Goal: Task Accomplishment & Management: Manage account settings

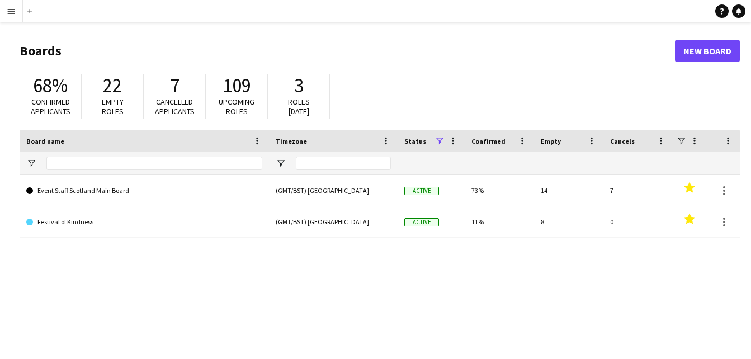
click at [10, 10] on app-icon "Menu" at bounding box center [11, 11] width 9 height 9
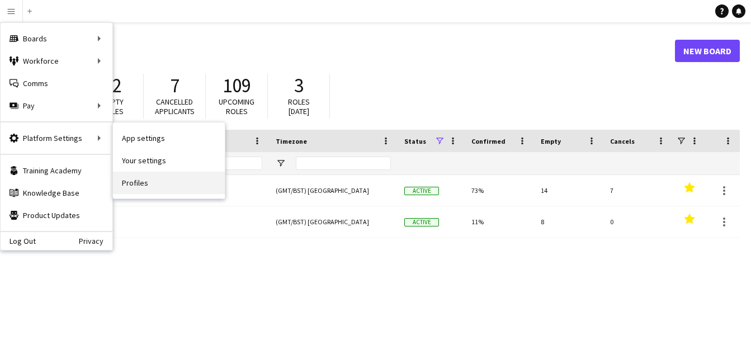
click at [141, 187] on link "Profiles" at bounding box center [169, 183] width 112 height 22
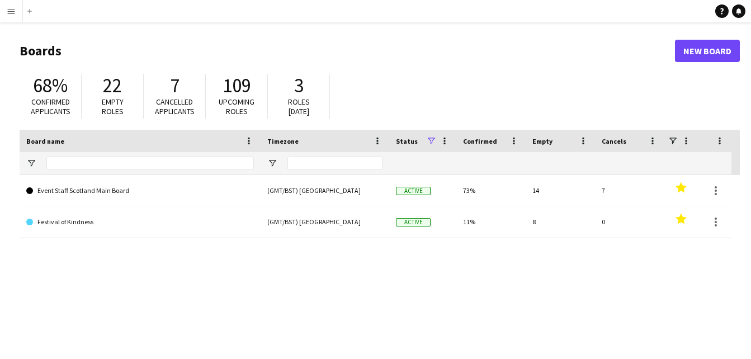
click at [16, 14] on button "Menu" at bounding box center [11, 11] width 22 height 22
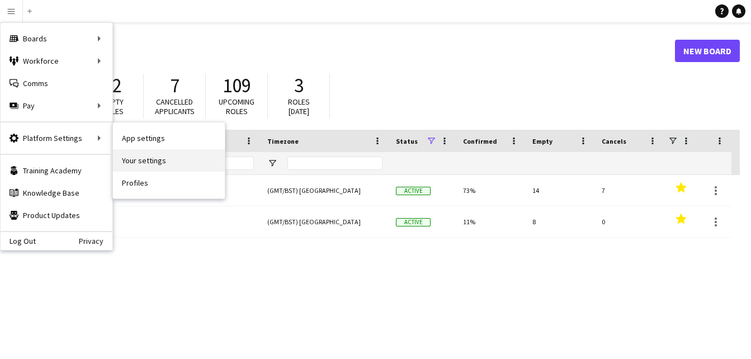
click at [146, 160] on link "Your settings" at bounding box center [169, 160] width 112 height 22
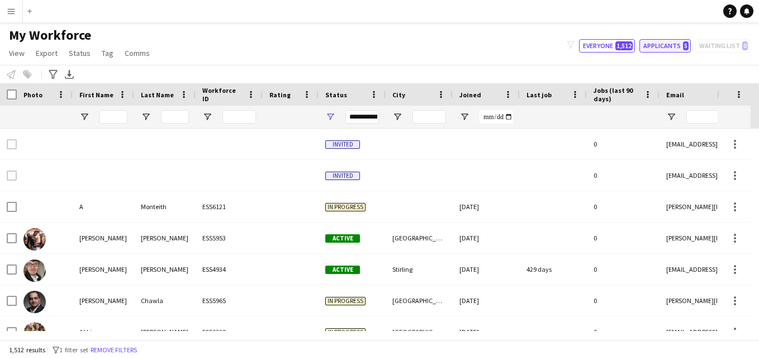
click at [655, 49] on button "Applicants 5" at bounding box center [664, 45] width 51 height 13
type input "**********"
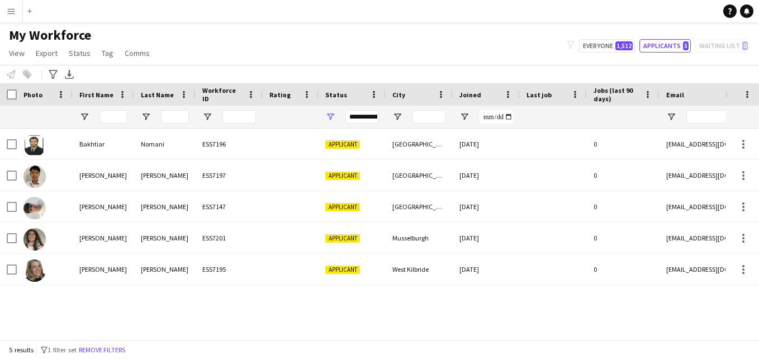
click at [12, 9] on app-icon "Menu" at bounding box center [11, 11] width 9 height 9
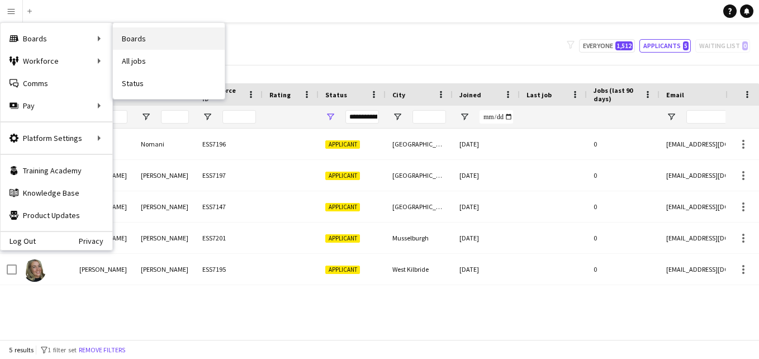
click at [145, 40] on link "Boards" at bounding box center [169, 38] width 112 height 22
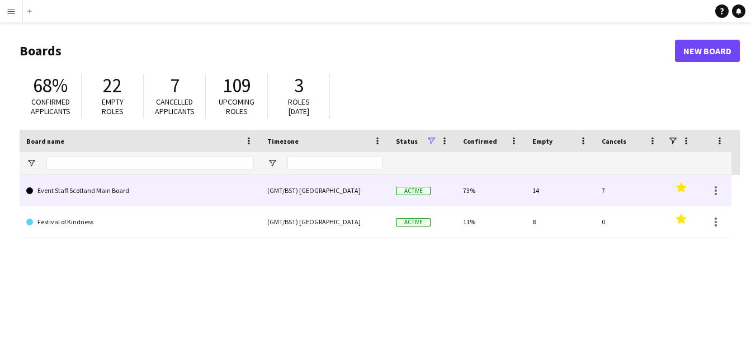
click at [131, 188] on link "Event Staff Scotland Main Board" at bounding box center [140, 190] width 228 height 31
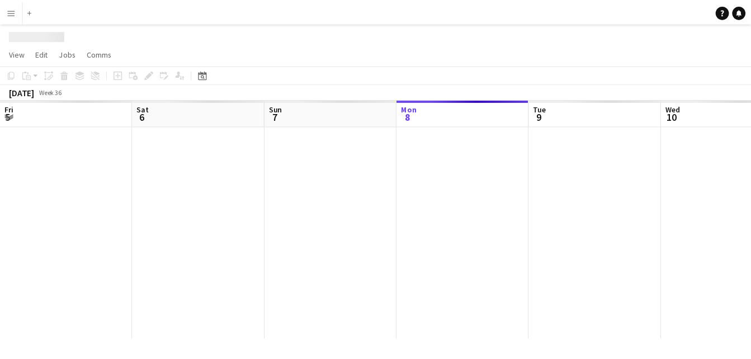
scroll to position [0, 267]
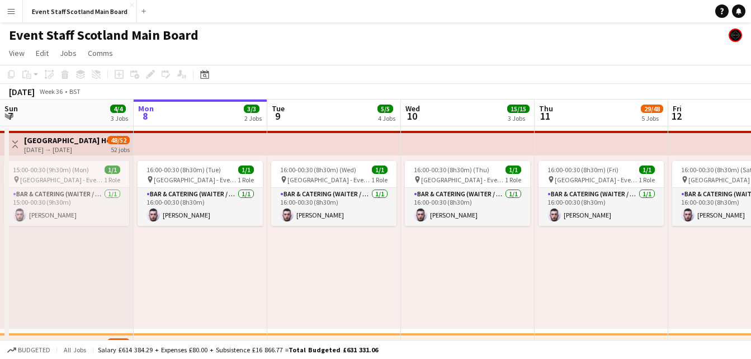
click at [17, 148] on app-icon "Toggle View" at bounding box center [15, 144] width 8 height 8
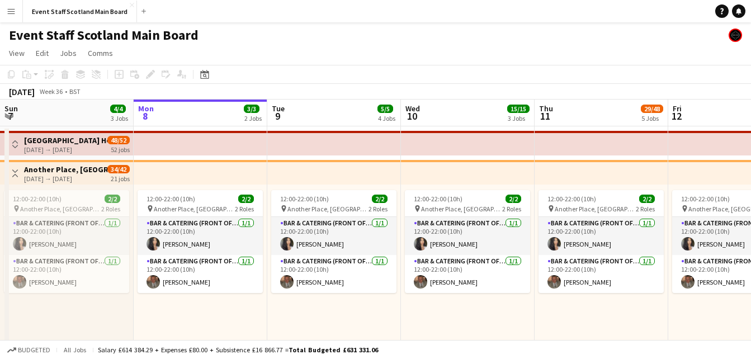
click at [15, 139] on button "Toggle View" at bounding box center [14, 144] width 13 height 13
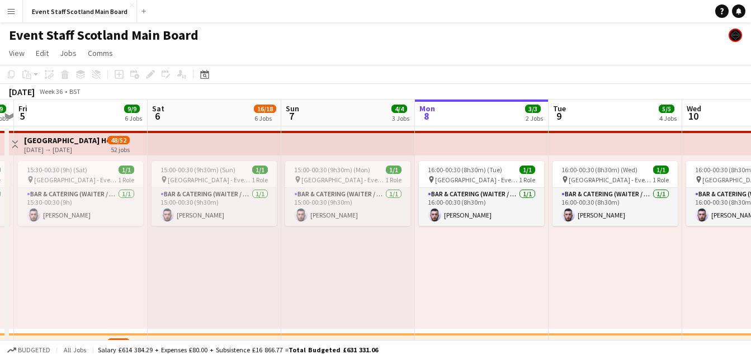
scroll to position [0, 248]
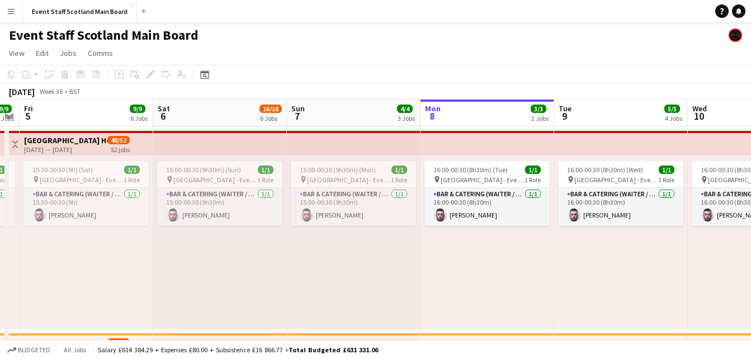
drag, startPoint x: 168, startPoint y: 255, endPoint x: 454, endPoint y: 318, distance: 293.4
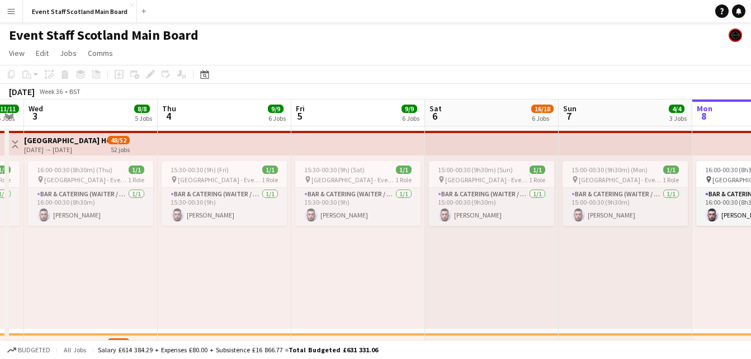
drag, startPoint x: 66, startPoint y: 242, endPoint x: 339, endPoint y: 295, distance: 277.8
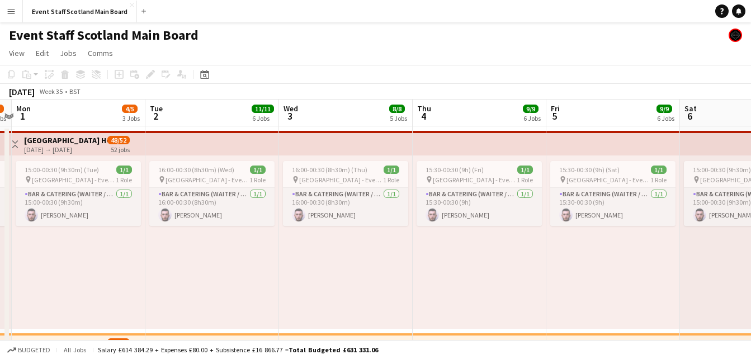
drag, startPoint x: 117, startPoint y: 238, endPoint x: 370, endPoint y: 319, distance: 265.7
click at [212, 170] on span "16:00-00:30 (8h30m) (Wed)" at bounding box center [196, 169] width 76 height 8
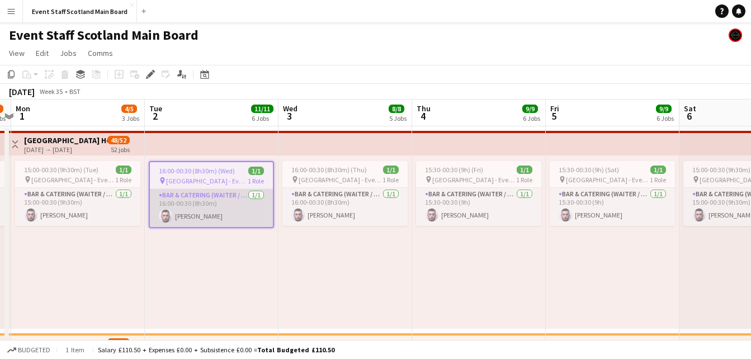
click at [213, 206] on app-card-role "Bar & Catering (Waiter / waitress) [DATE] 16:00-00:30 (8h30m) [PERSON_NAME]" at bounding box center [211, 208] width 123 height 38
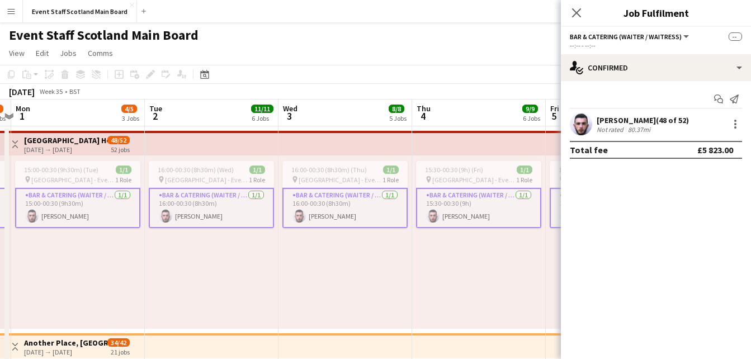
click at [239, 207] on app-card-role "Bar & Catering (Waiter / waitress) [DATE] 16:00-00:30 (8h30m) [PERSON_NAME]" at bounding box center [211, 208] width 125 height 40
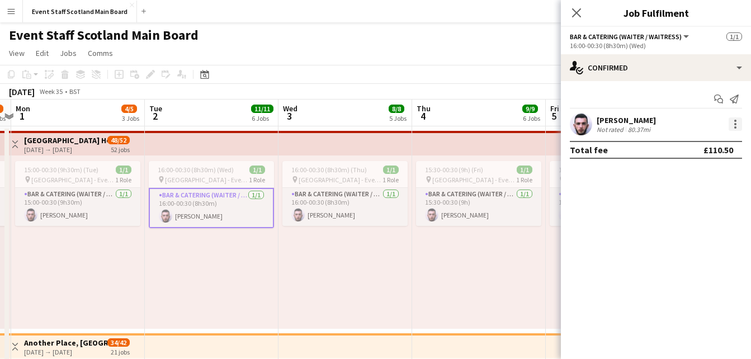
click at [736, 124] on div at bounding box center [735, 124] width 2 height 2
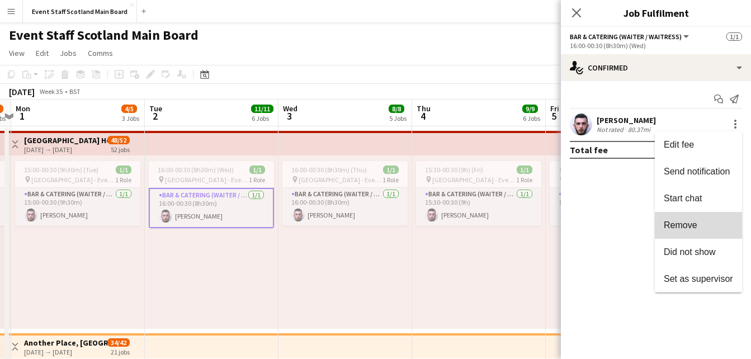
click at [676, 221] on span "Remove" at bounding box center [681, 225] width 34 height 10
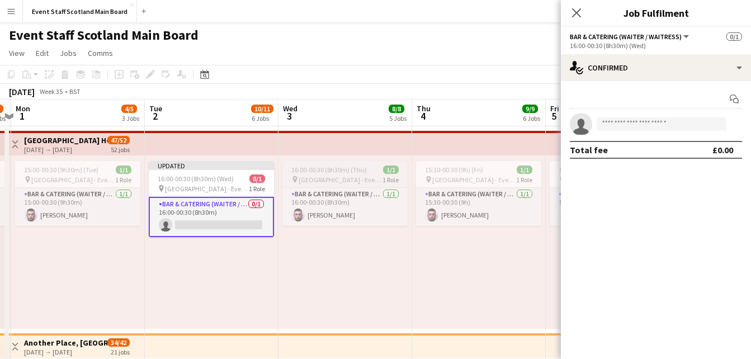
click at [322, 170] on span "16:00-00:30 (8h30m) (Thu)" at bounding box center [328, 169] width 75 height 8
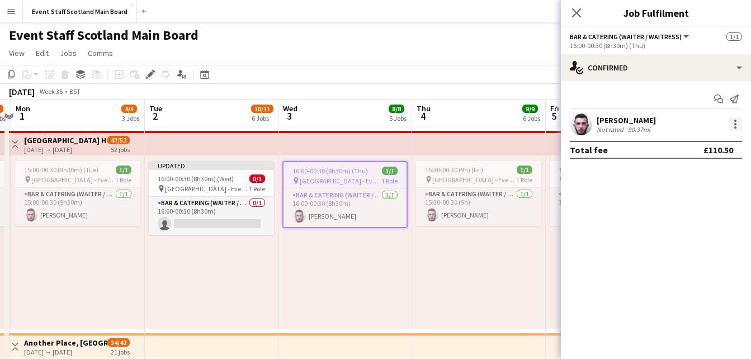
click at [732, 125] on div at bounding box center [734, 123] width 13 height 13
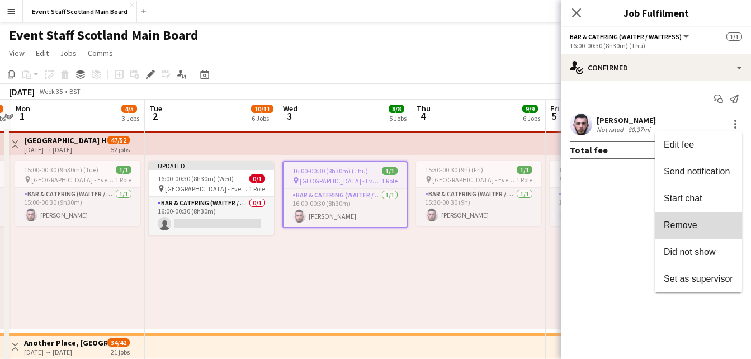
click at [669, 220] on span "Remove" at bounding box center [681, 225] width 34 height 10
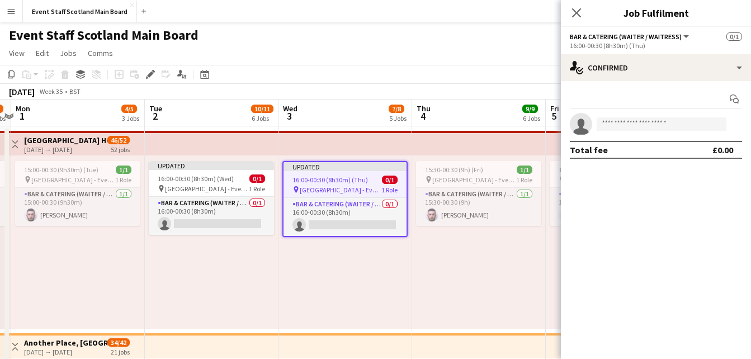
click at [435, 93] on div "[DATE] Week 35 • BST Publish 1 job Revert 1 job" at bounding box center [375, 92] width 751 height 16
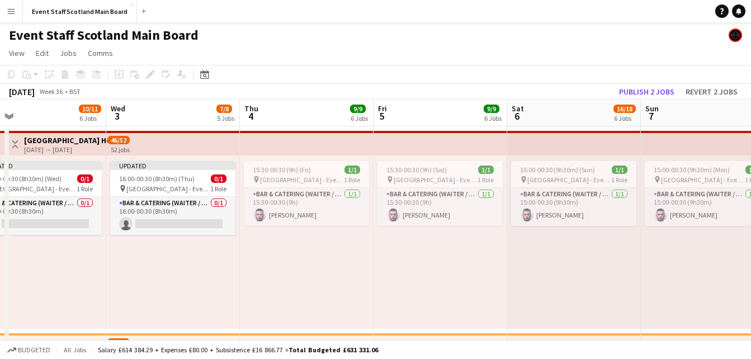
scroll to position [0, 434]
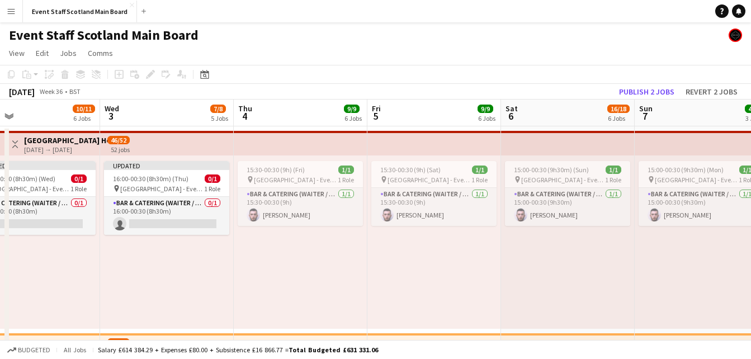
drag, startPoint x: 553, startPoint y: 281, endPoint x: 376, endPoint y: 273, distance: 177.9
click at [461, 176] on span "[GEOGRAPHIC_DATA] - Event/FOH Staff" at bounding box center [430, 180] width 84 height 8
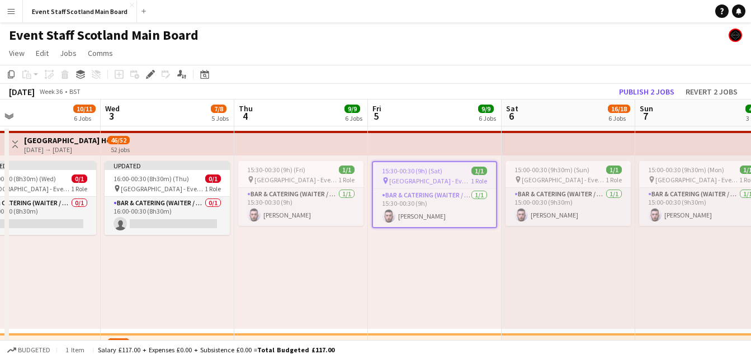
click at [461, 176] on app-job-card "15:30-00:30 (9h) (Sat) 1/1 pin [GEOGRAPHIC_DATA] - Event/FOH Staff 1 Role Bar &…" at bounding box center [434, 194] width 125 height 67
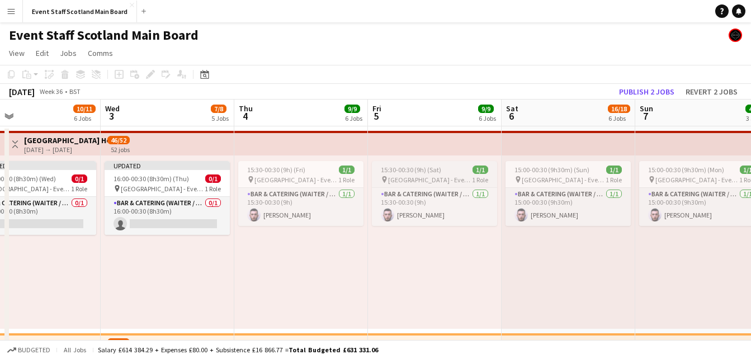
click at [461, 176] on span "[GEOGRAPHIC_DATA] - Event/FOH Staff" at bounding box center [430, 180] width 84 height 8
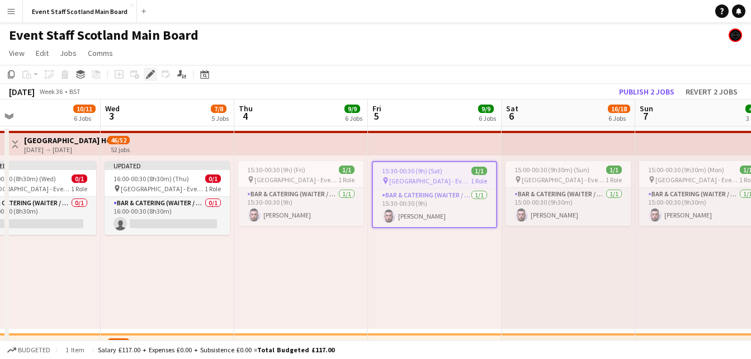
click at [145, 75] on div "Edit" at bounding box center [150, 74] width 13 height 13
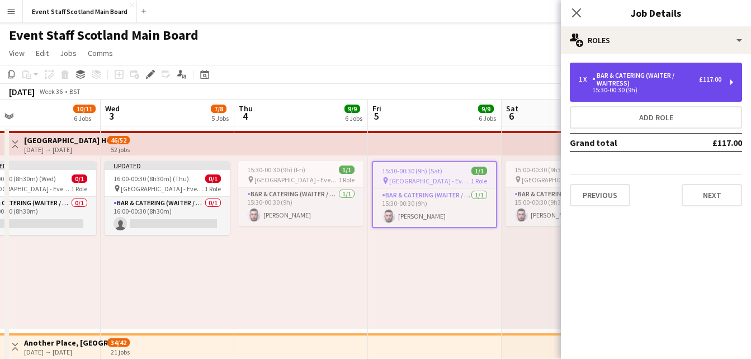
click at [675, 88] on div "15:30-00:30 (9h)" at bounding box center [650, 90] width 143 height 6
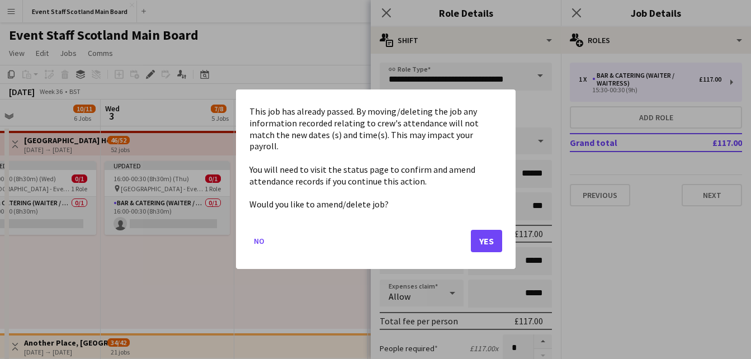
click at [481, 238] on button "Yes" at bounding box center [486, 241] width 31 height 22
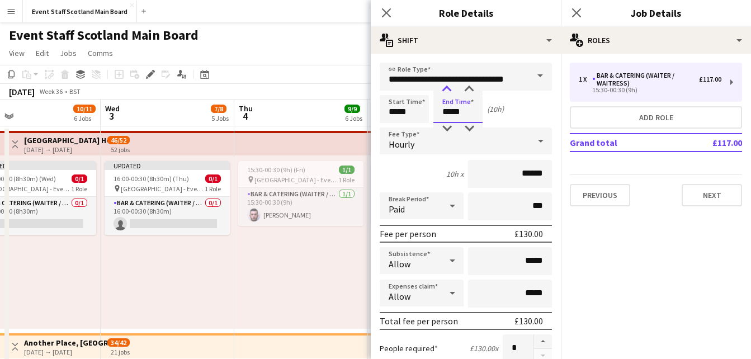
click at [444, 87] on div at bounding box center [446, 89] width 22 height 11
type input "*****"
click at [470, 131] on div at bounding box center [469, 128] width 22 height 11
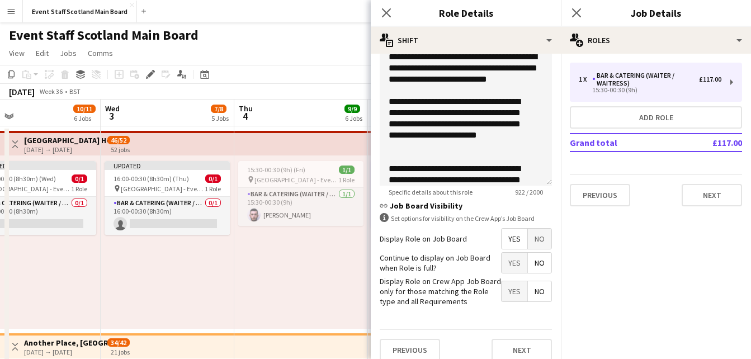
scroll to position [399, 0]
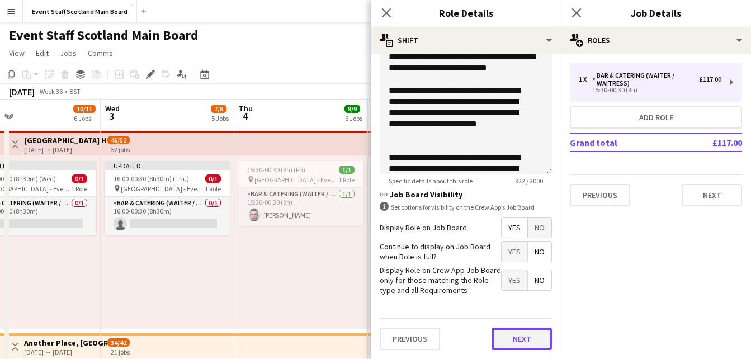
click at [515, 334] on button "Next" at bounding box center [521, 339] width 60 height 22
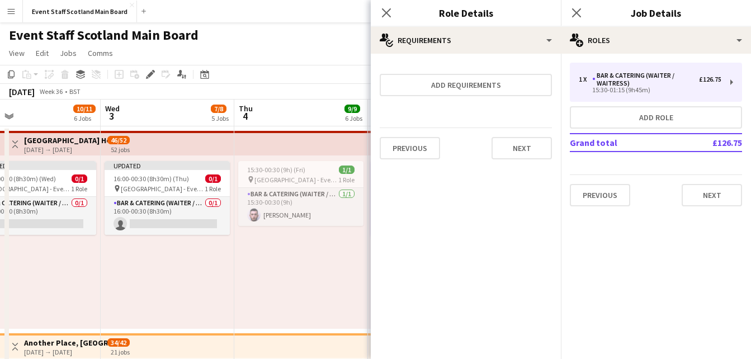
scroll to position [0, 0]
click at [507, 150] on button "Next" at bounding box center [521, 148] width 60 height 22
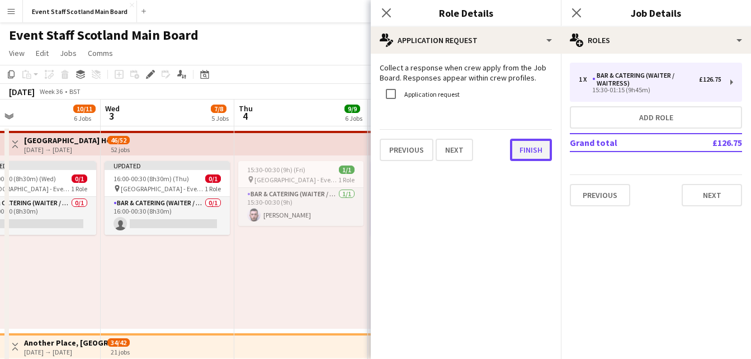
click at [522, 158] on button "Finish" at bounding box center [531, 150] width 42 height 22
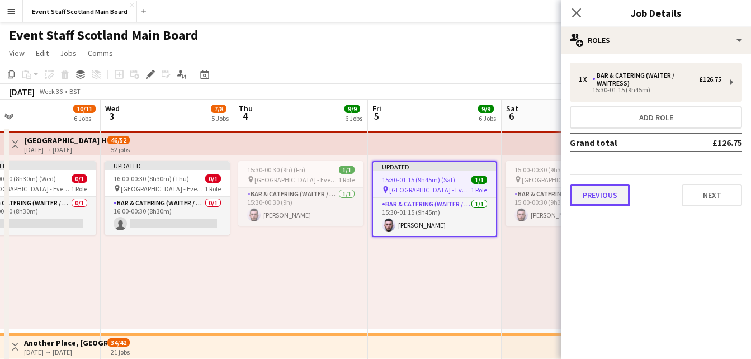
click at [612, 196] on button "Previous" at bounding box center [600, 195] width 60 height 22
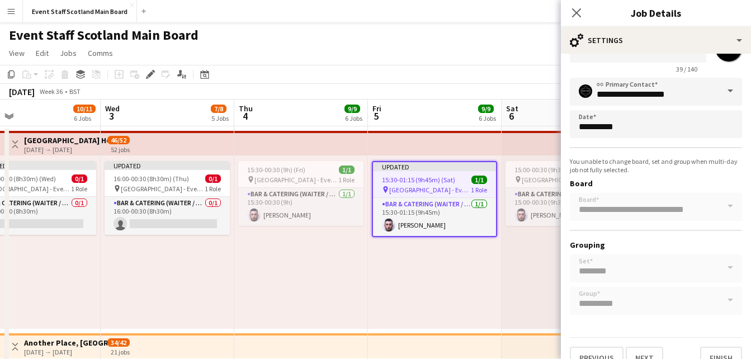
scroll to position [64, 0]
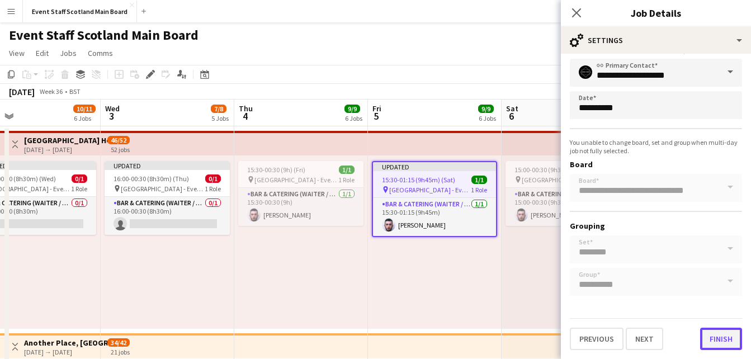
click at [707, 331] on button "Finish" at bounding box center [721, 339] width 42 height 22
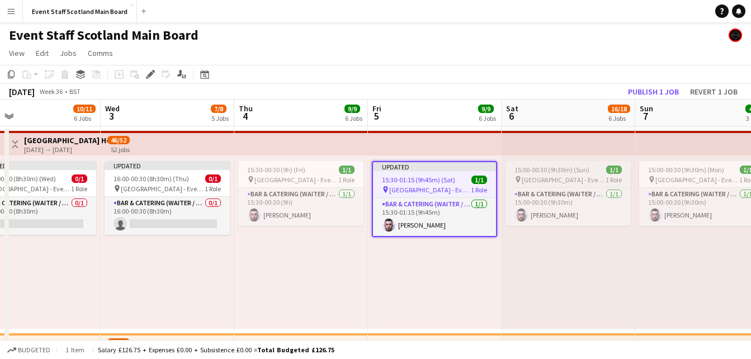
click at [586, 163] on app-job-card "15:00-00:30 (9h30m) (Sun) 1/1 pin [GEOGRAPHIC_DATA] - Event/FOH Staff 1 Role Ba…" at bounding box center [567, 193] width 125 height 65
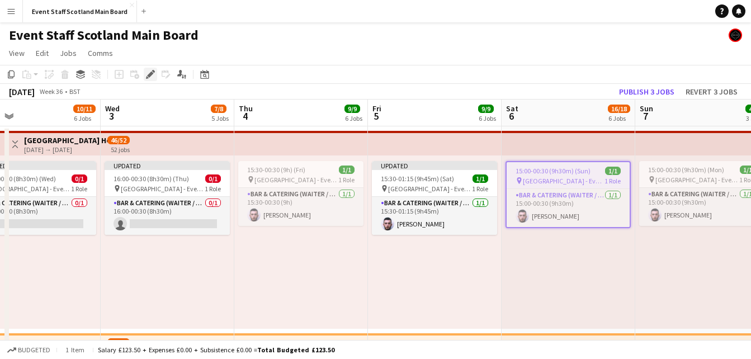
click at [151, 74] on icon at bounding box center [150, 75] width 6 height 6
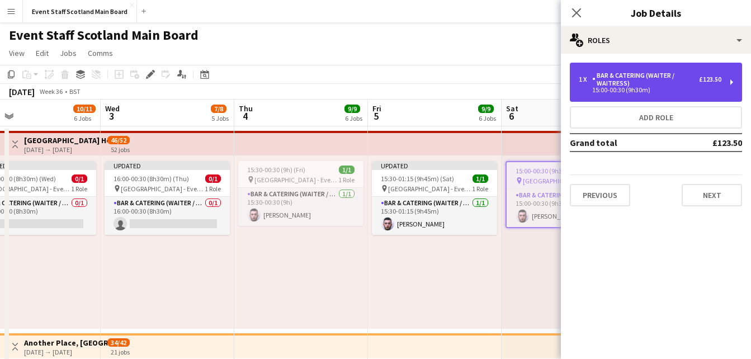
click at [683, 97] on div "1 x Bar & Catering (Waiter / waitress) £123.50 15:00-00:30 (9h30m)" at bounding box center [656, 82] width 172 height 39
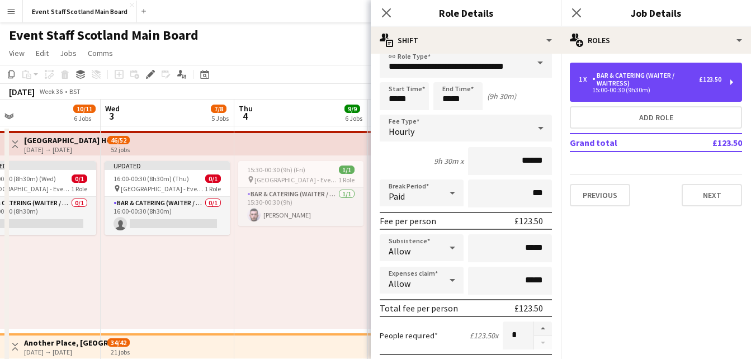
scroll to position [6, 0]
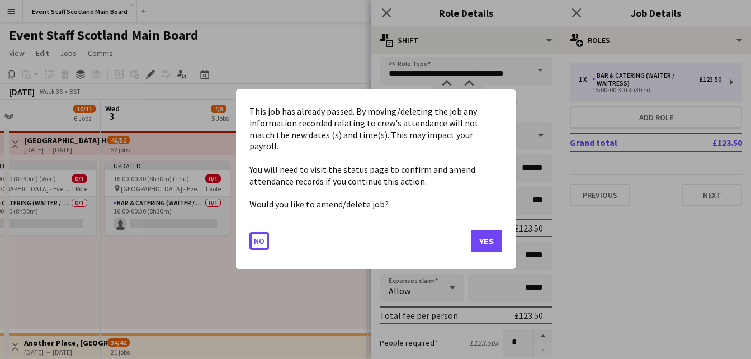
click at [477, 239] on button "Yes" at bounding box center [486, 241] width 31 height 22
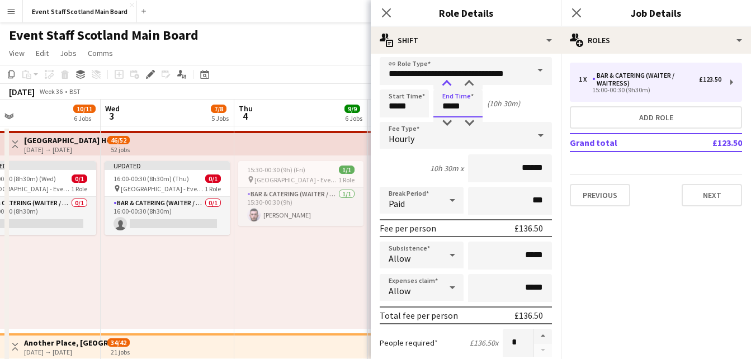
click at [444, 86] on div at bounding box center [446, 83] width 22 height 11
click at [472, 85] on div at bounding box center [469, 83] width 22 height 11
type input "*****"
click at [449, 85] on div at bounding box center [446, 83] width 22 height 11
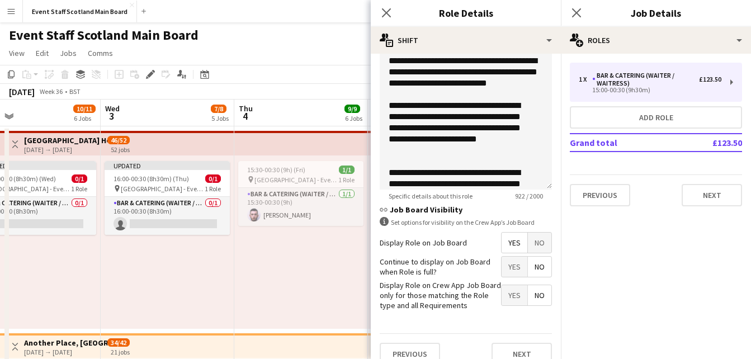
scroll to position [399, 0]
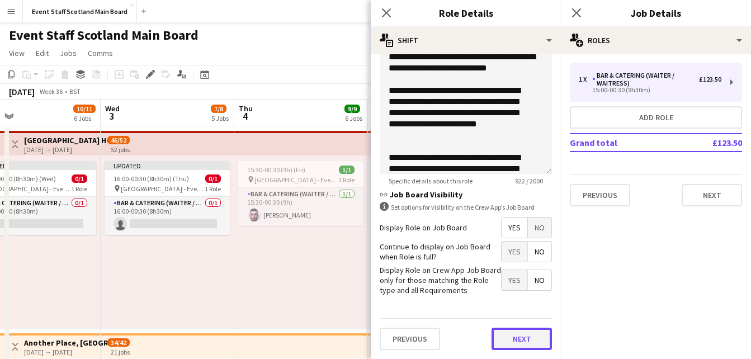
click at [518, 334] on button "Next" at bounding box center [521, 339] width 60 height 22
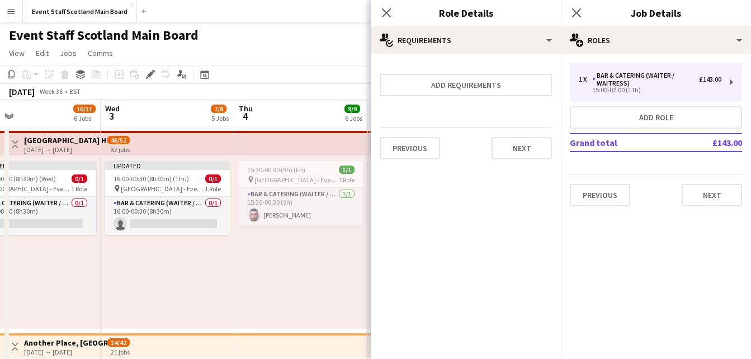
scroll to position [0, 0]
click at [528, 149] on button "Next" at bounding box center [521, 148] width 60 height 22
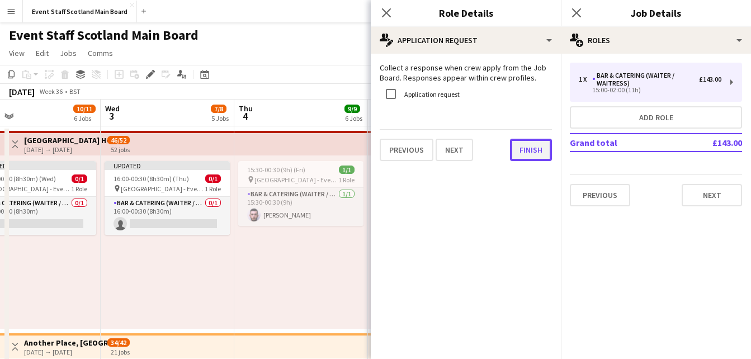
click at [524, 151] on button "Finish" at bounding box center [531, 150] width 42 height 22
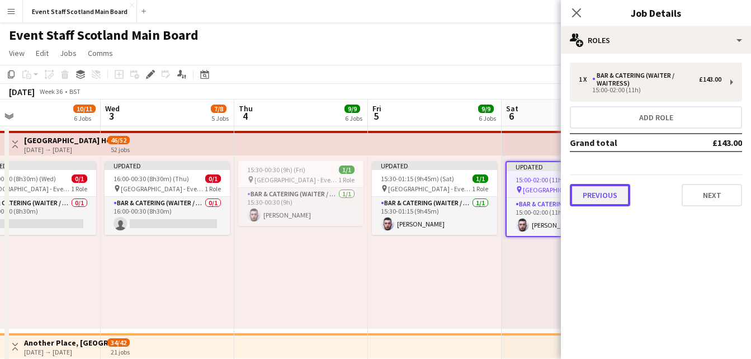
click at [607, 192] on button "Previous" at bounding box center [600, 195] width 60 height 22
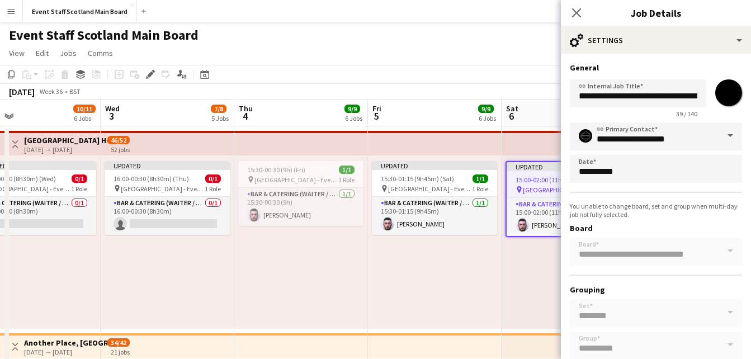
scroll to position [64, 0]
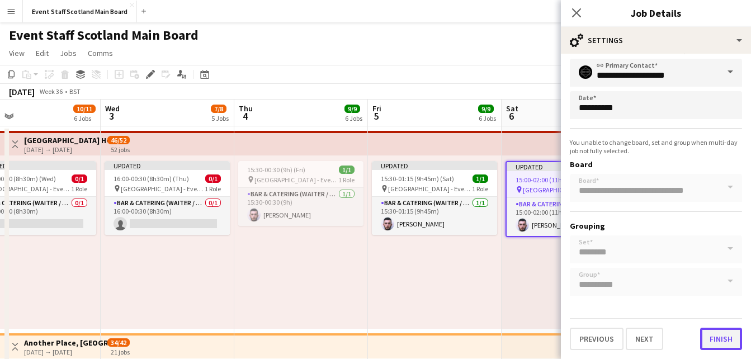
click at [705, 333] on button "Finish" at bounding box center [721, 339] width 42 height 22
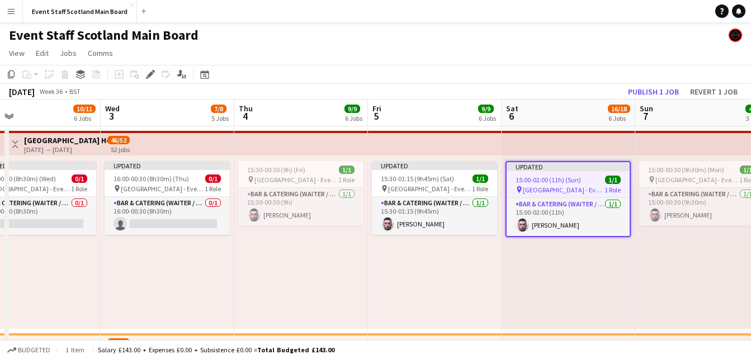
click at [593, 75] on app-toolbar "Copy Paste Paste Ctrl+V Paste with crew Ctrl+Shift+V Paste linked Job [GEOGRAPH…" at bounding box center [375, 74] width 751 height 19
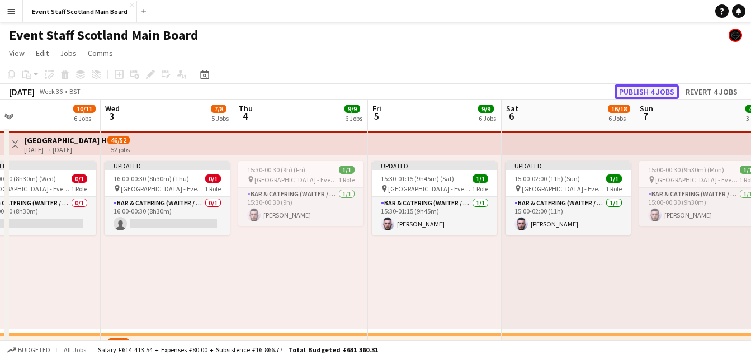
click at [630, 95] on button "Publish 4 jobs" at bounding box center [646, 91] width 64 height 15
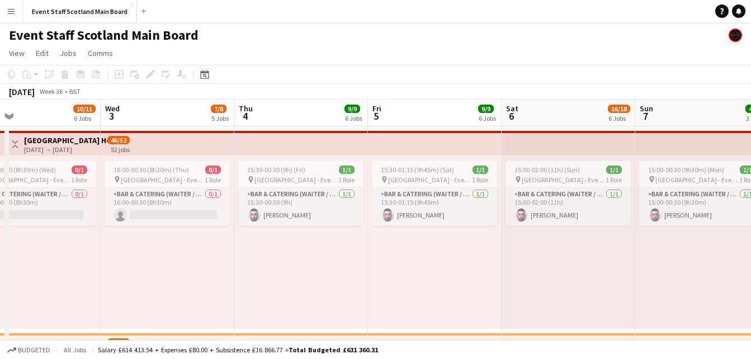
click at [15, 139] on button "Toggle View" at bounding box center [14, 144] width 13 height 13
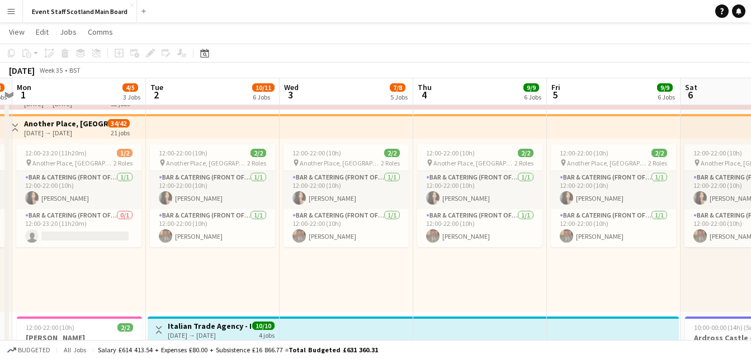
scroll to position [0, 256]
drag, startPoint x: 200, startPoint y: 284, endPoint x: 377, endPoint y: 305, distance: 179.0
click at [54, 153] on span "12:00-23:20 (11h20m)" at bounding box center [54, 153] width 61 height 8
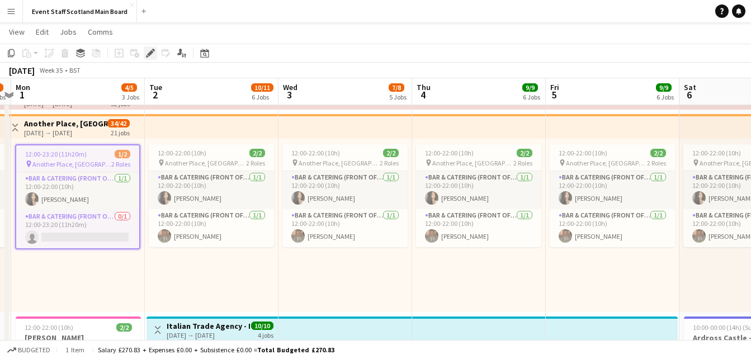
click at [147, 54] on icon "Edit" at bounding box center [150, 53] width 9 height 9
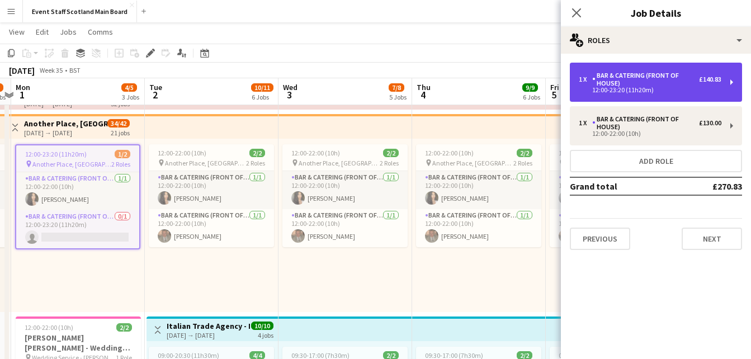
click at [653, 75] on div "Bar & Catering (Front of House)" at bounding box center [645, 80] width 107 height 16
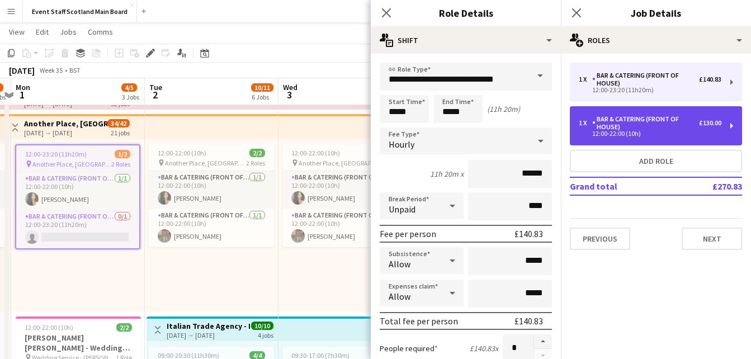
click at [633, 127] on div "Bar & Catering (Front of House)" at bounding box center [645, 123] width 107 height 16
type input "*****"
type input "***"
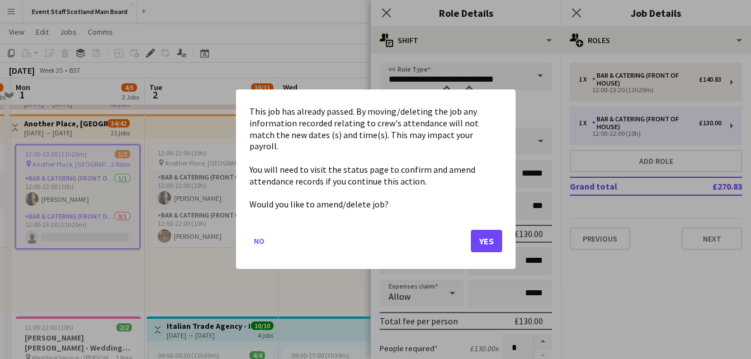
scroll to position [0, 0]
click at [481, 234] on button "Yes" at bounding box center [486, 241] width 31 height 22
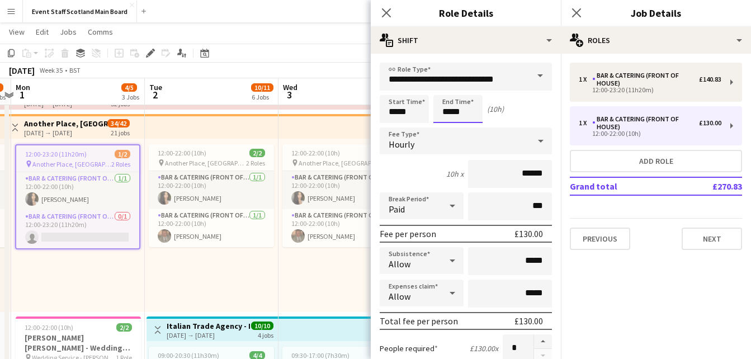
scroll to position [45, 0]
click at [448, 84] on div at bounding box center [446, 89] width 22 height 11
click at [467, 126] on div at bounding box center [469, 128] width 22 height 11
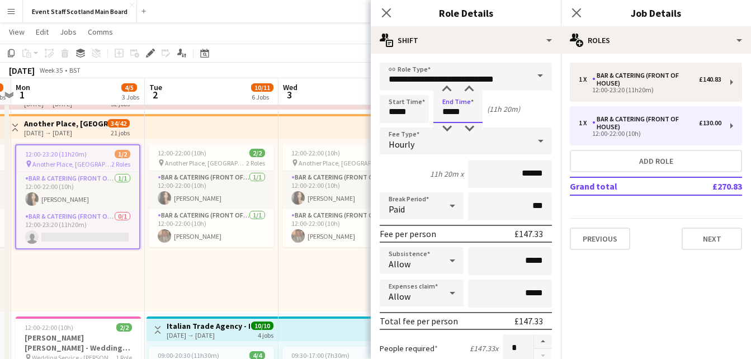
type input "*****"
click at [441, 208] on div at bounding box center [452, 206] width 22 height 22
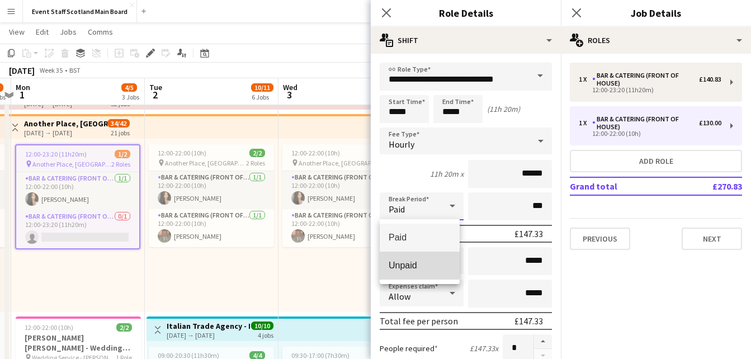
click at [416, 264] on span "Unpaid" at bounding box center [419, 265] width 62 height 11
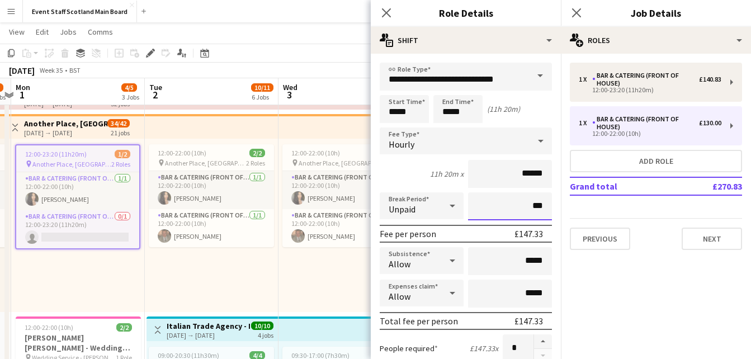
click at [524, 208] on input "***" at bounding box center [510, 206] width 84 height 28
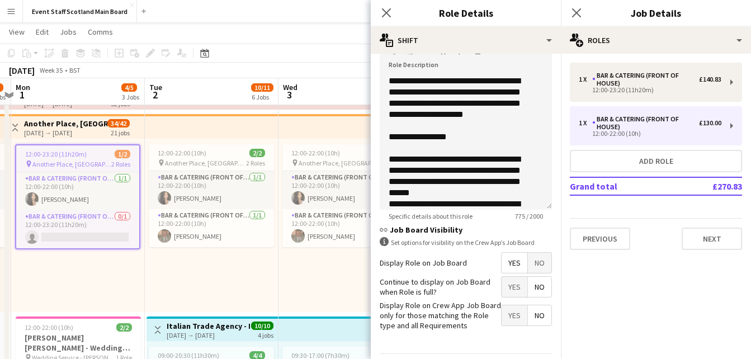
scroll to position [399, 0]
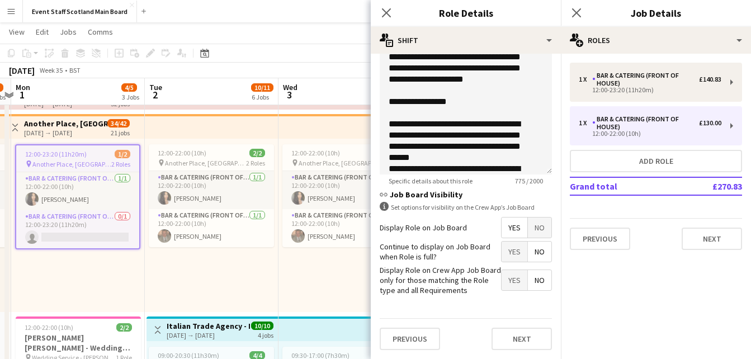
type input "****"
click at [505, 247] on span "Yes" at bounding box center [514, 251] width 26 height 20
click at [533, 248] on span "No" at bounding box center [539, 251] width 23 height 20
click at [509, 342] on button "Next" at bounding box center [521, 339] width 60 height 22
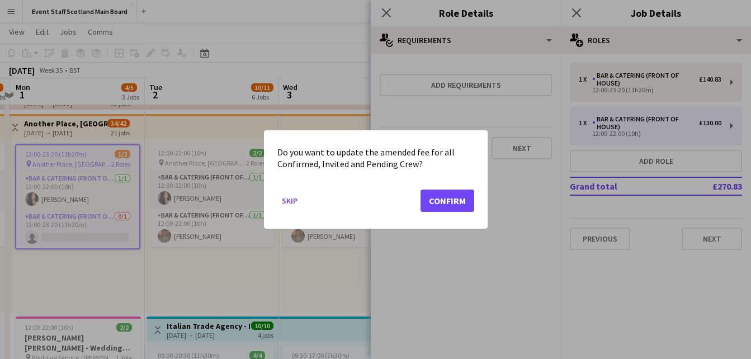
scroll to position [0, 0]
click at [462, 200] on button "Confirm" at bounding box center [447, 200] width 54 height 22
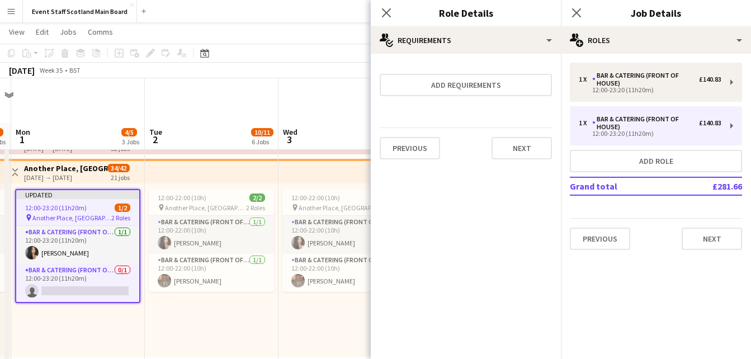
scroll to position [45, 0]
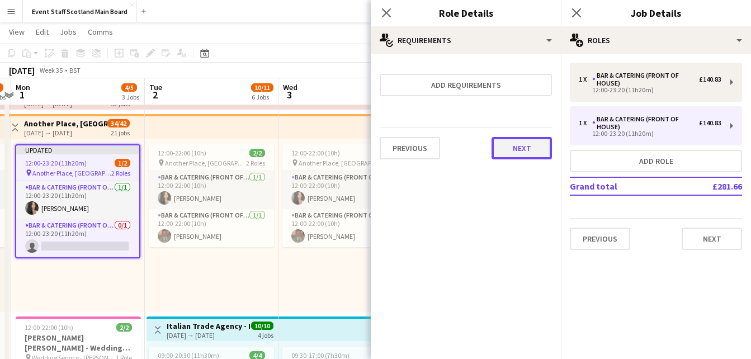
click at [542, 146] on button "Next" at bounding box center [521, 148] width 60 height 22
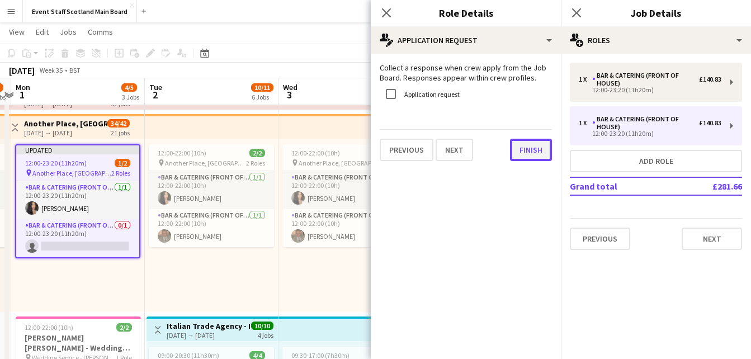
click at [510, 158] on button "Finish" at bounding box center [531, 150] width 42 height 22
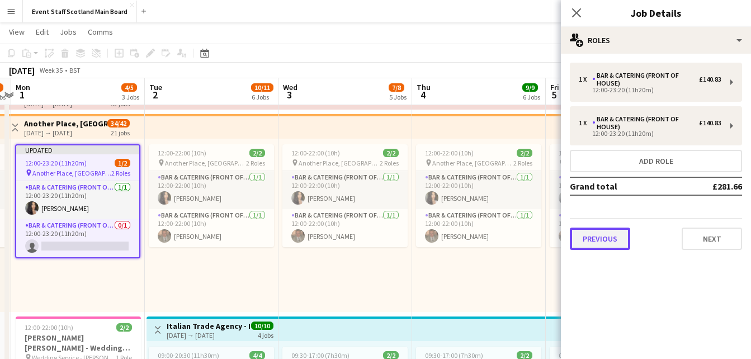
click at [617, 240] on button "Previous" at bounding box center [600, 239] width 60 height 22
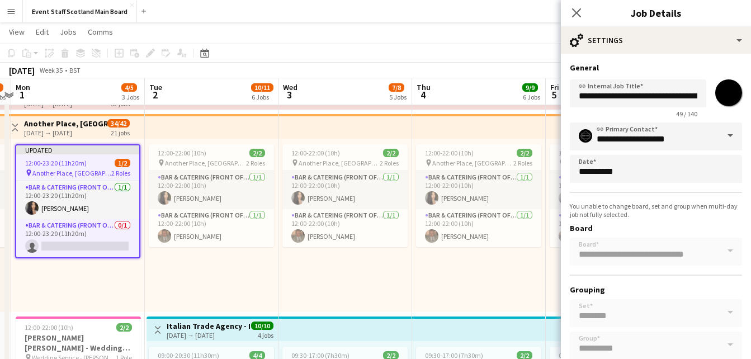
scroll to position [64, 0]
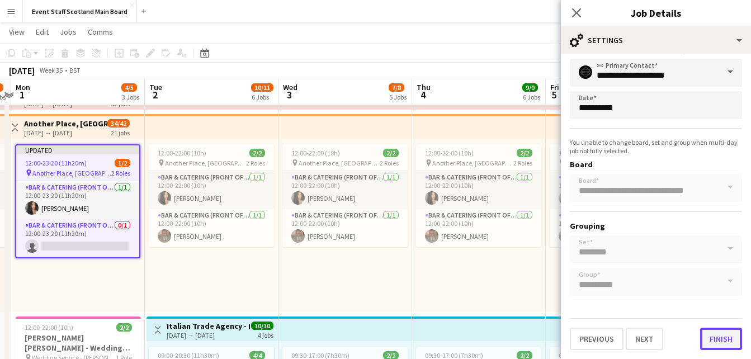
click at [717, 335] on button "Finish" at bounding box center [721, 339] width 42 height 22
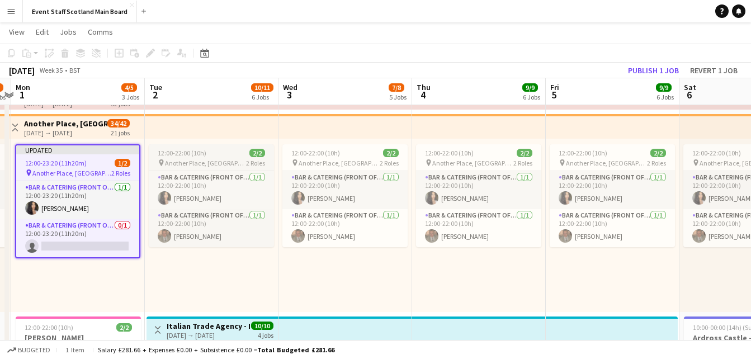
click at [207, 146] on app-job-card "12:00-22:00 (10h) 2/2 pin Another Place, The Machrie Hotel & Links 2 Roles Bar …" at bounding box center [211, 195] width 125 height 103
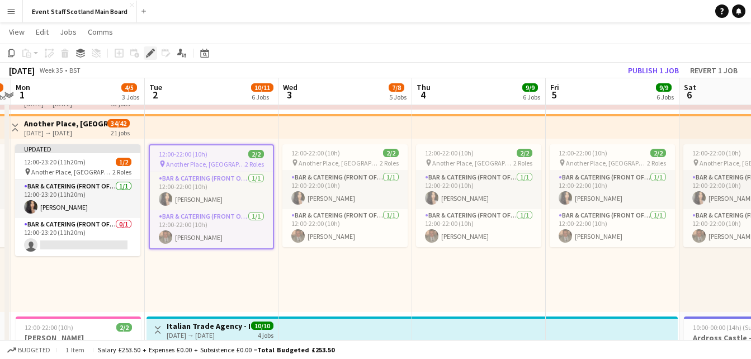
click at [154, 58] on div "Edit" at bounding box center [150, 52] width 13 height 13
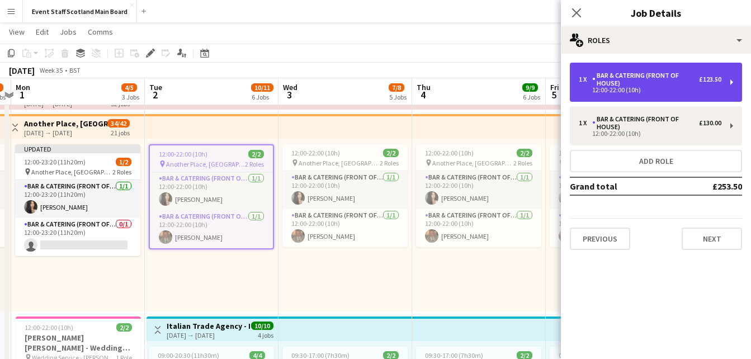
click at [637, 76] on div "Bar & Catering (Front of House)" at bounding box center [645, 80] width 107 height 16
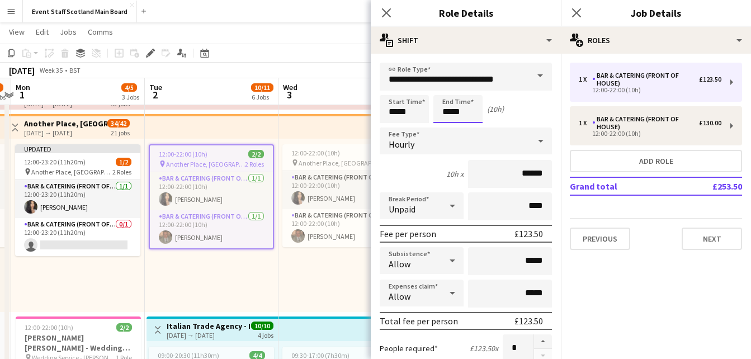
scroll to position [0, 0]
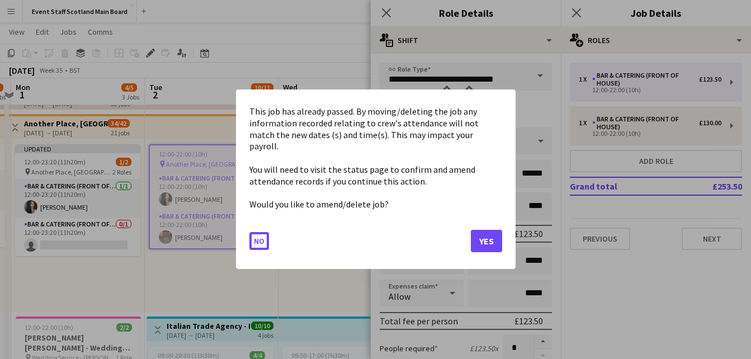
click at [476, 233] on button "Yes" at bounding box center [486, 241] width 31 height 22
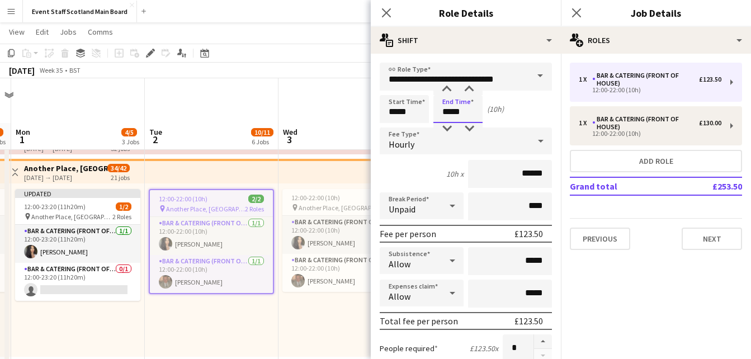
scroll to position [45, 0]
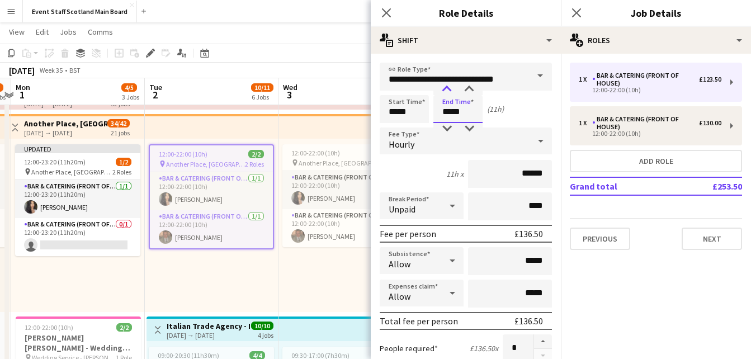
click at [449, 90] on div at bounding box center [446, 89] width 22 height 11
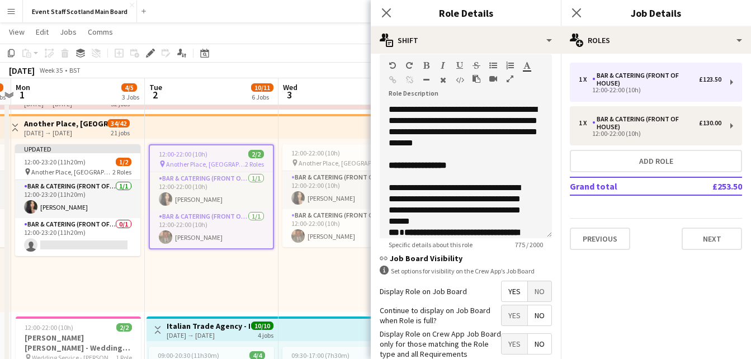
scroll to position [399, 0]
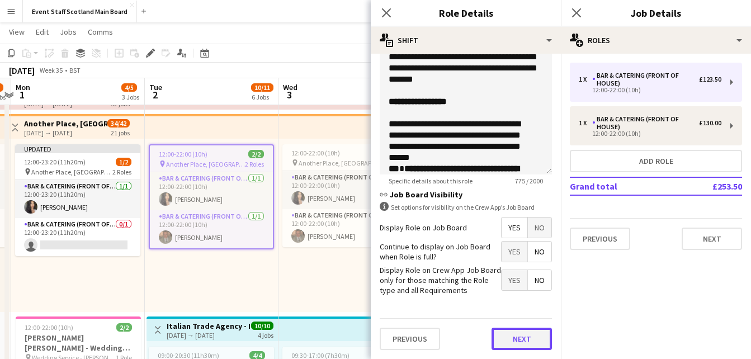
click at [496, 344] on button "Next" at bounding box center [521, 339] width 60 height 22
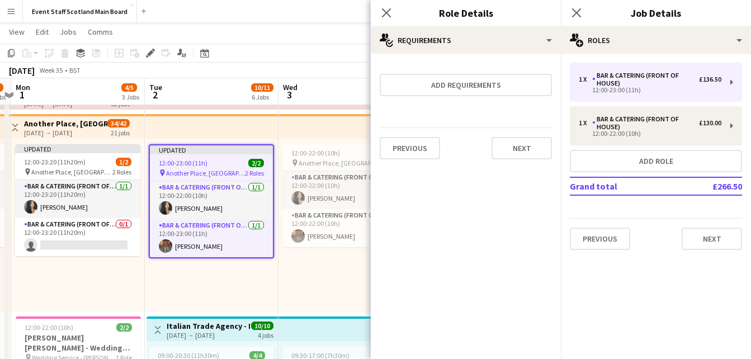
scroll to position [0, 0]
click at [532, 152] on button "Next" at bounding box center [521, 148] width 60 height 22
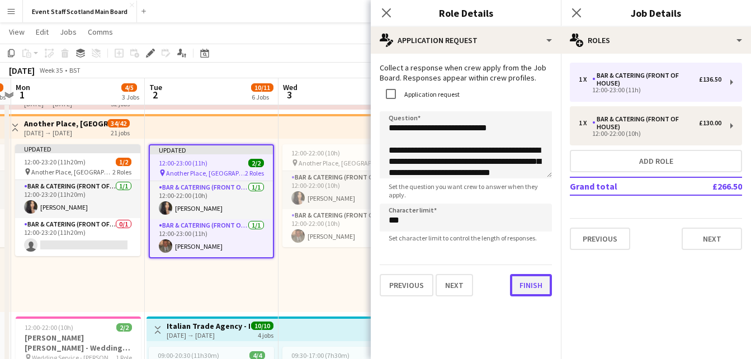
click at [515, 301] on div "**********" at bounding box center [466, 180] width 190 height 252
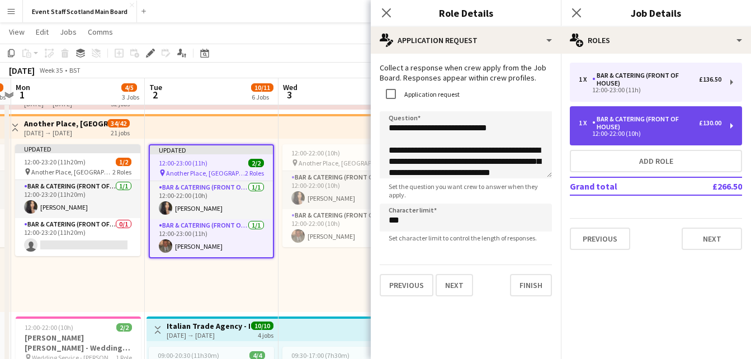
click at [651, 119] on div "Bar & Catering (Front of House)" at bounding box center [645, 123] width 107 height 16
type input "*****"
type input "***"
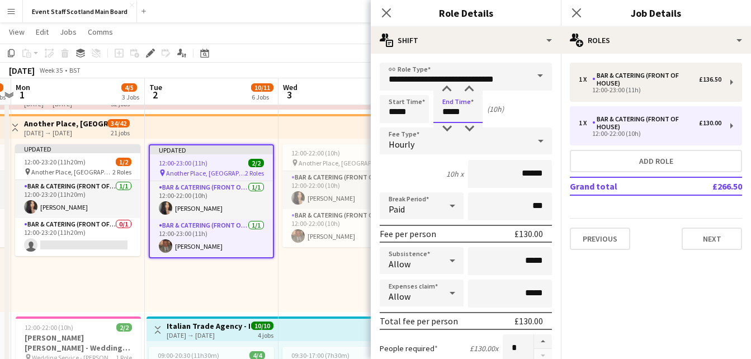
click at [451, 112] on input "*****" at bounding box center [457, 109] width 49 height 28
click at [446, 129] on div at bounding box center [446, 128] width 22 height 11
click at [449, 90] on div at bounding box center [446, 89] width 22 height 11
type input "*****"
click at [449, 90] on div at bounding box center [446, 89] width 22 height 11
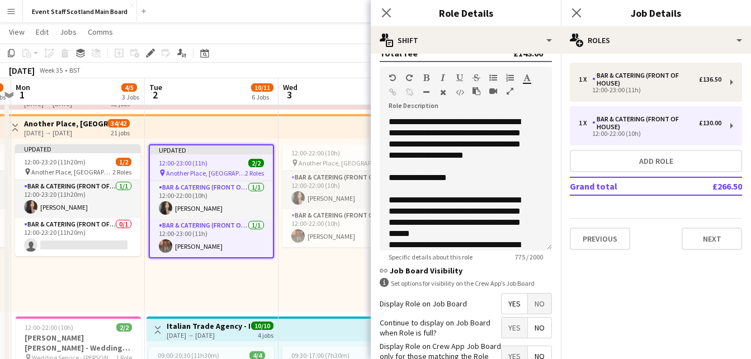
scroll to position [399, 0]
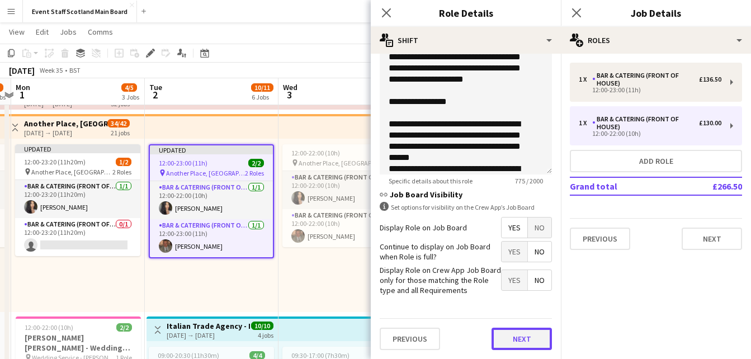
click at [520, 328] on button "Next" at bounding box center [521, 339] width 60 height 22
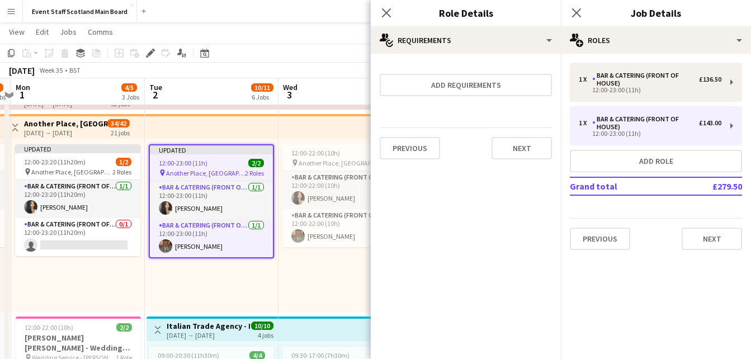
scroll to position [0, 0]
click at [411, 146] on button "Previous" at bounding box center [410, 148] width 60 height 22
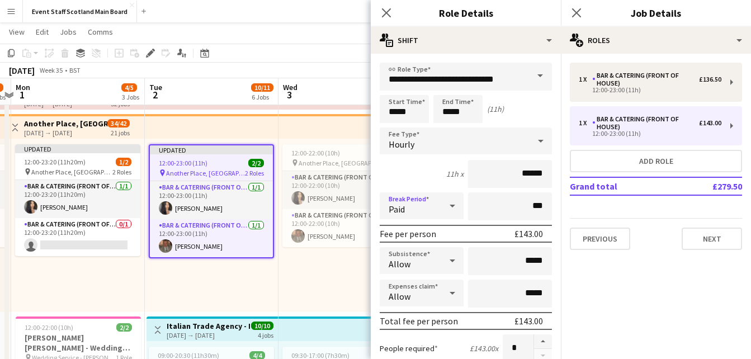
click at [446, 213] on icon at bounding box center [452, 206] width 13 height 22
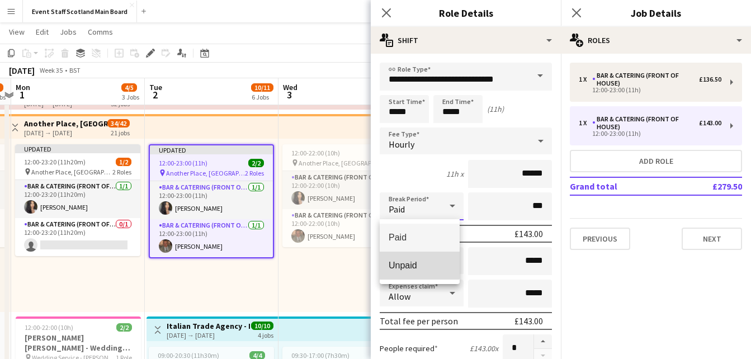
click at [416, 258] on mat-option "Unpaid" at bounding box center [420, 266] width 80 height 28
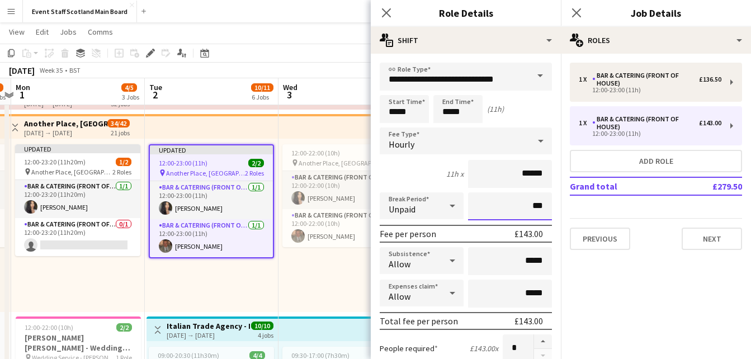
click at [523, 208] on input "***" at bounding box center [510, 206] width 84 height 28
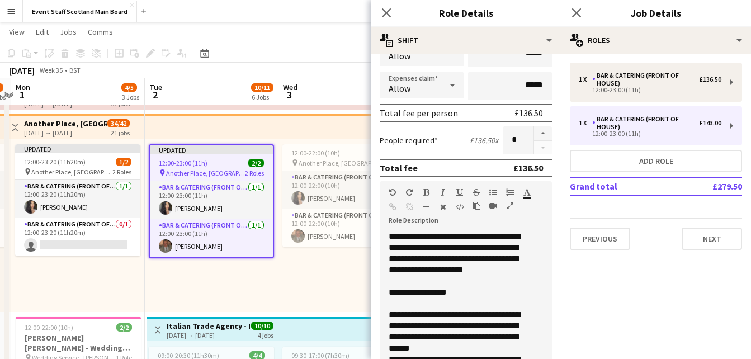
scroll to position [399, 0]
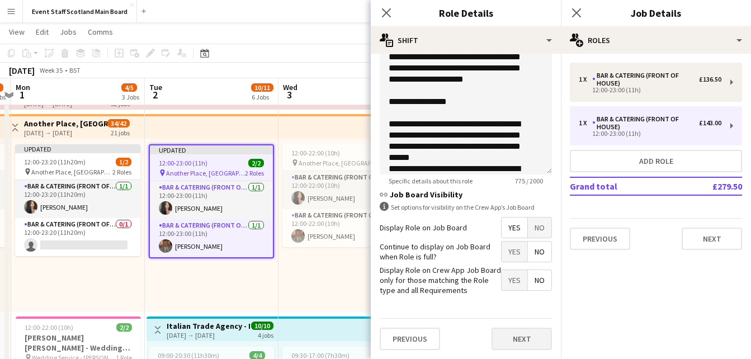
type input "****"
click at [513, 340] on button "Next" at bounding box center [521, 339] width 60 height 22
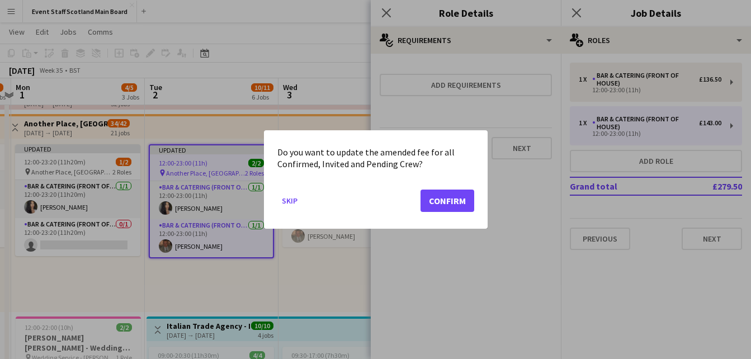
scroll to position [0, 0]
click at [459, 195] on button "Confirm" at bounding box center [447, 200] width 54 height 22
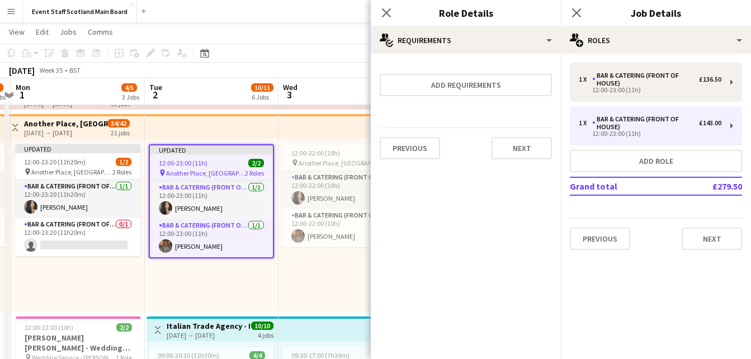
scroll to position [45, 0]
click at [532, 138] on button "Next" at bounding box center [521, 148] width 60 height 22
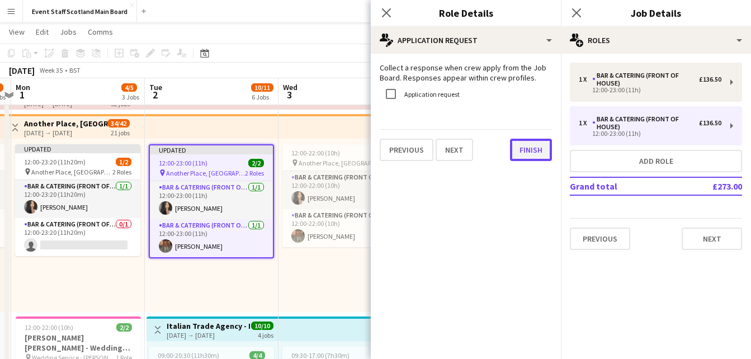
click at [532, 147] on button "Finish" at bounding box center [531, 150] width 42 height 22
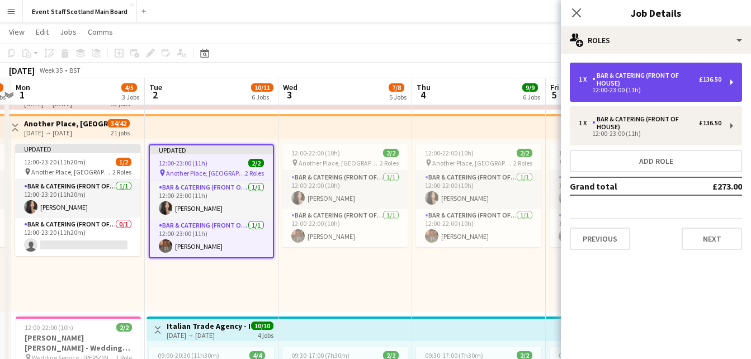
click at [655, 77] on div "Bar & Catering (Front of House)" at bounding box center [645, 80] width 107 height 16
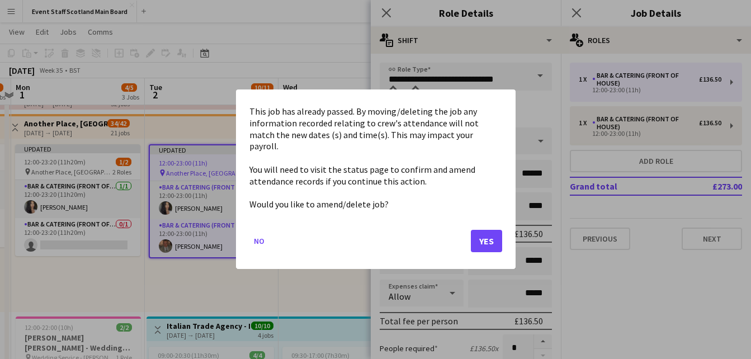
scroll to position [0, 0]
click at [494, 243] on button "Yes" at bounding box center [486, 241] width 31 height 22
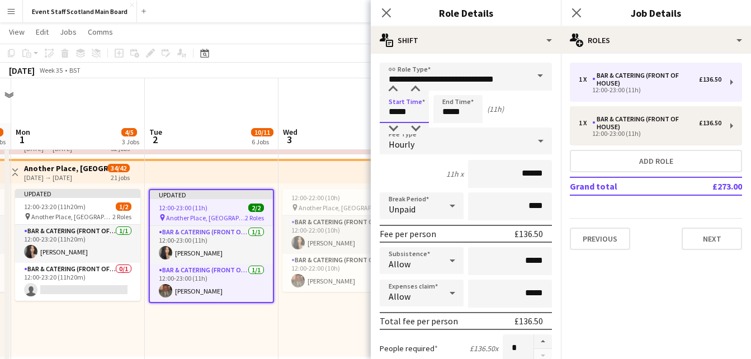
scroll to position [45, 0]
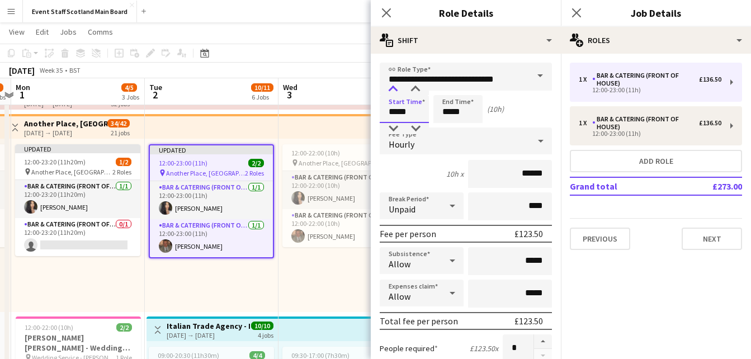
click at [393, 84] on div at bounding box center [393, 89] width 22 height 11
type input "*****"
click at [393, 84] on div at bounding box center [393, 89] width 22 height 11
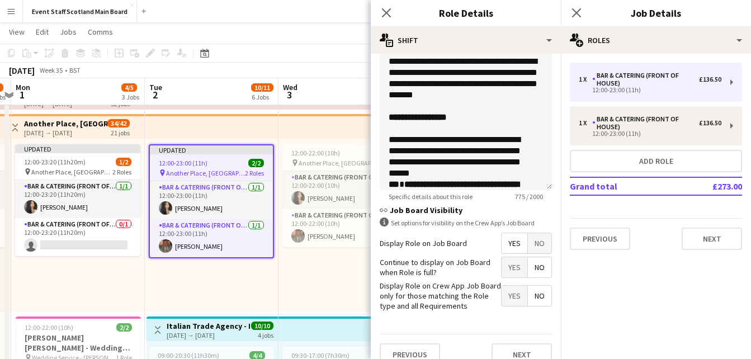
scroll to position [399, 0]
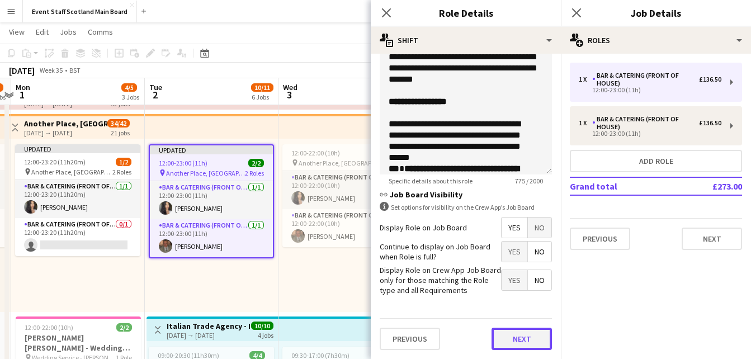
click at [508, 343] on button "Next" at bounding box center [521, 339] width 60 height 22
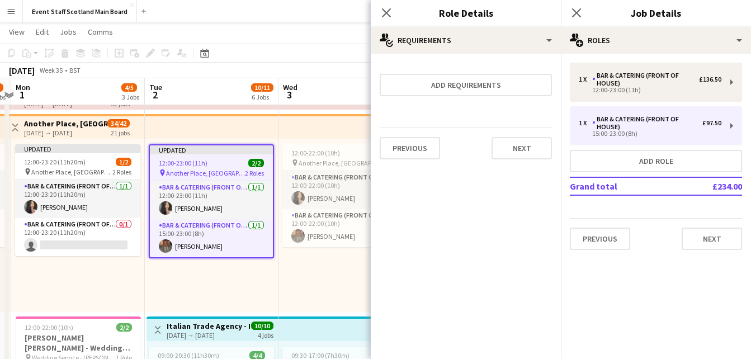
scroll to position [0, 0]
click at [546, 151] on button "Next" at bounding box center [521, 148] width 60 height 22
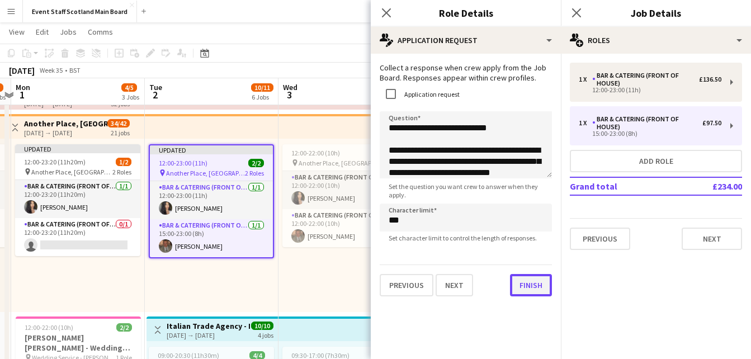
click at [522, 292] on button "Finish" at bounding box center [531, 285] width 42 height 22
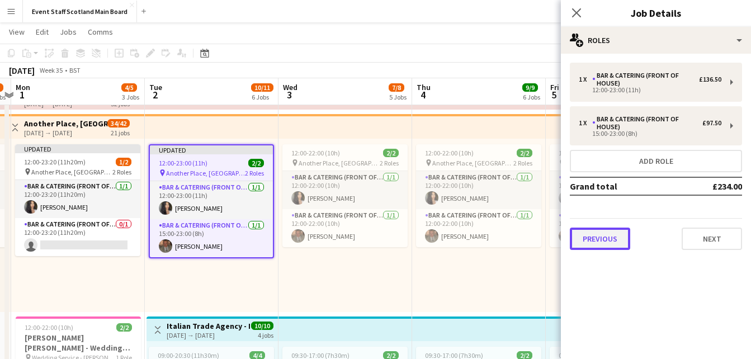
click at [610, 232] on button "Previous" at bounding box center [600, 239] width 60 height 22
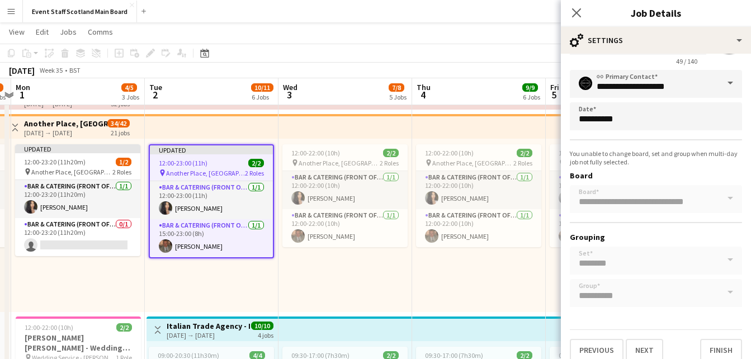
scroll to position [64, 0]
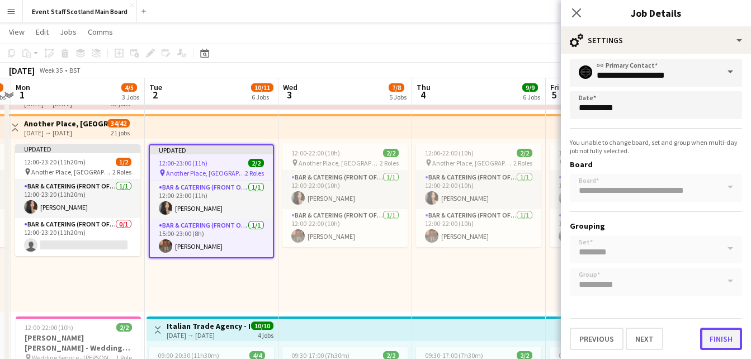
click at [705, 338] on button "Finish" at bounding box center [721, 339] width 42 height 22
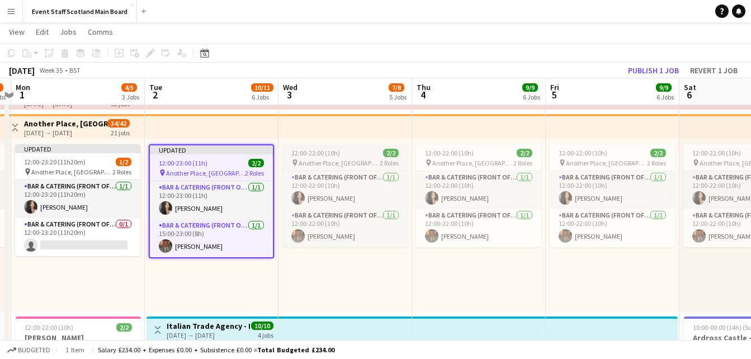
click at [359, 157] on app-job-card "12:00-22:00 (10h) 2/2 pin Another Place, The Machrie Hotel & Links 2 Roles Bar …" at bounding box center [344, 195] width 125 height 103
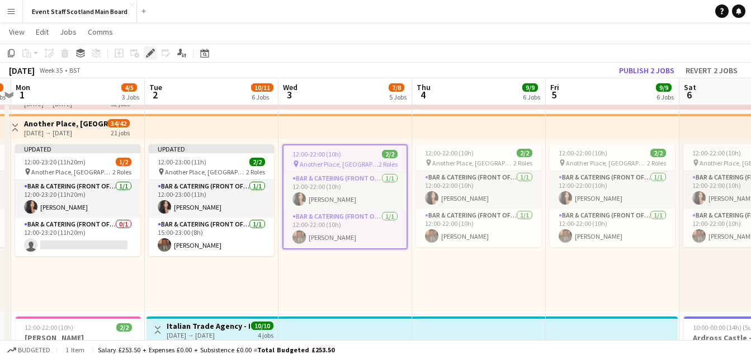
click at [146, 53] on icon "Edit" at bounding box center [150, 53] width 9 height 9
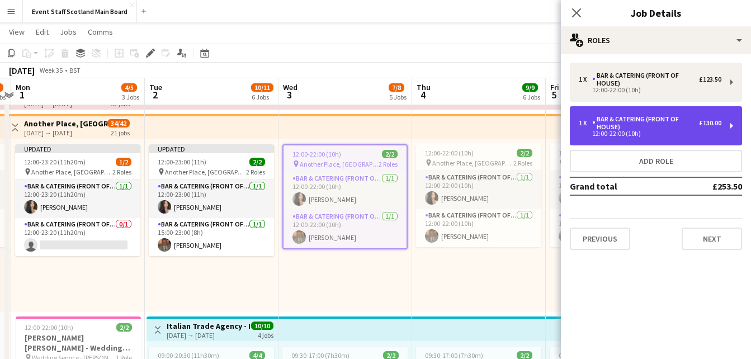
click at [652, 121] on div "Bar & Catering (Front of House)" at bounding box center [645, 123] width 107 height 16
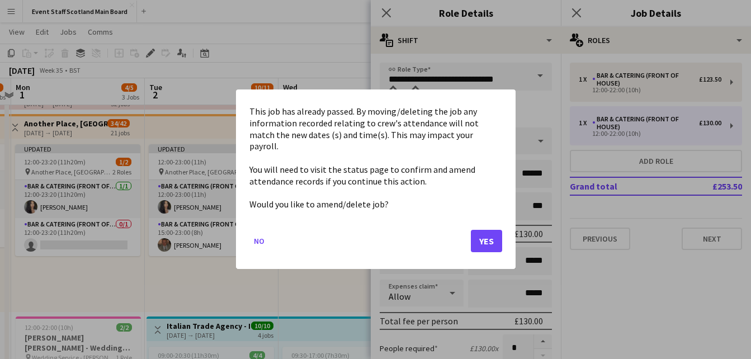
scroll to position [0, 0]
click at [490, 238] on button "Yes" at bounding box center [486, 241] width 31 height 22
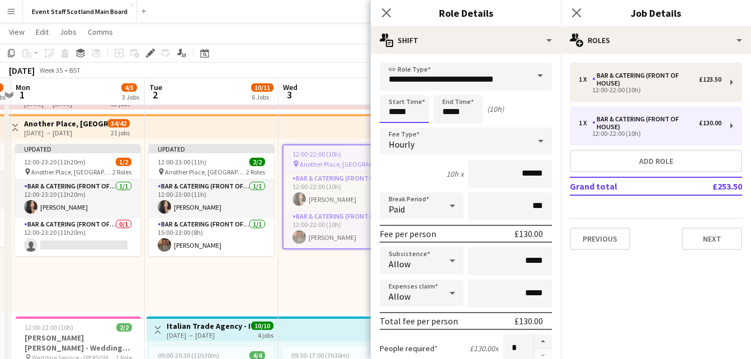
scroll to position [45, 0]
click at [411, 90] on div at bounding box center [415, 89] width 22 height 11
click at [471, 112] on input "*****" at bounding box center [457, 109] width 49 height 28
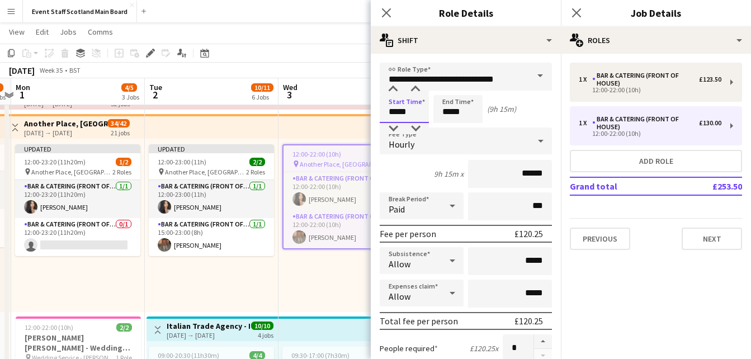
click at [410, 117] on input "*****" at bounding box center [404, 109] width 49 height 28
click at [411, 125] on div at bounding box center [415, 128] width 22 height 11
type input "*****"
click at [411, 125] on div at bounding box center [415, 128] width 22 height 11
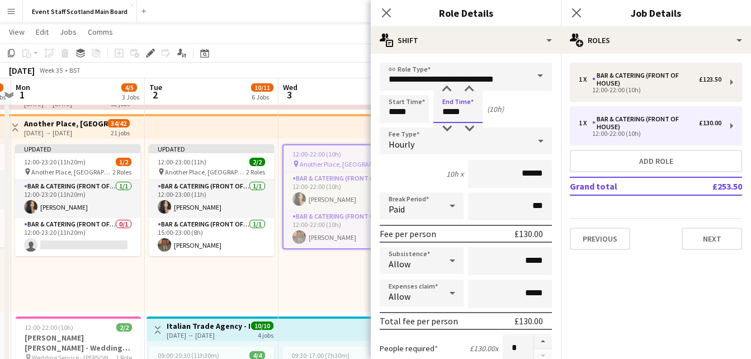
click at [446, 105] on input "*****" at bounding box center [457, 109] width 49 height 28
click at [446, 88] on div at bounding box center [446, 89] width 22 height 11
type input "*****"
click at [472, 129] on div at bounding box center [469, 128] width 22 height 11
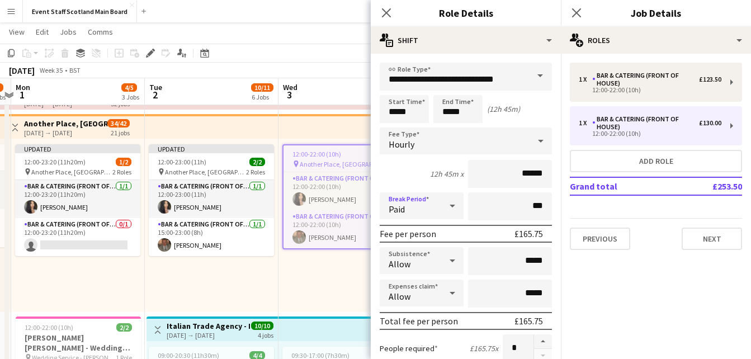
click at [446, 206] on icon at bounding box center [452, 206] width 13 height 22
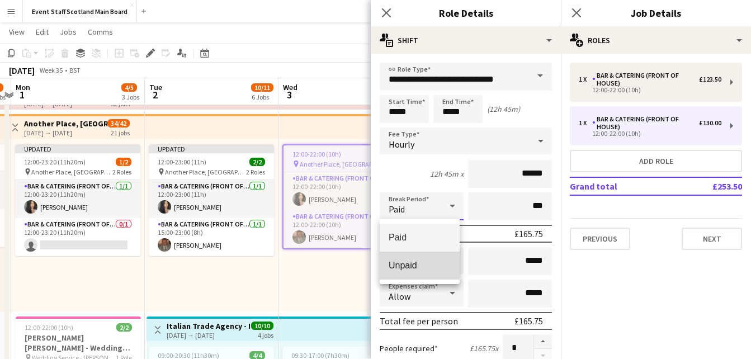
click at [417, 260] on span "Unpaid" at bounding box center [419, 265] width 62 height 11
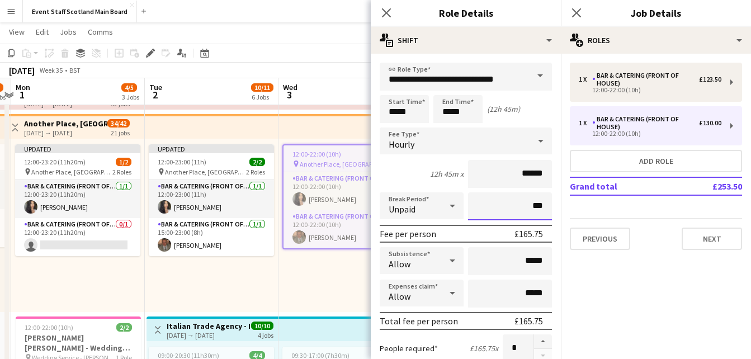
click at [520, 204] on input "***" at bounding box center [510, 206] width 84 height 28
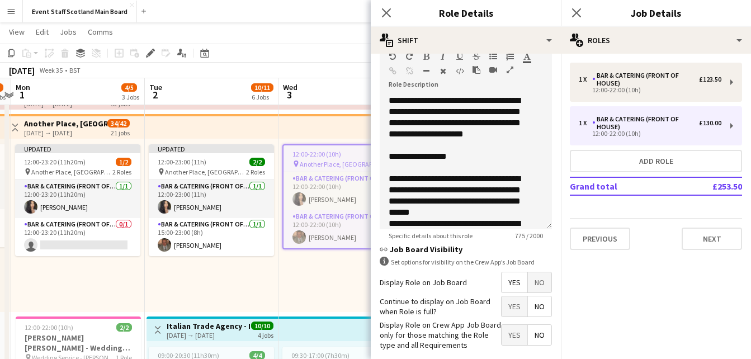
scroll to position [399, 0]
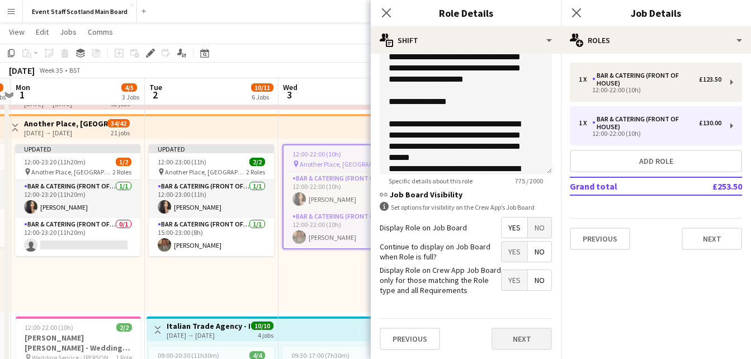
type input "****"
click at [523, 344] on button "Next" at bounding box center [521, 339] width 60 height 22
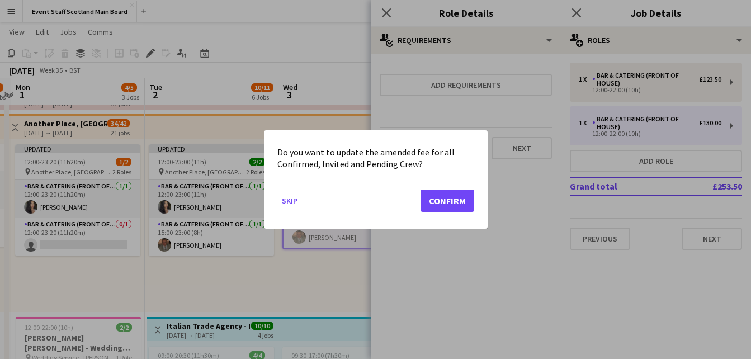
scroll to position [0, 0]
click at [463, 198] on button "Confirm" at bounding box center [447, 200] width 54 height 22
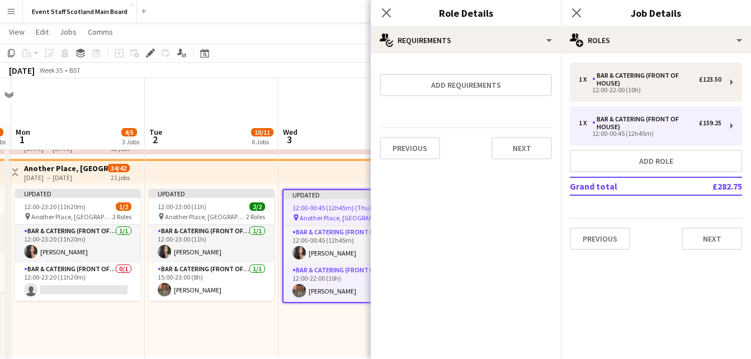
scroll to position [45, 0]
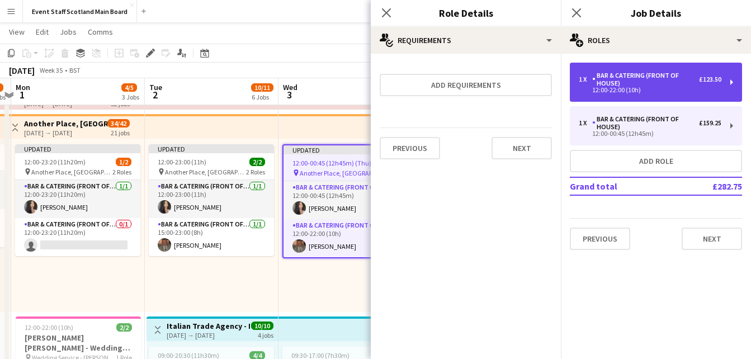
click at [659, 84] on div "Bar & Catering (Front of House)" at bounding box center [645, 80] width 107 height 16
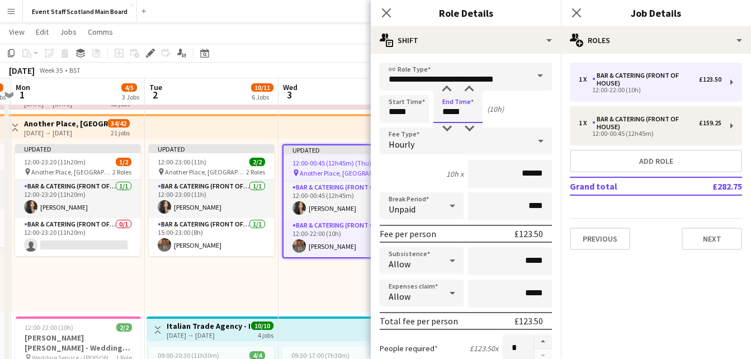
click at [467, 115] on input "*****" at bounding box center [457, 109] width 49 height 28
click at [443, 88] on div at bounding box center [446, 89] width 22 height 11
type input "*****"
click at [470, 131] on div at bounding box center [469, 128] width 22 height 11
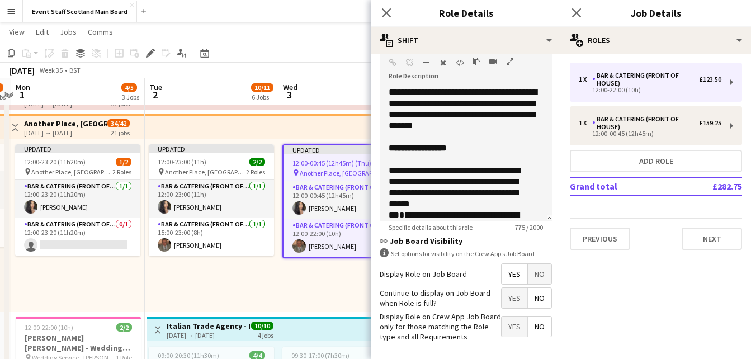
scroll to position [399, 0]
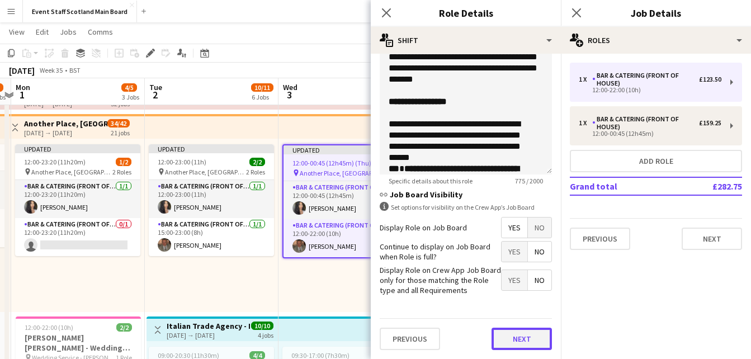
click at [514, 337] on button "Next" at bounding box center [521, 339] width 60 height 22
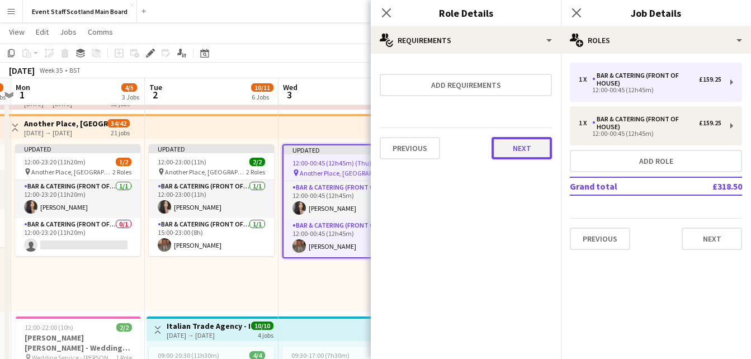
click at [537, 146] on button "Next" at bounding box center [521, 148] width 60 height 22
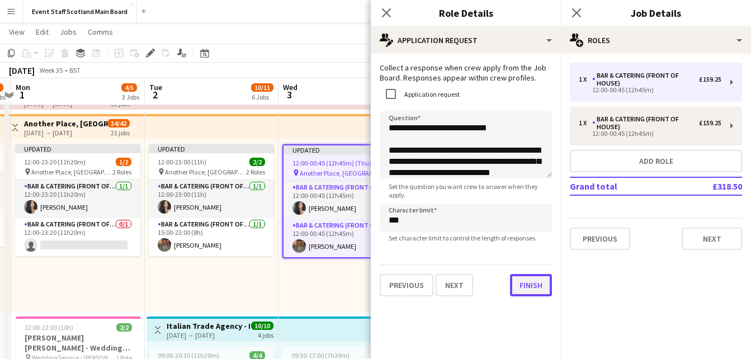
click at [520, 289] on button "Finish" at bounding box center [531, 285] width 42 height 22
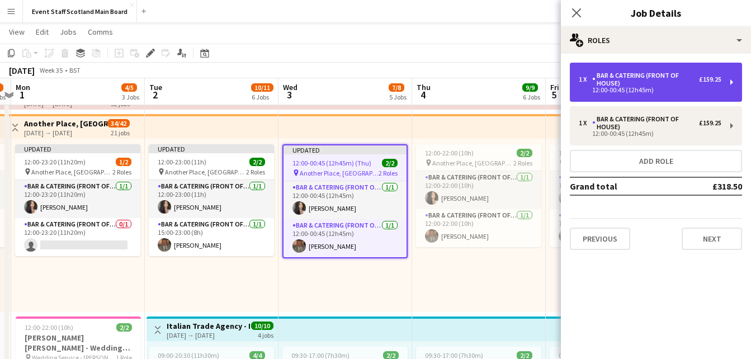
click at [641, 88] on div "12:00-00:45 (12h45m)" at bounding box center [650, 90] width 143 height 6
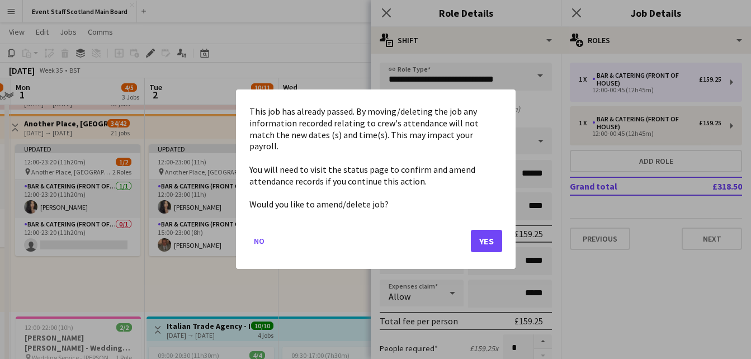
click at [485, 230] on button "Yes" at bounding box center [486, 241] width 31 height 22
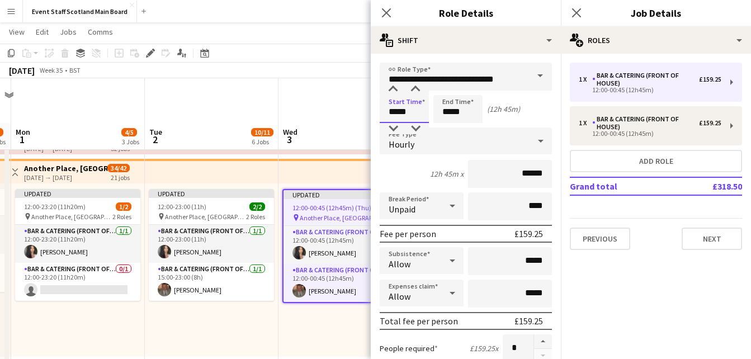
scroll to position [45, 0]
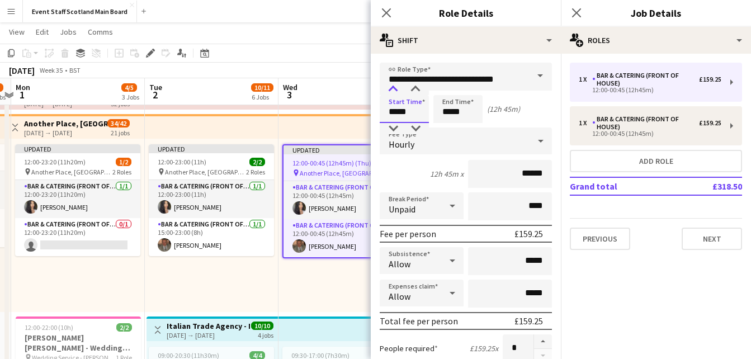
click at [396, 89] on div at bounding box center [393, 89] width 22 height 11
type input "*****"
drag, startPoint x: 396, startPoint y: 89, endPoint x: 469, endPoint y: 111, distance: 76.0
click at [469, 111] on div "Start Time ***** End Time ***** (9h 45m)" at bounding box center [466, 109] width 172 height 28
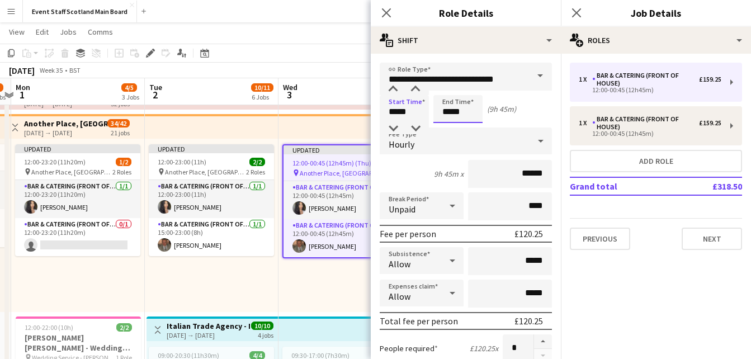
click at [469, 111] on input "*****" at bounding box center [457, 109] width 49 height 28
type input "*****"
click at [712, 233] on button "Next" at bounding box center [711, 239] width 60 height 22
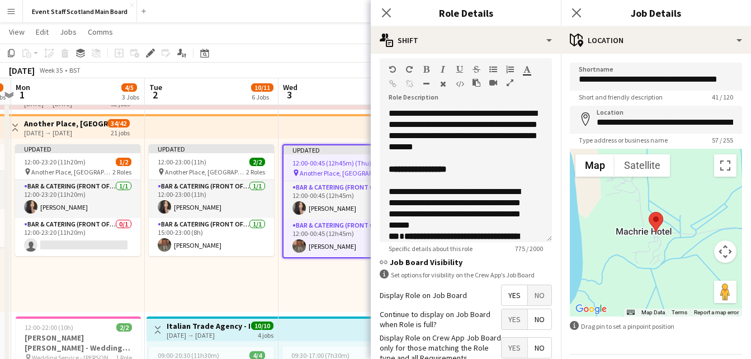
scroll to position [399, 0]
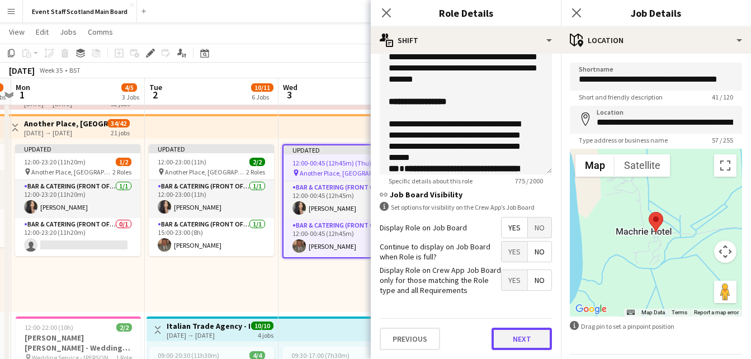
click at [520, 340] on button "Next" at bounding box center [521, 339] width 60 height 22
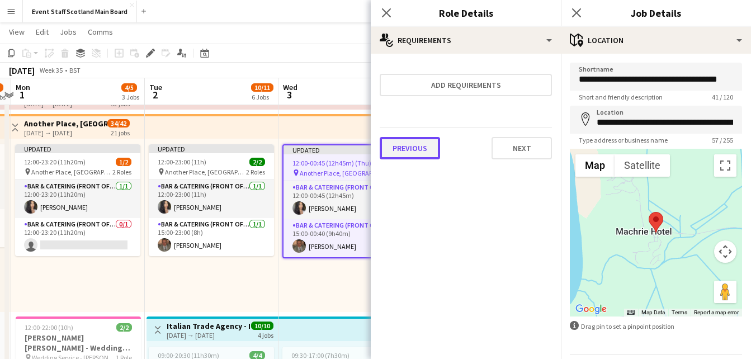
click at [428, 158] on button "Previous" at bounding box center [410, 148] width 60 height 22
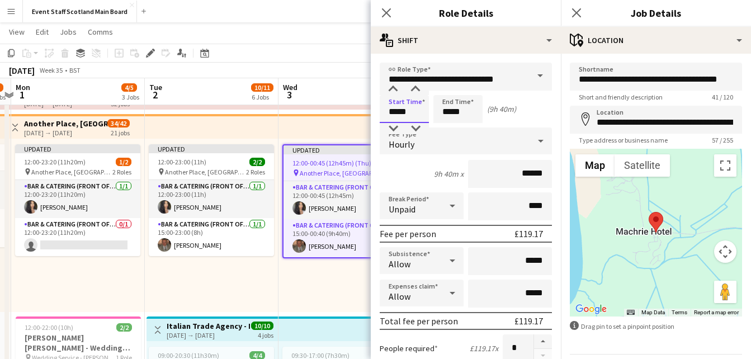
click at [411, 115] on input "*****" at bounding box center [404, 109] width 49 height 28
click at [394, 124] on div at bounding box center [393, 128] width 22 height 11
type input "*****"
click at [394, 124] on div at bounding box center [393, 128] width 22 height 11
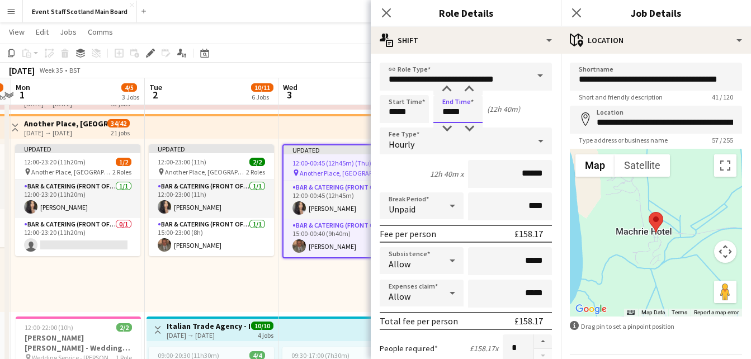
click at [465, 112] on input "*****" at bounding box center [457, 109] width 49 height 28
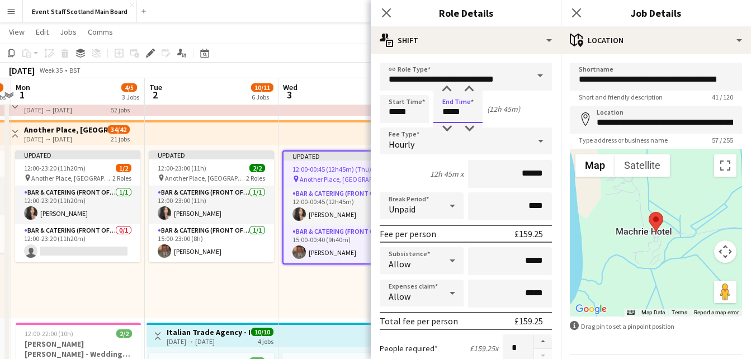
scroll to position [36, 0]
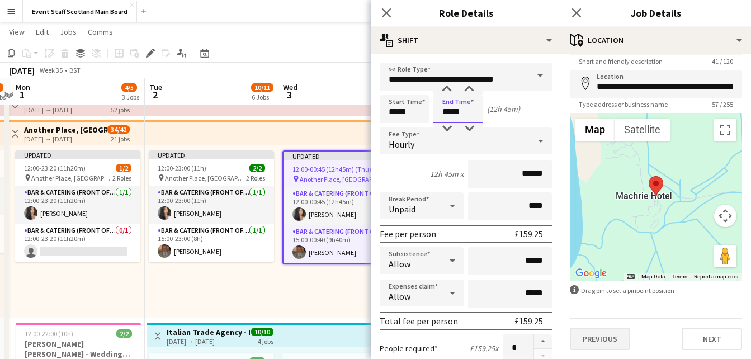
type input "*****"
click at [616, 333] on button "Previous" at bounding box center [600, 339] width 60 height 22
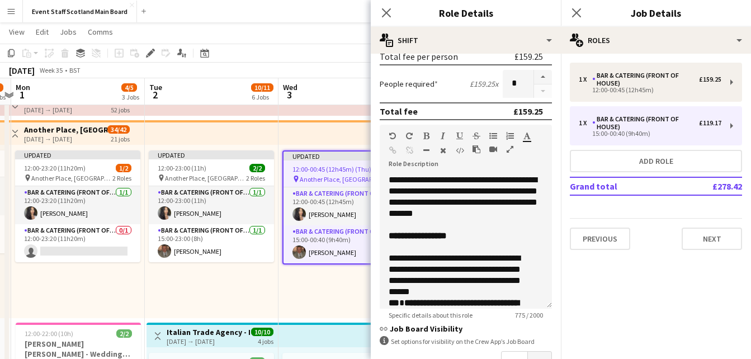
scroll to position [399, 0]
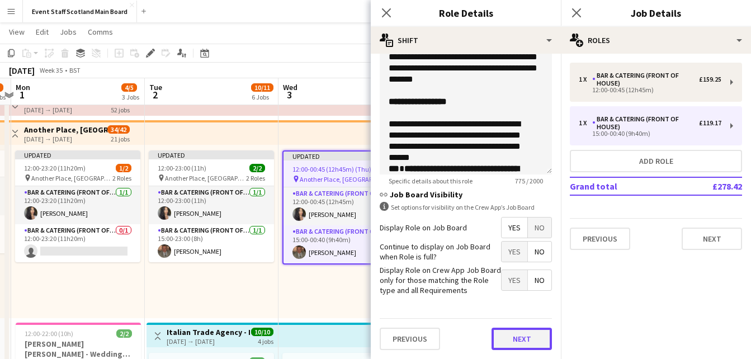
click at [510, 337] on button "Next" at bounding box center [521, 339] width 60 height 22
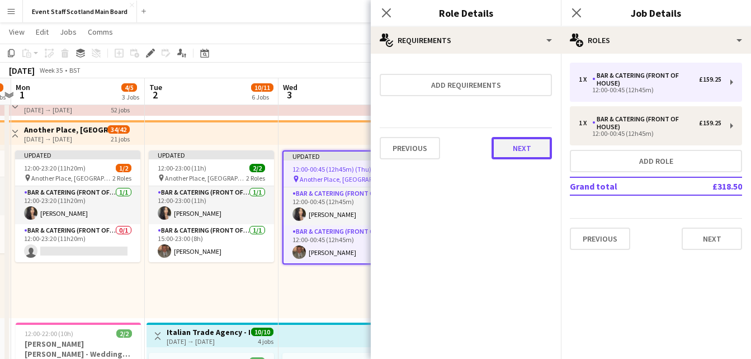
click at [538, 149] on button "Next" at bounding box center [521, 148] width 60 height 22
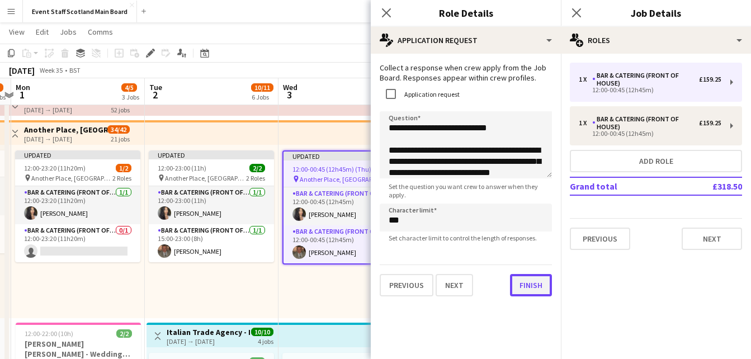
click at [524, 292] on button "Finish" at bounding box center [531, 285] width 42 height 22
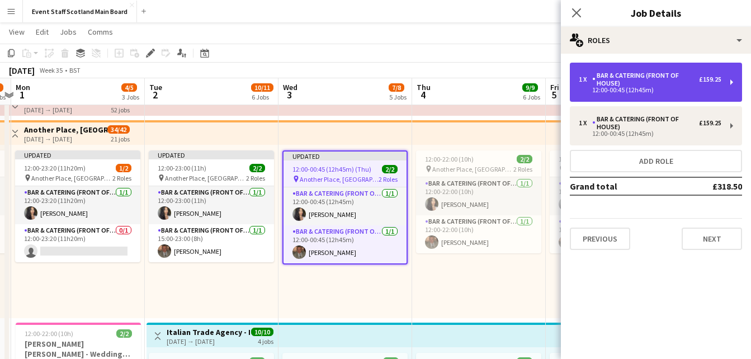
click at [683, 68] on div "1 x Bar & Catering (Front of House) £159.25 12:00-00:45 (12h45m)" at bounding box center [656, 82] width 172 height 39
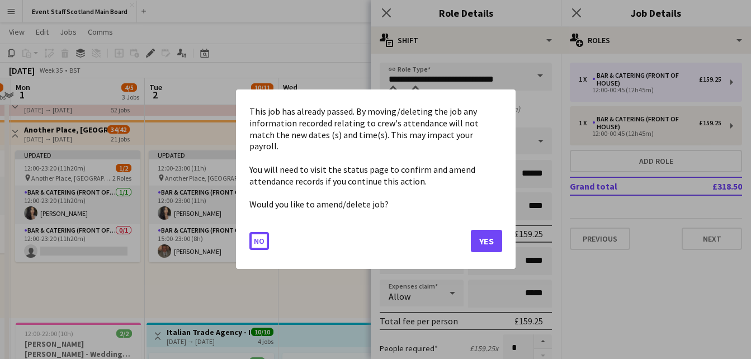
click at [486, 239] on button "Yes" at bounding box center [486, 241] width 31 height 22
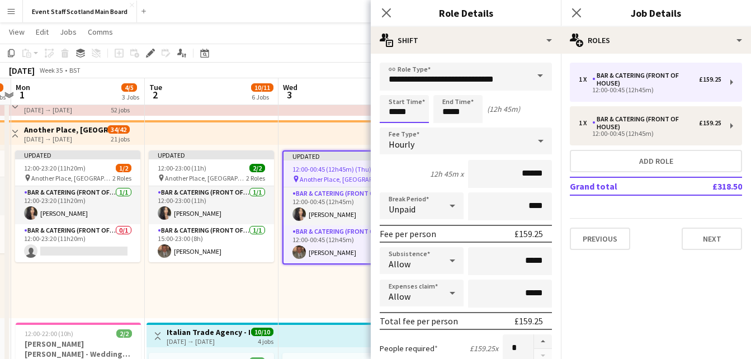
scroll to position [39, 0]
click at [397, 88] on div at bounding box center [393, 89] width 22 height 11
type input "*****"
click at [397, 88] on div at bounding box center [393, 89] width 22 height 11
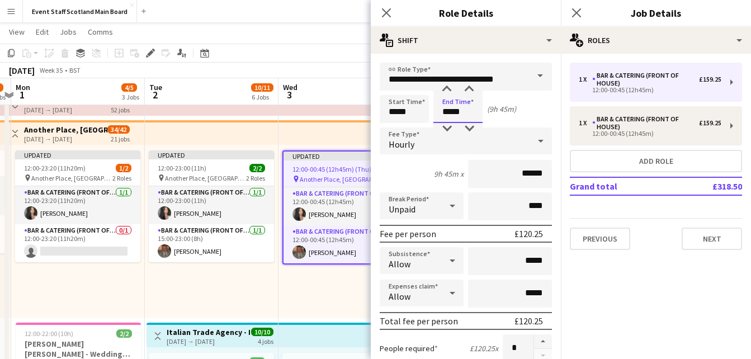
click at [467, 114] on input "*****" at bounding box center [457, 109] width 49 height 28
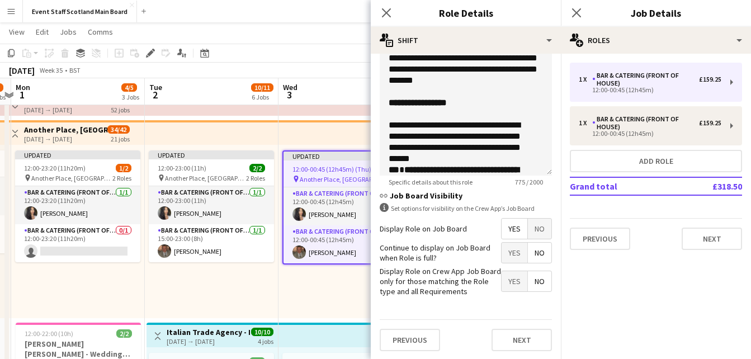
scroll to position [399, 0]
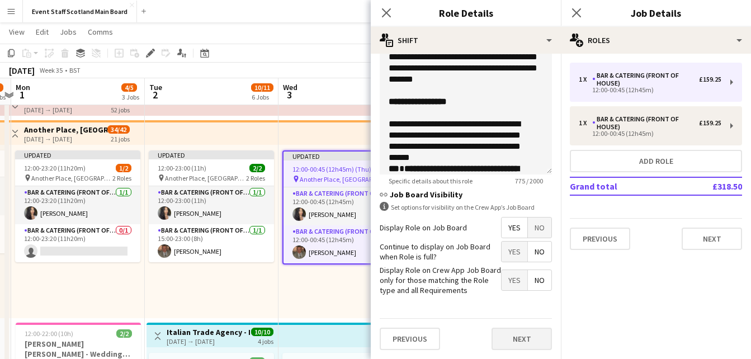
type input "*****"
click at [525, 334] on button "Next" at bounding box center [521, 339] width 60 height 22
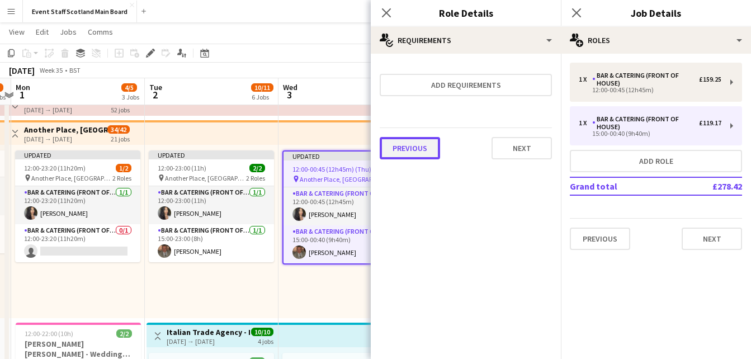
click at [416, 154] on button "Previous" at bounding box center [410, 148] width 60 height 22
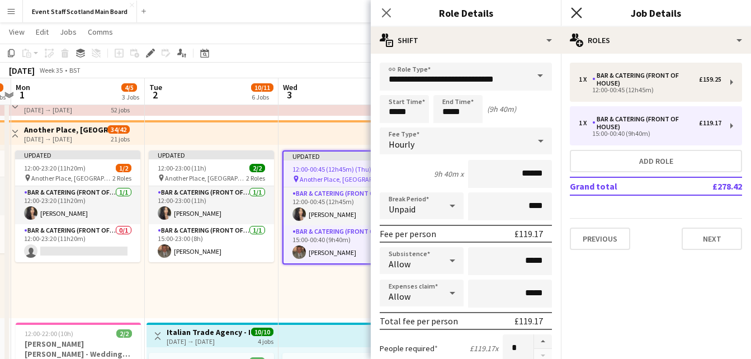
click at [575, 12] on icon "Close pop-in" at bounding box center [576, 12] width 11 height 11
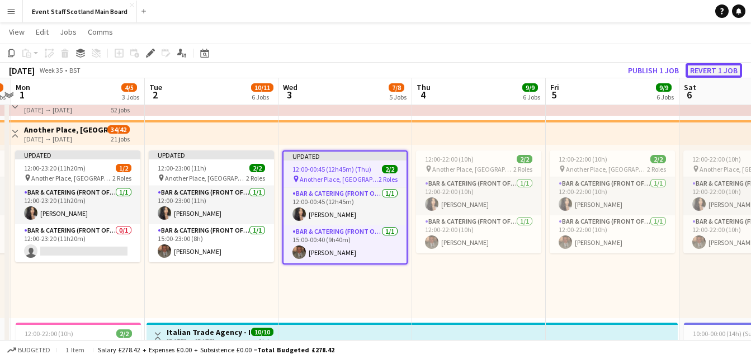
click at [704, 72] on button "Revert 1 job" at bounding box center [713, 70] width 56 height 15
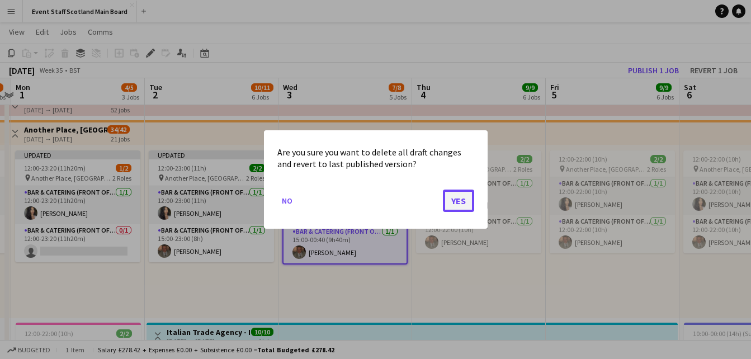
click at [451, 205] on button "Yes" at bounding box center [458, 200] width 31 height 22
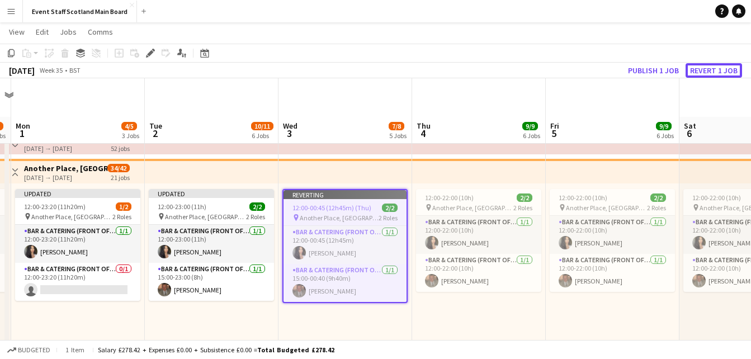
scroll to position [39, 0]
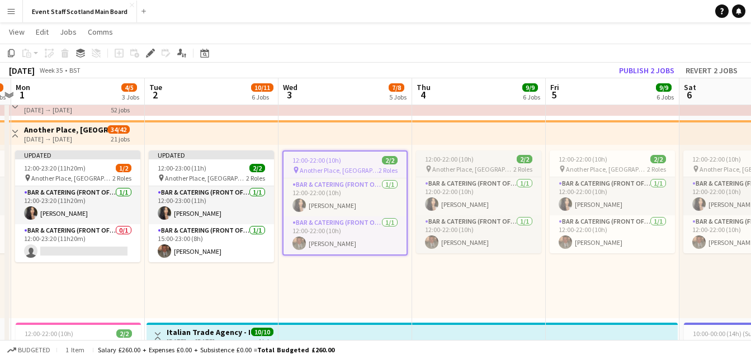
click at [452, 163] on app-job-card "12:00-22:00 (10h) 2/2 pin Another Place, The Machrie Hotel & Links 2 Roles Bar …" at bounding box center [478, 201] width 125 height 103
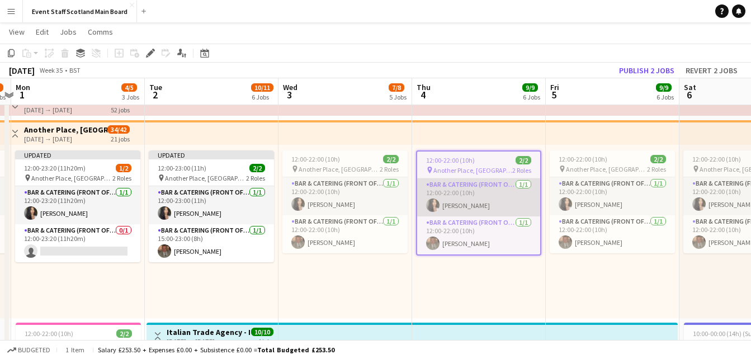
click at [460, 191] on app-card-role "Bar & Catering (Front of House) [DATE] 12:00-22:00 (10h) [PERSON_NAME]" at bounding box center [478, 197] width 123 height 38
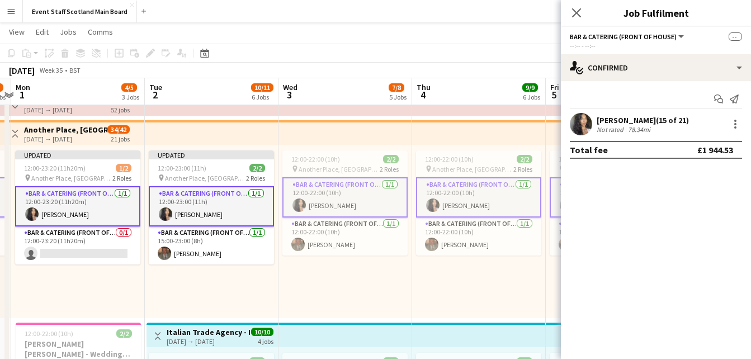
click at [460, 191] on app-card-role "Bar & Catering (Front of House) [DATE] 12:00-22:00 (10h) [PERSON_NAME]" at bounding box center [478, 197] width 125 height 40
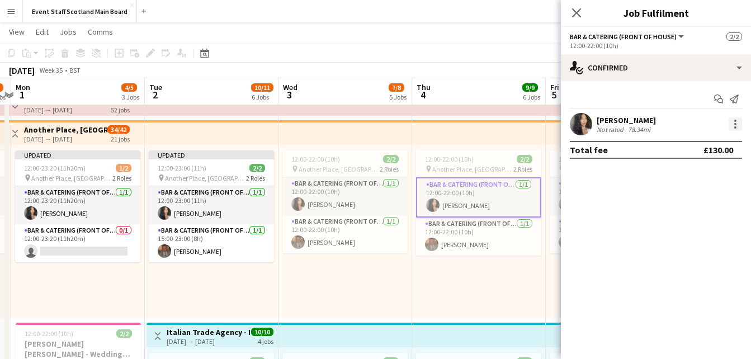
click at [735, 122] on div at bounding box center [734, 123] width 13 height 13
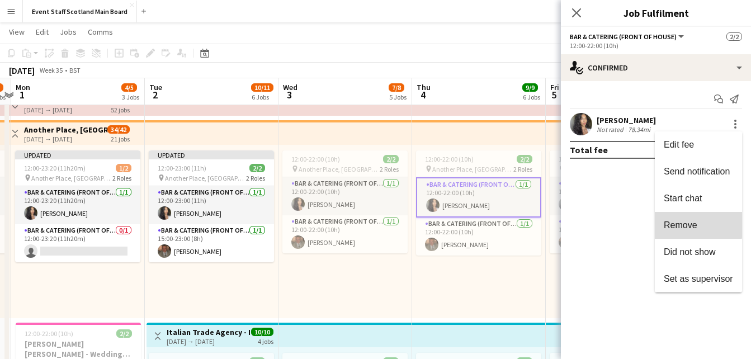
click at [688, 224] on span "Remove" at bounding box center [681, 225] width 34 height 10
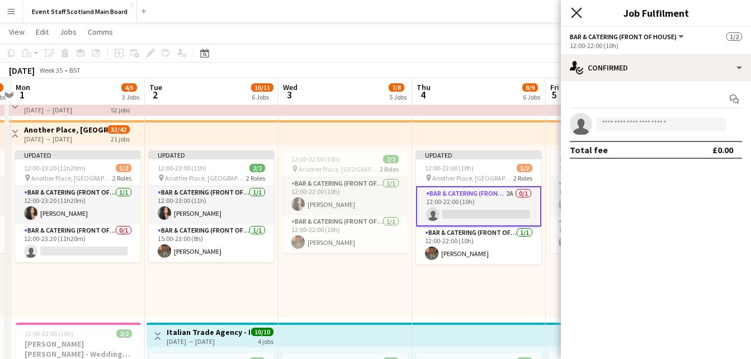
click at [575, 12] on icon at bounding box center [576, 12] width 11 height 11
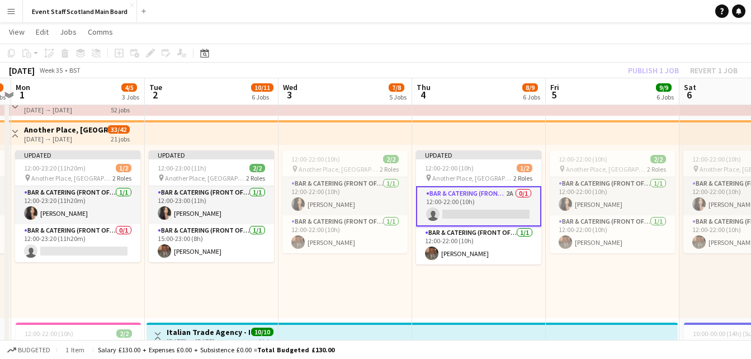
click at [483, 206] on app-card-role "Bar & Catering (Front of House) 2A 0/1 12:00-22:00 (10h) single-neutral-actions" at bounding box center [478, 206] width 125 height 40
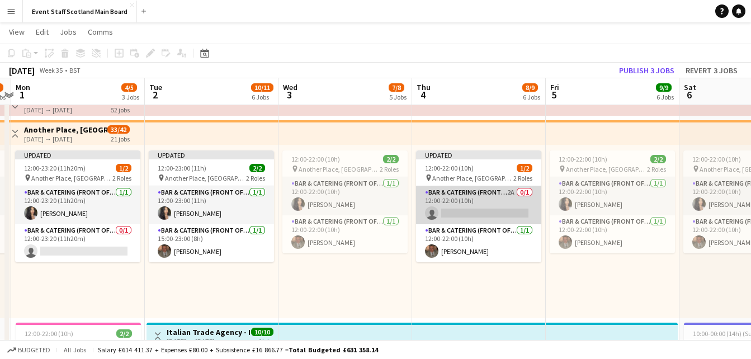
click at [483, 206] on app-card-role "Bar & Catering (Front of House) 2A 0/1 12:00-22:00 (10h) single-neutral-actions" at bounding box center [478, 205] width 125 height 38
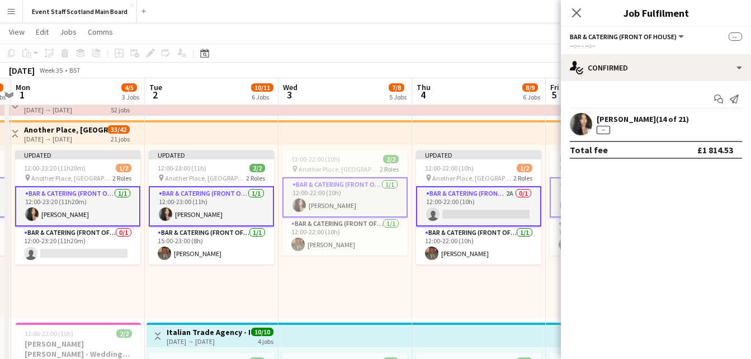
click at [483, 206] on app-card-role "Bar & Catering (Front of House) 2A 0/1 12:00-22:00 (10h) single-neutral-actions" at bounding box center [478, 206] width 125 height 40
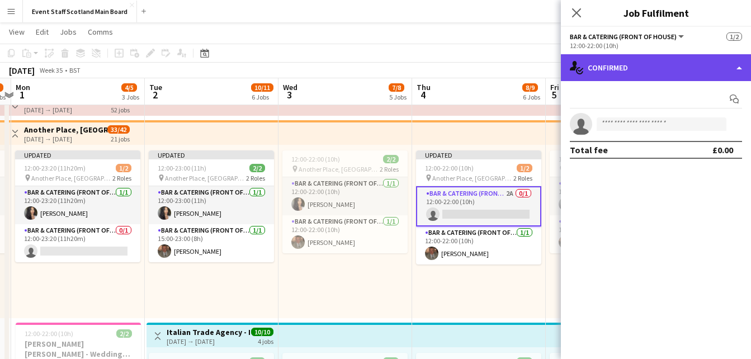
click at [679, 73] on div "single-neutral-actions-check-2 Confirmed" at bounding box center [656, 67] width 190 height 27
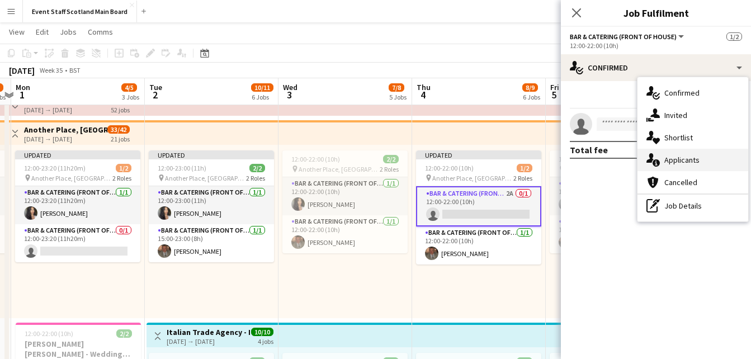
click at [679, 159] on span "Applicants" at bounding box center [681, 160] width 35 height 10
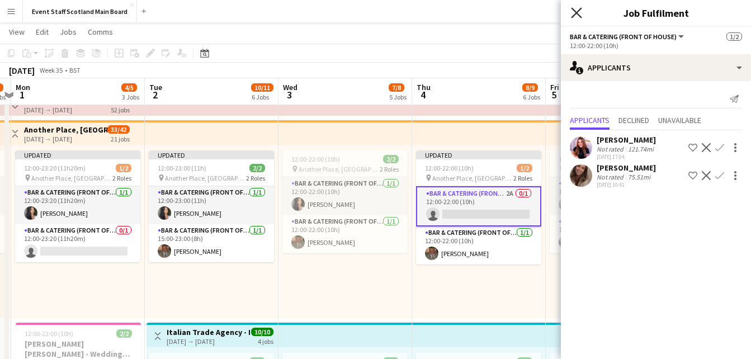
click at [574, 15] on icon at bounding box center [576, 12] width 11 height 11
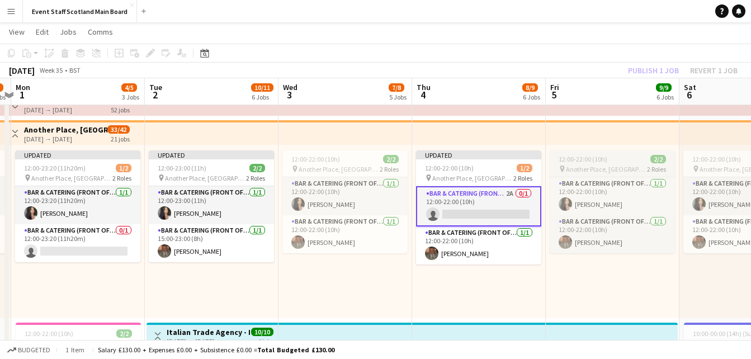
click at [590, 157] on span "12:00-22:00 (10h)" at bounding box center [582, 159] width 49 height 8
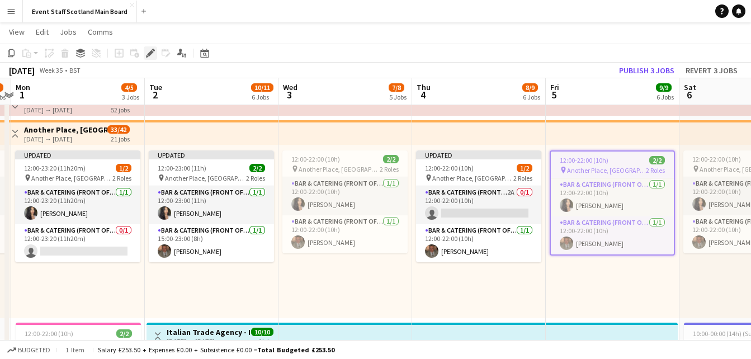
click at [150, 51] on icon "Edit" at bounding box center [150, 53] width 9 height 9
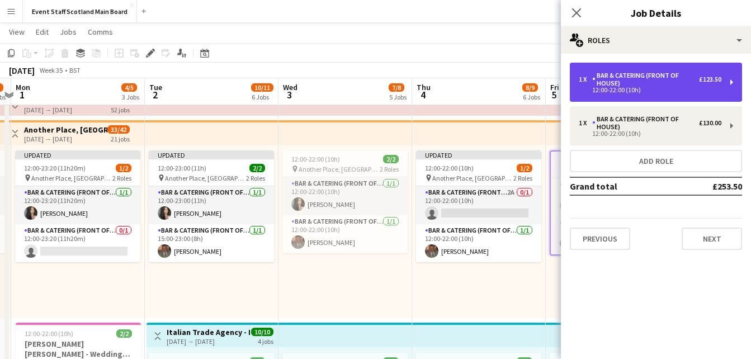
click at [645, 88] on div "12:00-22:00 (10h)" at bounding box center [650, 90] width 143 height 6
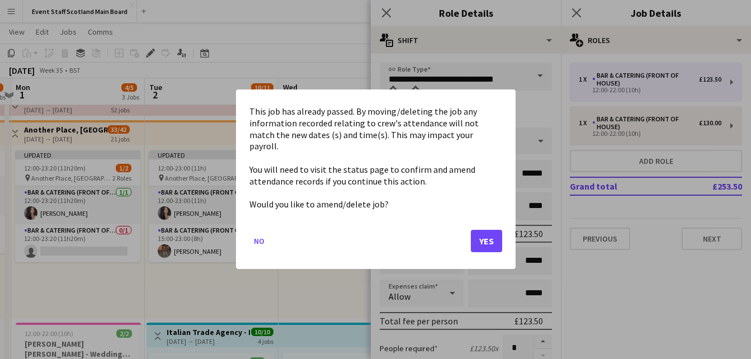
scroll to position [0, 0]
click at [488, 231] on button "Yes" at bounding box center [486, 241] width 31 height 22
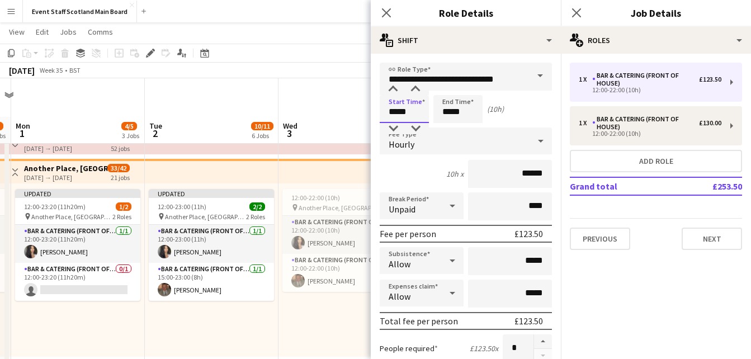
scroll to position [39, 0]
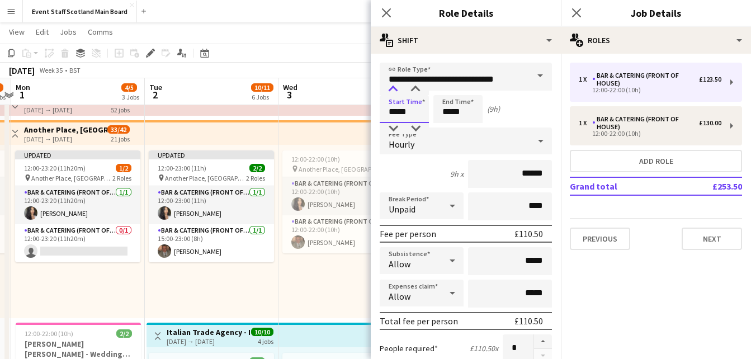
click at [391, 86] on div at bounding box center [393, 89] width 22 height 11
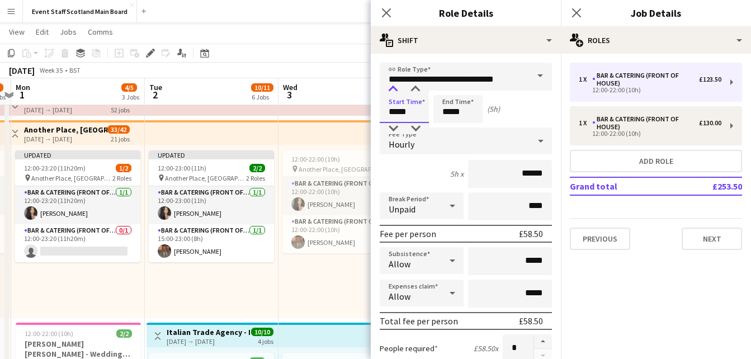
type input "*****"
click at [391, 86] on div at bounding box center [393, 89] width 22 height 11
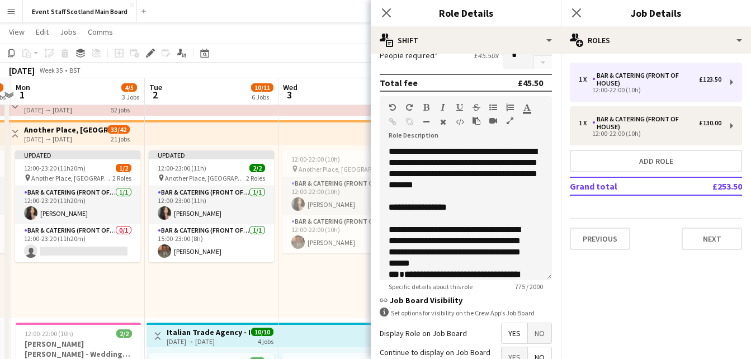
scroll to position [399, 0]
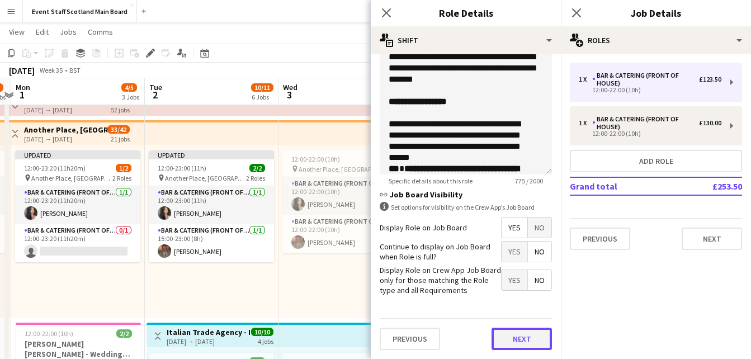
click at [519, 344] on button "Next" at bounding box center [521, 339] width 60 height 22
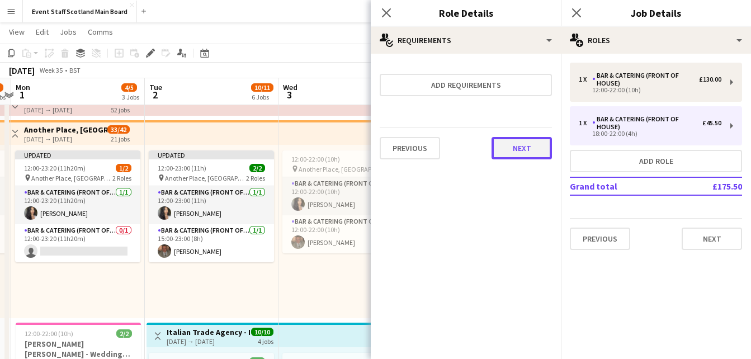
click at [525, 145] on button "Next" at bounding box center [521, 148] width 60 height 22
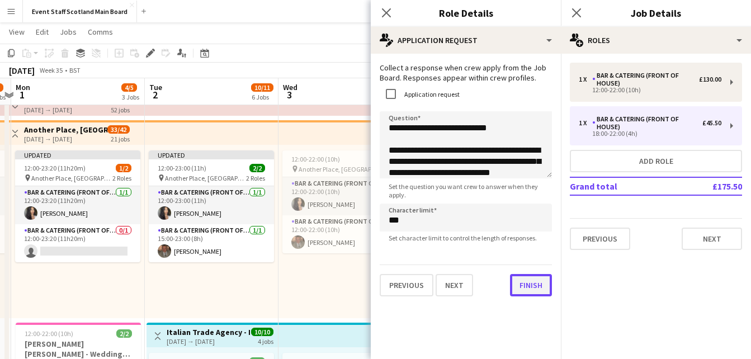
click at [520, 294] on button "Finish" at bounding box center [531, 285] width 42 height 22
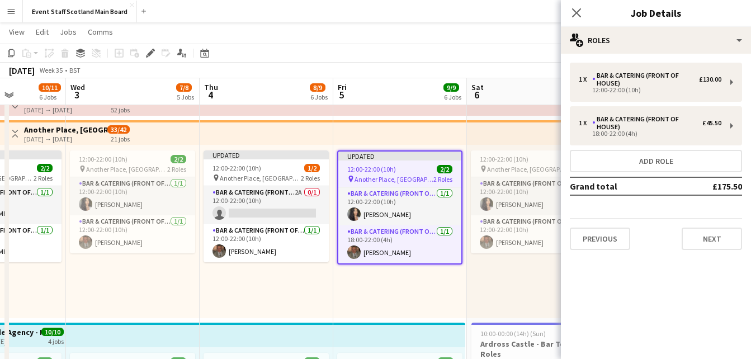
scroll to position [0, 381]
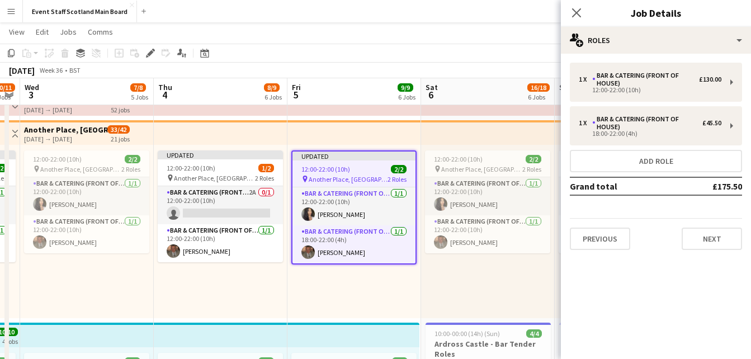
drag, startPoint x: 510, startPoint y: 281, endPoint x: 252, endPoint y: 298, distance: 258.8
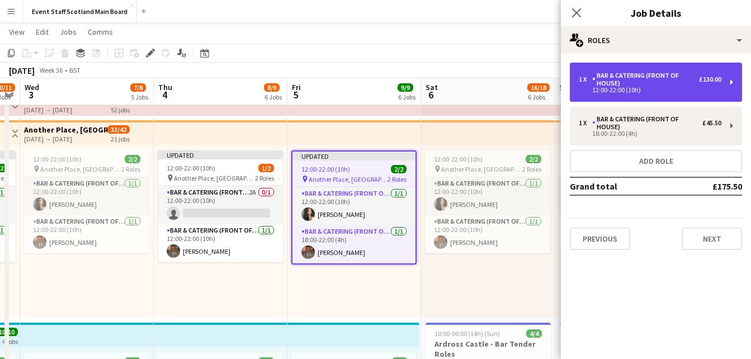
click at [634, 89] on div "12:00-22:00 (10h)" at bounding box center [650, 90] width 143 height 6
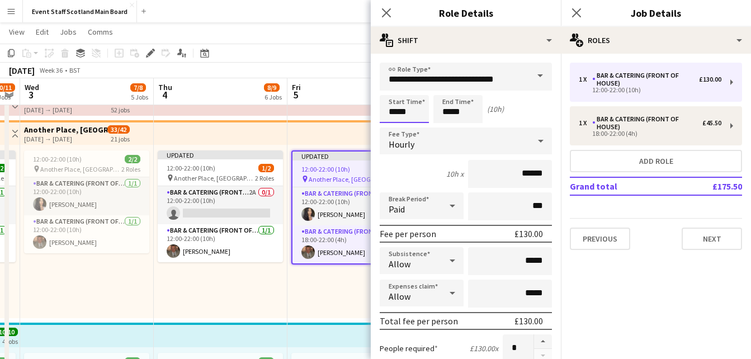
scroll to position [0, 0]
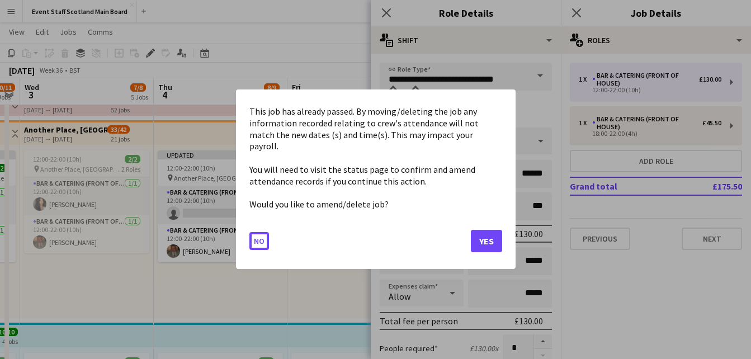
click at [497, 236] on button "Yes" at bounding box center [486, 241] width 31 height 22
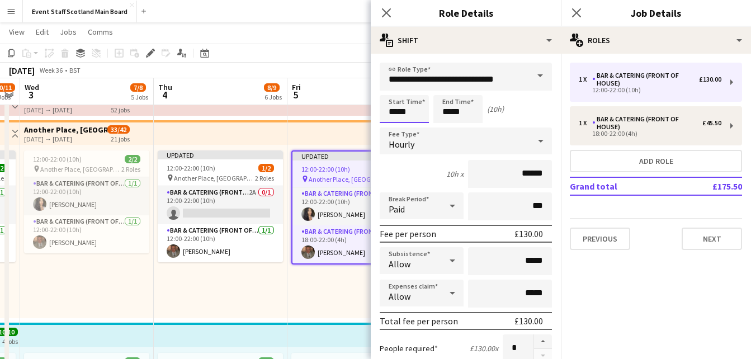
scroll to position [39, 0]
click at [392, 88] on div at bounding box center [393, 89] width 22 height 11
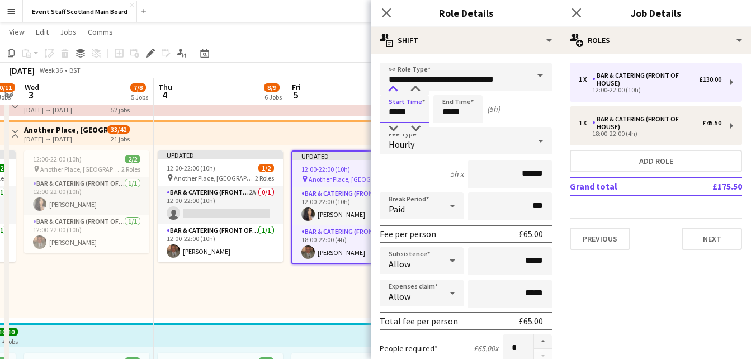
click at [392, 88] on div at bounding box center [393, 89] width 22 height 11
type input "*****"
click at [392, 88] on div at bounding box center [393, 89] width 22 height 11
click at [458, 107] on input "*****" at bounding box center [457, 109] width 49 height 28
click at [442, 84] on div at bounding box center [446, 89] width 22 height 11
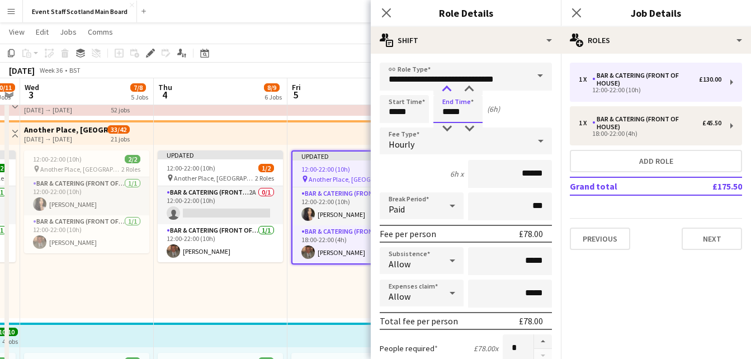
click at [442, 84] on div at bounding box center [446, 89] width 22 height 11
type input "*****"
click at [466, 84] on div at bounding box center [469, 89] width 22 height 11
click at [428, 212] on div "Paid" at bounding box center [410, 205] width 61 height 27
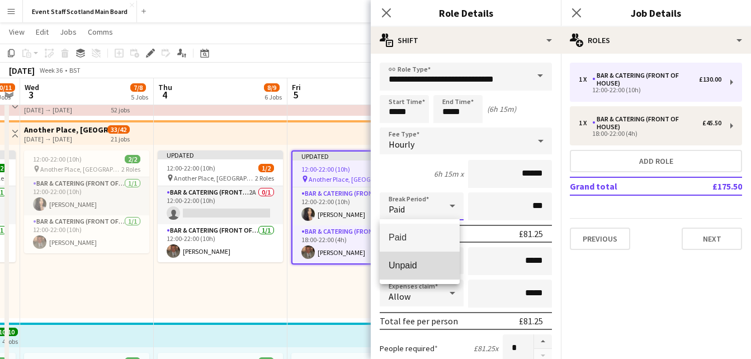
click at [414, 259] on mat-option "Unpaid" at bounding box center [420, 266] width 80 height 28
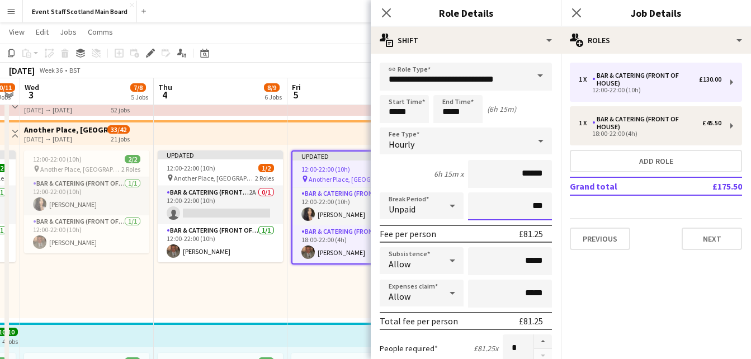
drag, startPoint x: 520, startPoint y: 211, endPoint x: 541, endPoint y: 208, distance: 20.9
click at [541, 208] on input "***" at bounding box center [510, 206] width 84 height 28
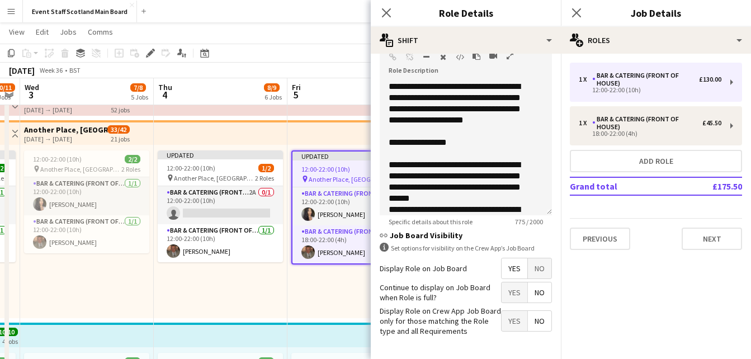
scroll to position [399, 0]
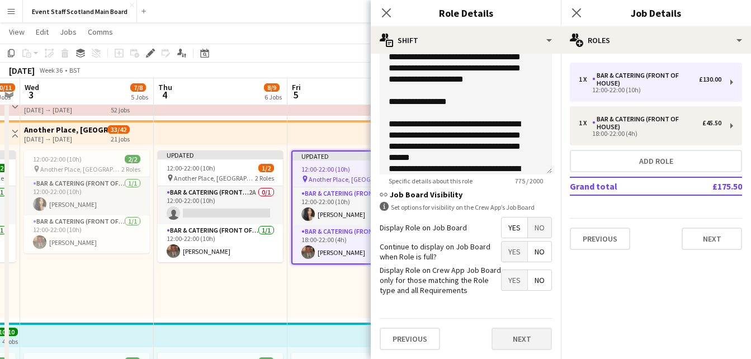
type input "****"
click at [531, 338] on button "Next" at bounding box center [521, 339] width 60 height 22
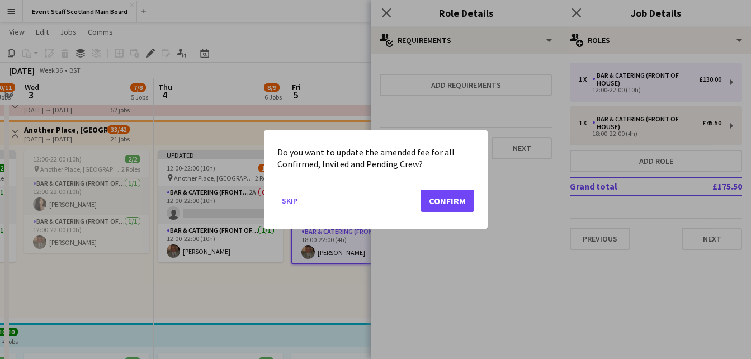
scroll to position [0, 0]
click at [449, 197] on button "Confirm" at bounding box center [447, 200] width 54 height 22
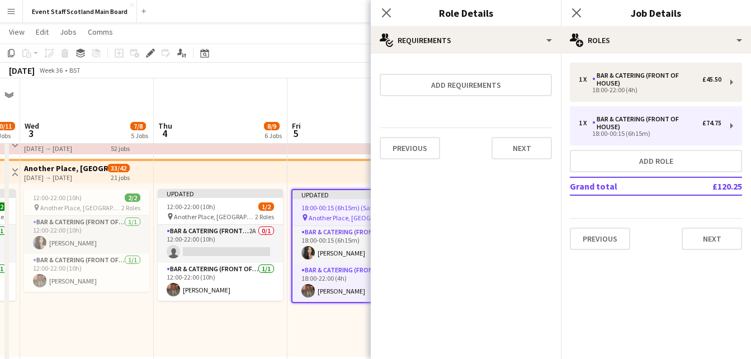
scroll to position [39, 0]
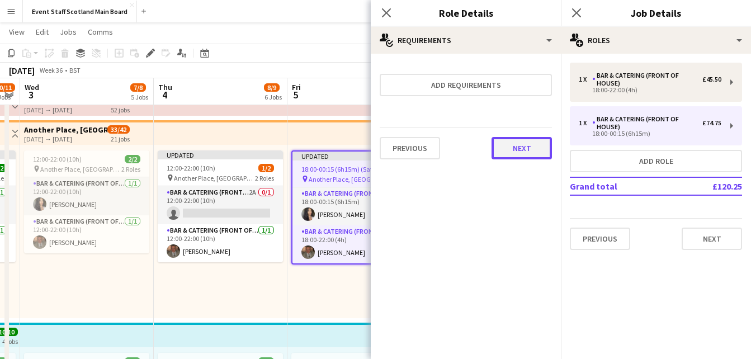
click at [511, 149] on button "Next" at bounding box center [521, 148] width 60 height 22
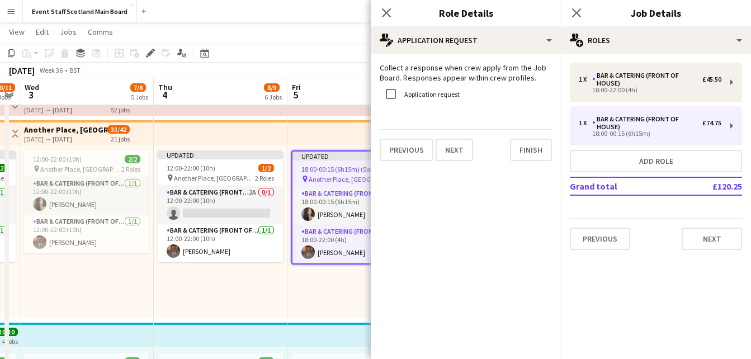
click at [521, 163] on div "Collect a response when crew apply from the Job Board. Responses appear within …" at bounding box center [466, 112] width 190 height 116
click at [528, 154] on button "Finish" at bounding box center [531, 150] width 42 height 22
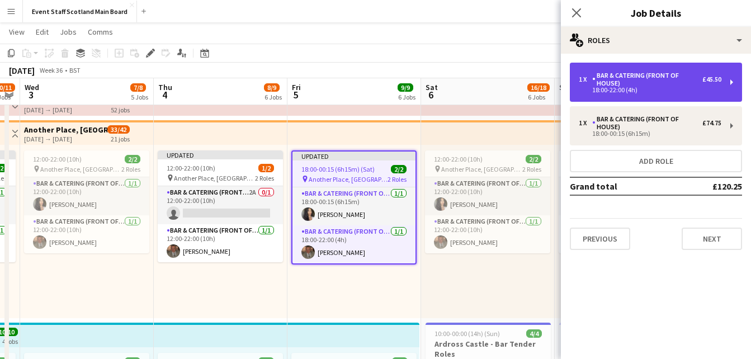
click at [655, 82] on div "Bar & Catering (Front of House)" at bounding box center [647, 80] width 110 height 16
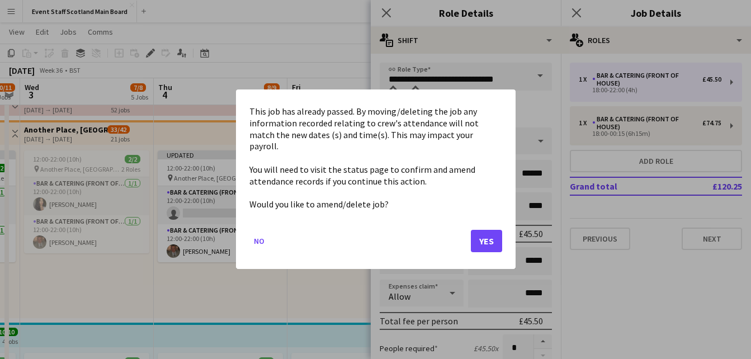
scroll to position [0, 0]
click at [493, 239] on button "Yes" at bounding box center [486, 241] width 31 height 22
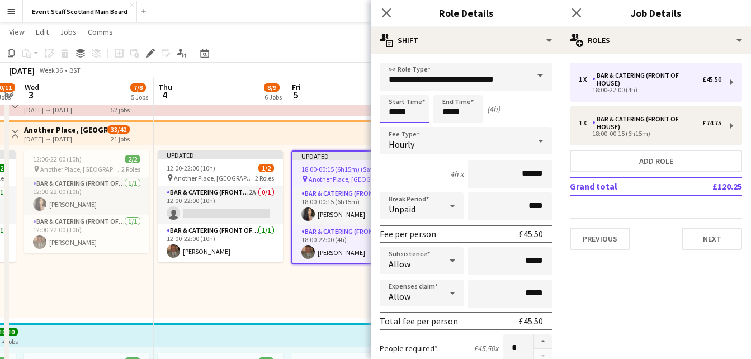
scroll to position [39, 0]
click at [394, 131] on div at bounding box center [393, 128] width 22 height 11
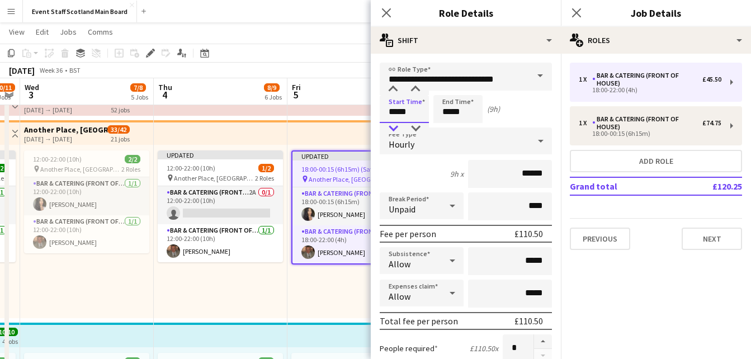
click at [394, 131] on div at bounding box center [393, 128] width 22 height 11
type input "*****"
click at [394, 131] on div at bounding box center [393, 128] width 22 height 11
click at [457, 111] on input "*****" at bounding box center [457, 109] width 49 height 28
click at [444, 88] on div at bounding box center [446, 89] width 22 height 11
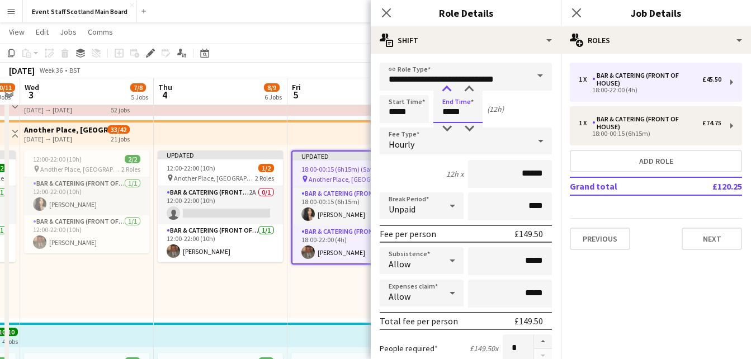
click at [444, 88] on div at bounding box center [446, 89] width 22 height 11
type input "*****"
click at [474, 84] on div at bounding box center [469, 89] width 22 height 11
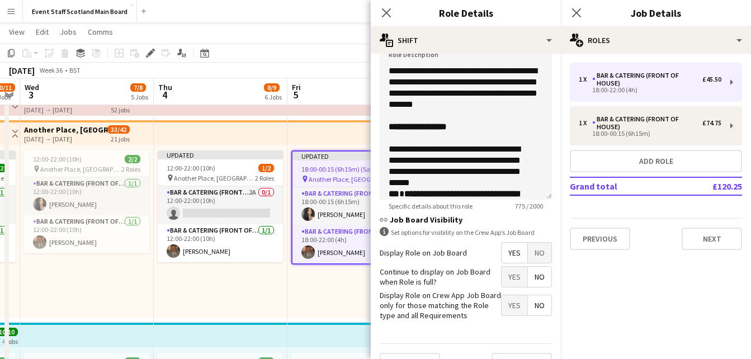
scroll to position [399, 0]
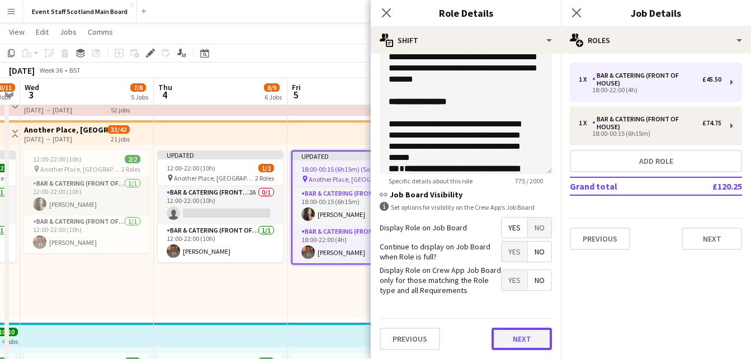
click at [514, 336] on button "Next" at bounding box center [521, 339] width 60 height 22
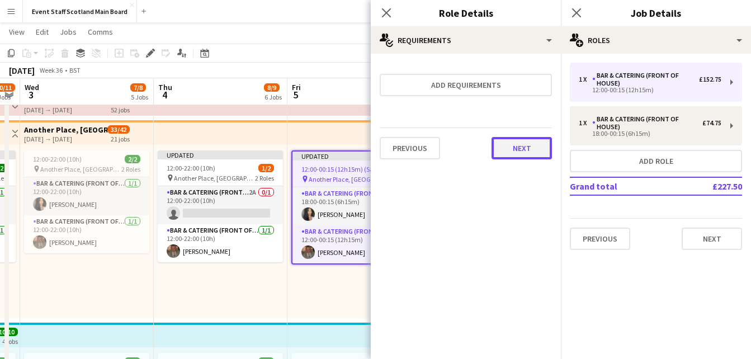
click at [539, 144] on button "Next" at bounding box center [521, 148] width 60 height 22
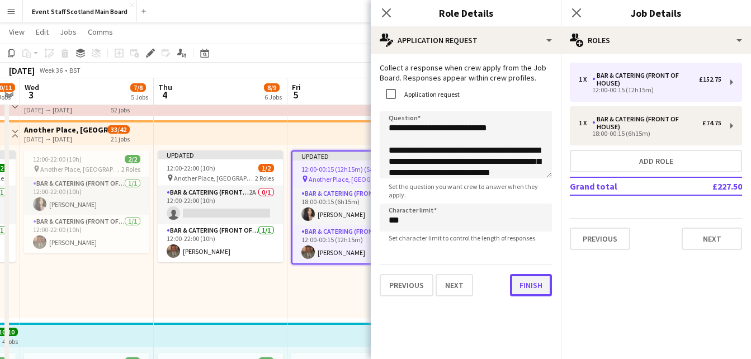
click at [524, 290] on button "Finish" at bounding box center [531, 285] width 42 height 22
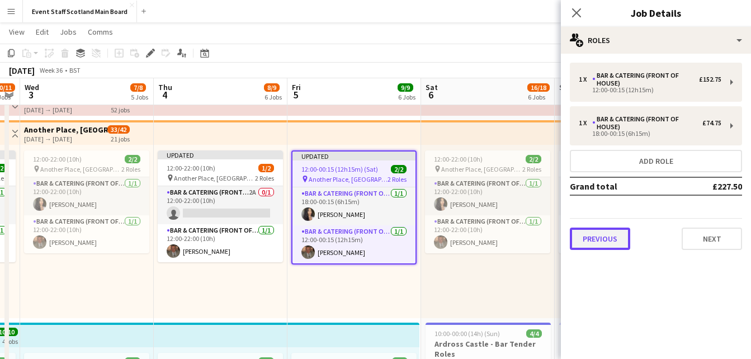
click at [605, 241] on button "Previous" at bounding box center [600, 239] width 60 height 22
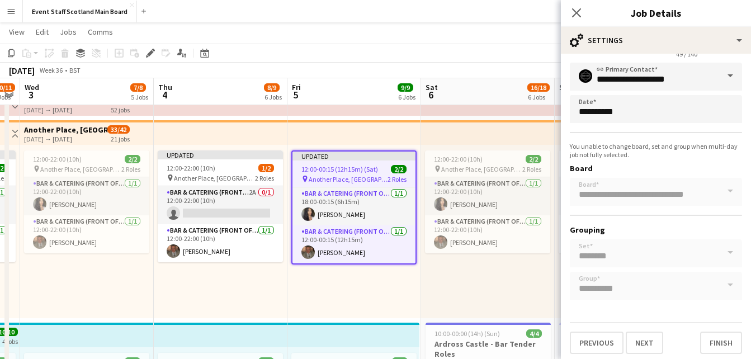
scroll to position [64, 0]
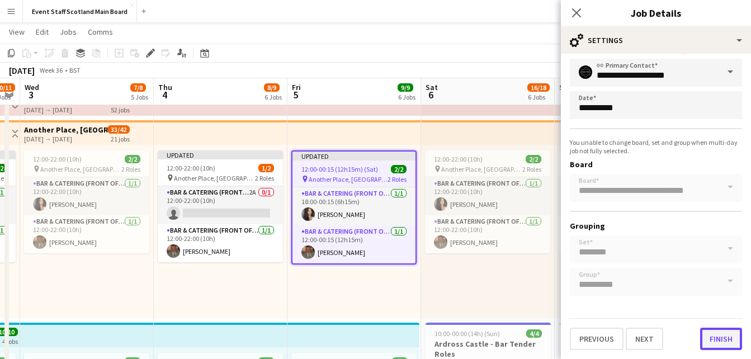
click at [713, 336] on button "Finish" at bounding box center [721, 339] width 42 height 22
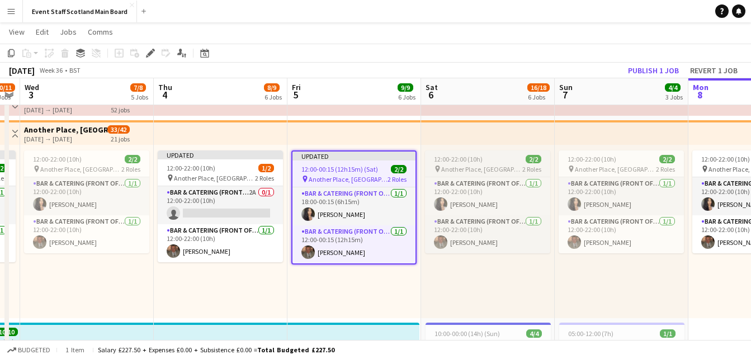
click at [508, 169] on span "Another Place, [GEOGRAPHIC_DATA] & Links" at bounding box center [481, 169] width 81 height 8
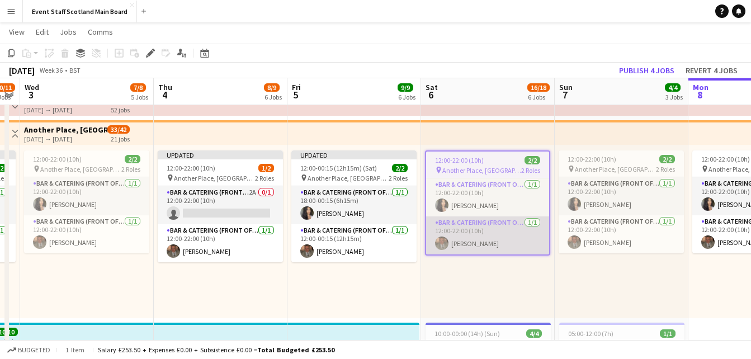
click at [504, 232] on app-card-role "Bar & Catering (Front of House) [DATE] 12:00-22:00 (10h) [PERSON_NAME]" at bounding box center [487, 235] width 123 height 38
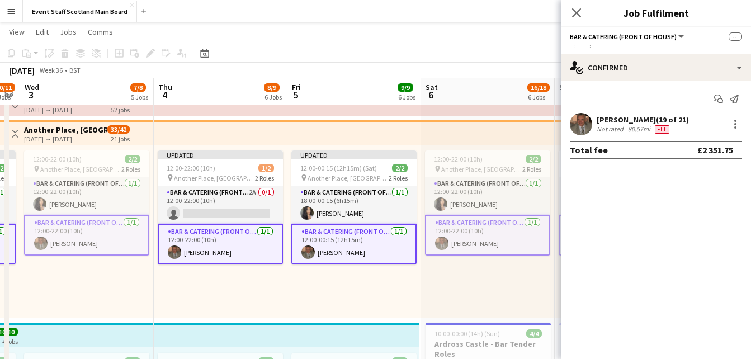
click at [504, 232] on app-card-role "Bar & Catering (Front of House) [DATE] 12:00-22:00 (10h) [PERSON_NAME]" at bounding box center [487, 235] width 125 height 40
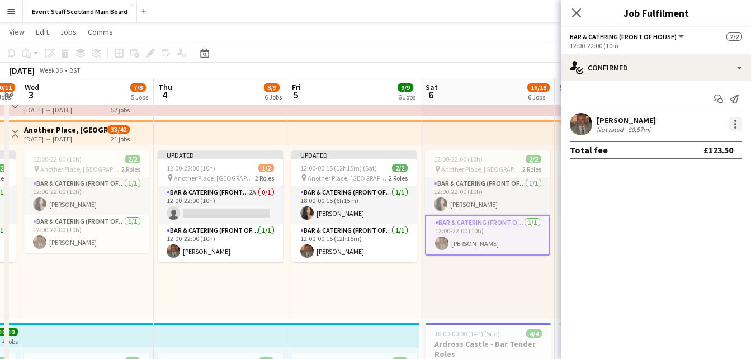
click at [731, 126] on div at bounding box center [734, 123] width 13 height 13
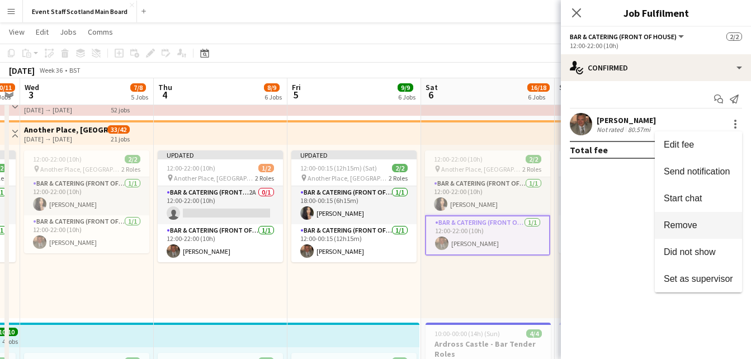
click at [698, 229] on span "Remove" at bounding box center [698, 225] width 69 height 10
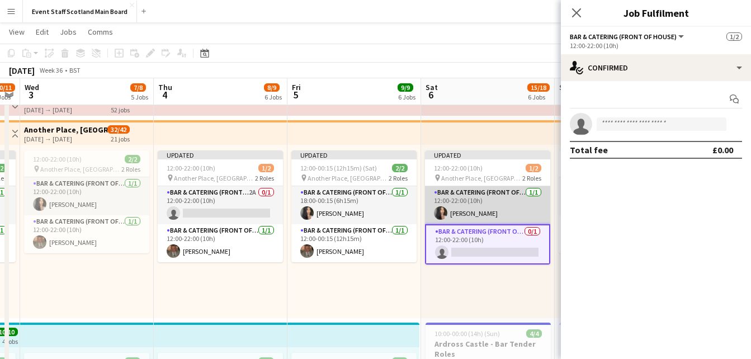
click at [507, 198] on app-card-role "Bar & Catering (Front of House) [DATE] 12:00-22:00 (10h) [PERSON_NAME]" at bounding box center [487, 205] width 125 height 38
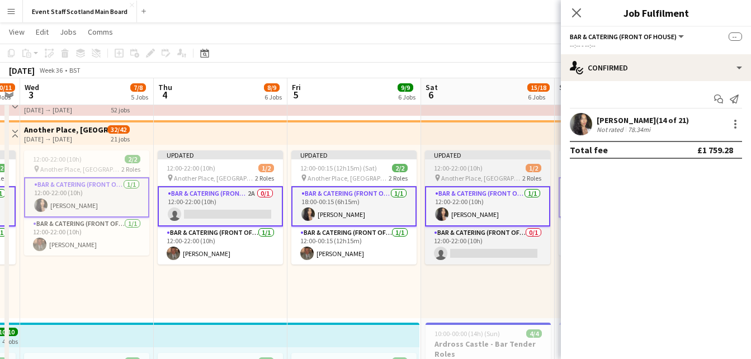
click at [494, 172] on div "12:00-22:00 (10h) 1/2" at bounding box center [487, 168] width 125 height 8
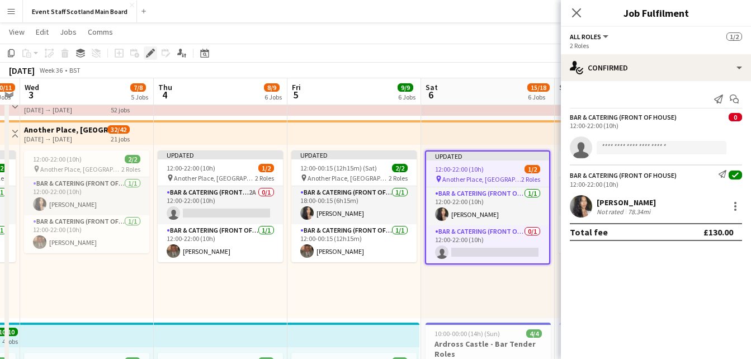
click at [146, 50] on icon "Edit" at bounding box center [150, 53] width 9 height 9
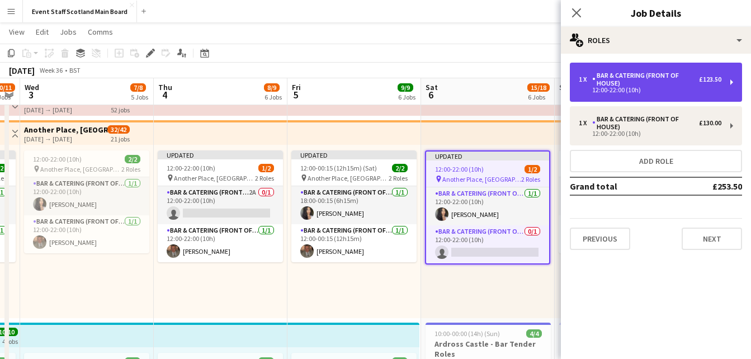
click at [607, 79] on div "Bar & Catering (Front of House)" at bounding box center [645, 80] width 107 height 16
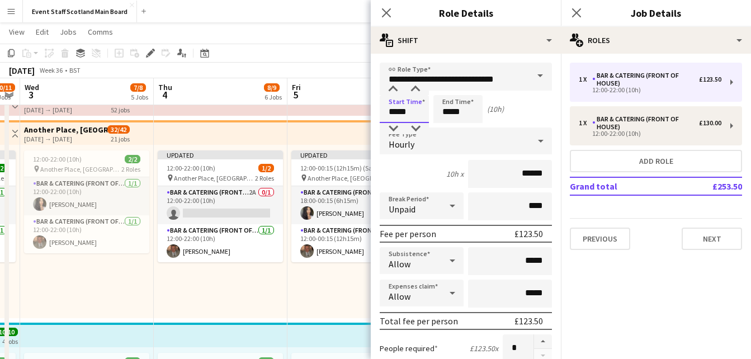
click at [395, 113] on input "*****" at bounding box center [404, 109] width 49 height 28
click at [394, 90] on div at bounding box center [393, 89] width 22 height 11
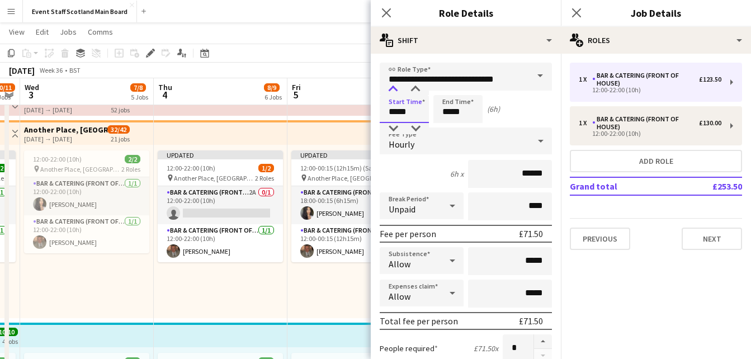
click at [394, 90] on div at bounding box center [393, 89] width 22 height 11
click at [413, 90] on div at bounding box center [415, 89] width 22 height 11
type input "*****"
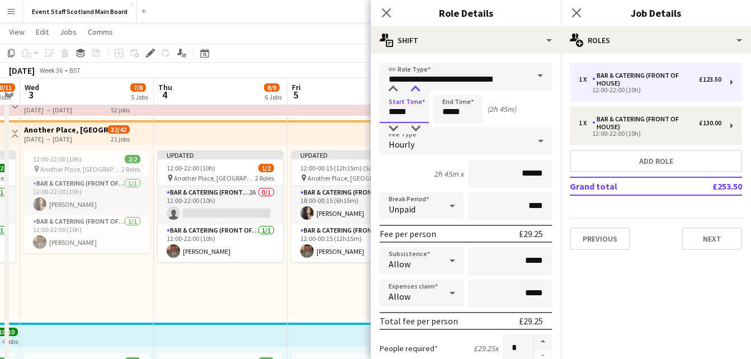
click at [413, 90] on div at bounding box center [415, 89] width 22 height 11
click at [447, 112] on input "*****" at bounding box center [457, 109] width 49 height 28
click at [450, 91] on div at bounding box center [446, 89] width 22 height 11
type input "*****"
click at [450, 91] on div at bounding box center [446, 89] width 22 height 11
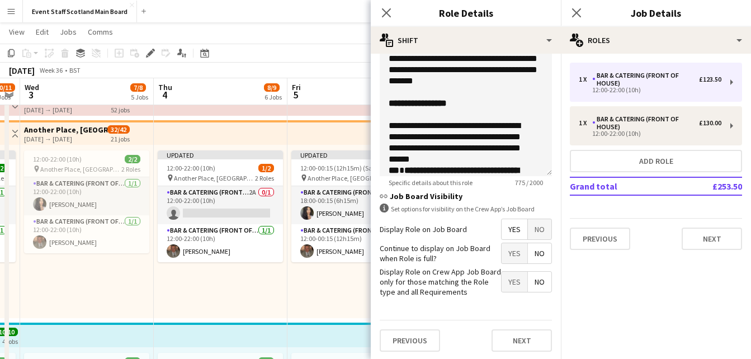
scroll to position [399, 0]
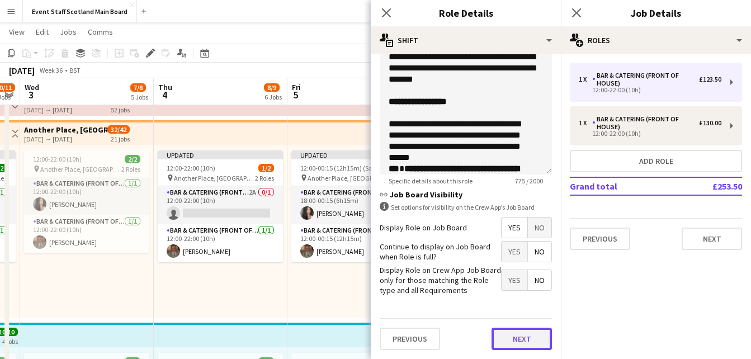
click at [527, 331] on button "Next" at bounding box center [521, 339] width 60 height 22
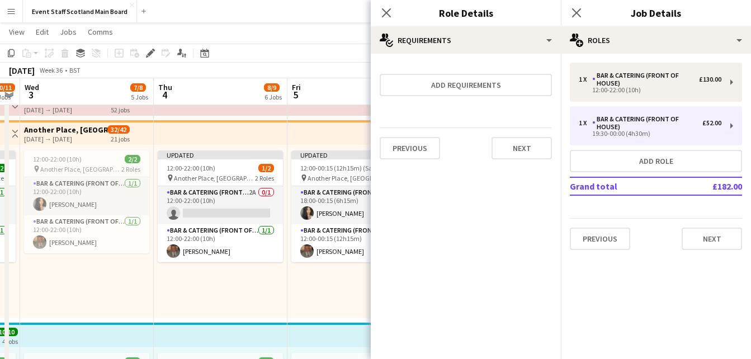
scroll to position [0, 0]
click at [528, 154] on button "Next" at bounding box center [521, 148] width 60 height 22
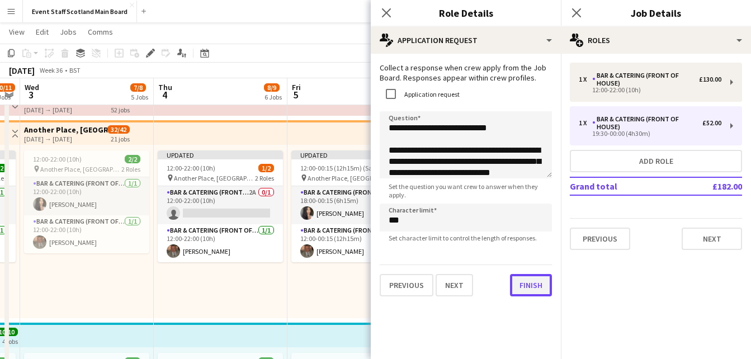
click at [518, 293] on button "Finish" at bounding box center [531, 285] width 42 height 22
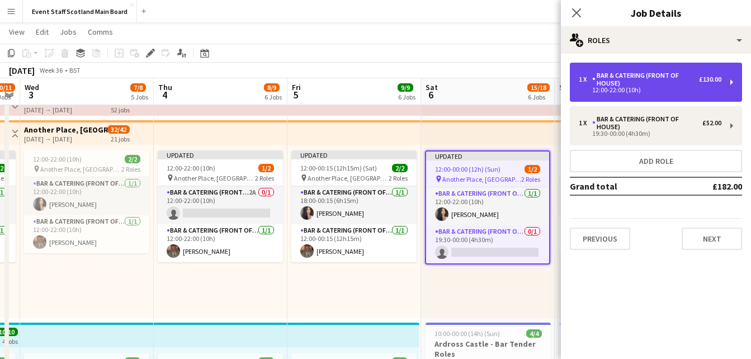
click at [653, 78] on div "Bar & Catering (Front of House)" at bounding box center [645, 80] width 107 height 16
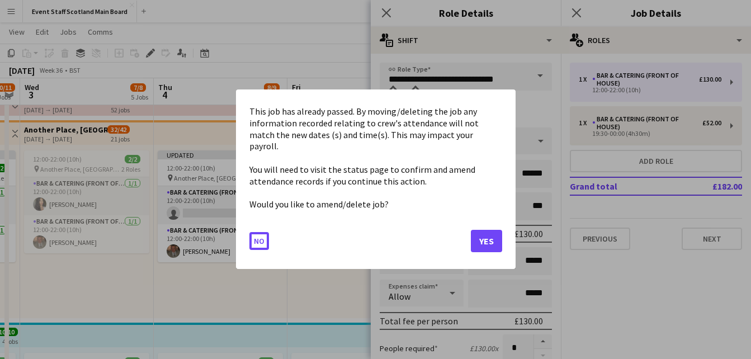
click at [496, 236] on button "Yes" at bounding box center [486, 241] width 31 height 22
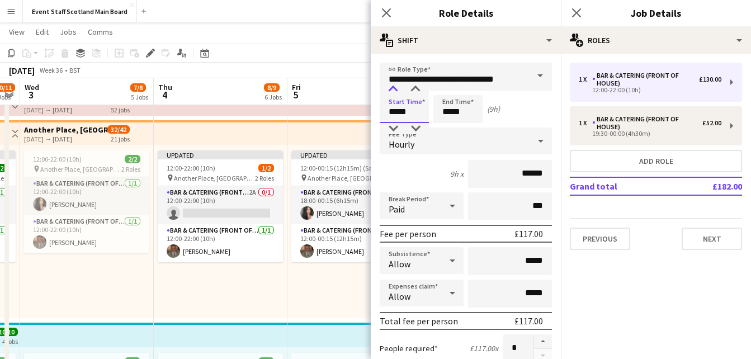
click at [394, 92] on div at bounding box center [393, 89] width 22 height 11
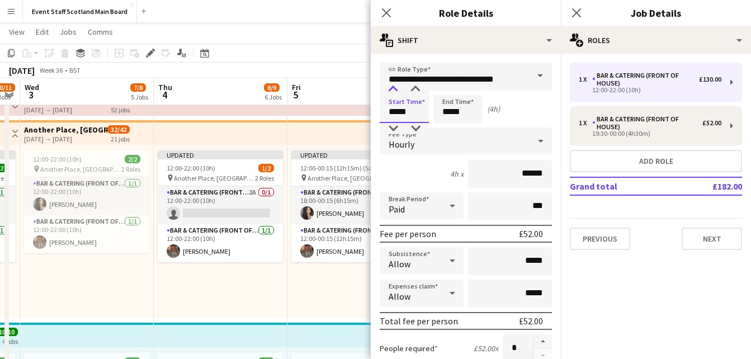
click at [394, 92] on div at bounding box center [393, 89] width 22 height 11
click at [419, 91] on div at bounding box center [415, 89] width 22 height 11
type input "*****"
click at [419, 91] on div at bounding box center [415, 89] width 22 height 11
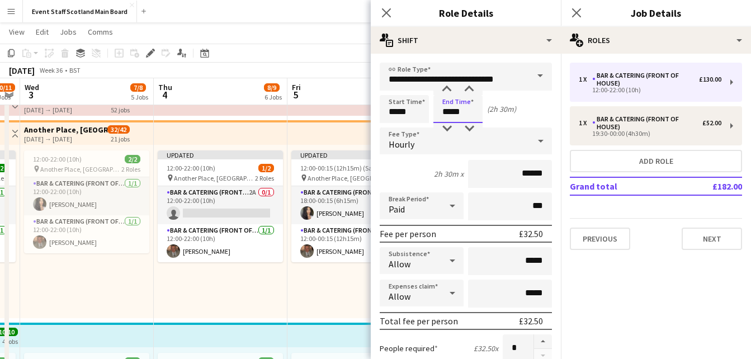
click at [458, 116] on input "*****" at bounding box center [457, 109] width 49 height 28
click at [448, 129] on div at bounding box center [446, 128] width 22 height 11
click at [450, 88] on div at bounding box center [446, 89] width 22 height 11
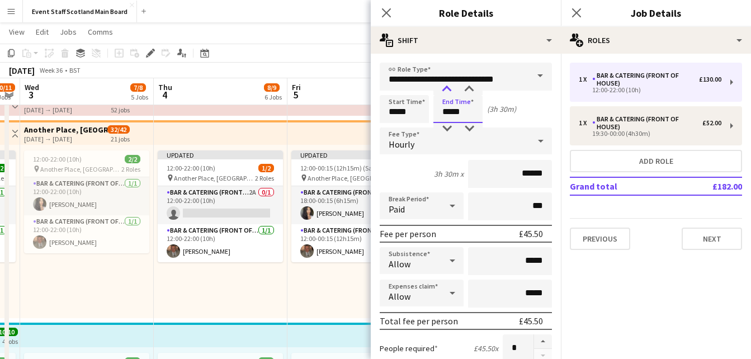
click at [450, 88] on div at bounding box center [446, 89] width 22 height 11
type input "*****"
click at [450, 88] on div at bounding box center [446, 89] width 22 height 11
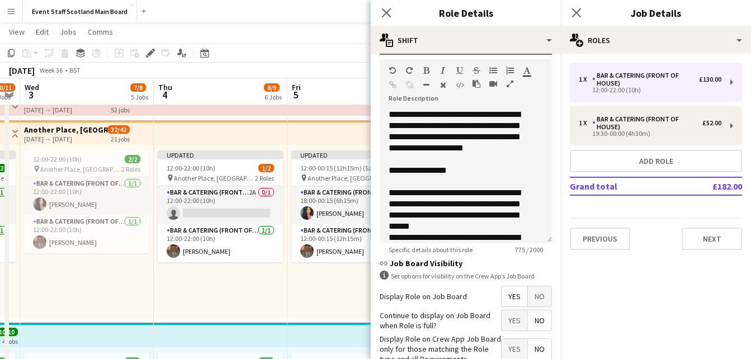
scroll to position [399, 0]
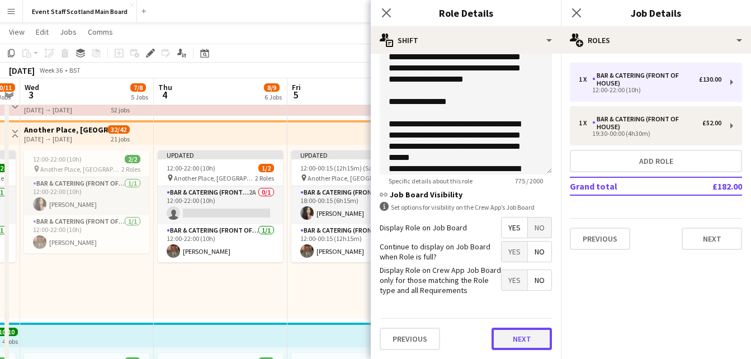
click at [515, 340] on button "Next" at bounding box center [521, 339] width 60 height 22
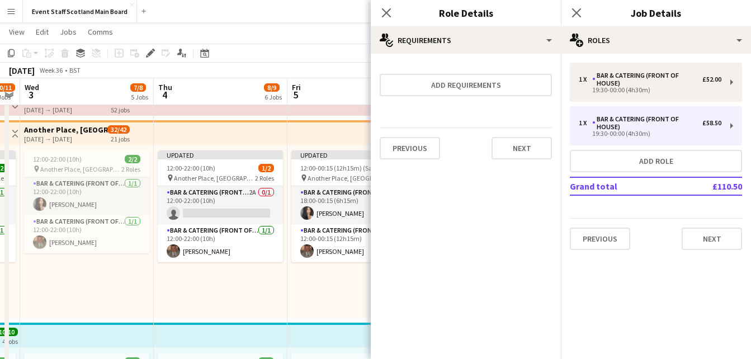
scroll to position [0, 0]
click at [511, 150] on button "Next" at bounding box center [521, 148] width 60 height 22
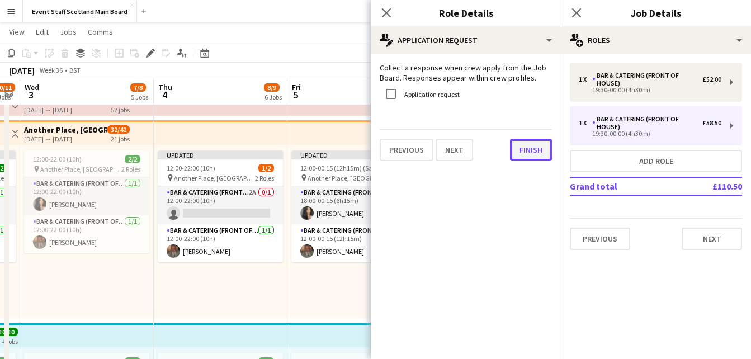
click at [532, 145] on button "Finish" at bounding box center [531, 150] width 42 height 22
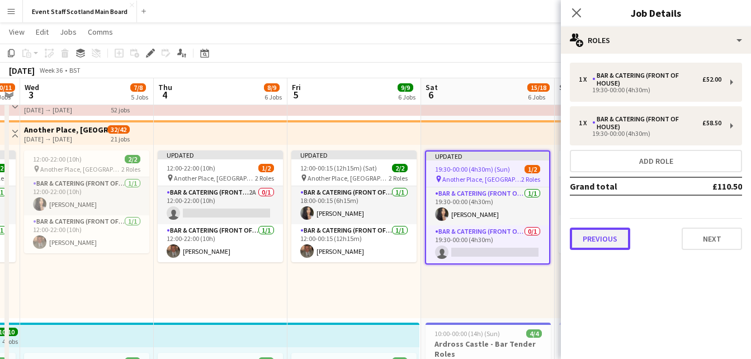
click at [606, 238] on button "Previous" at bounding box center [600, 239] width 60 height 22
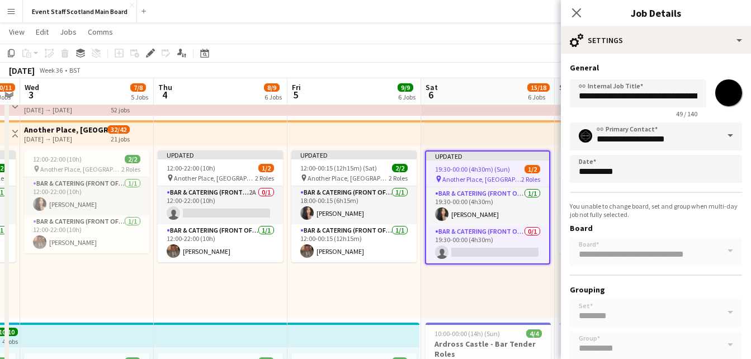
scroll to position [64, 0]
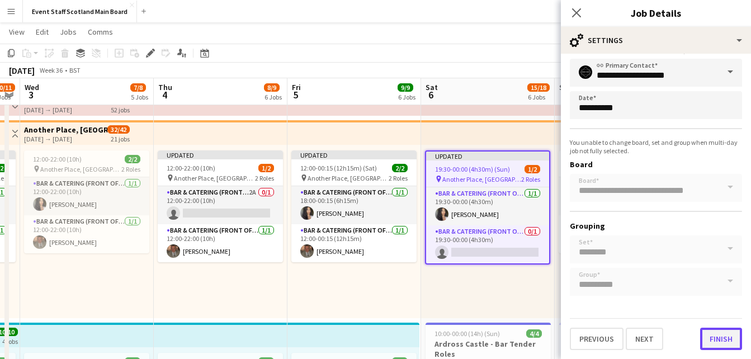
click at [718, 338] on button "Finish" at bounding box center [721, 339] width 42 height 22
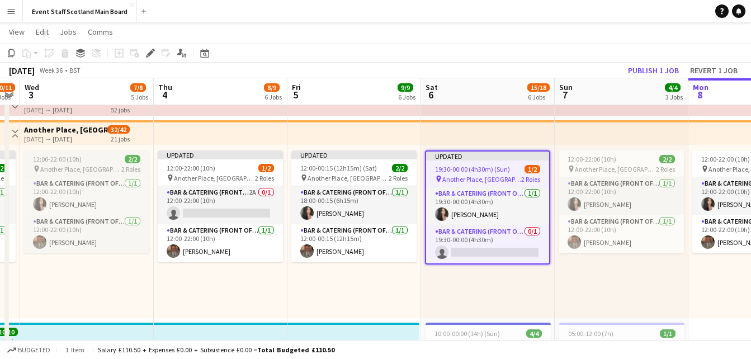
click at [74, 169] on span "Another Place, [GEOGRAPHIC_DATA] & Links" at bounding box center [80, 169] width 81 height 8
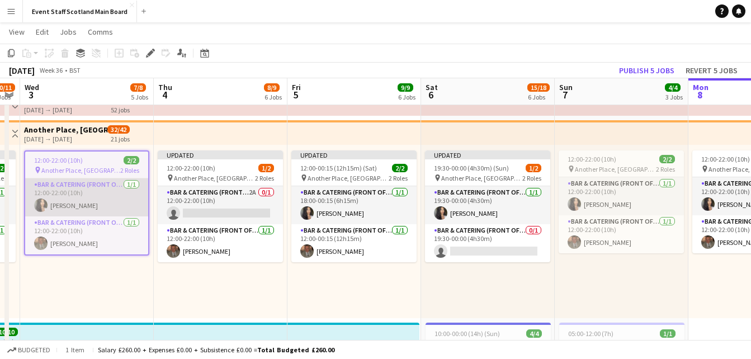
click at [77, 193] on app-card-role "Bar & Catering (Front of House) [DATE] 12:00-22:00 (10h) [PERSON_NAME]" at bounding box center [86, 197] width 123 height 38
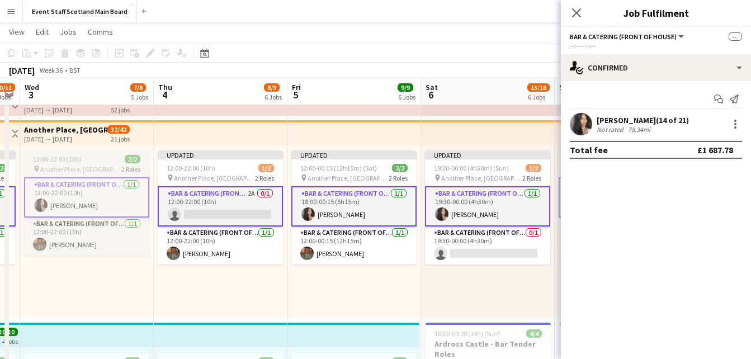
click at [79, 173] on span "Another Place, [GEOGRAPHIC_DATA] & Links" at bounding box center [80, 169] width 81 height 8
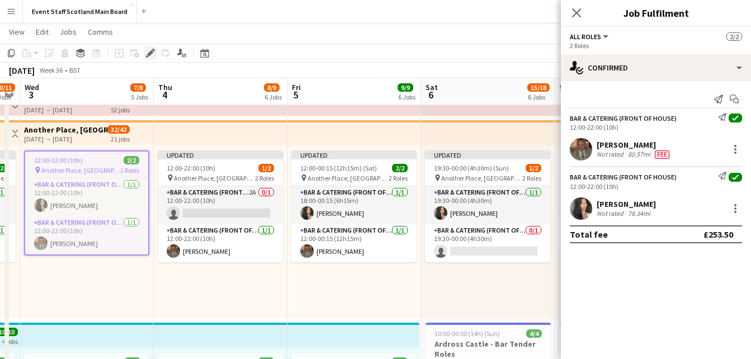
click at [151, 54] on icon at bounding box center [150, 53] width 6 height 6
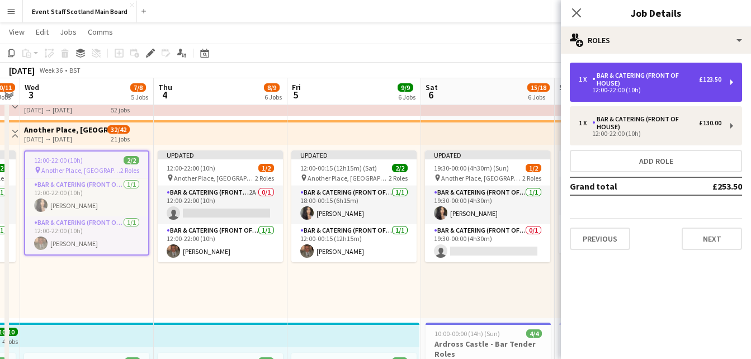
click at [619, 83] on div "Bar & Catering (Front of House)" at bounding box center [645, 80] width 107 height 16
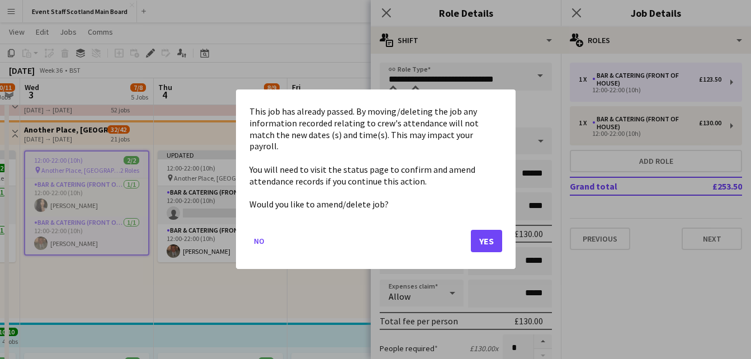
scroll to position [0, 0]
click at [487, 230] on button "Yes" at bounding box center [486, 241] width 31 height 22
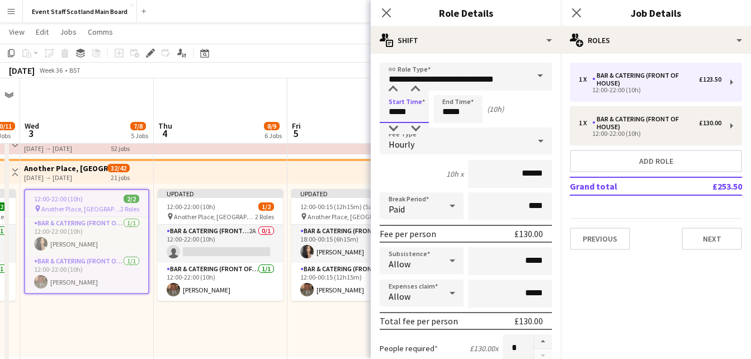
scroll to position [39, 0]
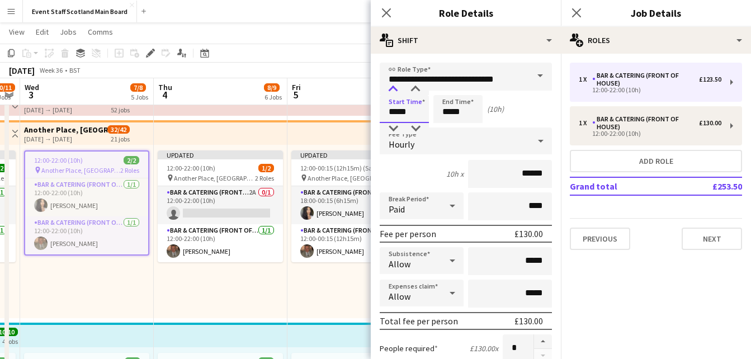
type input "*****"
click at [392, 89] on div at bounding box center [393, 89] width 22 height 11
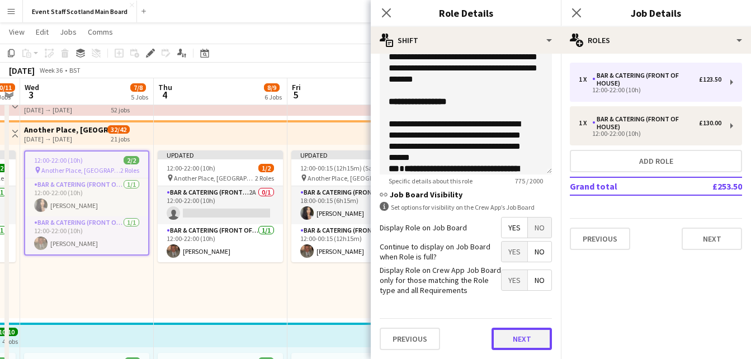
click at [502, 337] on button "Next" at bounding box center [521, 339] width 60 height 22
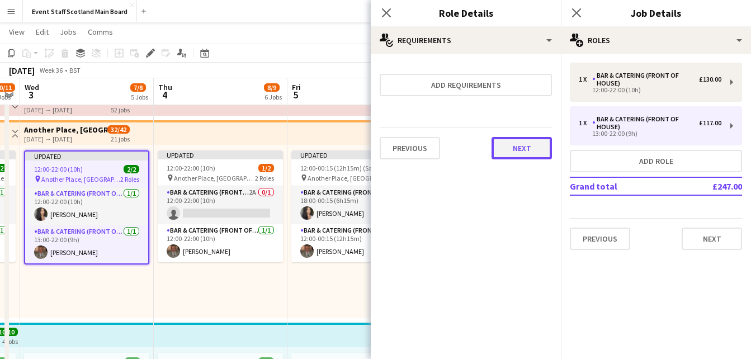
click at [527, 152] on button "Next" at bounding box center [521, 148] width 60 height 22
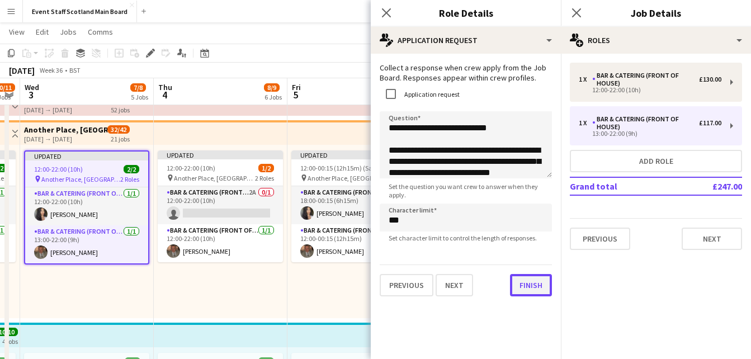
click at [517, 291] on button "Finish" at bounding box center [531, 285] width 42 height 22
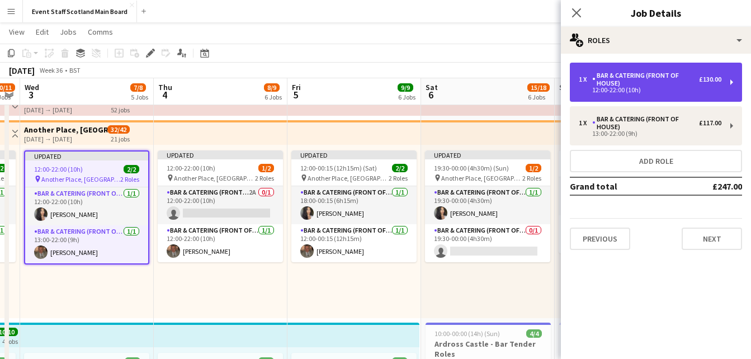
click at [712, 84] on div "1 x Bar & Catering (Front of House) £130.00" at bounding box center [650, 80] width 143 height 16
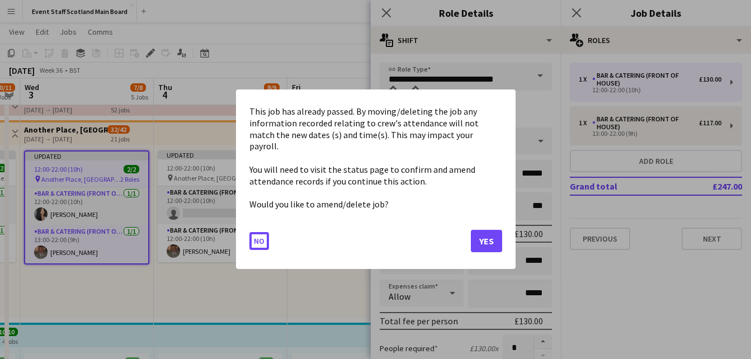
click at [486, 233] on button "Yes" at bounding box center [486, 241] width 31 height 22
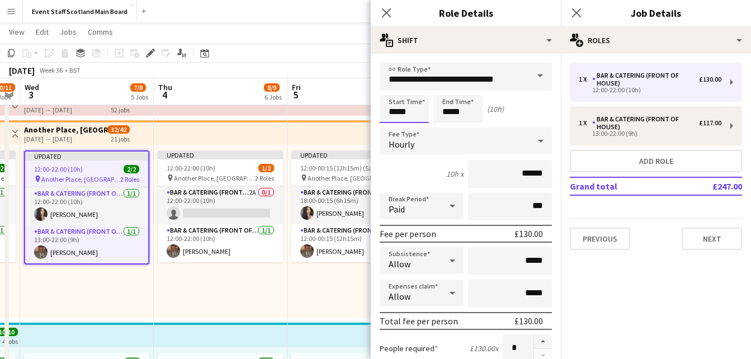
scroll to position [39, 0]
click at [394, 88] on div at bounding box center [393, 89] width 22 height 11
type input "*****"
click at [394, 88] on div at bounding box center [393, 89] width 22 height 11
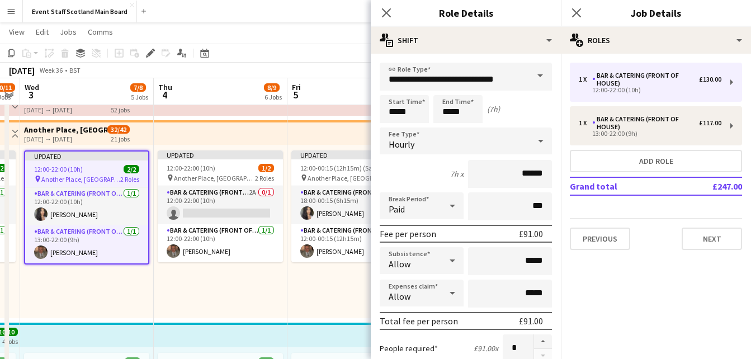
click at [443, 113] on input "*****" at bounding box center [457, 109] width 49 height 28
click at [444, 93] on div at bounding box center [446, 89] width 22 height 11
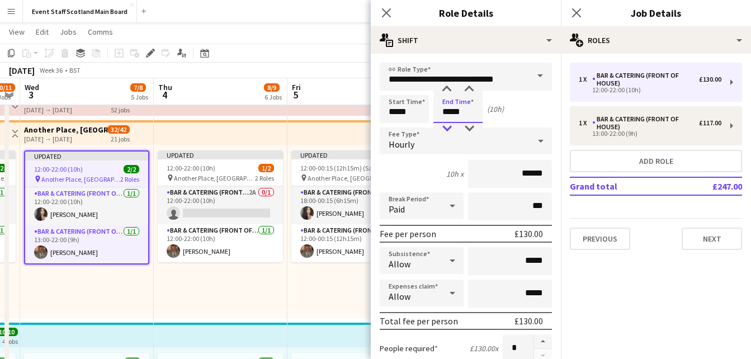
click at [449, 131] on div at bounding box center [446, 128] width 22 height 11
type input "*****"
click at [446, 212] on icon at bounding box center [452, 206] width 13 height 22
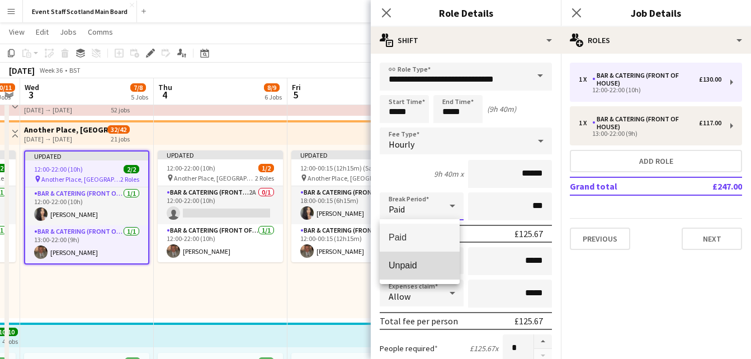
click at [416, 259] on mat-option "Unpaid" at bounding box center [420, 266] width 80 height 28
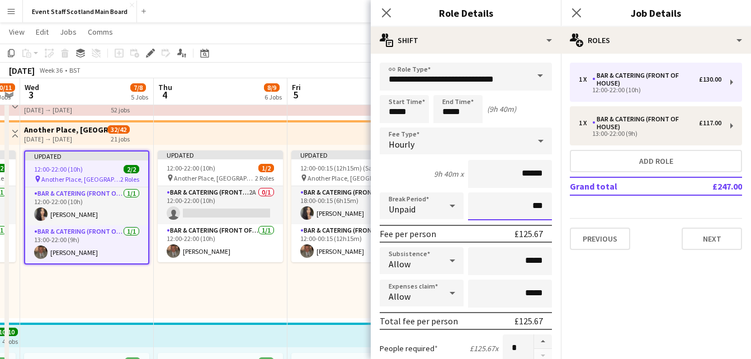
drag, startPoint x: 520, startPoint y: 206, endPoint x: 535, endPoint y: 206, distance: 14.5
click at [535, 206] on input "***" at bounding box center [510, 206] width 84 height 28
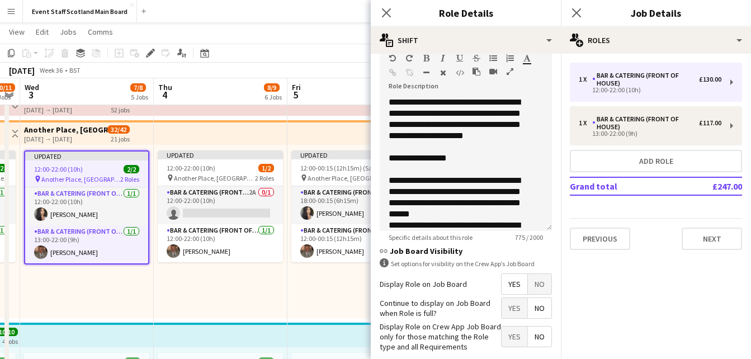
scroll to position [399, 0]
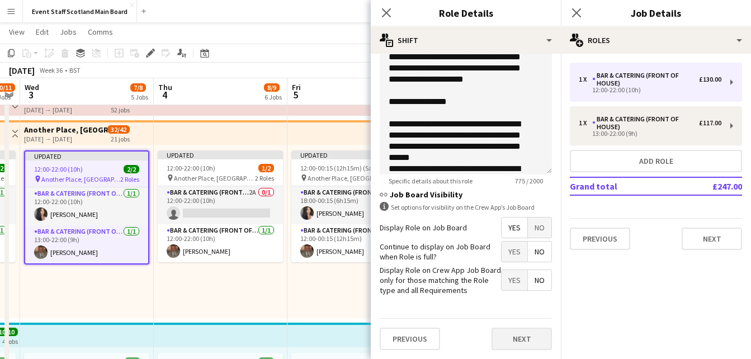
type input "****"
click at [513, 340] on button "Next" at bounding box center [521, 339] width 60 height 22
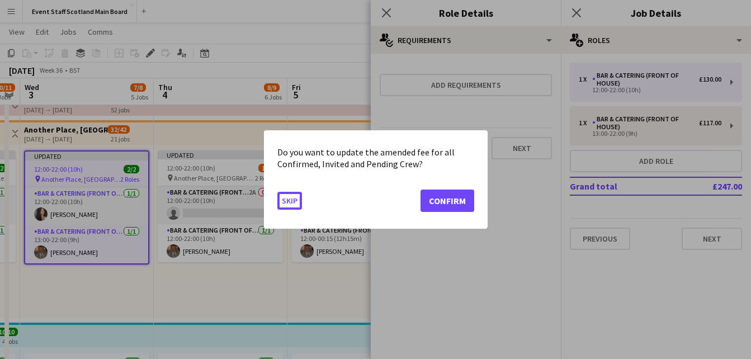
scroll to position [0, 0]
click at [451, 200] on button "Confirm" at bounding box center [447, 200] width 54 height 22
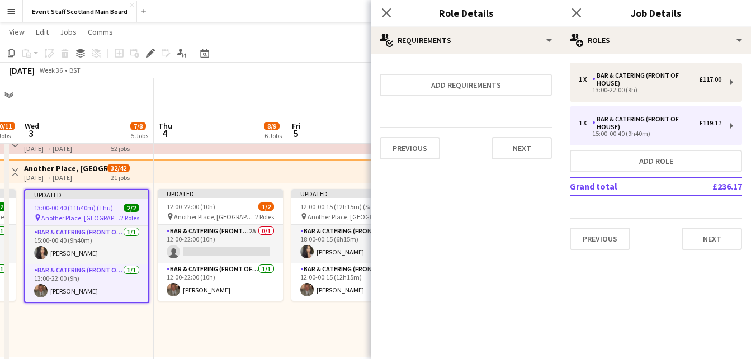
scroll to position [39, 0]
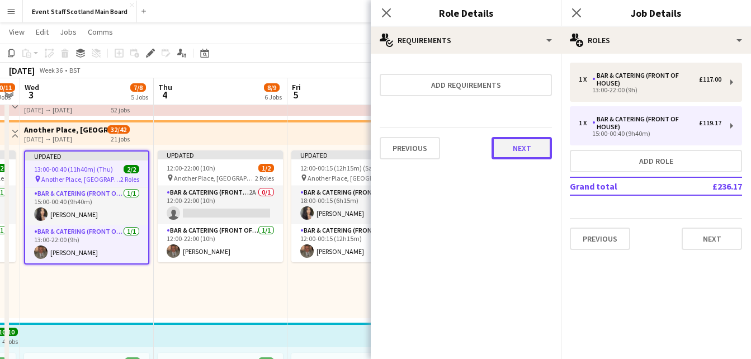
click at [509, 149] on button "Next" at bounding box center [521, 148] width 60 height 22
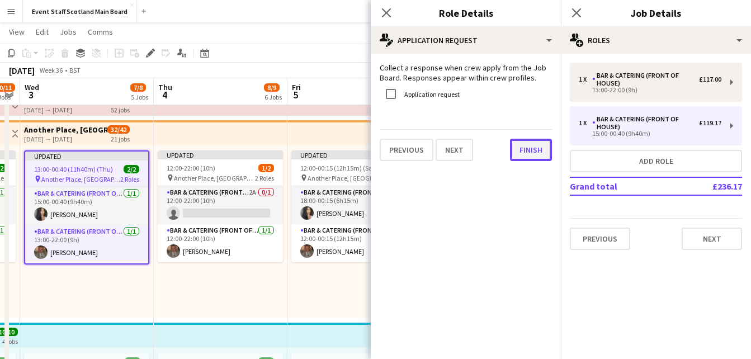
click at [525, 151] on button "Finish" at bounding box center [531, 150] width 42 height 22
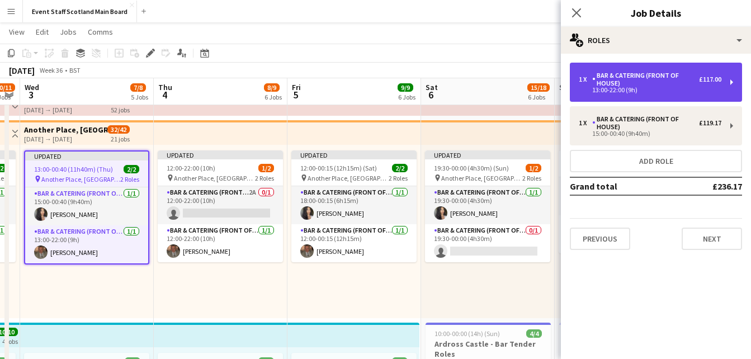
click at [630, 77] on div "Bar & Catering (Front of House)" at bounding box center [645, 80] width 107 height 16
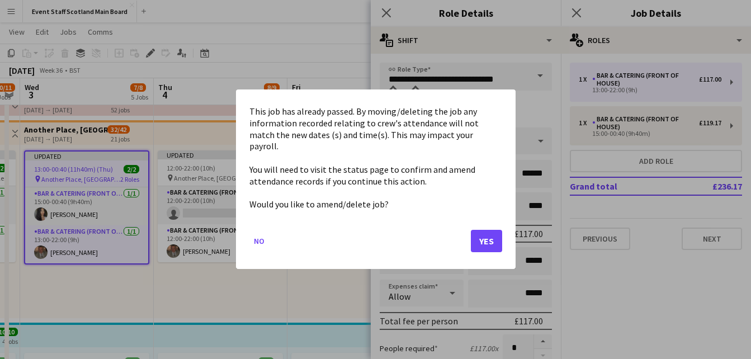
scroll to position [0, 0]
click at [486, 230] on button "Yes" at bounding box center [486, 241] width 31 height 22
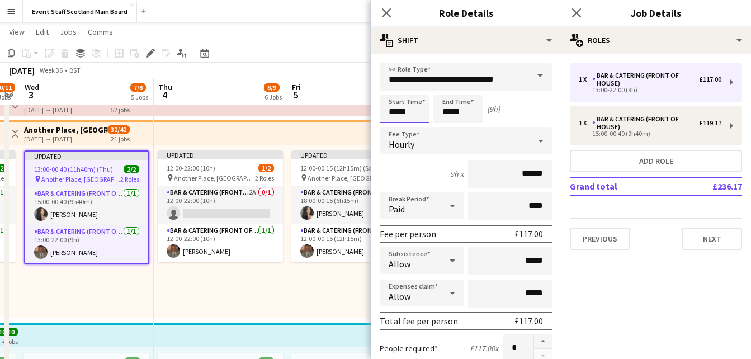
scroll to position [39, 0]
type input "*****"
click at [392, 125] on div at bounding box center [393, 128] width 22 height 11
click at [469, 107] on input "*****" at bounding box center [457, 109] width 49 height 28
click at [445, 87] on div at bounding box center [446, 89] width 22 height 11
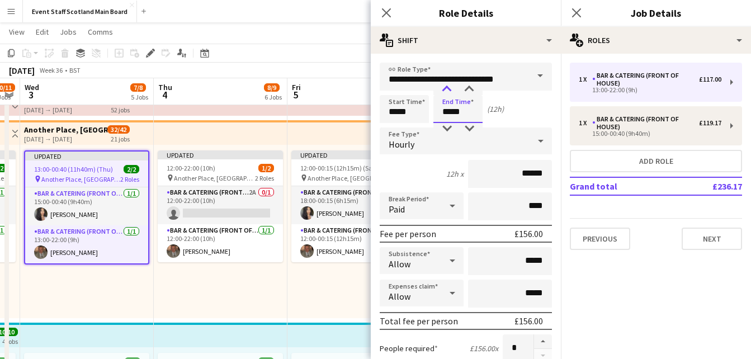
click at [445, 87] on div at bounding box center [446, 89] width 22 height 11
type input "*****"
click at [468, 130] on div at bounding box center [469, 128] width 22 height 11
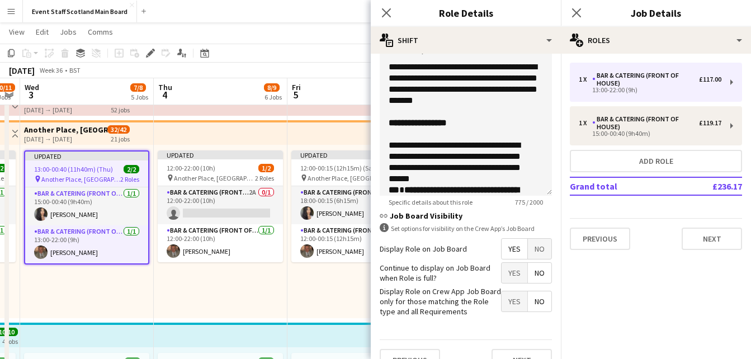
scroll to position [382, 0]
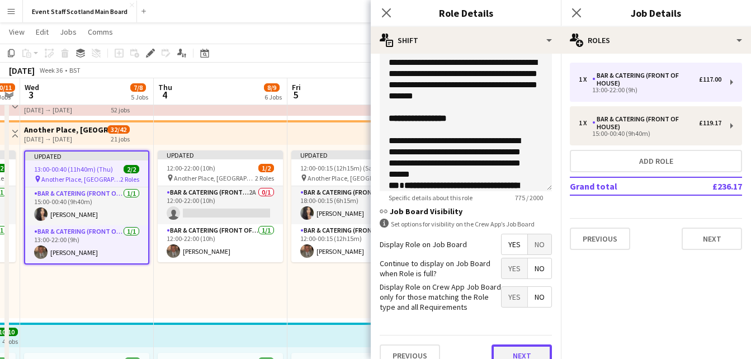
click at [517, 356] on button "Next" at bounding box center [521, 355] width 60 height 22
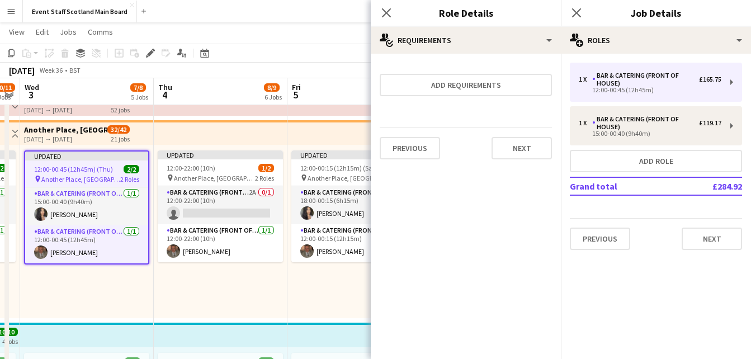
scroll to position [0, 0]
click at [534, 154] on button "Next" at bounding box center [521, 148] width 60 height 22
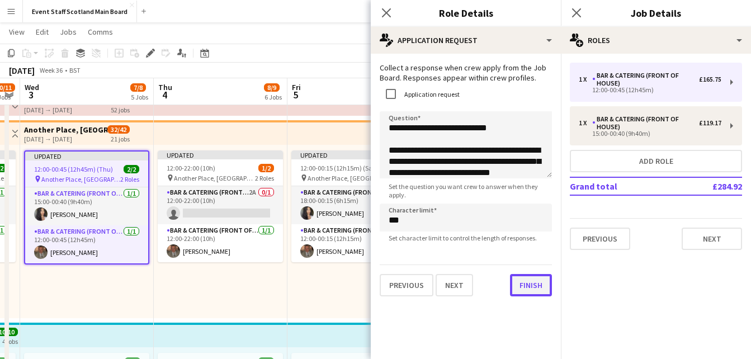
click at [535, 294] on button "Finish" at bounding box center [531, 285] width 42 height 22
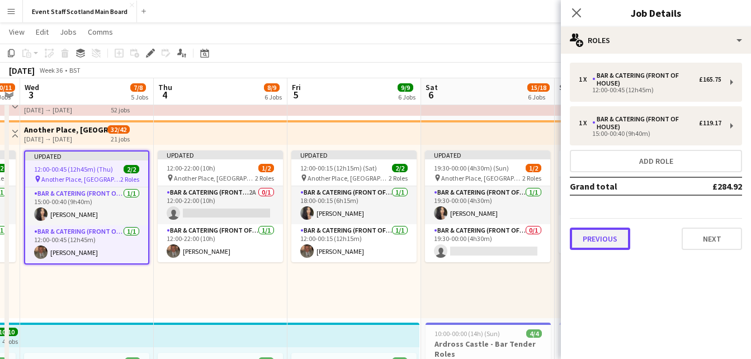
click at [609, 242] on button "Previous" at bounding box center [600, 239] width 60 height 22
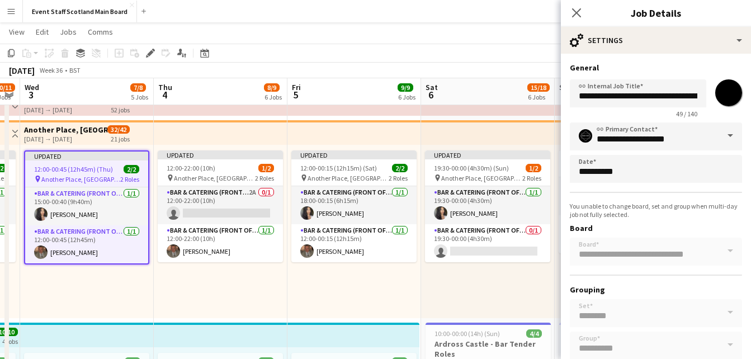
scroll to position [64, 0]
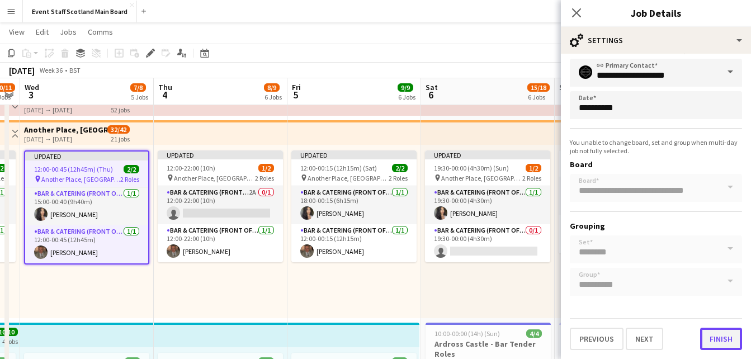
click at [724, 339] on button "Finish" at bounding box center [721, 339] width 42 height 22
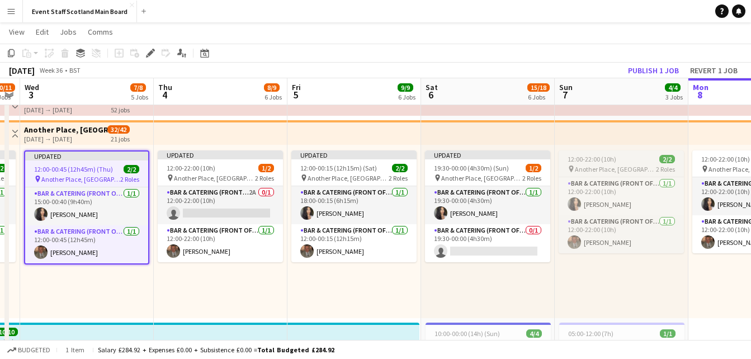
click at [616, 163] on app-job-card "12:00-22:00 (10h) 2/2 pin Another Place, The Machrie Hotel & Links 2 Roles Bar …" at bounding box center [620, 201] width 125 height 103
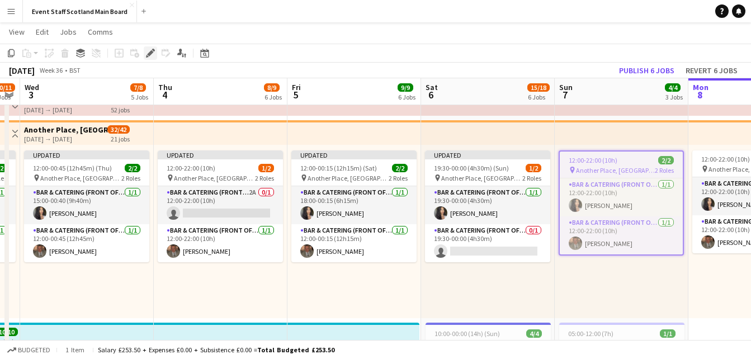
click at [152, 54] on icon "Edit" at bounding box center [150, 53] width 9 height 9
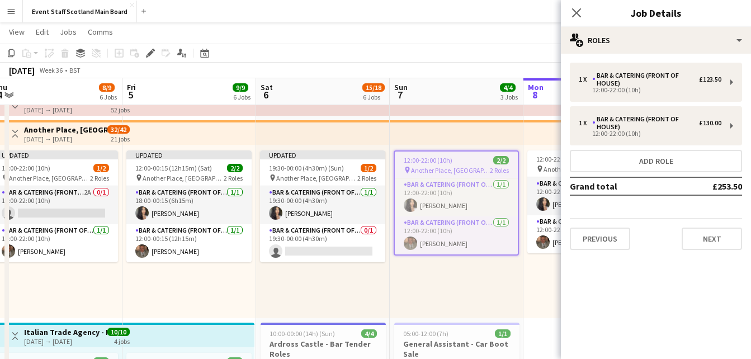
drag, startPoint x: 522, startPoint y: 278, endPoint x: 356, endPoint y: 309, distance: 168.8
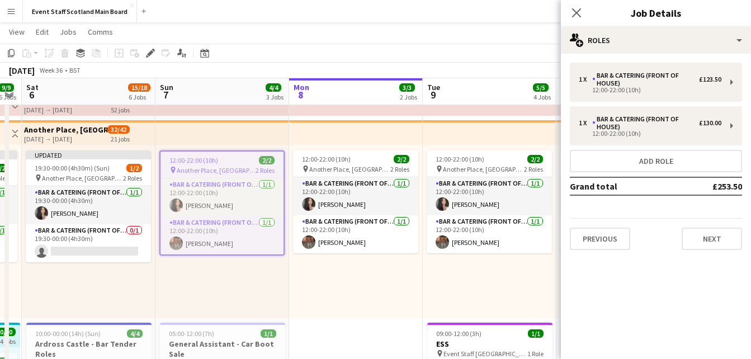
scroll to position [0, 378]
drag, startPoint x: 518, startPoint y: 285, endPoint x: 286, endPoint y: 315, distance: 234.5
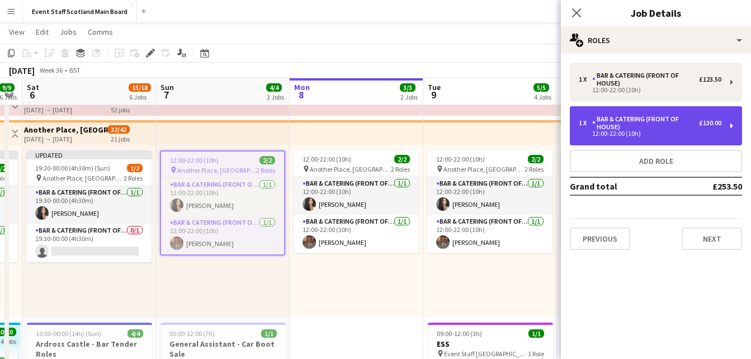
click at [707, 133] on div "12:00-22:00 (10h)" at bounding box center [650, 134] width 143 height 6
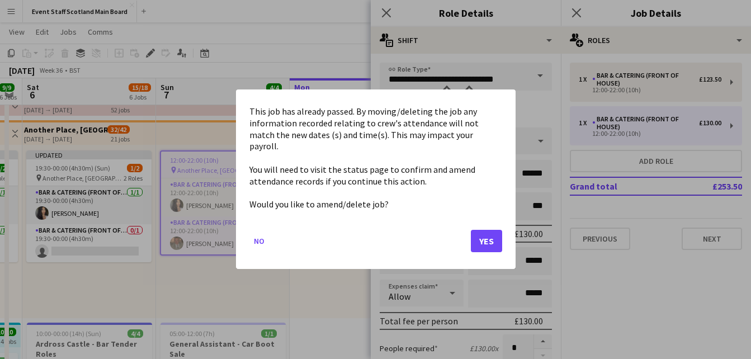
scroll to position [0, 0]
click at [491, 237] on button "Yes" at bounding box center [486, 241] width 31 height 22
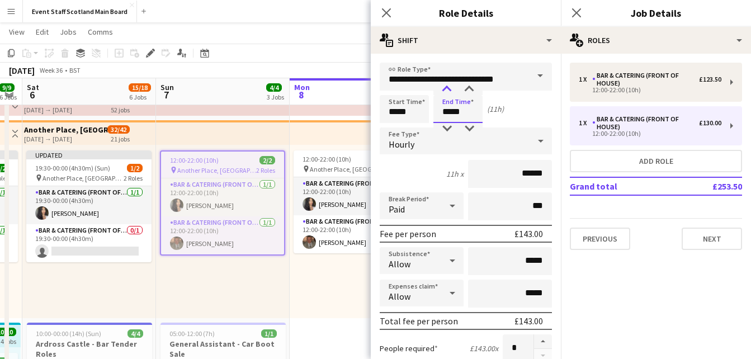
click at [449, 93] on div at bounding box center [446, 89] width 22 height 11
click at [473, 88] on div at bounding box center [469, 89] width 22 height 11
type input "*****"
click at [473, 88] on div at bounding box center [469, 89] width 22 height 11
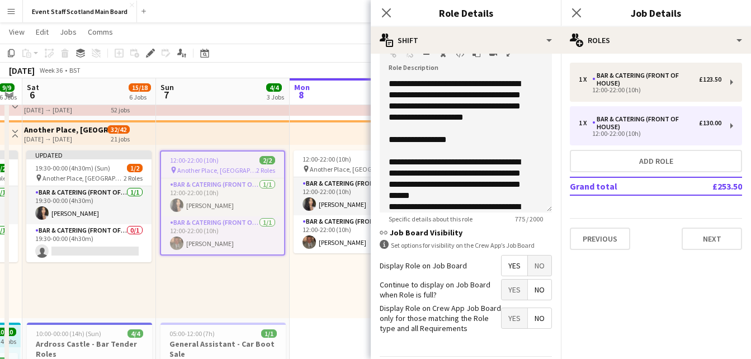
scroll to position [399, 0]
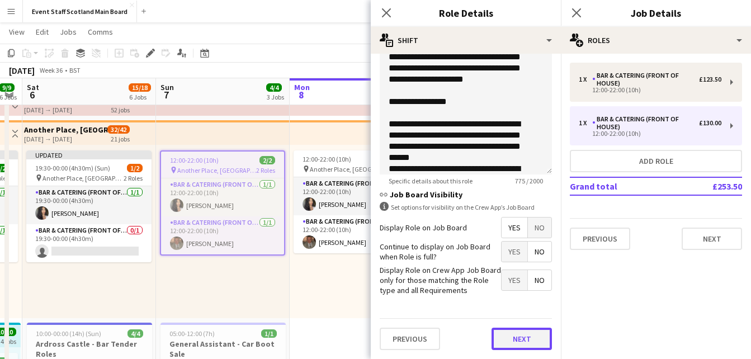
click at [511, 345] on button "Next" at bounding box center [521, 339] width 60 height 22
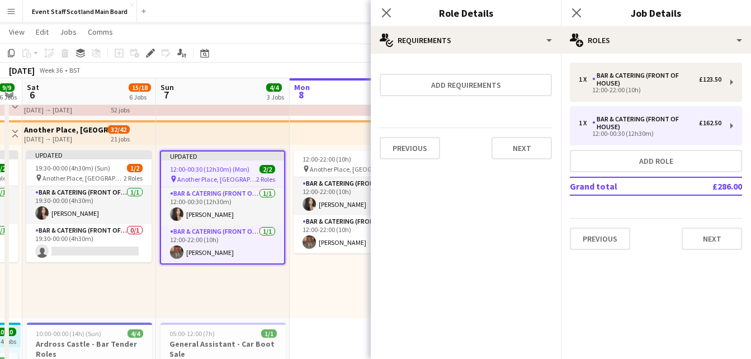
scroll to position [0, 0]
click at [520, 144] on button "Next" at bounding box center [521, 148] width 60 height 22
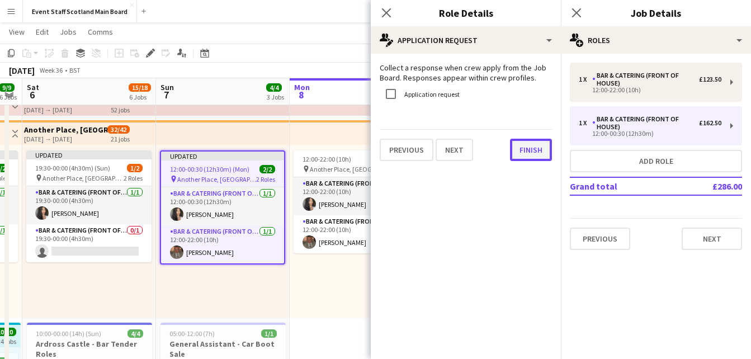
click at [522, 145] on button "Finish" at bounding box center [531, 150] width 42 height 22
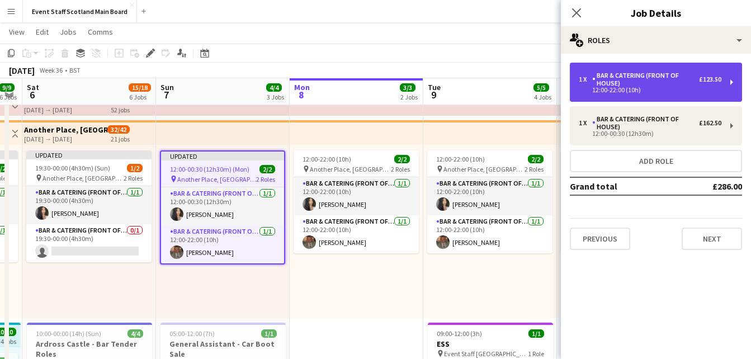
click at [626, 72] on div "Bar & Catering (Front of House)" at bounding box center [645, 80] width 107 height 16
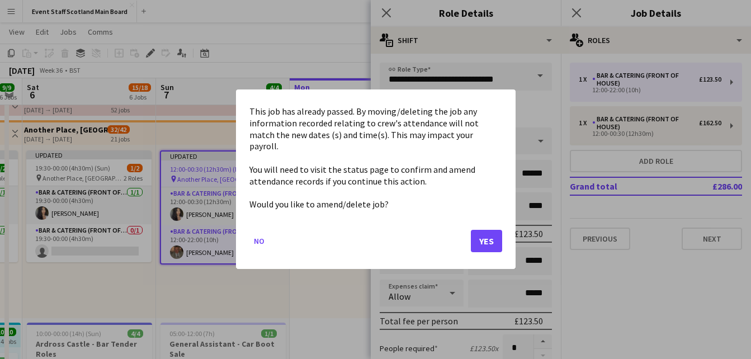
click at [473, 230] on button "Yes" at bounding box center [486, 241] width 31 height 22
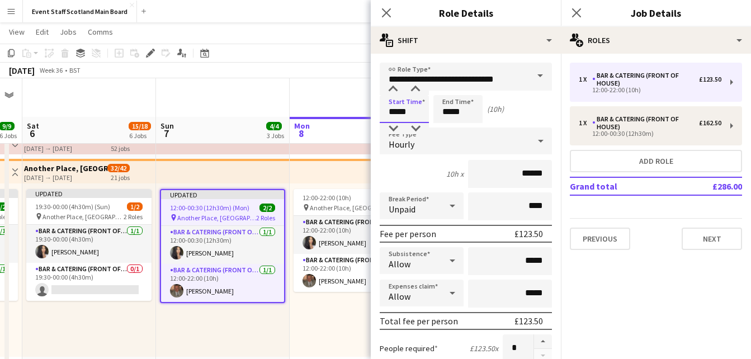
scroll to position [39, 0]
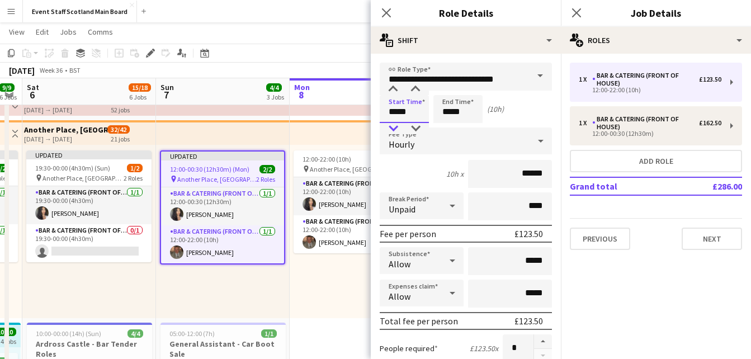
type input "*****"
click at [396, 130] on div at bounding box center [393, 128] width 22 height 11
click at [451, 110] on input "*****" at bounding box center [457, 109] width 49 height 28
click at [447, 128] on div at bounding box center [446, 128] width 22 height 11
click at [447, 89] on div at bounding box center [446, 89] width 22 height 11
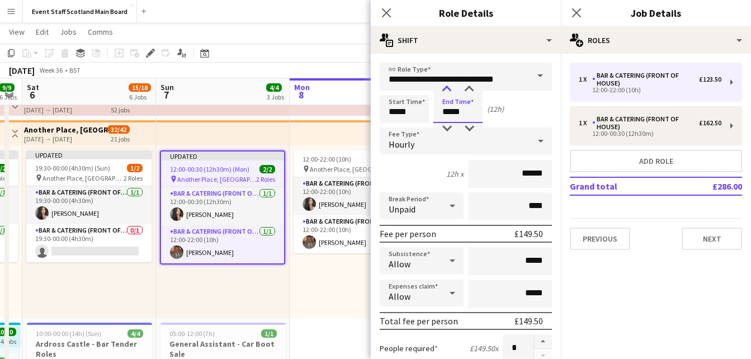
click at [447, 89] on div at bounding box center [446, 89] width 22 height 11
click at [468, 87] on div at bounding box center [469, 89] width 22 height 11
type input "*****"
click at [468, 87] on div at bounding box center [469, 89] width 22 height 11
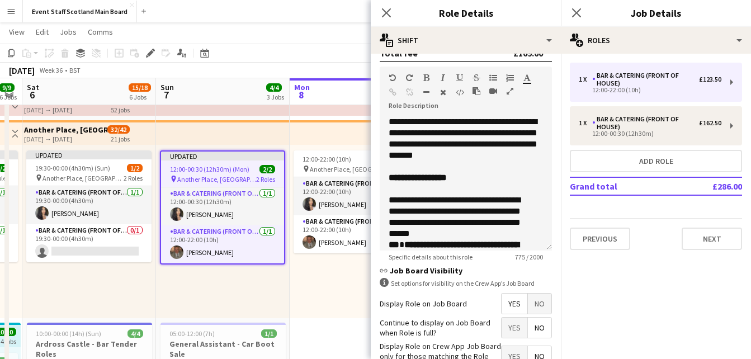
scroll to position [399, 0]
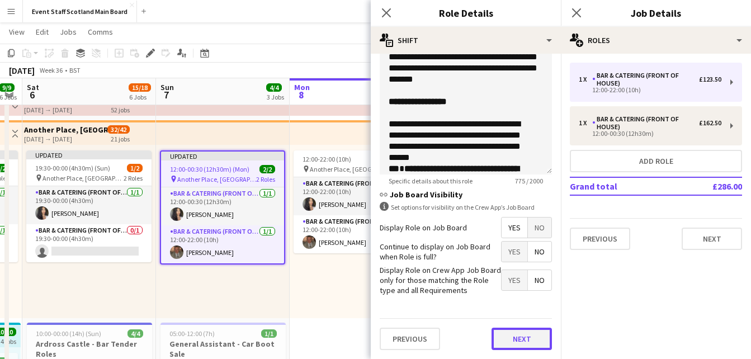
click at [517, 337] on button "Next" at bounding box center [521, 339] width 60 height 22
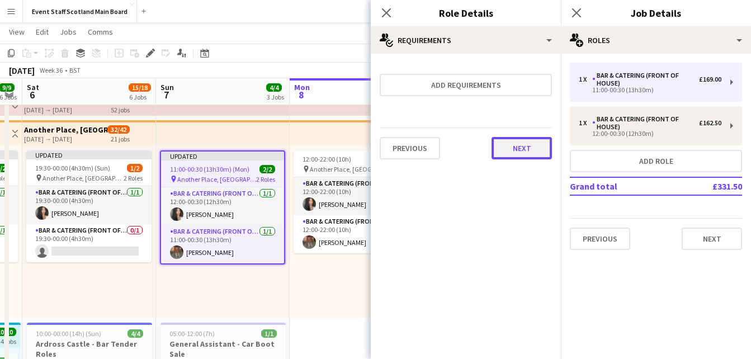
click at [525, 141] on button "Next" at bounding box center [521, 148] width 60 height 22
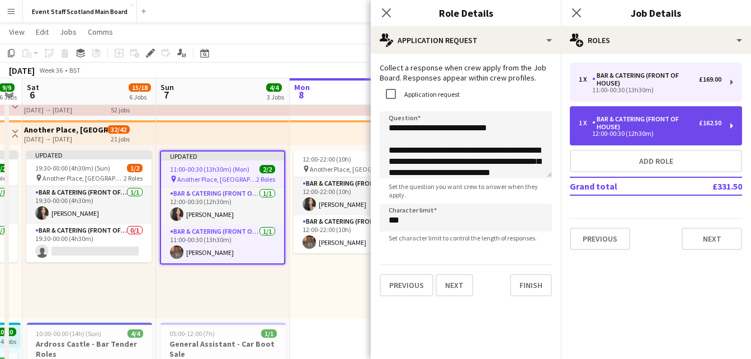
click at [693, 128] on div "Bar & Catering (Front of House)" at bounding box center [645, 123] width 107 height 16
type input "*****"
type input "***"
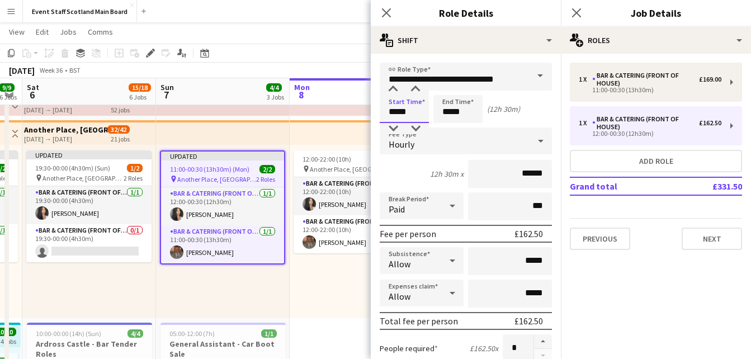
click at [397, 111] on input "*****" at bounding box center [404, 109] width 49 height 28
type input "*****"
click at [394, 124] on div at bounding box center [393, 128] width 22 height 11
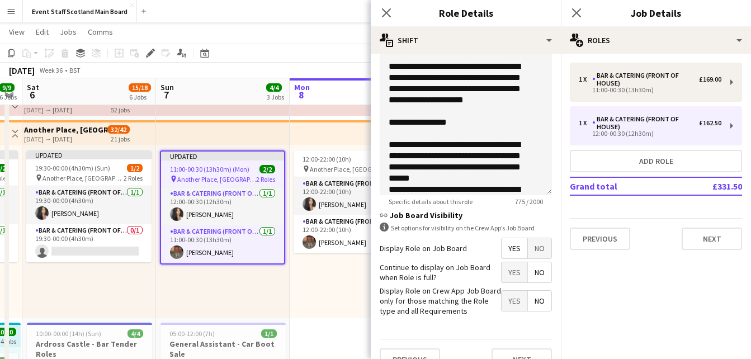
scroll to position [399, 0]
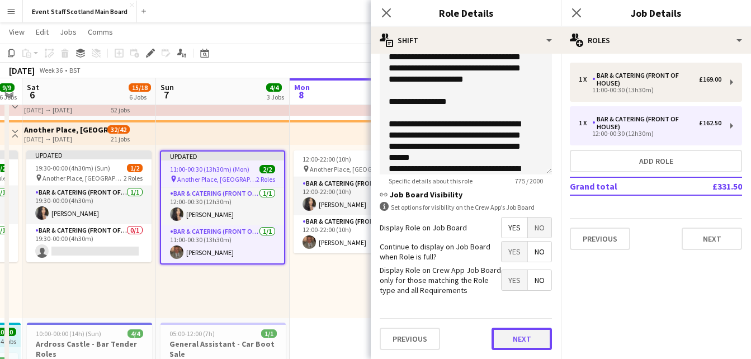
click at [523, 339] on button "Next" at bounding box center [521, 339] width 60 height 22
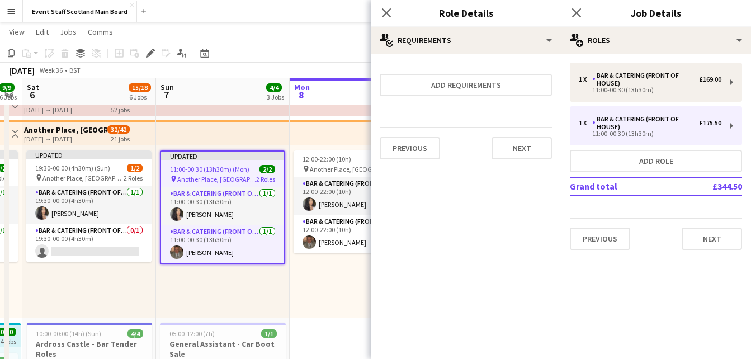
scroll to position [0, 0]
click at [532, 148] on button "Next" at bounding box center [521, 148] width 60 height 22
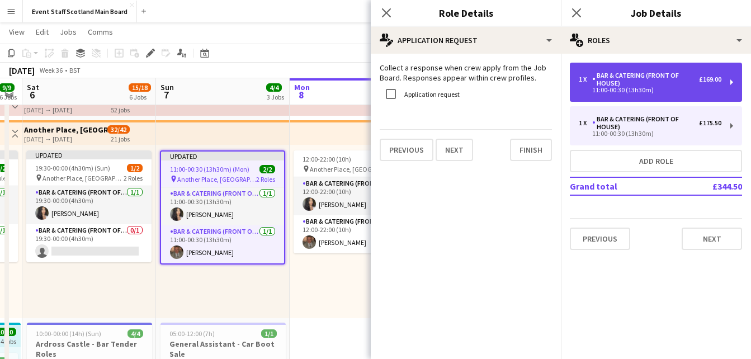
click at [635, 82] on div "Bar & Catering (Front of House)" at bounding box center [645, 80] width 107 height 16
type input "****"
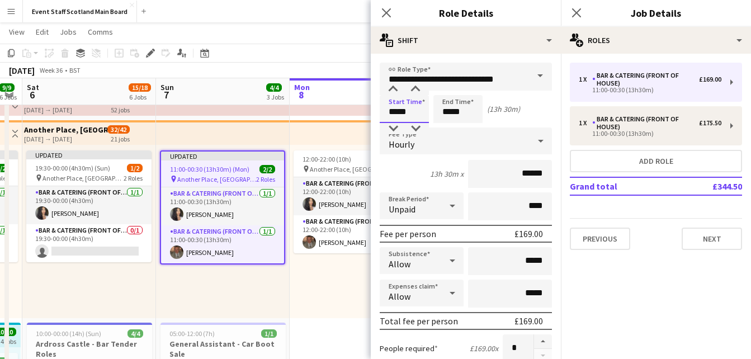
click at [396, 114] on input "*****" at bounding box center [404, 109] width 49 height 28
type input "*****"
click at [393, 89] on div at bounding box center [393, 89] width 22 height 11
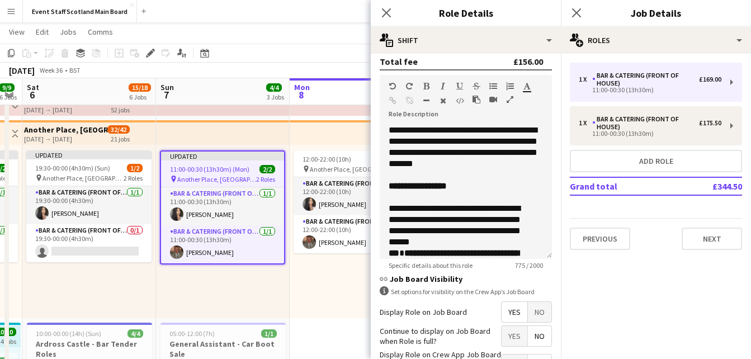
scroll to position [399, 0]
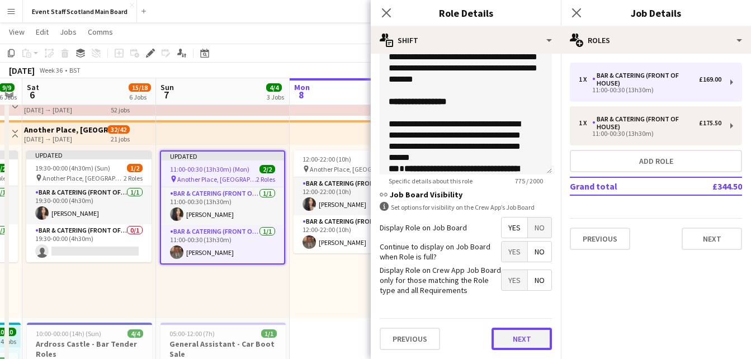
click at [520, 340] on button "Next" at bounding box center [521, 339] width 60 height 22
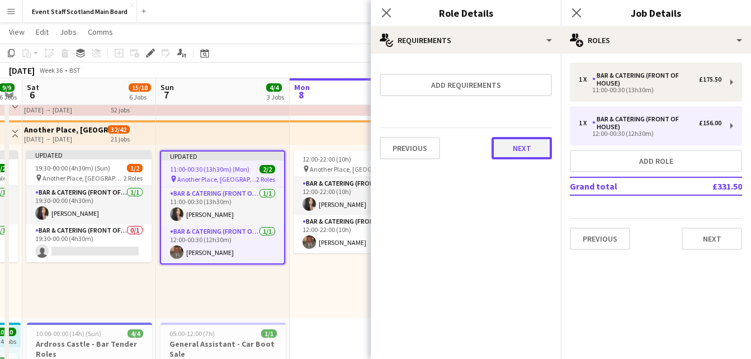
click at [530, 154] on button "Next" at bounding box center [521, 148] width 60 height 22
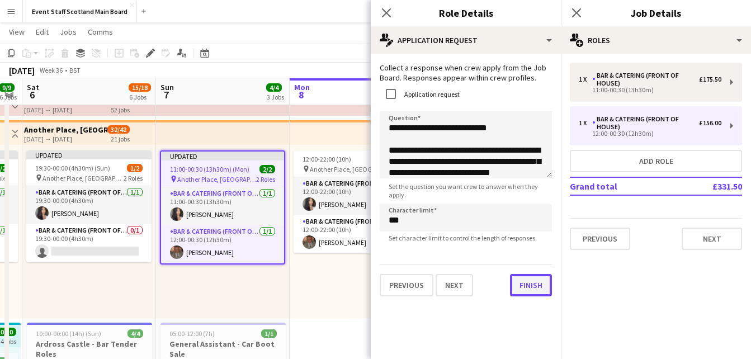
click at [532, 296] on button "Finish" at bounding box center [531, 285] width 42 height 22
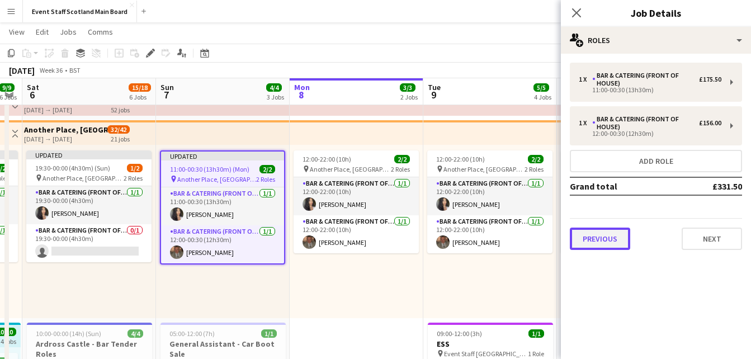
click at [610, 238] on button "Previous" at bounding box center [600, 239] width 60 height 22
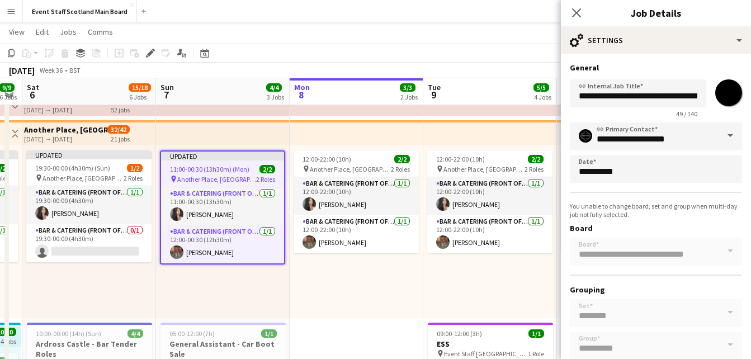
scroll to position [64, 0]
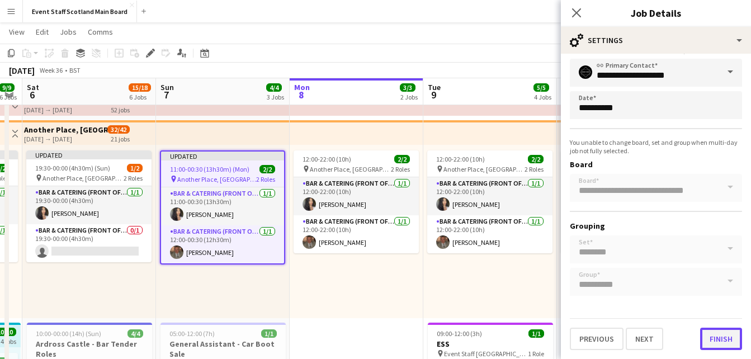
click at [707, 330] on button "Finish" at bounding box center [721, 339] width 42 height 22
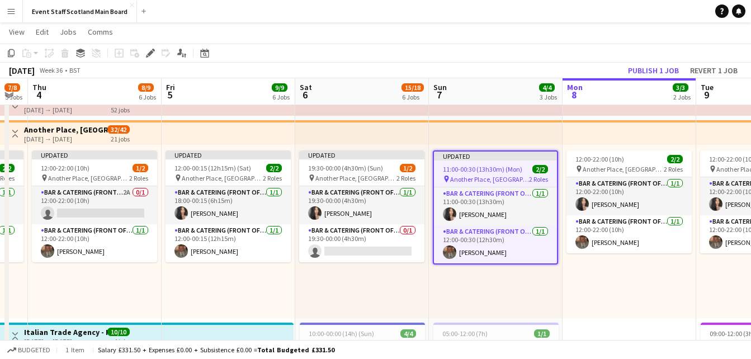
scroll to position [0, 317]
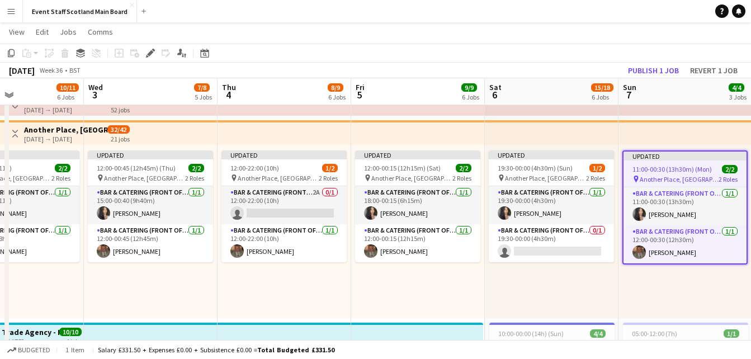
drag, startPoint x: 246, startPoint y: 290, endPoint x: 708, endPoint y: 296, distance: 462.3
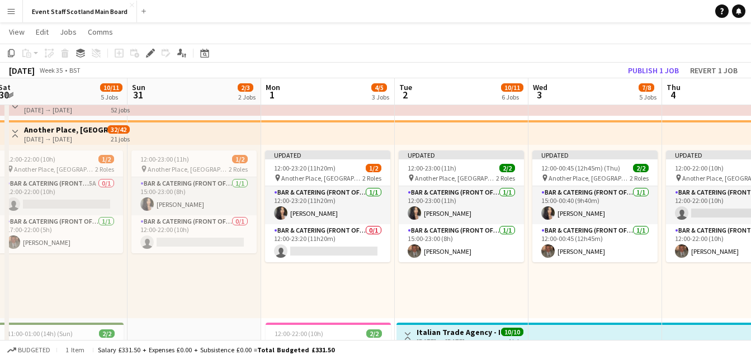
scroll to position [0, 255]
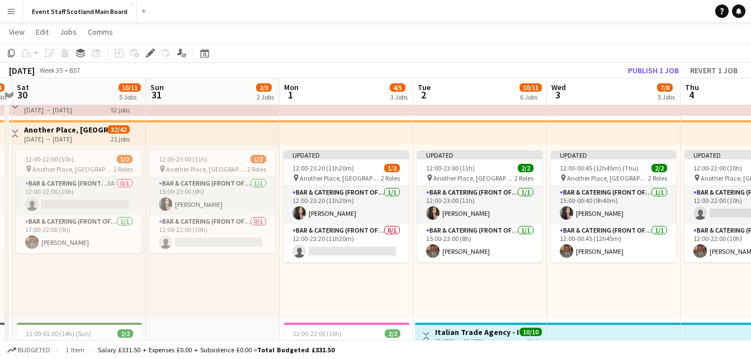
drag, startPoint x: 131, startPoint y: 296, endPoint x: 594, endPoint y: 281, distance: 463.1
click at [593, 299] on div "Updated 12:00-00:45 (12h45m) (Thu) 2/2 pin Another Place, The Machrie Hotel & L…" at bounding box center [614, 231] width 134 height 173
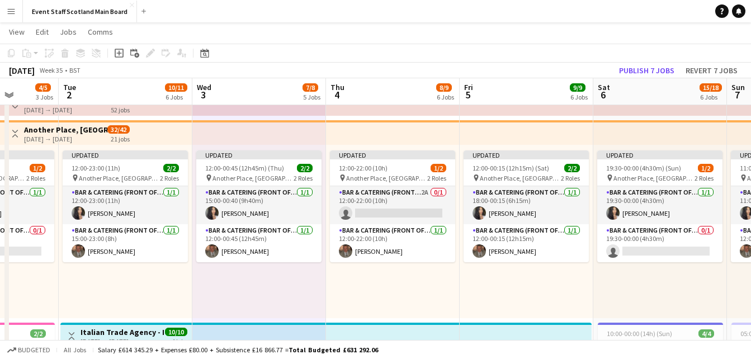
scroll to position [0, 482]
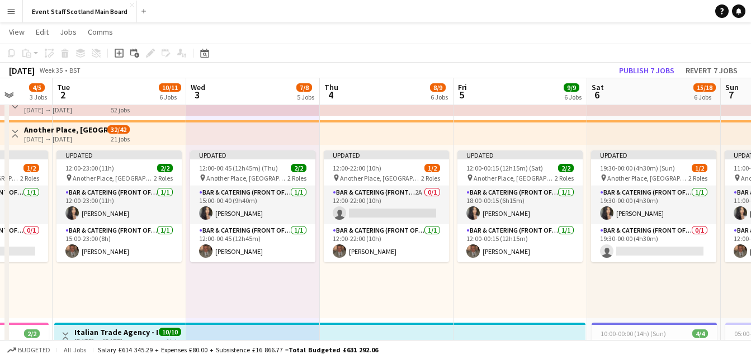
drag, startPoint x: 593, startPoint y: 299, endPoint x: 233, endPoint y: 301, distance: 360.6
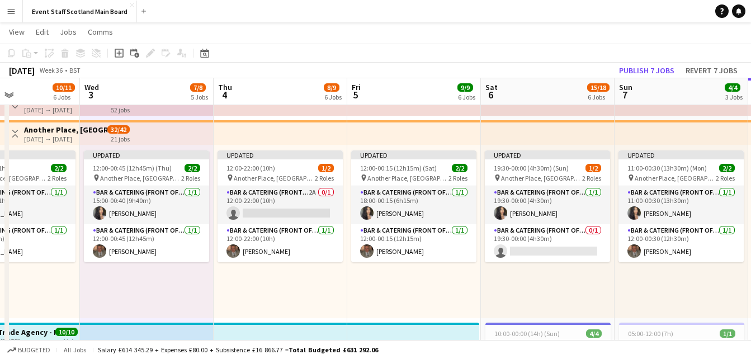
drag, startPoint x: 548, startPoint y: 297, endPoint x: 433, endPoint y: 297, distance: 115.2
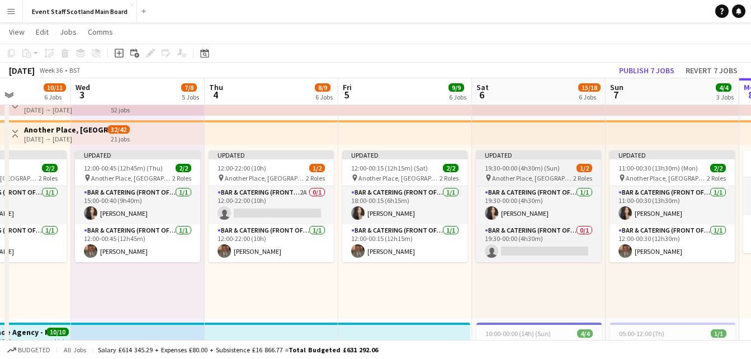
click at [509, 158] on div "Updated" at bounding box center [538, 154] width 125 height 9
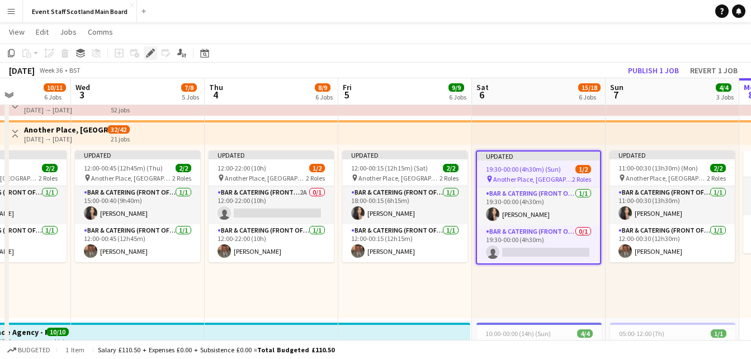
click at [148, 51] on icon "Edit" at bounding box center [150, 53] width 9 height 9
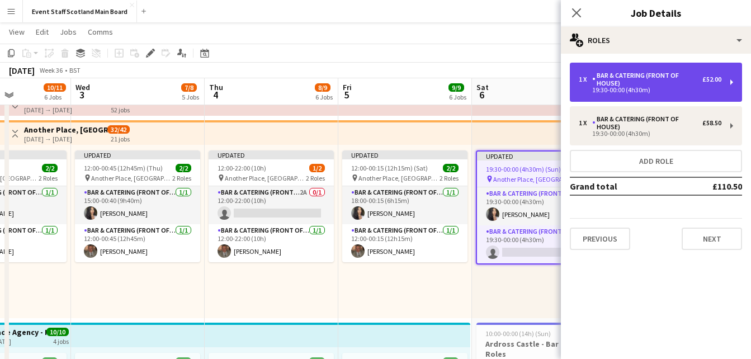
click at [627, 78] on div "Bar & Catering (Front of House)" at bounding box center [647, 80] width 110 height 16
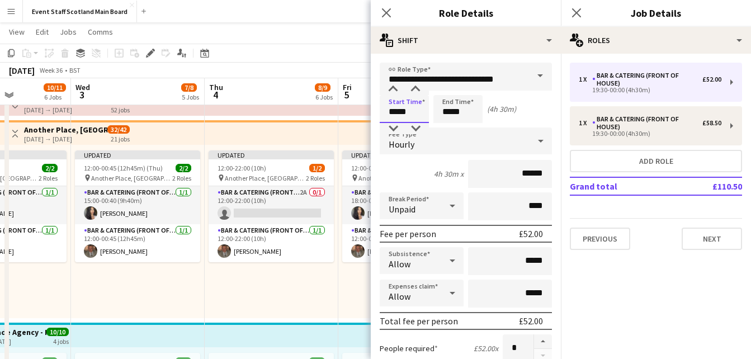
click at [397, 113] on input "*****" at bounding box center [404, 109] width 49 height 28
type input "*****"
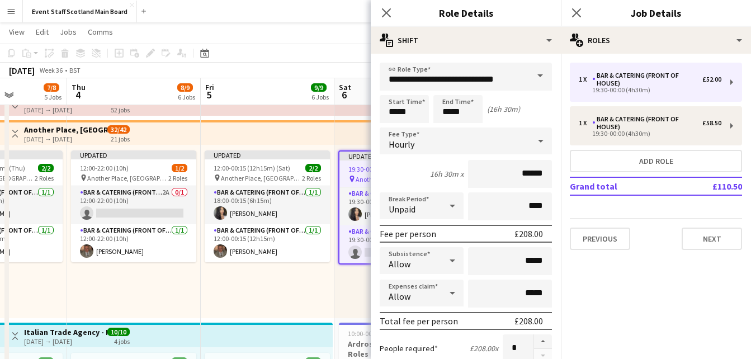
drag, startPoint x: 286, startPoint y: 281, endPoint x: 149, endPoint y: 293, distance: 137.5
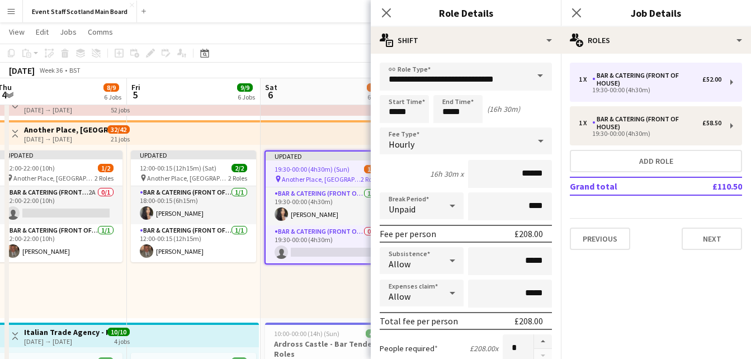
scroll to position [0, 406]
drag, startPoint x: 330, startPoint y: 281, endPoint x: 257, endPoint y: 296, distance: 74.8
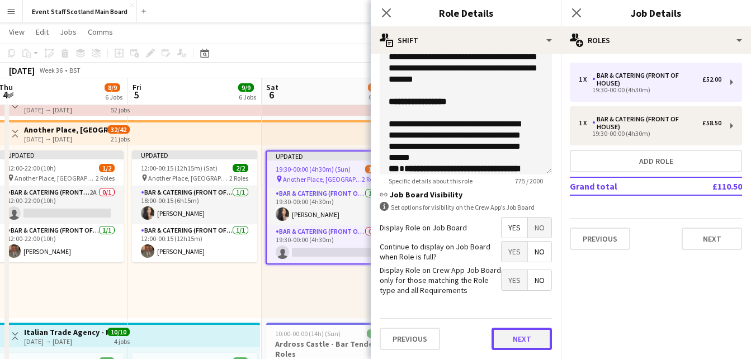
click at [527, 331] on button "Next" at bounding box center [521, 339] width 60 height 22
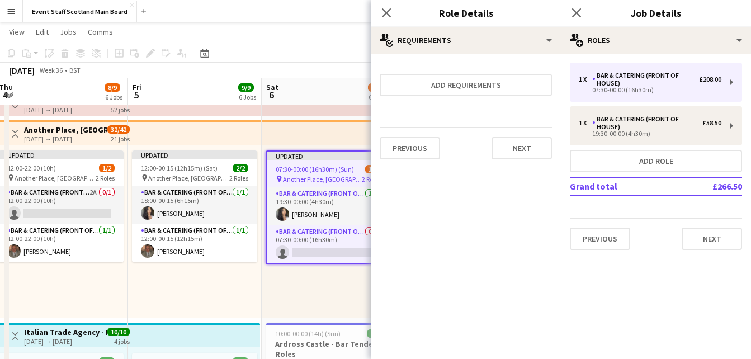
scroll to position [0, 0]
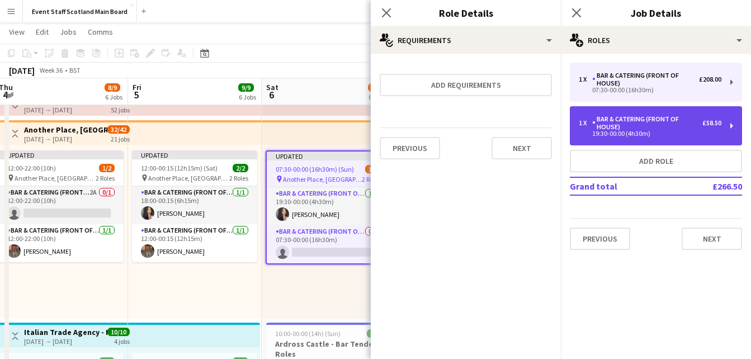
click at [663, 113] on div "1 x Bar & Catering (Front of House) £58.50 19:30-00:00 (4h30m)" at bounding box center [656, 125] width 172 height 39
type input "*****"
type input "***"
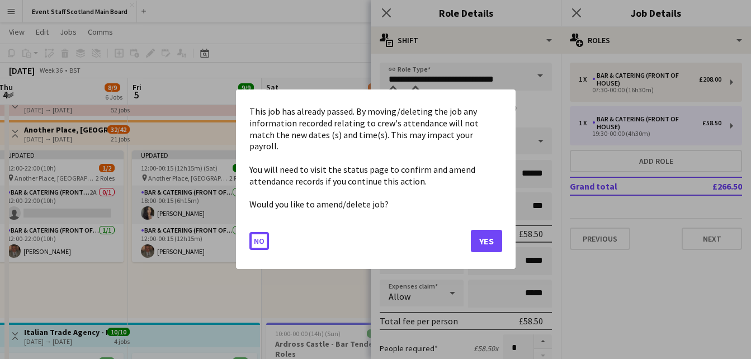
click at [476, 231] on button "Yes" at bounding box center [486, 241] width 31 height 22
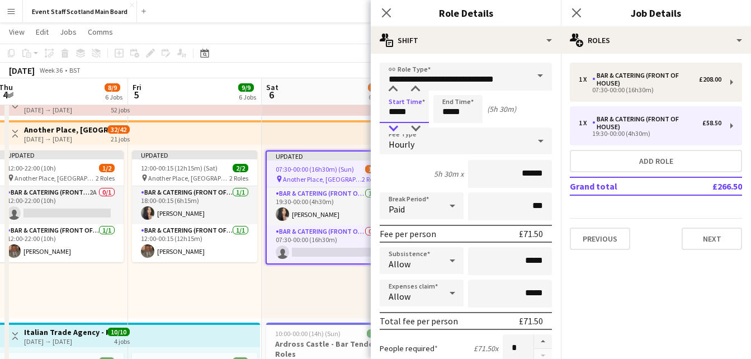
click at [390, 125] on div at bounding box center [393, 128] width 22 height 11
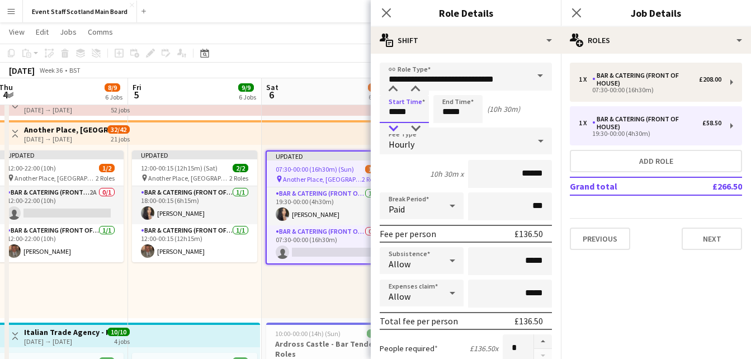
click at [390, 125] on div at bounding box center [393, 128] width 22 height 11
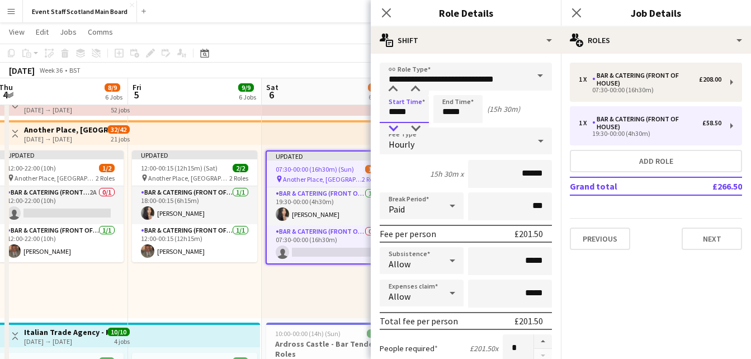
click at [390, 125] on div at bounding box center [393, 128] width 22 height 11
type input "*****"
click at [390, 125] on div at bounding box center [393, 128] width 22 height 11
click at [455, 113] on input "*****" at bounding box center [457, 109] width 49 height 28
click at [448, 126] on div at bounding box center [446, 128] width 22 height 11
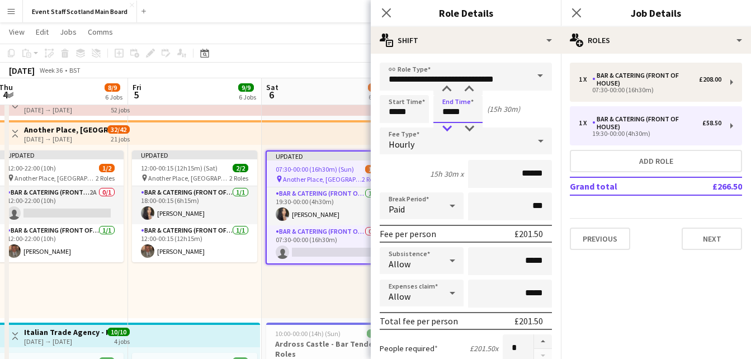
click at [448, 126] on div at bounding box center [446, 128] width 22 height 11
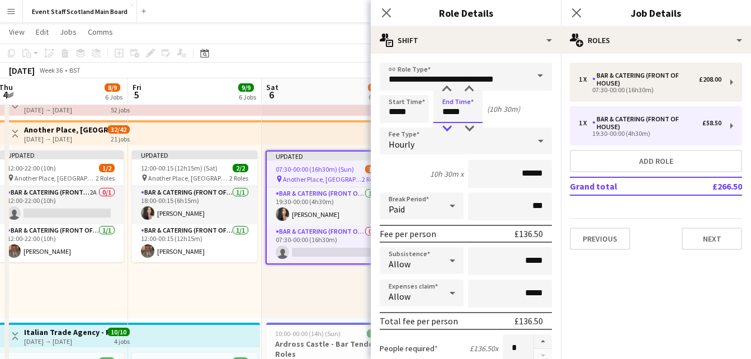
click at [448, 126] on div at bounding box center [446, 128] width 22 height 11
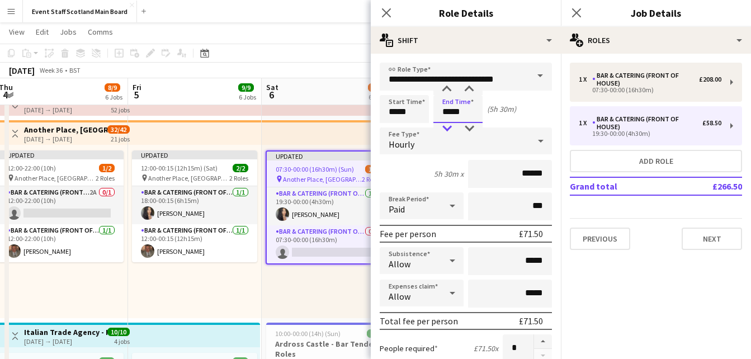
type input "*****"
click at [448, 126] on div at bounding box center [446, 128] width 22 height 11
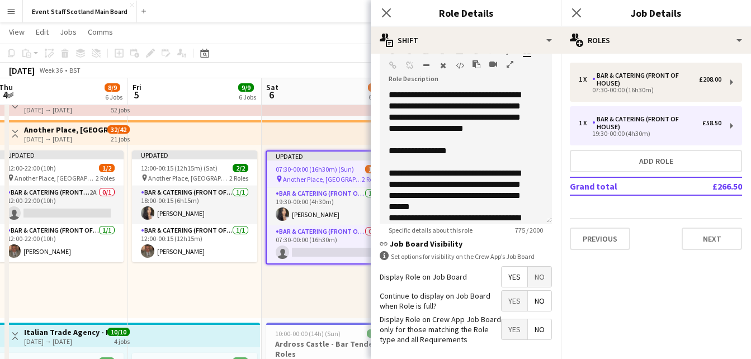
scroll to position [399, 0]
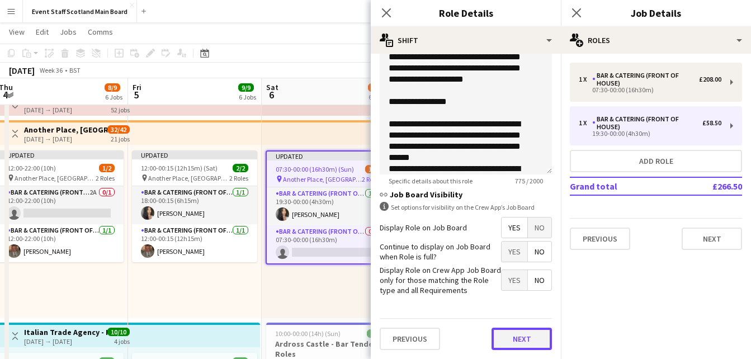
click at [510, 348] on button "Next" at bounding box center [521, 339] width 60 height 22
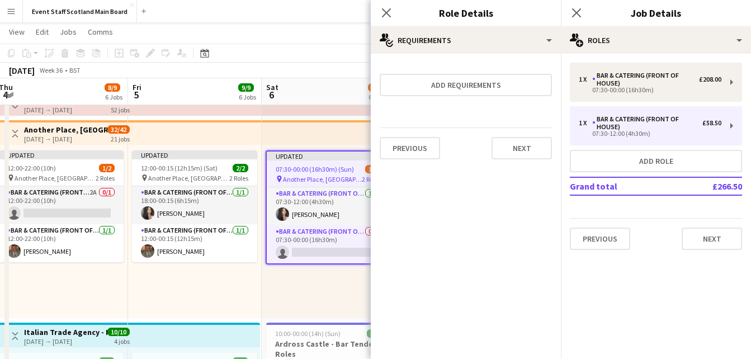
scroll to position [0, 0]
click at [532, 149] on button "Next" at bounding box center [521, 148] width 60 height 22
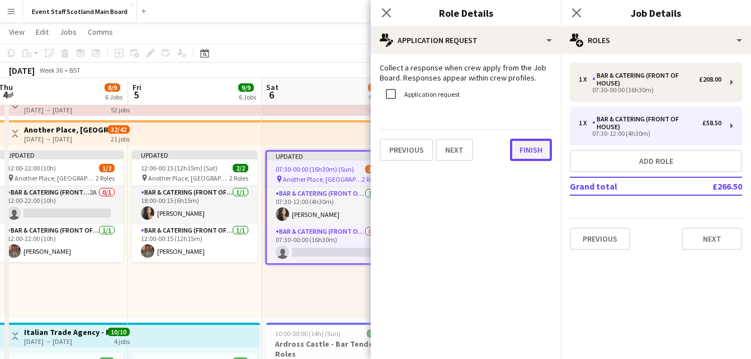
click at [537, 151] on button "Finish" at bounding box center [531, 150] width 42 height 22
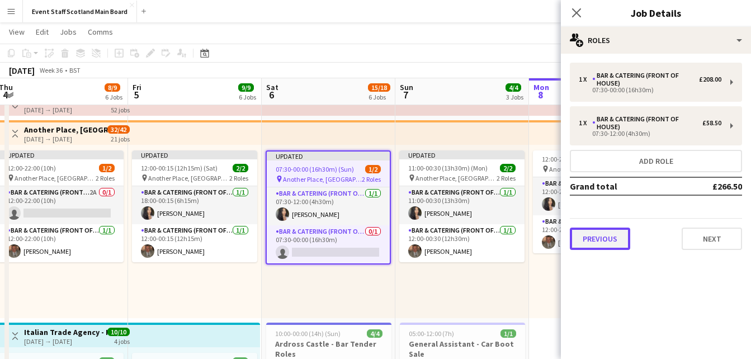
click at [606, 243] on button "Previous" at bounding box center [600, 239] width 60 height 22
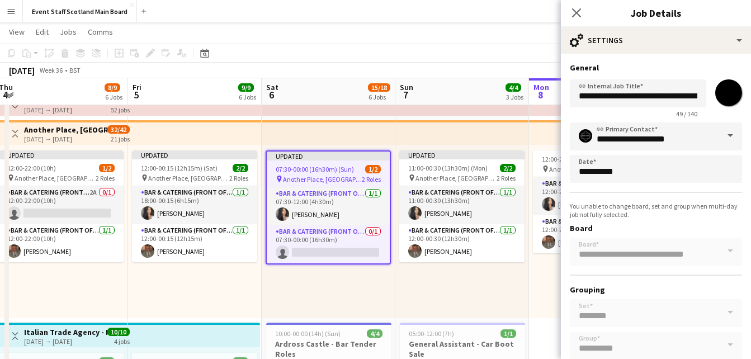
scroll to position [64, 0]
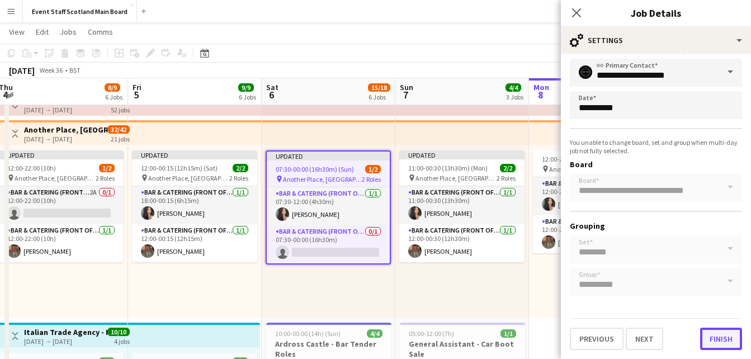
click at [725, 340] on button "Finish" at bounding box center [721, 339] width 42 height 22
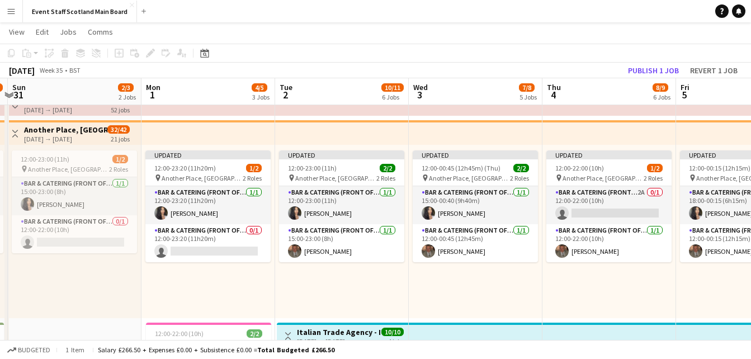
drag, startPoint x: 145, startPoint y: 287, endPoint x: 694, endPoint y: 323, distance: 550.1
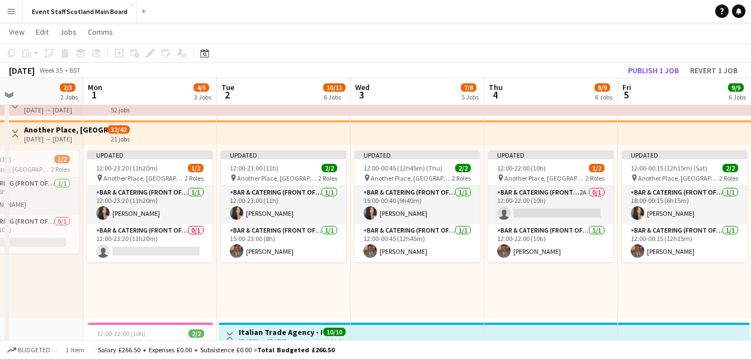
scroll to position [0, 453]
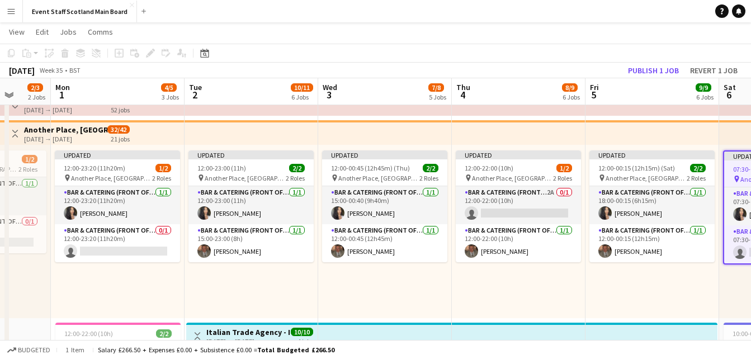
drag, startPoint x: 619, startPoint y: 292, endPoint x: 528, endPoint y: 295, distance: 91.2
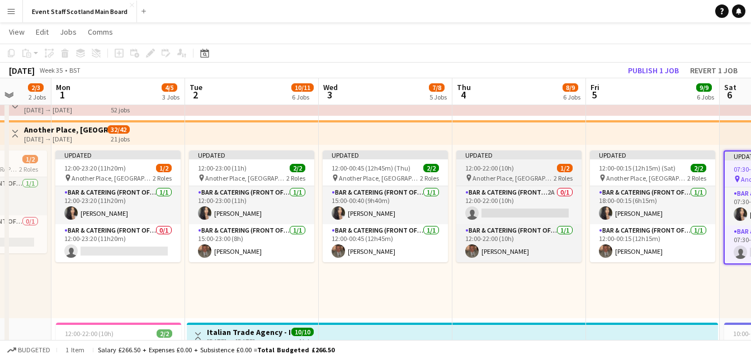
click at [501, 167] on span "12:00-22:00 (10h)" at bounding box center [489, 168] width 49 height 8
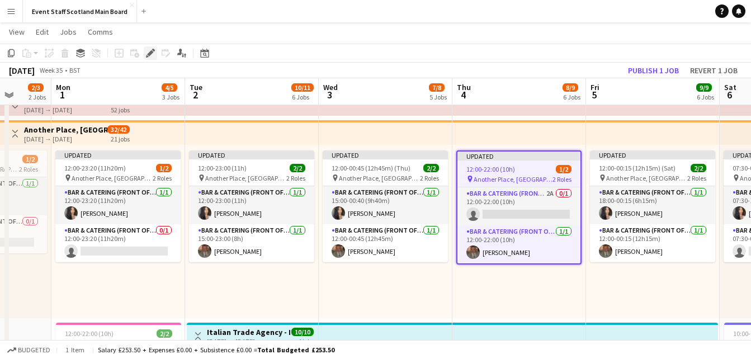
click at [150, 51] on icon "Edit" at bounding box center [150, 53] width 9 height 9
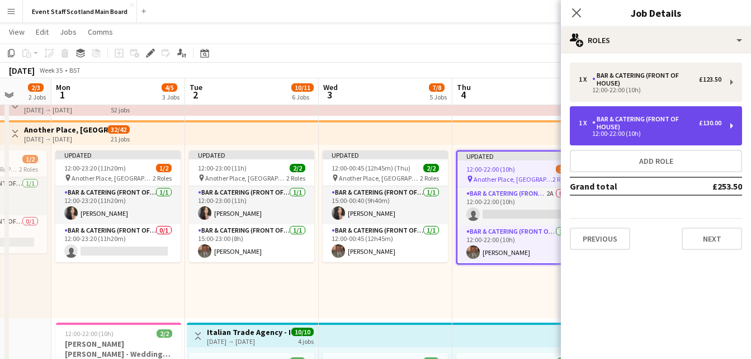
click at [672, 121] on div "Bar & Catering (Front of House)" at bounding box center [645, 123] width 107 height 16
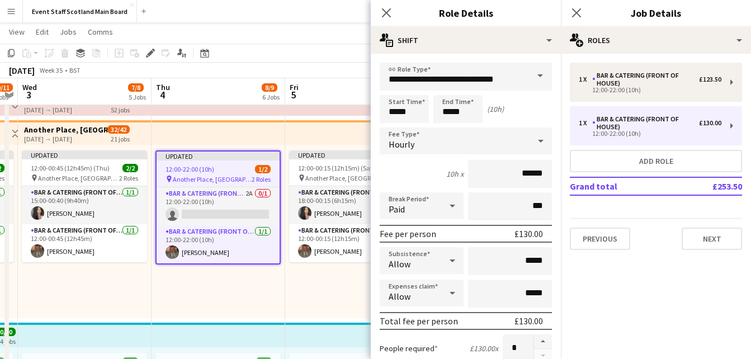
scroll to position [0, 382]
drag, startPoint x: 322, startPoint y: 290, endPoint x: 22, endPoint y: 306, distance: 300.1
click at [448, 113] on input "*****" at bounding box center [457, 109] width 49 height 28
click at [447, 92] on div at bounding box center [446, 89] width 22 height 11
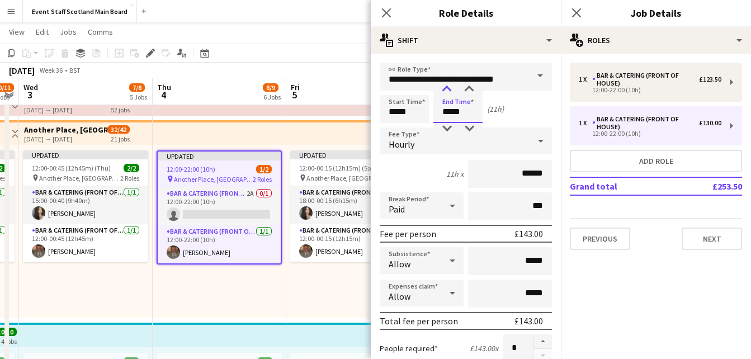
click at [447, 92] on div at bounding box center [446, 89] width 22 height 11
click at [447, 128] on div at bounding box center [446, 128] width 22 height 11
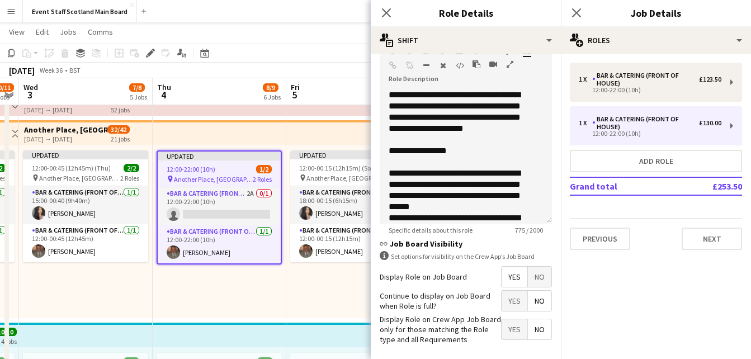
scroll to position [399, 0]
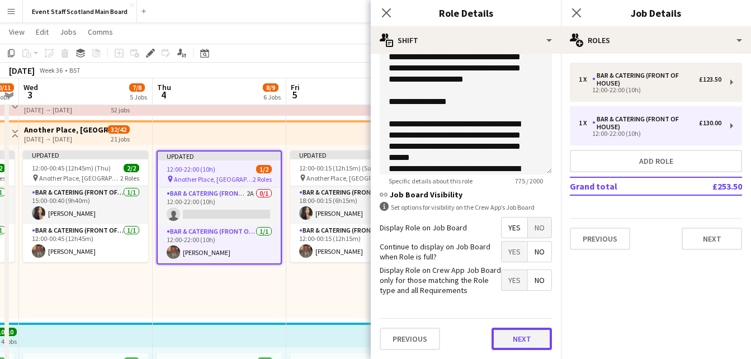
click at [514, 343] on button "Next" at bounding box center [521, 339] width 60 height 22
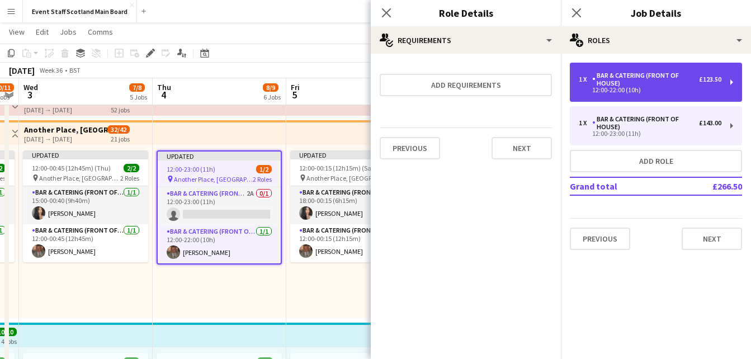
click at [690, 83] on div "Bar & Catering (Front of House)" at bounding box center [645, 80] width 107 height 16
type input "*****"
type input "****"
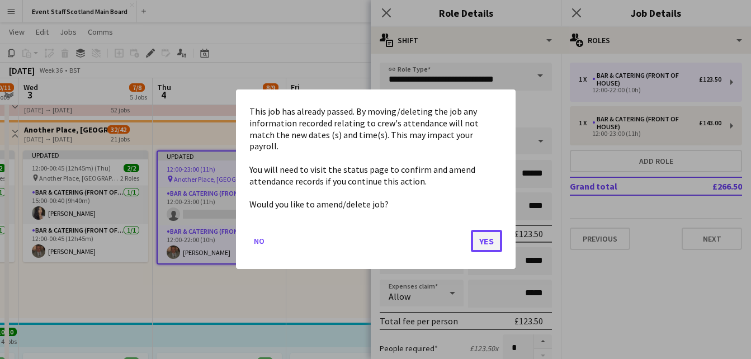
click at [483, 239] on button "Yes" at bounding box center [486, 241] width 31 height 22
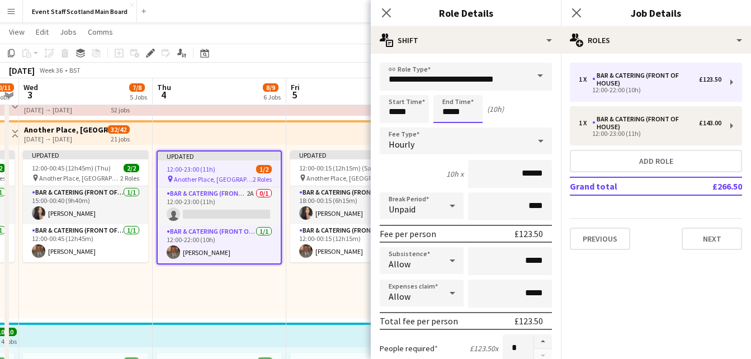
scroll to position [39, 0]
click at [449, 92] on div at bounding box center [446, 89] width 22 height 11
type input "*****"
click at [449, 92] on div at bounding box center [446, 89] width 22 height 11
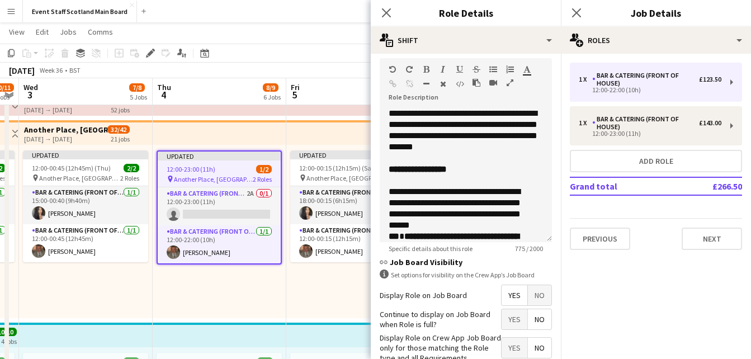
scroll to position [399, 0]
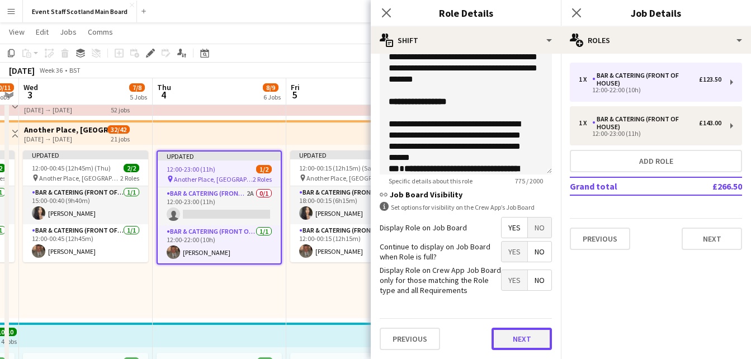
click at [524, 332] on button "Next" at bounding box center [521, 339] width 60 height 22
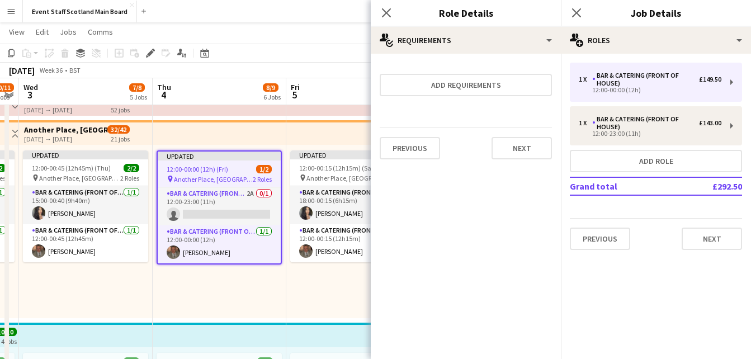
scroll to position [0, 0]
click at [520, 150] on button "Next" at bounding box center [521, 148] width 60 height 22
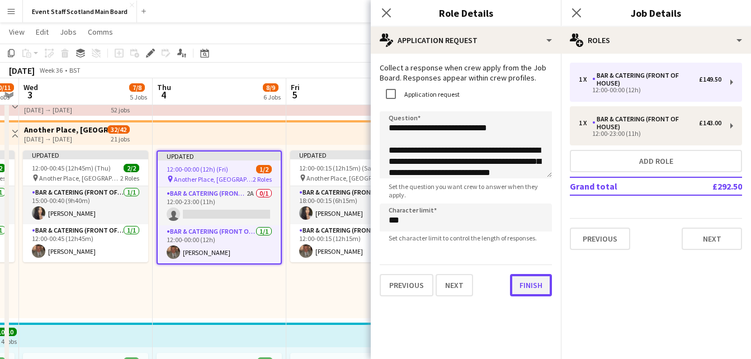
click at [520, 299] on div "**********" at bounding box center [466, 180] width 190 height 252
click at [530, 284] on button "Finish" at bounding box center [531, 285] width 42 height 22
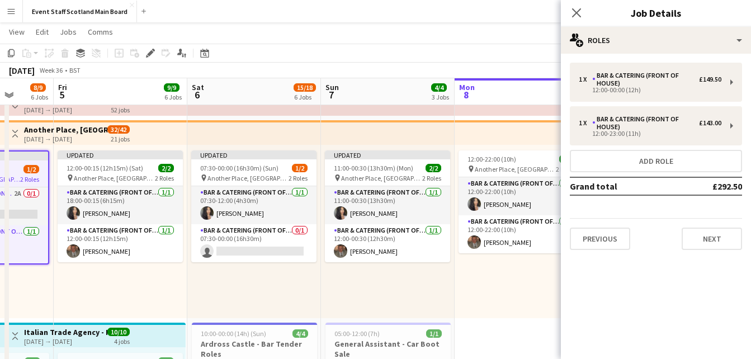
scroll to position [0, 481]
drag, startPoint x: 479, startPoint y: 276, endPoint x: 246, endPoint y: 274, distance: 233.1
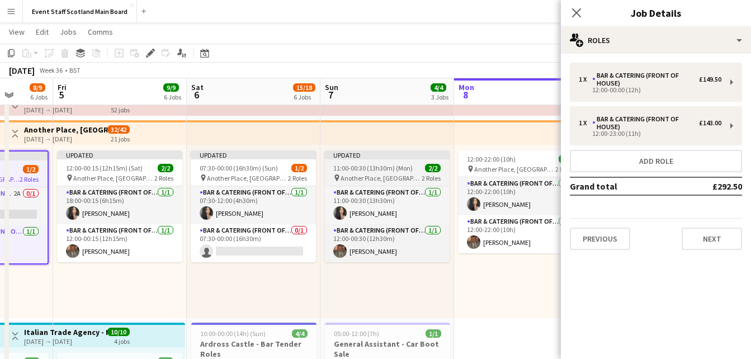
click at [380, 169] on span "11:00-00:30 (13h30m) (Mon)" at bounding box center [372, 168] width 79 height 8
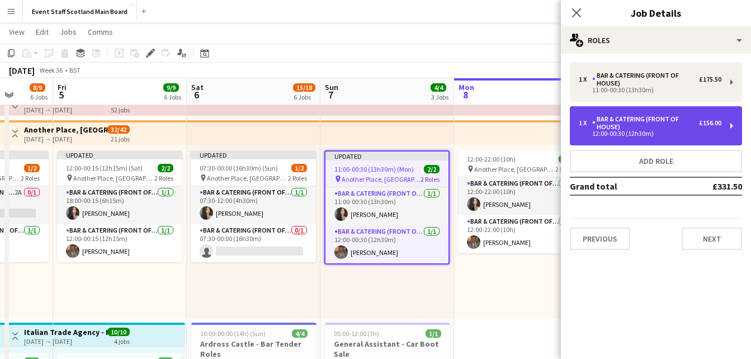
click at [628, 139] on div "1 x Bar & Catering (Front of House) £156.00 12:00-00:30 (12h30m)" at bounding box center [656, 125] width 172 height 39
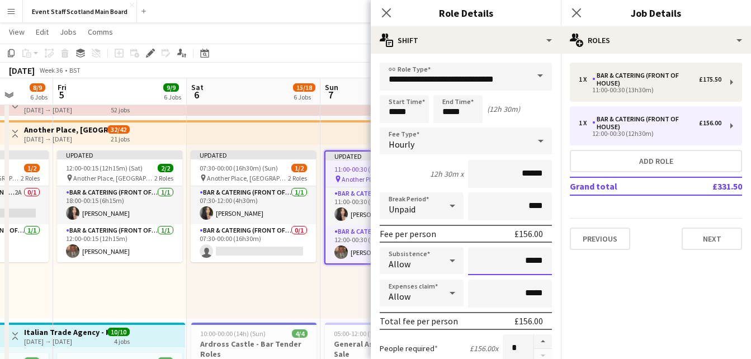
drag, startPoint x: 519, startPoint y: 261, endPoint x: 548, endPoint y: 262, distance: 28.5
type input "******"
click at [426, 258] on div "Allow" at bounding box center [410, 260] width 61 height 27
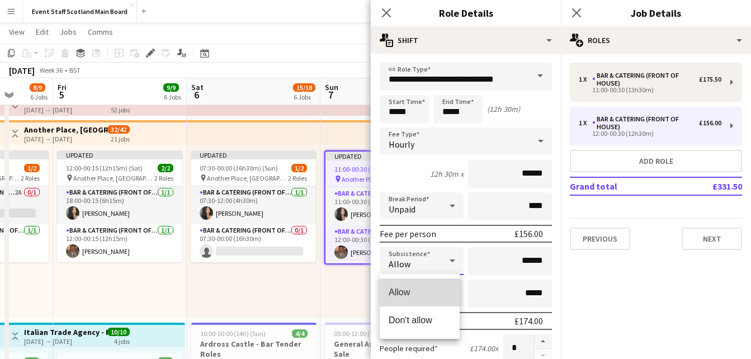
click at [432, 295] on span "Allow" at bounding box center [419, 292] width 62 height 11
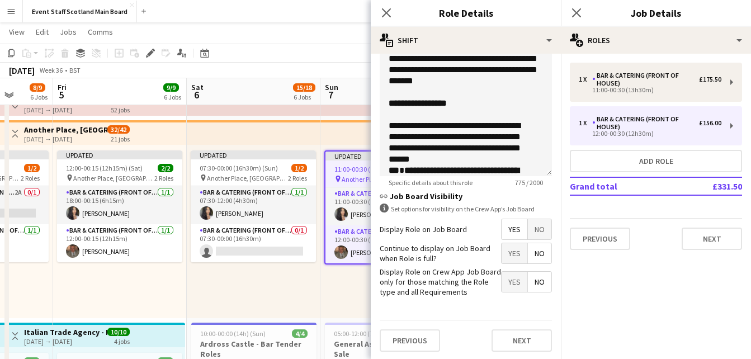
scroll to position [399, 0]
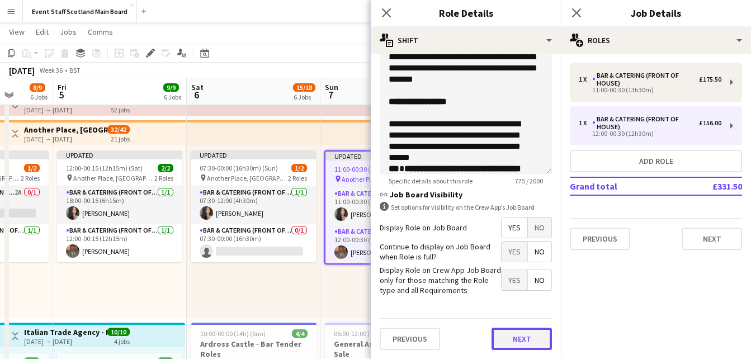
click at [518, 336] on button "Next" at bounding box center [521, 339] width 60 height 22
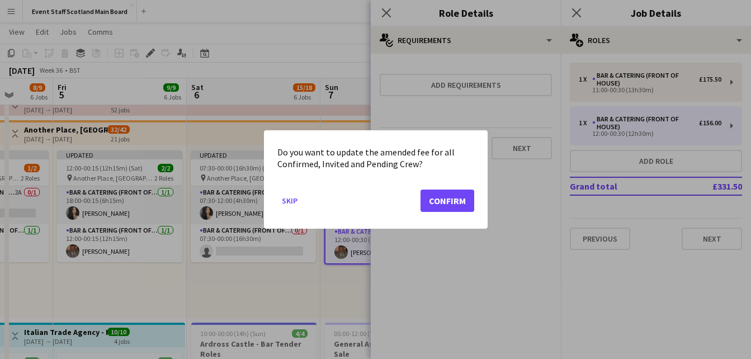
scroll to position [0, 0]
click at [440, 197] on button "Confirm" at bounding box center [447, 200] width 54 height 22
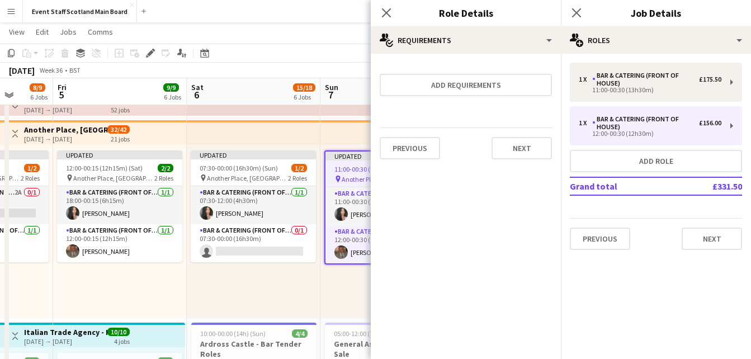
scroll to position [39, 0]
click at [532, 151] on button "Next" at bounding box center [521, 148] width 60 height 22
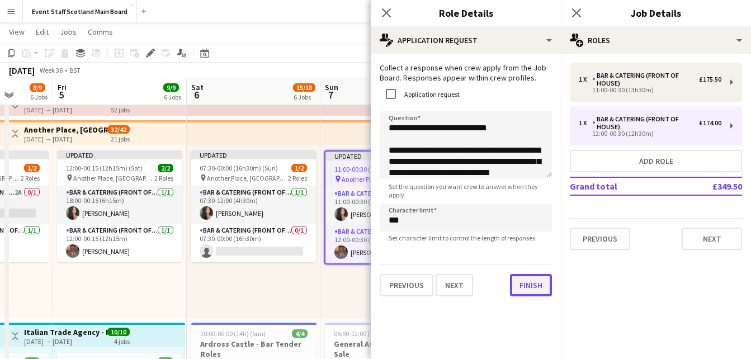
click at [528, 295] on button "Finish" at bounding box center [531, 285] width 42 height 22
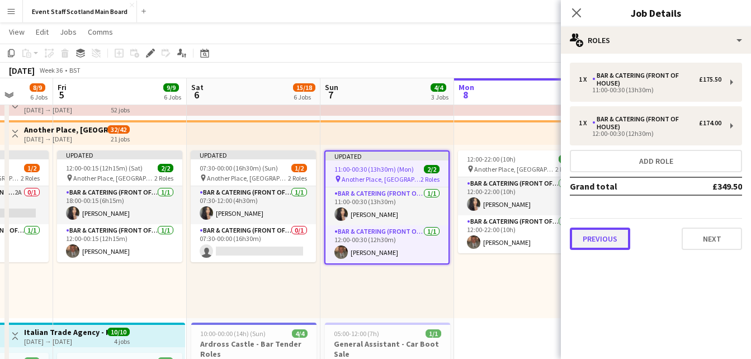
click at [605, 237] on button "Previous" at bounding box center [600, 239] width 60 height 22
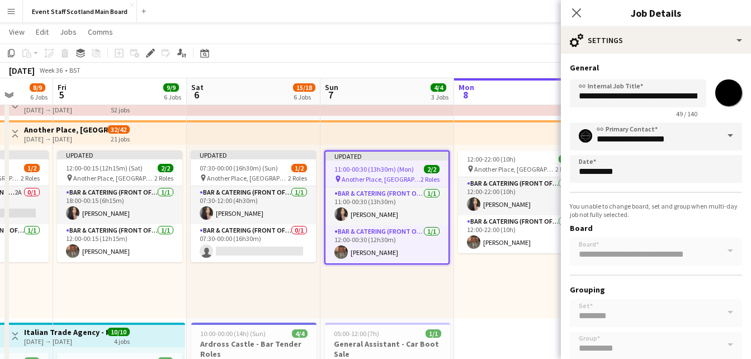
scroll to position [64, 0]
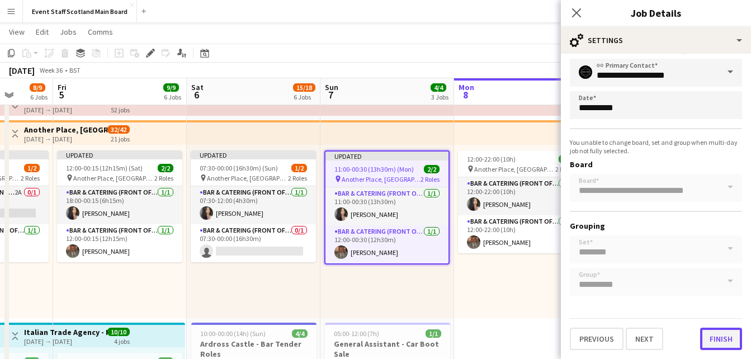
click at [714, 340] on button "Finish" at bounding box center [721, 339] width 42 height 22
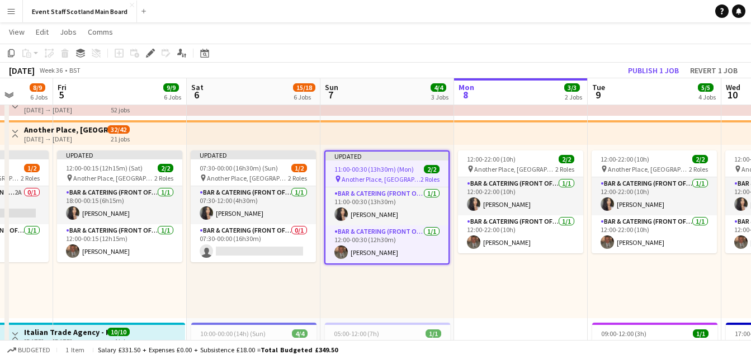
click at [533, 57] on app-toolbar "Copy Paste Paste Ctrl+V Paste with crew Ctrl+Shift+V Paste linked Job [GEOGRAPH…" at bounding box center [375, 53] width 751 height 19
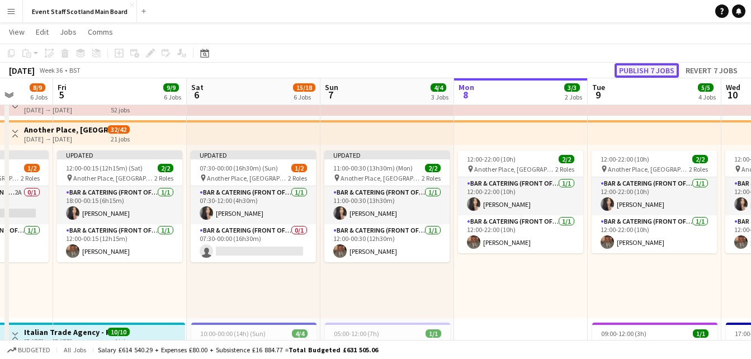
click at [647, 68] on button "Publish 7 jobs" at bounding box center [646, 70] width 64 height 15
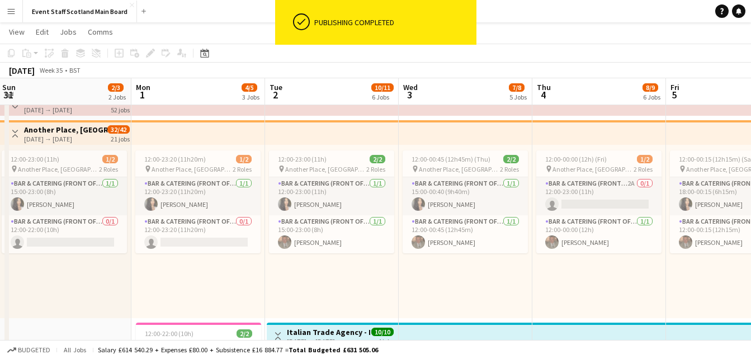
scroll to position [0, 250]
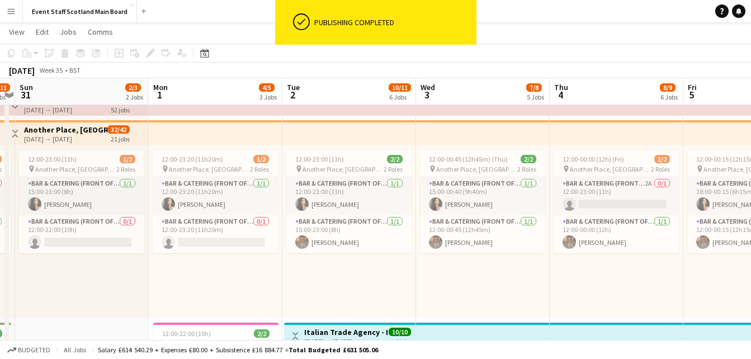
drag, startPoint x: 99, startPoint y: 290, endPoint x: 731, endPoint y: 295, distance: 632.2
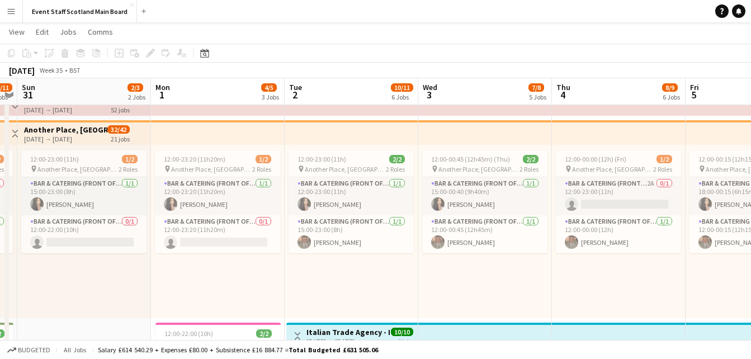
click at [18, 130] on app-icon "Toggle View" at bounding box center [15, 134] width 8 height 8
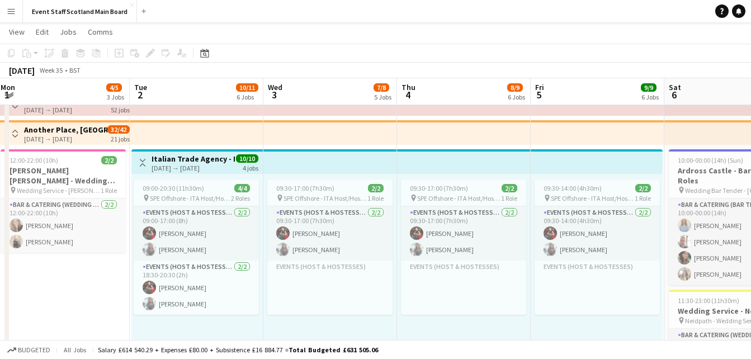
drag, startPoint x: 233, startPoint y: 287, endPoint x: 78, endPoint y: 309, distance: 155.9
click at [144, 159] on app-icon "Toggle View" at bounding box center [143, 163] width 8 height 8
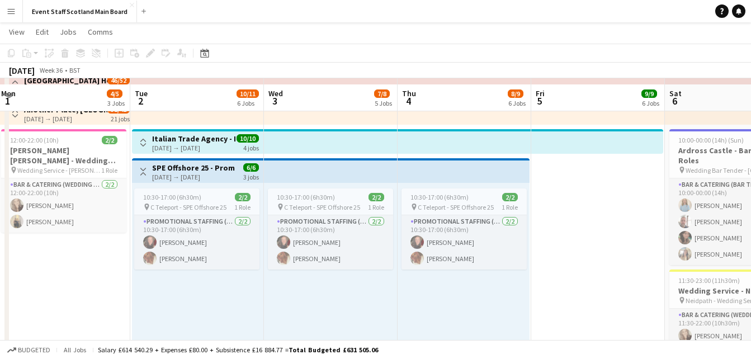
scroll to position [65, 0]
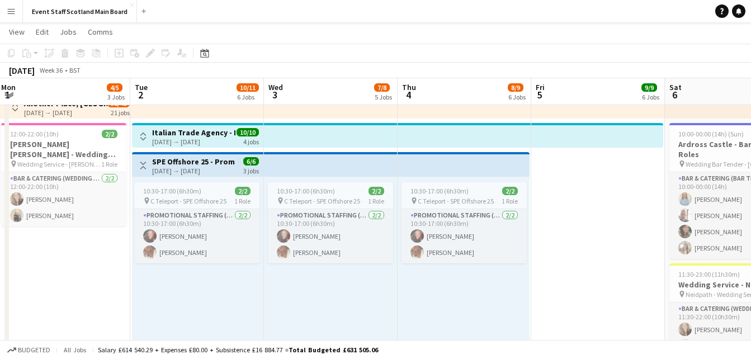
click at [141, 163] on app-icon "Toggle View" at bounding box center [143, 166] width 8 height 8
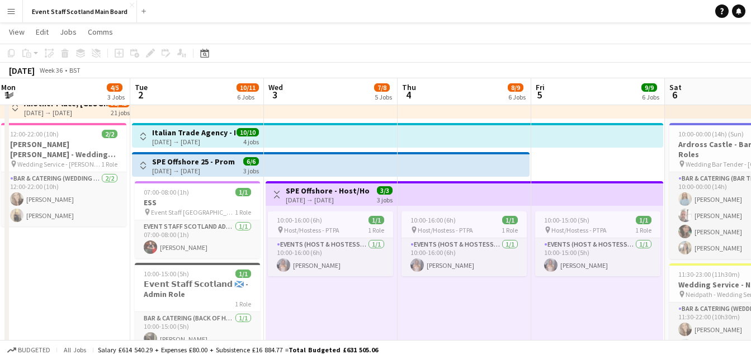
click at [281, 194] on button "Toggle View" at bounding box center [276, 194] width 13 height 13
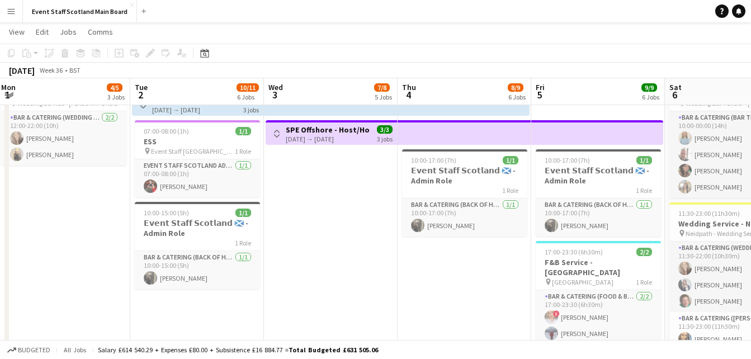
scroll to position [122, 0]
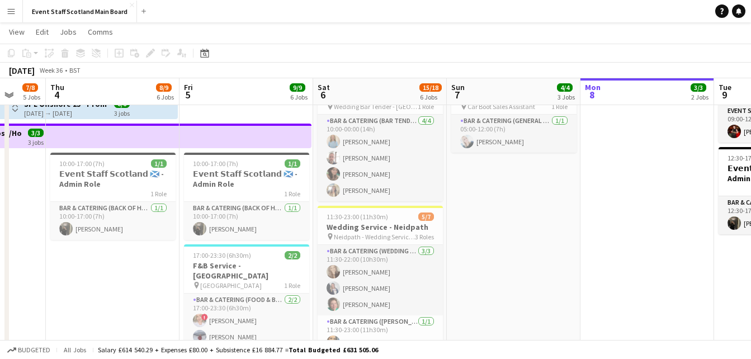
drag, startPoint x: 490, startPoint y: 279, endPoint x: 136, endPoint y: 323, distance: 357.1
click at [136, 323] on app-calendar-viewport "Sun 31 2/3 2 Jobs Mon 1 4/5 3 Jobs Tue 2 10/11 6 Jobs Wed 3 7/8 5 Jobs Thu 4 8/…" at bounding box center [375, 353] width 751 height 864
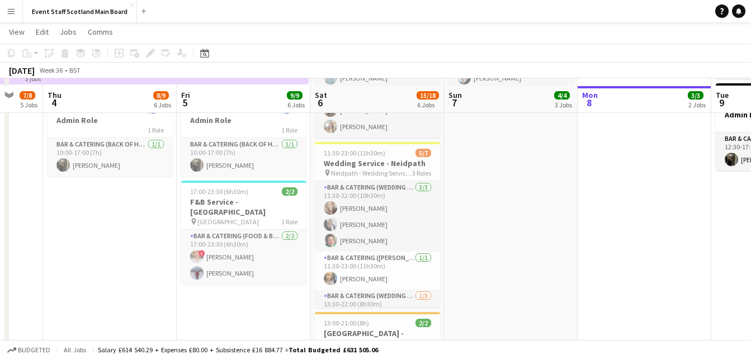
scroll to position [180, 0]
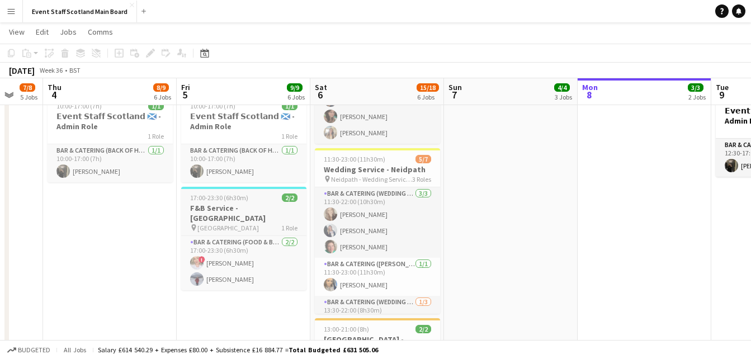
click at [254, 209] on h3 "F&B Service - [GEOGRAPHIC_DATA]" at bounding box center [243, 213] width 125 height 20
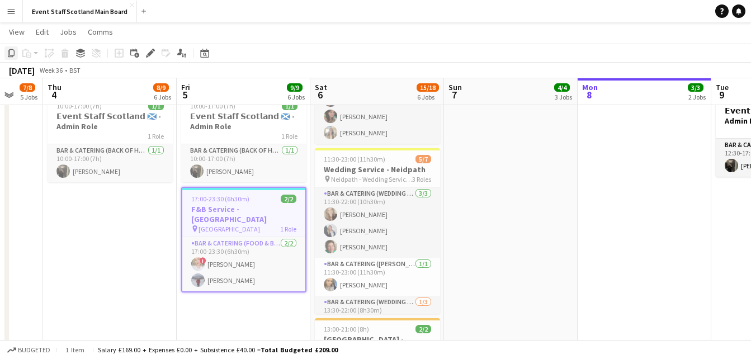
click at [12, 55] on icon "Copy" at bounding box center [11, 53] width 9 height 9
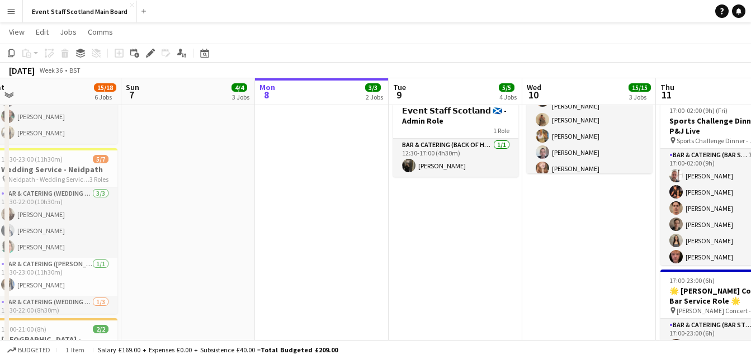
drag, startPoint x: 661, startPoint y: 214, endPoint x: 73, endPoint y: 333, distance: 600.6
click at [73, 333] on app-calendar-viewport "Wed 3 7/8 5 Jobs Thu 4 8/9 6 Jobs Fri 5 9/9 6 Jobs Sat 6 15/18 6 Jobs Sun 7 4/4…" at bounding box center [375, 296] width 751 height 864
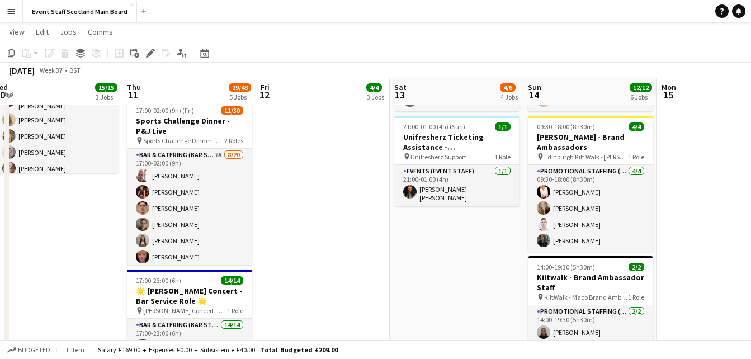
scroll to position [0, 418]
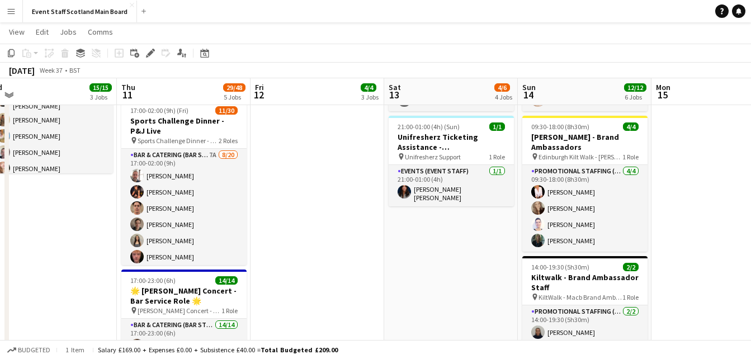
drag, startPoint x: 677, startPoint y: 295, endPoint x: 169, endPoint y: 387, distance: 516.5
click at [169, 358] on html "Menu Boards Boards Boards All jobs Status Workforce Workforce My Workforce Recr…" at bounding box center [375, 283] width 751 height 927
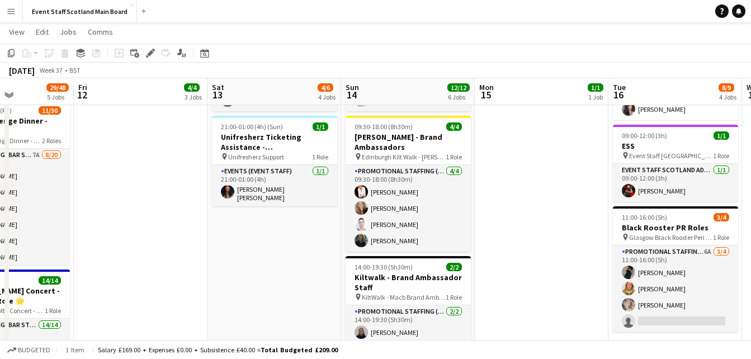
scroll to position [0, 404]
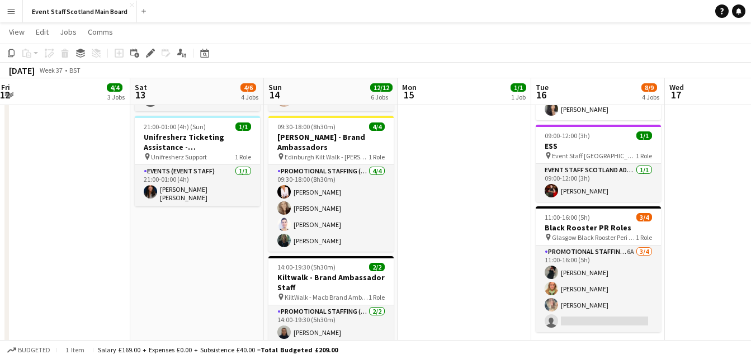
drag, startPoint x: 691, startPoint y: 276, endPoint x: 188, endPoint y: 387, distance: 515.2
click at [188, 358] on html "Menu Boards Boards Boards All jobs Status Workforce Workforce My Workforce Recr…" at bounding box center [375, 283] width 751 height 927
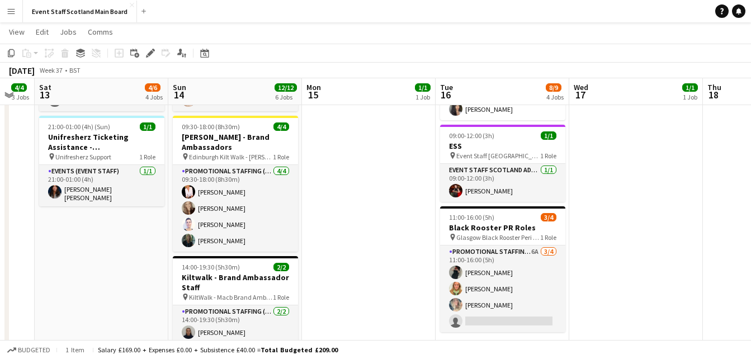
drag, startPoint x: 704, startPoint y: 266, endPoint x: 333, endPoint y: 334, distance: 377.4
click at [333, 334] on app-calendar-viewport "Wed 10 15/15 3 Jobs Thu 11 29/48 5 Jobs Fri 12 4/4 3 Jobs Sat 13 4/6 4 Jobs Sun…" at bounding box center [375, 296] width 751 height 864
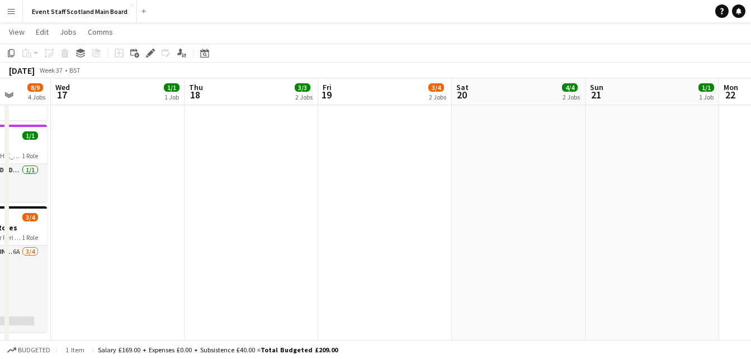
scroll to position [0, 432]
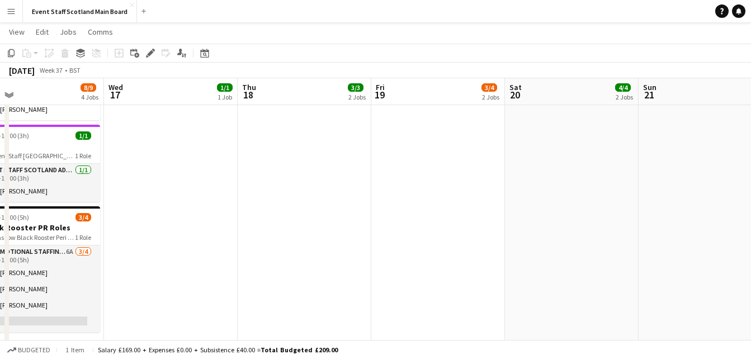
drag, startPoint x: 720, startPoint y: 248, endPoint x: 396, endPoint y: 327, distance: 333.8
click at [396, 327] on app-calendar-viewport "Sat 13 4/6 4 Jobs Sun 14 12/12 6 Jobs Mon 15 1/1 1 Job Tue 16 8/9 4 Jobs Wed 17…" at bounding box center [375, 296] width 751 height 864
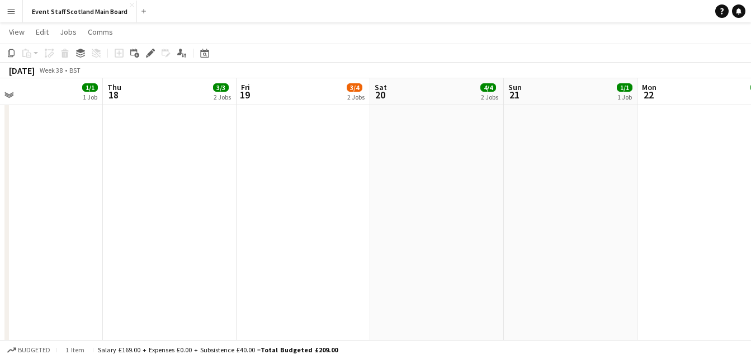
click at [411, 162] on app-date-cell "09:00-17:30 (8h30m) 3/3 Ayr Races - Corporate Hosts for Hospitality Suites pin …" at bounding box center [437, 336] width 134 height 783
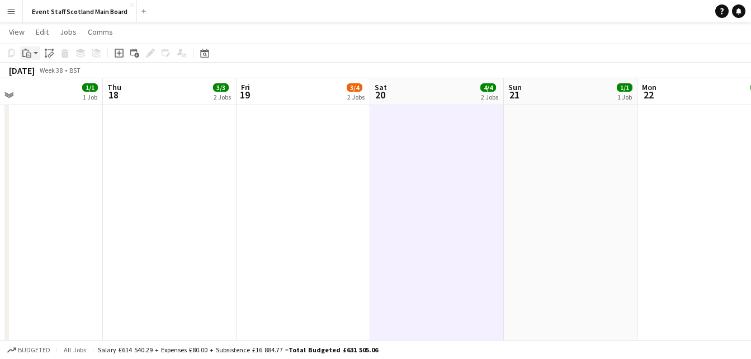
click at [30, 53] on icon at bounding box center [28, 55] width 5 height 5
click at [37, 89] on link "Paste with crew Ctrl+Shift+V" at bounding box center [82, 93] width 105 height 10
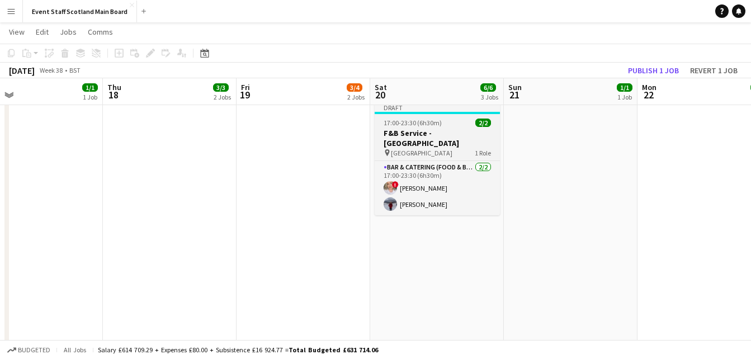
click at [432, 136] on h3 "F&B Service - [GEOGRAPHIC_DATA]" at bounding box center [437, 138] width 125 height 20
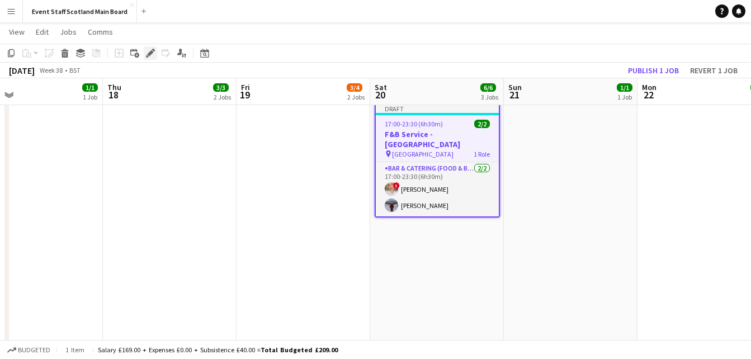
click at [147, 54] on icon "Edit" at bounding box center [150, 53] width 9 height 9
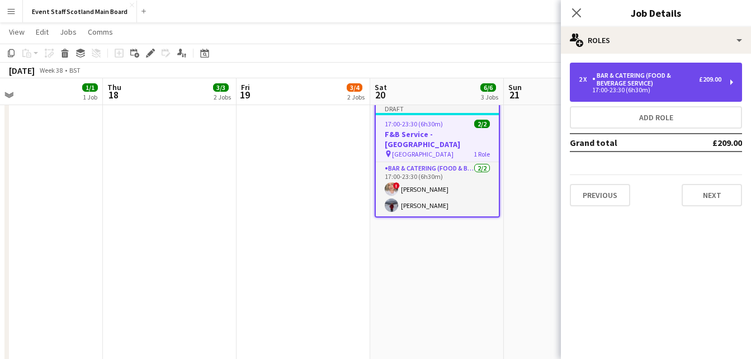
click at [690, 93] on div "2 x Bar & Catering (Food & Beverage Service) £209.00 17:00-23:30 (6h30m)" at bounding box center [656, 82] width 172 height 39
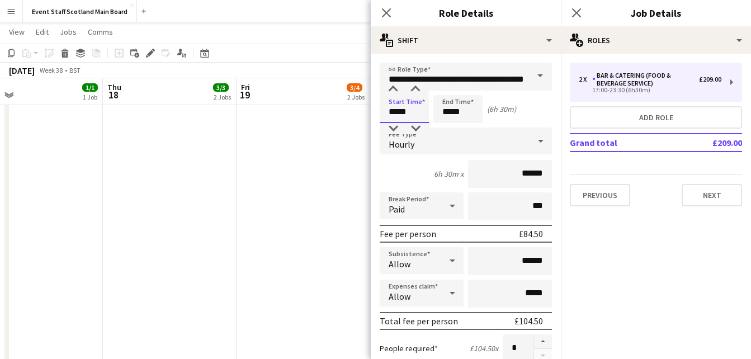
click at [398, 114] on input "*****" at bounding box center [404, 109] width 49 height 28
type input "*****"
click at [395, 124] on div at bounding box center [393, 128] width 22 height 11
click at [464, 113] on input "*****" at bounding box center [457, 109] width 49 height 28
click at [466, 128] on div at bounding box center [469, 128] width 22 height 11
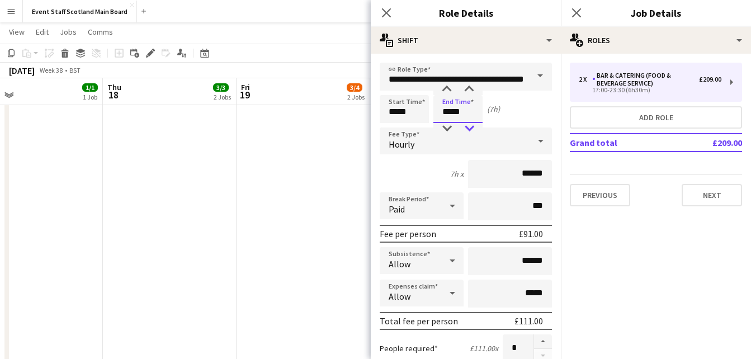
click at [466, 128] on div at bounding box center [469, 128] width 22 height 11
click at [448, 124] on div at bounding box center [446, 128] width 22 height 11
type input "*****"
click at [448, 87] on div at bounding box center [446, 89] width 22 height 11
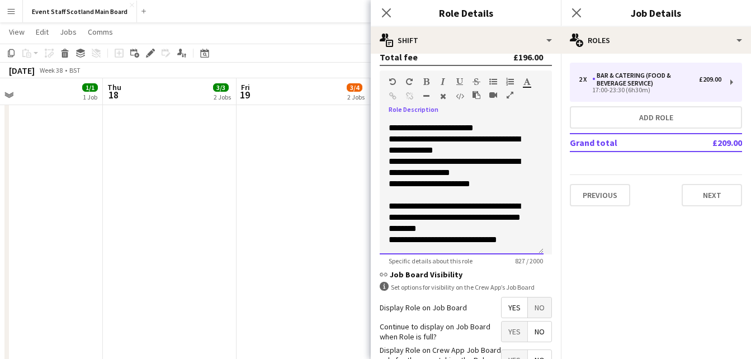
scroll to position [399, 0]
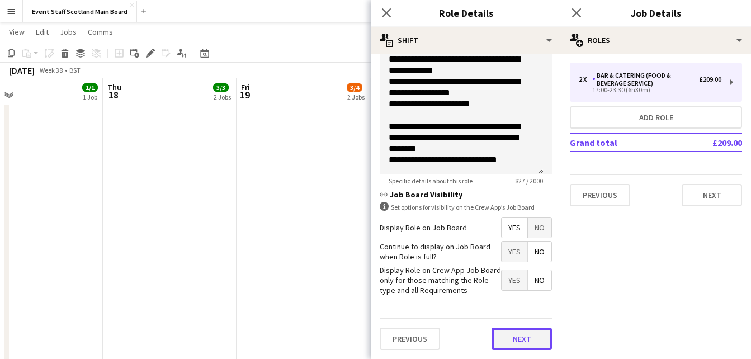
click at [511, 338] on button "Next" at bounding box center [521, 339] width 60 height 22
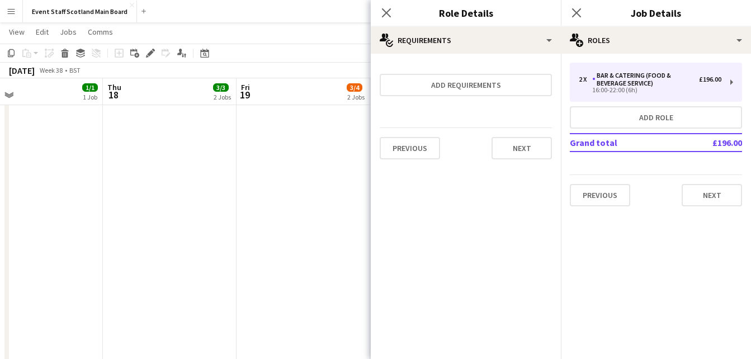
scroll to position [0, 0]
click at [514, 144] on button "Next" at bounding box center [521, 148] width 60 height 22
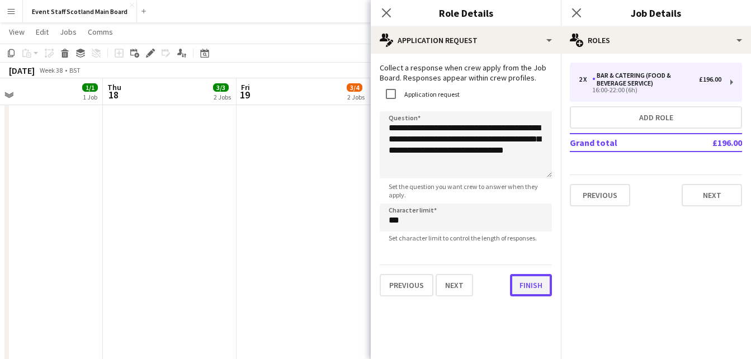
click at [536, 288] on button "Finish" at bounding box center [531, 285] width 42 height 22
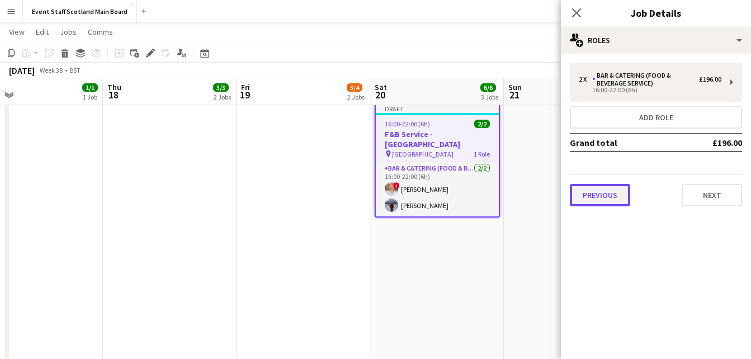
click at [607, 196] on button "Previous" at bounding box center [600, 195] width 60 height 22
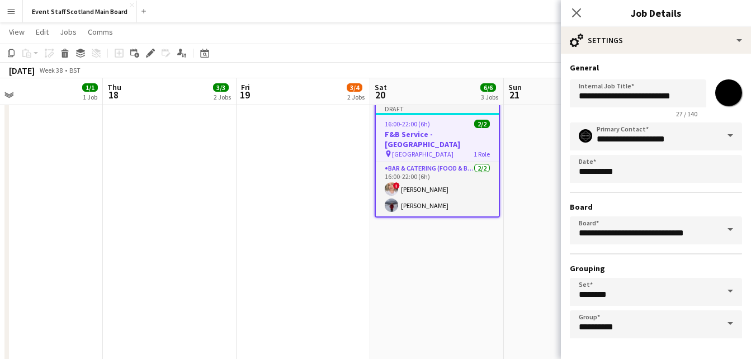
scroll to position [42, 0]
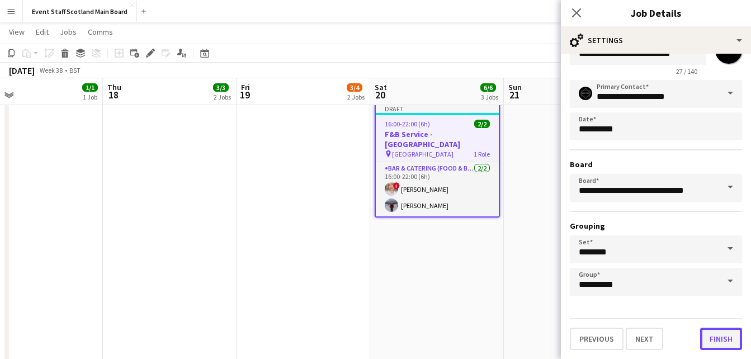
click at [718, 338] on button "Finish" at bounding box center [721, 339] width 42 height 22
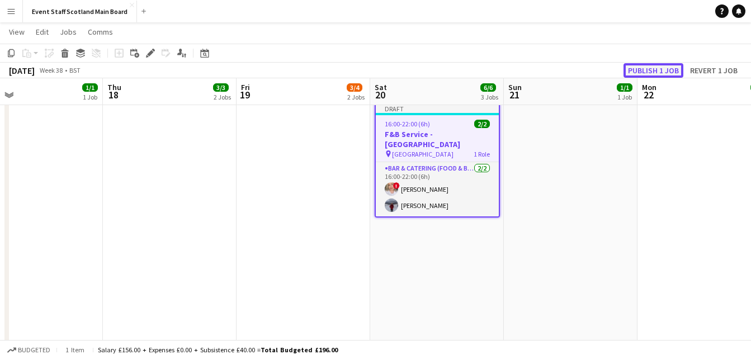
click at [646, 73] on button "Publish 1 job" at bounding box center [653, 70] width 60 height 15
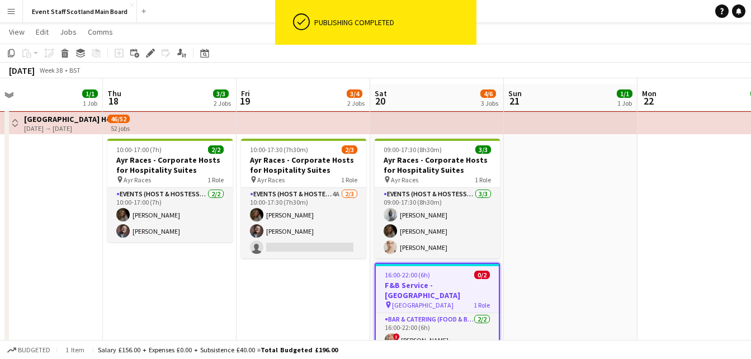
scroll to position [28, 0]
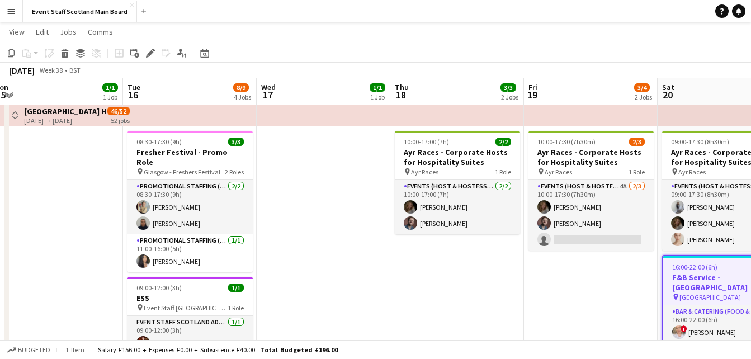
drag, startPoint x: 99, startPoint y: 275, endPoint x: 626, endPoint y: 256, distance: 526.9
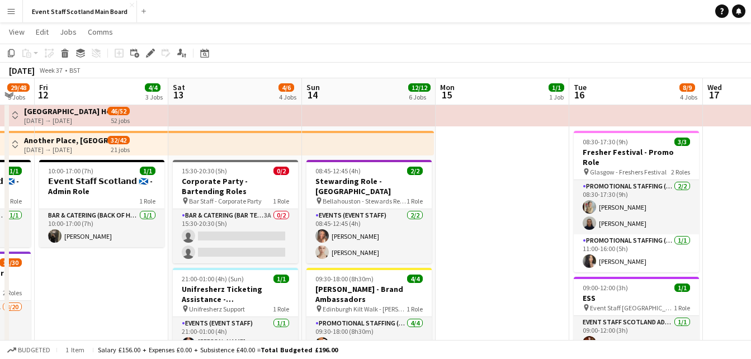
scroll to position [0, 227]
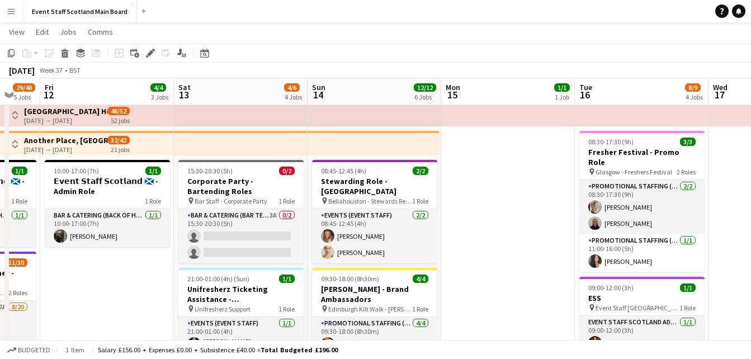
drag, startPoint x: 286, startPoint y: 237, endPoint x: 499, endPoint y: 198, distance: 215.9
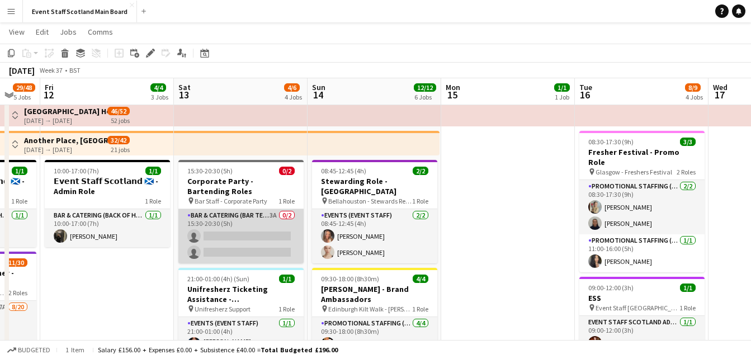
click at [291, 244] on app-card-role "Bar & Catering (Bar Tender) 3A 0/2 15:30-20:30 (5h) single-neutral-actions sing…" at bounding box center [240, 236] width 125 height 54
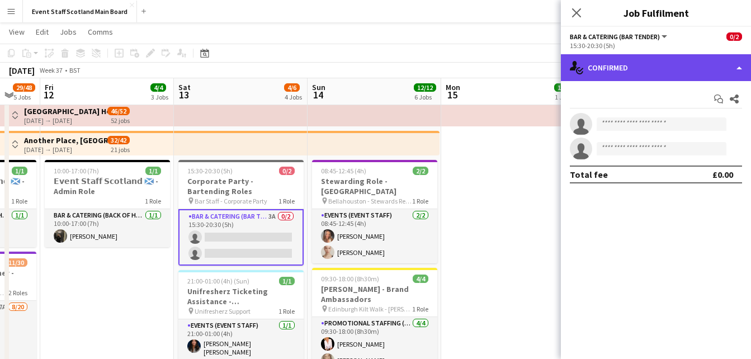
click at [642, 63] on div "single-neutral-actions-check-2 Confirmed" at bounding box center [656, 67] width 190 height 27
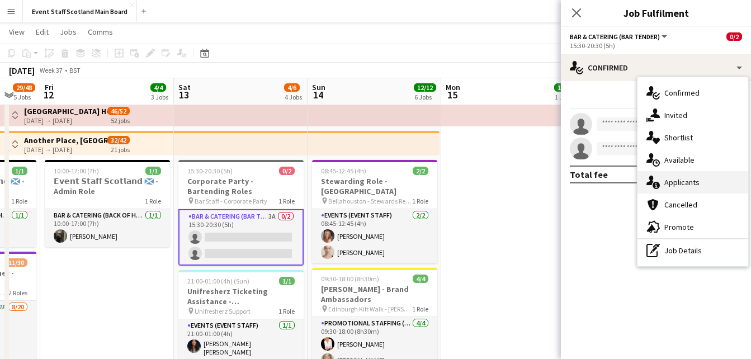
click at [670, 178] on span "Applicants" at bounding box center [681, 182] width 35 height 10
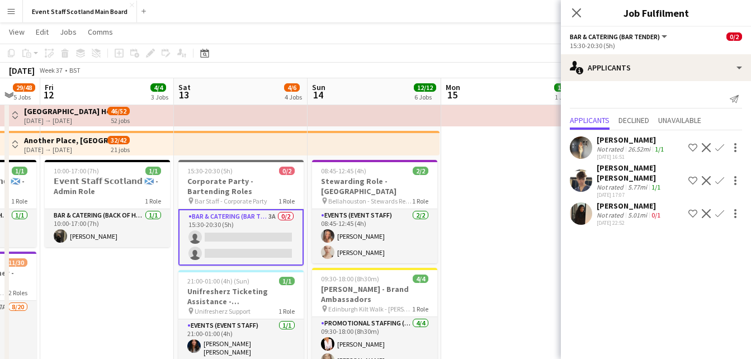
click at [717, 146] on app-icon "Confirm" at bounding box center [719, 147] width 9 height 9
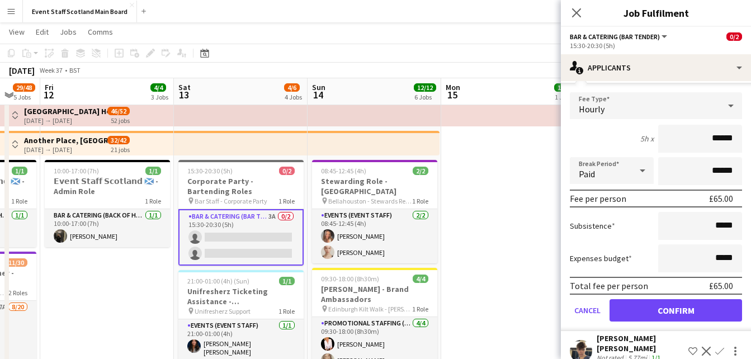
scroll to position [122, 0]
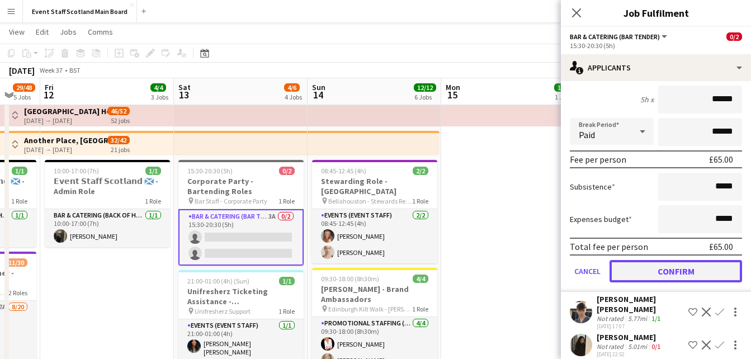
click at [677, 263] on button "Confirm" at bounding box center [675, 271] width 132 height 22
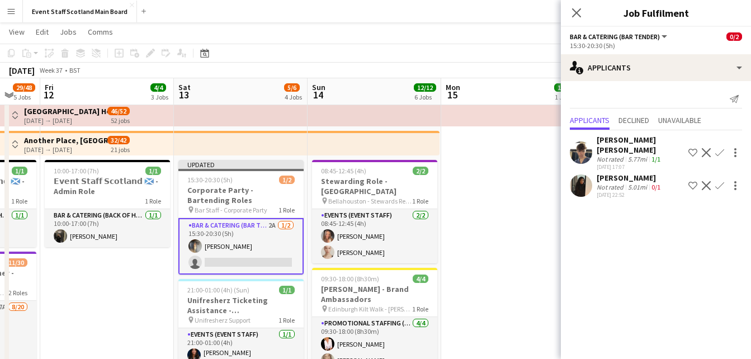
scroll to position [0, 0]
click at [576, 16] on icon "Close pop-in" at bounding box center [576, 12] width 11 height 11
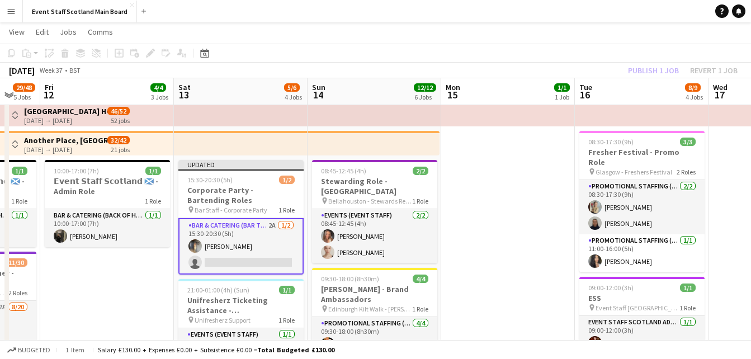
click at [652, 68] on div "Publish 1 job Revert 1 job" at bounding box center [682, 70] width 136 height 15
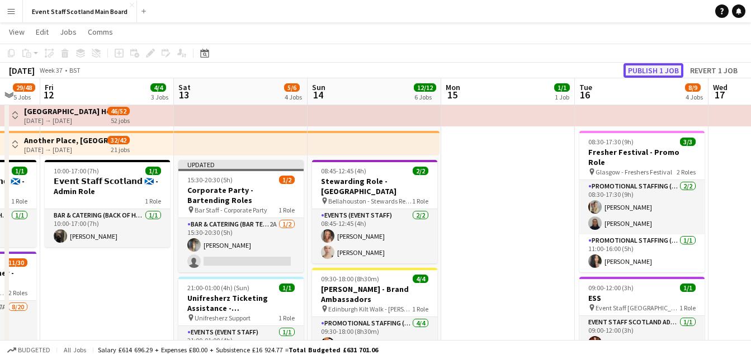
click at [652, 68] on button "Publish 1 job" at bounding box center [653, 70] width 60 height 15
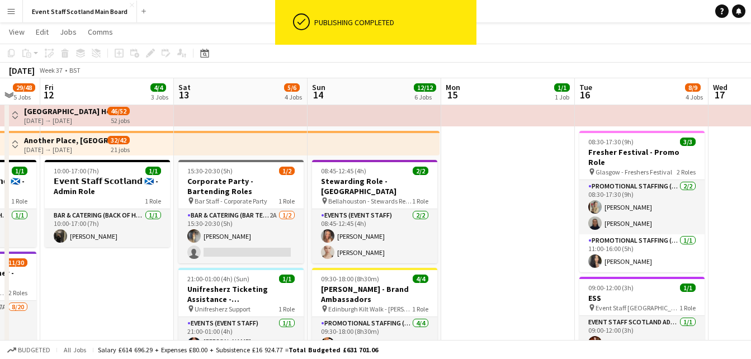
click at [16, 142] on app-icon "Toggle View" at bounding box center [15, 144] width 8 height 8
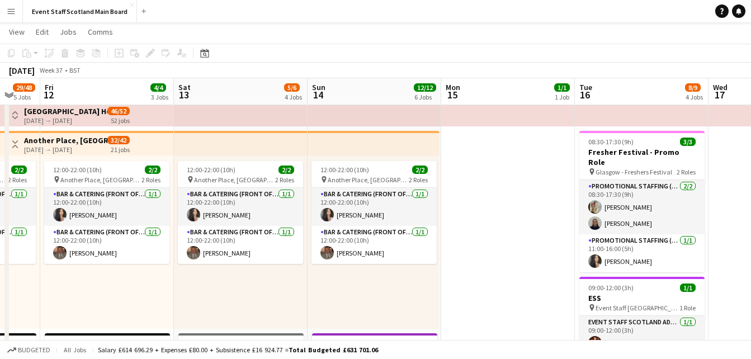
click at [18, 145] on app-icon "Toggle View" at bounding box center [15, 144] width 8 height 8
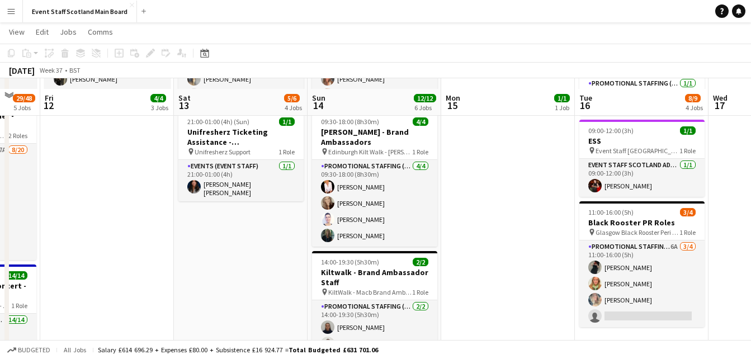
scroll to position [196, 0]
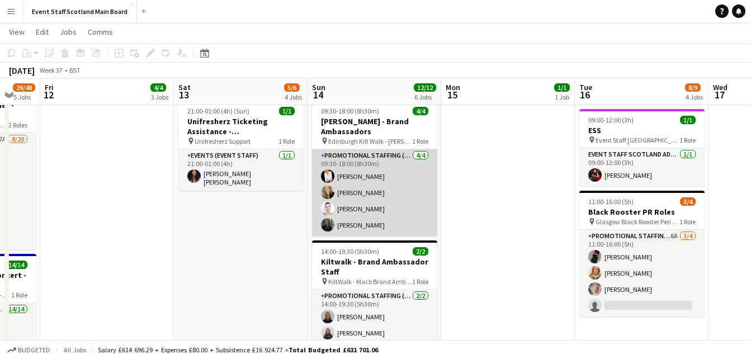
click at [366, 171] on app-card-role "Promotional Staffing (Brand Ambassadors) [DATE] 09:30-18:00 (8h30m) [PERSON_NAM…" at bounding box center [374, 192] width 125 height 87
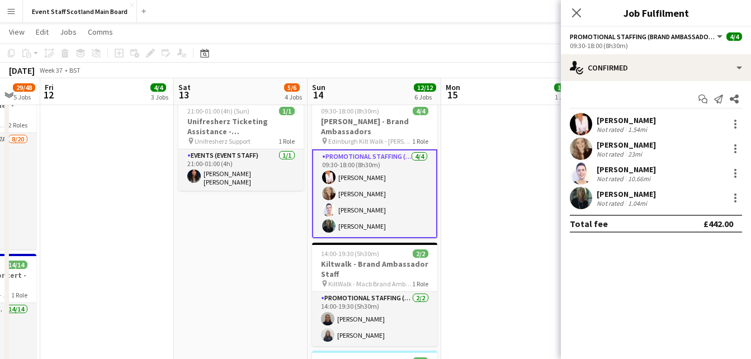
click at [515, 168] on app-date-cell at bounding box center [508, 321] width 134 height 783
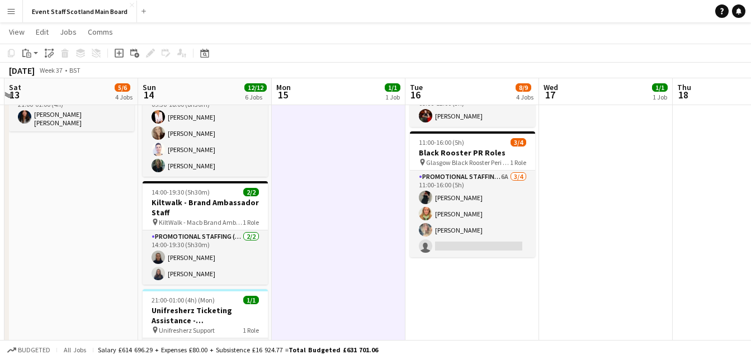
scroll to position [0, 458]
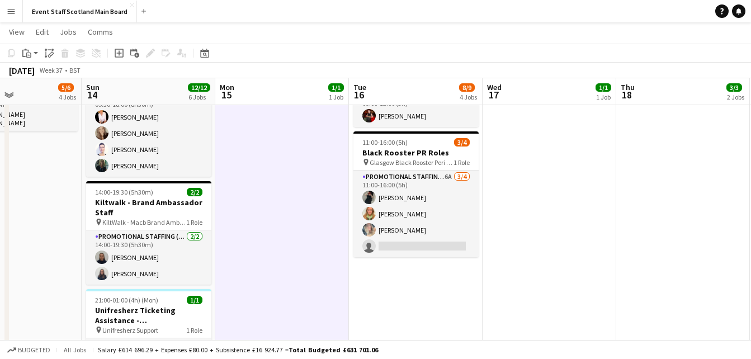
drag, startPoint x: 680, startPoint y: 272, endPoint x: 449, endPoint y: 316, distance: 235.6
click at [449, 316] on app-calendar-viewport "Wed 10 15/15 3 Jobs Thu 11 29/48 5 Jobs Fri 12 4/4 3 Jobs Sat 13 5/6 4 Jobs Sun…" at bounding box center [375, 221] width 751 height 864
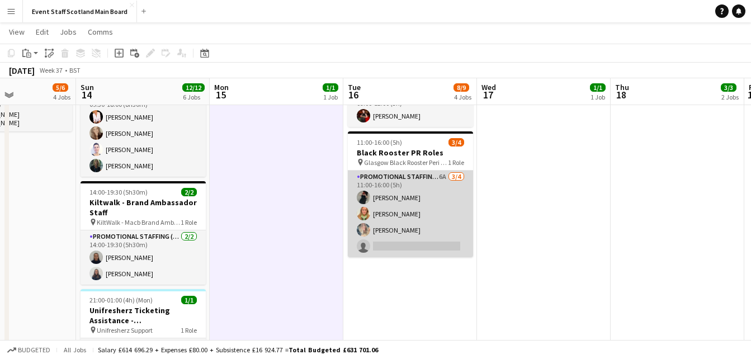
click at [437, 208] on app-card-role "Promotional Staffing (Promotional Staff) 6A [DATE] 11:00-16:00 (5h) [PERSON_NAM…" at bounding box center [410, 213] width 125 height 87
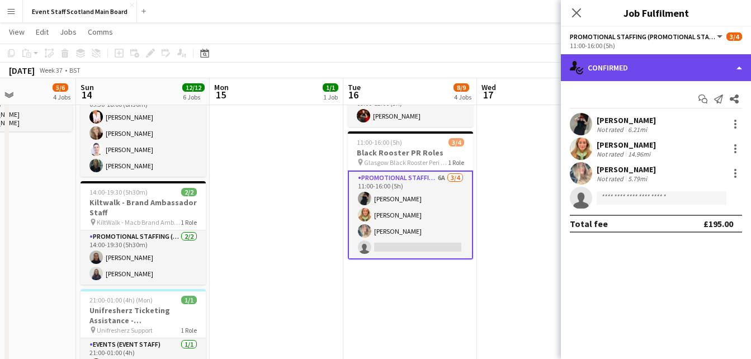
click at [699, 65] on div "single-neutral-actions-check-2 Confirmed" at bounding box center [656, 67] width 190 height 27
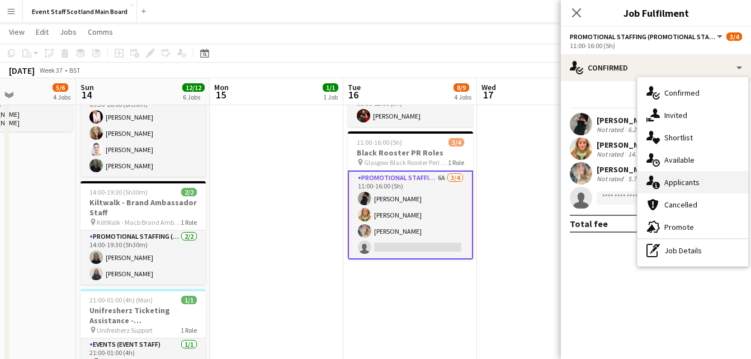
click at [673, 183] on span "Applicants" at bounding box center [681, 182] width 35 height 10
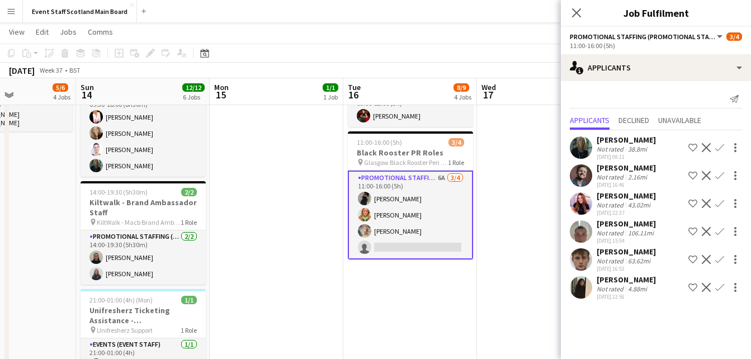
click at [720, 287] on app-icon "Confirm" at bounding box center [719, 287] width 9 height 9
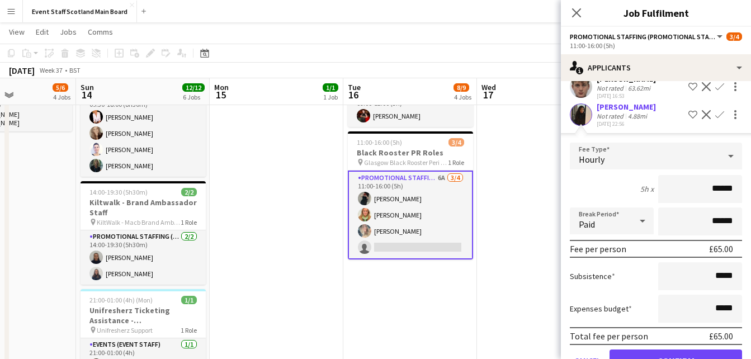
scroll to position [206, 0]
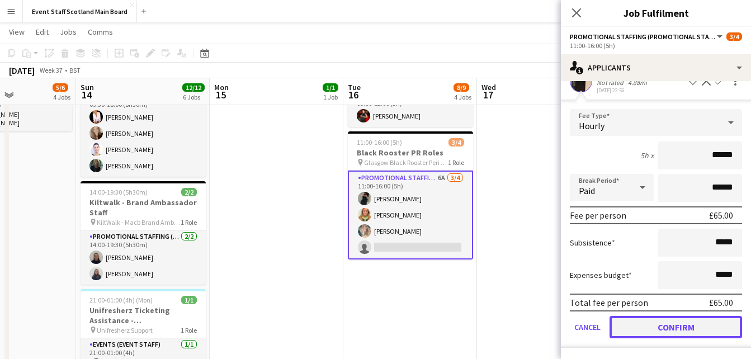
click at [681, 329] on button "Confirm" at bounding box center [675, 327] width 132 height 22
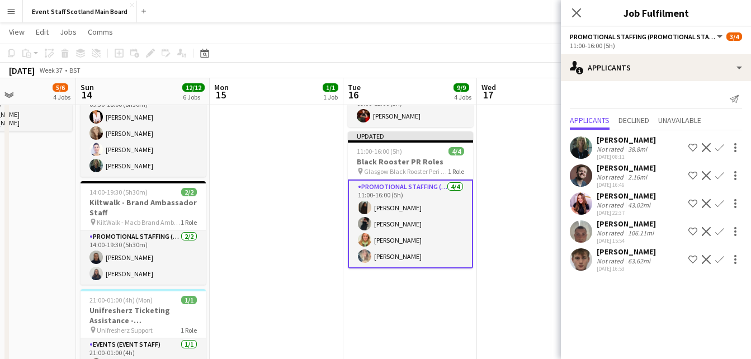
scroll to position [0, 0]
click at [573, 8] on icon "Close pop-in" at bounding box center [576, 12] width 11 height 11
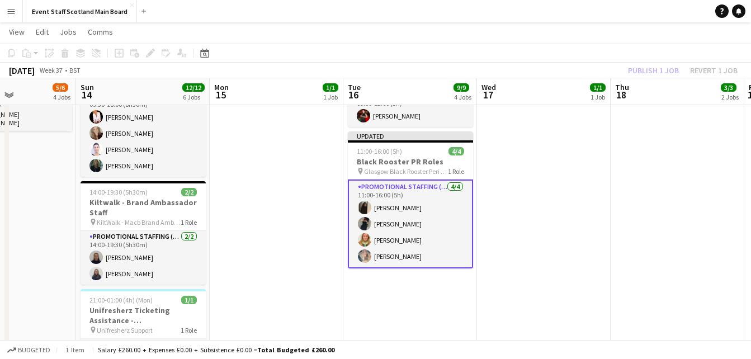
click at [644, 69] on div "Publish 1 job Revert 1 job" at bounding box center [682, 70] width 136 height 15
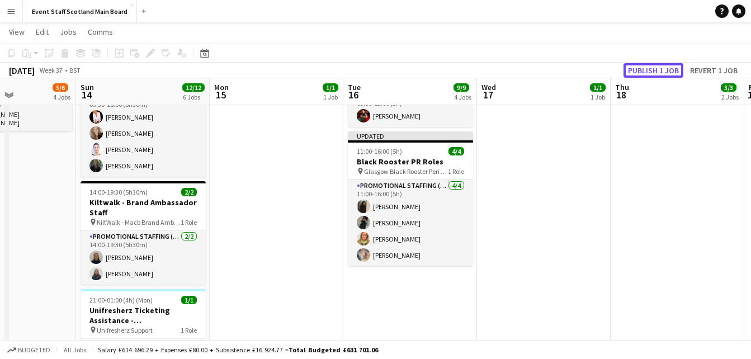
click at [644, 69] on button "Publish 1 job" at bounding box center [653, 70] width 60 height 15
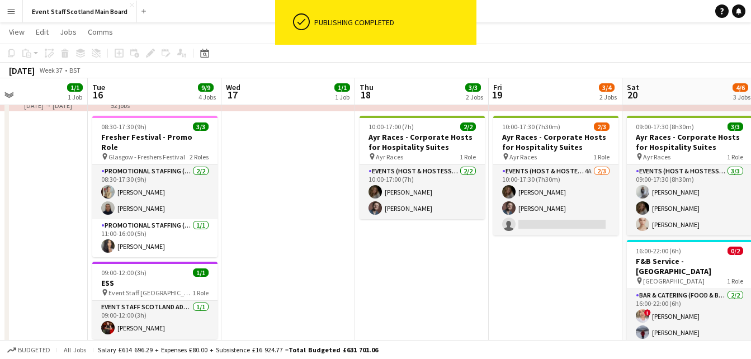
scroll to position [0, 447]
drag, startPoint x: 695, startPoint y: 246, endPoint x: 439, endPoint y: 300, distance: 261.6
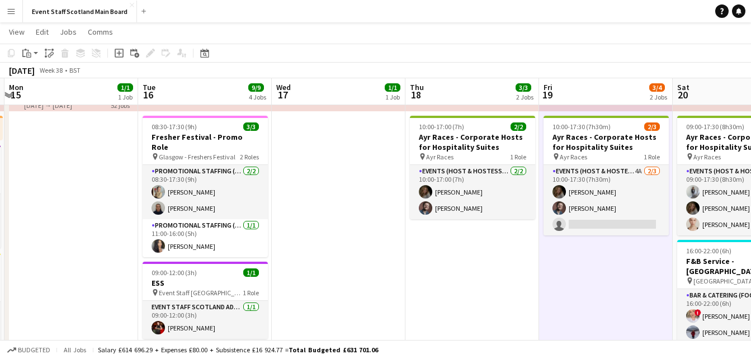
drag, startPoint x: 402, startPoint y: 300, endPoint x: 215, endPoint y: 325, distance: 188.9
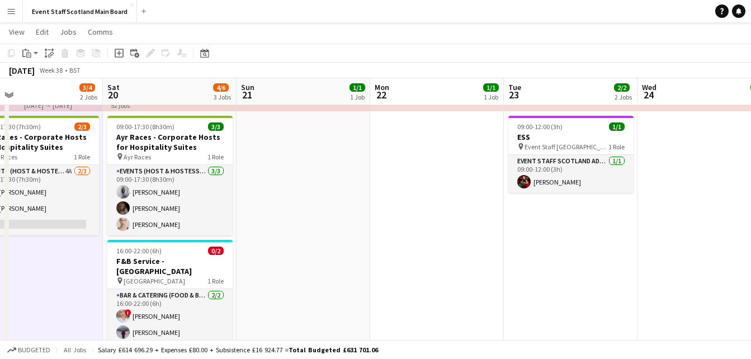
drag, startPoint x: 647, startPoint y: 258, endPoint x: 307, endPoint y: 295, distance: 341.9
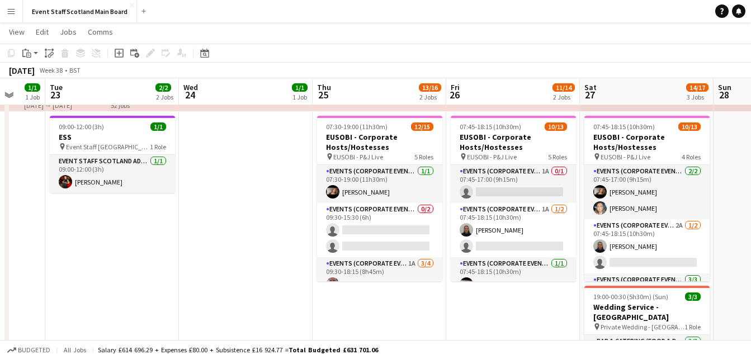
scroll to position [0, 405]
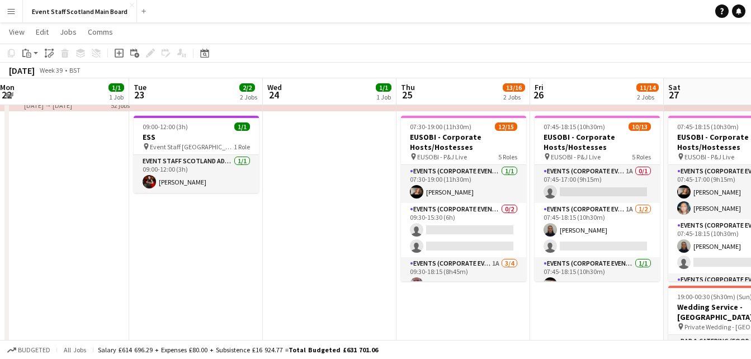
drag, startPoint x: 705, startPoint y: 271, endPoint x: 266, endPoint y: 357, distance: 448.2
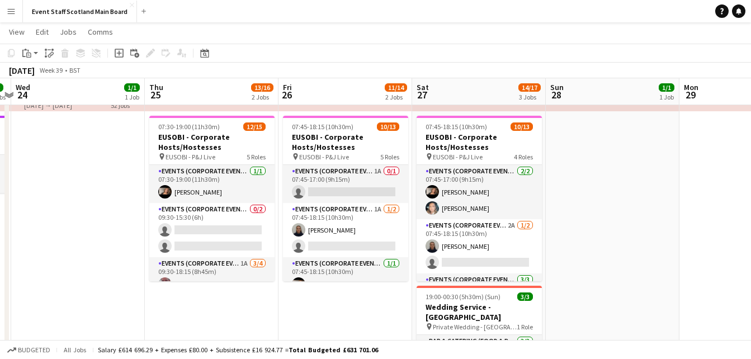
scroll to position [0, 396]
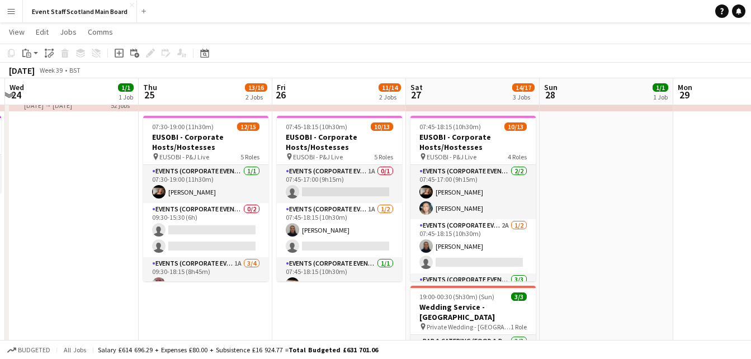
drag, startPoint x: 580, startPoint y: 309, endPoint x: 323, endPoint y: 334, distance: 258.9
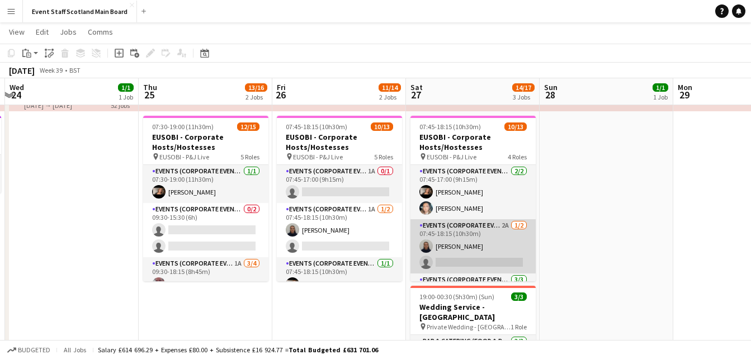
click at [437, 235] on app-card-role "Events (Corporate Event Staff) 2A [DATE] 07:45-18:15 (10h30m) [PERSON_NAME] sin…" at bounding box center [472, 246] width 125 height 54
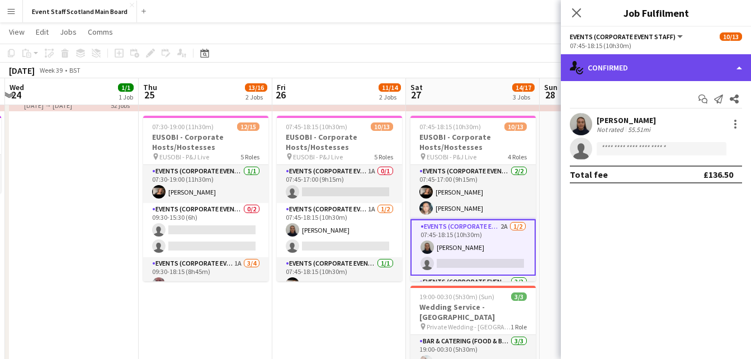
click at [637, 75] on div "single-neutral-actions-check-2 Confirmed" at bounding box center [656, 67] width 190 height 27
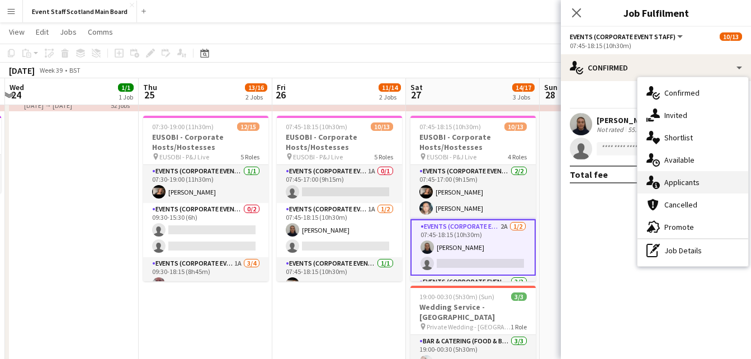
click at [679, 183] on span "Applicants" at bounding box center [681, 182] width 35 height 10
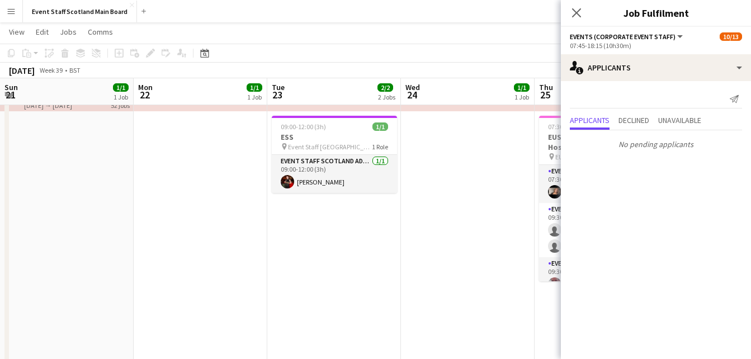
scroll to position [0, 396]
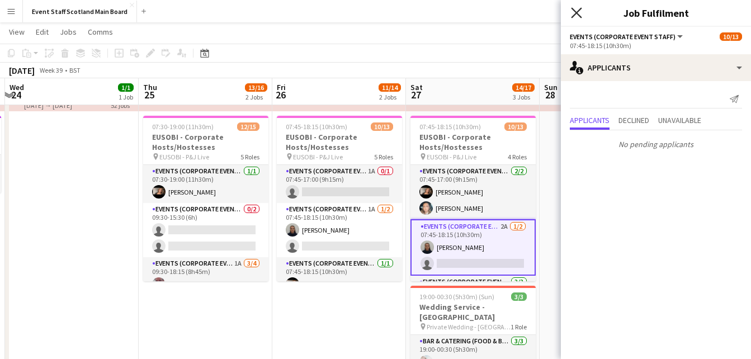
click at [575, 12] on icon "Close pop-in" at bounding box center [576, 12] width 11 height 11
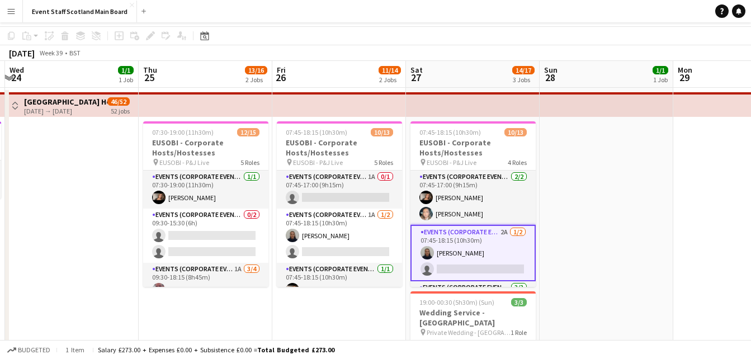
scroll to position [0, 0]
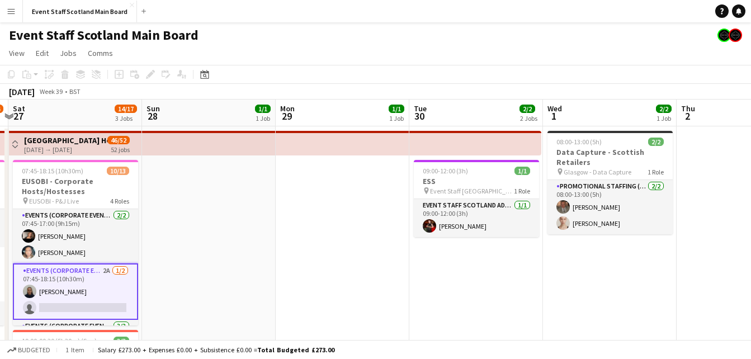
drag, startPoint x: 695, startPoint y: 198, endPoint x: 294, endPoint y: 224, distance: 401.6
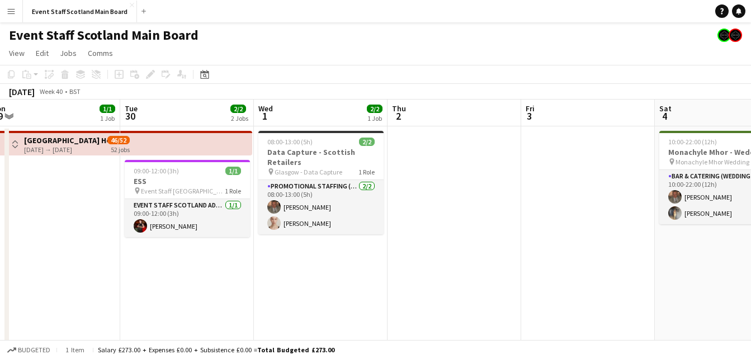
drag, startPoint x: 641, startPoint y: 254, endPoint x: 279, endPoint y: 277, distance: 361.8
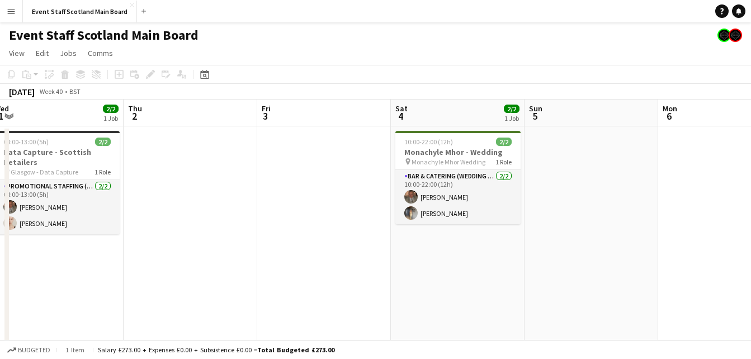
drag, startPoint x: 721, startPoint y: 260, endPoint x: 384, endPoint y: 325, distance: 342.6
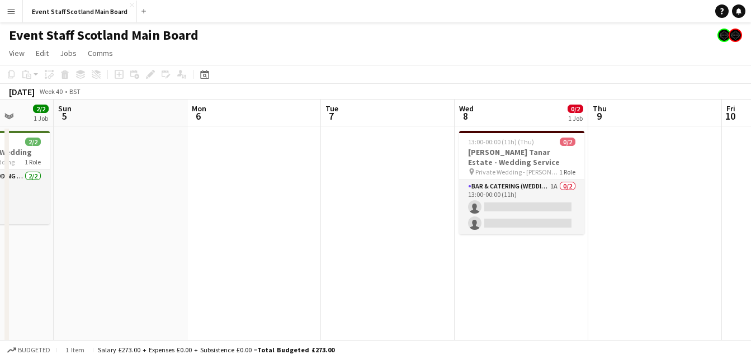
scroll to position [0, 492]
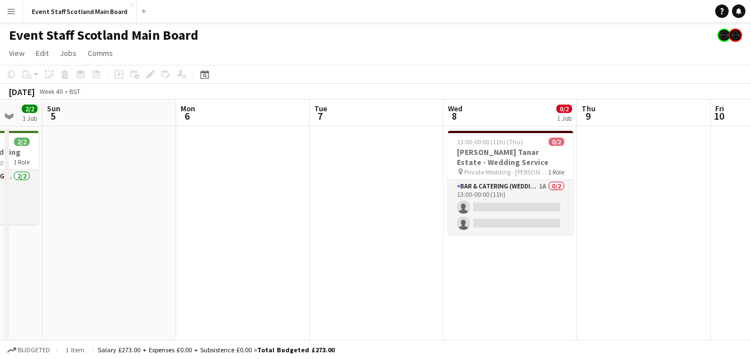
drag, startPoint x: 704, startPoint y: 193, endPoint x: 370, endPoint y: 262, distance: 340.7
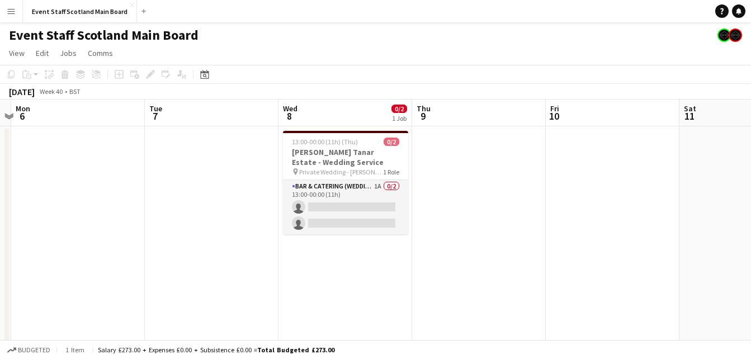
drag, startPoint x: 586, startPoint y: 271, endPoint x: 421, endPoint y: 305, distance: 167.8
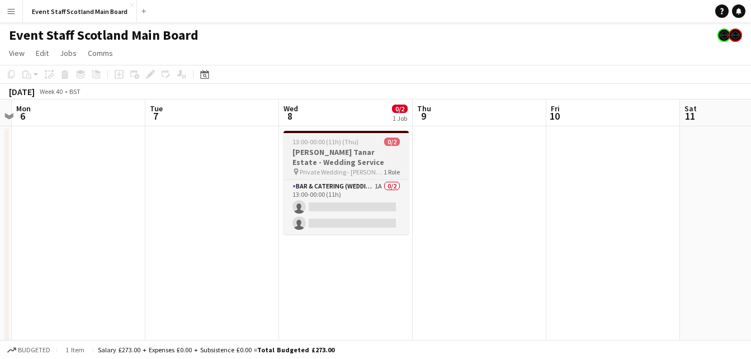
click at [343, 169] on span "Private Wedding - Glen Tanar" at bounding box center [342, 172] width 84 height 8
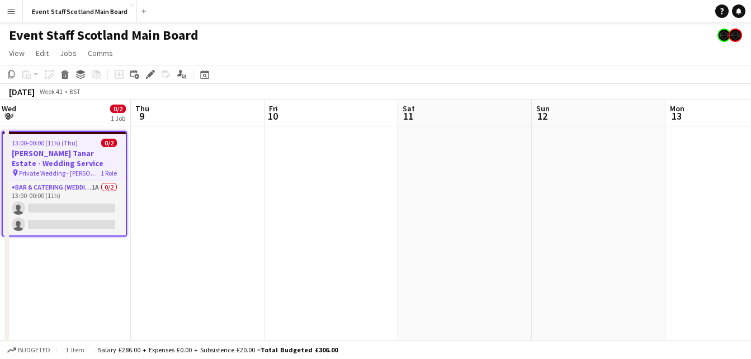
drag, startPoint x: 632, startPoint y: 203, endPoint x: 350, endPoint y: 241, distance: 283.7
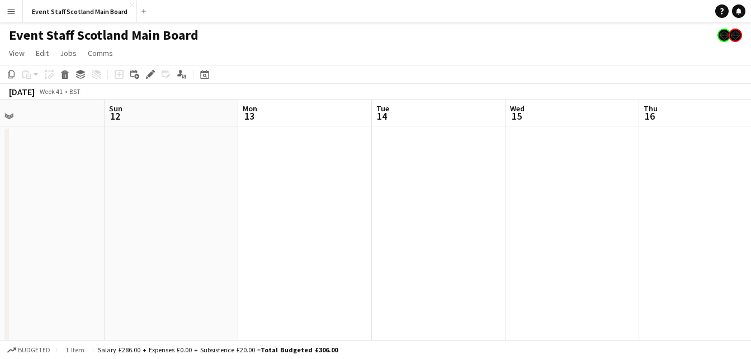
drag, startPoint x: 529, startPoint y: 246, endPoint x: 97, endPoint y: 276, distance: 432.6
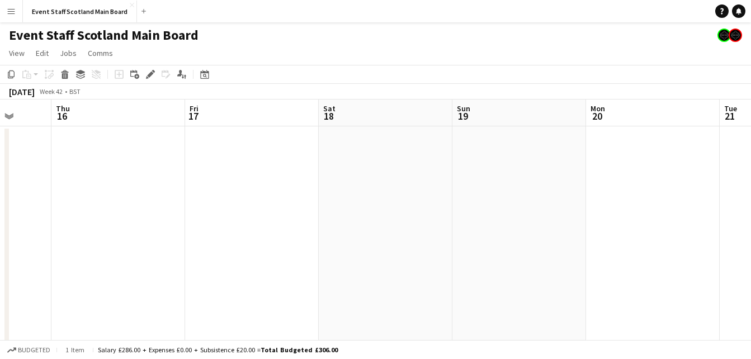
drag, startPoint x: 603, startPoint y: 225, endPoint x: 8, endPoint y: 286, distance: 598.4
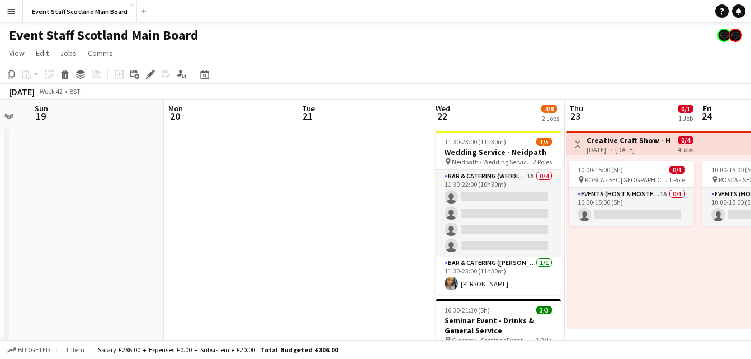
drag, startPoint x: 641, startPoint y: 215, endPoint x: 84, endPoint y: 268, distance: 558.7
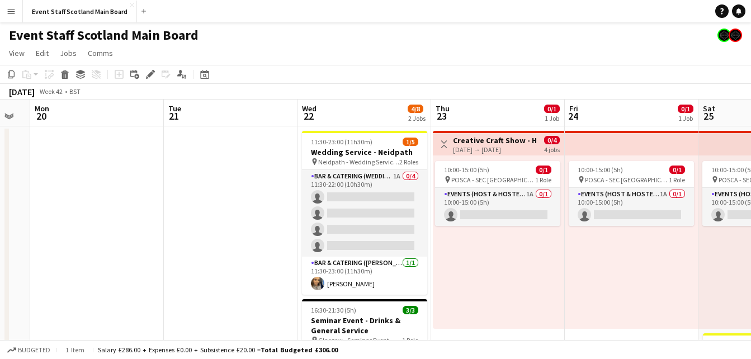
scroll to position [0, 371]
click at [439, 139] on button "Toggle View" at bounding box center [443, 144] width 13 height 13
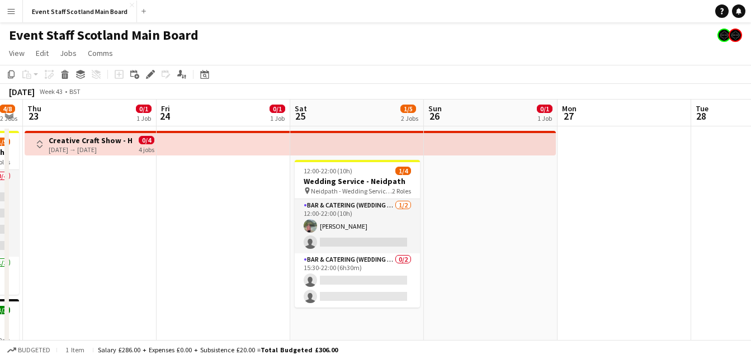
scroll to position [0, 399]
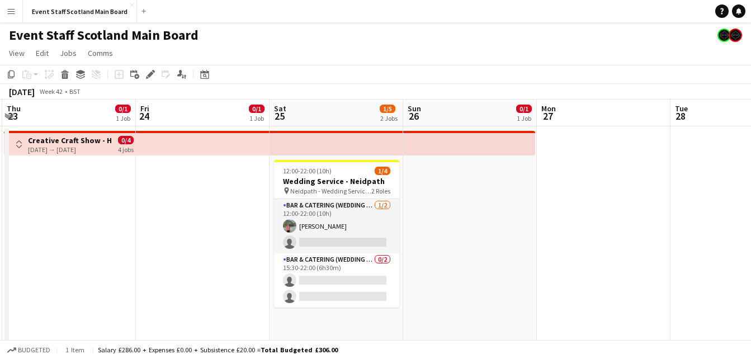
drag, startPoint x: 667, startPoint y: 189, endPoint x: 105, endPoint y: 287, distance: 570.9
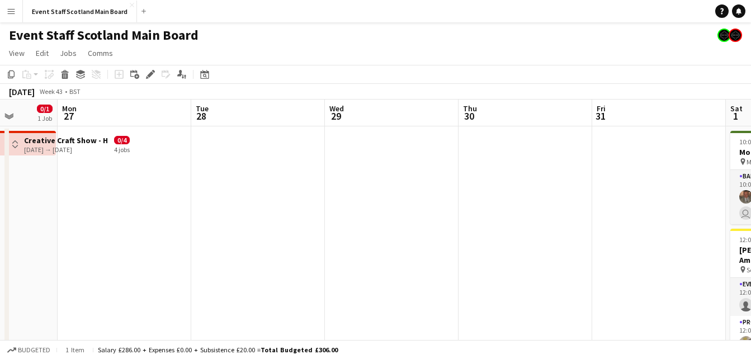
drag, startPoint x: 701, startPoint y: 248, endPoint x: 325, endPoint y: 270, distance: 376.3
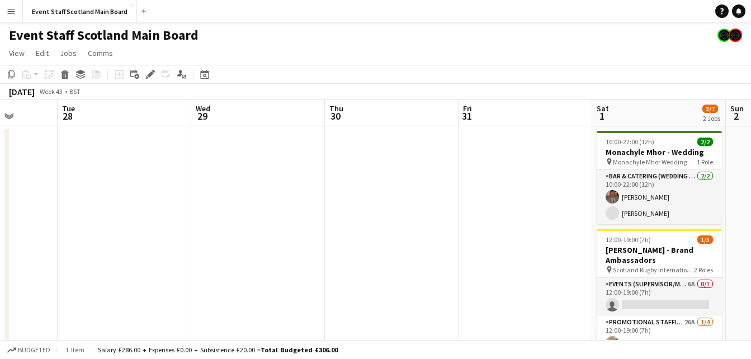
scroll to position [0, 374]
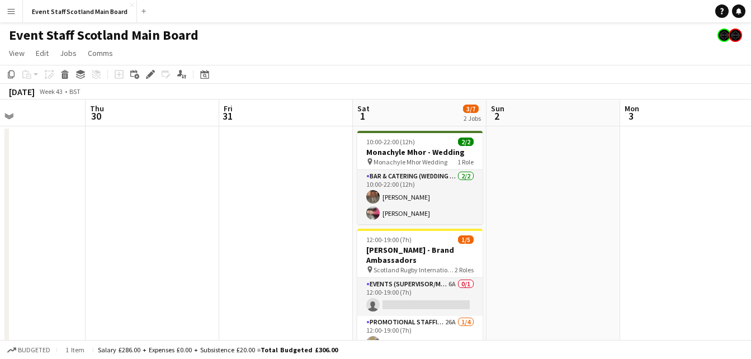
drag, startPoint x: 676, startPoint y: 215, endPoint x: 327, endPoint y: 274, distance: 353.8
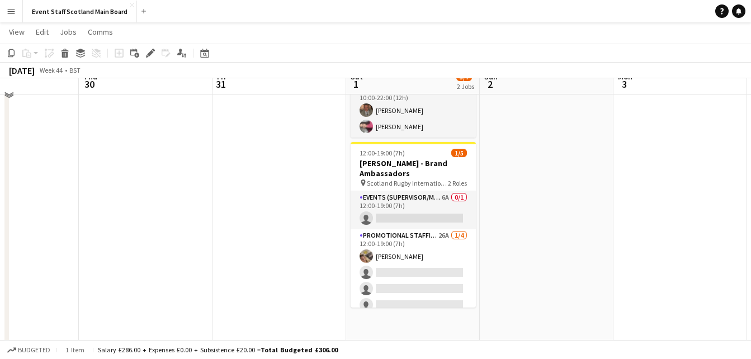
scroll to position [0, 0]
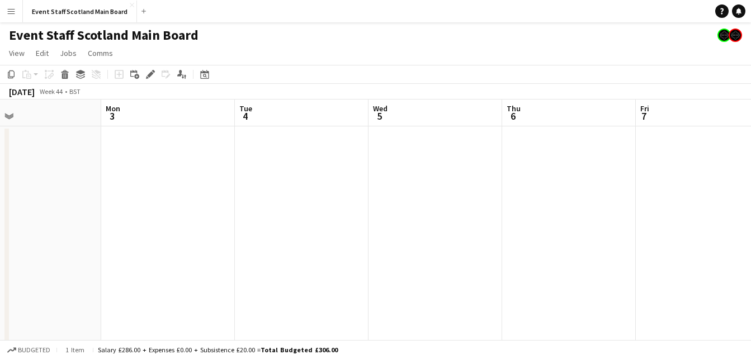
drag, startPoint x: 695, startPoint y: 169, endPoint x: 179, endPoint y: 198, distance: 516.8
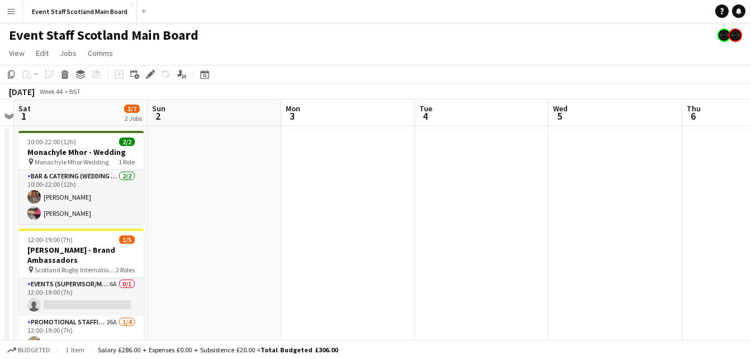
scroll to position [0, 315]
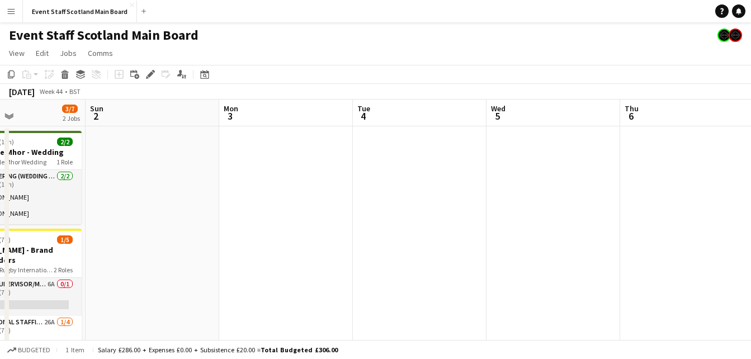
drag, startPoint x: 155, startPoint y: 229, endPoint x: 761, endPoint y: 163, distance: 609.5
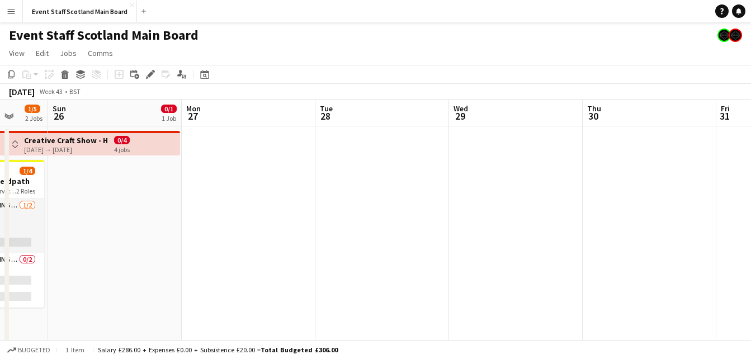
drag, startPoint x: 80, startPoint y: 222, endPoint x: 742, endPoint y: 161, distance: 664.6
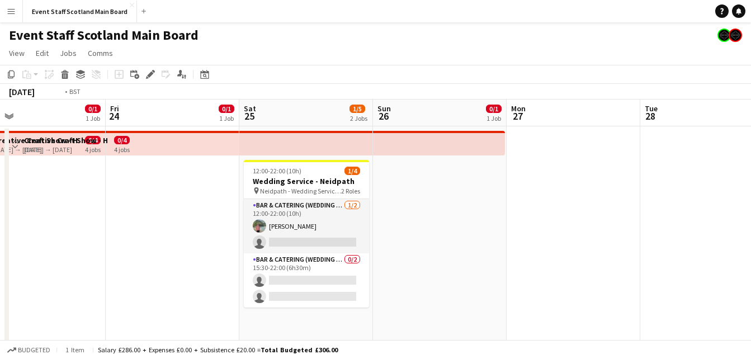
scroll to position [0, 286]
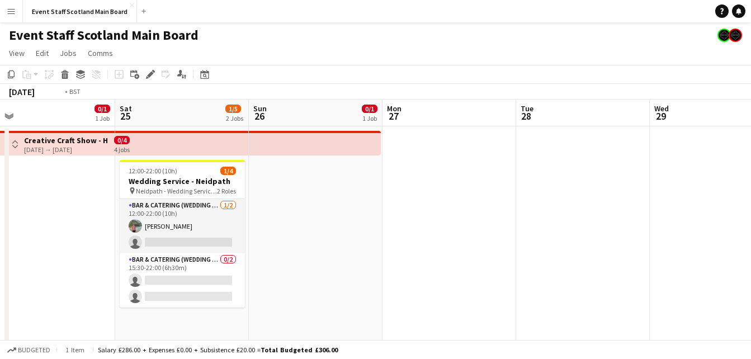
drag, startPoint x: 25, startPoint y: 225, endPoint x: 760, endPoint y: 170, distance: 737.1
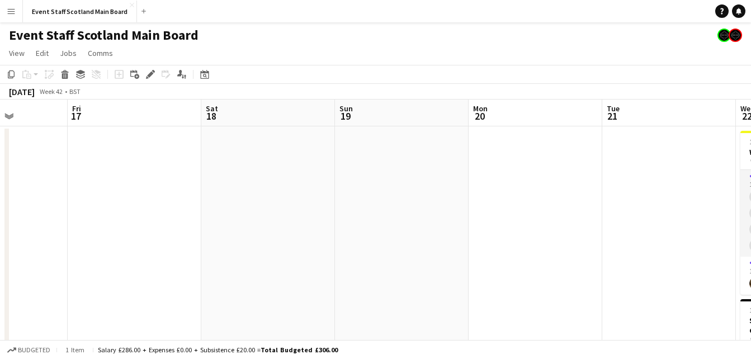
scroll to position [0, 306]
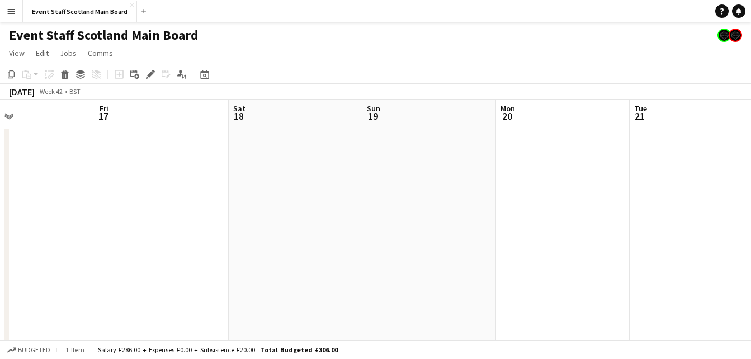
drag, startPoint x: 171, startPoint y: 230, endPoint x: 685, endPoint y: 148, distance: 520.9
click at [204, 71] on icon "Date picker" at bounding box center [204, 74] width 9 height 9
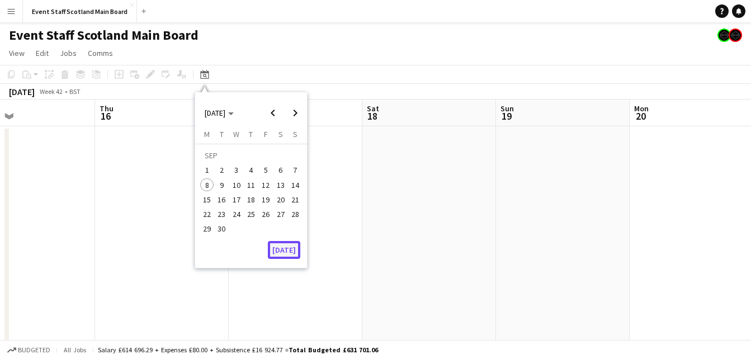
click at [277, 250] on button "[DATE]" at bounding box center [284, 250] width 32 height 18
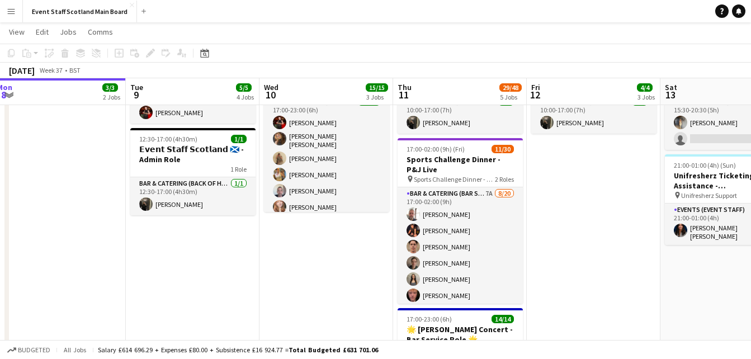
scroll to position [0, 410]
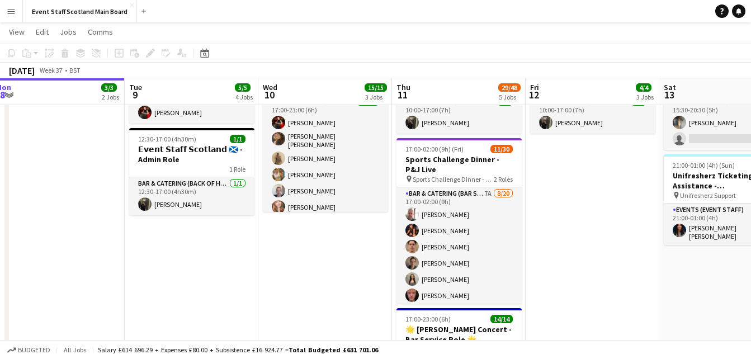
drag, startPoint x: 698, startPoint y: 188, endPoint x: 539, endPoint y: 201, distance: 159.3
click at [539, 201] on app-calendar-viewport "Fri 5 9/9 6 Jobs Sat 6 15/18 6 Jobs Sun 7 4/4 3 Jobs Mon 8 3/3 2 Jobs Tue 9 5/5…" at bounding box center [375, 334] width 751 height 864
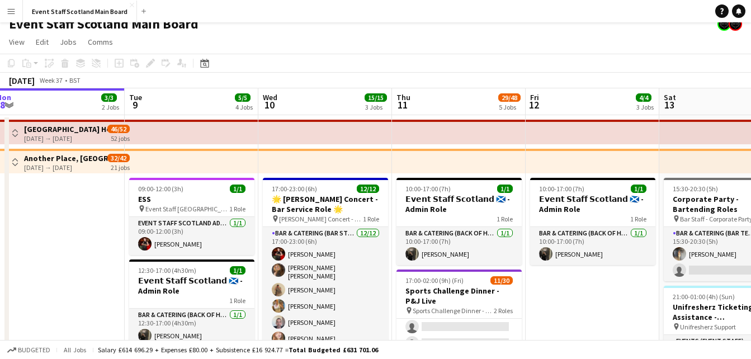
scroll to position [14, 0]
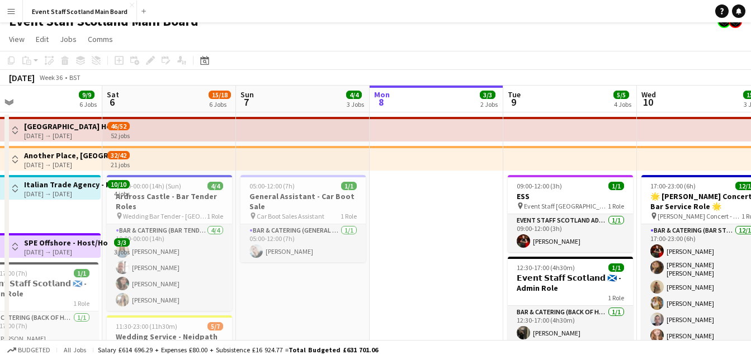
drag, startPoint x: 64, startPoint y: 239, endPoint x: 594, endPoint y: 243, distance: 529.9
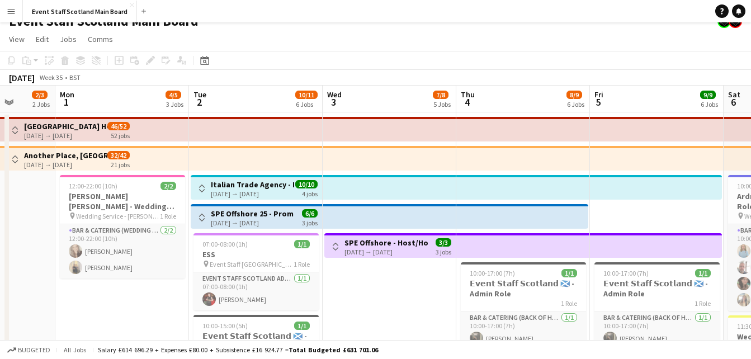
scroll to position [0, 351]
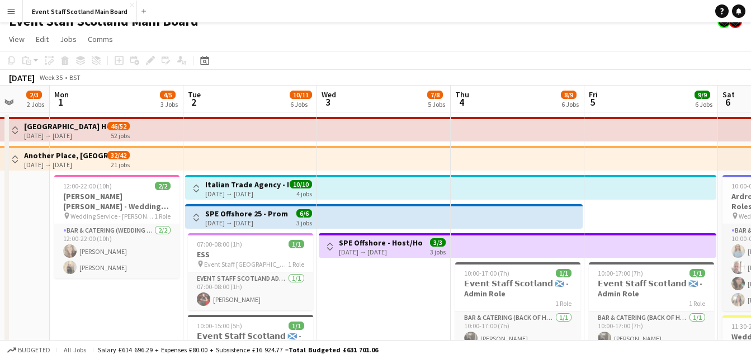
drag, startPoint x: 172, startPoint y: 220, endPoint x: 636, endPoint y: 220, distance: 464.0
click at [91, 195] on h3 "[PERSON_NAME] [PERSON_NAME] - Wedding Service" at bounding box center [116, 201] width 125 height 20
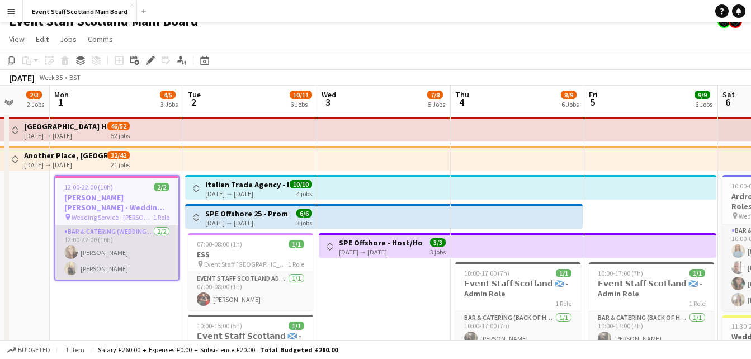
click at [116, 255] on app-card-role "Bar & Catering (Wedding Service Staff) 2/2 12:00-22:00 (10h) Robyn Struthers An…" at bounding box center [116, 252] width 123 height 54
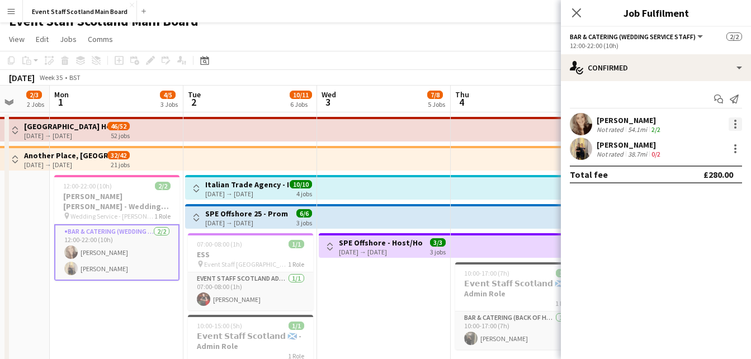
click at [735, 125] on div at bounding box center [735, 124] width 2 height 2
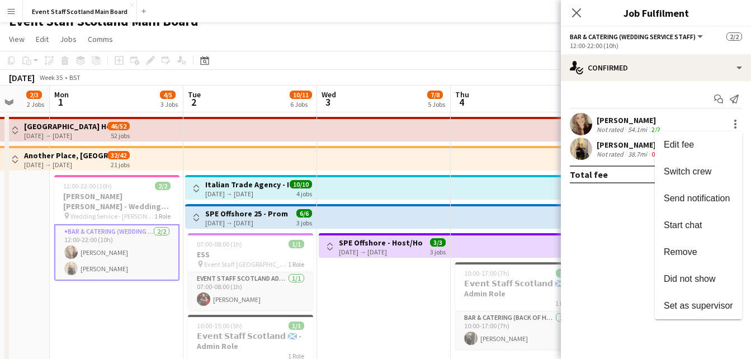
click at [415, 304] on div at bounding box center [375, 179] width 751 height 359
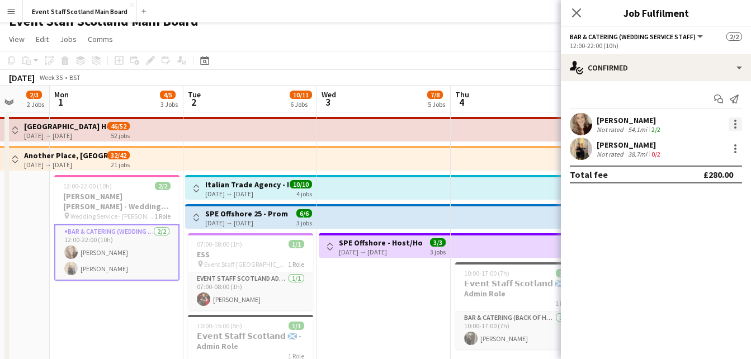
click at [731, 124] on div at bounding box center [734, 123] width 13 height 13
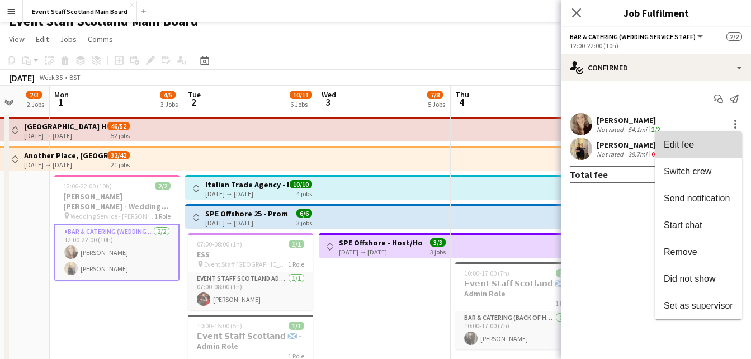
click at [686, 151] on button "Edit fee" at bounding box center [698, 144] width 87 height 27
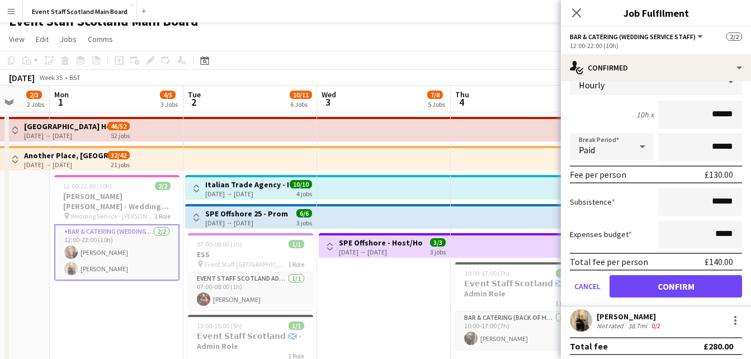
scroll to position [85, 0]
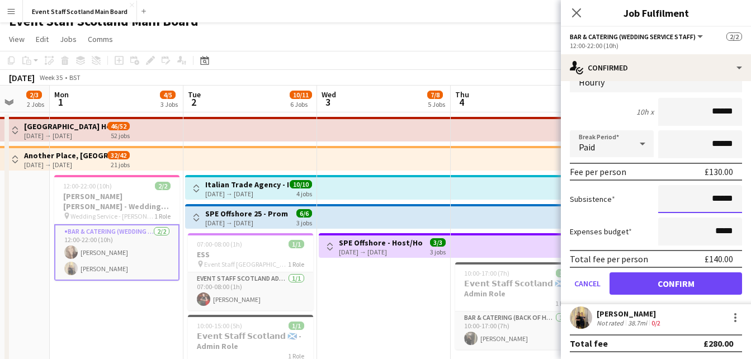
drag, startPoint x: 705, startPoint y: 197, endPoint x: 724, endPoint y: 199, distance: 18.6
click at [724, 199] on input "******" at bounding box center [700, 199] width 84 height 28
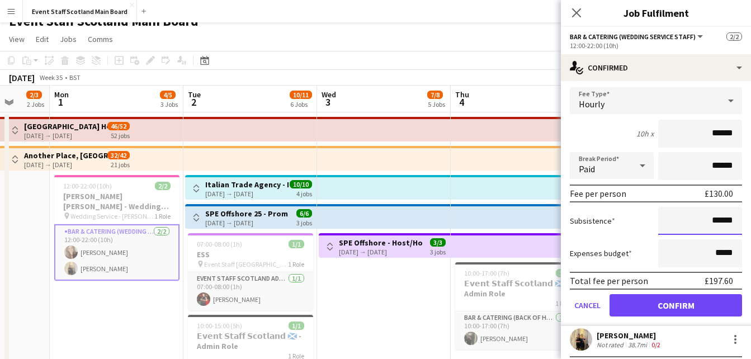
scroll to position [58, 0]
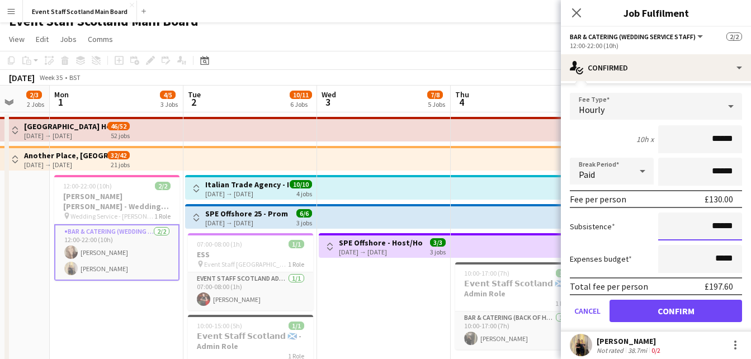
type input "******"
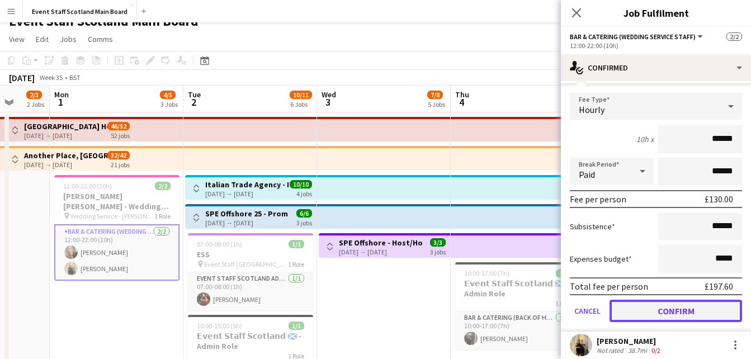
click at [693, 314] on button "Confirm" at bounding box center [675, 311] width 132 height 22
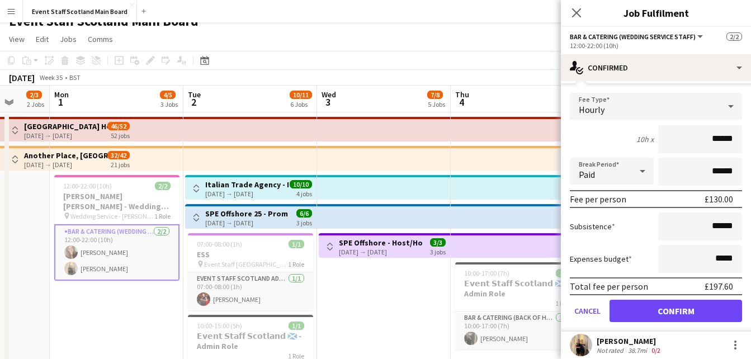
scroll to position [0, 0]
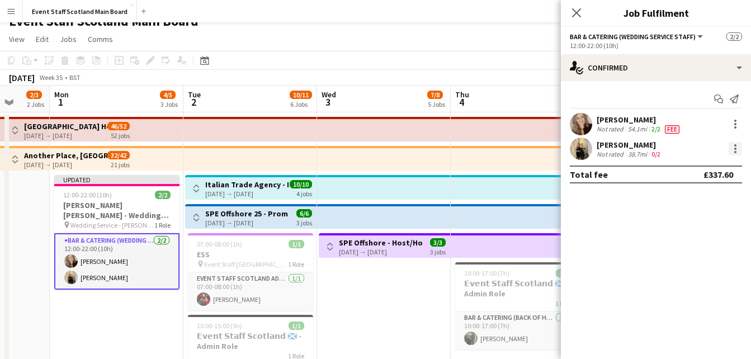
click at [733, 150] on div at bounding box center [734, 148] width 13 height 13
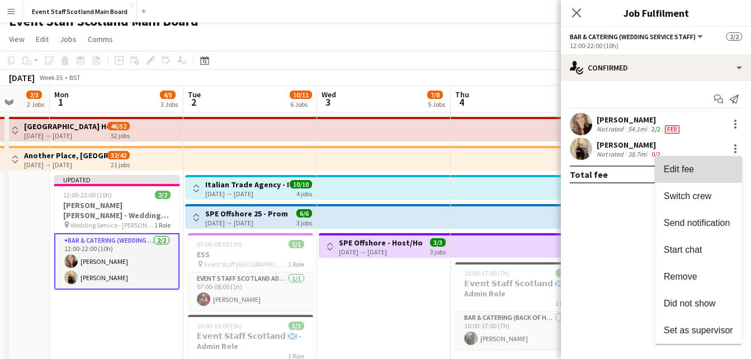
click at [712, 173] on span "Edit fee" at bounding box center [698, 169] width 69 height 10
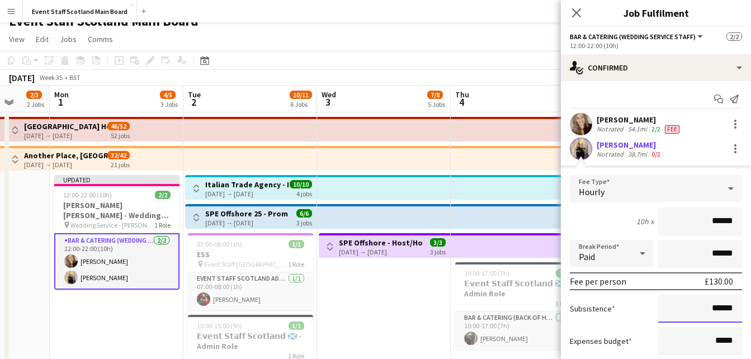
click at [725, 311] on input "******" at bounding box center [700, 309] width 84 height 28
drag, startPoint x: 704, startPoint y: 307, endPoint x: 727, endPoint y: 308, distance: 22.9
click at [727, 308] on input "******" at bounding box center [700, 309] width 84 height 28
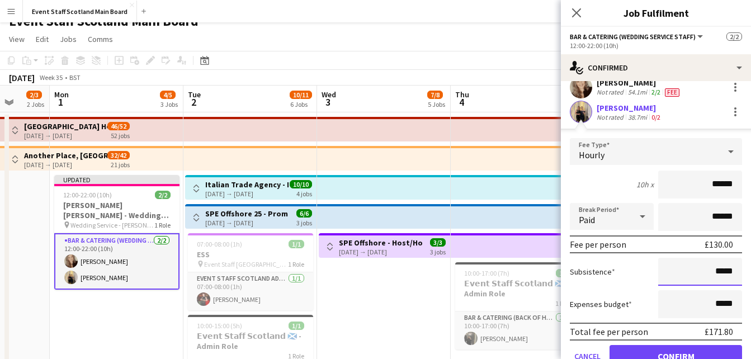
scroll to position [87, 0]
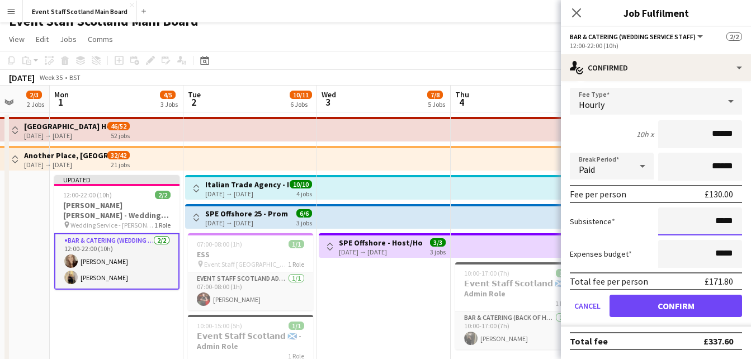
type input "*****"
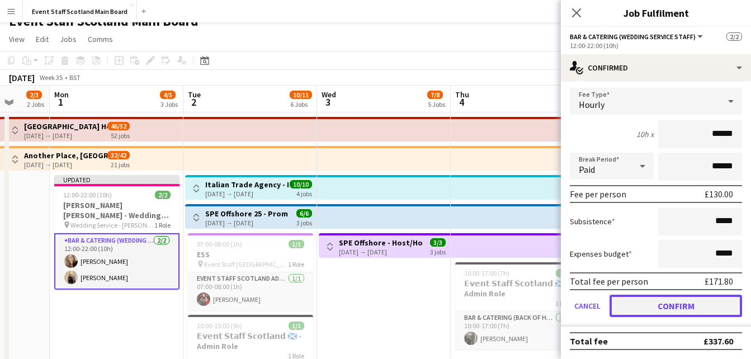
click at [700, 309] on button "Confirm" at bounding box center [675, 306] width 132 height 22
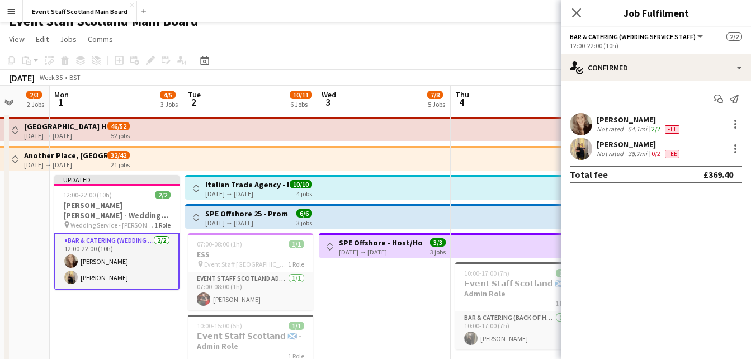
scroll to position [0, 0]
click at [577, 11] on icon "Close pop-in" at bounding box center [576, 12] width 11 height 11
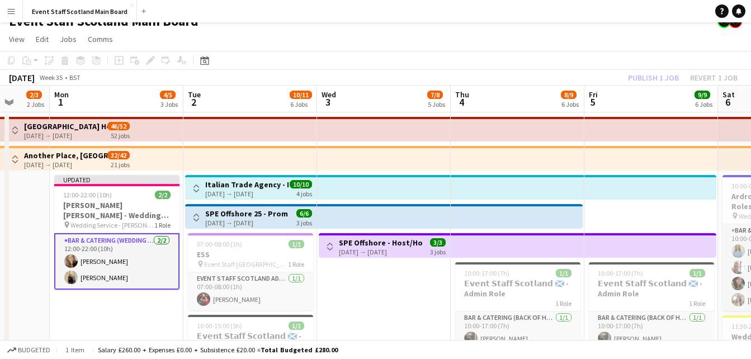
click at [670, 77] on div "Publish 1 job Revert 1 job" at bounding box center [682, 77] width 136 height 15
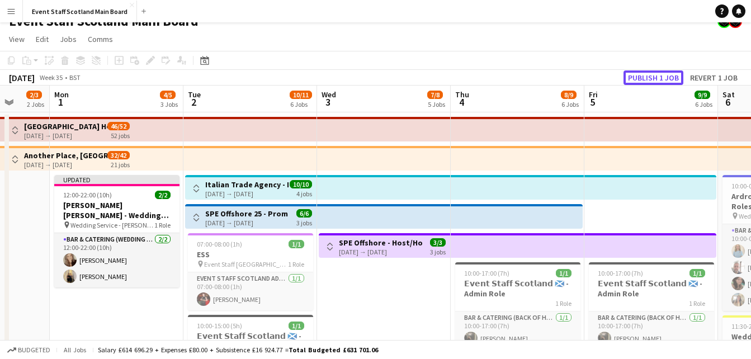
click at [670, 77] on button "Publish 1 job" at bounding box center [653, 77] width 60 height 15
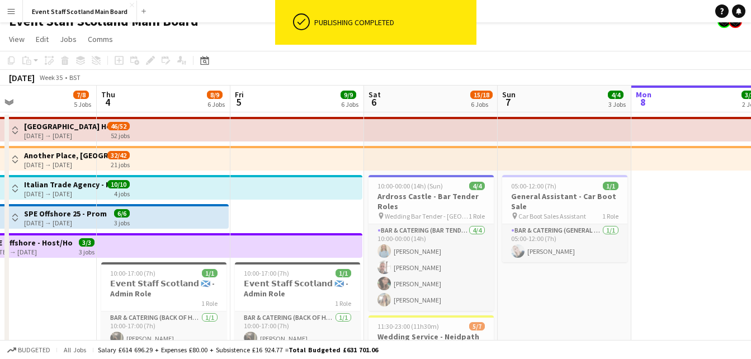
scroll to position [0, 442]
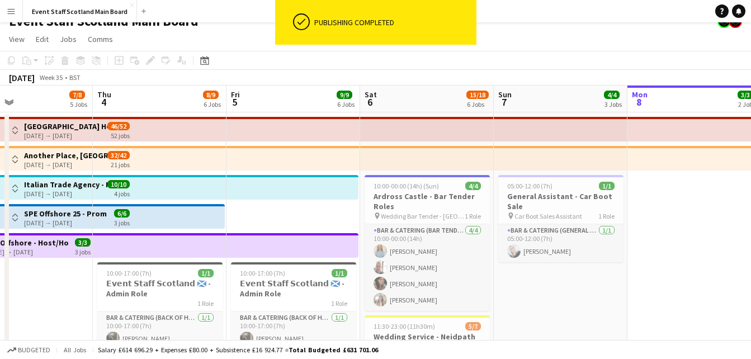
drag, startPoint x: 439, startPoint y: 299, endPoint x: 81, endPoint y: 285, distance: 358.0
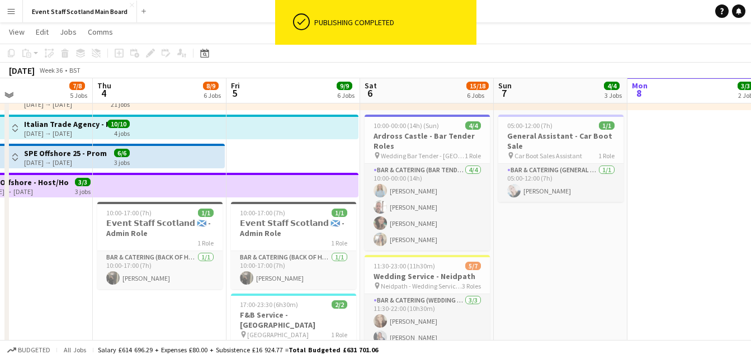
scroll to position [89, 0]
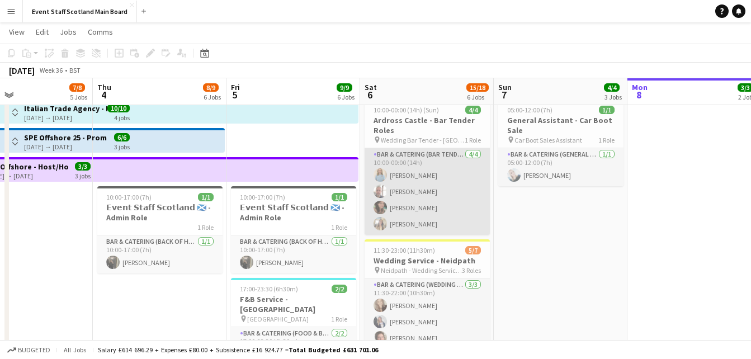
click at [436, 167] on app-card-role "Bar & Catering (Bar Tender) 4/4 10:00-00:00 (14h) Molly Kitson David Valentine …" at bounding box center [426, 191] width 125 height 87
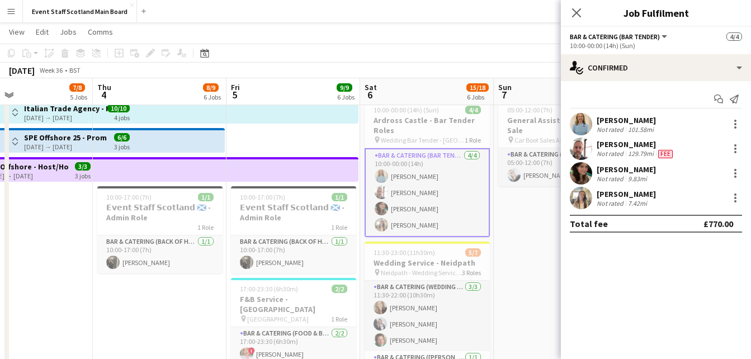
click at [633, 145] on div "[PERSON_NAME]" at bounding box center [635, 144] width 78 height 10
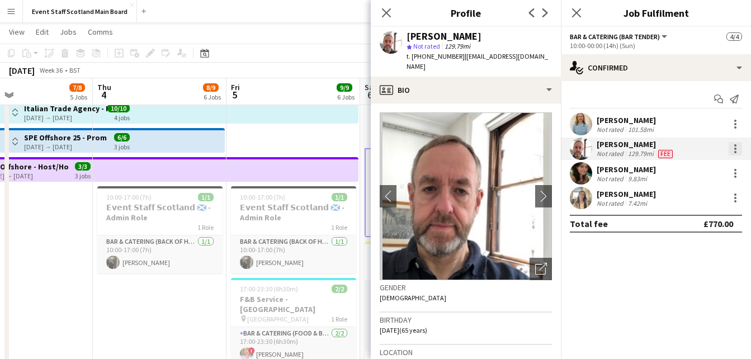
click at [732, 151] on div at bounding box center [734, 148] width 13 height 13
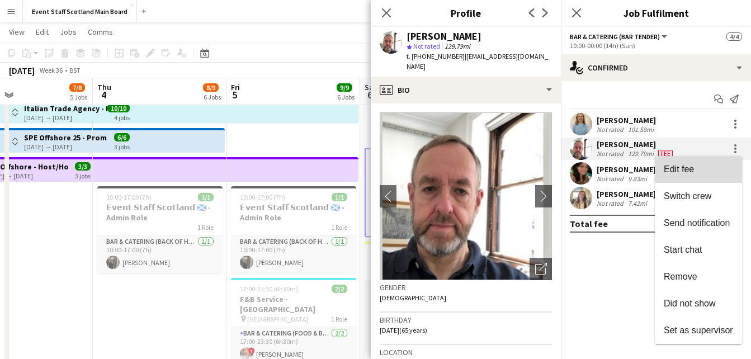
click at [681, 170] on span "Edit fee" at bounding box center [679, 169] width 30 height 10
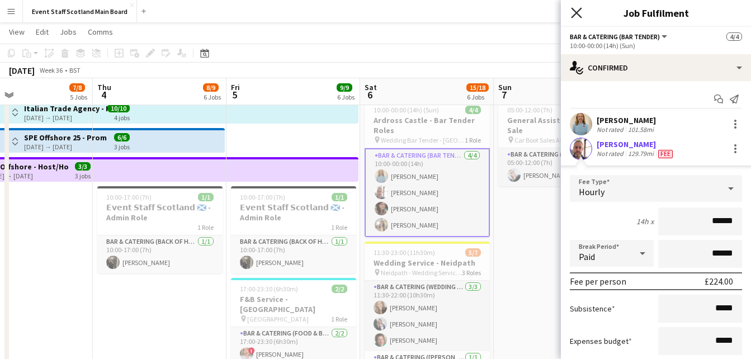
click at [578, 12] on icon at bounding box center [576, 12] width 11 height 11
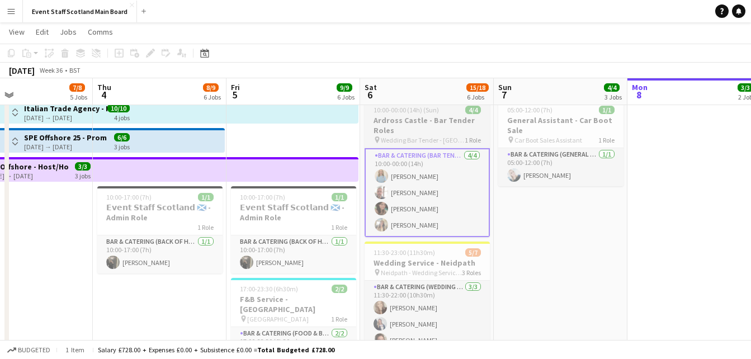
click at [395, 120] on h3 "Ardross Castle - Bar Tender Roles" at bounding box center [426, 125] width 125 height 20
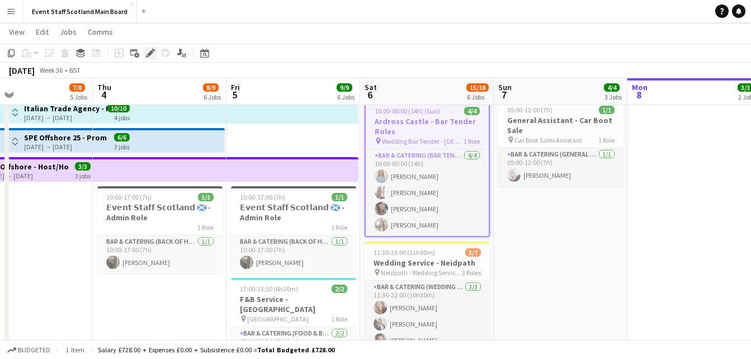
click at [153, 57] on icon "Edit" at bounding box center [150, 53] width 9 height 9
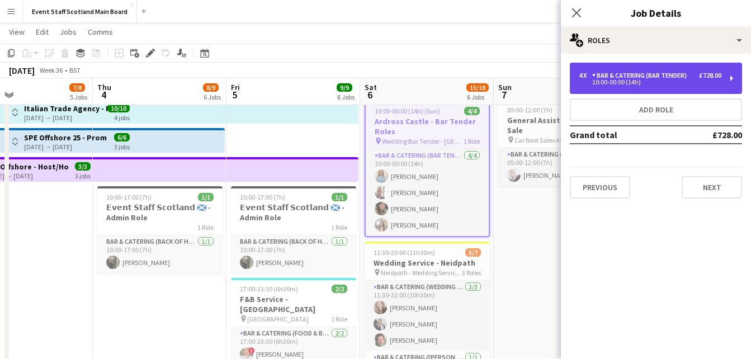
click at [638, 80] on div "10:00-00:00 (14h)" at bounding box center [650, 82] width 143 height 6
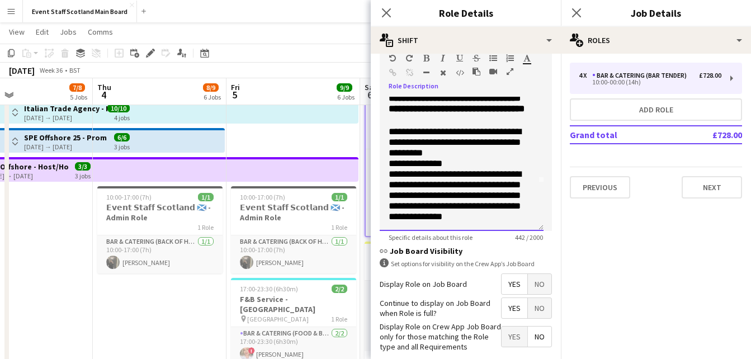
scroll to position [98, 0]
click at [568, 10] on app-icon "Close pop-in" at bounding box center [576, 13] width 16 height 16
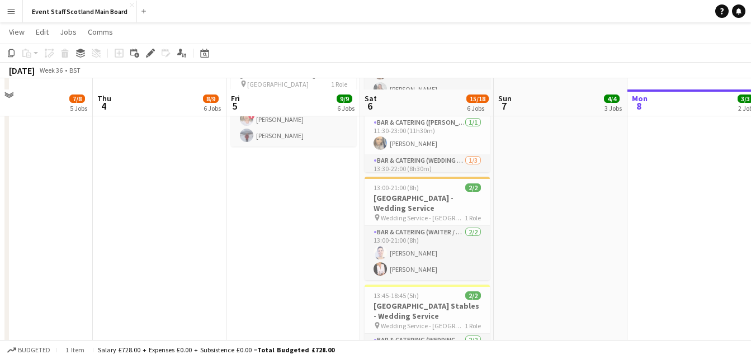
scroll to position [343, 0]
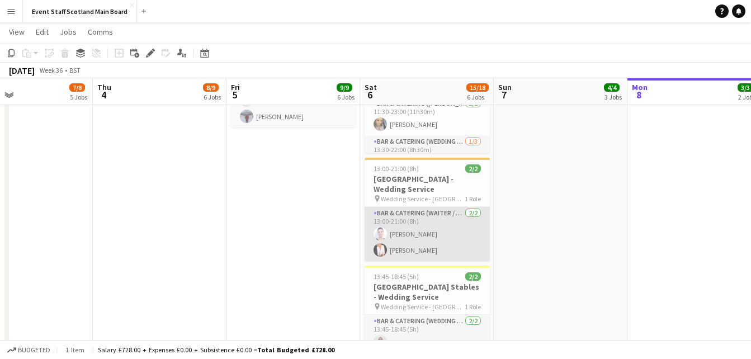
click at [404, 235] on app-card-role "Bar & Catering (Waiter / waitress) 2/2 13:00-21:00 (8h) Cleo Gifford Inger Stev…" at bounding box center [426, 234] width 125 height 54
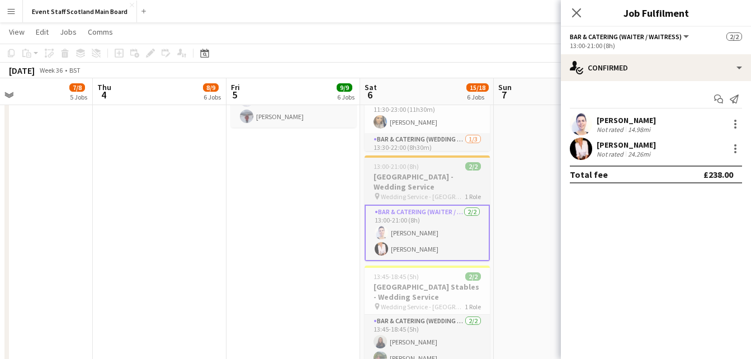
click at [404, 179] on h3 "[GEOGRAPHIC_DATA] - Wedding Service" at bounding box center [426, 182] width 125 height 20
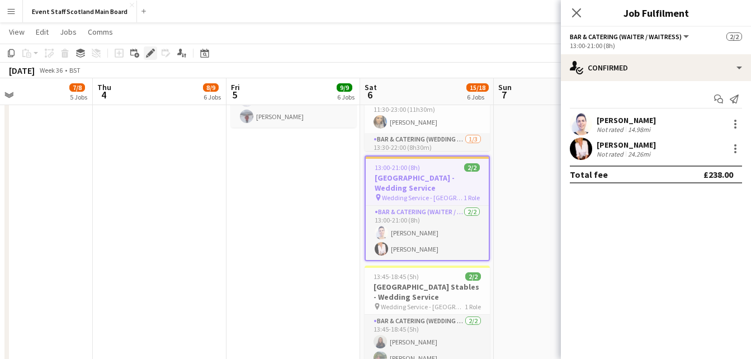
click at [151, 55] on icon "Edit" at bounding box center [150, 53] width 9 height 9
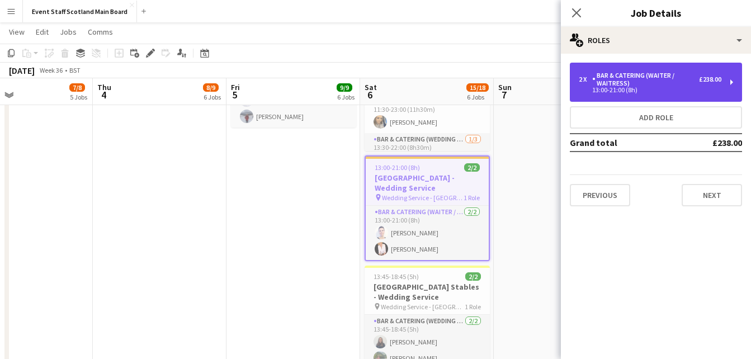
click at [621, 90] on div "13:00-21:00 (8h)" at bounding box center [650, 90] width 143 height 6
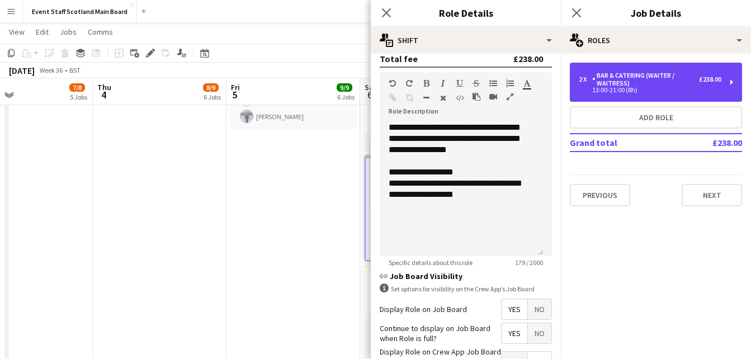
scroll to position [311, 0]
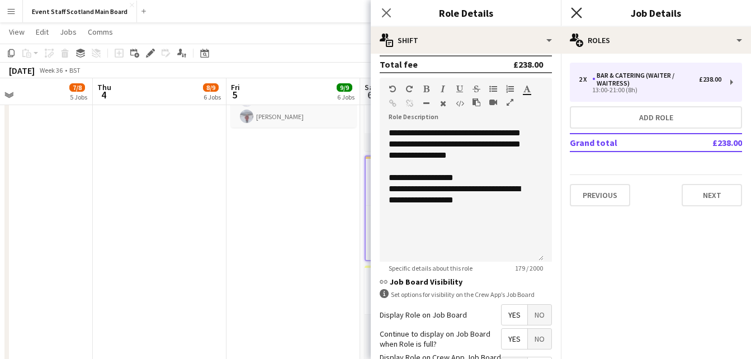
click at [574, 8] on icon "Close pop-in" at bounding box center [576, 12] width 11 height 11
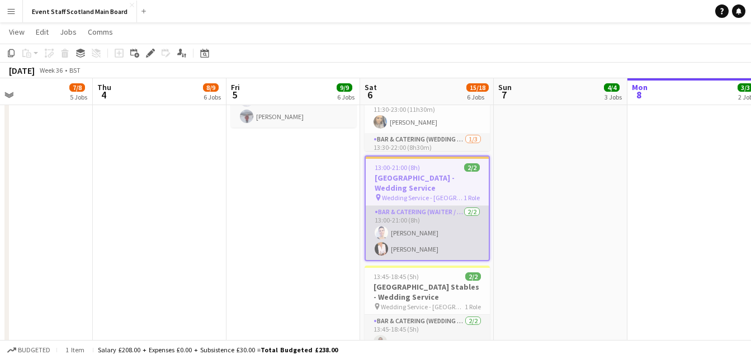
click at [387, 219] on app-card-role "Bar & Catering (Waiter / waitress) 2/2 13:00-21:00 (8h) Cleo Gifford Inger Stev…" at bounding box center [427, 233] width 123 height 54
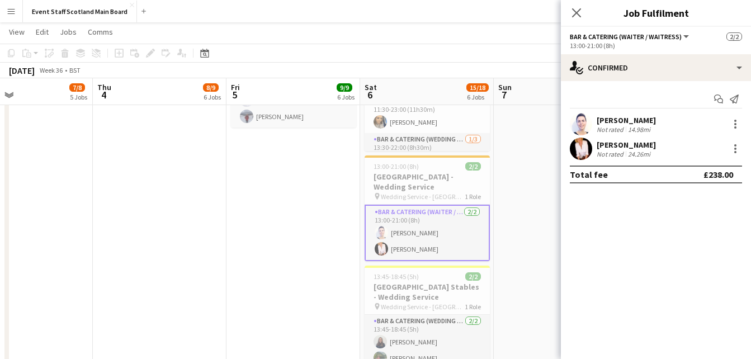
click at [657, 148] on div "Inger Stevenson Not rated 24.26mi" at bounding box center [656, 149] width 190 height 22
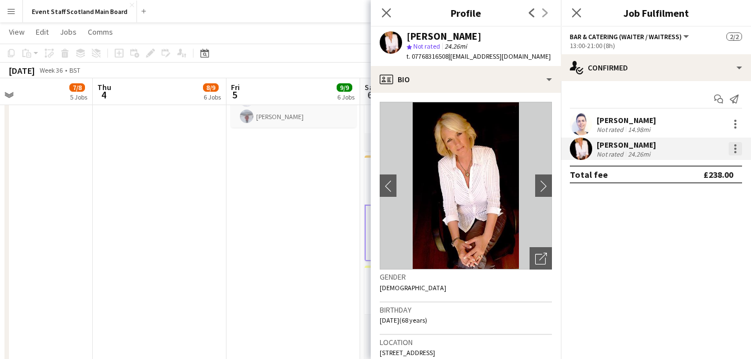
click at [737, 151] on div at bounding box center [734, 148] width 13 height 13
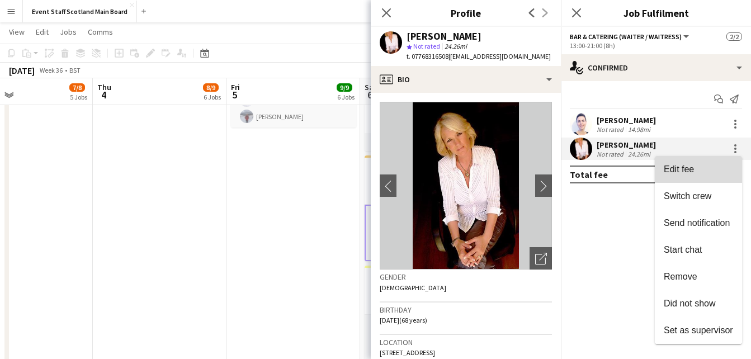
click at [693, 174] on span "Edit fee" at bounding box center [698, 169] width 69 height 10
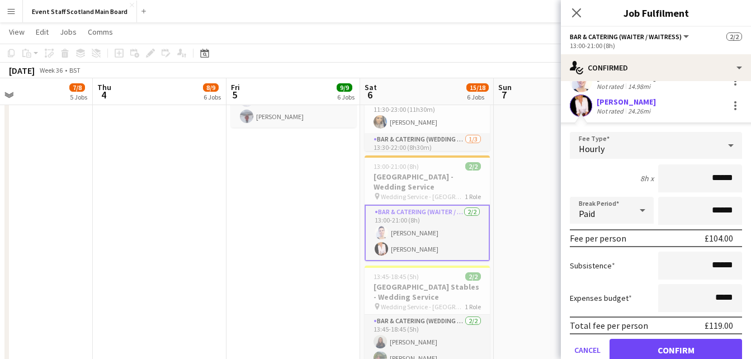
scroll to position [44, 0]
drag, startPoint x: 705, startPoint y: 264, endPoint x: 729, endPoint y: 264, distance: 24.6
click at [729, 264] on input "******" at bounding box center [700, 265] width 84 height 28
type input "*****"
click at [705, 355] on button "Confirm" at bounding box center [675, 349] width 132 height 22
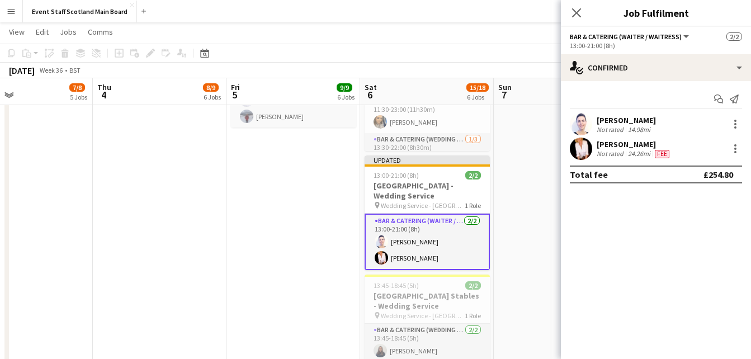
scroll to position [0, 0]
click at [738, 123] on div at bounding box center [734, 123] width 13 height 13
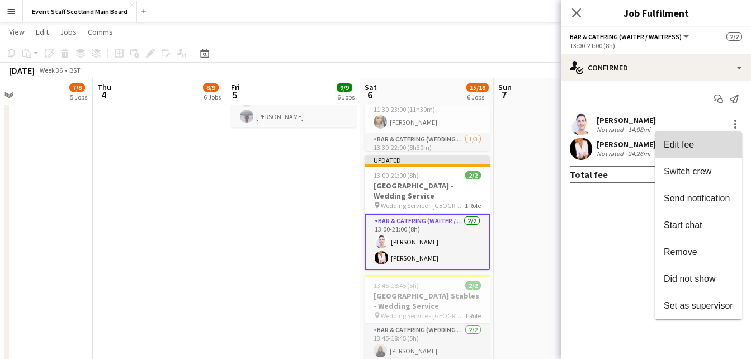
click at [669, 143] on span "Edit fee" at bounding box center [679, 145] width 30 height 10
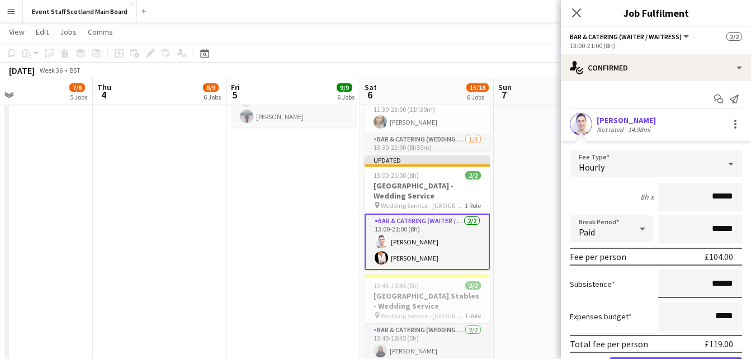
drag, startPoint x: 705, startPoint y: 284, endPoint x: 732, endPoint y: 286, distance: 27.4
click at [732, 286] on input "******" at bounding box center [700, 284] width 84 height 28
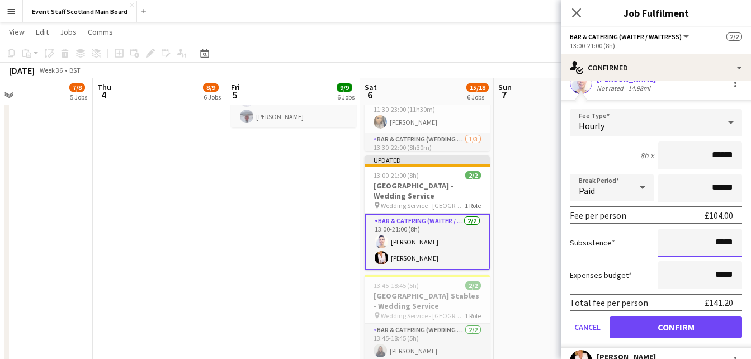
scroll to position [42, 0]
type input "*****"
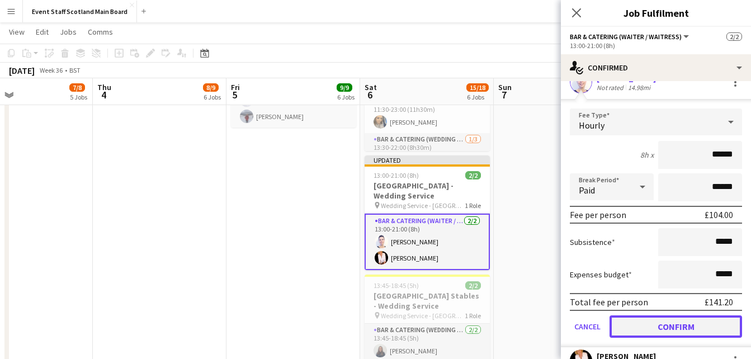
click at [674, 324] on button "Confirm" at bounding box center [675, 326] width 132 height 22
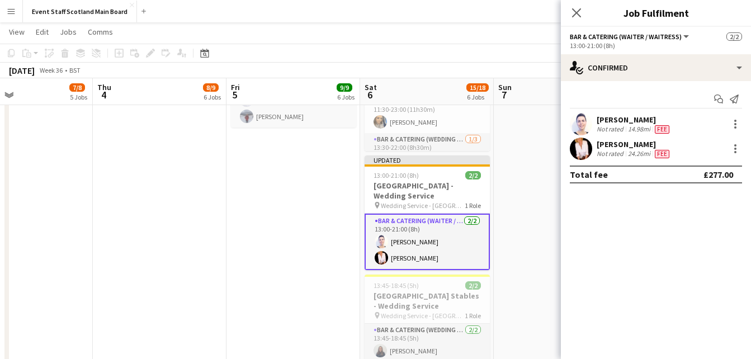
scroll to position [0, 0]
click at [574, 15] on icon at bounding box center [576, 12] width 11 height 11
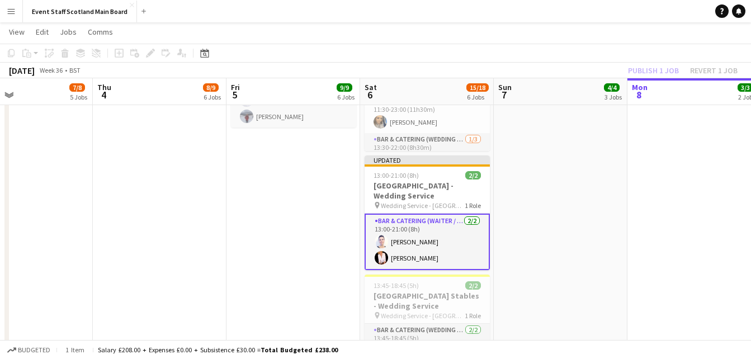
click at [650, 73] on div "Publish 1 job Revert 1 job" at bounding box center [682, 70] width 136 height 15
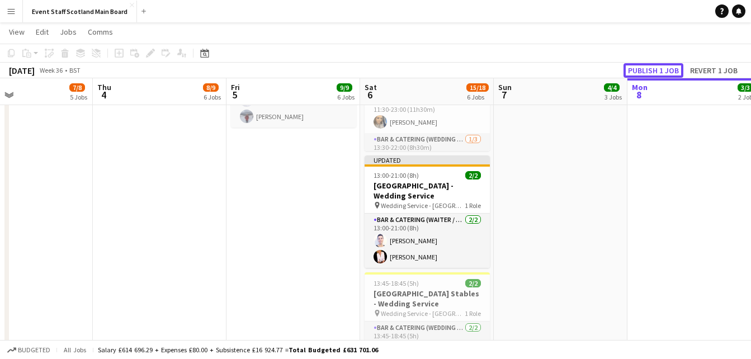
click at [650, 73] on button "Publish 1 job" at bounding box center [653, 70] width 60 height 15
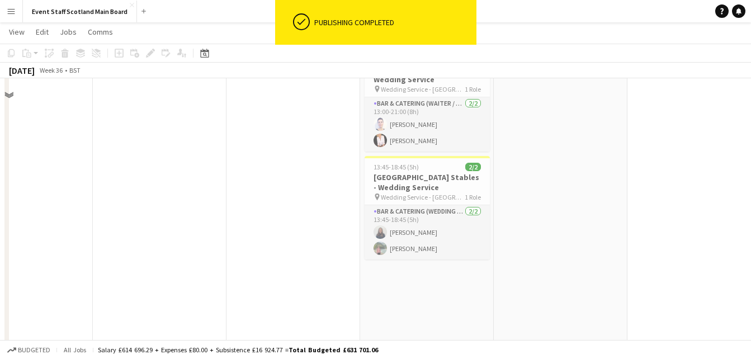
scroll to position [467, 0]
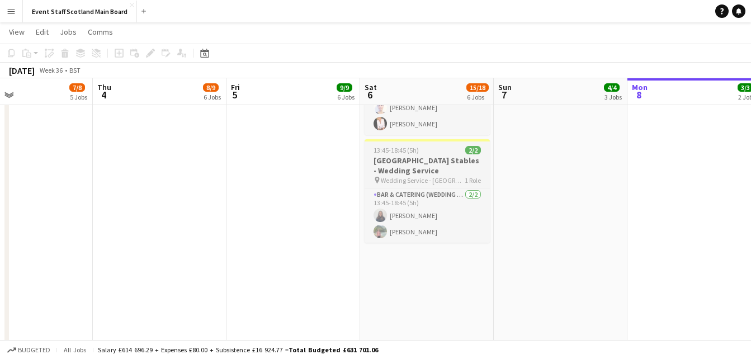
click at [397, 163] on h3 "[GEOGRAPHIC_DATA] Stables - Wedding Service" at bounding box center [426, 165] width 125 height 20
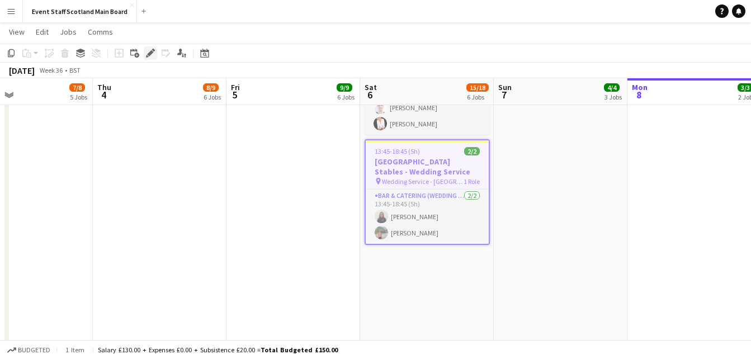
click at [152, 55] on icon "Edit" at bounding box center [150, 53] width 9 height 9
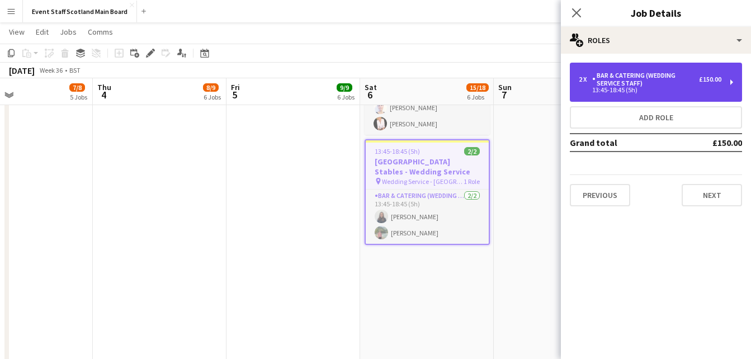
click at [629, 68] on div "2 x Bar & Catering (Wedding Service Staff) £150.00 13:45-18:45 (5h)" at bounding box center [656, 82] width 172 height 39
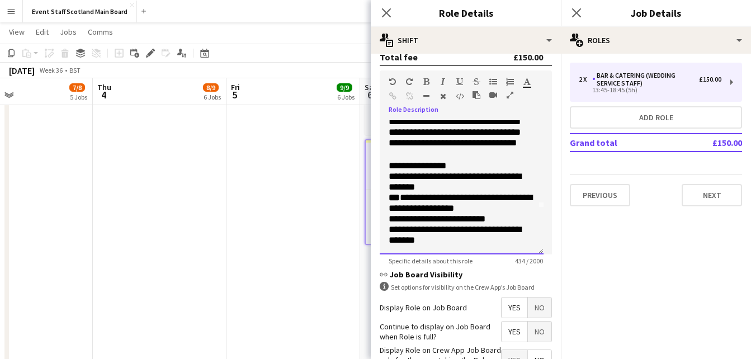
scroll to position [89, 0]
click at [378, 15] on div "Close pop-in" at bounding box center [386, 13] width 31 height 26
click at [382, 15] on icon "Close pop-in" at bounding box center [386, 12] width 11 height 11
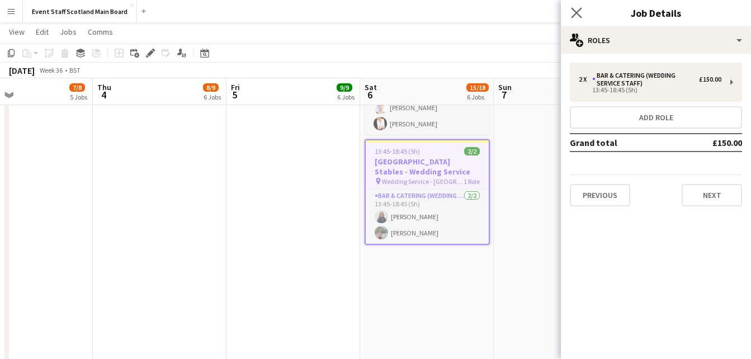
click at [580, 20] on app-icon "Close pop-in" at bounding box center [576, 13] width 16 height 16
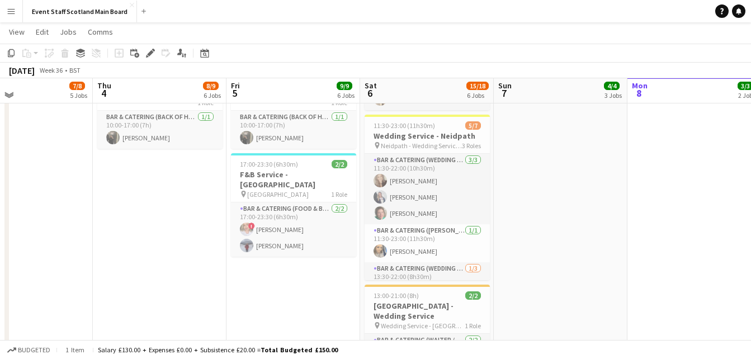
scroll to position [212, 0]
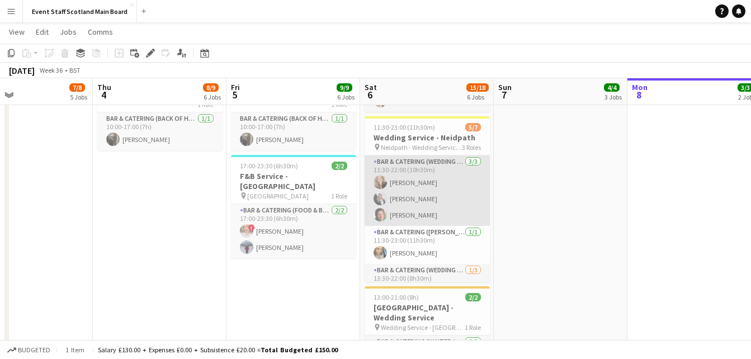
click at [420, 165] on app-card-role "Bar & Catering (Wedding Service Staff) 3/3 11:30-22:00 (10h30m) Robyn Struthers…" at bounding box center [426, 190] width 125 height 70
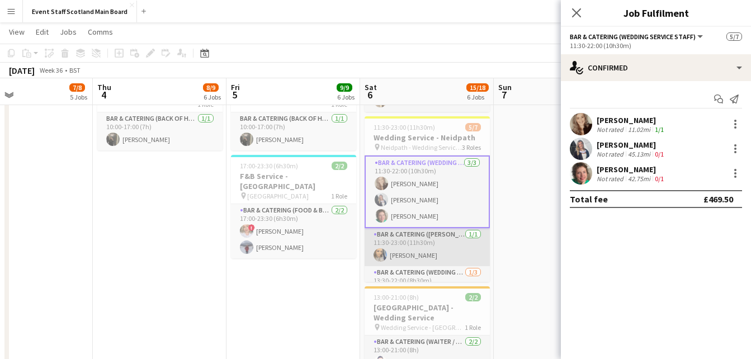
click at [406, 248] on app-card-role "Bar & Catering (Porter) 1/1 11:30-23:00 (11h30m) Natasha Finnie" at bounding box center [426, 247] width 125 height 38
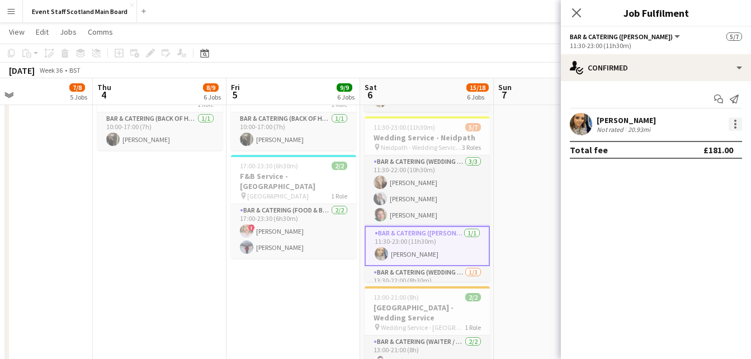
click at [729, 126] on div at bounding box center [734, 123] width 13 height 13
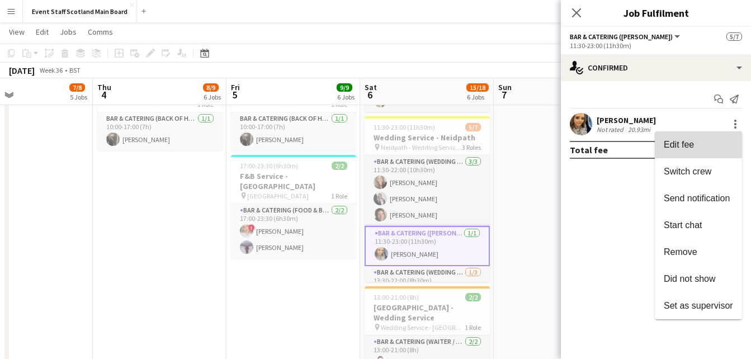
click at [704, 144] on span "Edit fee" at bounding box center [698, 145] width 69 height 10
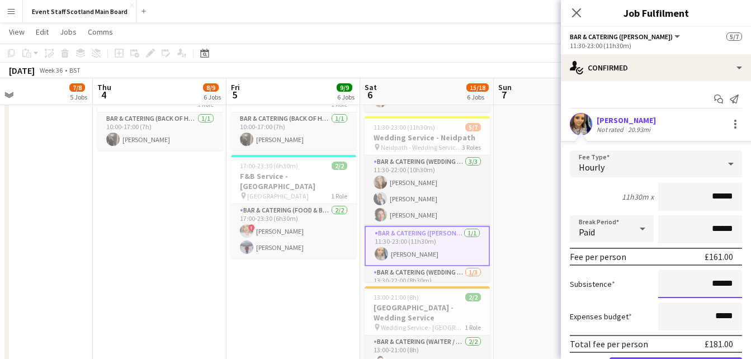
drag, startPoint x: 704, startPoint y: 286, endPoint x: 723, endPoint y: 286, distance: 19.6
click at [723, 286] on input "******" at bounding box center [700, 284] width 84 height 28
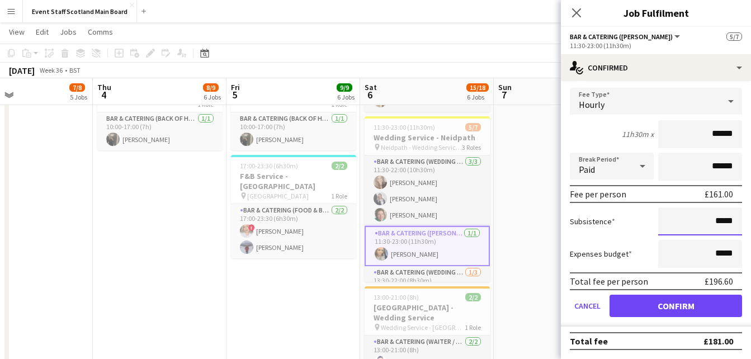
type input "*****"
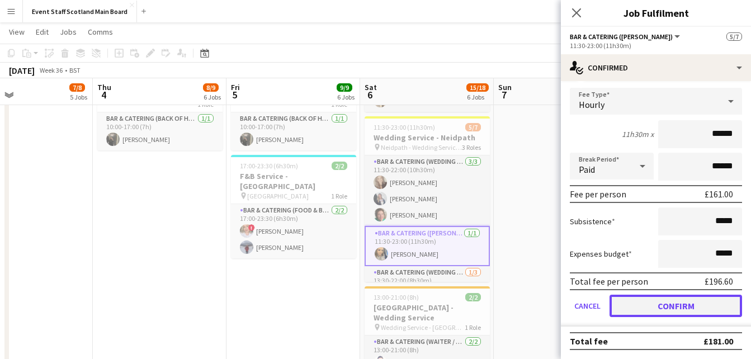
click at [704, 308] on button "Confirm" at bounding box center [675, 306] width 132 height 22
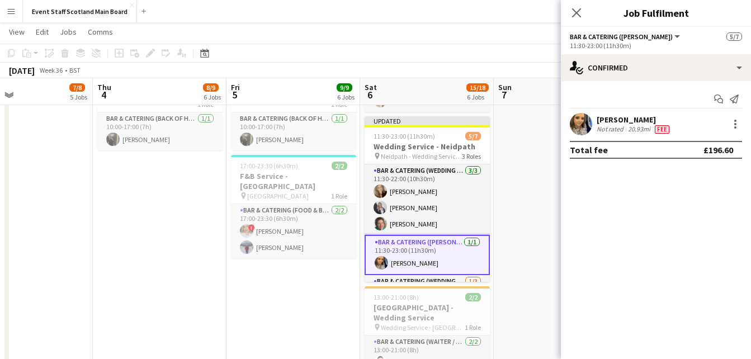
scroll to position [0, 0]
click at [577, 16] on icon "Close pop-in" at bounding box center [576, 12] width 11 height 11
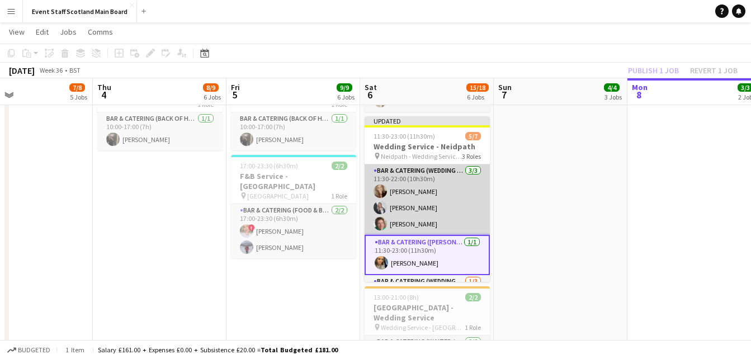
click at [440, 178] on app-card-role "Bar & Catering (Wedding Service Staff) 3/3 11:30-22:00 (10h30m) Robyn Struthers…" at bounding box center [426, 199] width 125 height 70
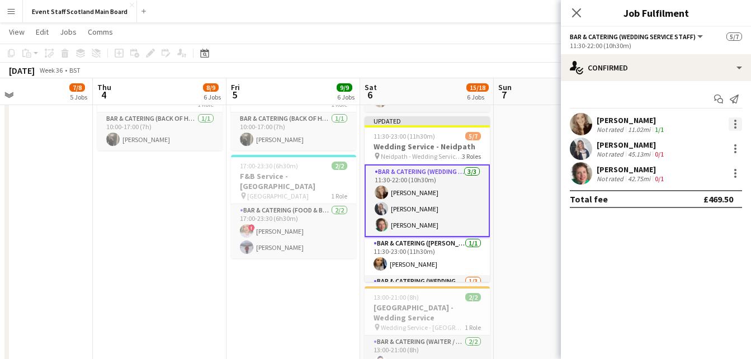
click at [738, 121] on div at bounding box center [734, 123] width 13 height 13
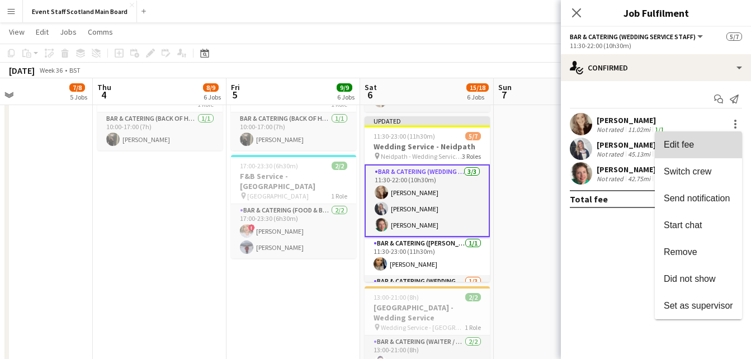
click at [688, 151] on button "Edit fee" at bounding box center [698, 144] width 87 height 27
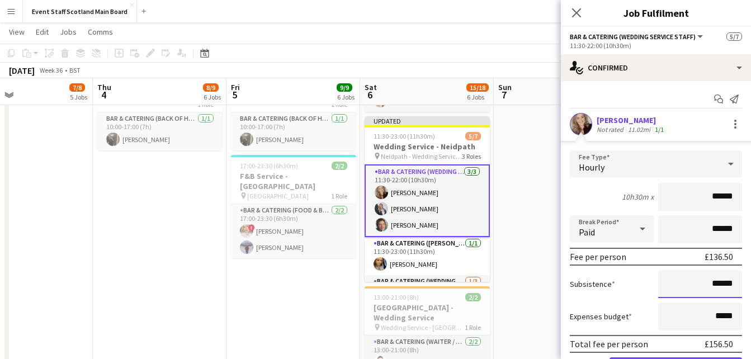
drag, startPoint x: 704, startPoint y: 283, endPoint x: 755, endPoint y: 286, distance: 50.9
click at [750, 286] on html "Menu Boards Boards Boards All jobs Status Workforce Workforce My Workforce Recr…" at bounding box center [375, 251] width 751 height 927
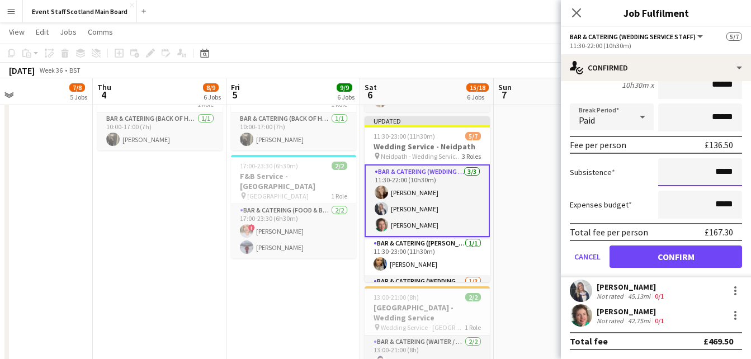
type input "*****"
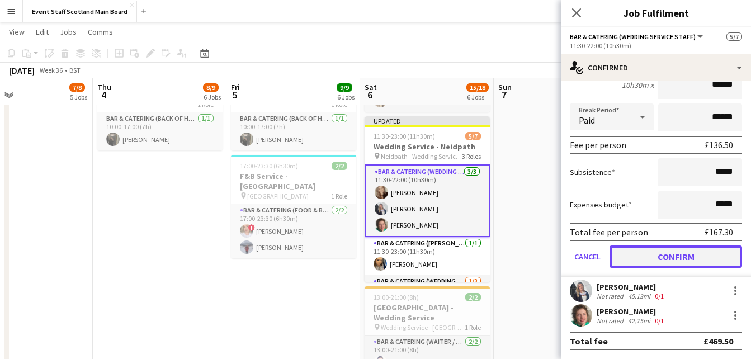
click at [710, 258] on button "Confirm" at bounding box center [675, 256] width 132 height 22
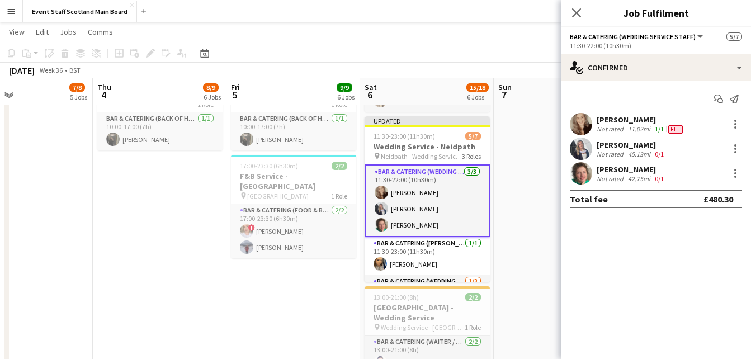
scroll to position [0, 0]
click at [731, 148] on div at bounding box center [734, 148] width 13 height 13
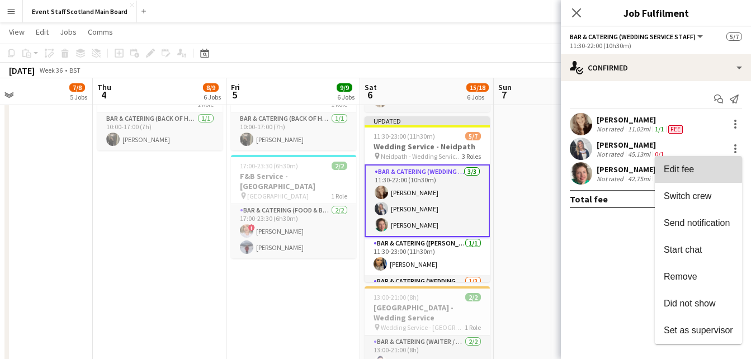
click at [679, 163] on button "Edit fee" at bounding box center [698, 169] width 87 height 27
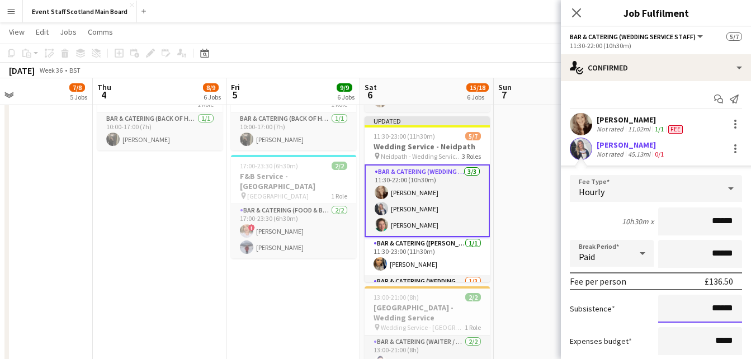
drag, startPoint x: 706, startPoint y: 309, endPoint x: 746, endPoint y: 309, distance: 40.2
click at [746, 309] on mat-expansion-panel "check Confirmed Start chat Send notification Robyn Struthers Not rated 11.02mi …" at bounding box center [656, 220] width 190 height 278
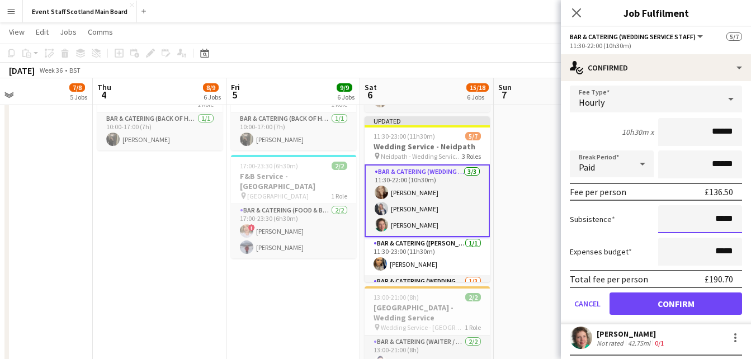
scroll to position [92, 0]
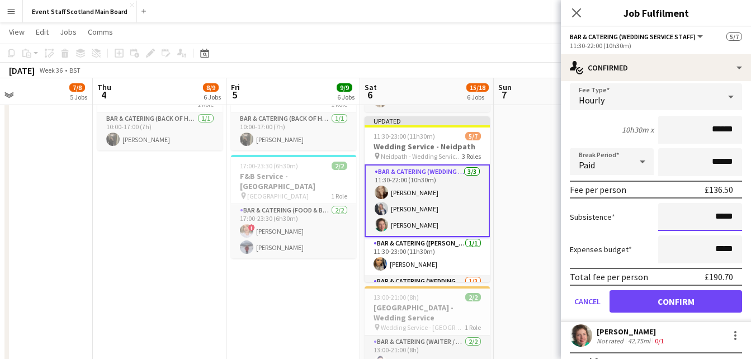
type input "*****"
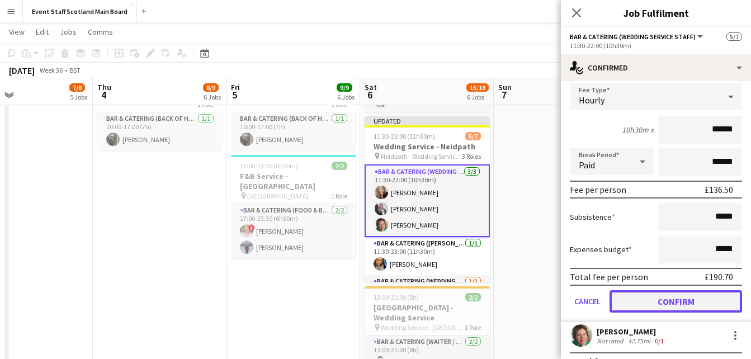
click at [669, 307] on button "Confirm" at bounding box center [675, 301] width 132 height 22
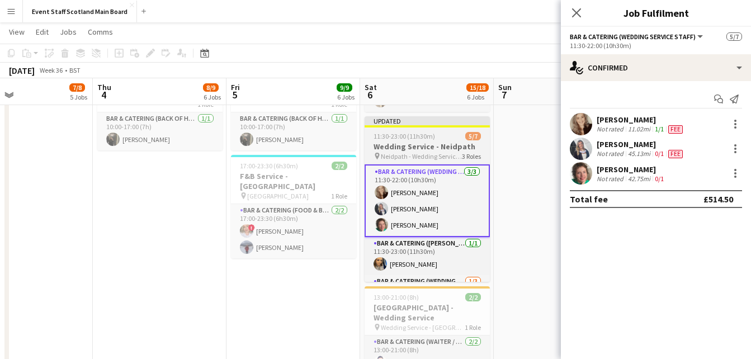
scroll to position [64, 0]
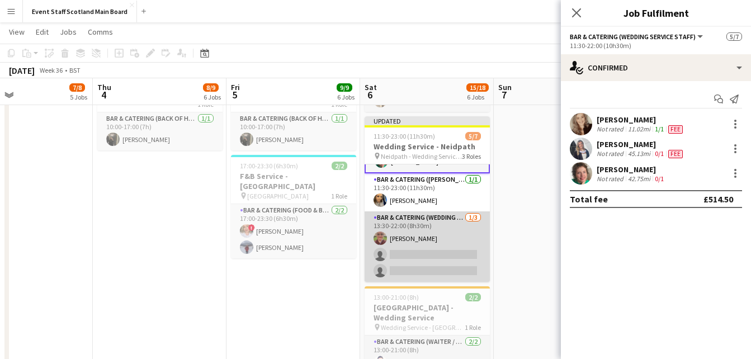
click at [433, 225] on app-card-role "Bar & Catering (Wedding Service Staff) 1/3 13:30-22:00 (8h30m) Nicola Valente s…" at bounding box center [426, 246] width 125 height 70
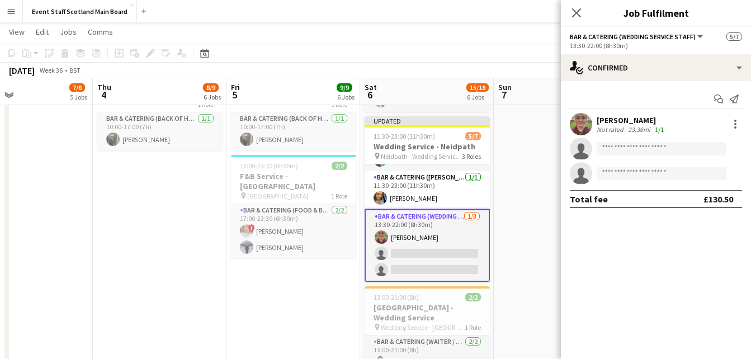
scroll to position [63, 0]
click at [737, 120] on div at bounding box center [734, 123] width 13 height 13
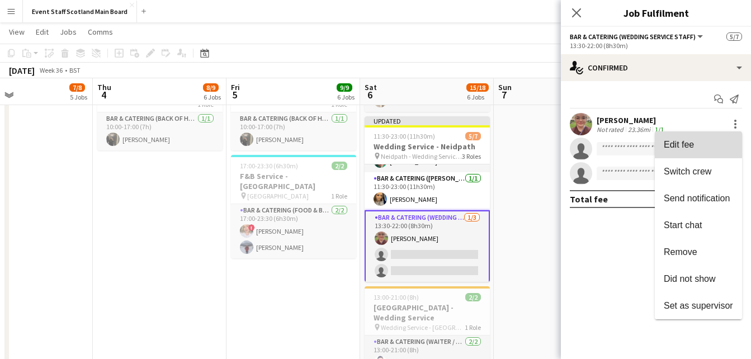
click at [692, 140] on span "Edit fee" at bounding box center [679, 145] width 30 height 10
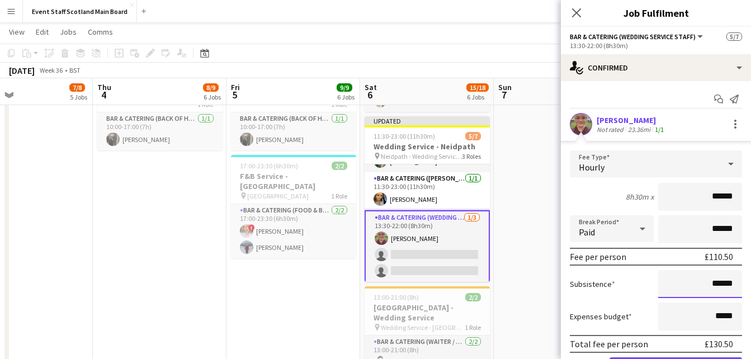
drag, startPoint x: 705, startPoint y: 283, endPoint x: 736, endPoint y: 282, distance: 30.2
click at [736, 282] on form "Fee Type Hourly 8h30m x ****** Break Period Paid ****** Fee per person £110.50 …" at bounding box center [656, 269] width 190 height 239
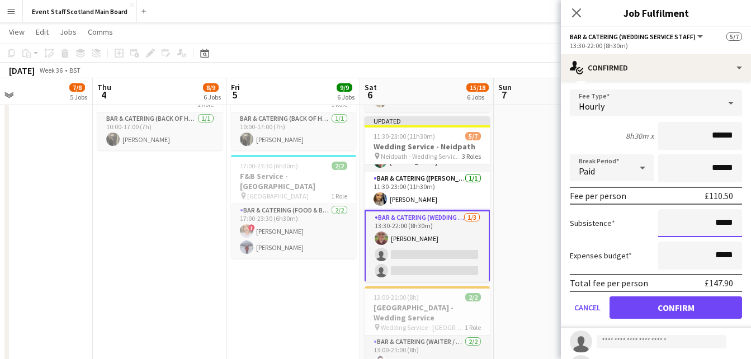
scroll to position [112, 0]
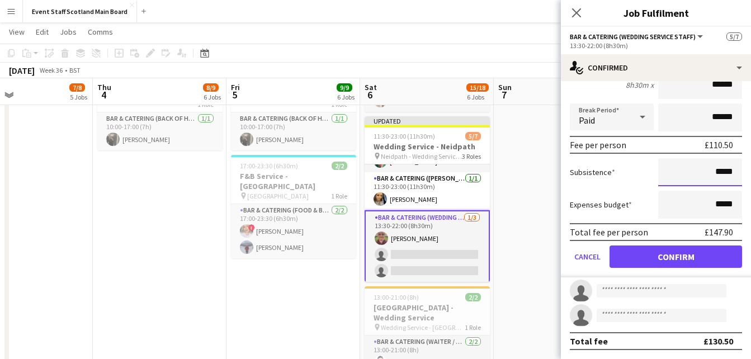
type input "*****"
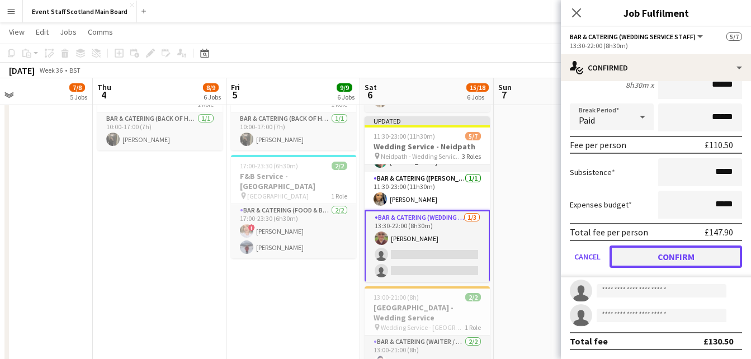
click at [689, 262] on button "Confirm" at bounding box center [675, 256] width 132 height 22
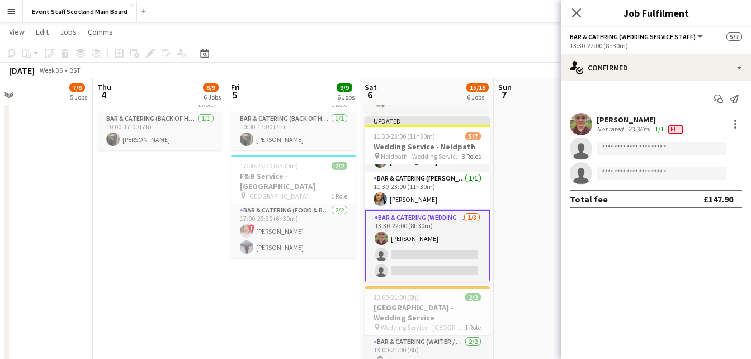
scroll to position [0, 0]
click at [580, 12] on icon "Close pop-in" at bounding box center [576, 12] width 11 height 11
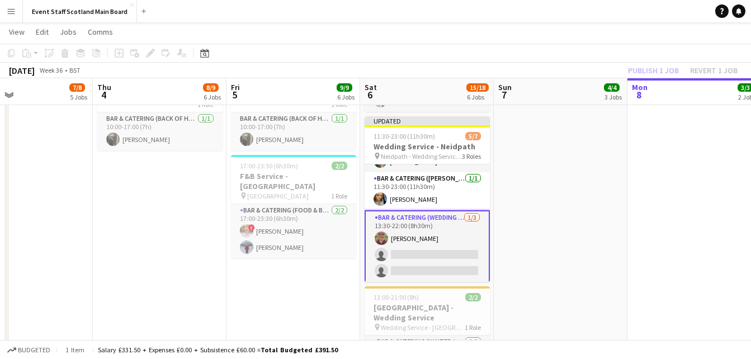
click at [572, 174] on app-date-cell "05:00-12:00 (7h) 1/1 General Assistant - Car Boot Sale pin Car Boot Sales Assis…" at bounding box center [561, 304] width 134 height 783
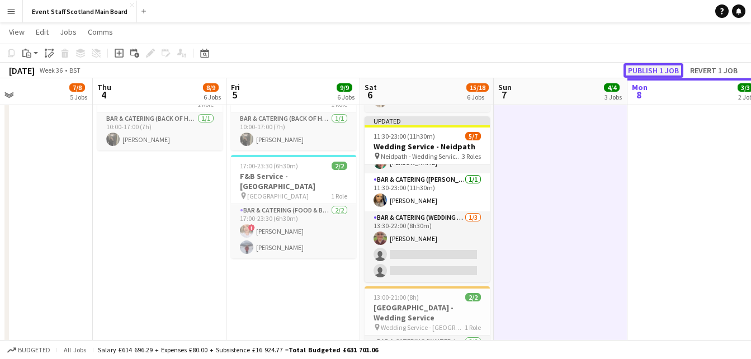
click at [671, 67] on button "Publish 1 job" at bounding box center [653, 70] width 60 height 15
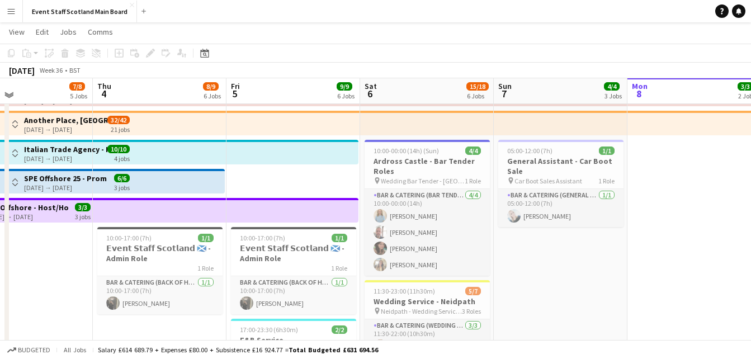
scroll to position [58, 0]
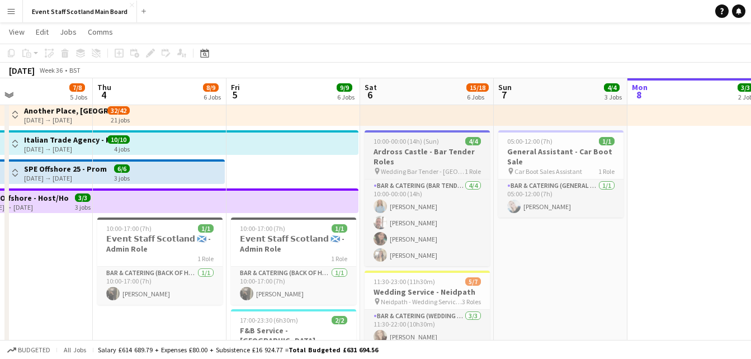
click at [420, 141] on span "10:00-00:00 (14h) (Sun)" at bounding box center [405, 141] width 65 height 8
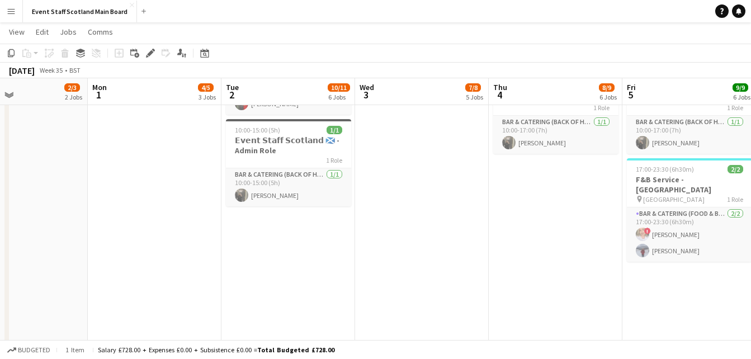
scroll to position [0, 444]
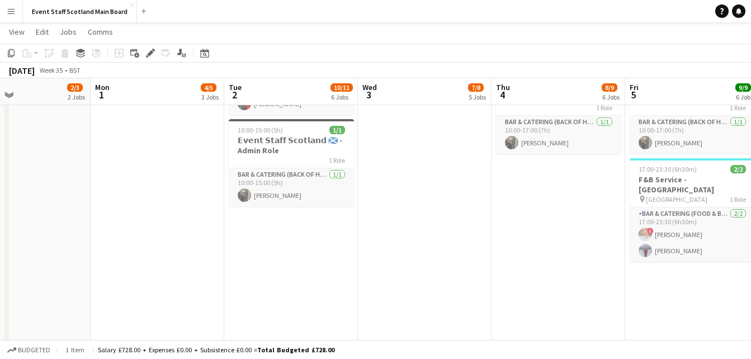
drag, startPoint x: 117, startPoint y: 258, endPoint x: 516, endPoint y: 273, distance: 398.8
click at [516, 273] on app-calendar-viewport "Thu 28 3/5 4 Jobs Fri 29 3/4 3 Jobs Sat 30 10/11 5 Jobs Sun 31 2/3 2 Jobs Mon 1…" at bounding box center [375, 267] width 751 height 864
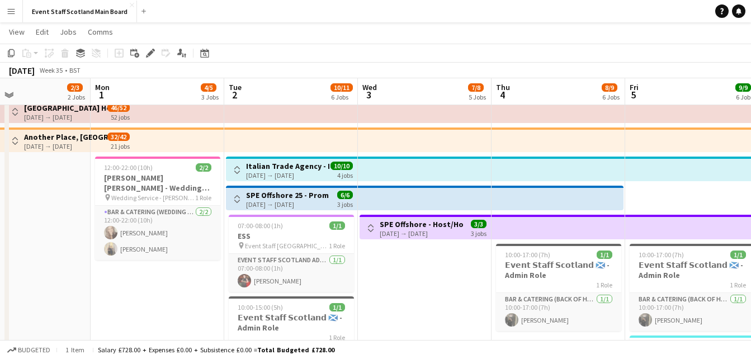
scroll to position [25, 0]
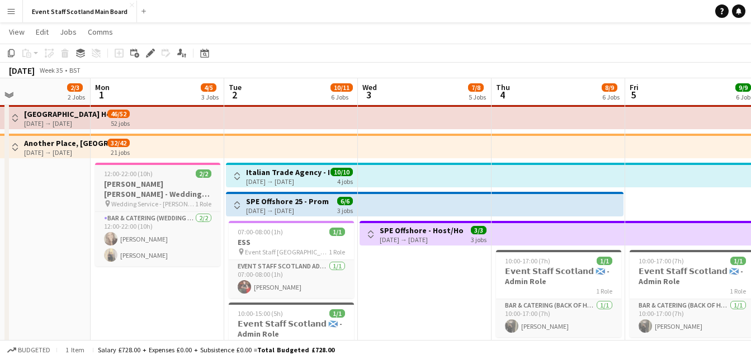
click at [142, 174] on span "12:00-22:00 (10h)" at bounding box center [128, 173] width 49 height 8
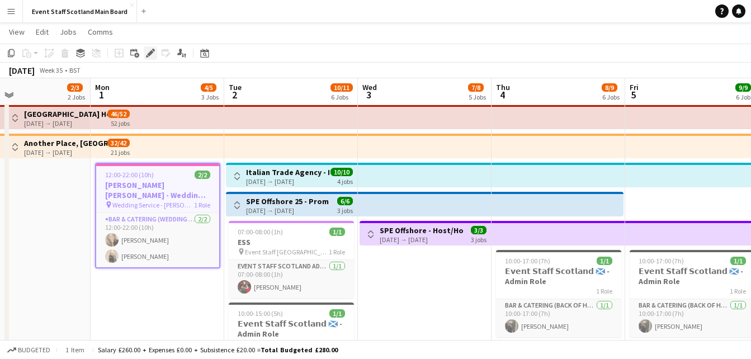
click at [149, 59] on div "Edit" at bounding box center [150, 52] width 13 height 13
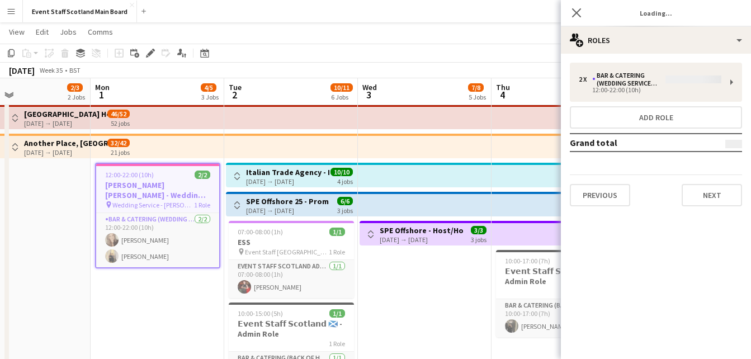
type input "**********"
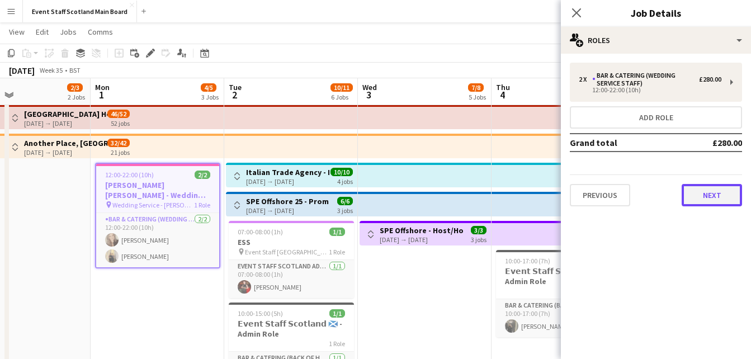
click at [719, 196] on button "Next" at bounding box center [711, 195] width 60 height 22
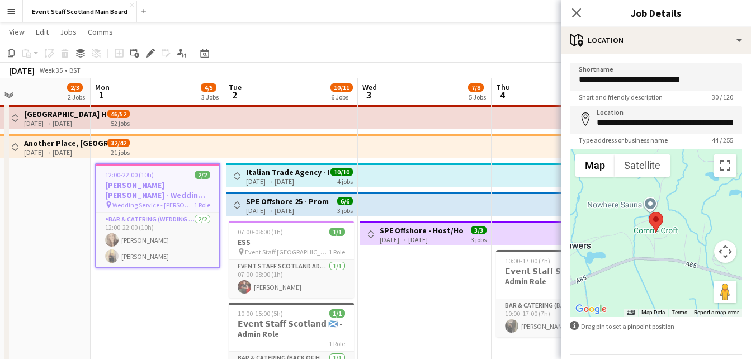
scroll to position [36, 0]
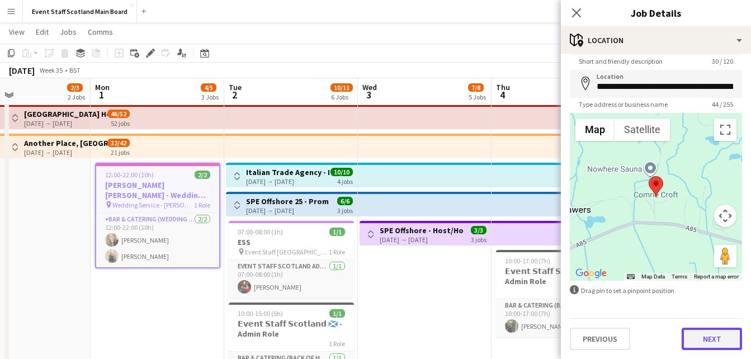
click at [681, 339] on button "Next" at bounding box center [711, 339] width 60 height 22
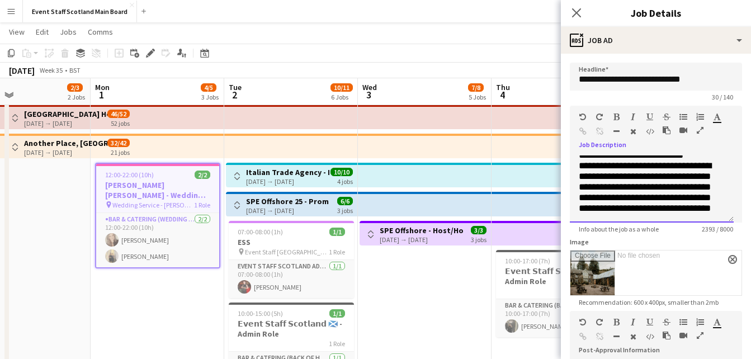
scroll to position [1001, 0]
click at [576, 15] on icon "Close pop-in" at bounding box center [576, 12] width 11 height 11
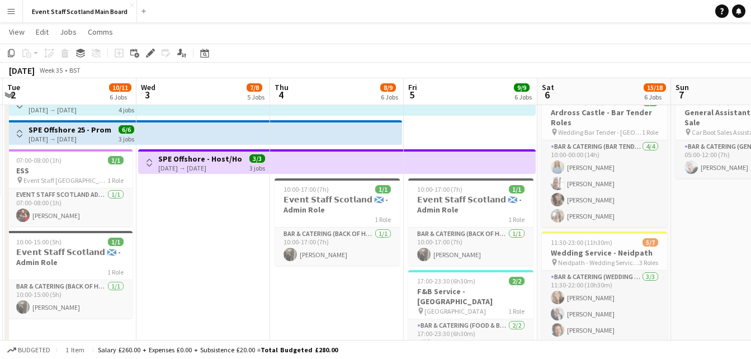
scroll to position [0, 411]
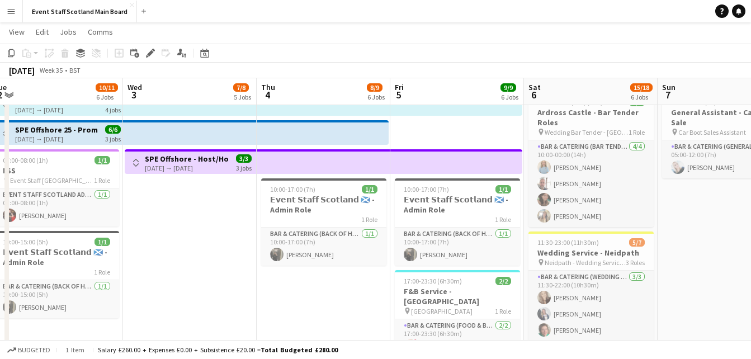
drag, startPoint x: 579, startPoint y: 305, endPoint x: 344, endPoint y: 297, distance: 234.9
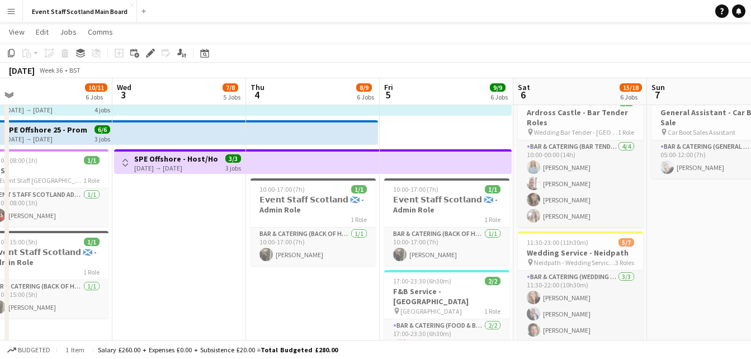
drag, startPoint x: 702, startPoint y: 217, endPoint x: 238, endPoint y: 239, distance: 463.9
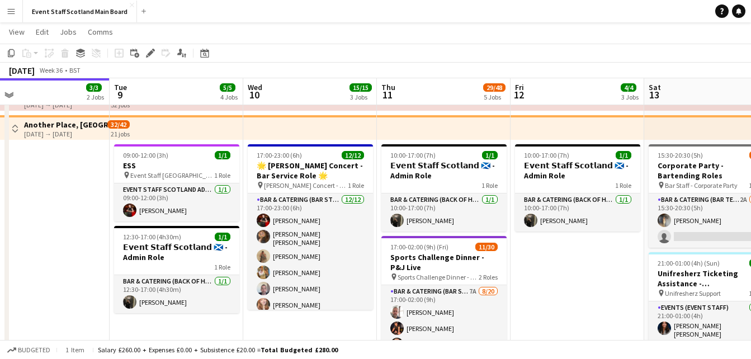
scroll to position [0, 441]
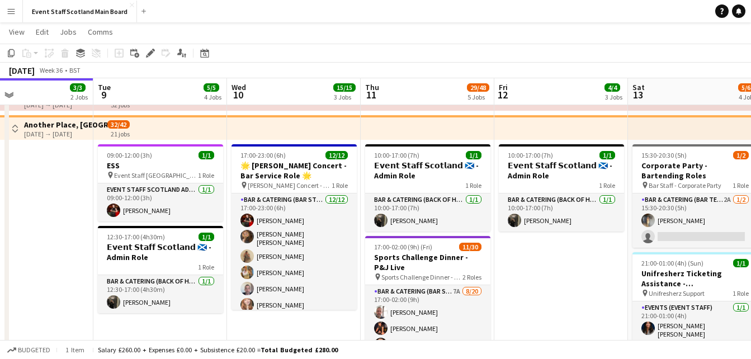
drag, startPoint x: 413, startPoint y: 253, endPoint x: 45, endPoint y: 278, distance: 368.6
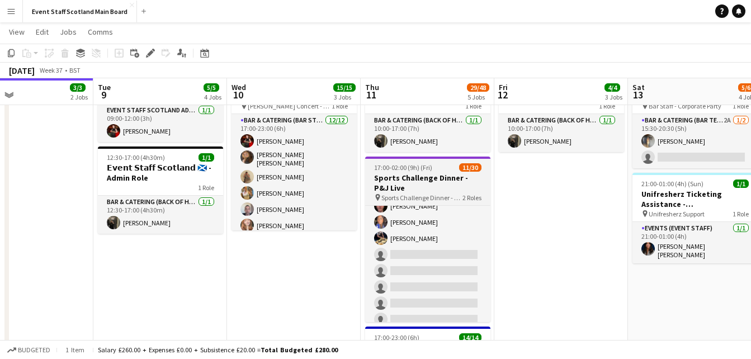
scroll to position [115, 0]
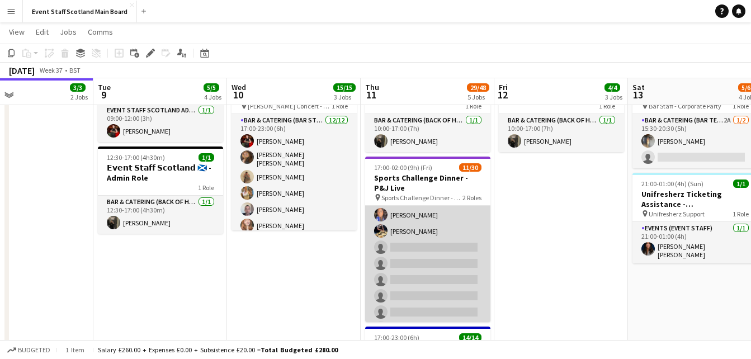
click at [425, 241] on app-card-role "Bar & Catering (Bar Staff) 7A 8/20 17:00-02:00 (9h) David Valentine Kyle Barcla…" at bounding box center [427, 264] width 125 height 346
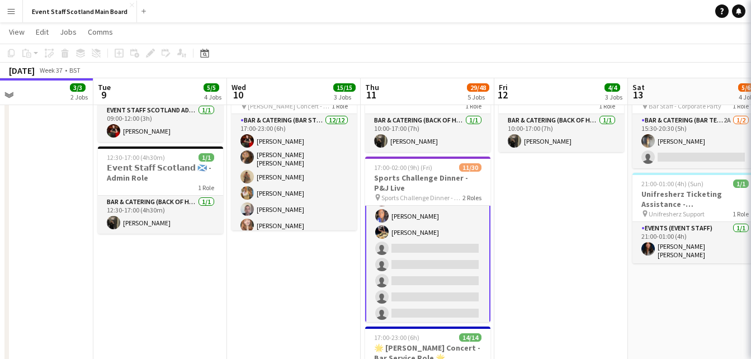
scroll to position [116, 0]
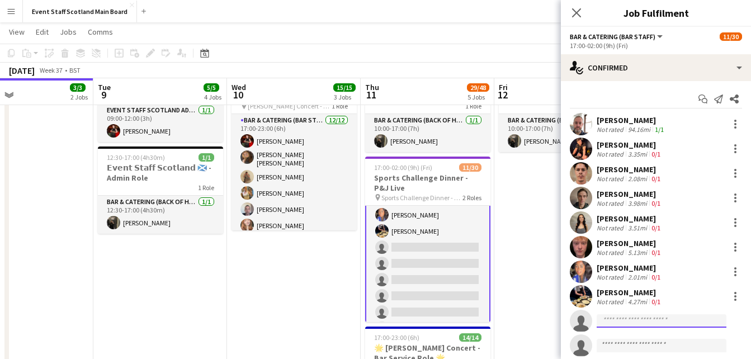
click at [628, 328] on body "Menu Boards Boards Boards All jobs Status Workforce Workforce My Workforce Recr…" at bounding box center [375, 340] width 751 height 927
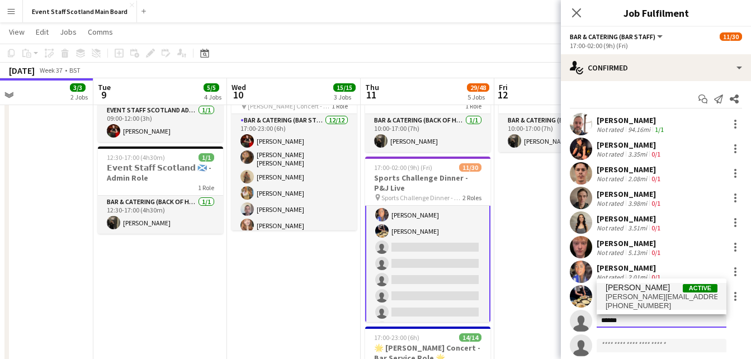
type input "******"
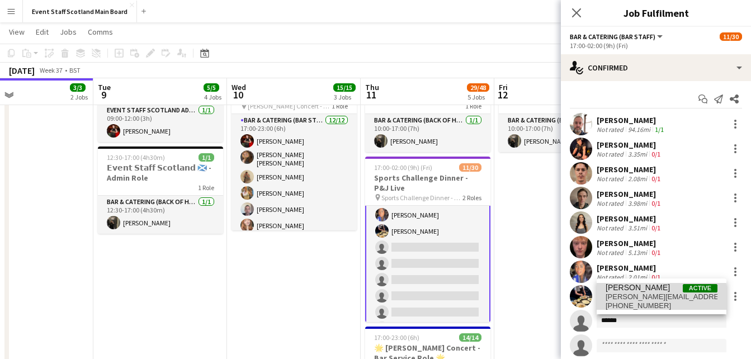
click at [627, 299] on span "lesley.montpelier@googlemail.com" at bounding box center [661, 296] width 112 height 9
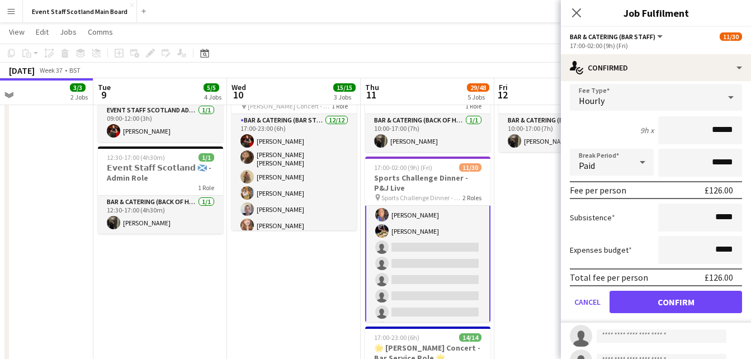
scroll to position [267, 0]
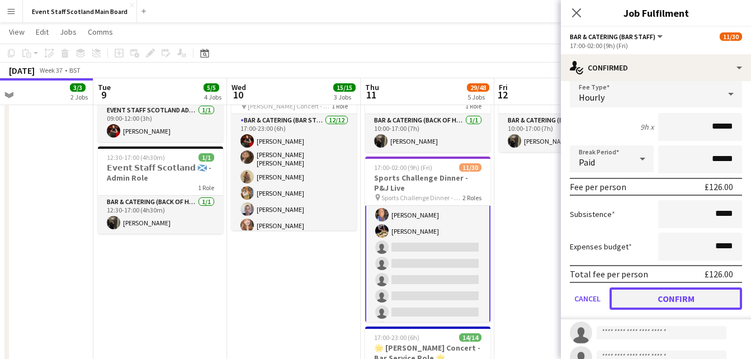
click at [684, 296] on button "Confirm" at bounding box center [675, 298] width 132 height 22
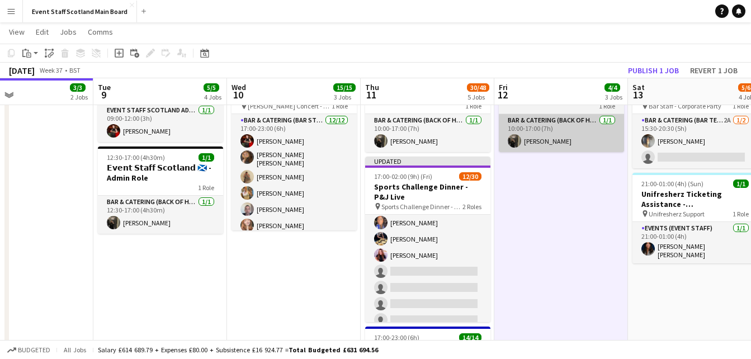
scroll to position [115, 0]
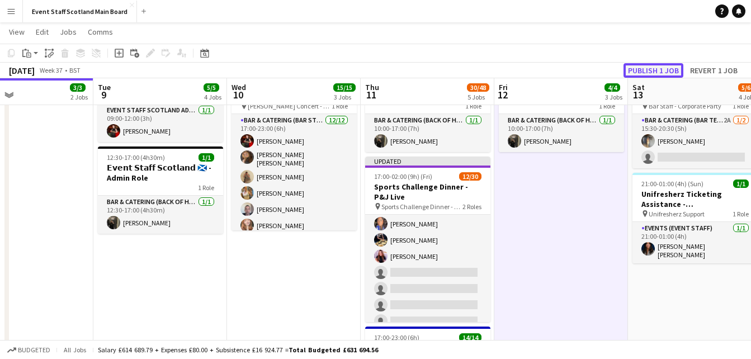
click at [666, 68] on button "Publish 1 job" at bounding box center [653, 70] width 60 height 15
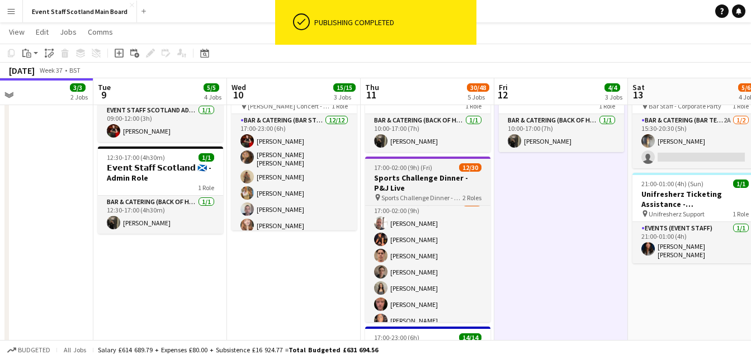
scroll to position [0, 0]
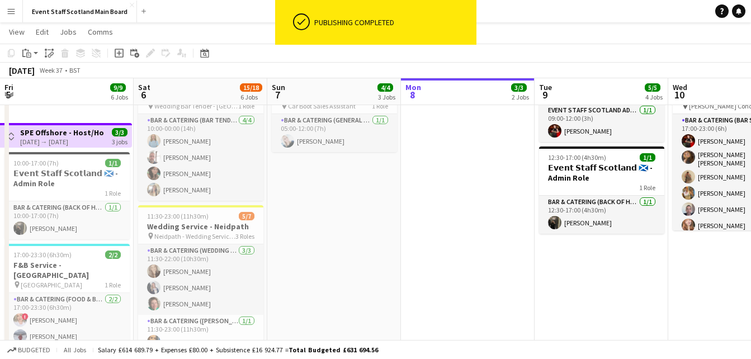
drag, startPoint x: 61, startPoint y: 200, endPoint x: 533, endPoint y: 192, distance: 471.8
click at [533, 192] on app-calendar-viewport "Wed 3 7/8 5 Jobs Thu 4 8/9 6 Jobs Fri 5 9/9 6 Jobs Sat 6 15/18 6 Jobs Sun 7 4/4…" at bounding box center [375, 353] width 751 height 864
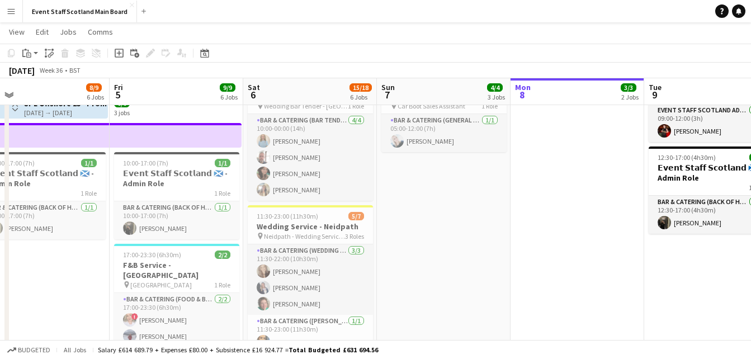
drag, startPoint x: 353, startPoint y: 178, endPoint x: 565, endPoint y: 173, distance: 211.9
click at [565, 173] on app-calendar-viewport "Tue 2 10/11 6 Jobs Wed 3 7/8 5 Jobs Thu 4 8/9 6 Jobs Fri 5 9/9 6 Jobs Sat 6 15/…" at bounding box center [375, 353] width 751 height 864
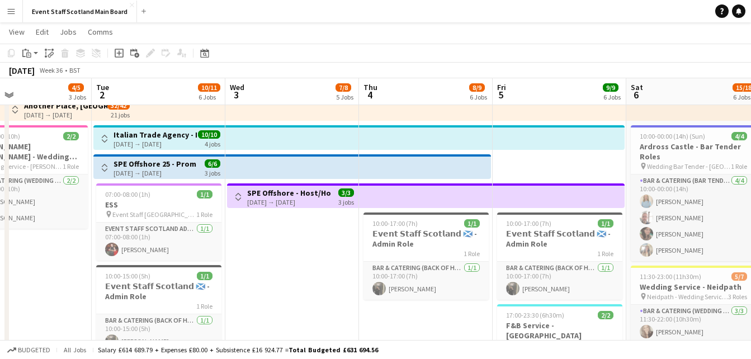
scroll to position [0, 307]
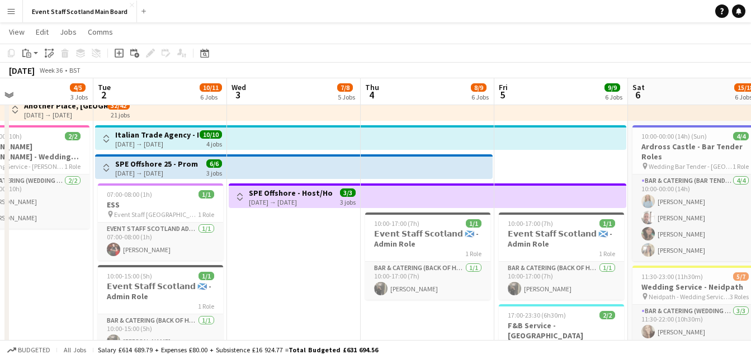
drag, startPoint x: 56, startPoint y: 268, endPoint x: 307, endPoint y: 281, distance: 251.8
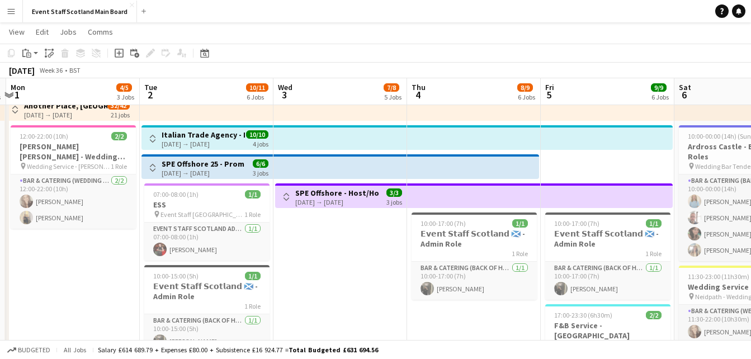
scroll to position [0, 357]
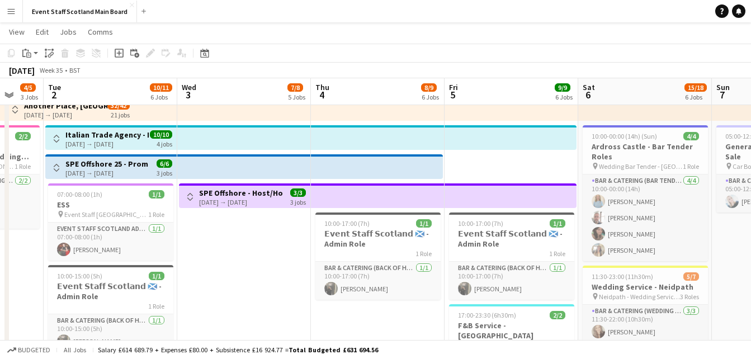
drag, startPoint x: 53, startPoint y: 287, endPoint x: -2, endPoint y: 292, distance: 55.5
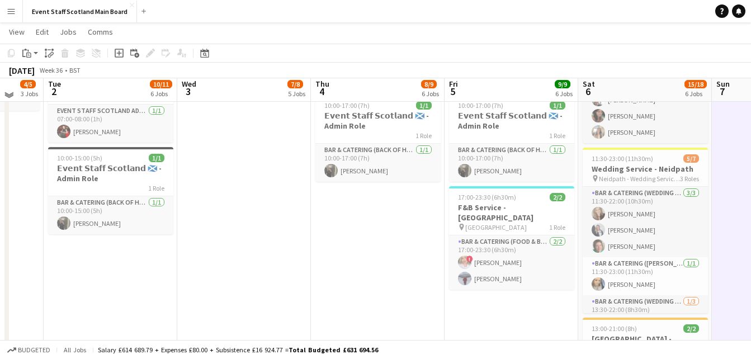
scroll to position [177, 0]
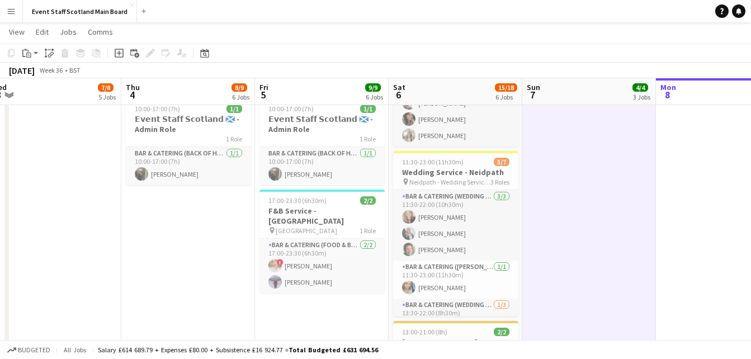
drag, startPoint x: 729, startPoint y: 136, endPoint x: 260, endPoint y: 210, distance: 474.2
click at [260, 210] on app-calendar-viewport "Sat 30 10/11 5 Jobs Sun 31 2/3 2 Jobs Mon 1 4/5 3 Jobs Tue 2 10/11 6 Jobs Wed 3…" at bounding box center [375, 298] width 751 height 864
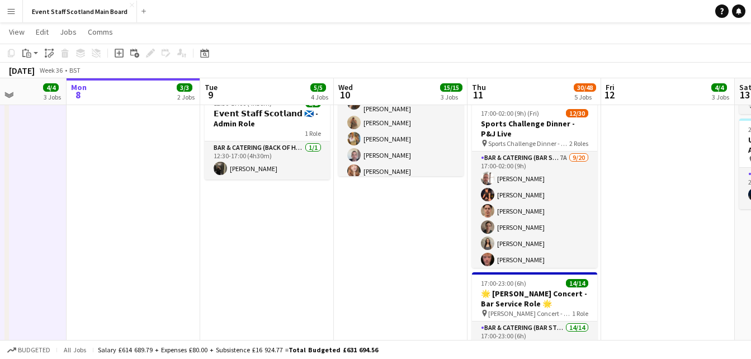
scroll to position [0, 410]
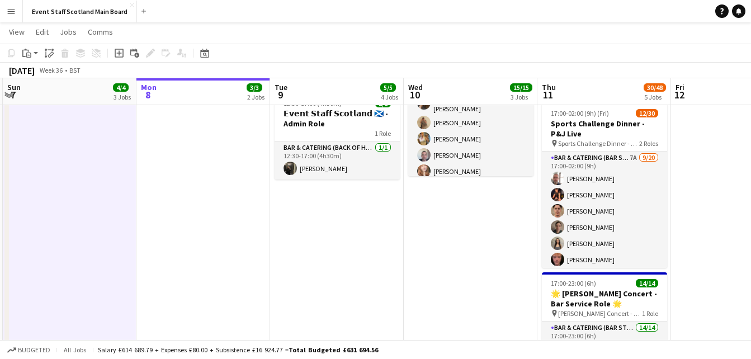
drag, startPoint x: 598, startPoint y: 240, endPoint x: 212, endPoint y: 237, distance: 385.7
click at [212, 237] on app-calendar-viewport "Thu 4 8/9 6 Jobs Fri 5 9/9 6 Jobs Sat 6 15/18 6 Jobs Sun 7 4/4 3 Jobs Mon 8 3/3…" at bounding box center [375, 298] width 751 height 864
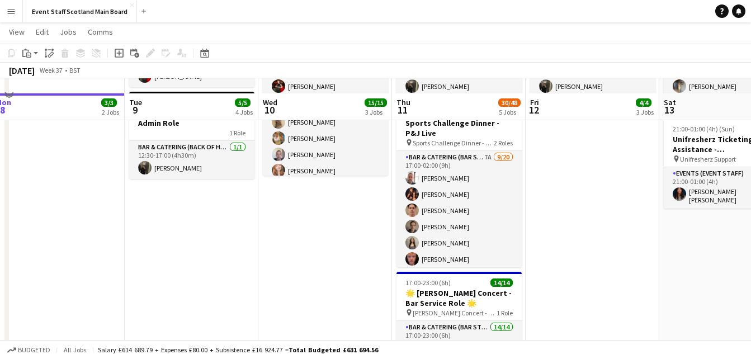
scroll to position [192, 0]
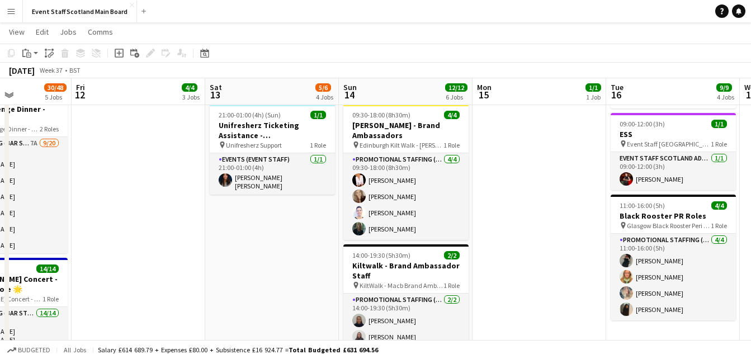
drag, startPoint x: 716, startPoint y: 262, endPoint x: 245, endPoint y: 270, distance: 470.7
click at [245, 270] on app-calendar-viewport "Mon 8 3/3 2 Jobs Tue 9 5/5 4 Jobs Wed 10 15/15 3 Jobs Thu 11 30/48 5 Jobs Fri 1…" at bounding box center [375, 284] width 751 height 864
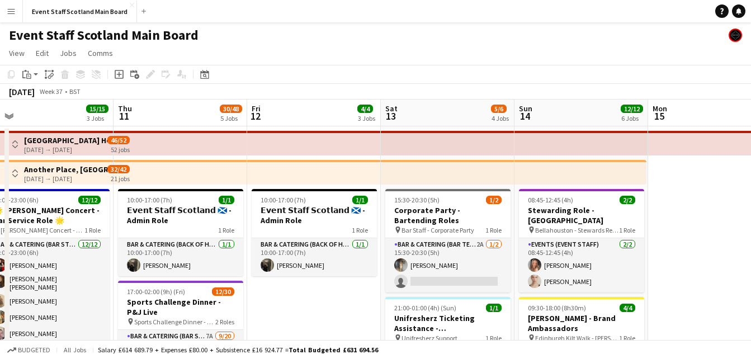
scroll to position [0, 244]
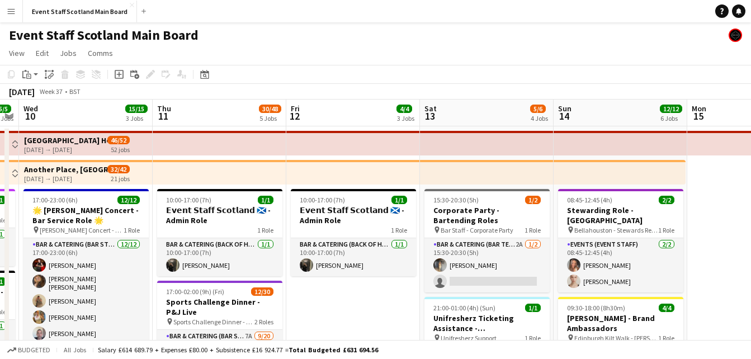
drag, startPoint x: 514, startPoint y: 220, endPoint x: 759, endPoint y: 282, distance: 251.9
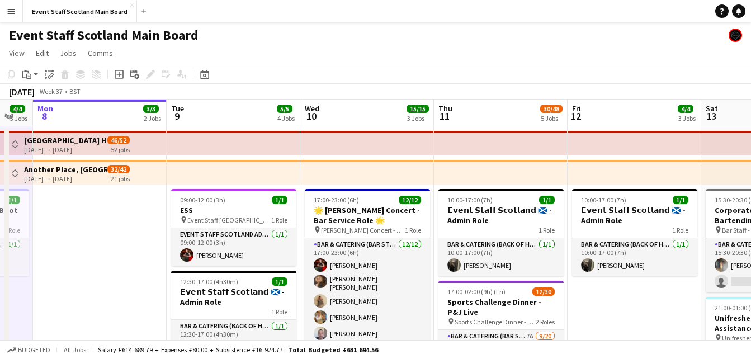
scroll to position [0, 300]
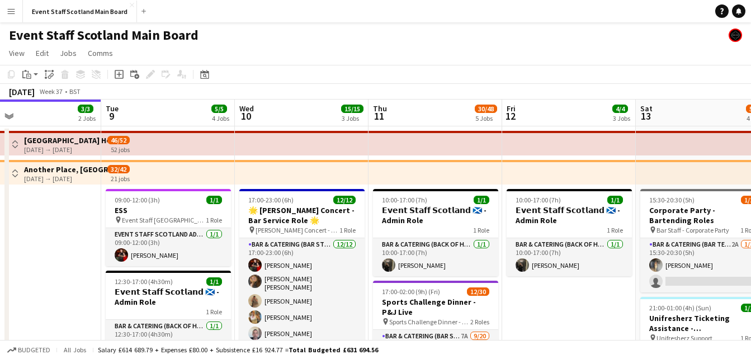
drag, startPoint x: 347, startPoint y: 306, endPoint x: 623, endPoint y: 373, distance: 284.0
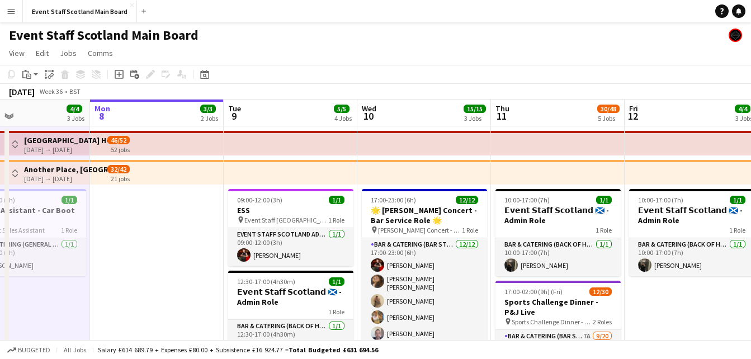
scroll to position [0, 290]
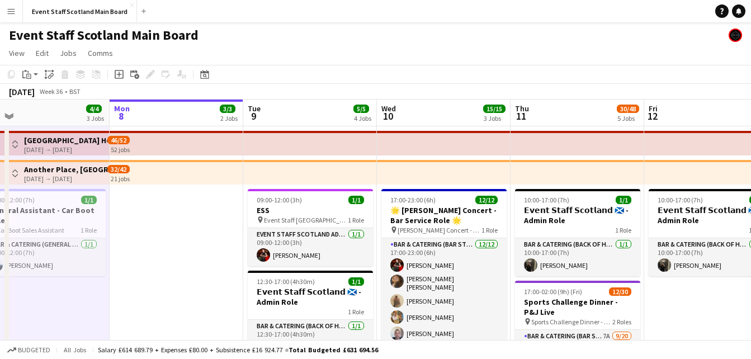
drag, startPoint x: 72, startPoint y: 275, endPoint x: 215, endPoint y: 274, distance: 143.1
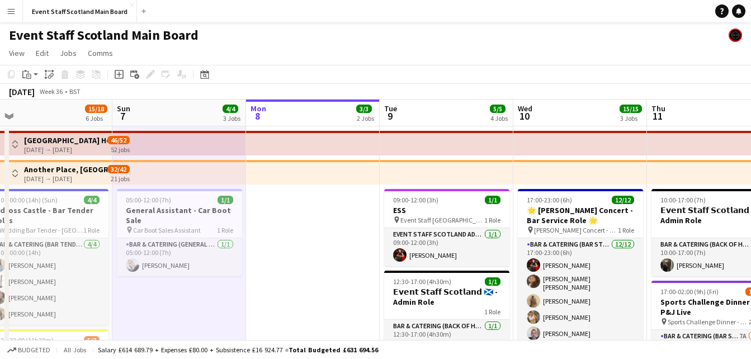
drag, startPoint x: 148, startPoint y: 256, endPoint x: 423, endPoint y: 242, distance: 275.4
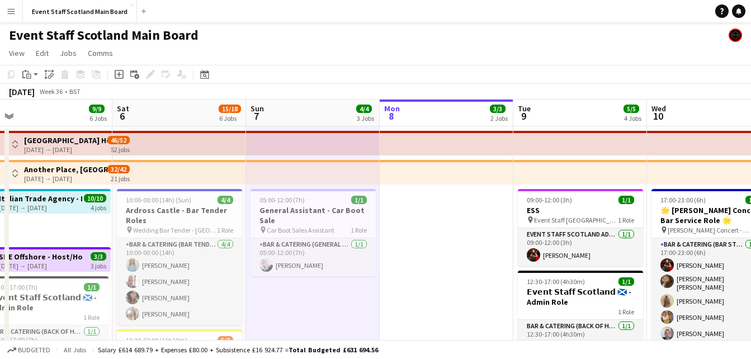
scroll to position [0, 282]
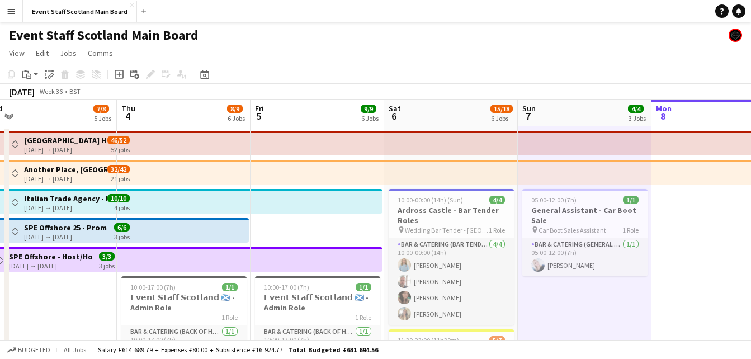
drag, startPoint x: 261, startPoint y: 307, endPoint x: 555, endPoint y: 286, distance: 294.8
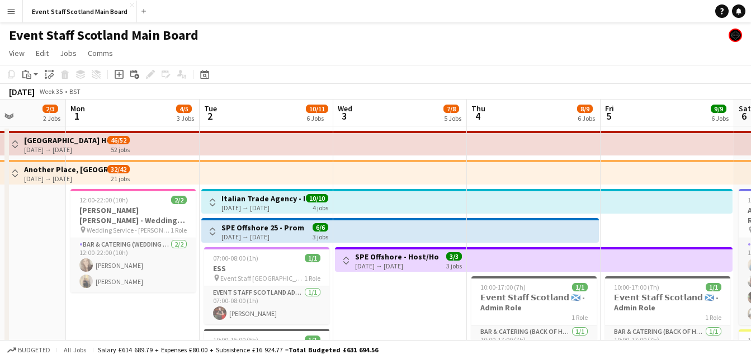
scroll to position [0, 332]
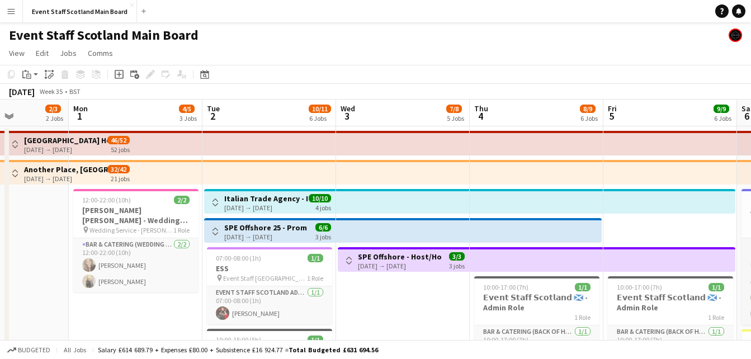
drag, startPoint x: 75, startPoint y: 301, endPoint x: 400, endPoint y: 282, distance: 324.8
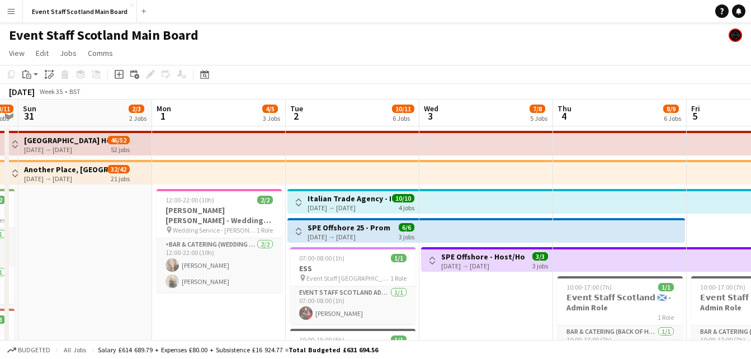
scroll to position [0, 248]
drag, startPoint x: 145, startPoint y: 324, endPoint x: 229, endPoint y: 312, distance: 85.2
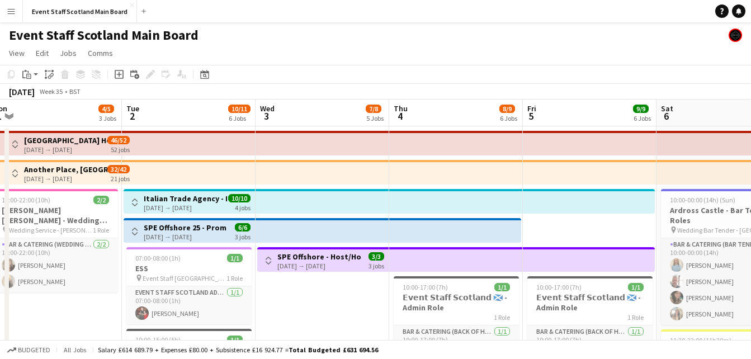
scroll to position [0, 458]
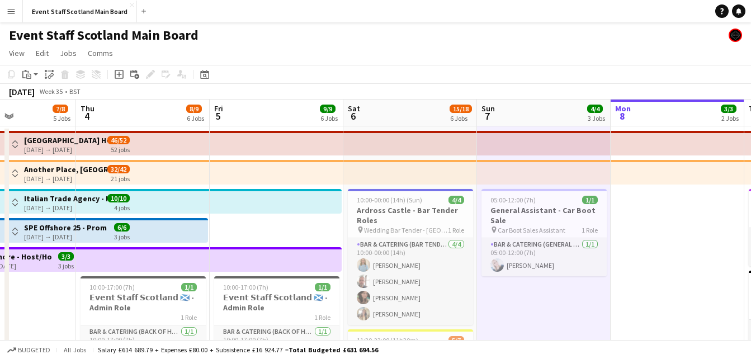
drag, startPoint x: 487, startPoint y: 286, endPoint x: 0, endPoint y: 143, distance: 507.9
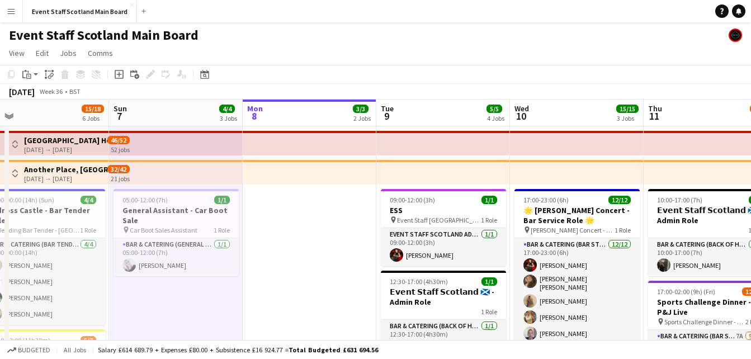
scroll to position [0, 442]
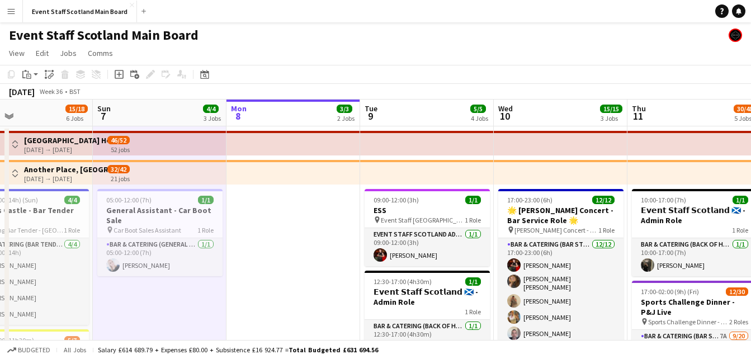
drag, startPoint x: 563, startPoint y: 309, endPoint x: 179, endPoint y: 228, distance: 392.4
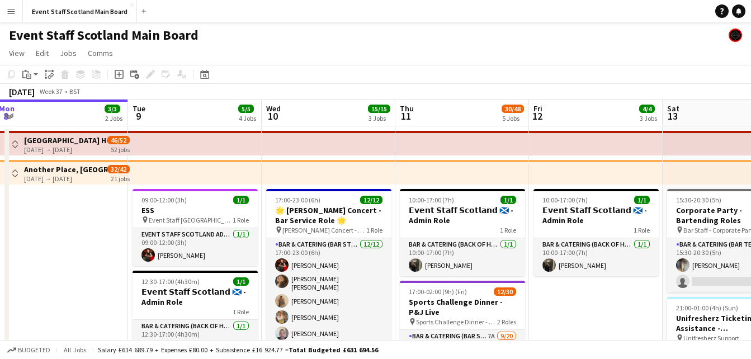
drag, startPoint x: 272, startPoint y: 289, endPoint x: 2, endPoint y: 275, distance: 270.4
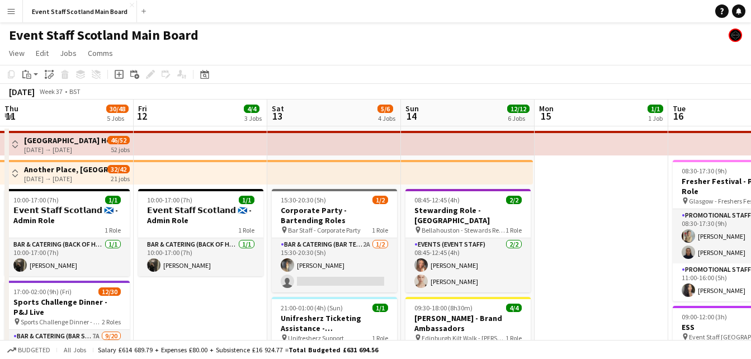
drag, startPoint x: 615, startPoint y: 301, endPoint x: 260, endPoint y: 290, distance: 355.7
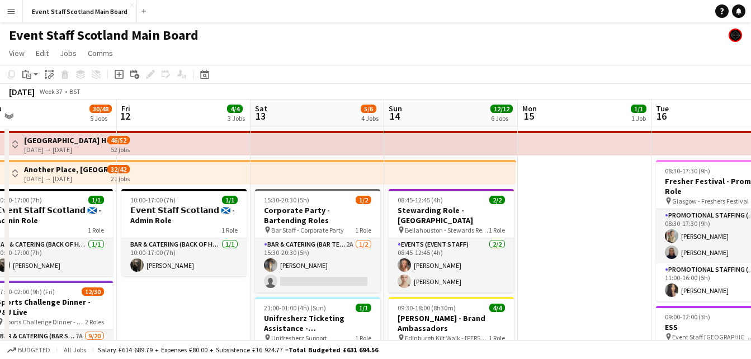
scroll to position [0, 418]
drag, startPoint x: 623, startPoint y: 271, endPoint x: 605, endPoint y: 197, distance: 75.5
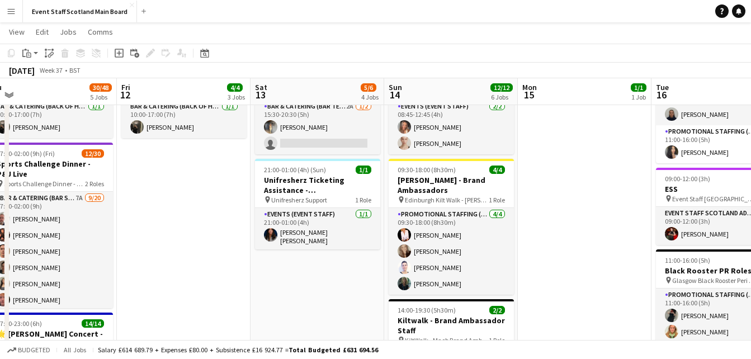
scroll to position [142, 0]
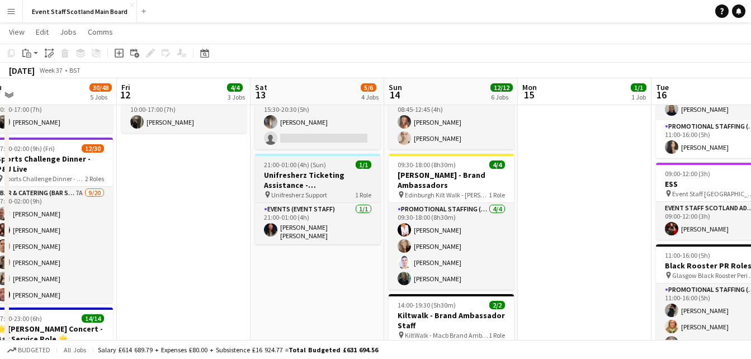
click at [310, 176] on h3 "Unifresherz Ticketing Assistance - [GEOGRAPHIC_DATA]" at bounding box center [317, 180] width 125 height 20
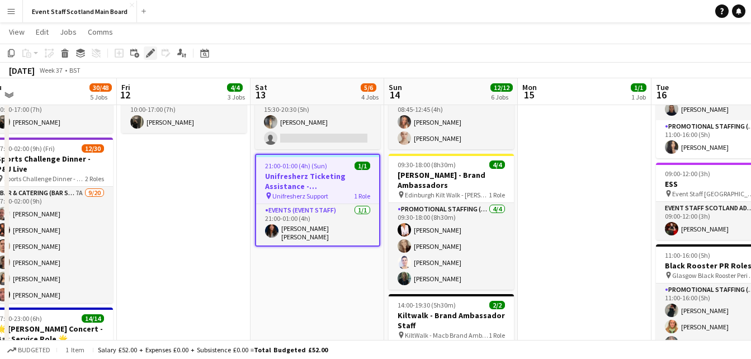
click at [151, 50] on icon "Edit" at bounding box center [150, 53] width 9 height 9
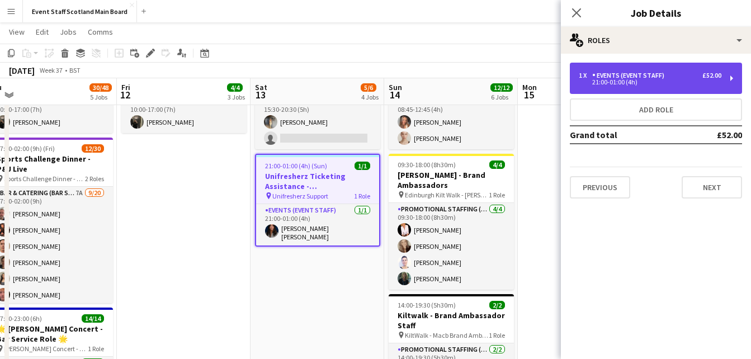
click at [658, 70] on div "1 x Events (Event Staff) £52.00 21:00-01:00 (4h)" at bounding box center [656, 78] width 172 height 31
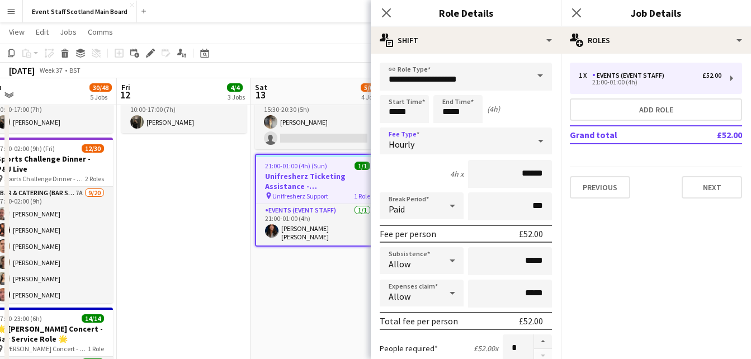
click at [534, 139] on icon at bounding box center [540, 141] width 13 height 22
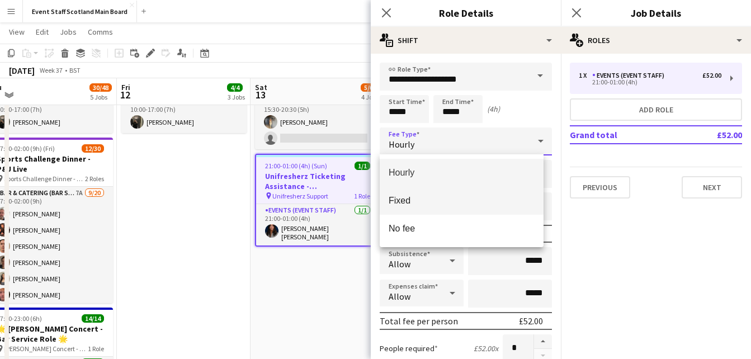
click at [504, 194] on mat-option "Fixed" at bounding box center [462, 201] width 164 height 28
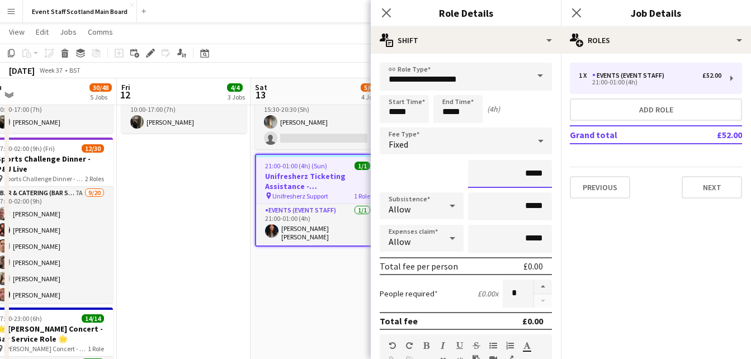
drag, startPoint x: 537, startPoint y: 172, endPoint x: 518, endPoint y: 177, distance: 19.7
click at [518, 177] on input "*****" at bounding box center [510, 174] width 84 height 28
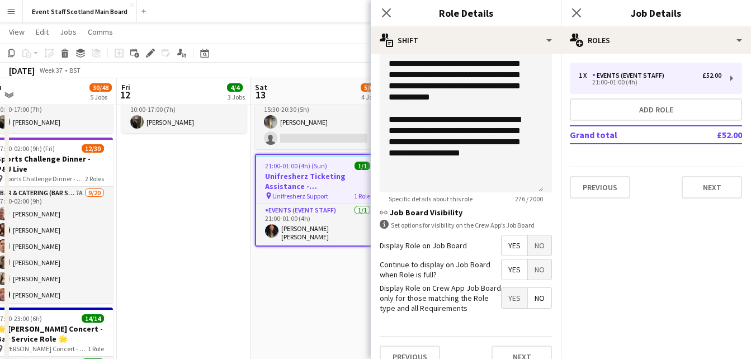
scroll to position [337, 0]
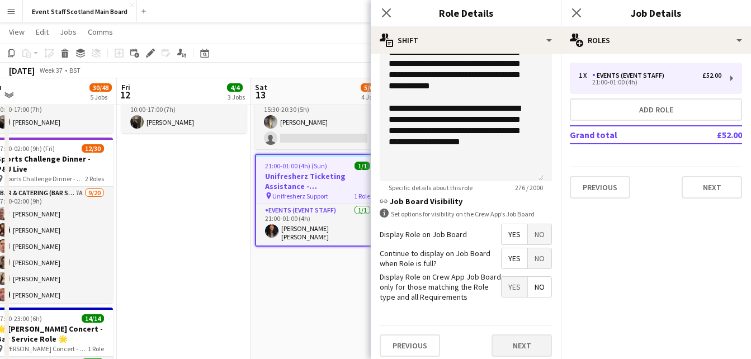
type input "******"
click at [517, 345] on button "Next" at bounding box center [521, 345] width 60 height 22
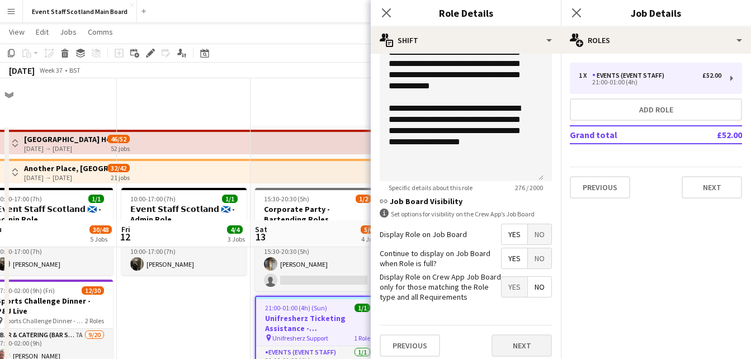
scroll to position [0, 0]
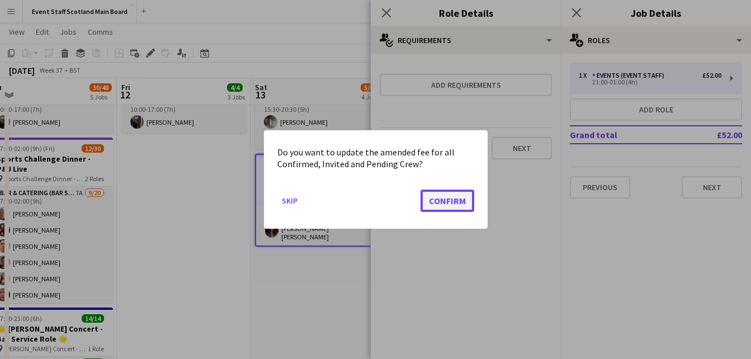
click at [447, 199] on button "Confirm" at bounding box center [447, 200] width 54 height 22
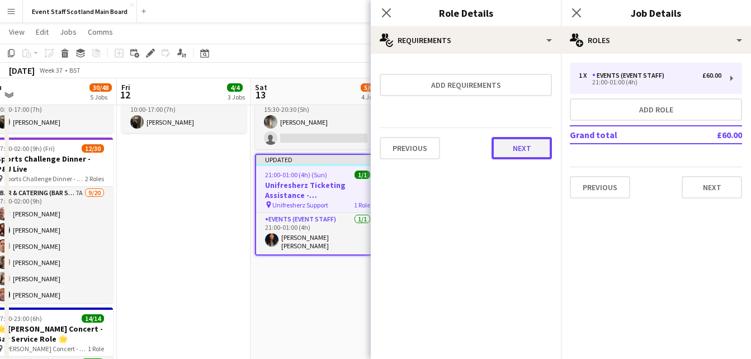
click at [523, 144] on button "Next" at bounding box center [521, 148] width 60 height 22
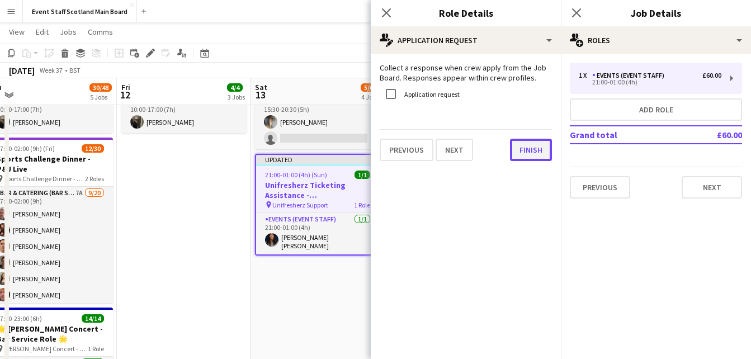
click at [532, 154] on button "Finish" at bounding box center [531, 150] width 42 height 22
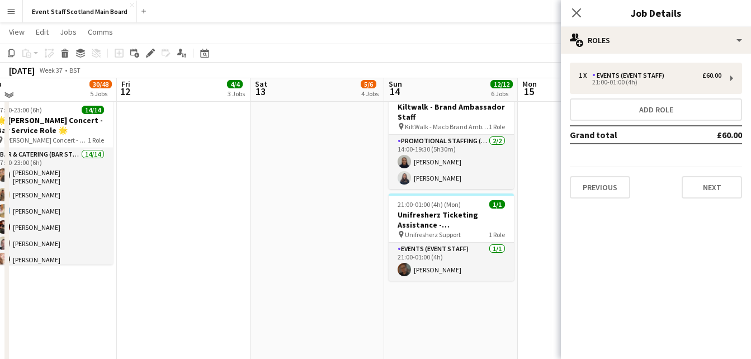
scroll to position [347, 0]
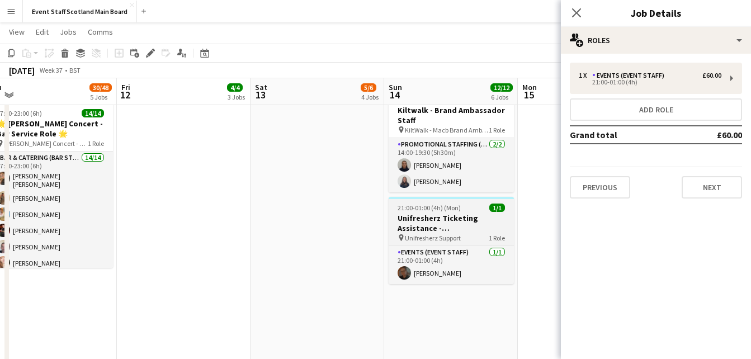
click at [439, 212] on app-job-card "21:00-01:00 (4h) (Mon) 1/1 Unifresherz Ticketing Assistance - Aberdeen pin Unif…" at bounding box center [450, 240] width 125 height 87
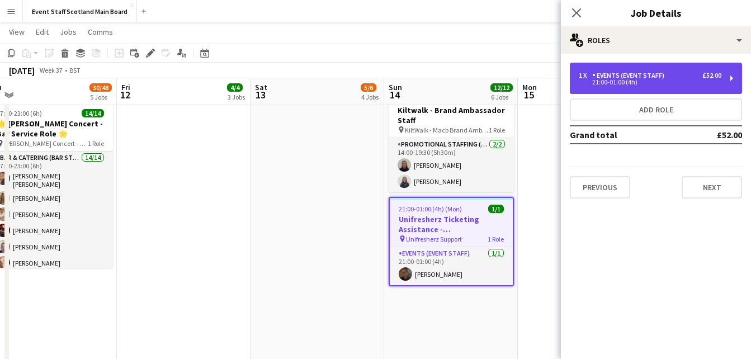
click at [699, 74] on div "1 x Events (Event Staff) £52.00" at bounding box center [650, 76] width 143 height 8
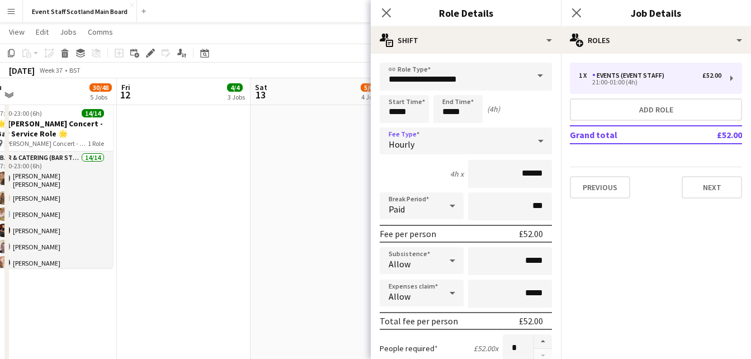
click at [505, 147] on div "Hourly" at bounding box center [455, 140] width 150 height 27
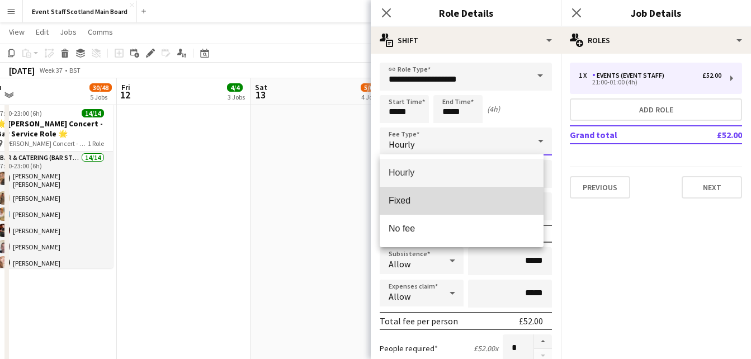
click at [442, 206] on mat-option "Fixed" at bounding box center [462, 201] width 164 height 28
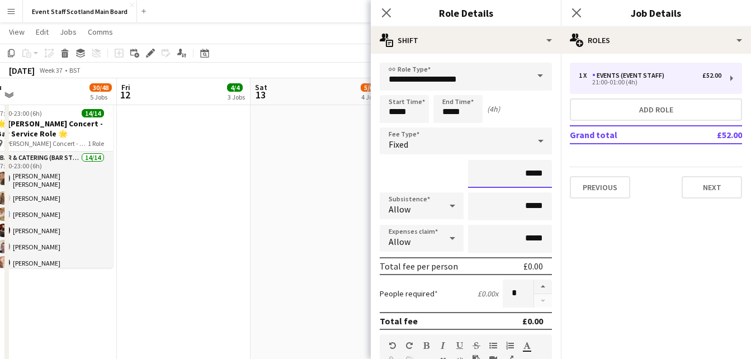
drag, startPoint x: 519, startPoint y: 171, endPoint x: 674, endPoint y: 135, distance: 159.5
click at [674, 135] on body "Menu Boards Boards Boards All jobs Status Workforce Workforce My Workforce Recr…" at bounding box center [375, 116] width 751 height 927
drag, startPoint x: 533, startPoint y: 169, endPoint x: 520, endPoint y: 173, distance: 14.0
click at [520, 173] on input "*****" at bounding box center [510, 174] width 84 height 28
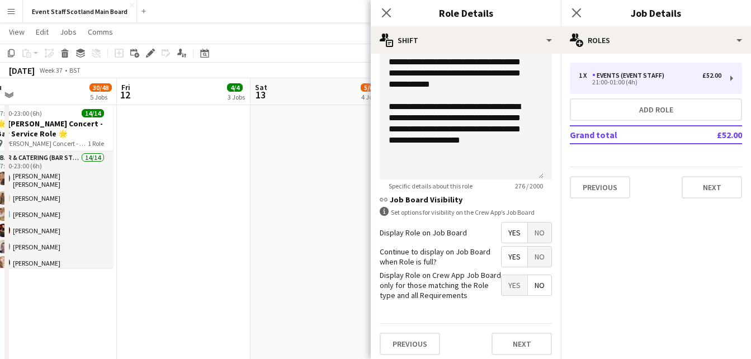
scroll to position [344, 0]
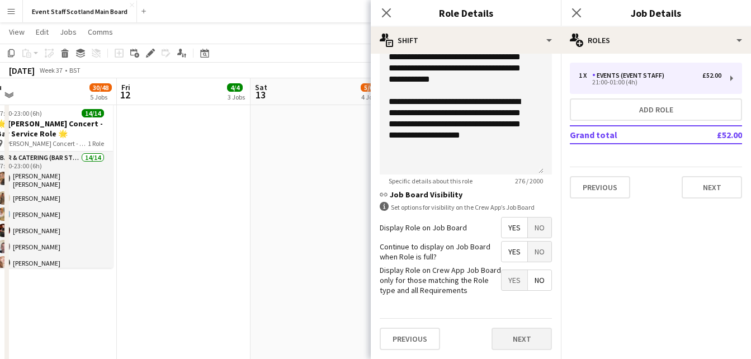
type input "******"
click at [516, 333] on button "Next" at bounding box center [521, 339] width 60 height 22
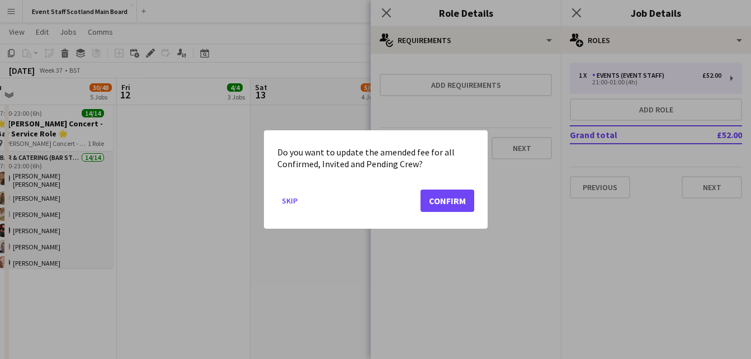
scroll to position [0, 0]
click at [434, 194] on button "Confirm" at bounding box center [447, 200] width 54 height 22
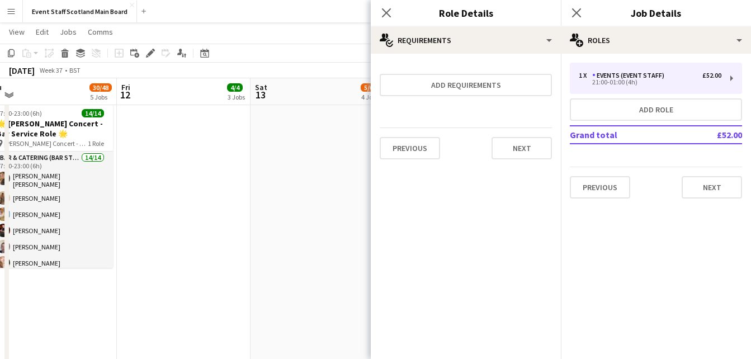
scroll to position [347, 0]
click at [514, 144] on button "Next" at bounding box center [521, 148] width 60 height 22
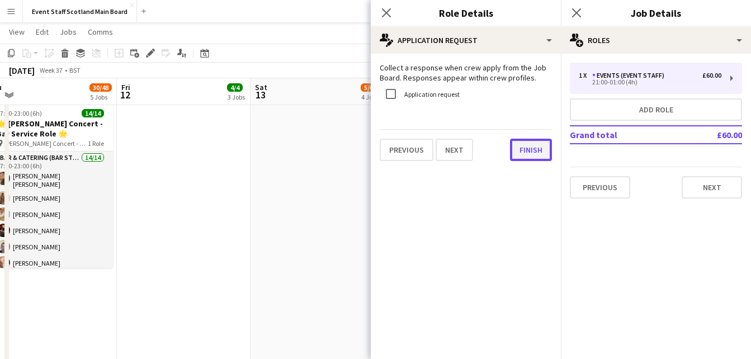
click at [514, 144] on button "Finish" at bounding box center [531, 150] width 42 height 22
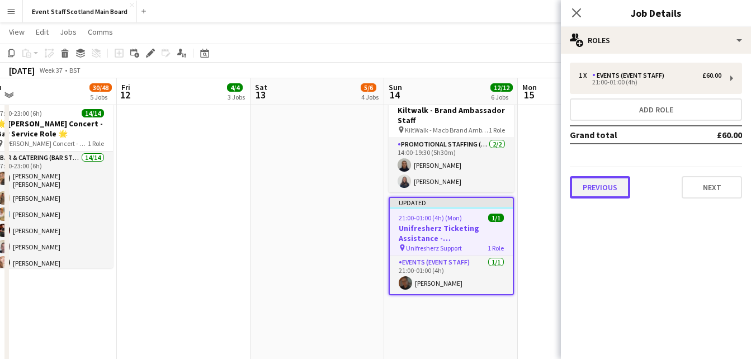
click at [606, 189] on button "Previous" at bounding box center [600, 187] width 60 height 22
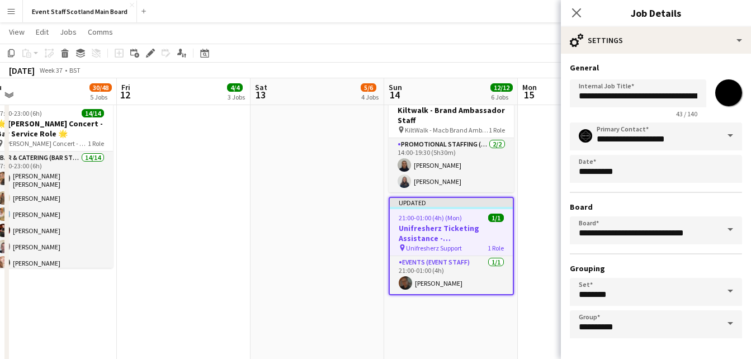
scroll to position [42, 0]
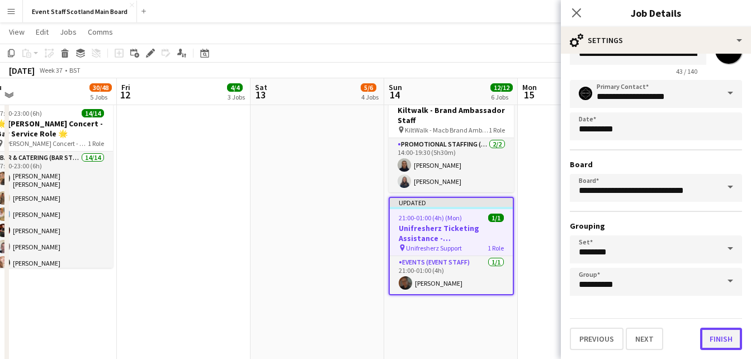
click at [708, 335] on button "Finish" at bounding box center [721, 339] width 42 height 22
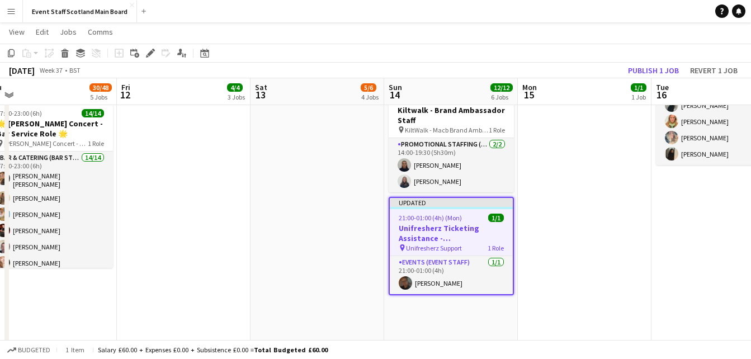
click at [601, 141] on app-date-cell at bounding box center [585, 169] width 134 height 783
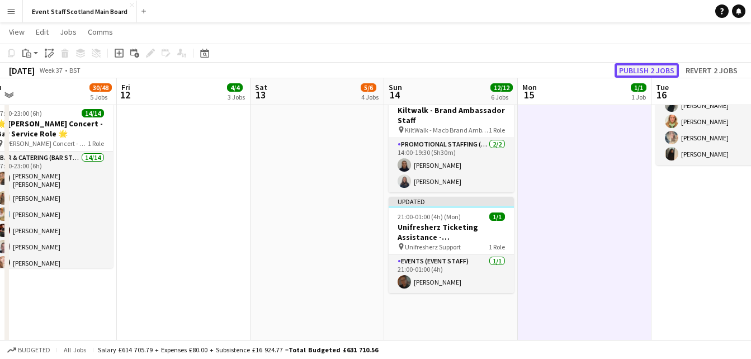
click at [655, 69] on button "Publish 2 jobs" at bounding box center [646, 70] width 64 height 15
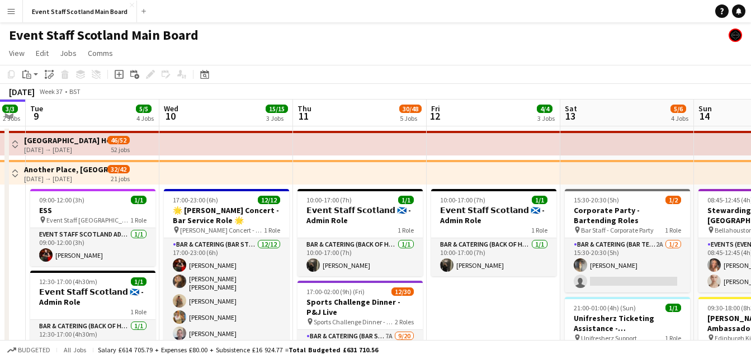
scroll to position [0, 235]
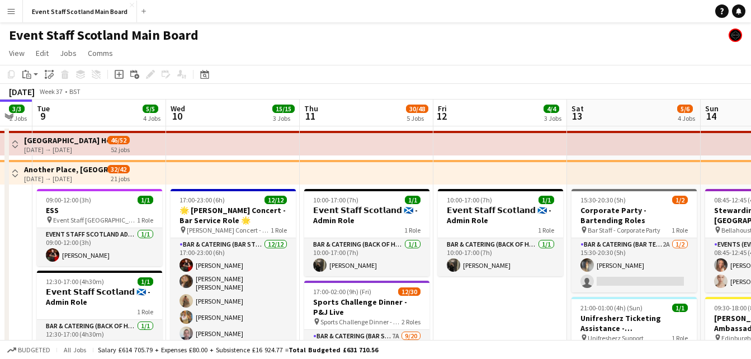
drag, startPoint x: 178, startPoint y: 302, endPoint x: 494, endPoint y: 295, distance: 316.5
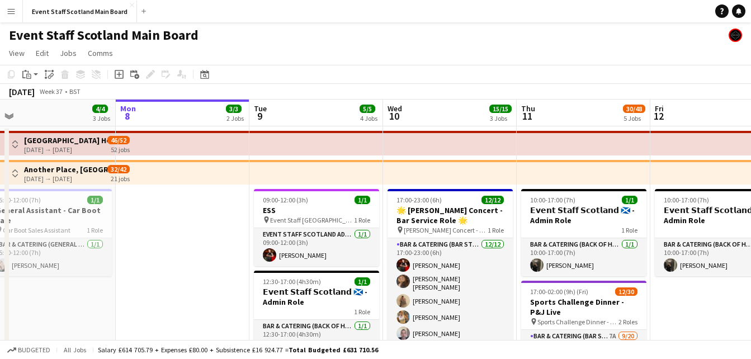
drag, startPoint x: 458, startPoint y: 301, endPoint x: 703, endPoint y: 274, distance: 246.9
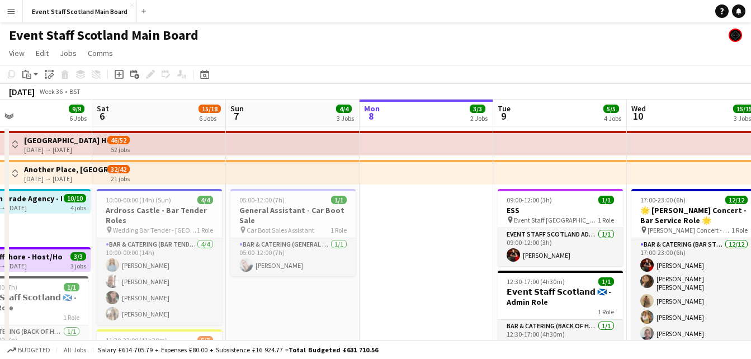
drag, startPoint x: 216, startPoint y: 238, endPoint x: 465, endPoint y: 259, distance: 249.6
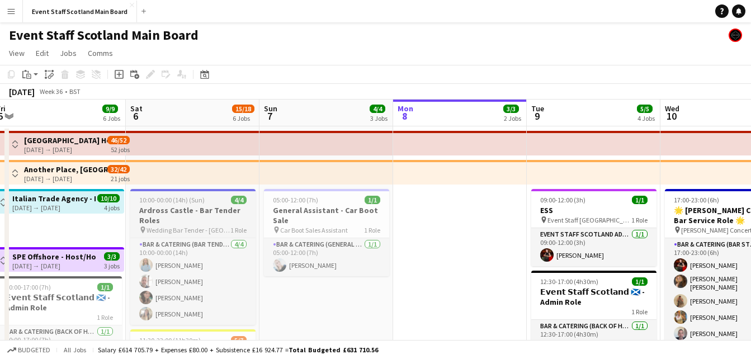
click at [201, 223] on h3 "Ardross Castle - Bar Tender Roles" at bounding box center [192, 215] width 125 height 20
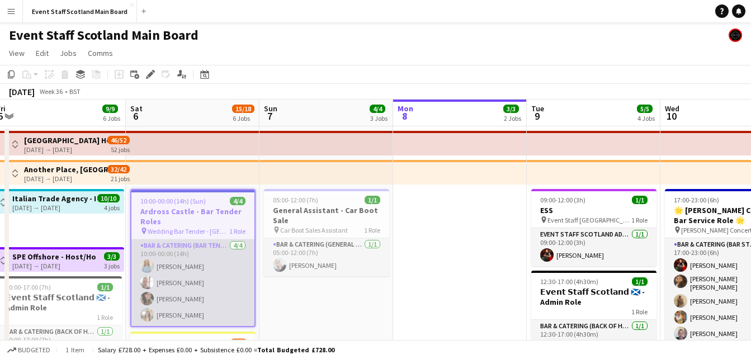
click at [198, 259] on app-card-role "Bar & Catering (Bar Tender) 4/4 10:00-00:00 (14h) Molly Kitson David Valentine …" at bounding box center [192, 282] width 123 height 87
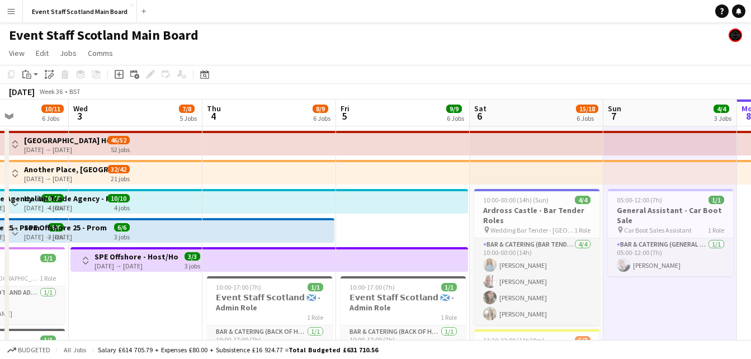
drag, startPoint x: 297, startPoint y: 305, endPoint x: 759, endPoint y: 248, distance: 465.2
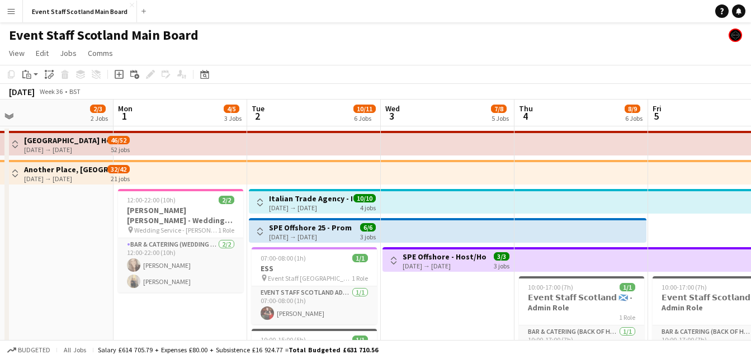
scroll to position [0, 255]
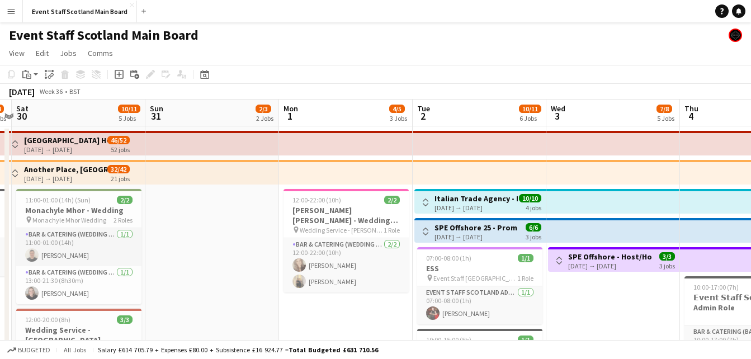
drag, startPoint x: 219, startPoint y: 305, endPoint x: 603, endPoint y: 291, distance: 383.7
click at [337, 204] on app-job-card "12:00-22:00 (10h) 2/2 Comrie Croft - Wedding Service pin Wedding Service - Comr…" at bounding box center [345, 240] width 125 height 103
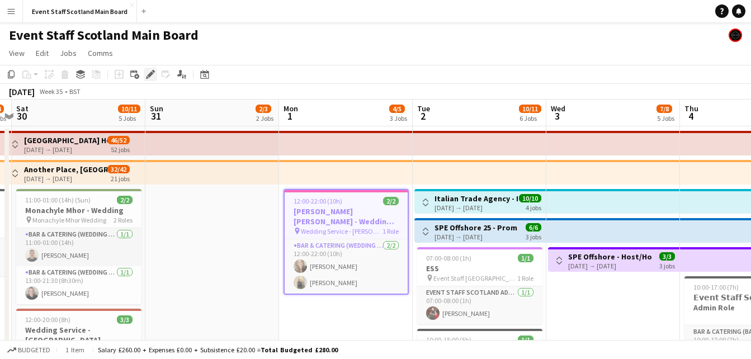
click at [148, 73] on icon "Edit" at bounding box center [150, 74] width 9 height 9
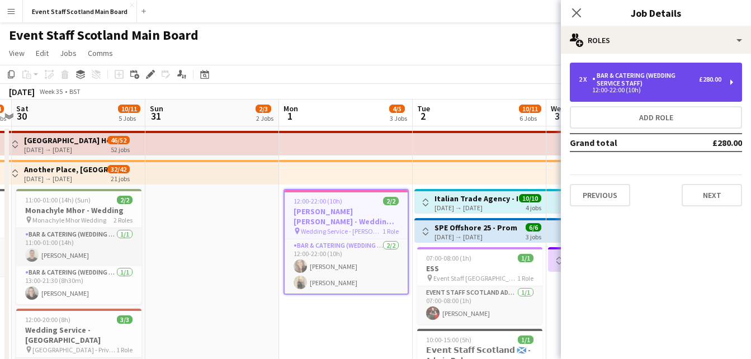
click at [716, 75] on div "£280.00" at bounding box center [710, 79] width 22 height 8
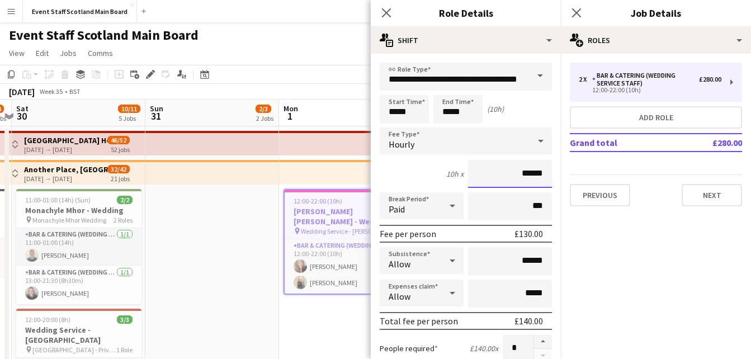
click at [522, 176] on input "******" at bounding box center [510, 174] width 84 height 28
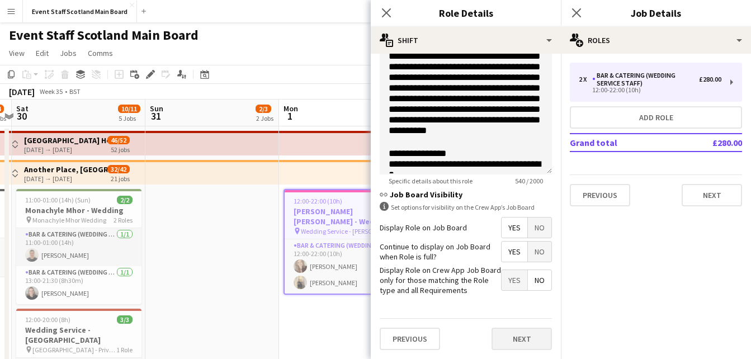
type input "******"
click at [519, 343] on button "Next" at bounding box center [521, 339] width 60 height 22
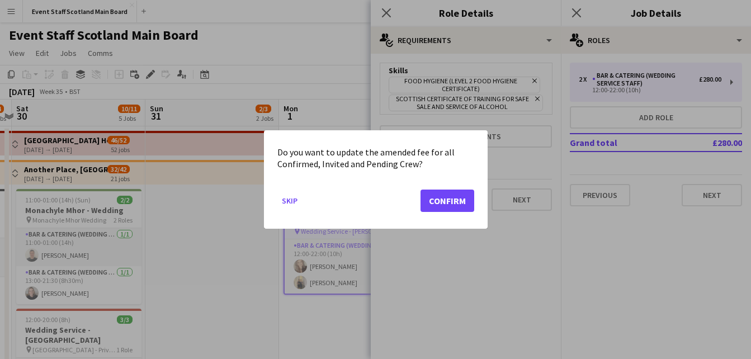
scroll to position [0, 0]
click at [434, 205] on button "Confirm" at bounding box center [447, 200] width 54 height 22
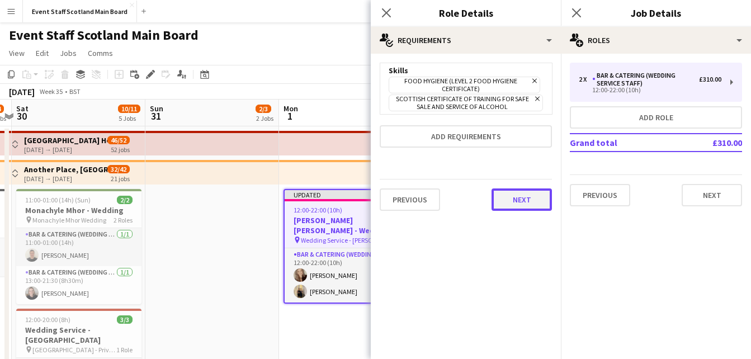
click at [524, 196] on button "Next" at bounding box center [521, 199] width 60 height 22
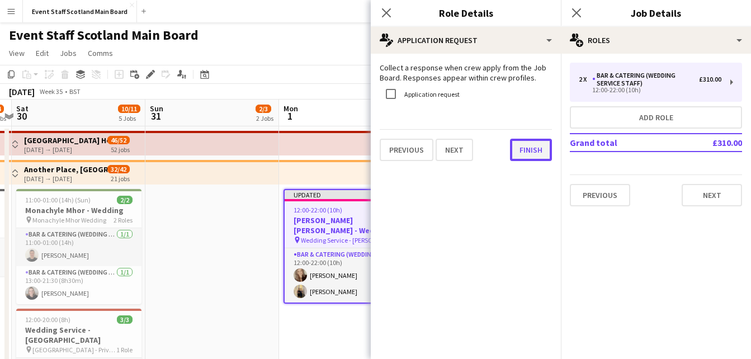
click at [524, 157] on button "Finish" at bounding box center [531, 150] width 42 height 22
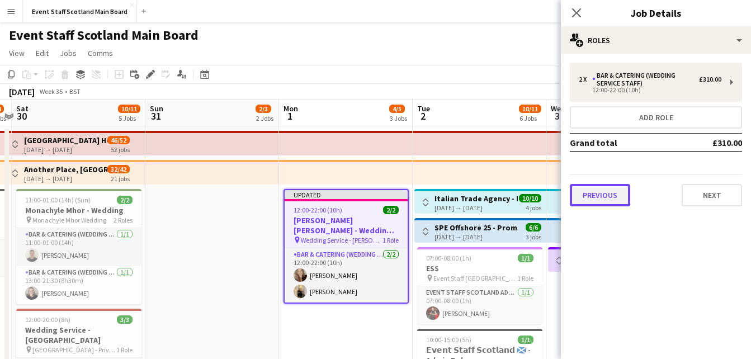
click at [609, 201] on button "Previous" at bounding box center [600, 195] width 60 height 22
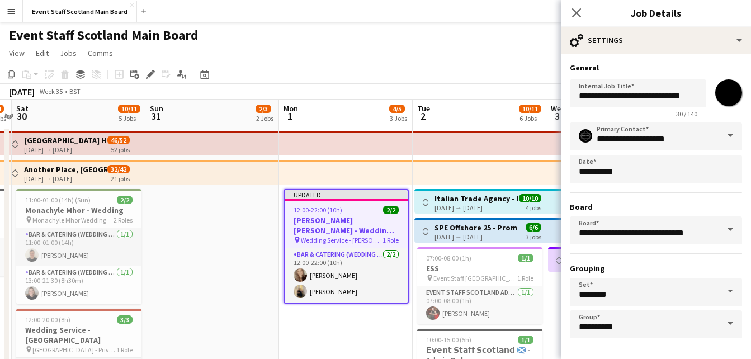
scroll to position [42, 0]
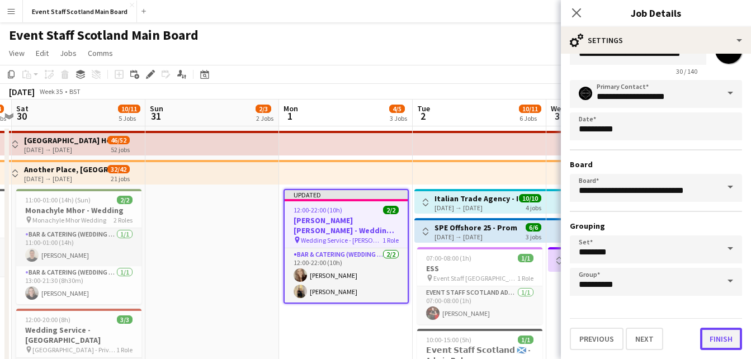
click at [712, 335] on button "Finish" at bounding box center [721, 339] width 42 height 22
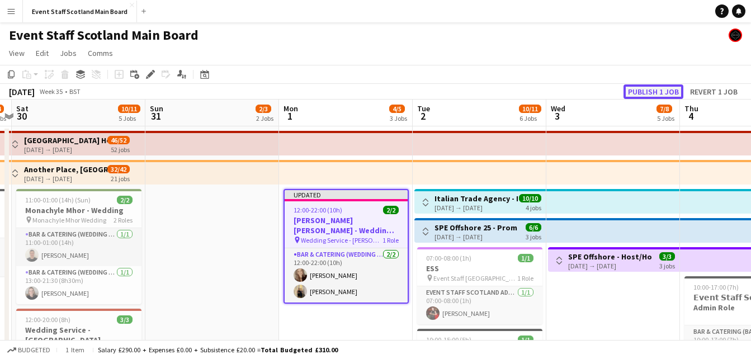
click at [656, 94] on button "Publish 1 job" at bounding box center [653, 91] width 60 height 15
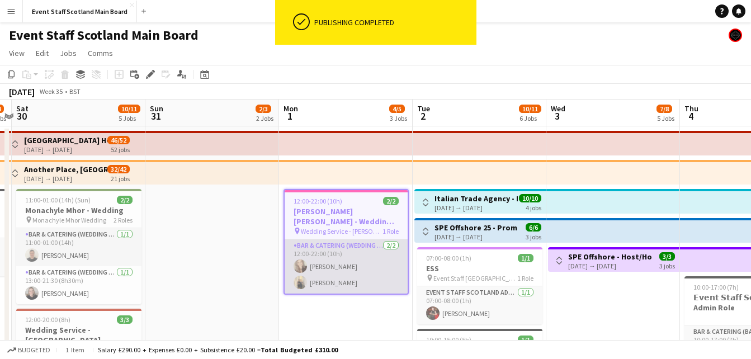
click at [366, 260] on app-card-role "Bar & Catering (Wedding Service Staff) 2/2 12:00-22:00 (10h) Robyn Struthers An…" at bounding box center [346, 266] width 123 height 54
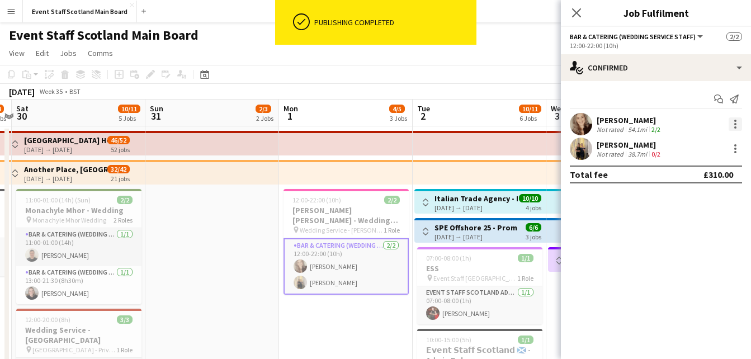
click at [732, 124] on div at bounding box center [734, 123] width 13 height 13
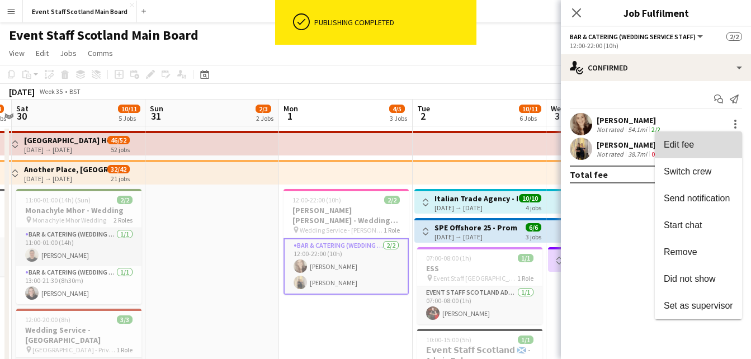
click at [685, 150] on span "Edit fee" at bounding box center [698, 145] width 69 height 10
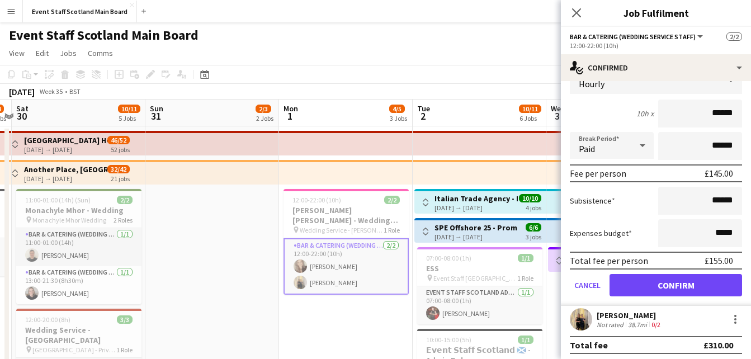
scroll to position [87, 0]
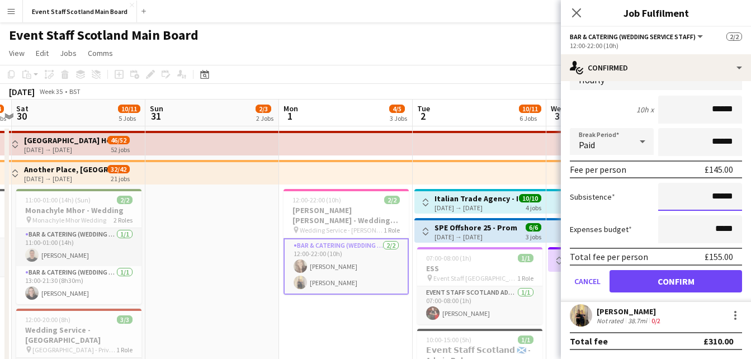
drag, startPoint x: 705, startPoint y: 197, endPoint x: 733, endPoint y: 198, distance: 28.6
click at [733, 198] on form "Fee Type Hourly 10h x ****** Break Period Paid ****** Fee per person £145.00 Su…" at bounding box center [656, 182] width 190 height 239
type input "*****"
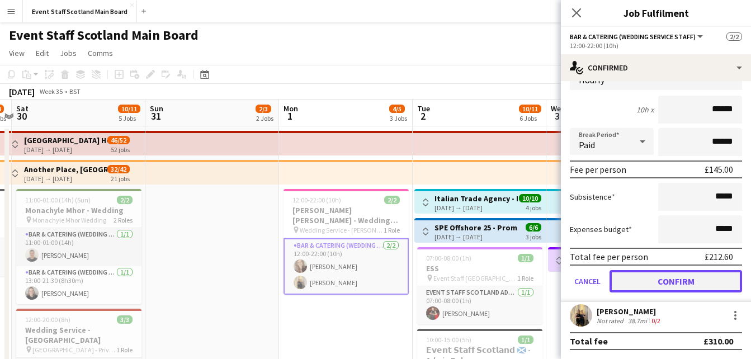
click at [684, 272] on button "Confirm" at bounding box center [675, 281] width 132 height 22
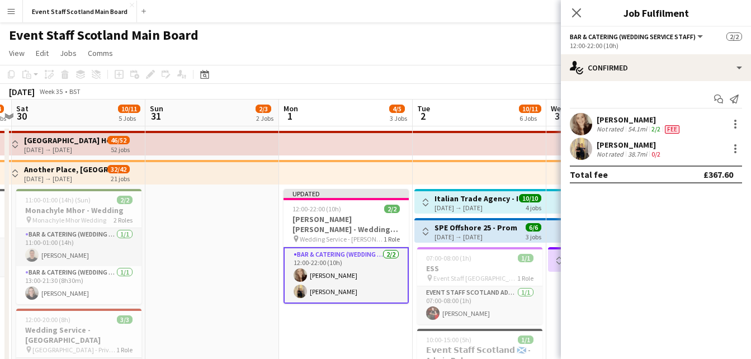
scroll to position [0, 0]
click at [732, 150] on div at bounding box center [734, 148] width 13 height 13
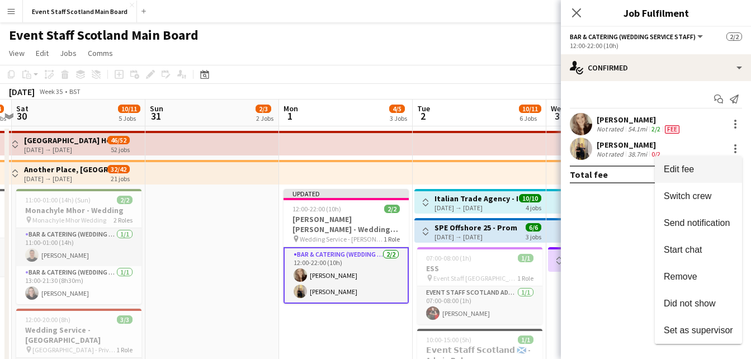
click at [688, 169] on span "Edit fee" at bounding box center [679, 169] width 30 height 10
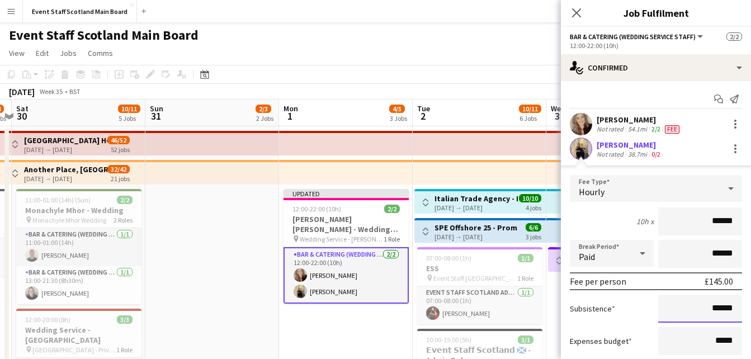
drag, startPoint x: 700, startPoint y: 311, endPoint x: 732, endPoint y: 312, distance: 31.9
click at [732, 312] on input "******" at bounding box center [700, 309] width 84 height 28
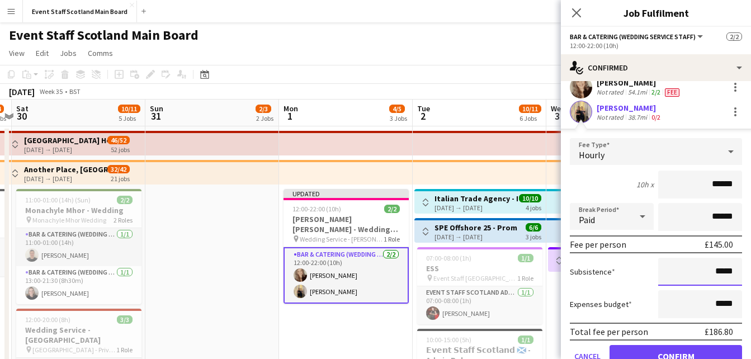
scroll to position [87, 0]
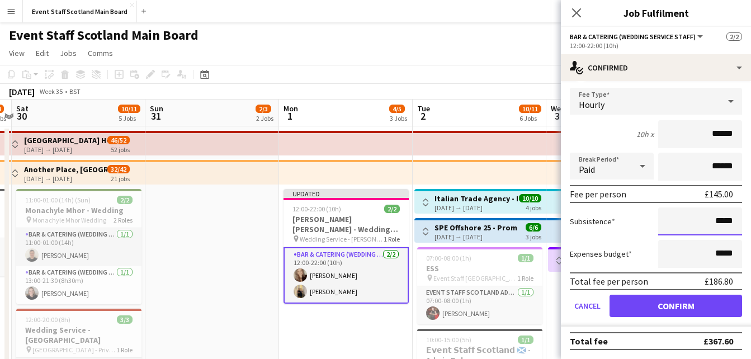
type input "*****"
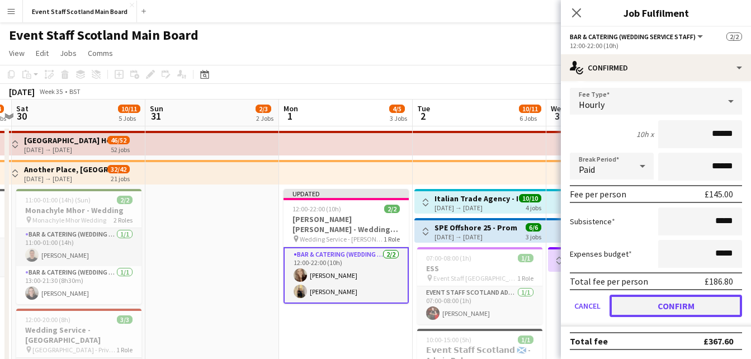
click at [699, 304] on button "Confirm" at bounding box center [675, 306] width 132 height 22
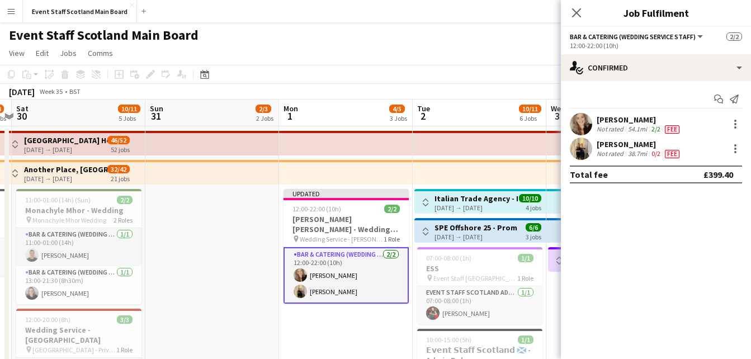
scroll to position [0, 0]
click at [577, 12] on icon at bounding box center [576, 12] width 11 height 11
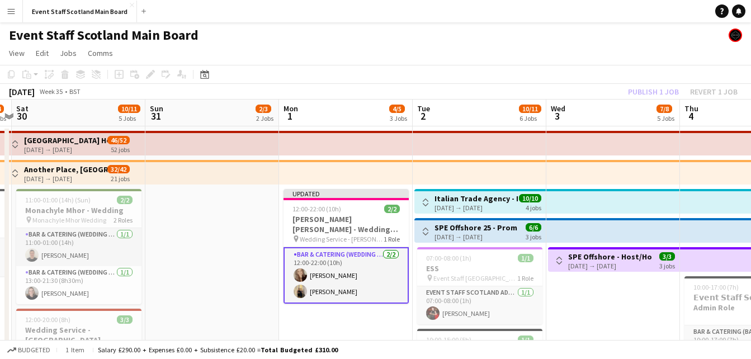
click at [607, 87] on div "August 2025 Week 35 • BST Publish 1 job Revert 1 job" at bounding box center [375, 92] width 751 height 16
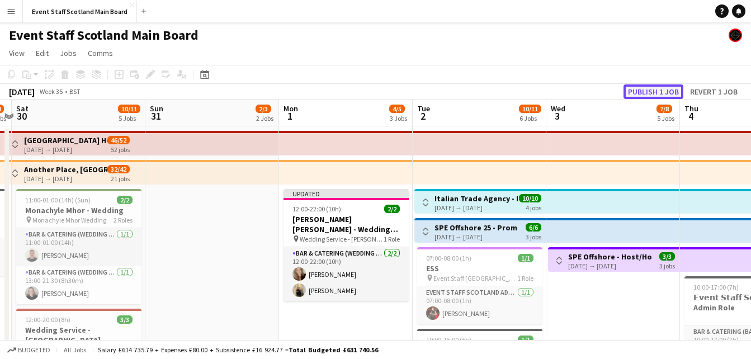
click at [627, 91] on button "Publish 1 job" at bounding box center [653, 91] width 60 height 15
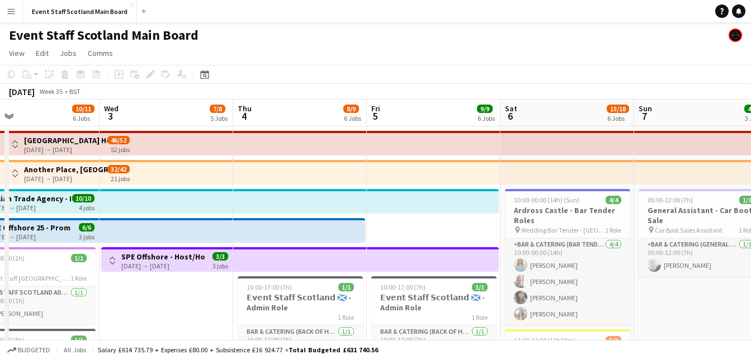
scroll to position [0, 300]
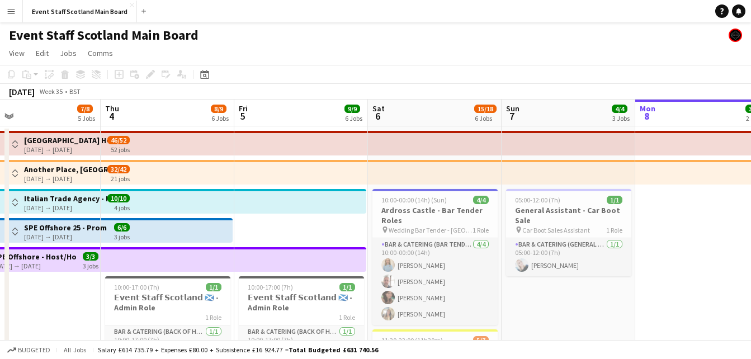
drag, startPoint x: 626, startPoint y: 290, endPoint x: 0, endPoint y: 310, distance: 625.8
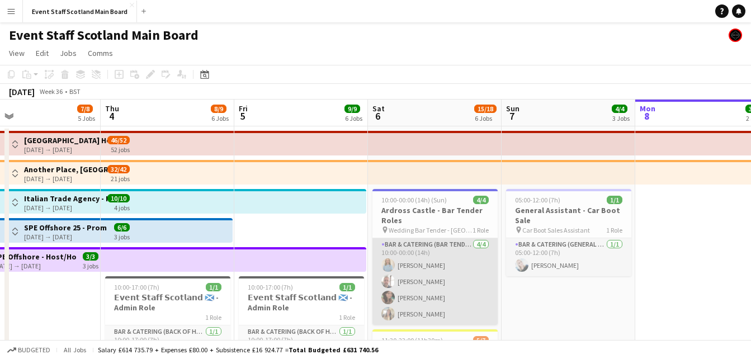
click at [448, 278] on app-card-role "Bar & Catering (Bar Tender) 4/4 10:00-00:00 (14h) Molly Kitson David Valentine …" at bounding box center [434, 281] width 125 height 87
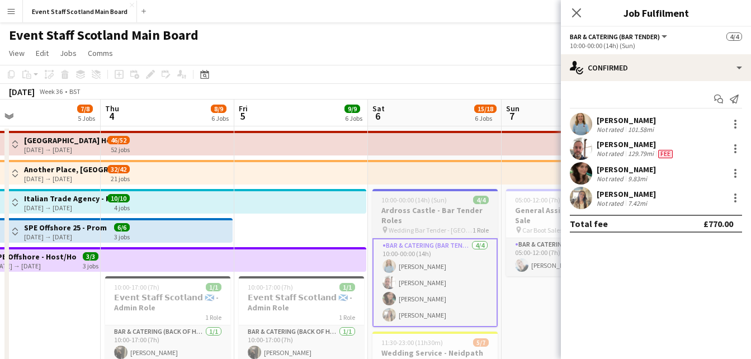
click at [443, 213] on h3 "Ardross Castle - Bar Tender Roles" at bounding box center [434, 215] width 125 height 20
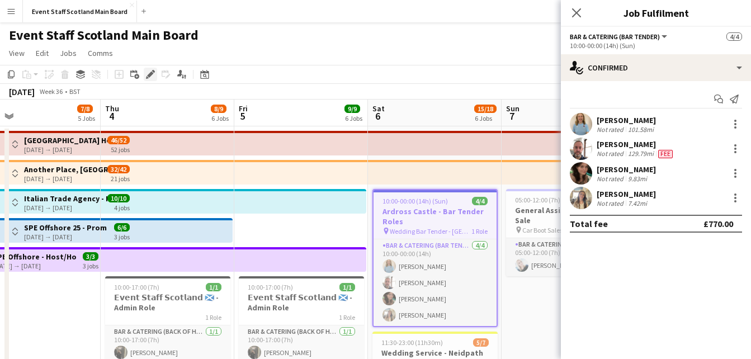
click at [145, 73] on div "Edit" at bounding box center [150, 74] width 13 height 13
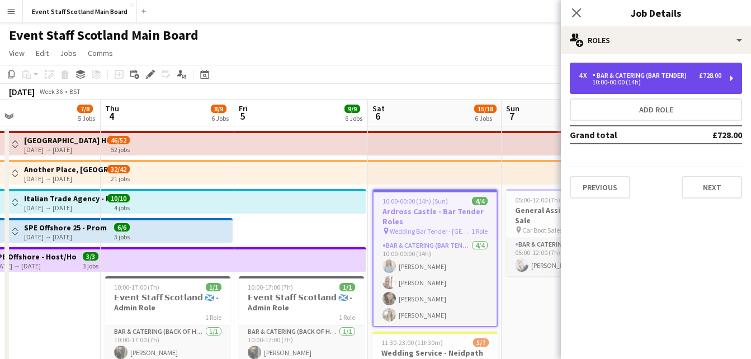
click at [663, 73] on div "Bar & Catering (Bar Tender)" at bounding box center [641, 76] width 99 height 8
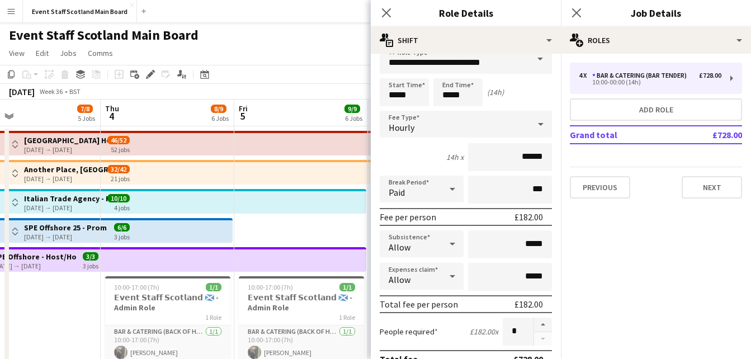
scroll to position [0, 0]
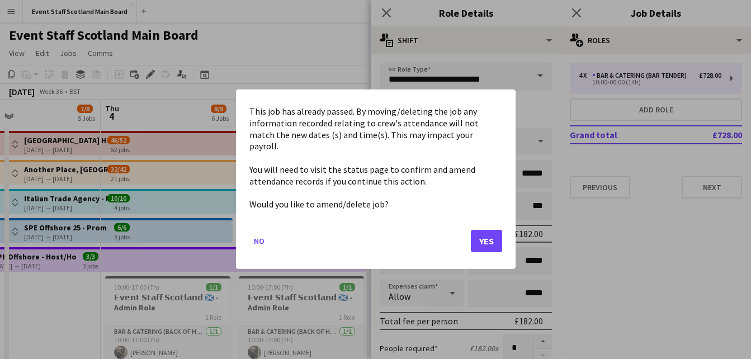
click at [484, 239] on button "Yes" at bounding box center [486, 241] width 31 height 22
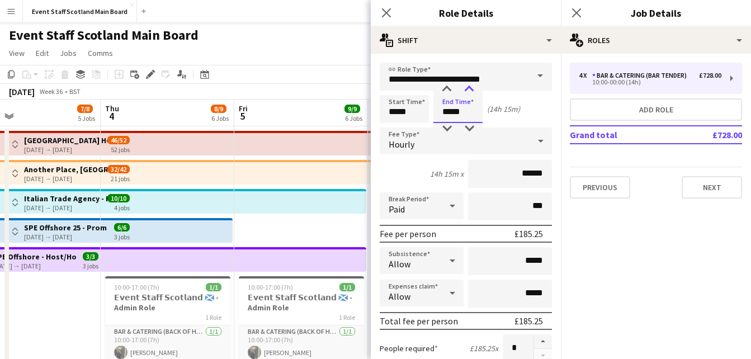
click at [470, 88] on div at bounding box center [469, 89] width 22 height 11
type input "*****"
click at [470, 88] on div at bounding box center [469, 89] width 22 height 11
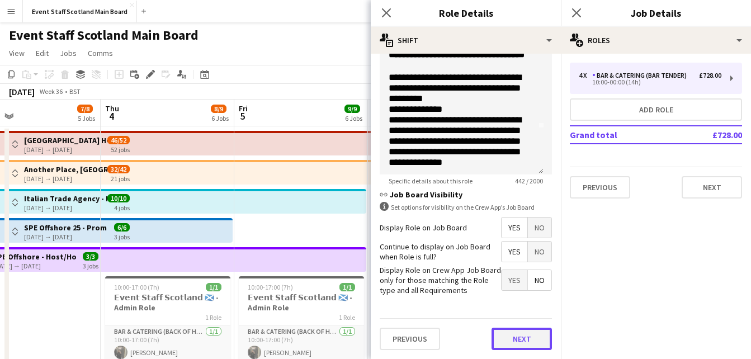
click at [524, 334] on button "Next" at bounding box center [521, 339] width 60 height 22
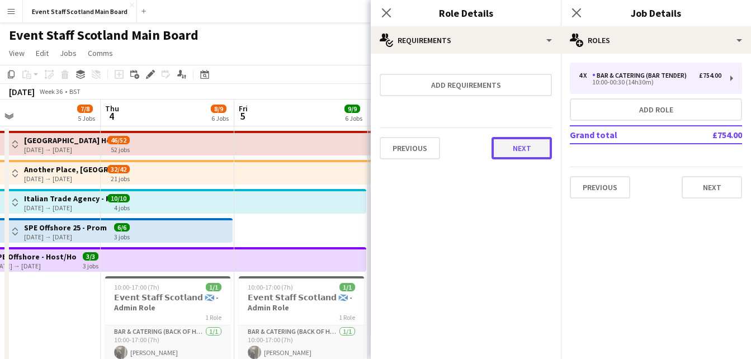
click at [526, 146] on button "Next" at bounding box center [521, 148] width 60 height 22
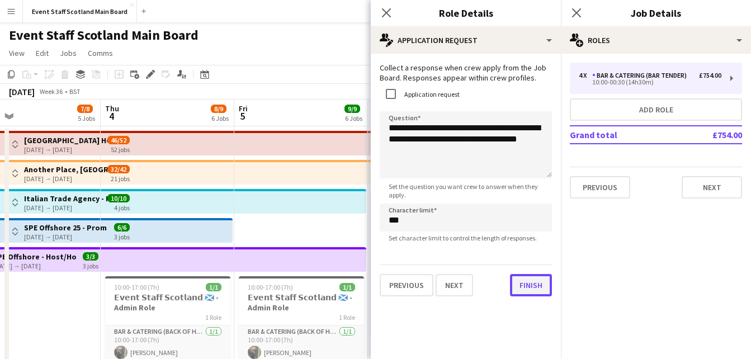
click at [524, 298] on div "**********" at bounding box center [466, 180] width 190 height 252
click at [539, 278] on button "Finish" at bounding box center [531, 285] width 42 height 22
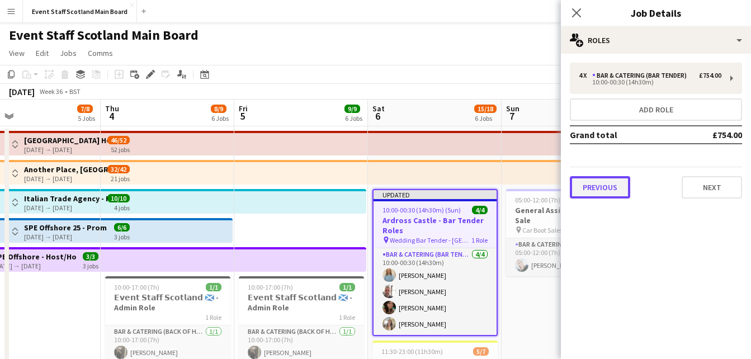
click at [587, 184] on button "Previous" at bounding box center [600, 187] width 60 height 22
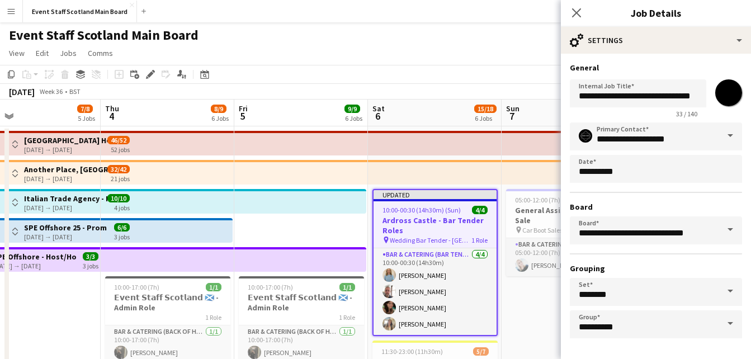
scroll to position [42, 0]
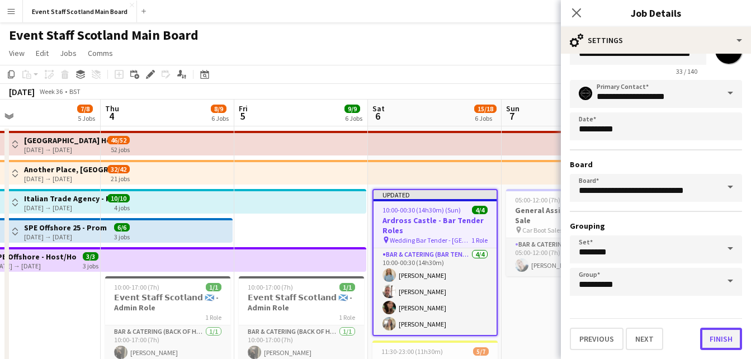
click at [714, 340] on button "Finish" at bounding box center [721, 339] width 42 height 22
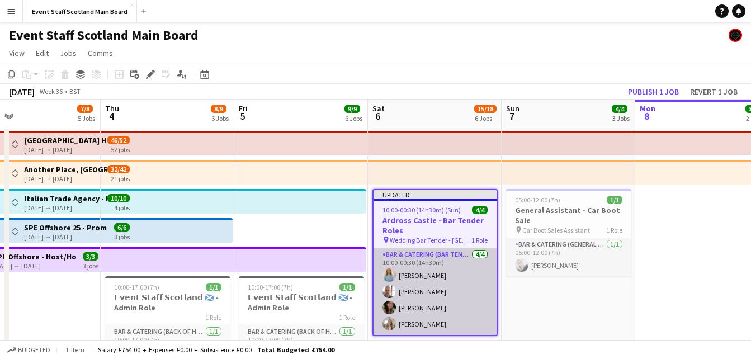
click at [442, 307] on app-card-role "Bar & Catering (Bar Tender) 4/4 10:00-00:30 (14h30m) Molly Kitson David Valenti…" at bounding box center [434, 291] width 123 height 87
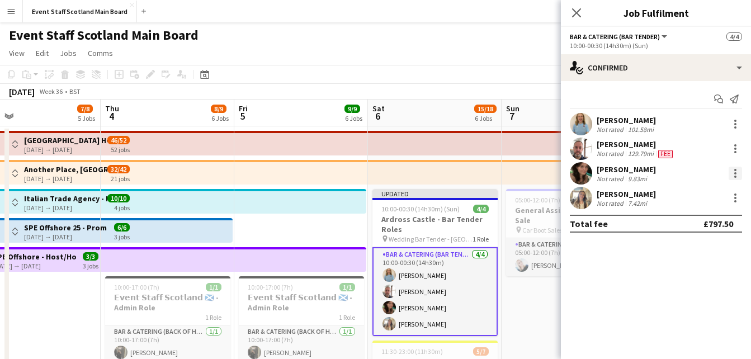
click at [731, 170] on div at bounding box center [734, 173] width 13 height 13
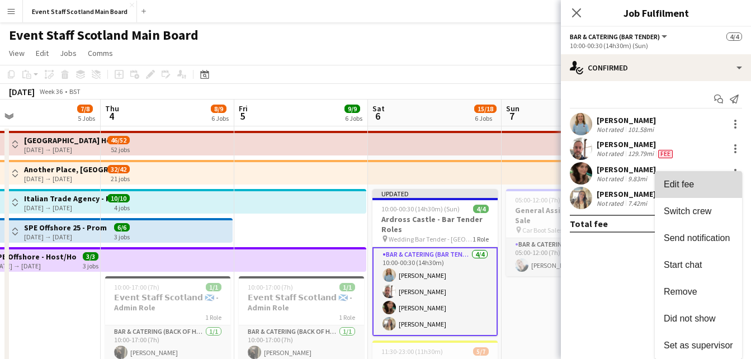
click at [702, 181] on span "Edit fee" at bounding box center [698, 184] width 69 height 10
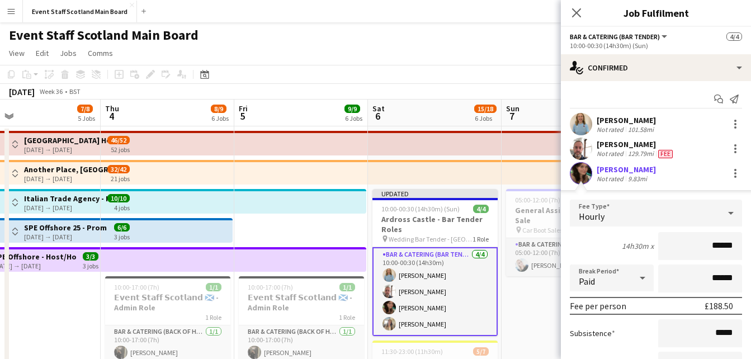
click at [712, 247] on input "******" at bounding box center [700, 246] width 84 height 28
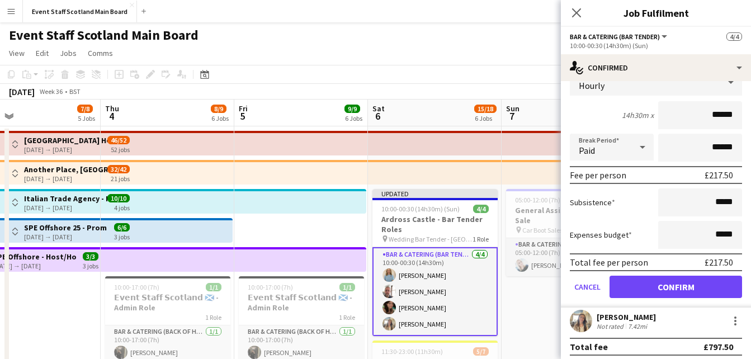
scroll to position [136, 0]
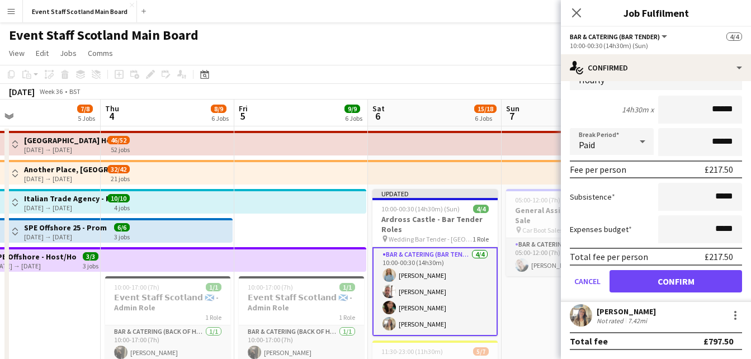
type input "******"
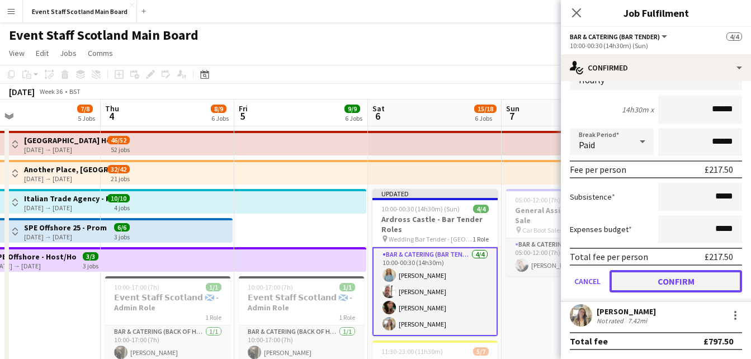
click at [667, 288] on button "Confirm" at bounding box center [675, 281] width 132 height 22
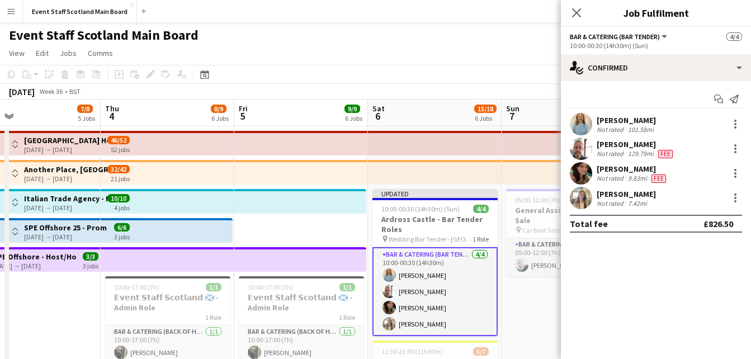
scroll to position [0, 0]
click at [574, 15] on icon at bounding box center [576, 12] width 11 height 11
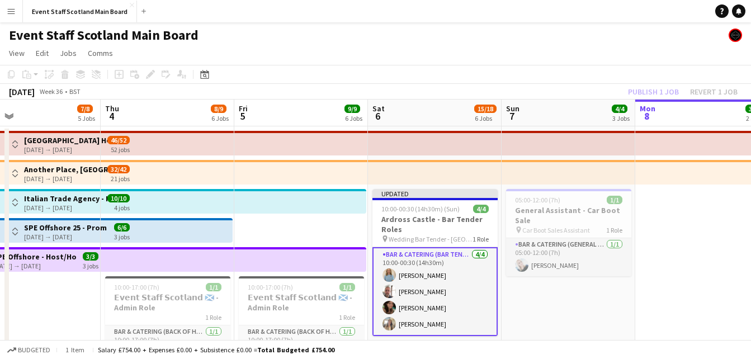
click at [444, 288] on app-card-role "Bar & Catering (Bar Tender) 4/4 10:00-00:30 (14h30m) Molly Kitson David Valenti…" at bounding box center [434, 291] width 125 height 89
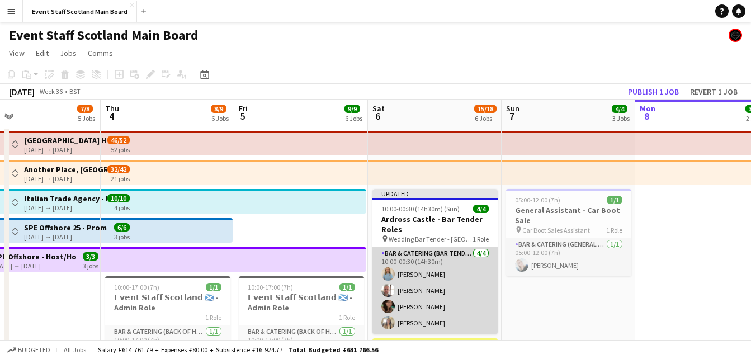
click at [444, 288] on app-card-role "Bar & Catering (Bar Tender) 4/4 10:00-00:30 (14h30m) Molly Kitson David Valenti…" at bounding box center [434, 290] width 125 height 87
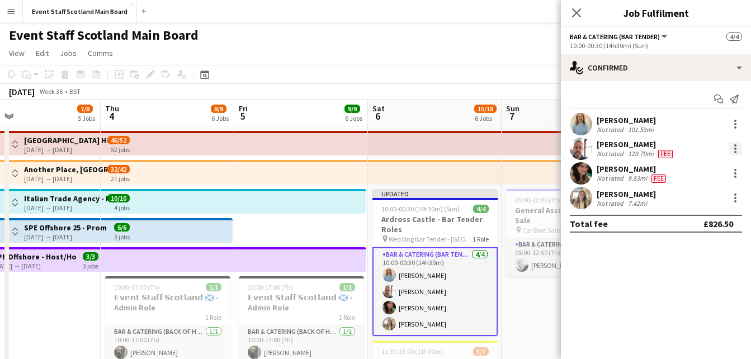
click at [732, 151] on div at bounding box center [734, 148] width 13 height 13
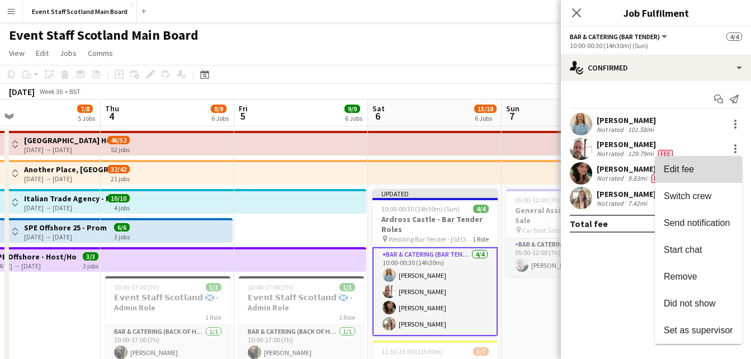
click at [707, 167] on span "Edit fee" at bounding box center [698, 169] width 69 height 10
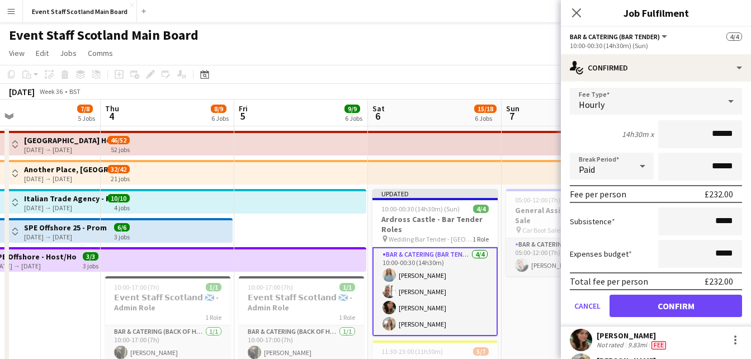
scroll to position [96, 0]
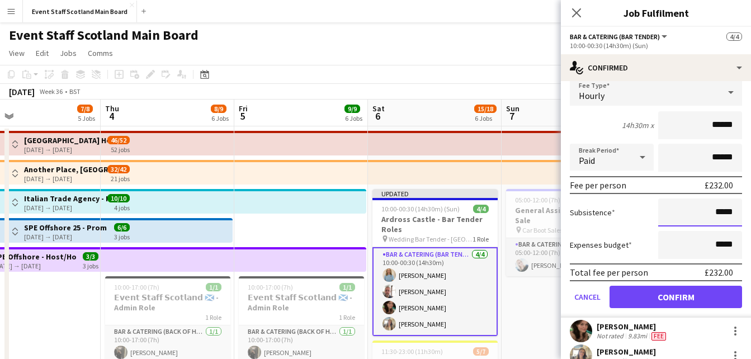
click at [727, 213] on input "*****" at bounding box center [700, 212] width 84 height 28
drag, startPoint x: 708, startPoint y: 212, endPoint x: 736, endPoint y: 215, distance: 28.2
click at [736, 215] on form "Fee Type Hourly 14h30m x ****** Break Period Paid ****** Fee per person £232.00…" at bounding box center [656, 198] width 190 height 239
type input "*******"
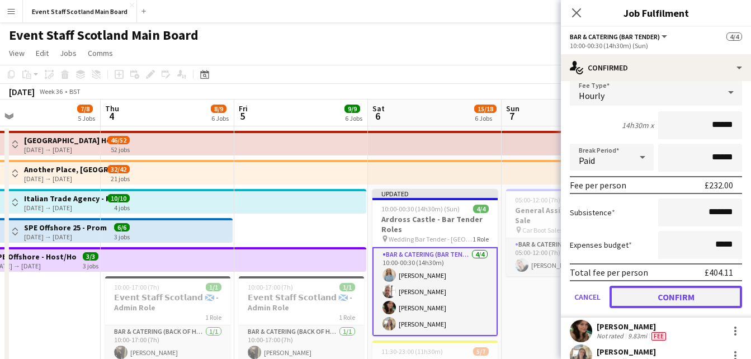
click at [711, 291] on button "Confirm" at bounding box center [675, 297] width 132 height 22
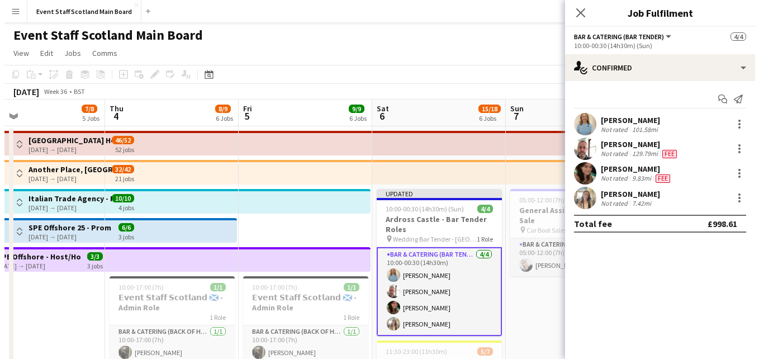
scroll to position [0, 0]
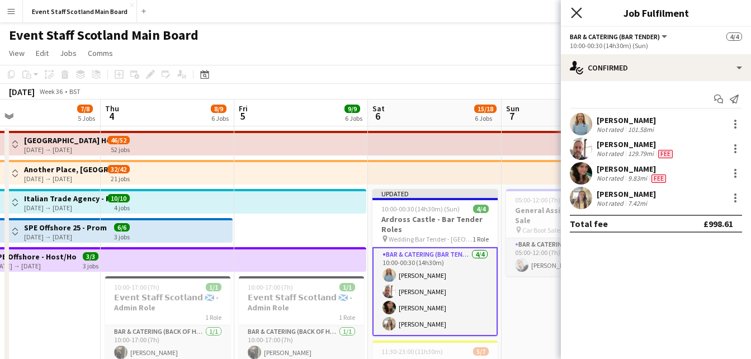
click at [575, 16] on icon "Close pop-in" at bounding box center [576, 12] width 11 height 11
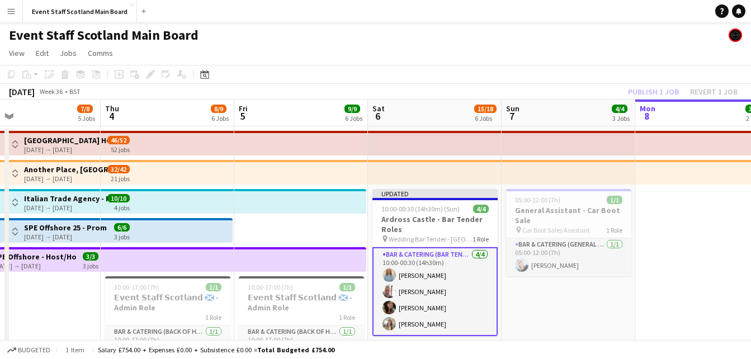
click at [671, 92] on div "Publish 1 job Revert 1 job" at bounding box center [682, 91] width 136 height 15
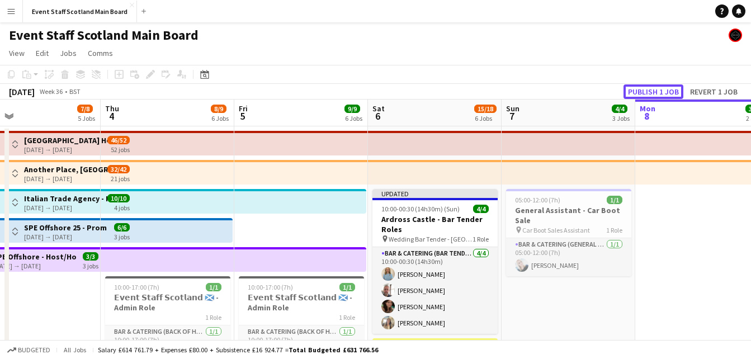
click at [671, 92] on button "Publish 1 job" at bounding box center [653, 91] width 60 height 15
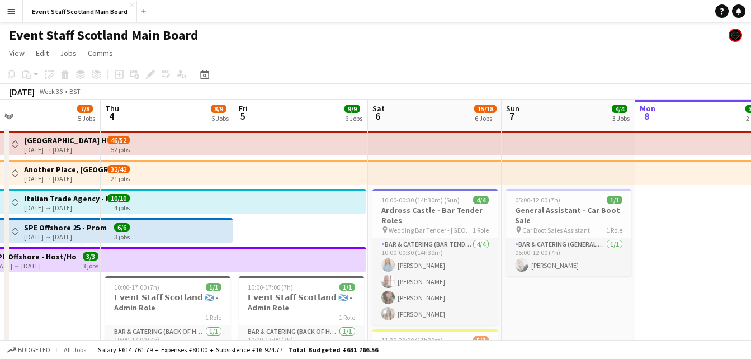
click at [10, 12] on app-icon "Menu" at bounding box center [11, 11] width 9 height 9
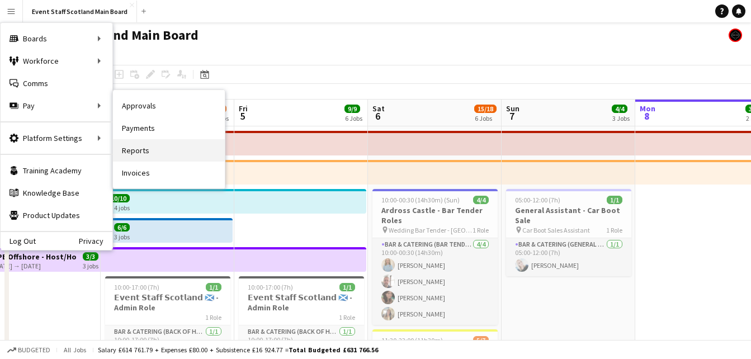
click at [166, 157] on link "Reports" at bounding box center [169, 150] width 112 height 22
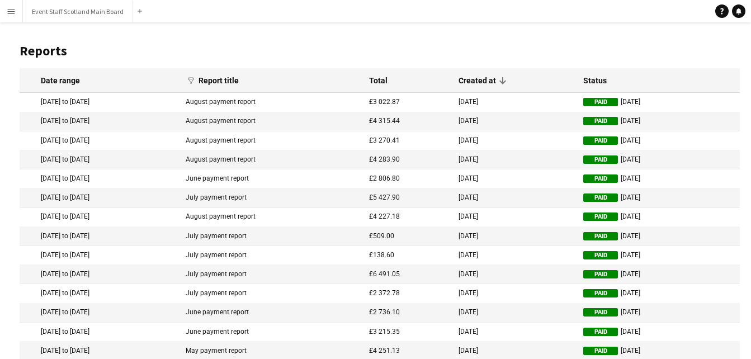
click at [12, 13] on app-icon "Menu" at bounding box center [11, 11] width 9 height 9
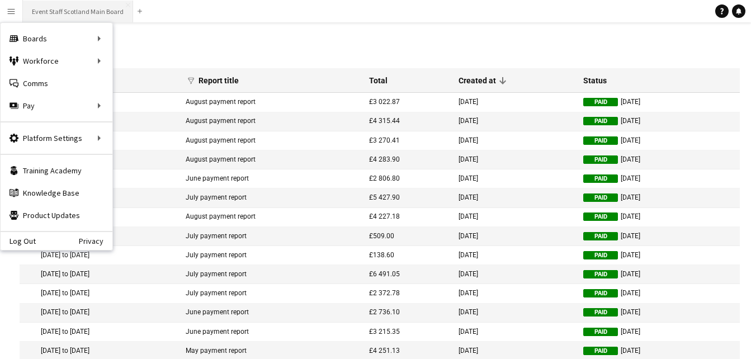
click at [100, 6] on button "Event Staff Scotland Main Board Close" at bounding box center [78, 12] width 110 height 22
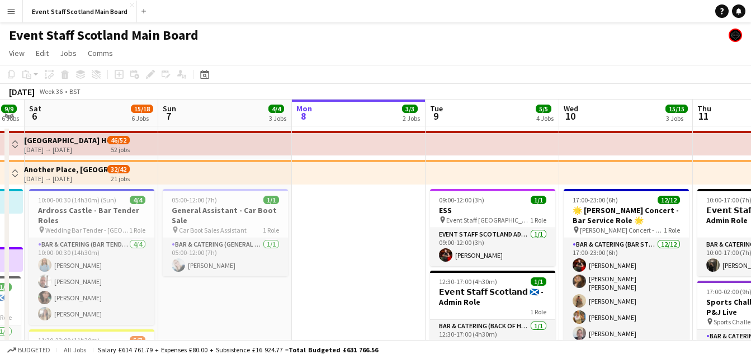
scroll to position [0, 397]
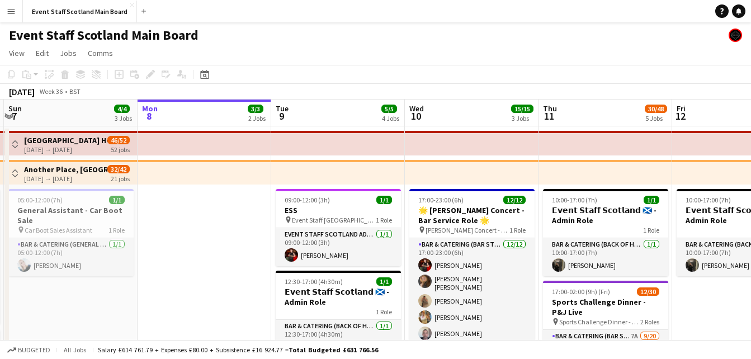
drag, startPoint x: 177, startPoint y: 215, endPoint x: 761, endPoint y: 189, distance: 584.7
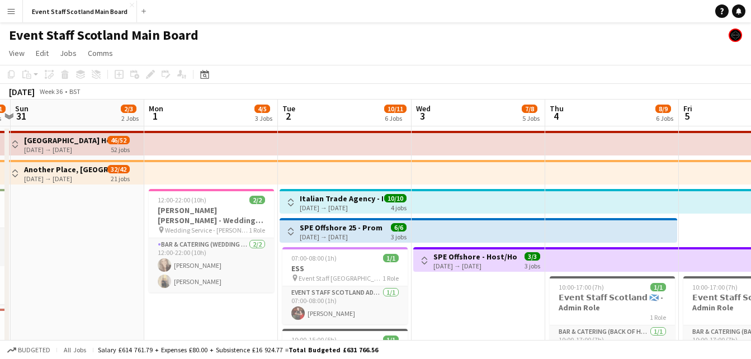
scroll to position [0, 312]
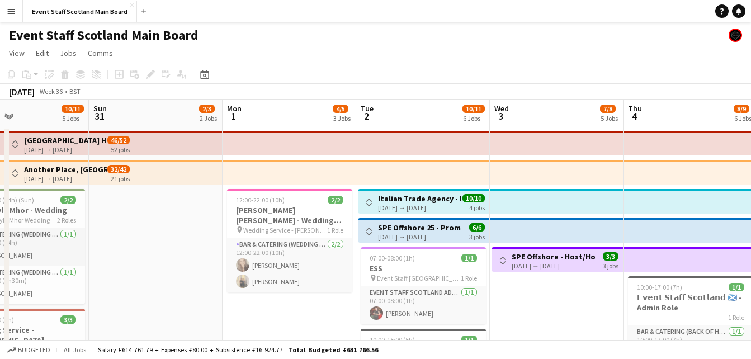
drag, startPoint x: 56, startPoint y: 314, endPoint x: 542, endPoint y: 296, distance: 486.1
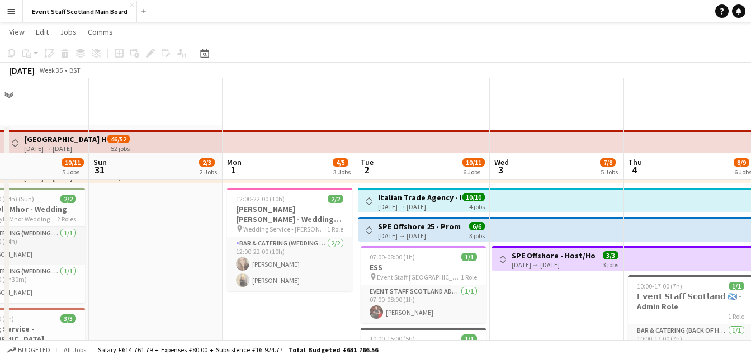
scroll to position [86, 0]
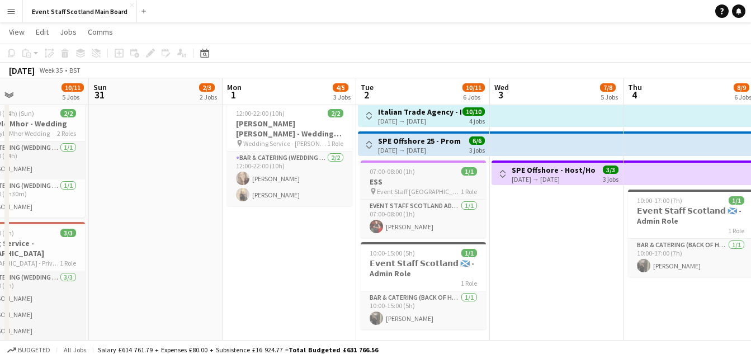
click at [404, 179] on h3 "ESS" at bounding box center [423, 182] width 125 height 10
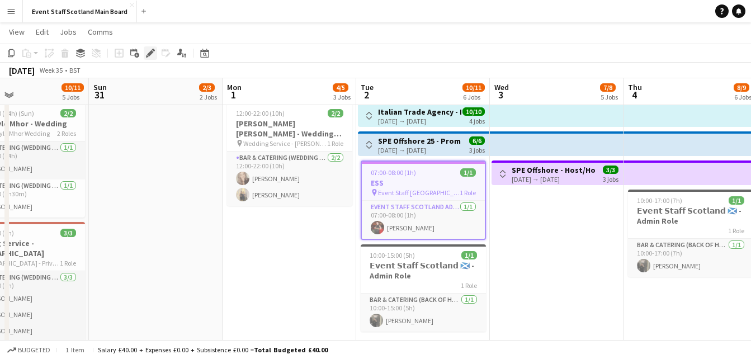
click at [149, 52] on icon "Edit" at bounding box center [150, 53] width 9 height 9
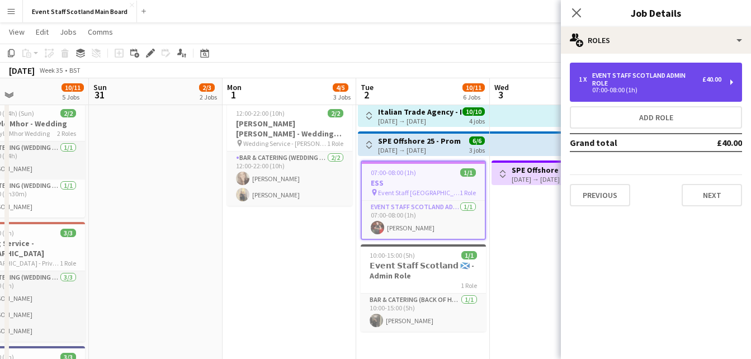
click at [727, 94] on div "1 x EVENT STAFF SCOTLAND ADMIN ROLE £40.00 07:00-08:00 (1h)" at bounding box center [656, 82] width 172 height 39
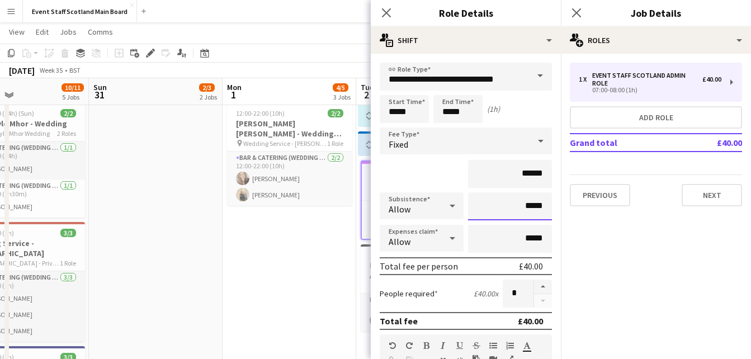
drag, startPoint x: 520, startPoint y: 207, endPoint x: 564, endPoint y: 214, distance: 44.8
click at [537, 208] on input "*****" at bounding box center [510, 206] width 84 height 28
type input "**"
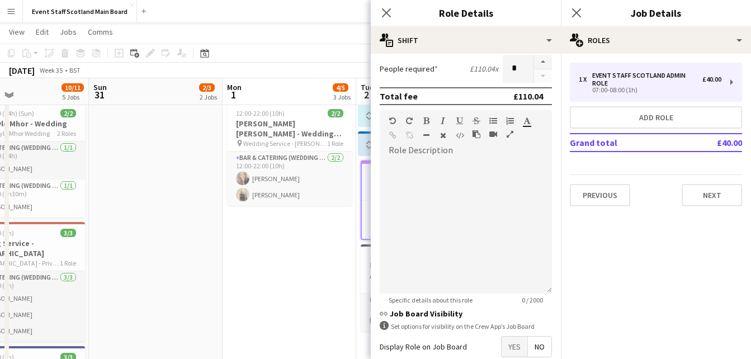
scroll to position [286, 0]
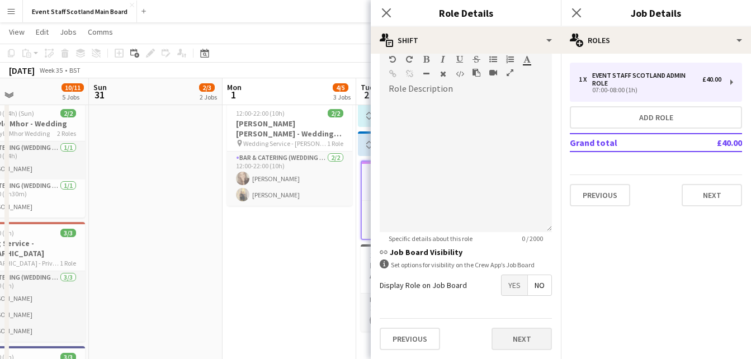
type input "******"
click at [514, 342] on button "Next" at bounding box center [521, 339] width 60 height 22
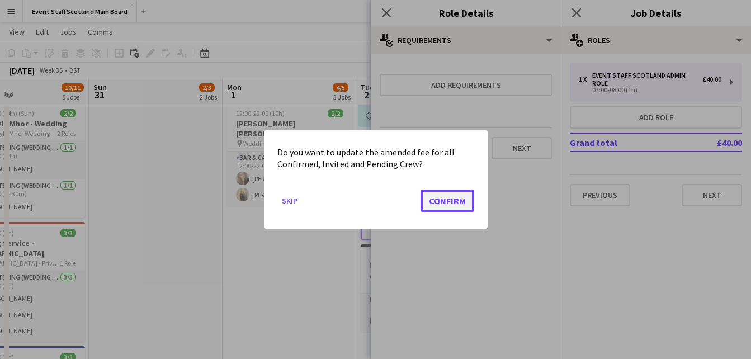
click at [456, 196] on button "Confirm" at bounding box center [447, 200] width 54 height 22
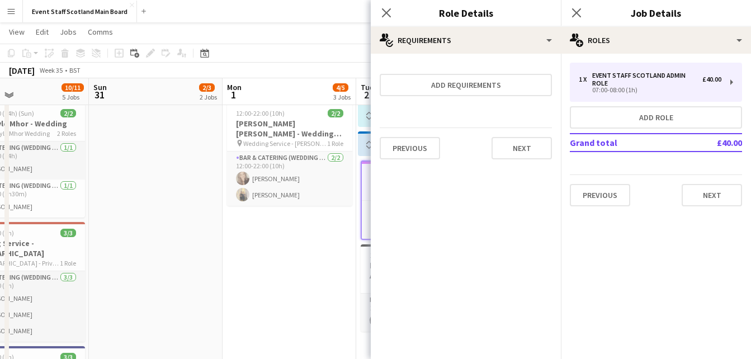
scroll to position [86, 0]
click at [525, 155] on button "Next" at bounding box center [521, 148] width 60 height 22
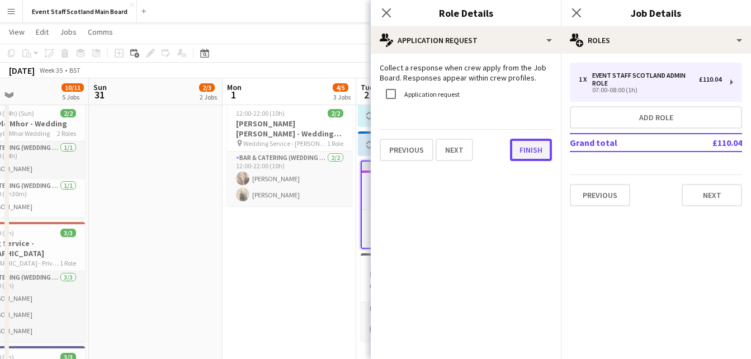
click at [528, 156] on button "Finish" at bounding box center [531, 150] width 42 height 22
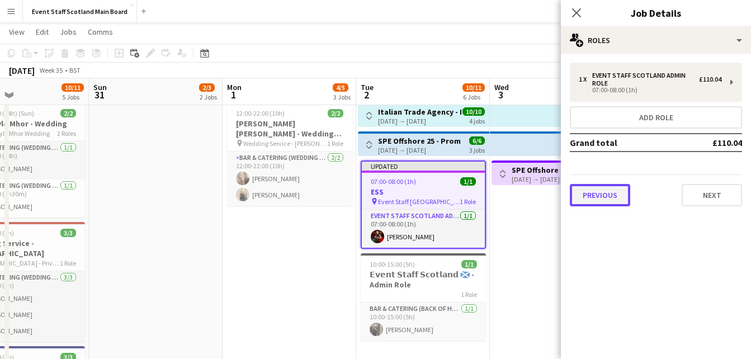
click at [605, 201] on button "Previous" at bounding box center [600, 195] width 60 height 22
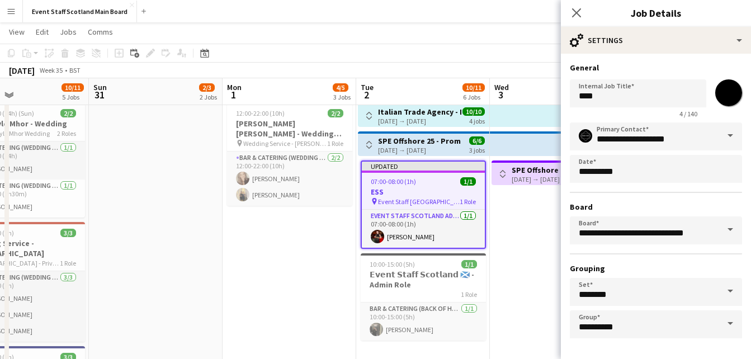
scroll to position [42, 0]
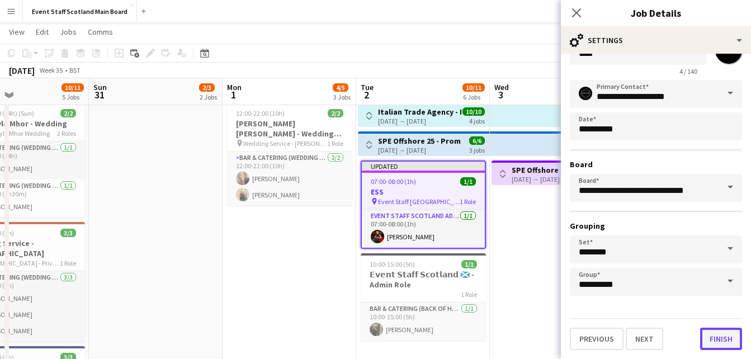
click at [709, 341] on button "Finish" at bounding box center [721, 339] width 42 height 22
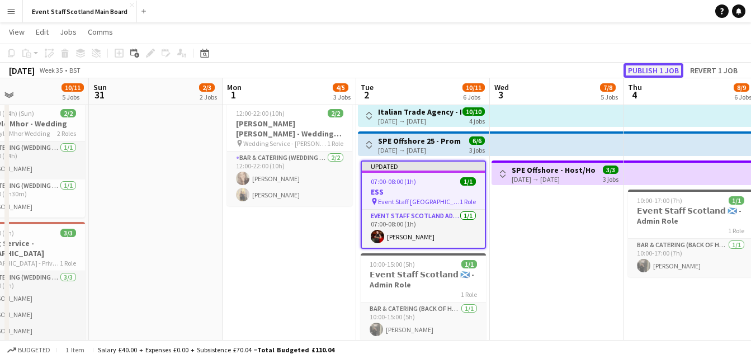
click at [652, 75] on button "Publish 1 job" at bounding box center [653, 70] width 60 height 15
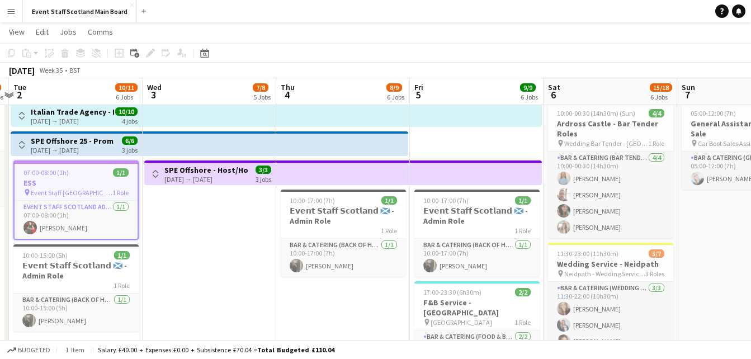
drag, startPoint x: 584, startPoint y: 258, endPoint x: 98, endPoint y: 266, distance: 485.8
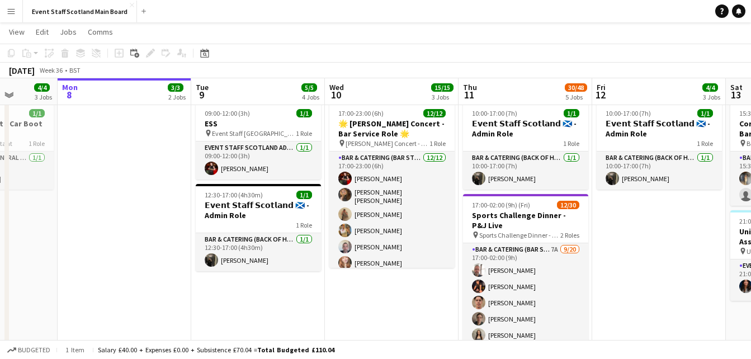
drag, startPoint x: 727, startPoint y: 201, endPoint x: 18, endPoint y: 254, distance: 710.2
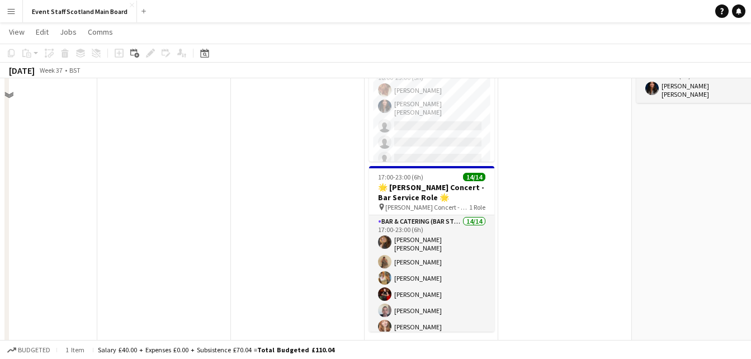
scroll to position [304, 0]
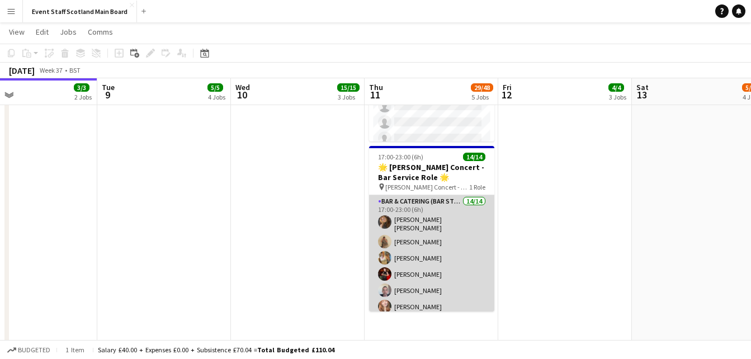
click at [424, 286] on app-card-role "Bar & Catering (Bar Staff) 14/14 17:00-23:00 (6h) Amiee Joane Brenyn Clark Suza…" at bounding box center [431, 321] width 125 height 252
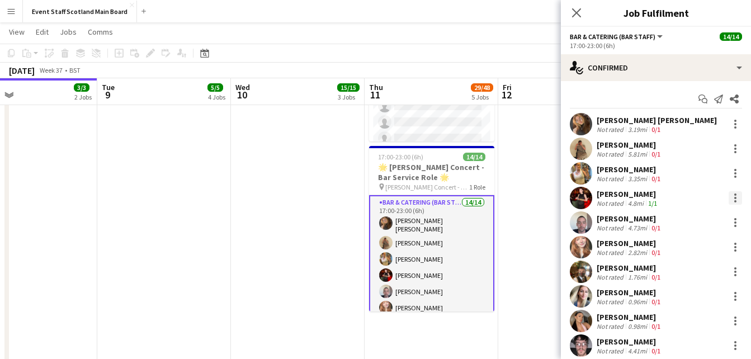
click at [728, 198] on div at bounding box center [734, 197] width 13 height 13
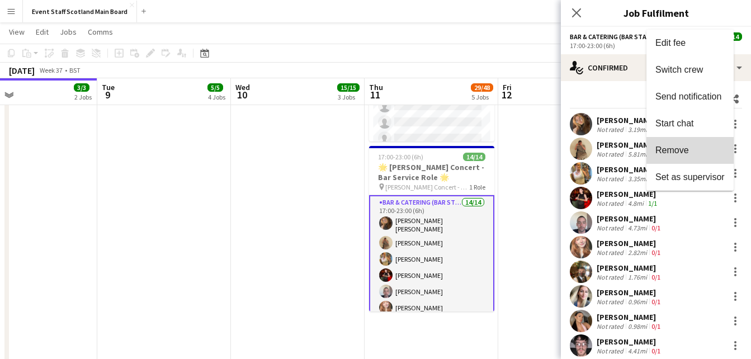
click at [684, 149] on span "Remove" at bounding box center [672, 150] width 34 height 10
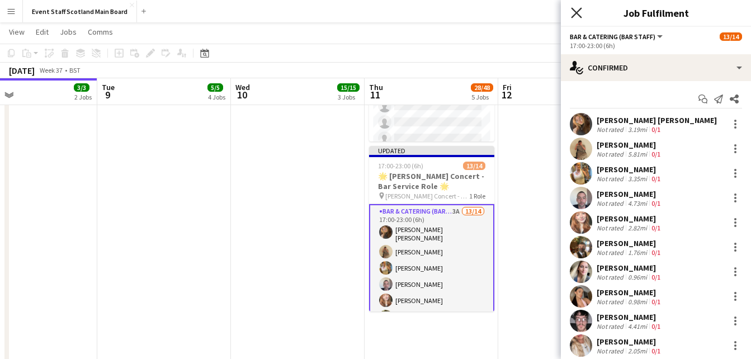
click at [571, 11] on icon "Close pop-in" at bounding box center [576, 12] width 11 height 11
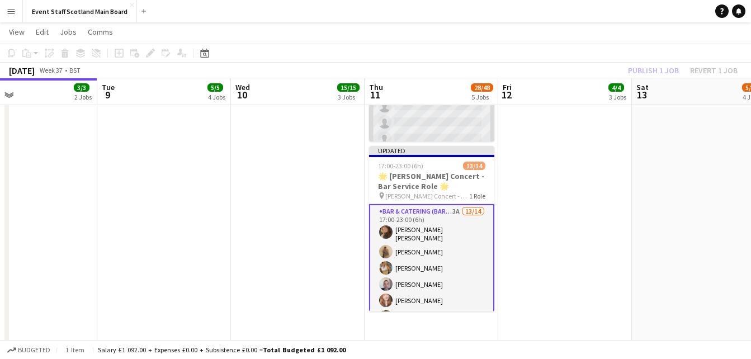
click at [433, 124] on app-card-role "Bar & Catering (Food & Beverage Service) 1I 1A 2/10 18:00-23:00 (5h) Chantel Br…" at bounding box center [431, 136] width 125 height 187
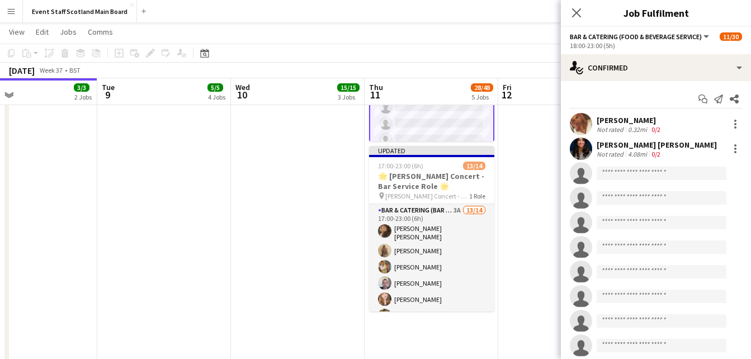
click at [539, 216] on app-date-cell "10:00-17:00 (7h) 1/1 𝗘𝘃𝗲𝗻𝘁 𝗦𝘁𝗮𝗳𝗳 𝗦𝗰𝗼𝘁𝗹𝗮𝗻𝗱 🏴󠁧󠁢󠁳󠁣󠁴󠁿 - Admin Role 1 Role Bar & Cat…" at bounding box center [565, 213] width 134 height 783
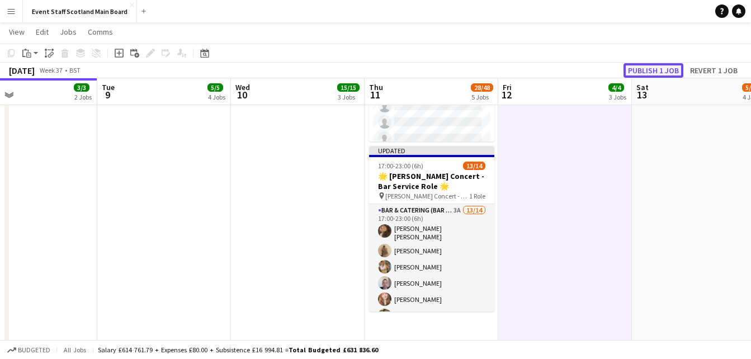
click at [671, 67] on button "Publish 1 job" at bounding box center [653, 70] width 60 height 15
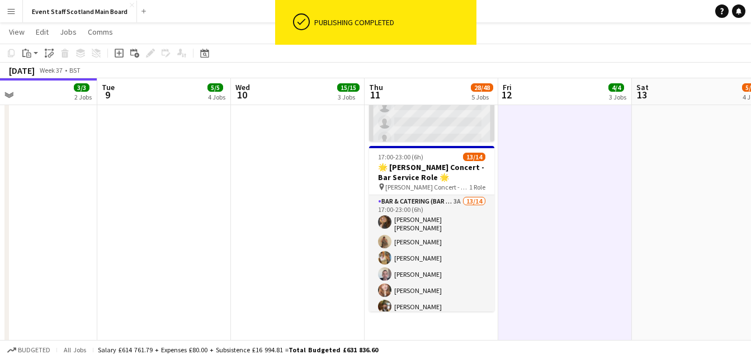
click at [434, 119] on app-card-role "Bar & Catering (Food & Beverage Service) 1I 1A 2/10 18:00-23:00 (5h) Chantel Br…" at bounding box center [431, 136] width 125 height 187
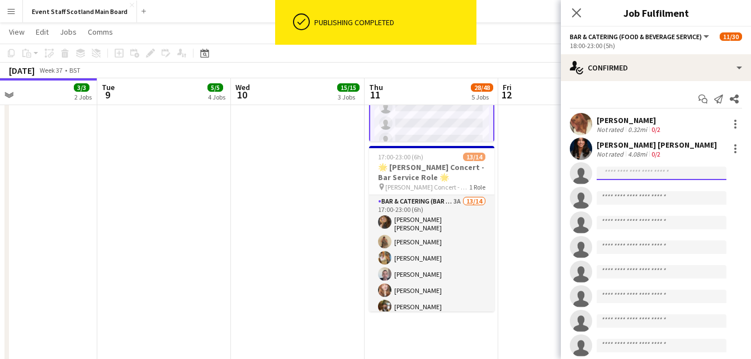
click at [708, 174] on input at bounding box center [661, 173] width 130 height 13
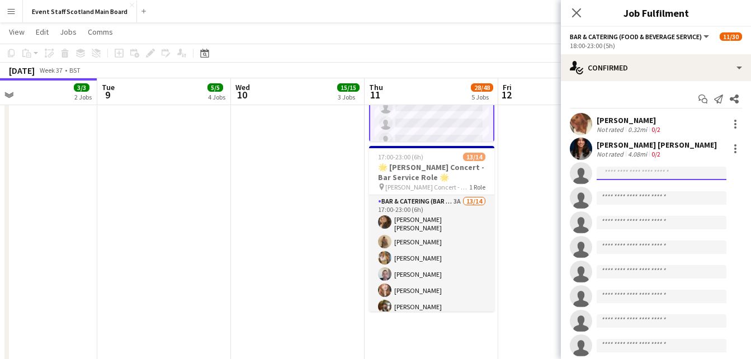
type input "*"
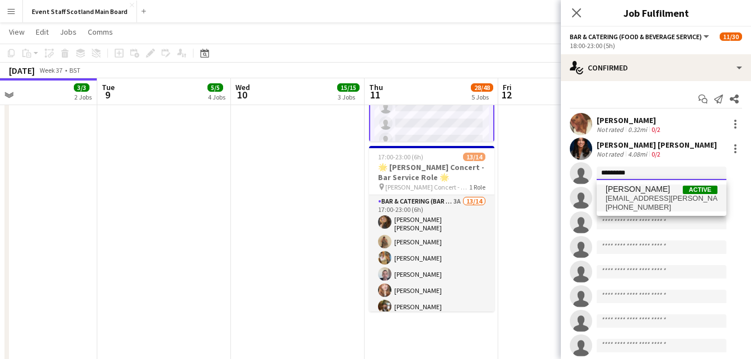
type input "*********"
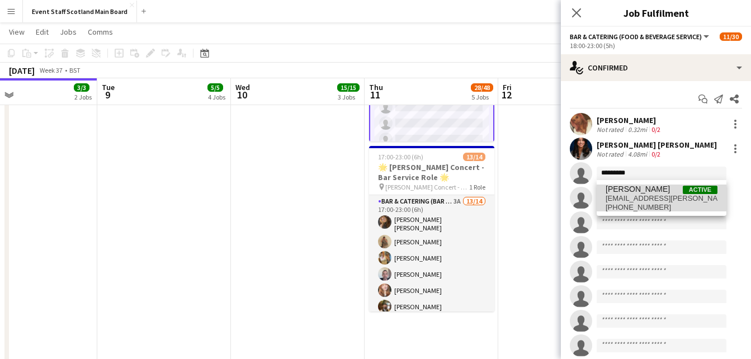
click at [647, 190] on span "[PERSON_NAME]" at bounding box center [637, 189] width 64 height 10
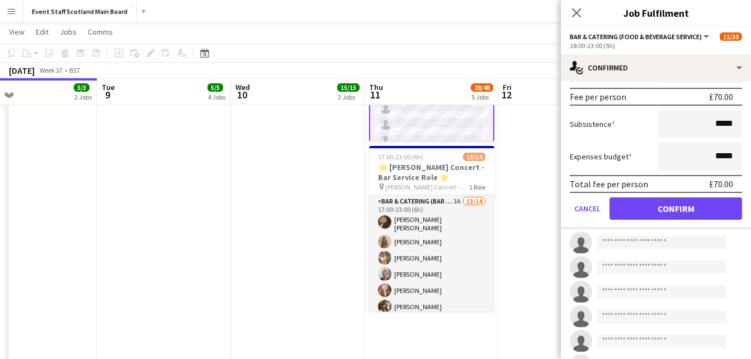
scroll to position [206, 0]
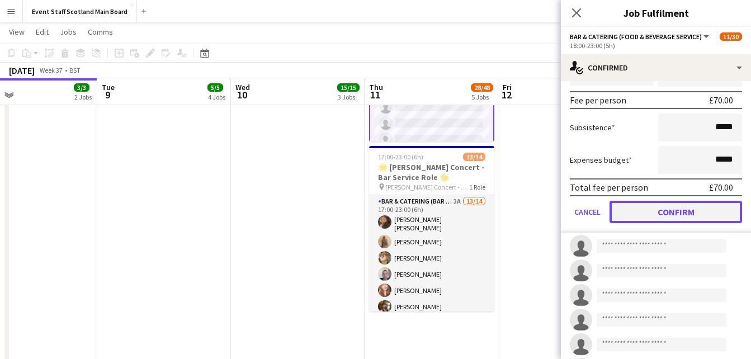
click at [699, 214] on button "Confirm" at bounding box center [675, 212] width 132 height 22
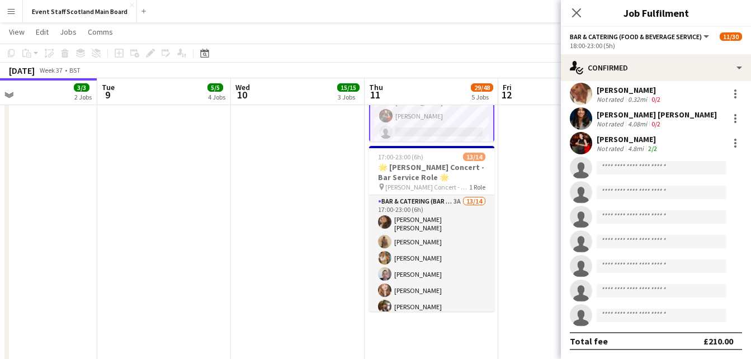
scroll to position [30, 0]
click at [575, 17] on icon "Close pop-in" at bounding box center [576, 12] width 11 height 11
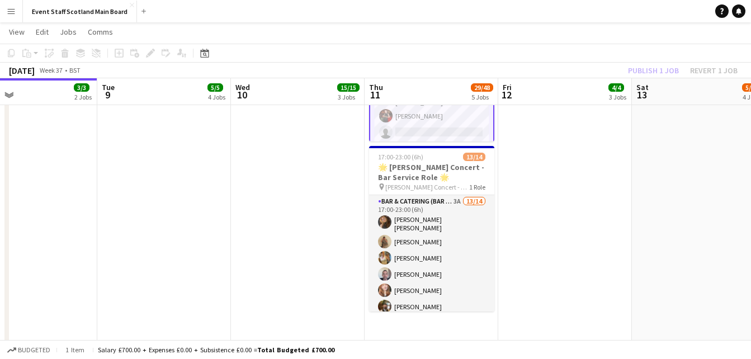
click at [645, 68] on div "Publish 1 job Revert 1 job" at bounding box center [682, 70] width 136 height 15
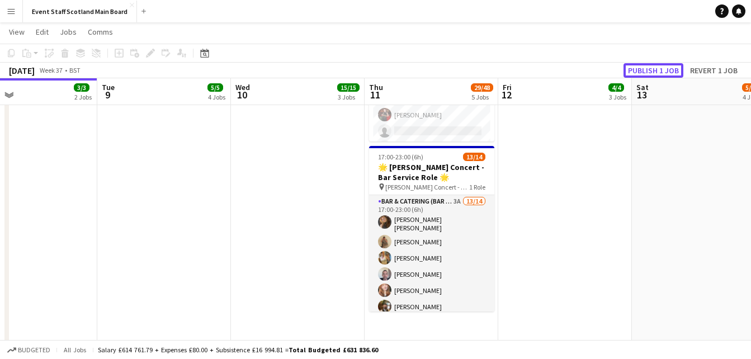
click at [645, 68] on button "Publish 1 job" at bounding box center [653, 70] width 60 height 15
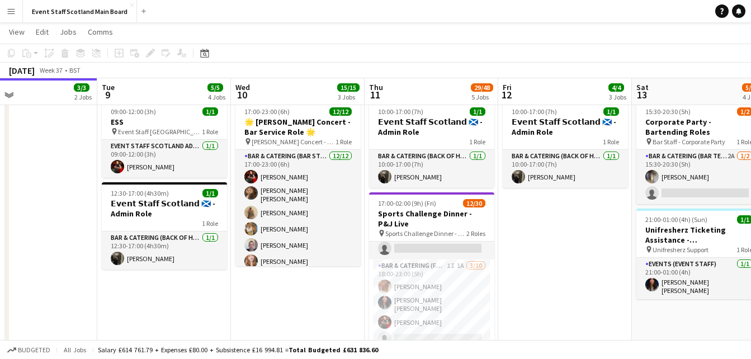
scroll to position [86, 0]
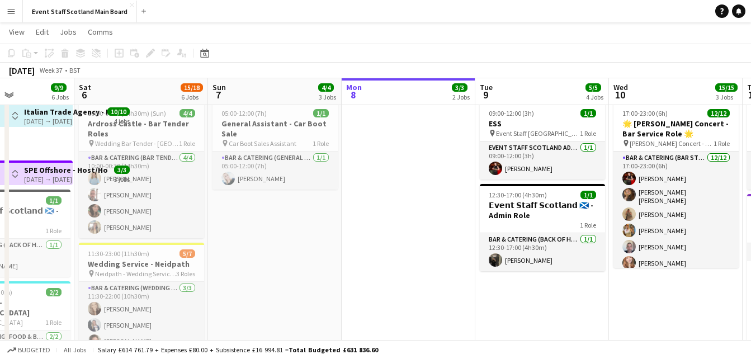
drag, startPoint x: 37, startPoint y: 198, endPoint x: 549, endPoint y: 215, distance: 512.3
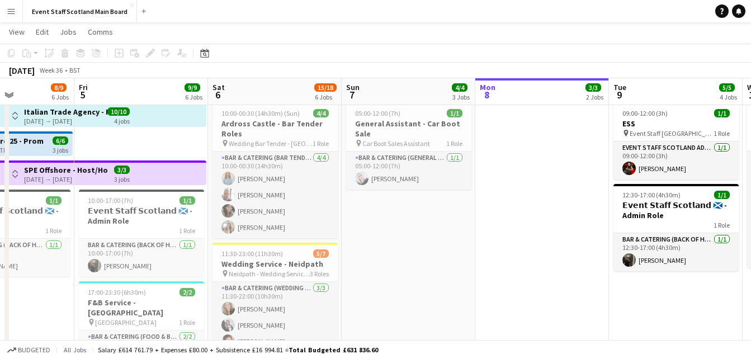
scroll to position [0, 326]
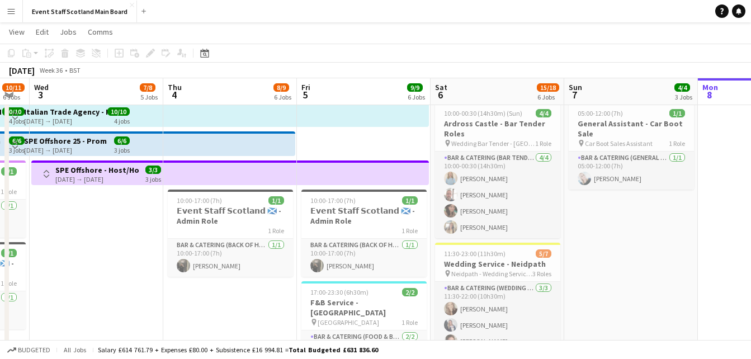
drag, startPoint x: 460, startPoint y: 255, endPoint x: 718, endPoint y: 233, distance: 259.3
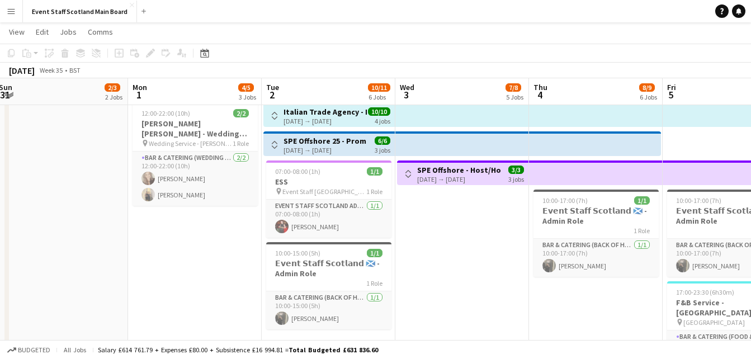
drag, startPoint x: 136, startPoint y: 235, endPoint x: 469, endPoint y: 251, distance: 333.0
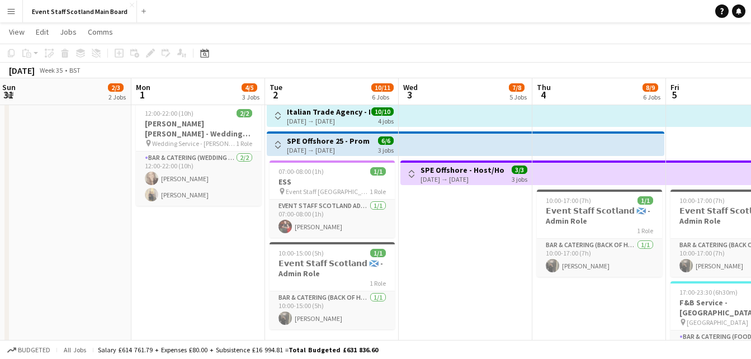
scroll to position [0, 0]
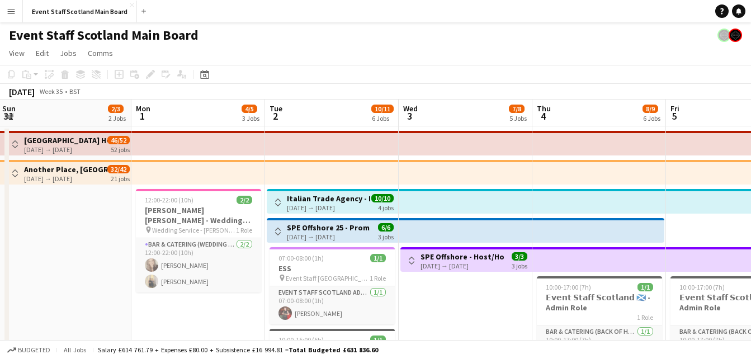
click at [8, 3] on button "Menu" at bounding box center [11, 11] width 22 height 22
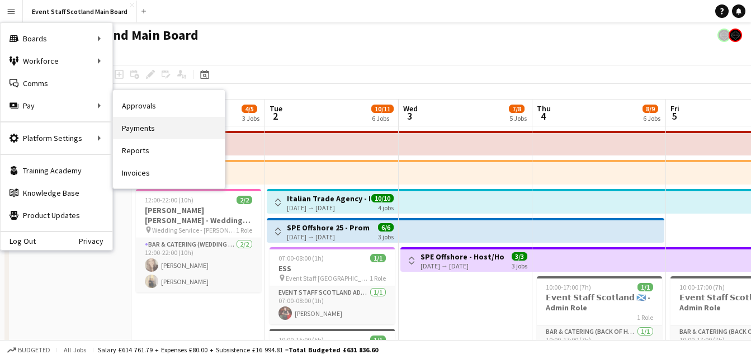
click at [154, 129] on link "Payments" at bounding box center [169, 128] width 112 height 22
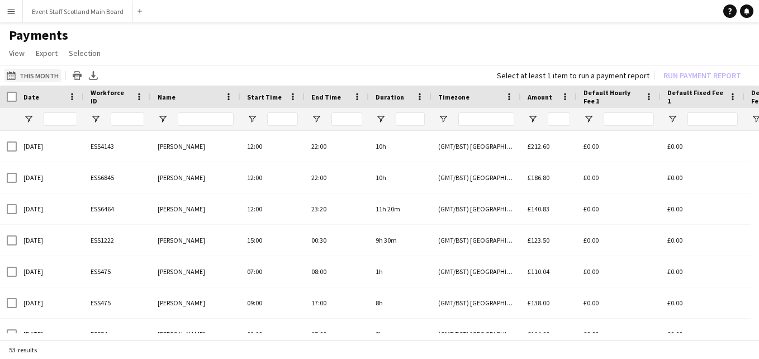
click at [38, 82] on button "This Month This Month" at bounding box center [32, 75] width 56 height 13
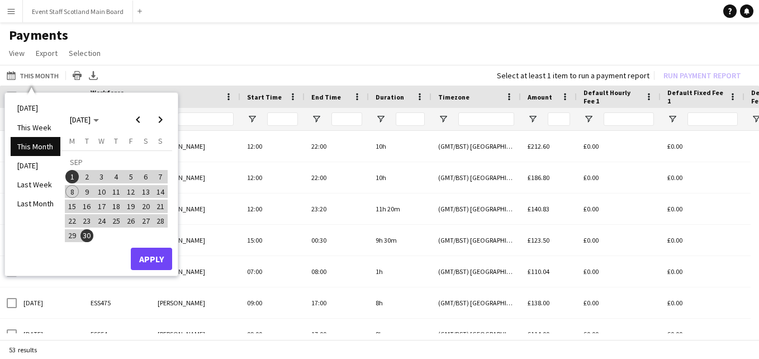
click at [72, 176] on span "1" at bounding box center [71, 176] width 13 height 13
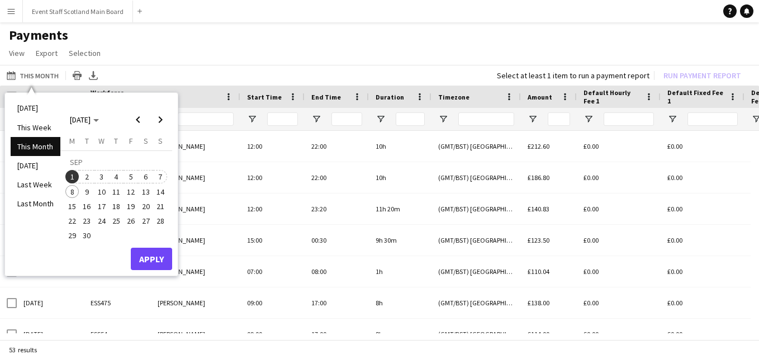
click at [160, 174] on span "7" at bounding box center [160, 176] width 13 height 13
click at [139, 267] on button "Apply" at bounding box center [151, 259] width 41 height 22
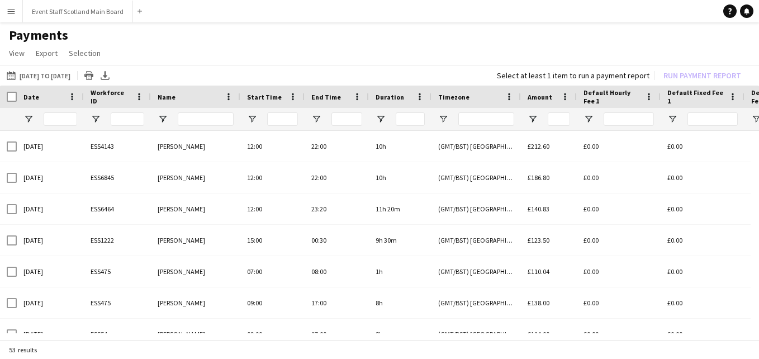
click at [8, 9] on app-icon "Menu" at bounding box center [11, 11] width 9 height 9
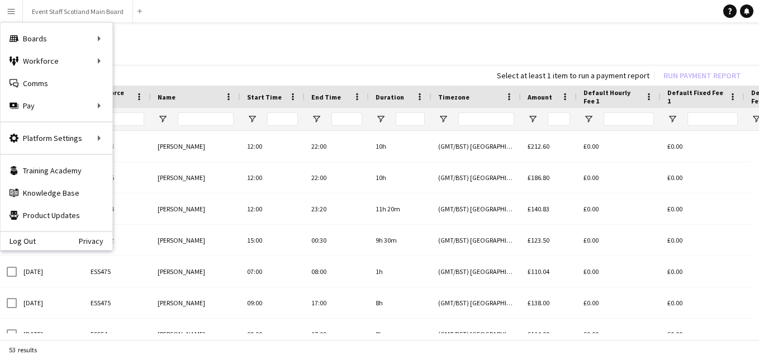
click at [289, 45] on app-page-menu "View Customise view Customise filters Reset Filters Reset View Reset All Export…" at bounding box center [379, 54] width 759 height 21
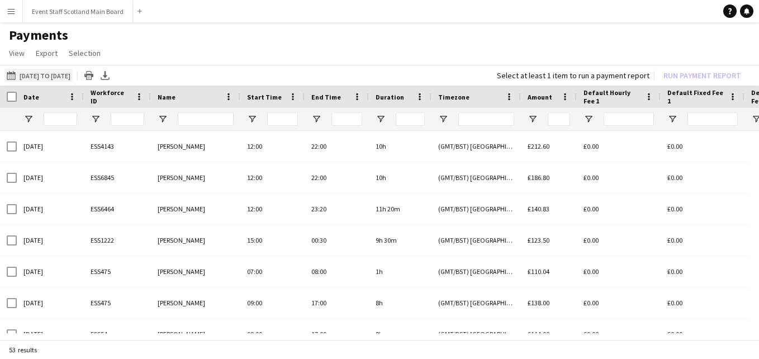
click at [55, 78] on button "This Month 01-09-2025 to 07-09-2025" at bounding box center [38, 75] width 68 height 13
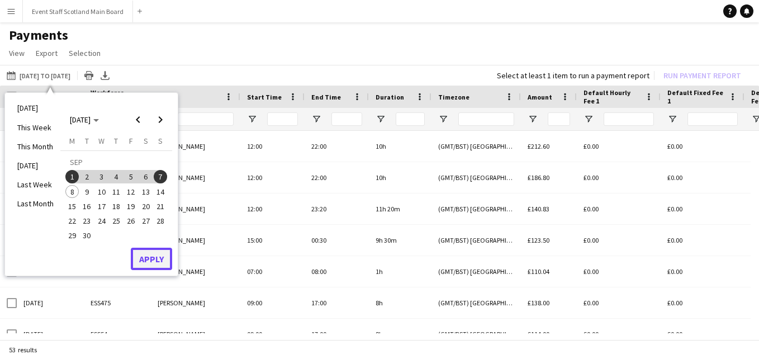
click at [141, 261] on button "Apply" at bounding box center [151, 259] width 41 height 22
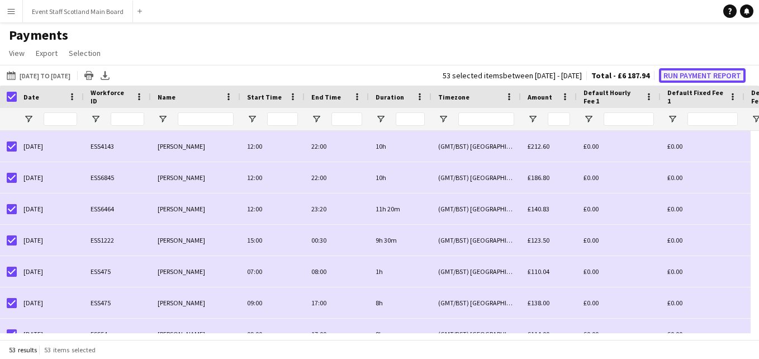
click at [709, 78] on button "Run Payment Report" at bounding box center [702, 75] width 87 height 15
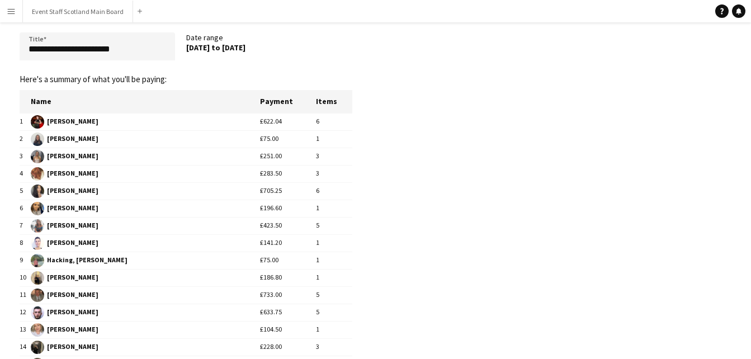
scroll to position [2, 0]
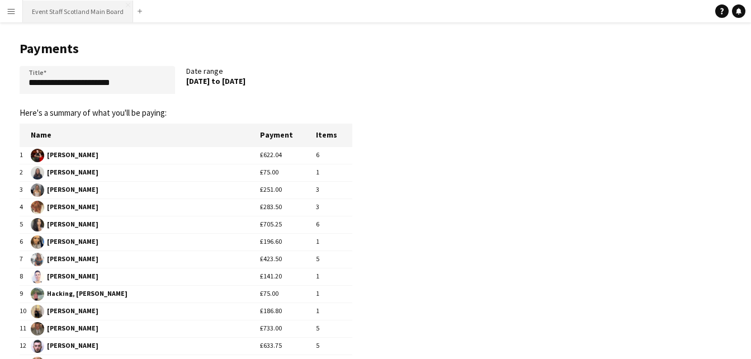
click at [67, 3] on button "Event Staff Scotland Main Board Close" at bounding box center [78, 12] width 110 height 22
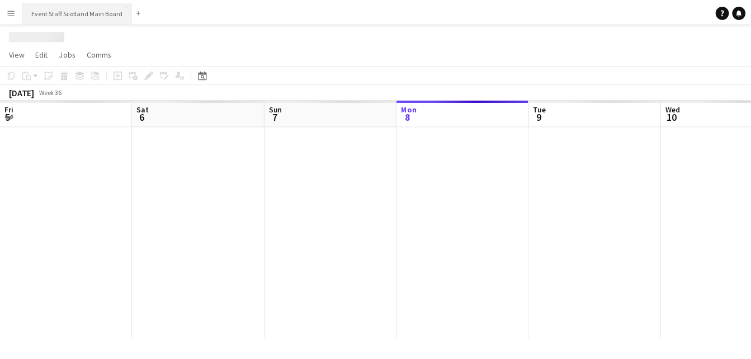
scroll to position [0, 267]
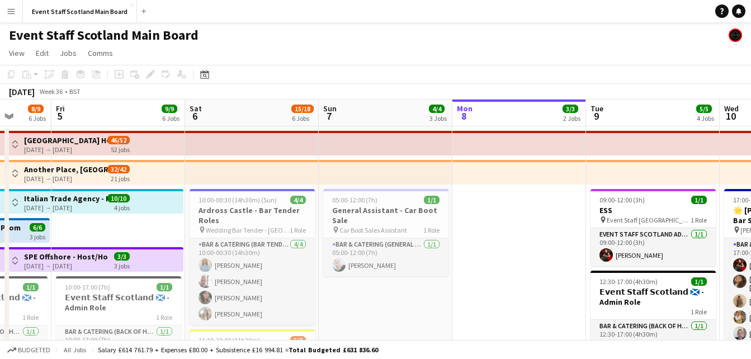
drag, startPoint x: 152, startPoint y: 210, endPoint x: 476, endPoint y: 229, distance: 324.2
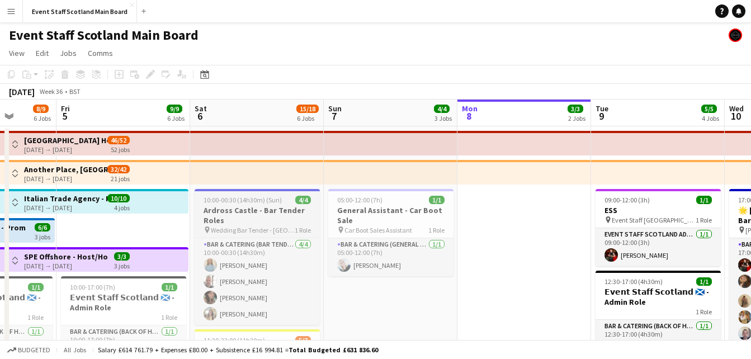
click at [256, 213] on h3 "Ardross Castle - Bar Tender Roles" at bounding box center [257, 215] width 125 height 20
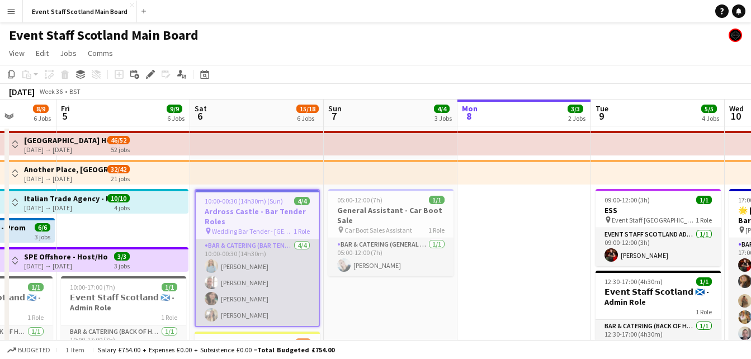
click at [264, 302] on app-card-role "Bar & Catering (Bar Tender) 4/4 10:00-00:30 (14h30m) Molly Kitson David Valenti…" at bounding box center [257, 282] width 123 height 87
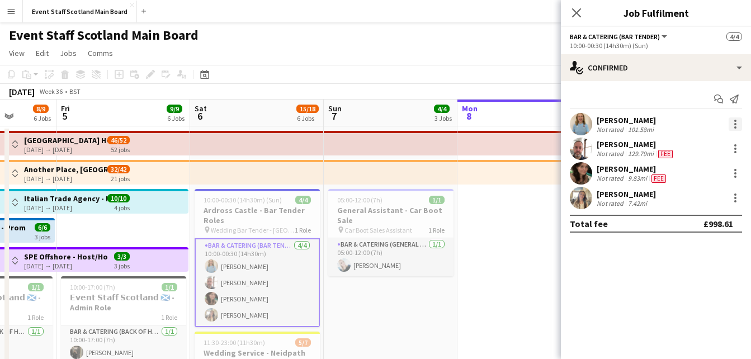
click at [735, 126] on div at bounding box center [734, 123] width 13 height 13
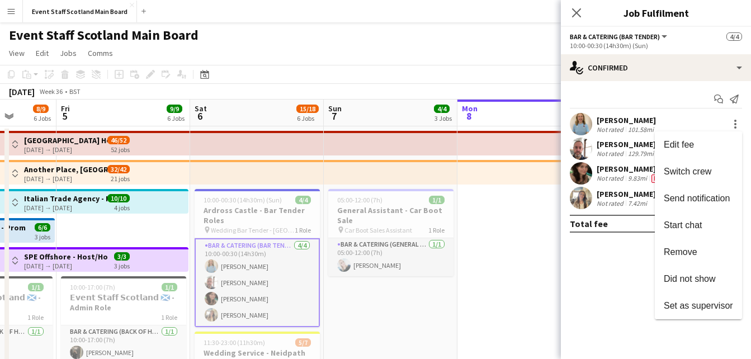
click at [577, 8] on div at bounding box center [375, 179] width 751 height 359
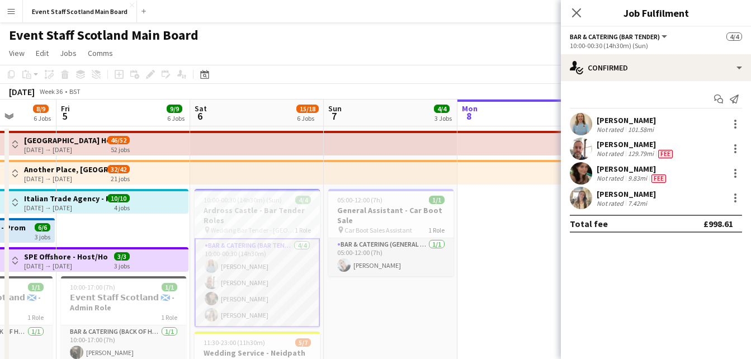
click at [263, 291] on app-card-role "Bar & Catering (Bar Tender) 4/4 10:00-00:30 (14h30m) Molly Kitson David Valenti…" at bounding box center [257, 282] width 125 height 89
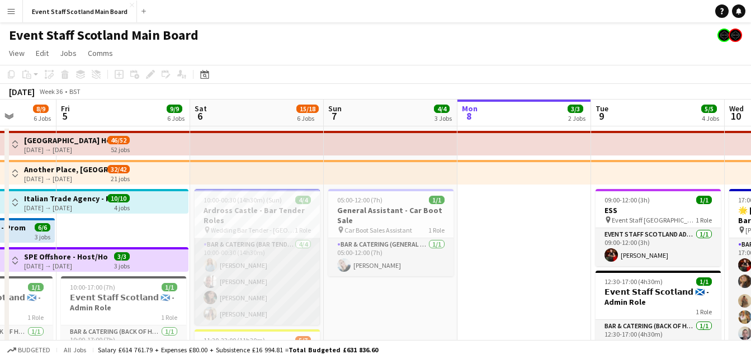
click at [263, 291] on app-card-role "Bar & Catering (Bar Tender) 4/4 10:00-00:30 (14h30m) Molly Kitson David Valenti…" at bounding box center [257, 281] width 125 height 87
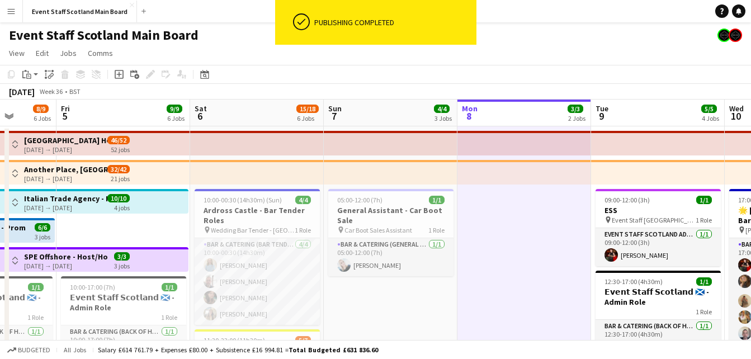
click at [611, 47] on app-page-menu "View Day view expanded Day view collapsed Month view Date picker Jump to today …" at bounding box center [375, 54] width 751 height 21
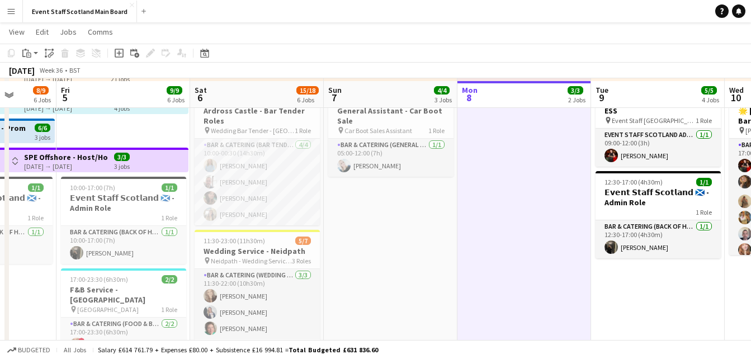
scroll to position [101, 0]
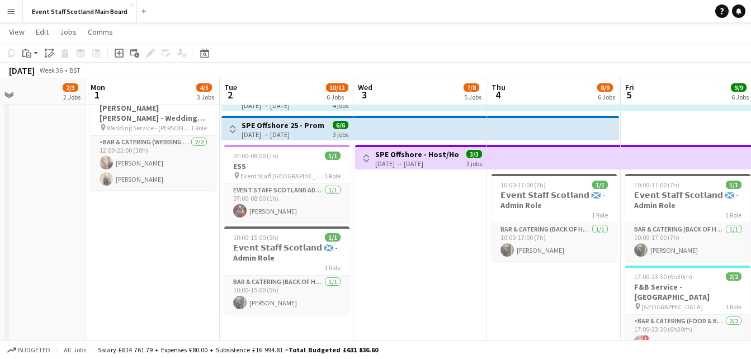
scroll to position [0, 397]
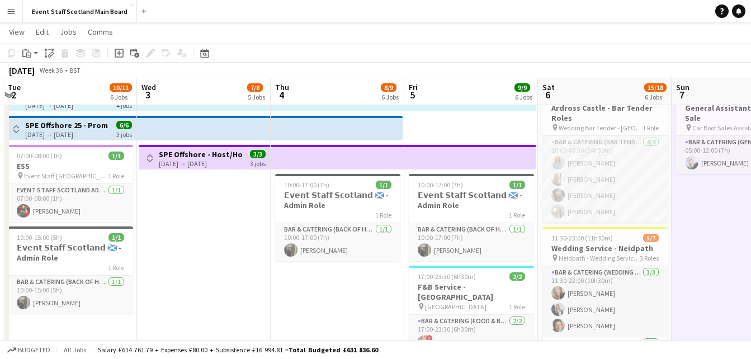
drag, startPoint x: 399, startPoint y: 228, endPoint x: 759, endPoint y: 229, distance: 360.0
click at [750, 229] on html "Menu Boards Boards Boards All jobs Status Workforce Workforce My Workforce Recr…" at bounding box center [375, 362] width 751 height 927
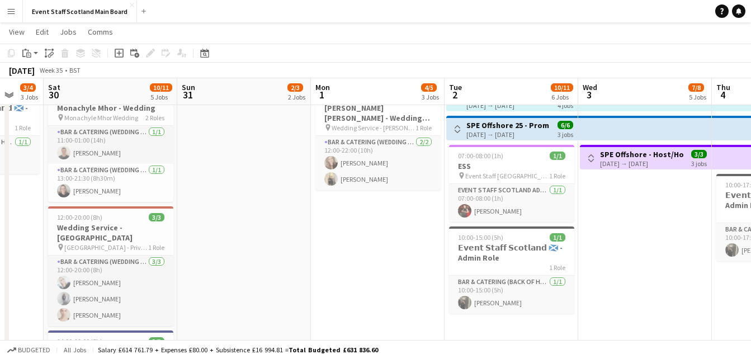
scroll to position [0, 353]
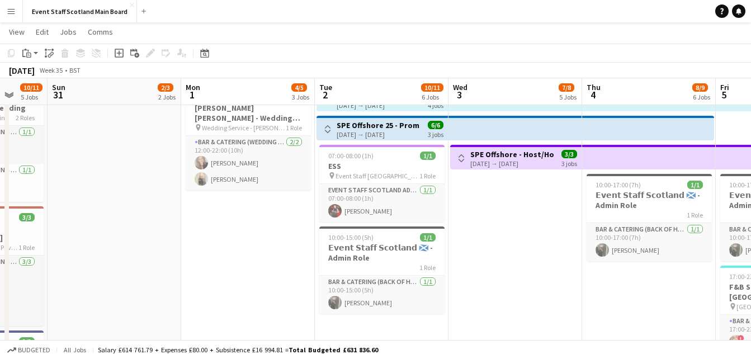
drag, startPoint x: 184, startPoint y: 221, endPoint x: 496, endPoint y: 232, distance: 311.6
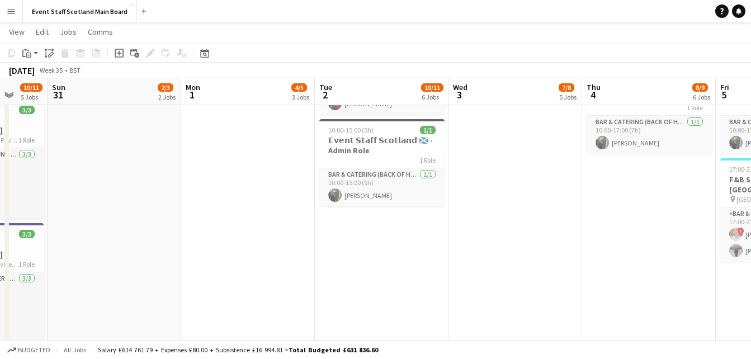
scroll to position [222, 0]
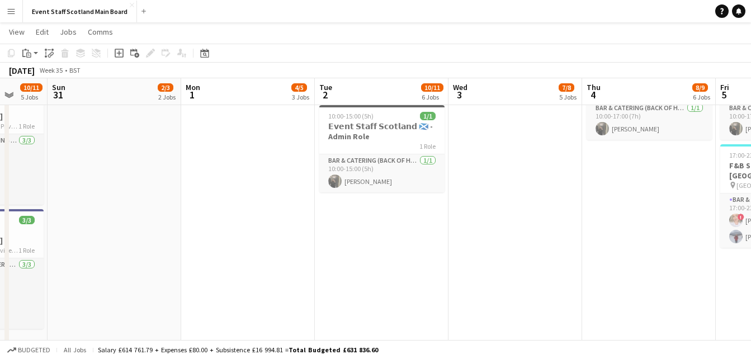
click at [396, 244] on app-date-cell "Toggle View Italian Trade Agency - Host/Hostess Role 02-09-2025 → 05-09-2025 10…" at bounding box center [382, 294] width 134 height 783
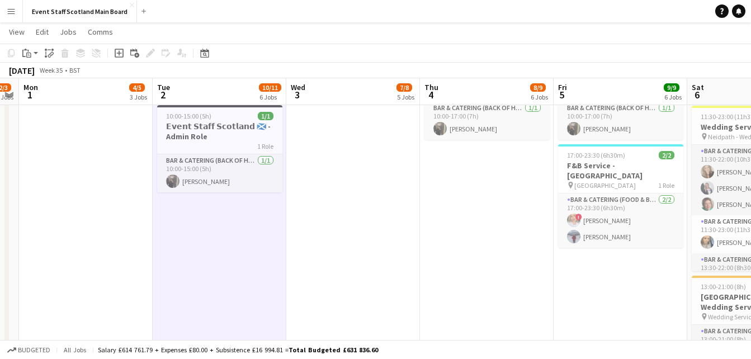
scroll to position [0, 309]
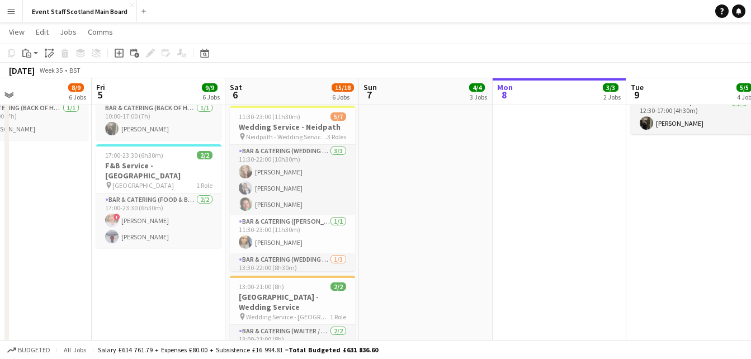
drag, startPoint x: 648, startPoint y: 252, endPoint x: 0, endPoint y: 261, distance: 648.5
click at [0, 261] on html "Menu Boards Boards Boards All jobs Status Workforce Workforce My Workforce Recr…" at bounding box center [375, 241] width 751 height 927
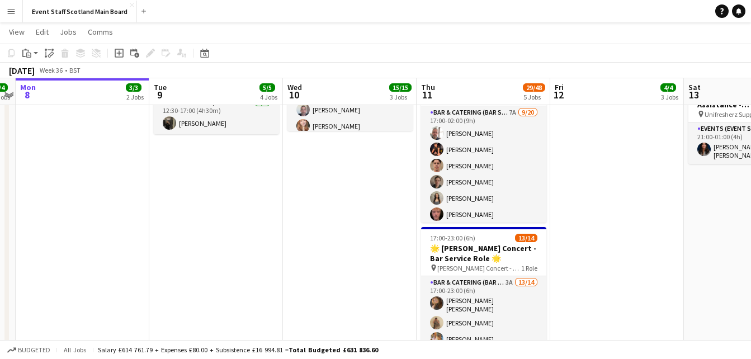
drag, startPoint x: 669, startPoint y: 221, endPoint x: 58, endPoint y: 235, distance: 611.1
click at [58, 235] on app-calendar-viewport "Fri 5 9/9 6 Jobs Sat 6 15/18 6 Jobs Sun 7 4/4 3 Jobs Mon 8 3/3 2 Jobs Tue 9 5/5…" at bounding box center [375, 253] width 751 height 864
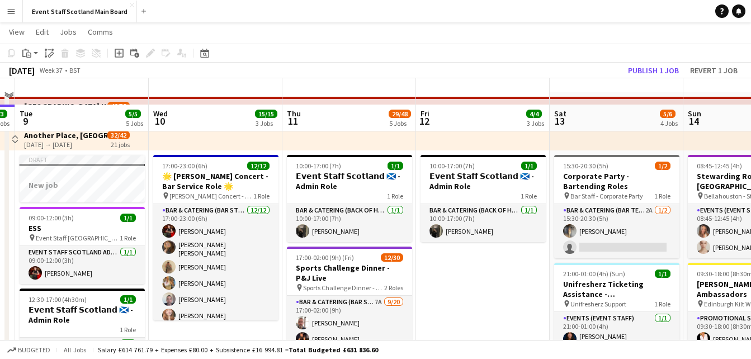
scroll to position [0, 0]
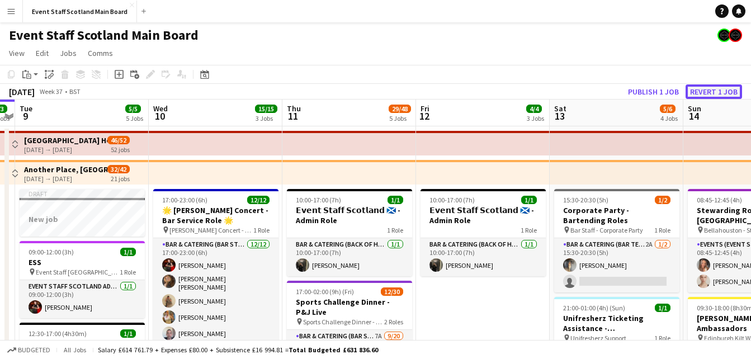
click at [727, 90] on button "Revert 1 job" at bounding box center [713, 91] width 56 height 15
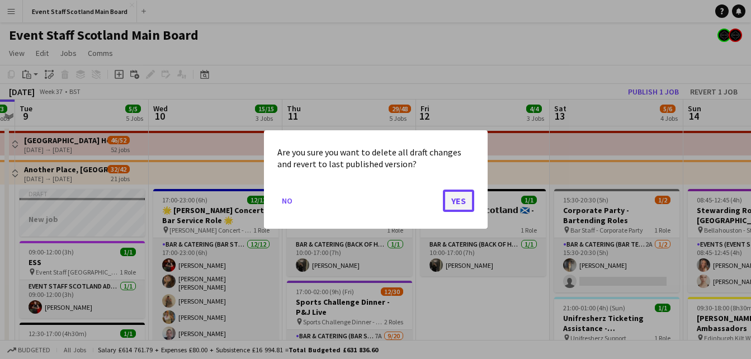
click at [455, 197] on button "Yes" at bounding box center [458, 200] width 31 height 22
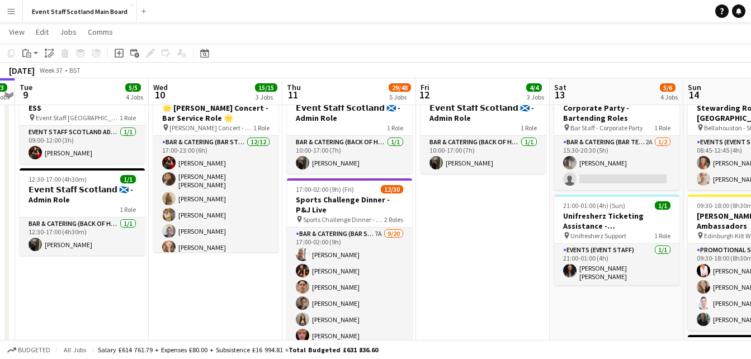
scroll to position [98, 0]
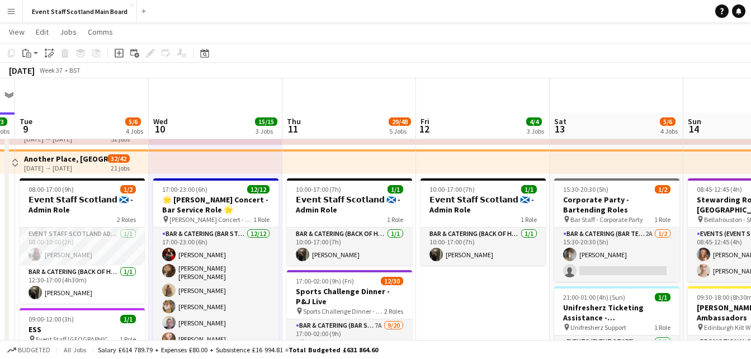
scroll to position [0, 0]
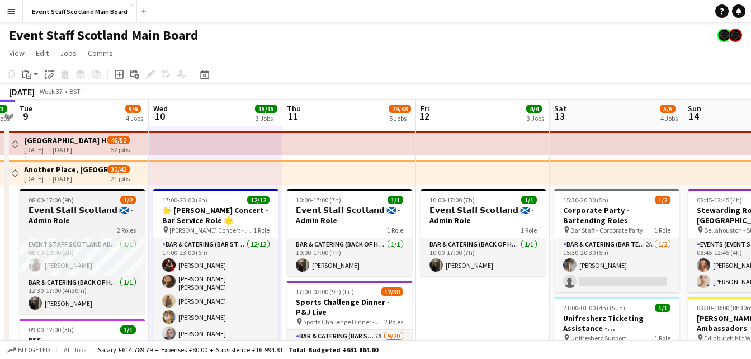
click at [83, 207] on h3 "𝗘𝘃𝗲𝗻𝘁 𝗦𝘁𝗮𝗳𝗳 𝗦𝗰𝗼𝘁𝗹𝗮𝗻𝗱 🏴󠁧󠁢󠁳󠁣󠁴󠁿 - Admin Role" at bounding box center [82, 215] width 125 height 20
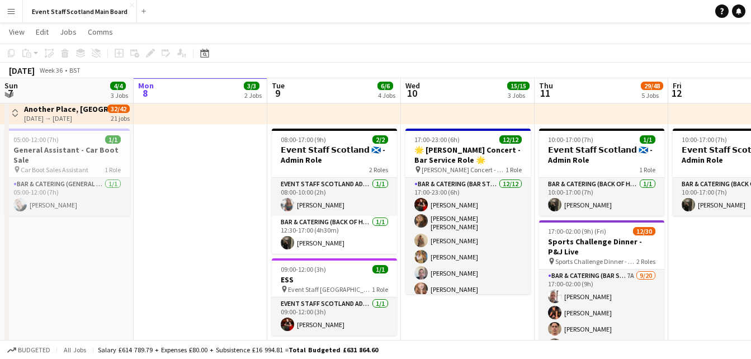
scroll to position [58, 0]
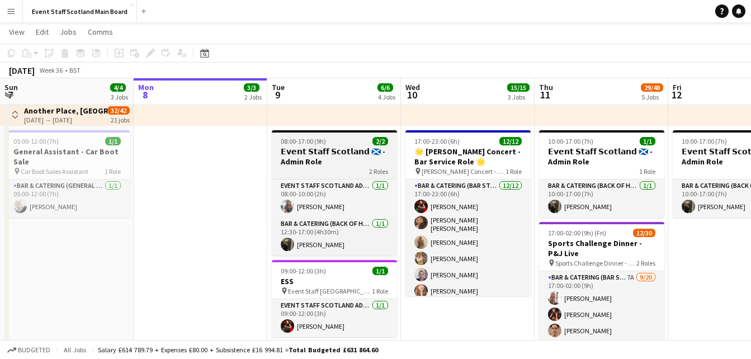
click at [331, 141] on div "08:00-17:00 (9h) 2/2" at bounding box center [334, 141] width 125 height 8
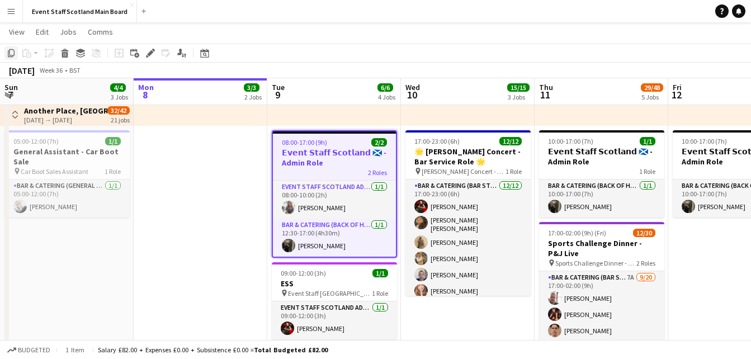
click at [8, 53] on icon at bounding box center [11, 53] width 7 height 8
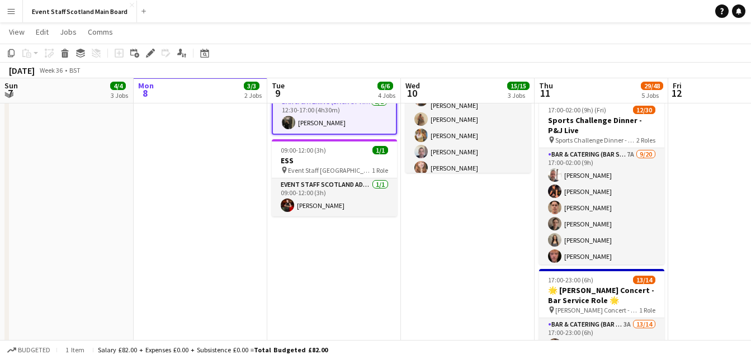
scroll to position [187, 0]
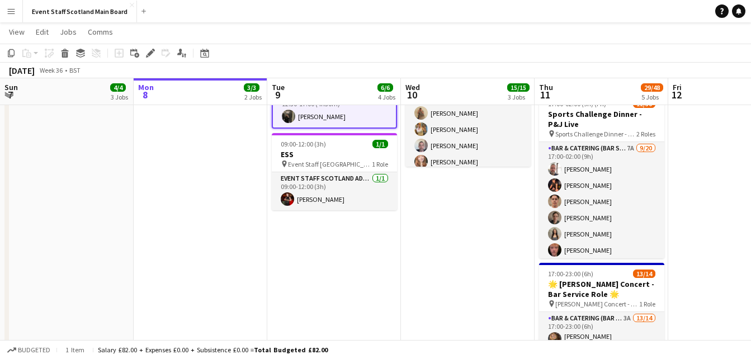
click at [499, 204] on app-date-cell "17:00-23:00 (6h) 12/12 🌟 [PERSON_NAME] Concert - Bar Service Role 🌟 pin [PERSON…" at bounding box center [468, 330] width 134 height 783
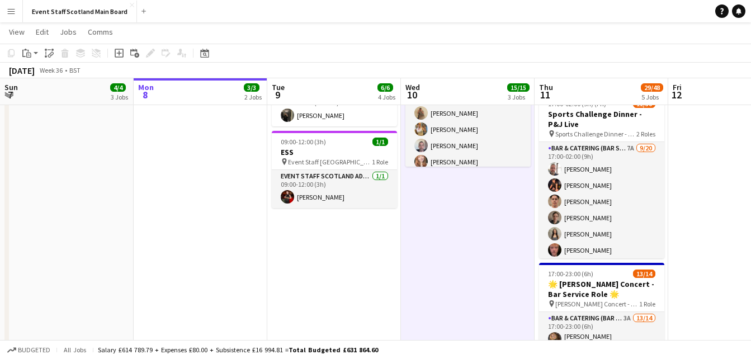
click at [31, 61] on app-toolbar "Copy Paste Paste Ctrl+V Paste with crew Ctrl+Shift+V Paste linked Job Delete Gr…" at bounding box center [375, 53] width 751 height 19
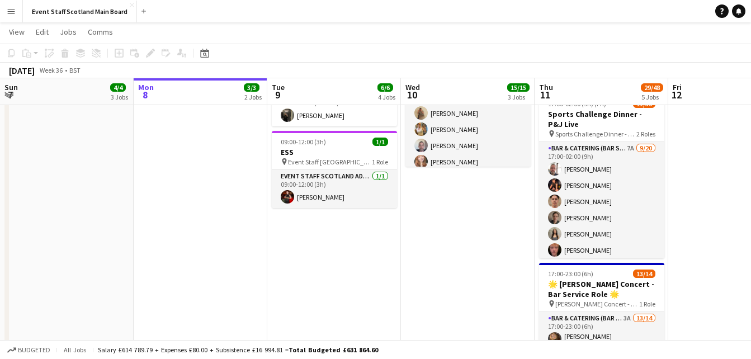
click at [31, 56] on div "Copy Paste Paste Ctrl+V Paste with crew Ctrl+Shift+V Paste linked Job Delete Gr…" at bounding box center [53, 52] width 98 height 13
click at [466, 219] on app-date-cell "17:00-23:00 (6h) 12/12 🌟 Lewis Capaldi Concert - Bar Service Role 🌟 pin Lewis C…" at bounding box center [468, 330] width 134 height 783
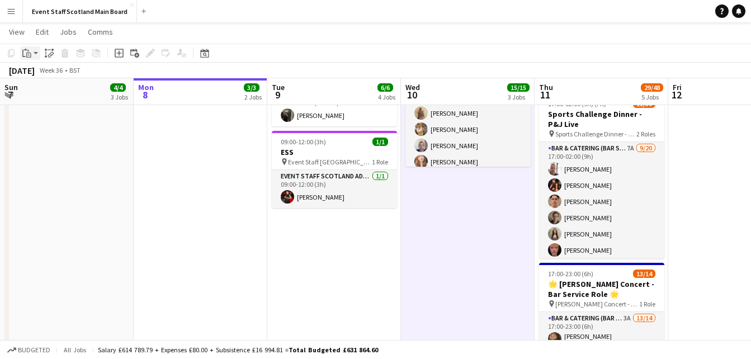
click at [31, 54] on div "Paste" at bounding box center [26, 52] width 13 height 13
click at [43, 78] on link "Paste Ctrl+V" at bounding box center [82, 74] width 105 height 10
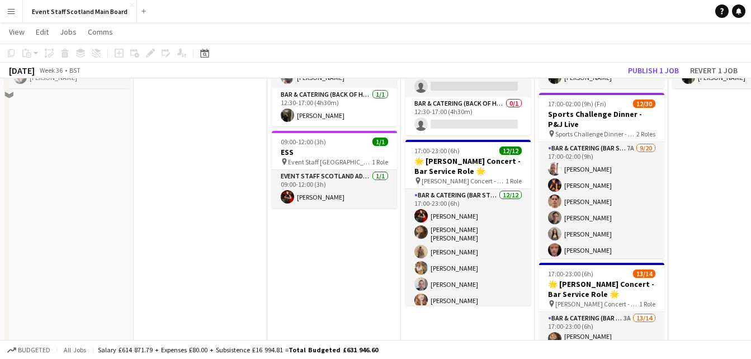
scroll to position [44, 0]
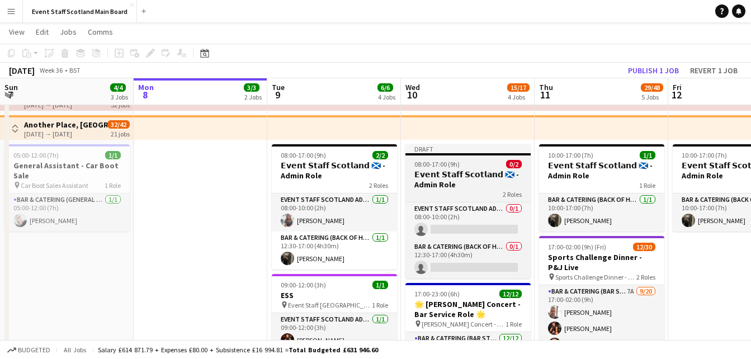
click at [445, 182] on h3 "𝗘𝘃𝗲𝗻𝘁 𝗦𝘁𝗮𝗳𝗳 𝗦𝗰𝗼𝘁𝗹𝗮𝗻𝗱 🏴󠁧󠁢󠁳󠁣󠁴󠁿 - Admin Role" at bounding box center [467, 179] width 125 height 20
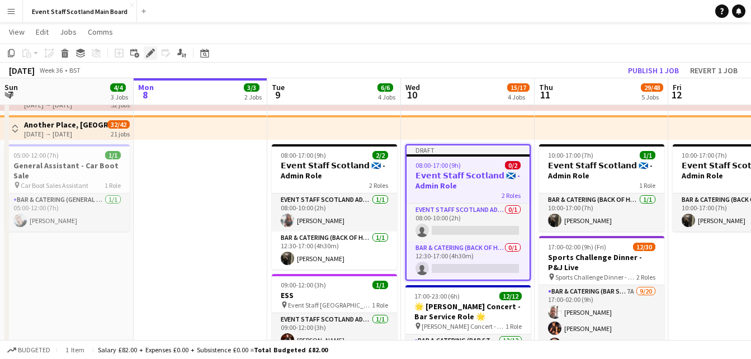
click at [151, 52] on icon at bounding box center [150, 53] width 6 height 6
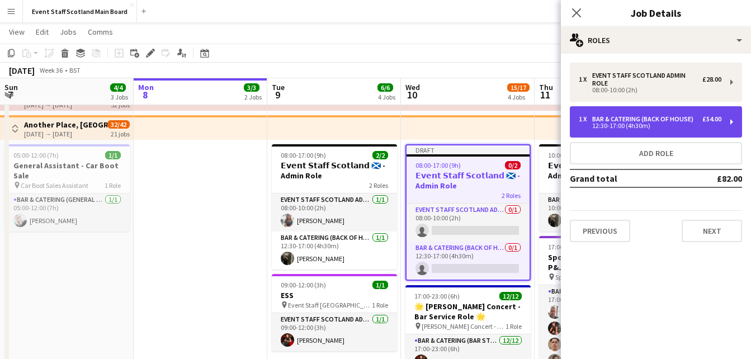
click at [733, 119] on div "1 x Bar & Catering (Back of House) £54.00 12:30-17:00 (4h30m)" at bounding box center [656, 121] width 172 height 31
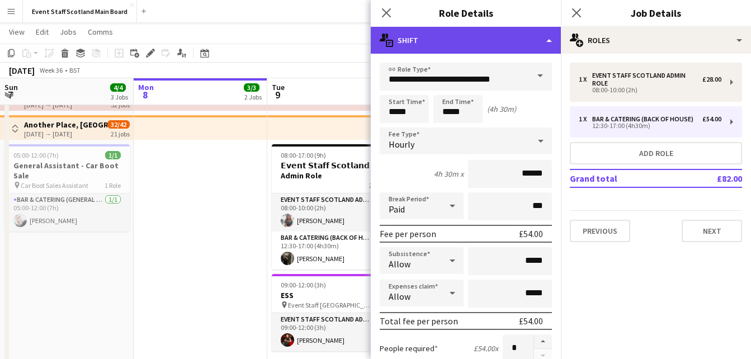
click at [539, 42] on div "multiple-actions-text Shift" at bounding box center [466, 40] width 190 height 27
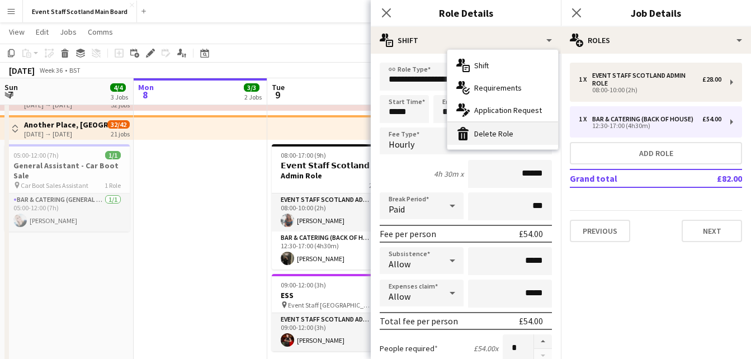
click at [491, 131] on div "bin-2 Delete Role" at bounding box center [502, 133] width 111 height 22
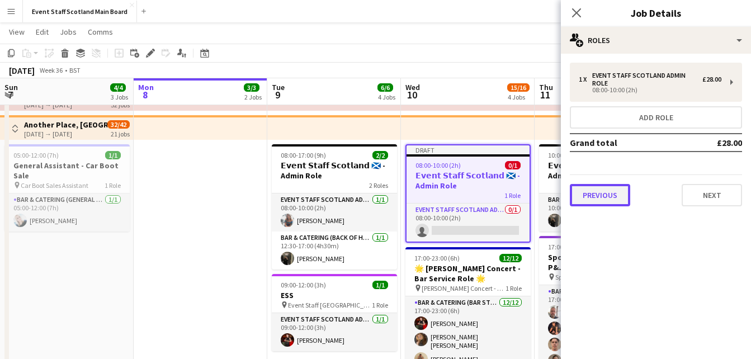
click at [612, 200] on button "Previous" at bounding box center [600, 195] width 60 height 22
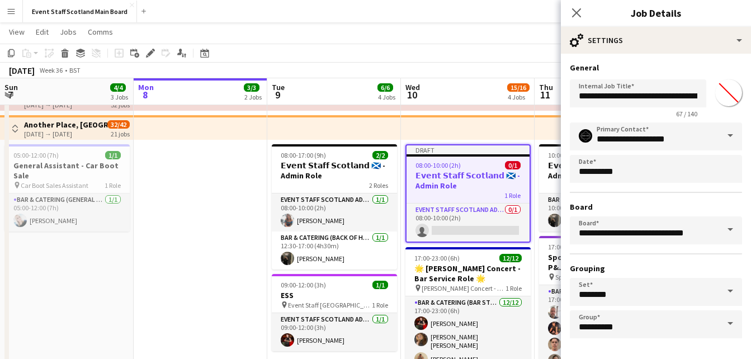
scroll to position [42, 0]
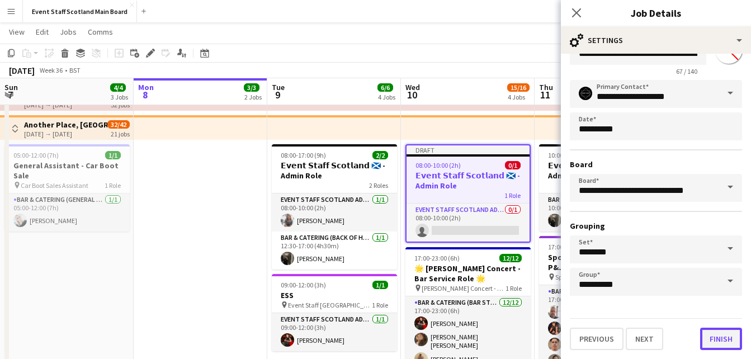
click at [708, 330] on button "Finish" at bounding box center [721, 339] width 42 height 22
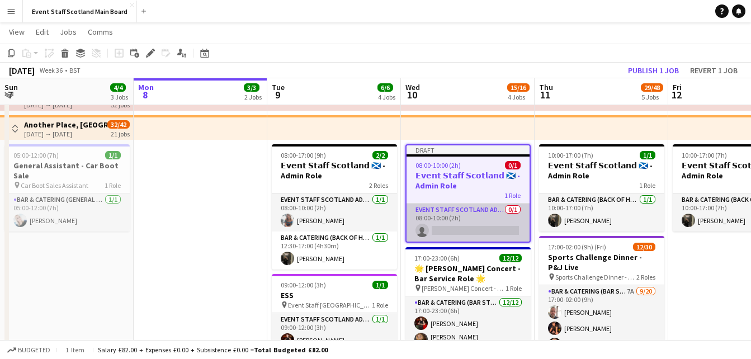
click at [513, 226] on app-card-role "EVENT STAFF SCOTLAND ADMIN ROLE 0/1 08:00-10:00 (2h) single-neutral-actions" at bounding box center [467, 222] width 123 height 38
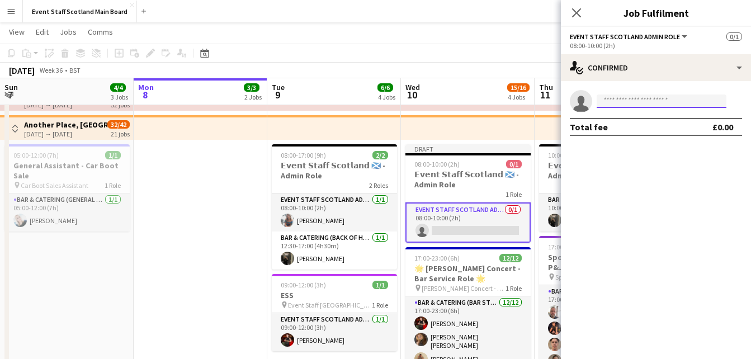
click at [613, 102] on input at bounding box center [661, 100] width 130 height 13
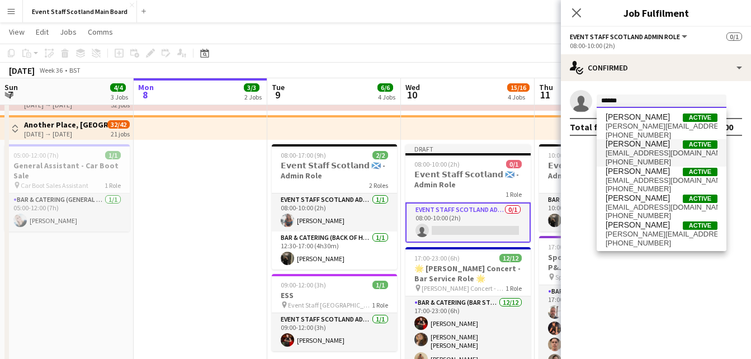
type input "******"
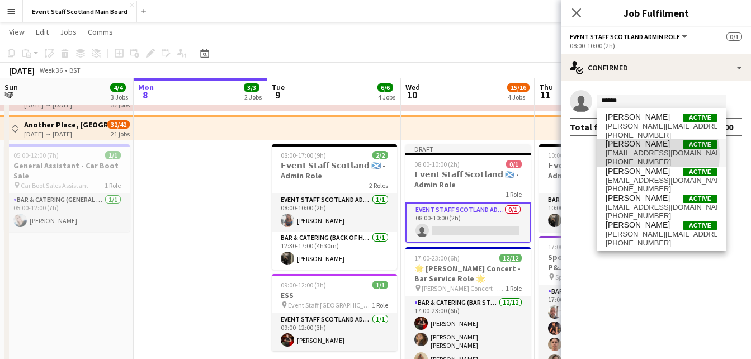
click at [640, 155] on span "melissacgeorgi@gmail.com" at bounding box center [661, 153] width 112 height 9
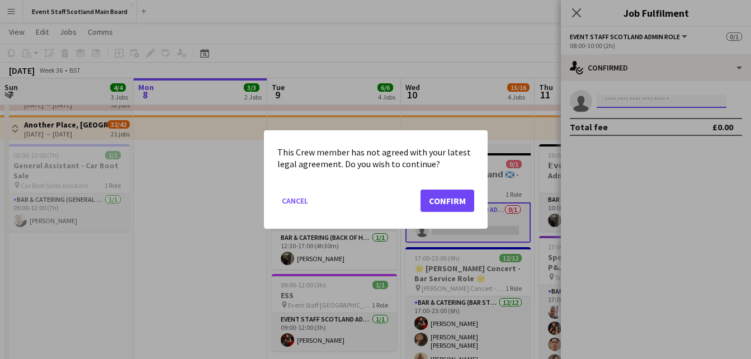
scroll to position [0, 0]
click at [435, 209] on button "Confirm" at bounding box center [447, 200] width 54 height 22
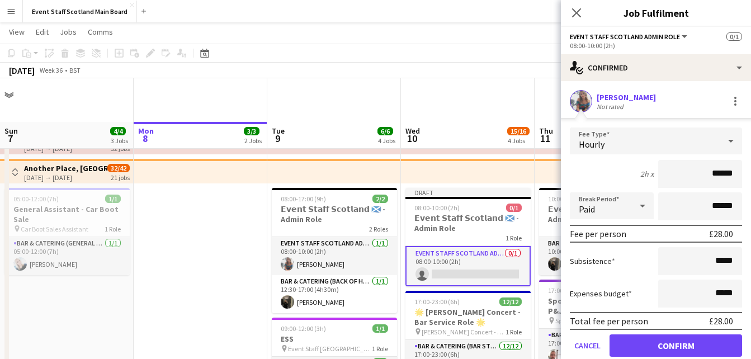
scroll to position [44, 0]
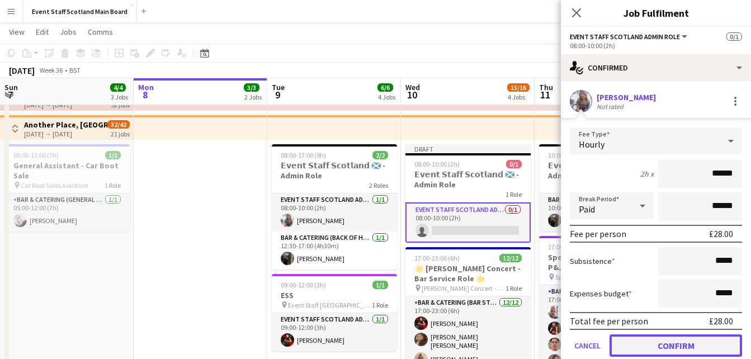
click at [677, 344] on button "Confirm" at bounding box center [675, 345] width 132 height 22
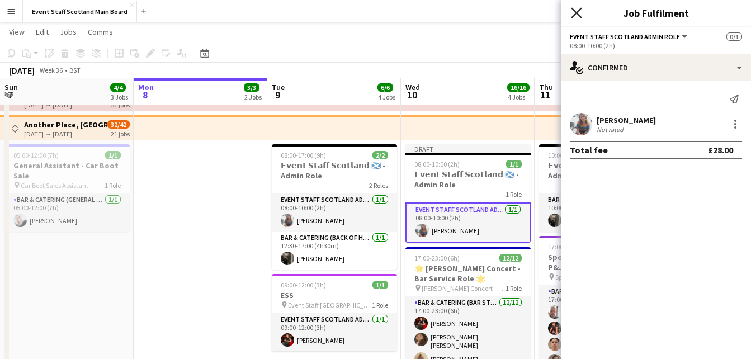
click at [575, 17] on icon "Close pop-in" at bounding box center [576, 12] width 11 height 11
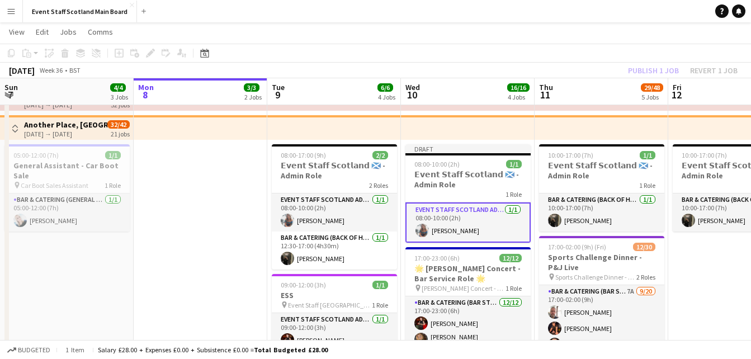
click at [655, 68] on div "Publish 1 job Revert 1 job" at bounding box center [682, 70] width 136 height 15
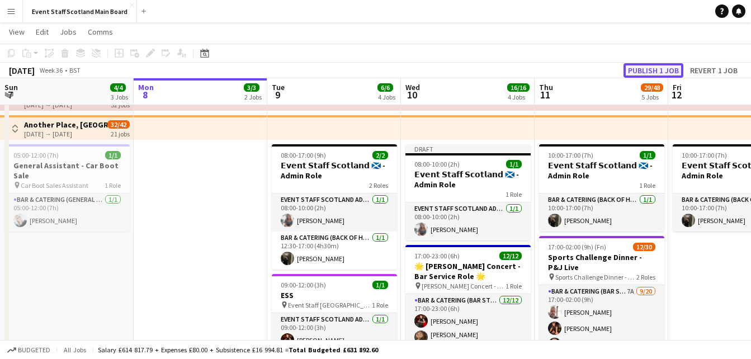
click at [655, 68] on button "Publish 1 job" at bounding box center [653, 70] width 60 height 15
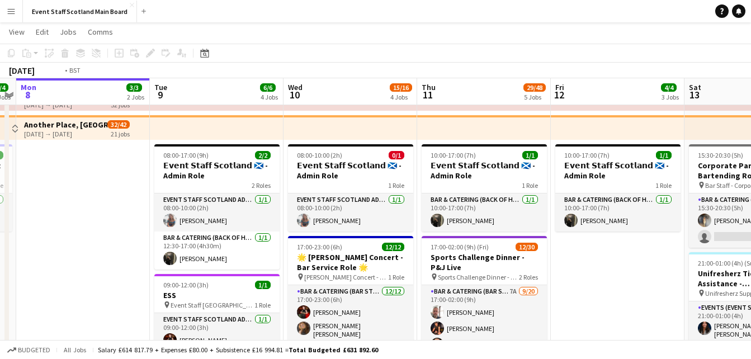
scroll to position [0, 428]
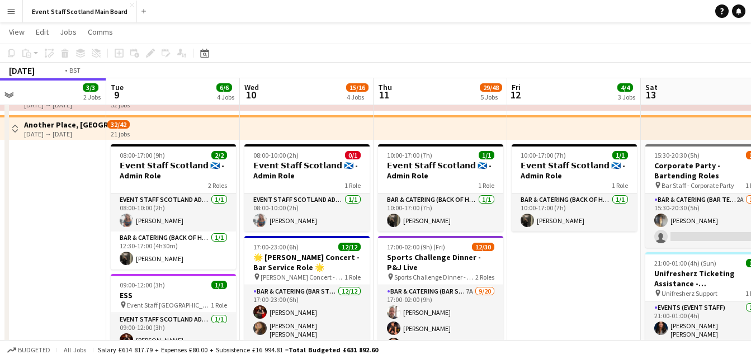
drag, startPoint x: 716, startPoint y: 282, endPoint x: 287, endPoint y: 221, distance: 432.5
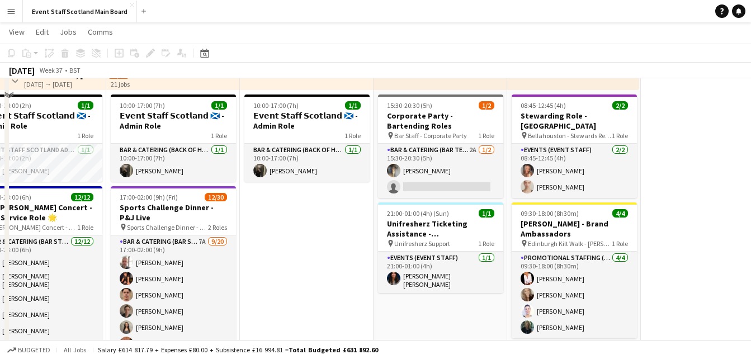
scroll to position [18, 0]
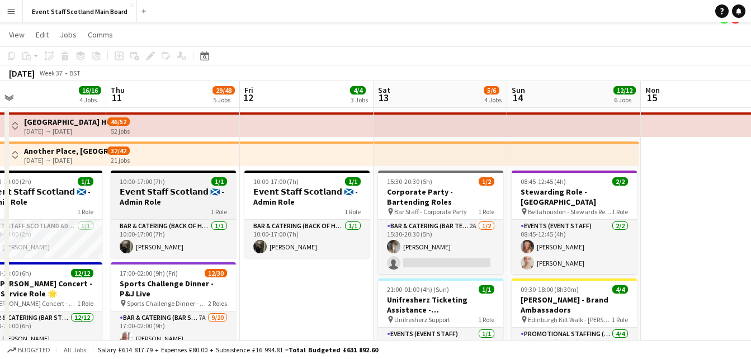
click at [160, 209] on div "1 Role" at bounding box center [173, 211] width 125 height 9
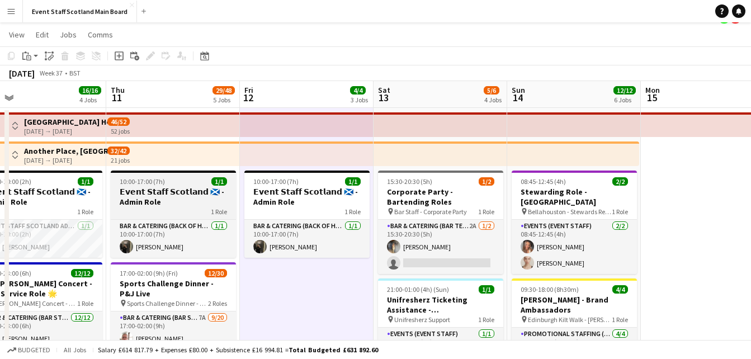
click at [159, 193] on h3 "𝗘𝘃𝗲𝗻𝘁 𝗦𝘁𝗮𝗳𝗳 𝗦𝗰𝗼𝘁𝗹𝗮𝗻𝗱 🏴󠁧󠁢󠁳󠁣󠁴󠁿 - Admin Role" at bounding box center [173, 197] width 125 height 20
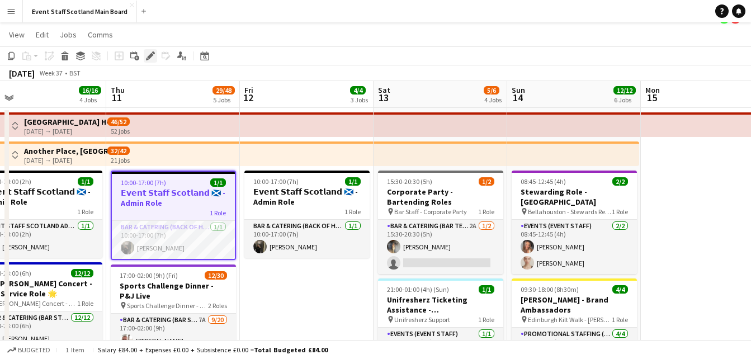
click at [150, 57] on icon at bounding box center [150, 56] width 6 height 6
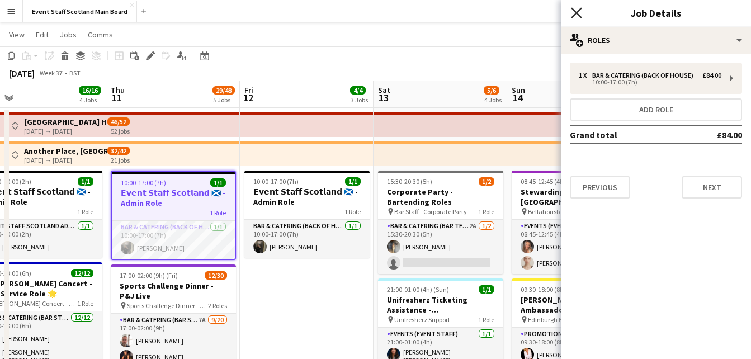
click at [580, 11] on icon "Close pop-in" at bounding box center [576, 12] width 11 height 11
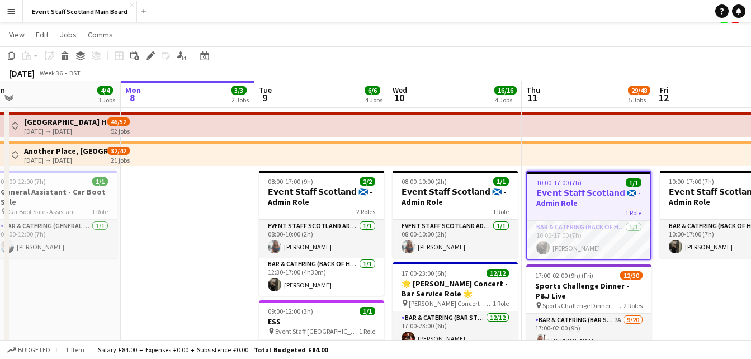
drag, startPoint x: 291, startPoint y: 306, endPoint x: 729, endPoint y: 278, distance: 439.1
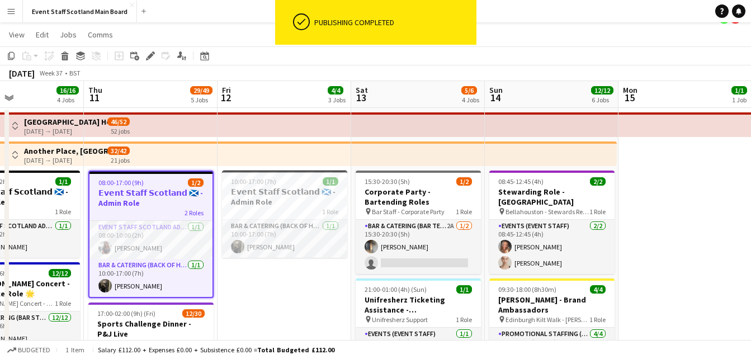
drag, startPoint x: 709, startPoint y: 307, endPoint x: 250, endPoint y: 266, distance: 460.7
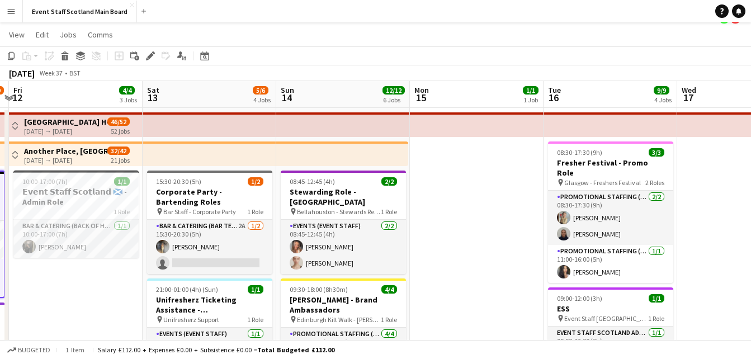
scroll to position [0, 380]
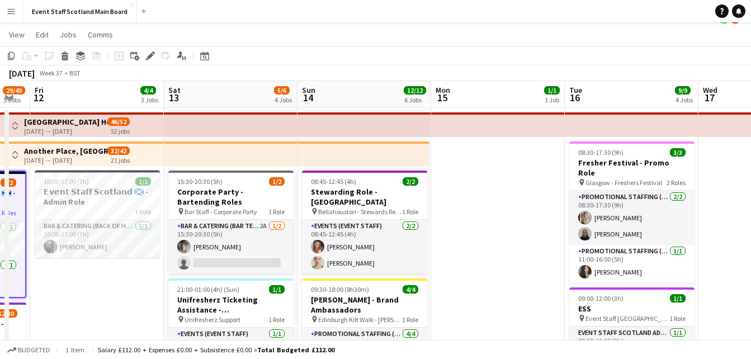
drag, startPoint x: 694, startPoint y: 211, endPoint x: 362, endPoint y: 241, distance: 333.4
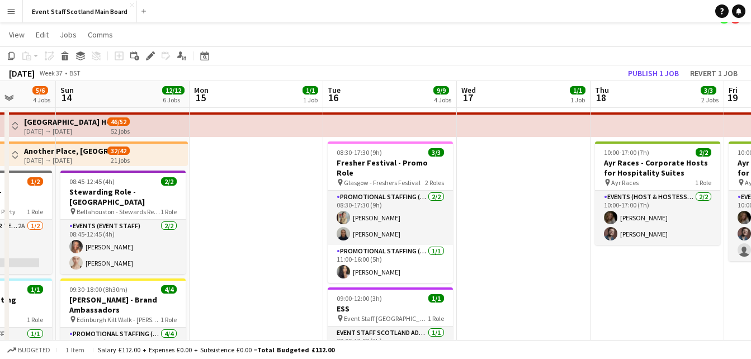
drag, startPoint x: 667, startPoint y: 205, endPoint x: 570, endPoint y: 225, distance: 99.2
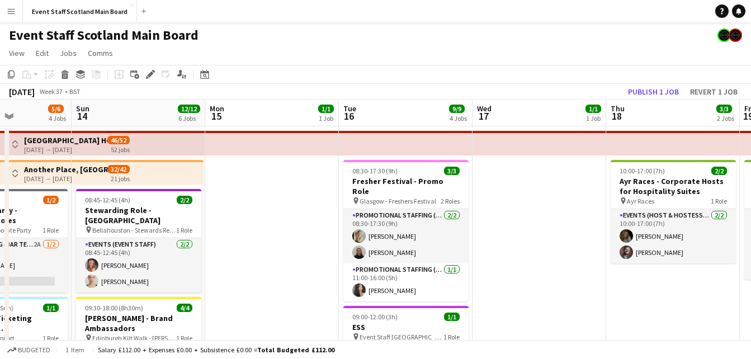
scroll to position [0, 329]
drag, startPoint x: 249, startPoint y: 216, endPoint x: 264, endPoint y: 224, distance: 16.5
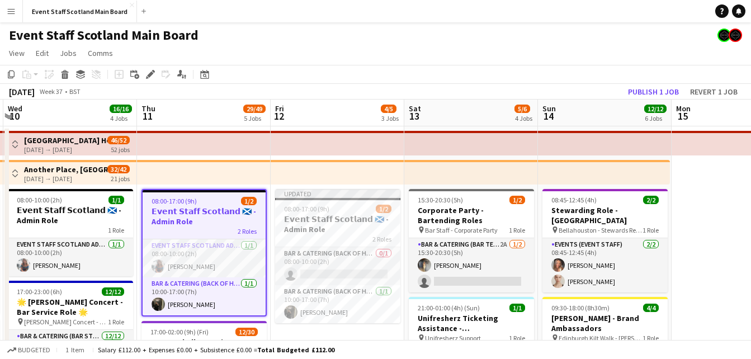
drag, startPoint x: 264, startPoint y: 224, endPoint x: 738, endPoint y: 235, distance: 474.7
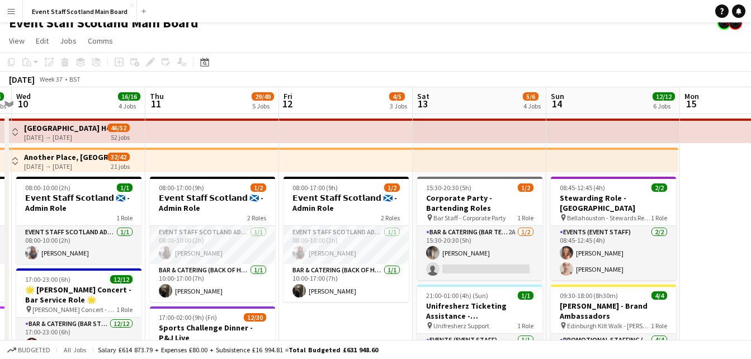
scroll to position [14, 0]
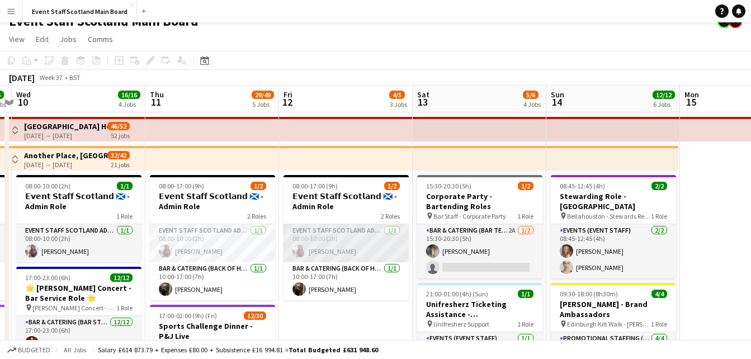
click at [364, 233] on app-card-role "EVENT STAFF SCOTLAND ADMIN ROLE 1/1 08:00-10:00 (2h) Melissa Georgi" at bounding box center [345, 243] width 125 height 38
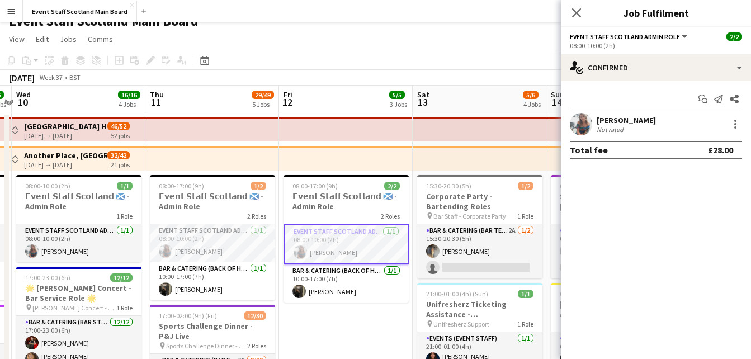
click at [584, 119] on app-user-avatar at bounding box center [581, 124] width 22 height 22
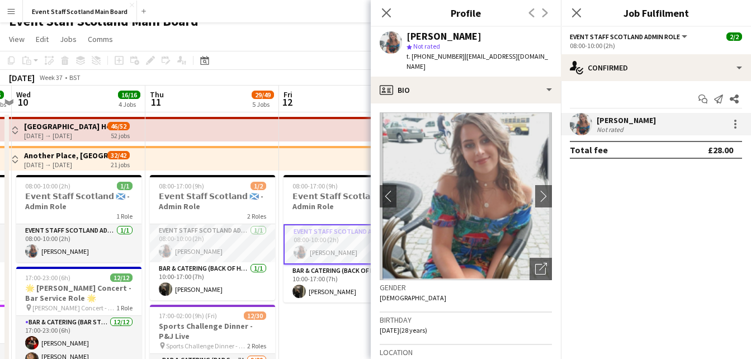
drag, startPoint x: 462, startPoint y: 58, endPoint x: 541, endPoint y: 57, distance: 78.8
click at [541, 57] on div "Melissa Georgi star Not rated t. +4407400700139 | melissacgeorgi@gmail.com" at bounding box center [466, 52] width 190 height 50
click at [581, 12] on icon "Close pop-in" at bounding box center [576, 12] width 11 height 11
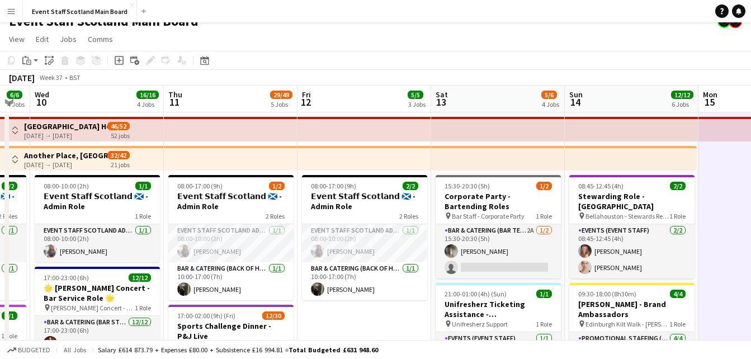
drag, startPoint x: 717, startPoint y: 213, endPoint x: 745, endPoint y: 214, distance: 28.0
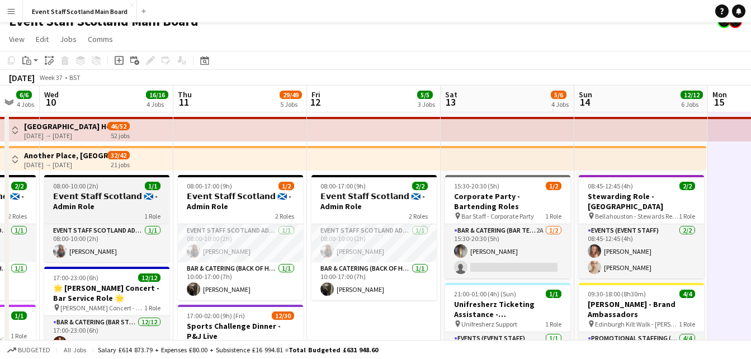
click at [91, 196] on h3 "𝗘𝘃𝗲𝗻𝘁 𝗦𝘁𝗮𝗳𝗳 𝗦𝗰𝗼𝘁𝗹𝗮𝗻𝗱 🏴󠁧󠁢󠁳󠁣󠁴󠁿 - Admin Role" at bounding box center [106, 201] width 125 height 20
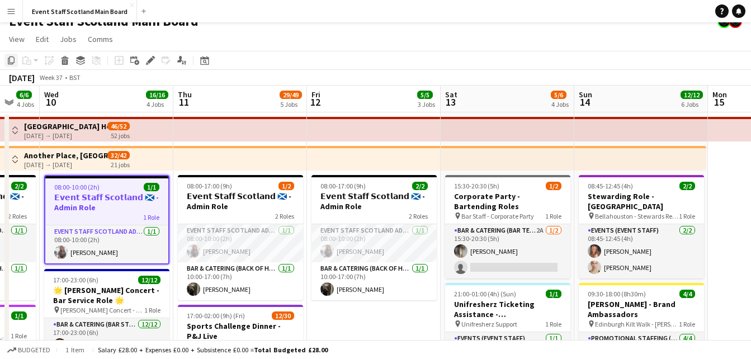
click at [8, 55] on div "Copy" at bounding box center [10, 60] width 13 height 13
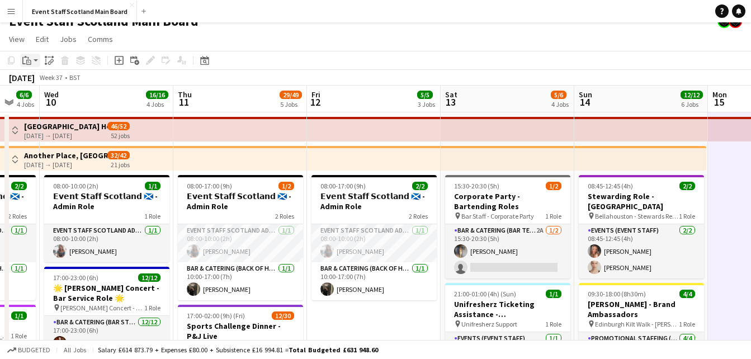
click at [30, 61] on icon "Paste" at bounding box center [26, 60] width 9 height 9
click at [44, 97] on link "Paste with crew Ctrl+Shift+V" at bounding box center [82, 101] width 105 height 10
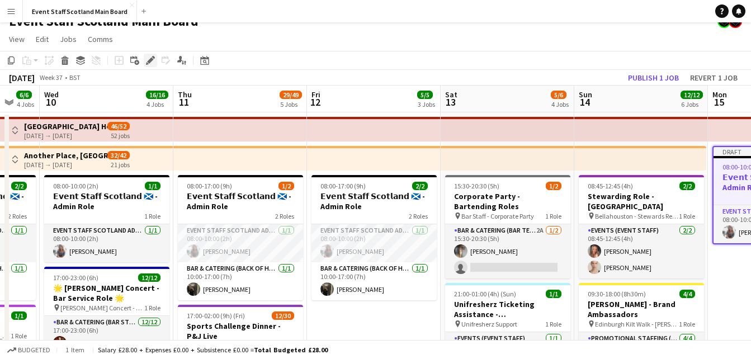
click at [148, 57] on icon "Edit" at bounding box center [150, 60] width 9 height 9
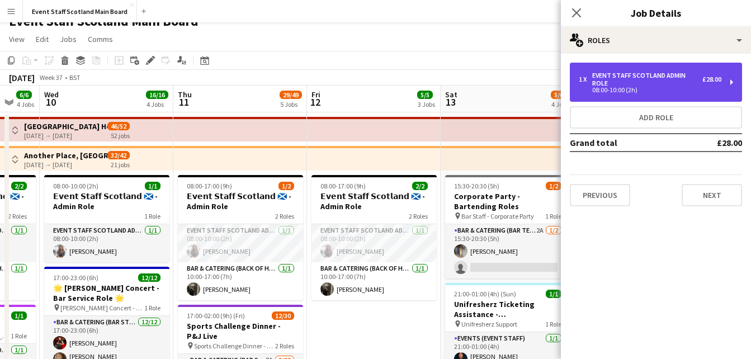
click at [687, 73] on div "EVENT STAFF SCOTLAND ADMIN ROLE" at bounding box center [647, 80] width 110 height 16
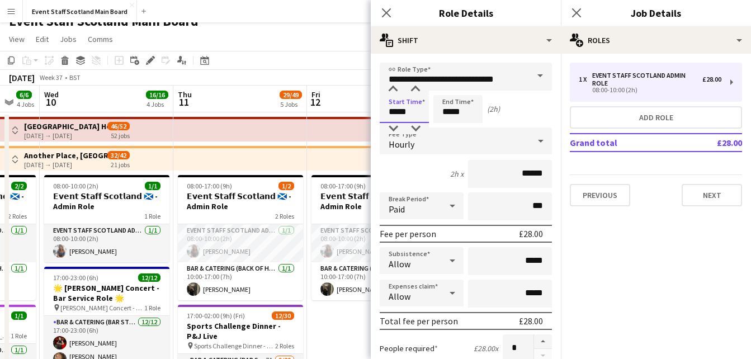
click at [396, 112] on input "*****" at bounding box center [404, 109] width 49 height 28
type input "*****"
click at [390, 93] on div at bounding box center [393, 89] width 22 height 11
click at [450, 111] on input "*****" at bounding box center [457, 109] width 49 height 28
click at [442, 86] on div at bounding box center [446, 89] width 22 height 11
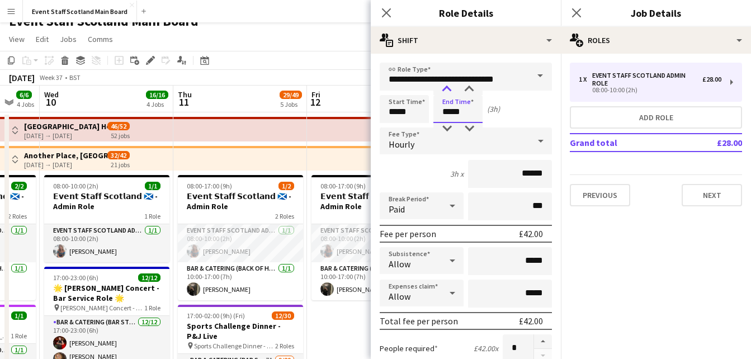
click at [442, 86] on div at bounding box center [446, 89] width 22 height 11
type input "*****"
click at [442, 86] on div at bounding box center [446, 89] width 22 height 11
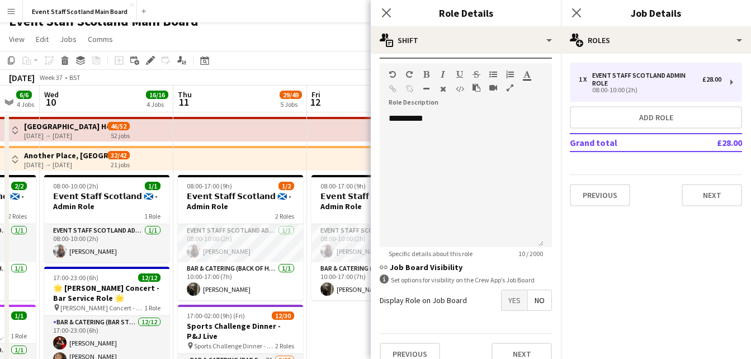
scroll to position [341, 0]
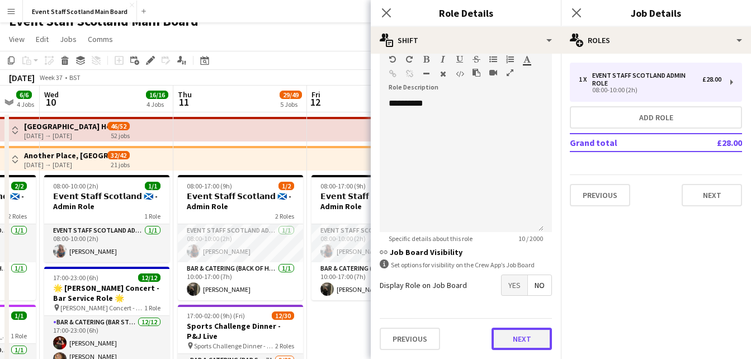
click at [522, 339] on button "Next" at bounding box center [521, 339] width 60 height 22
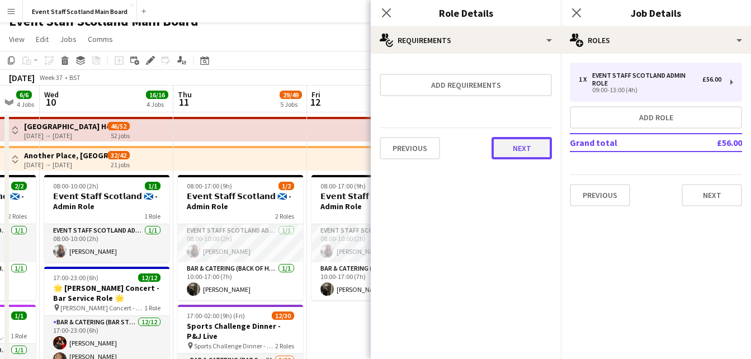
click at [541, 144] on button "Next" at bounding box center [521, 148] width 60 height 22
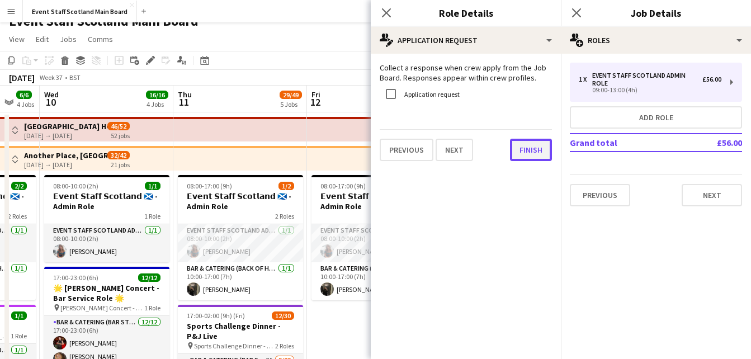
click at [530, 149] on button "Finish" at bounding box center [531, 150] width 42 height 22
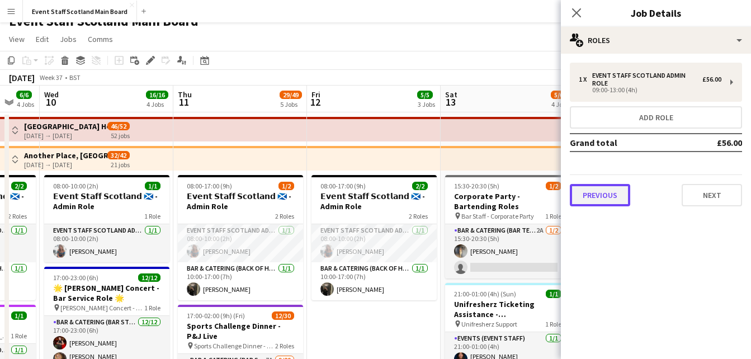
click at [597, 188] on button "Previous" at bounding box center [600, 195] width 60 height 22
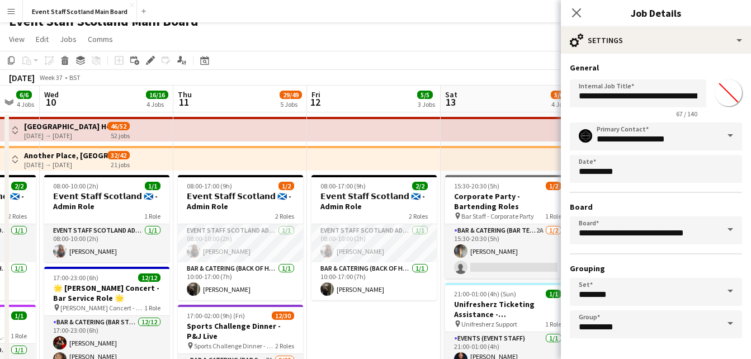
scroll to position [42, 0]
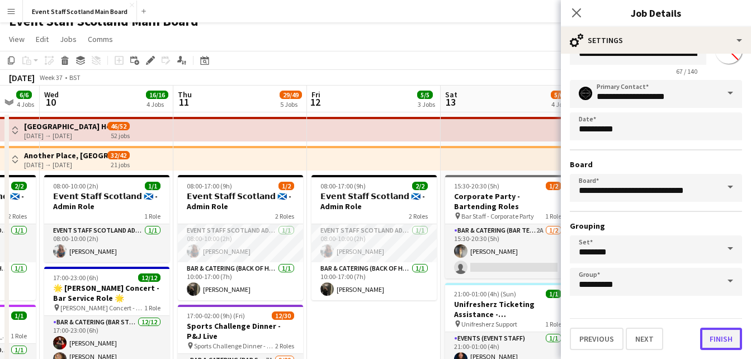
click at [713, 344] on button "Finish" at bounding box center [721, 339] width 42 height 22
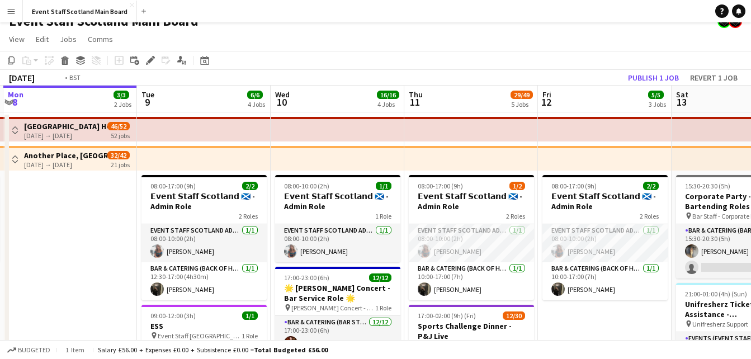
drag, startPoint x: 381, startPoint y: 320, endPoint x: 636, endPoint y: 311, distance: 254.5
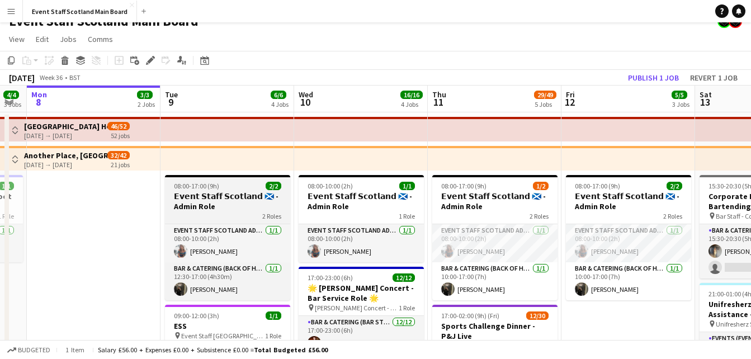
click at [235, 181] on app-job-card "08:00-17:00 (9h) 2/2 𝗘𝘃𝗲𝗻𝘁 𝗦𝘁𝗮𝗳𝗳 𝗦𝗰𝗼𝘁𝗹𝗮𝗻𝗱 🏴󠁧󠁢󠁳󠁣󠁴󠁿 - Admin Role 2 Roles EVENT ST…" at bounding box center [227, 237] width 125 height 125
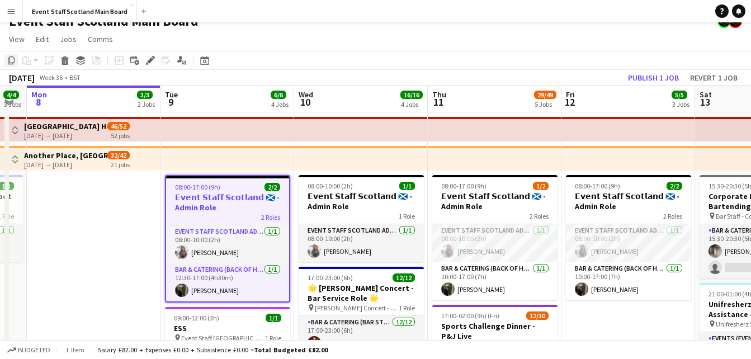
click at [13, 63] on icon at bounding box center [11, 60] width 7 height 8
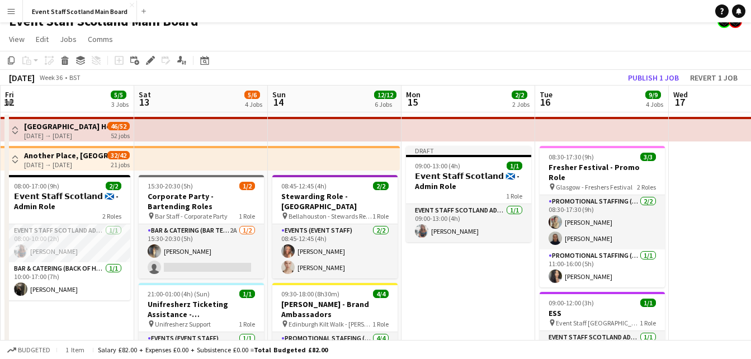
scroll to position [0, 409]
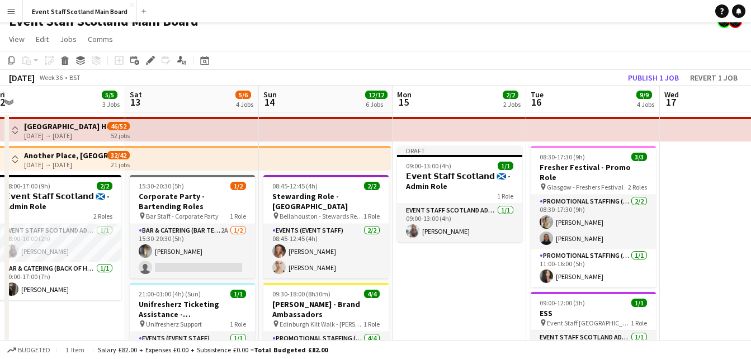
drag, startPoint x: 685, startPoint y: 325, endPoint x: 116, endPoint y: 278, distance: 571.5
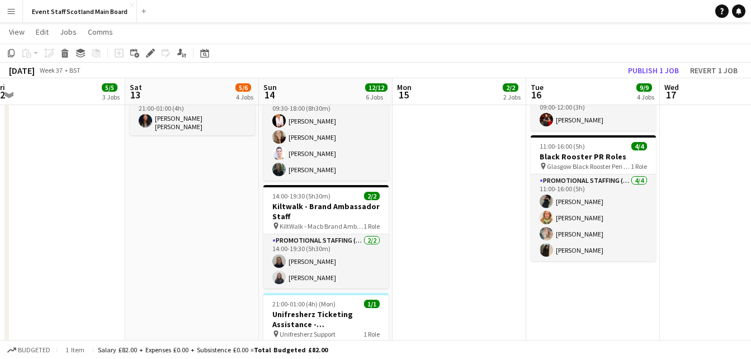
scroll to position [252, 0]
click at [604, 277] on app-date-cell "08:30-17:30 (9h) 3/3 Fresher Festival - Promo Role pin Glasgow - Freshers Festi…" at bounding box center [593, 264] width 134 height 783
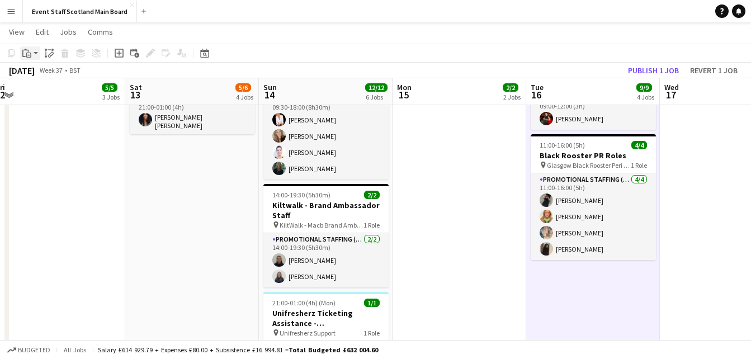
click at [32, 56] on div "Paste" at bounding box center [26, 52] width 13 height 13
click at [46, 97] on link "Paste with crew Ctrl+Shift+V" at bounding box center [82, 93] width 105 height 10
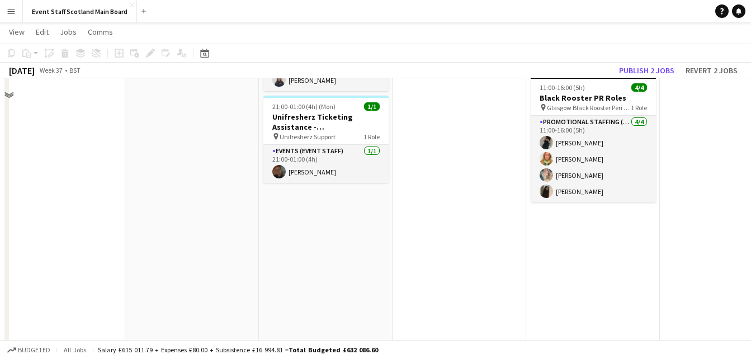
scroll to position [0, 0]
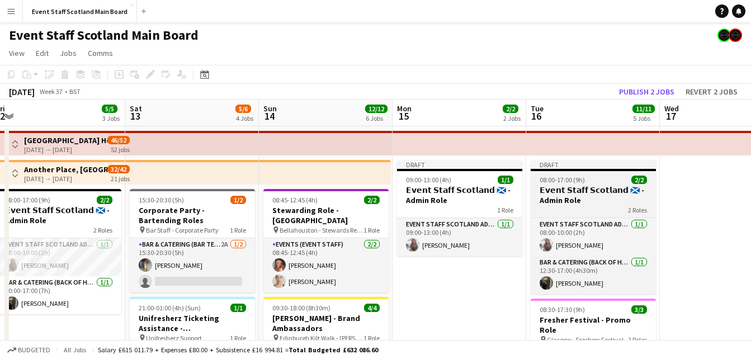
click at [577, 197] on h3 "𝗘𝘃𝗲𝗻𝘁 𝗦𝘁𝗮𝗳𝗳 𝗦𝗰𝗼𝘁𝗹𝗮𝗻𝗱 🏴󠁧󠁢󠁳󠁣󠁴󠁿 - Admin Role" at bounding box center [592, 195] width 125 height 20
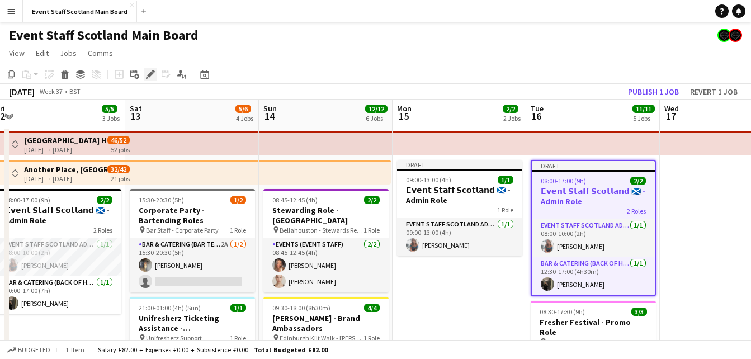
click at [153, 73] on icon at bounding box center [150, 75] width 6 height 6
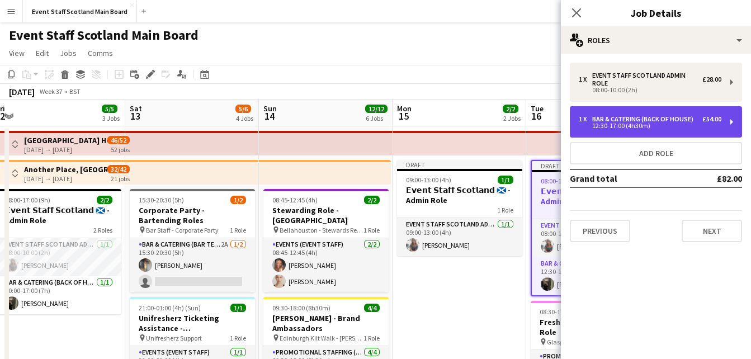
click at [687, 112] on div "1 x Bar & Catering (Back of House) £54.00 12:30-17:00 (4h30m)" at bounding box center [656, 121] width 172 height 31
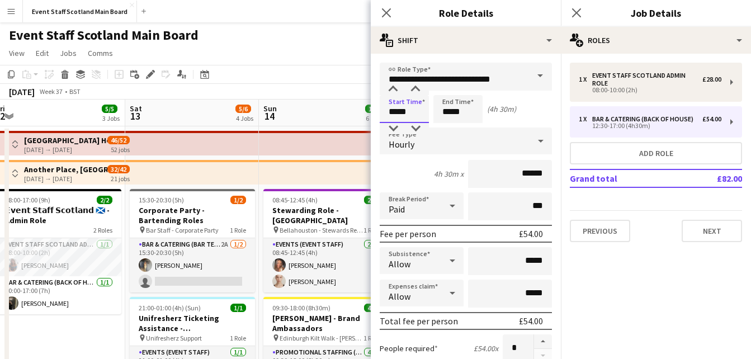
click at [408, 113] on input "*****" at bounding box center [404, 109] width 49 height 28
click at [413, 127] on div at bounding box center [415, 128] width 22 height 11
click at [396, 127] on div at bounding box center [393, 128] width 22 height 11
type input "*****"
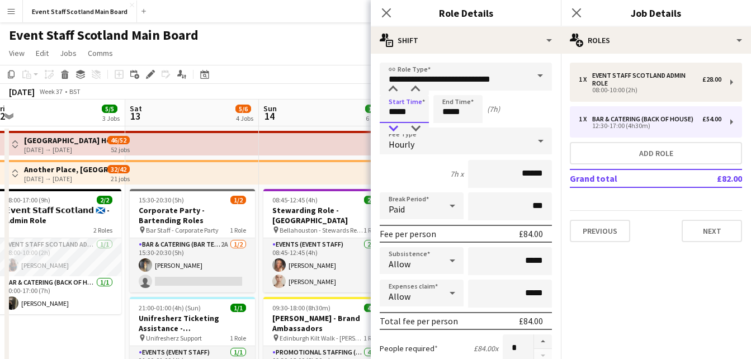
click at [396, 127] on div at bounding box center [393, 128] width 22 height 11
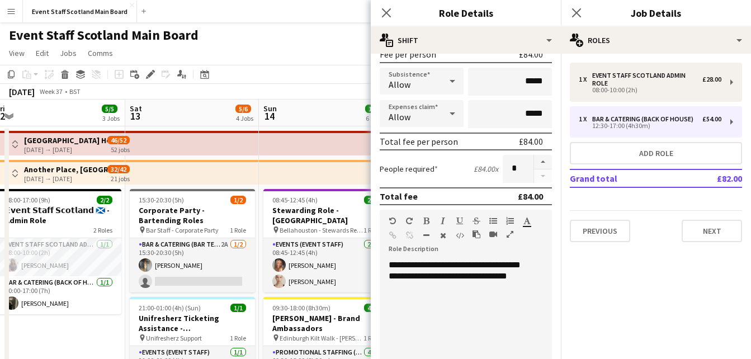
scroll to position [341, 0]
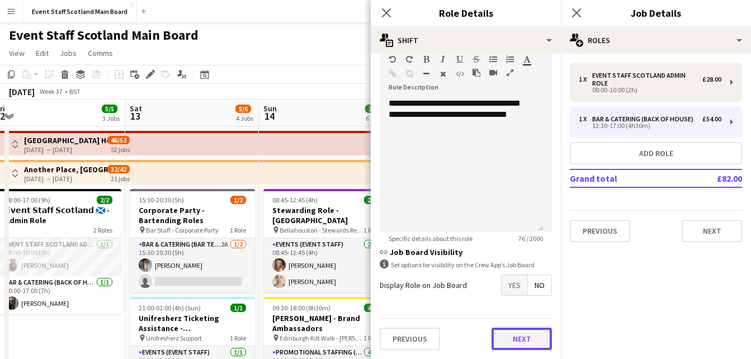
click at [520, 333] on button "Next" at bounding box center [521, 339] width 60 height 22
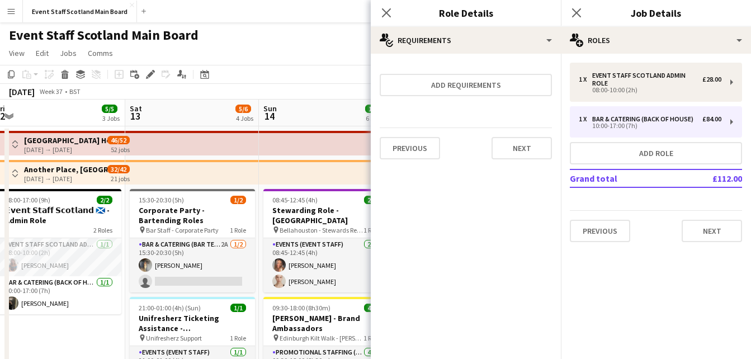
scroll to position [0, 0]
click at [542, 150] on button "Next" at bounding box center [521, 148] width 60 height 22
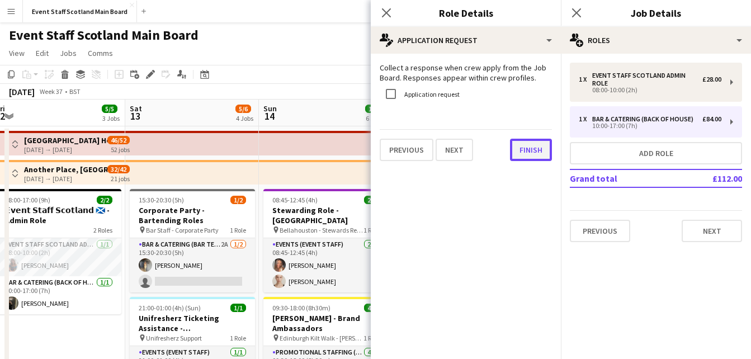
click at [535, 149] on button "Finish" at bounding box center [531, 150] width 42 height 22
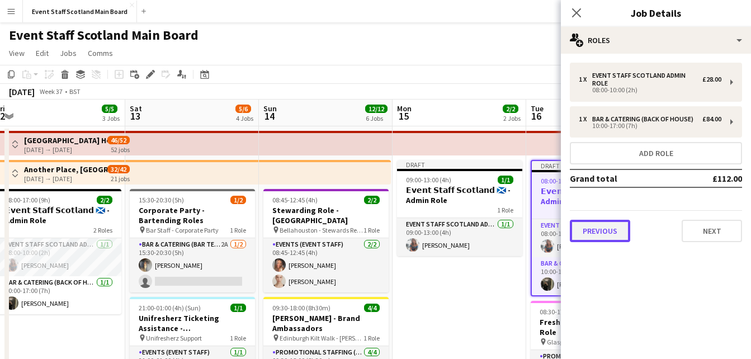
click at [594, 236] on button "Previous" at bounding box center [600, 231] width 60 height 22
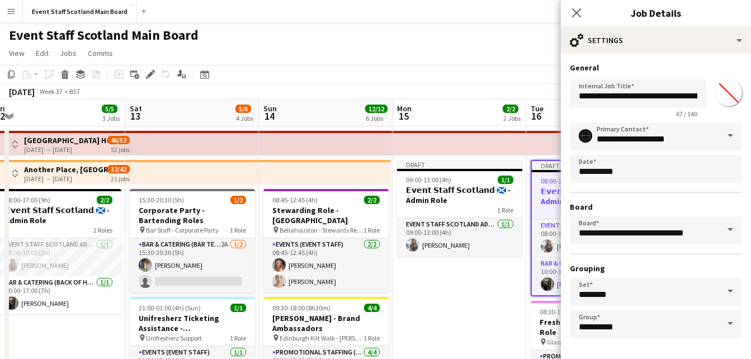
scroll to position [42, 0]
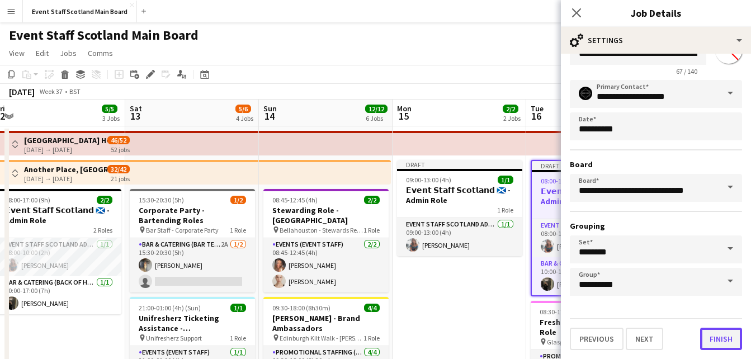
click at [707, 333] on button "Finish" at bounding box center [721, 339] width 42 height 22
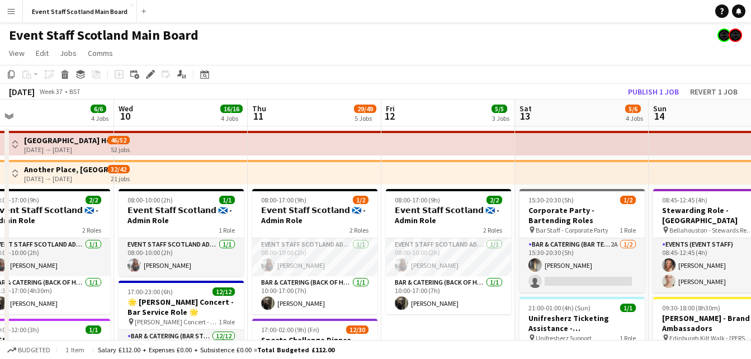
drag, startPoint x: 94, startPoint y: 320, endPoint x: 494, endPoint y: 312, distance: 400.3
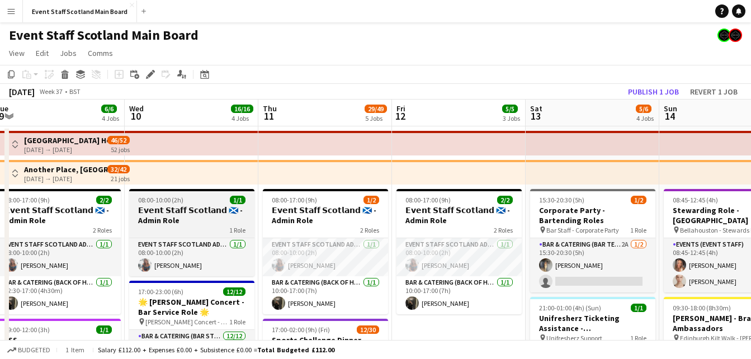
click at [216, 207] on h3 "𝗘𝘃𝗲𝗻𝘁 𝗦𝘁𝗮𝗳𝗳 𝗦𝗰𝗼𝘁𝗹𝗮𝗻𝗱 🏴󠁧󠁢󠁳󠁣󠁴󠁿 - Admin Role" at bounding box center [191, 215] width 125 height 20
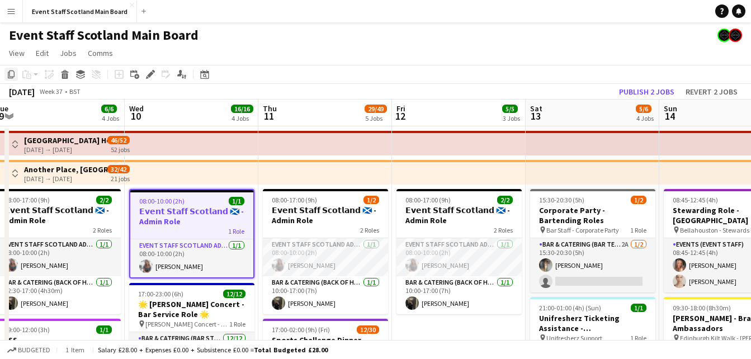
click at [10, 75] on icon at bounding box center [11, 74] width 7 height 8
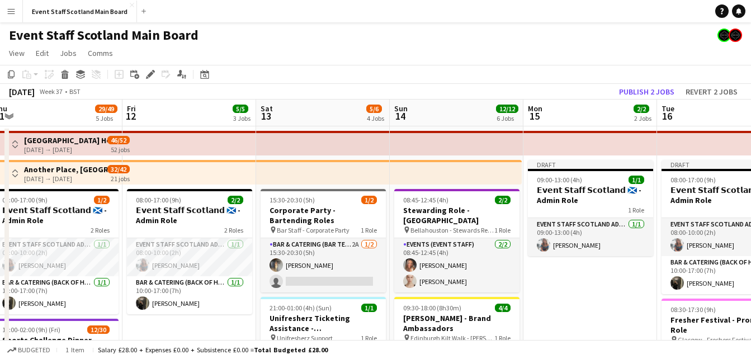
drag, startPoint x: 482, startPoint y: 326, endPoint x: 50, endPoint y: 302, distance: 432.8
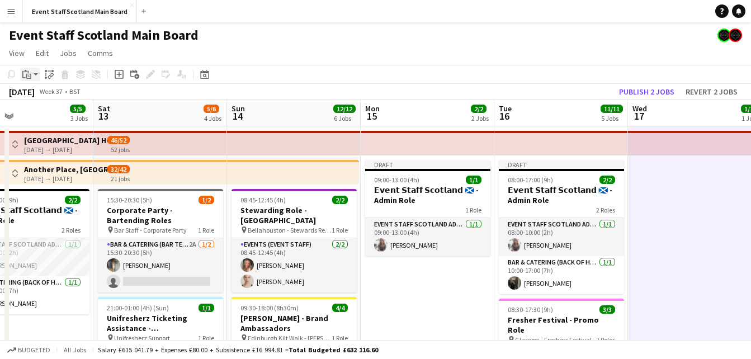
click at [32, 75] on div "Paste" at bounding box center [26, 74] width 13 height 13
click at [37, 112] on link "Paste with crew Ctrl+Shift+V" at bounding box center [82, 115] width 105 height 10
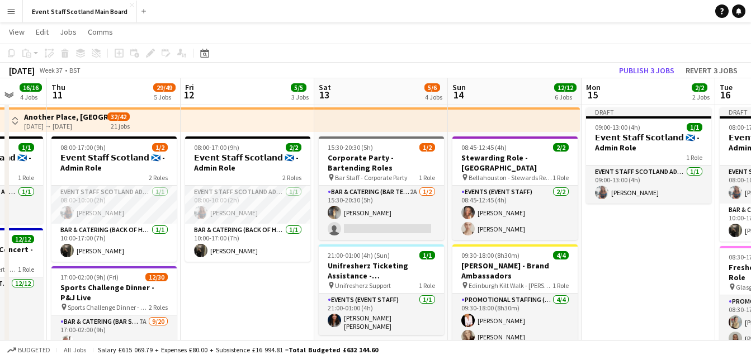
scroll to position [0, 351]
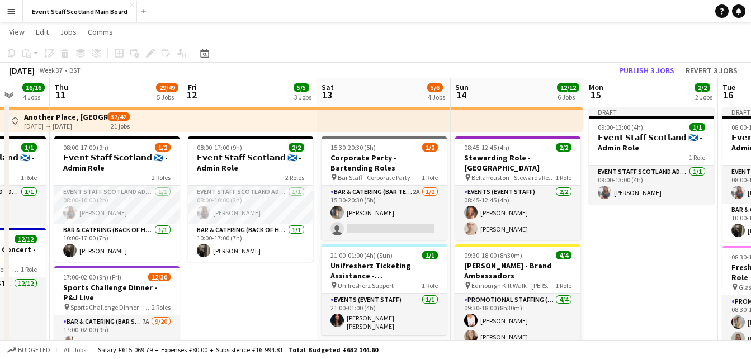
drag, startPoint x: 411, startPoint y: 235, endPoint x: 634, endPoint y: 250, distance: 224.1
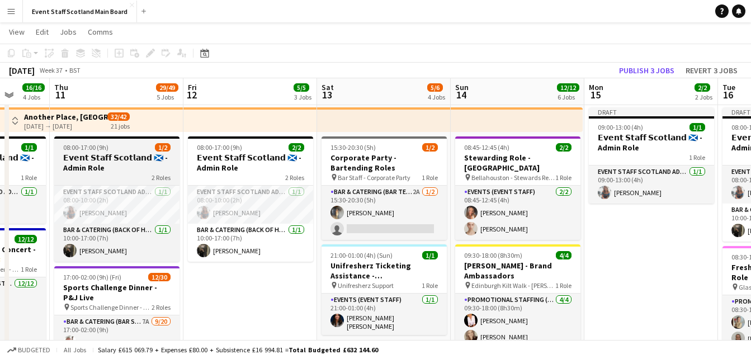
click at [122, 165] on h3 "𝗘𝘃𝗲𝗻𝘁 𝗦𝘁𝗮𝗳𝗳 𝗦𝗰𝗼𝘁𝗹𝗮𝗻𝗱 🏴󠁧󠁢󠁳󠁣󠁴󠁿 - Admin Role" at bounding box center [116, 163] width 125 height 20
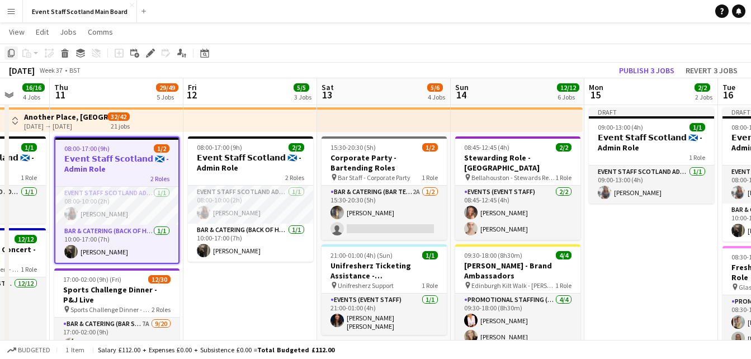
click at [11, 53] on icon "Copy" at bounding box center [11, 53] width 9 height 9
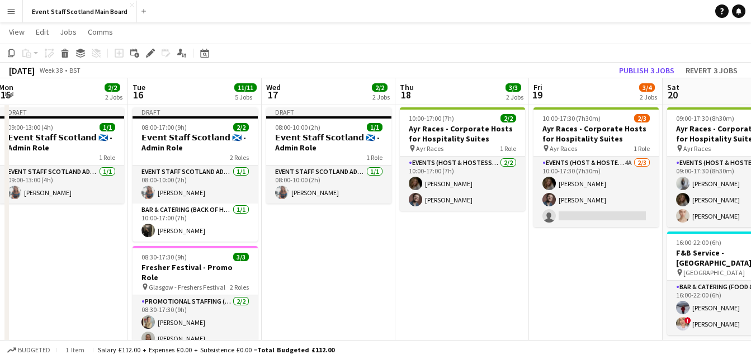
drag, startPoint x: 686, startPoint y: 238, endPoint x: 88, endPoint y: 301, distance: 600.8
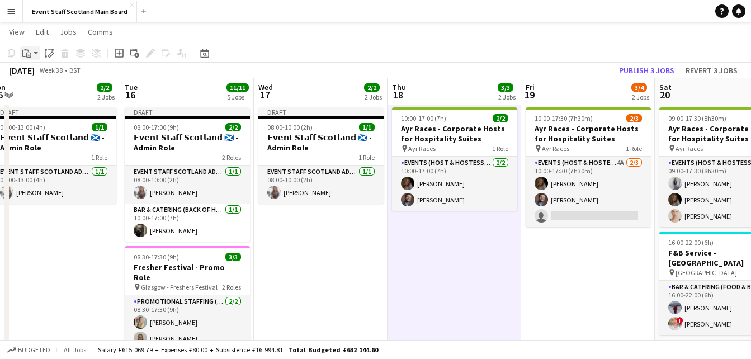
click at [35, 53] on app-action-btn "Paste" at bounding box center [30, 52] width 20 height 13
click at [48, 93] on link "Paste with crew Ctrl+Shift+V" at bounding box center [82, 93] width 105 height 10
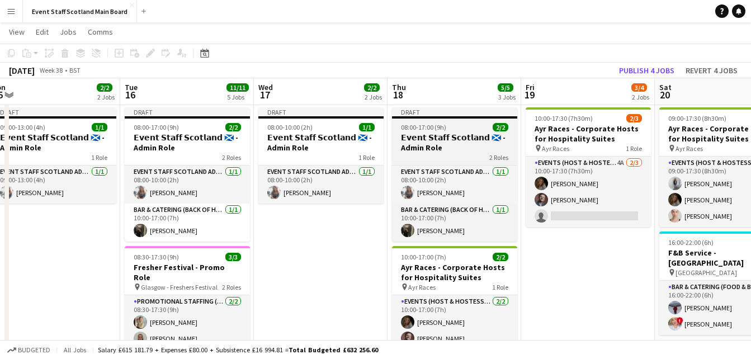
click at [436, 134] on h3 "𝗘𝘃𝗲𝗻𝘁 𝗦𝘁𝗮𝗳𝗳 𝗦𝗰𝗼𝘁𝗹𝗮𝗻𝗱 🏴󠁧󠁢󠁳󠁣󠁴󠁿 - Admin Role" at bounding box center [454, 142] width 125 height 20
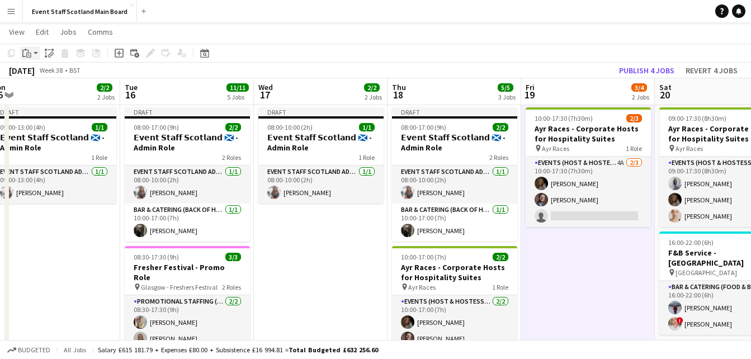
click at [30, 51] on icon "Paste" at bounding box center [26, 53] width 9 height 9
click at [34, 54] on app-action-btn "Paste" at bounding box center [30, 52] width 20 height 13
click at [46, 94] on link "Paste with crew Ctrl+Shift+V" at bounding box center [82, 93] width 105 height 10
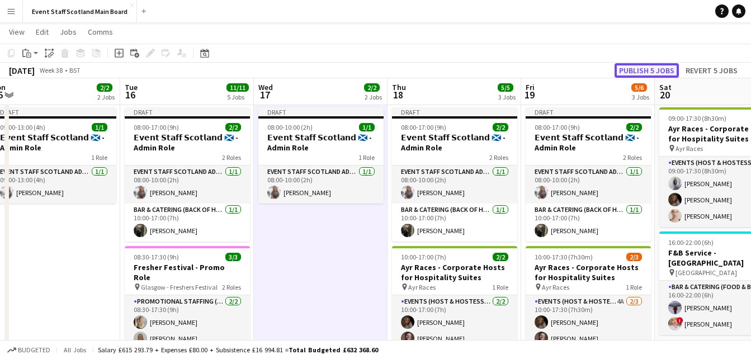
click at [666, 68] on button "Publish 5 jobs" at bounding box center [646, 70] width 64 height 15
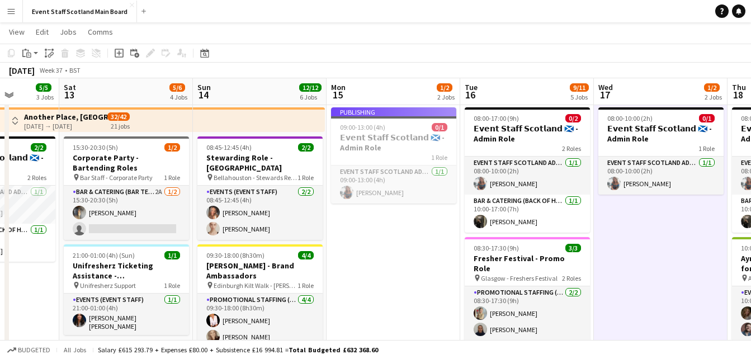
scroll to position [0, 338]
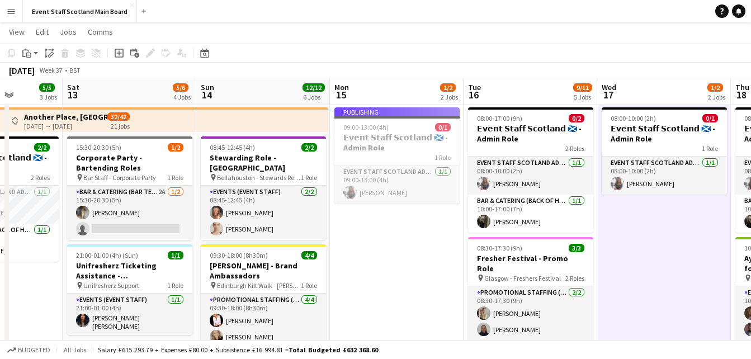
drag, startPoint x: 35, startPoint y: 269, endPoint x: 378, endPoint y: 284, distance: 343.6
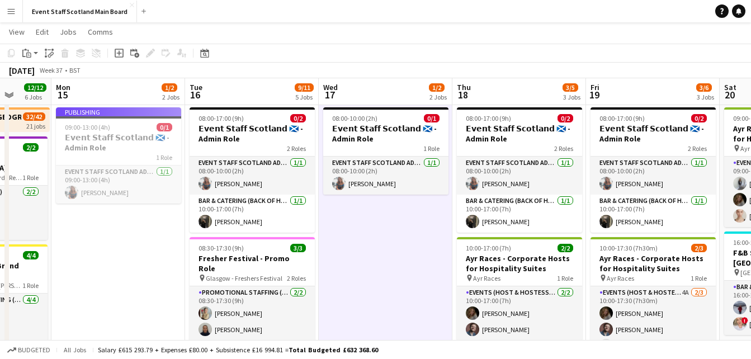
drag, startPoint x: 647, startPoint y: 236, endPoint x: 369, endPoint y: 334, distance: 294.7
click at [7, 11] on app-icon "Menu" at bounding box center [11, 11] width 9 height 9
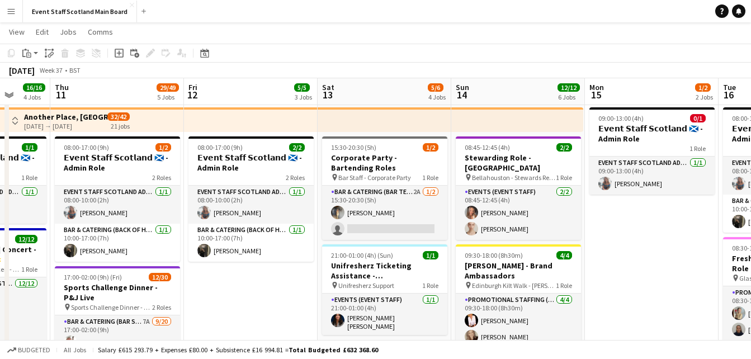
scroll to position [0, 329]
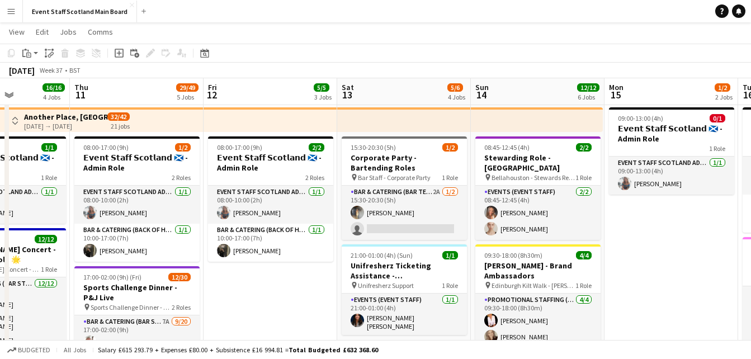
drag, startPoint x: 86, startPoint y: 250, endPoint x: 640, endPoint y: 229, distance: 554.4
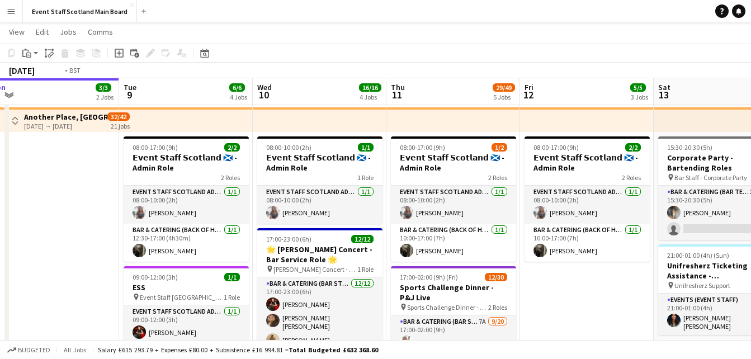
drag, startPoint x: 221, startPoint y: 315, endPoint x: 694, endPoint y: 267, distance: 474.8
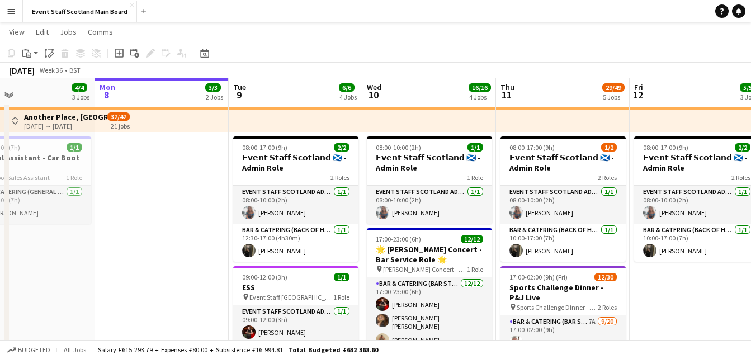
drag, startPoint x: 94, startPoint y: 262, endPoint x: 591, endPoint y: 257, distance: 496.4
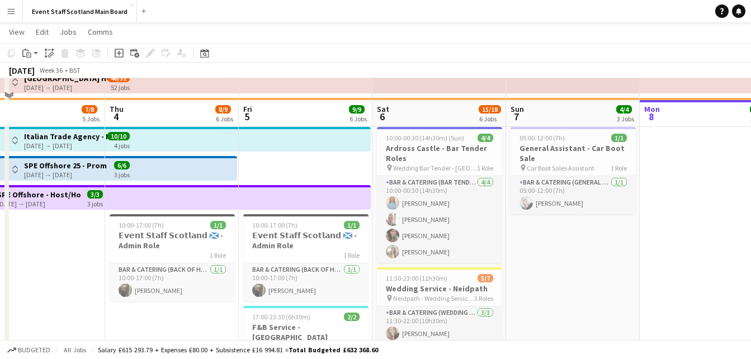
scroll to position [84, 0]
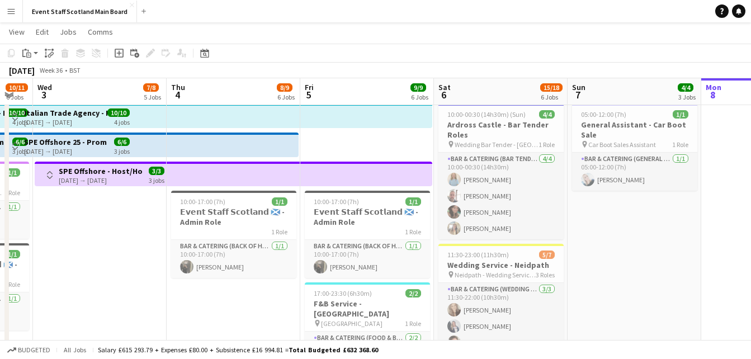
drag, startPoint x: 75, startPoint y: 248, endPoint x: 149, endPoint y: 249, distance: 73.8
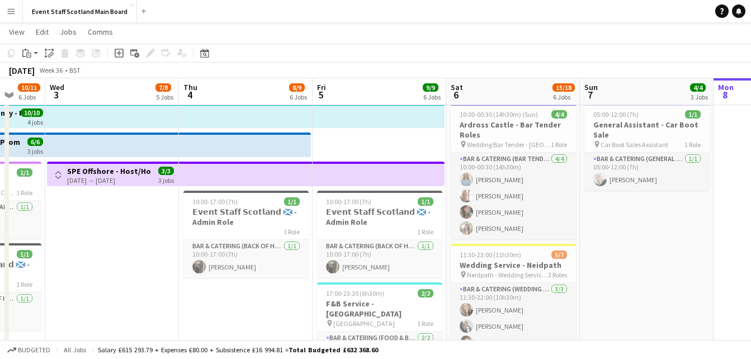
click at [51, 171] on app-top-bar "Toggle View SPE Offshore - Host/Hostess 03-09-2025 → 05-09-2025 3/3 3 jobs" at bounding box center [112, 174] width 131 height 25
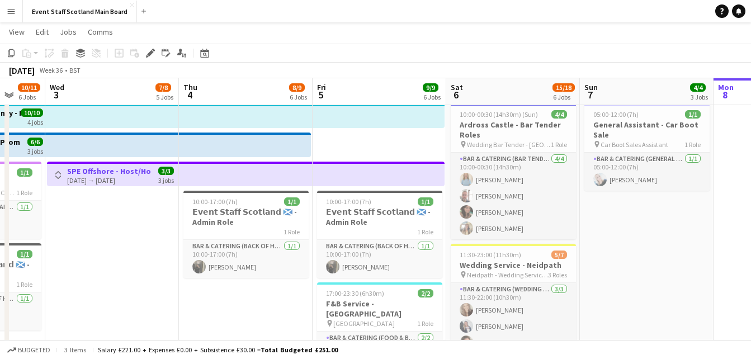
click at [58, 176] on app-icon "Toggle View" at bounding box center [58, 175] width 8 height 8
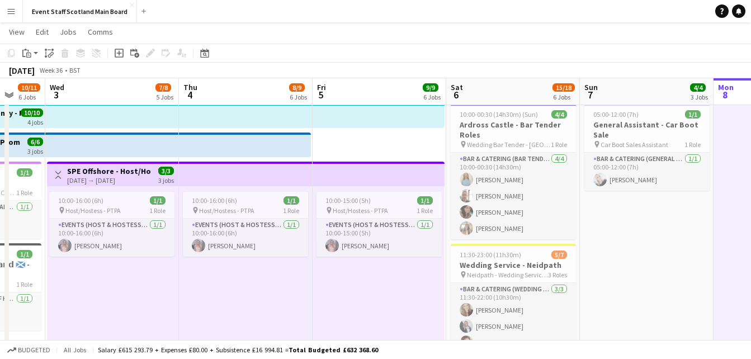
click at [59, 176] on app-icon "Toggle View" at bounding box center [58, 175] width 8 height 8
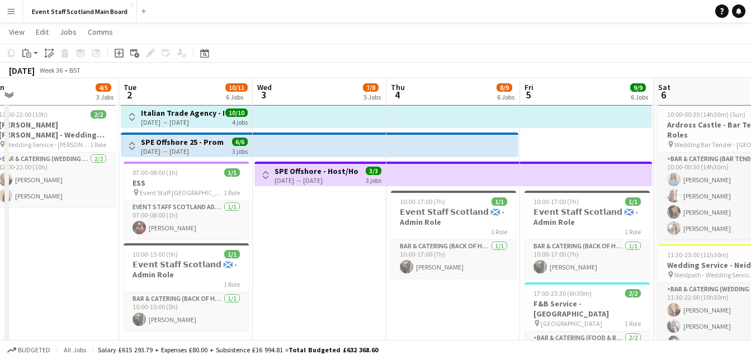
drag, startPoint x: 67, startPoint y: 222, endPoint x: 274, endPoint y: 234, distance: 208.3
click at [135, 150] on button "Toggle View" at bounding box center [132, 145] width 13 height 13
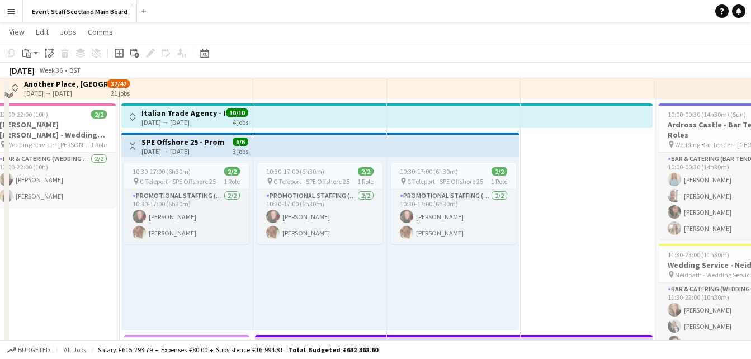
scroll to position [0, 0]
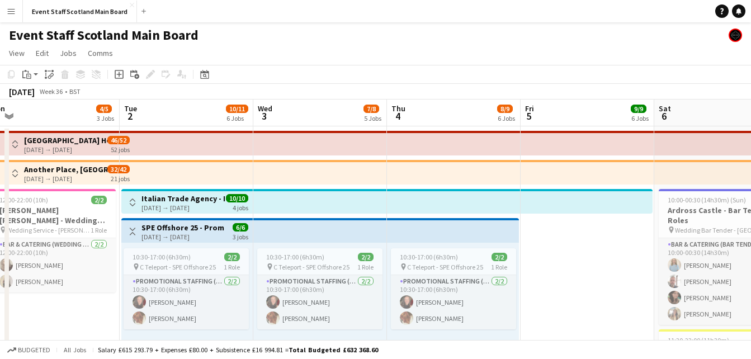
click at [16, 169] on button "Toggle View" at bounding box center [14, 173] width 13 height 13
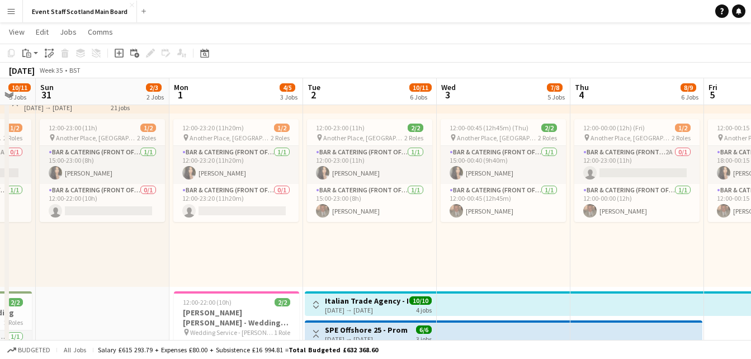
scroll to position [0, 364]
drag, startPoint x: 50, startPoint y: 247, endPoint x: 100, endPoint y: 257, distance: 51.4
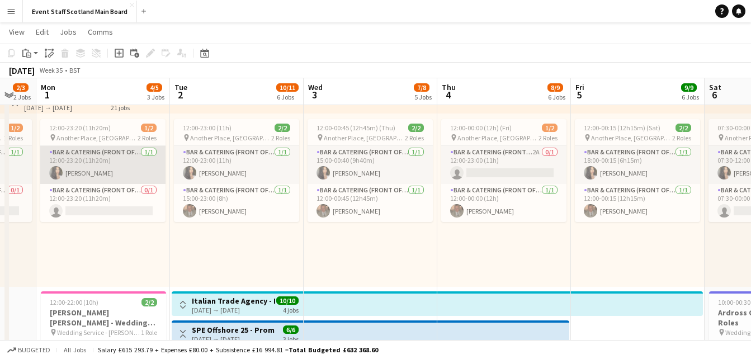
click at [94, 155] on app-card-role "Bar & Catering (Front of House) 1/1 12:00-23:20 (11h20m) Isobel Brydon" at bounding box center [102, 165] width 125 height 38
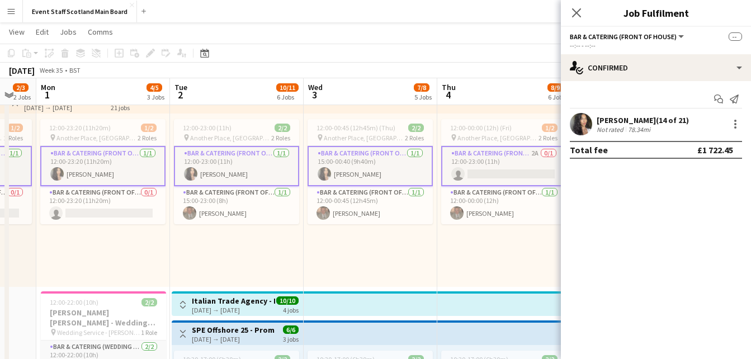
click at [84, 164] on app-card-role "Bar & Catering (Front of House) 1/1 12:00-23:20 (11h20m) Isobel Brydon" at bounding box center [102, 166] width 125 height 40
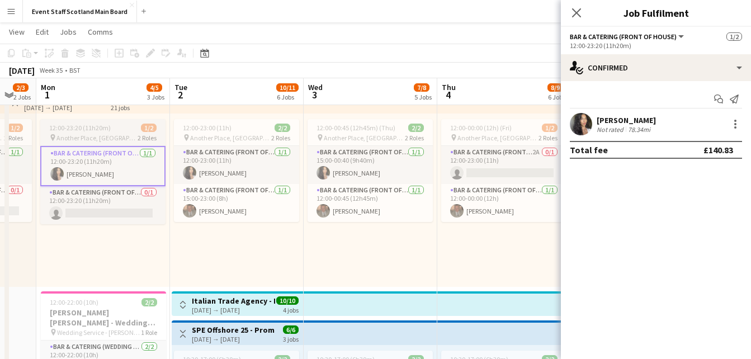
click at [87, 121] on app-job-card "12:00-23:20 (11h20m) 1/2 pin Another Place, The Machrie Hotel & Links 2 Roles B…" at bounding box center [102, 171] width 125 height 105
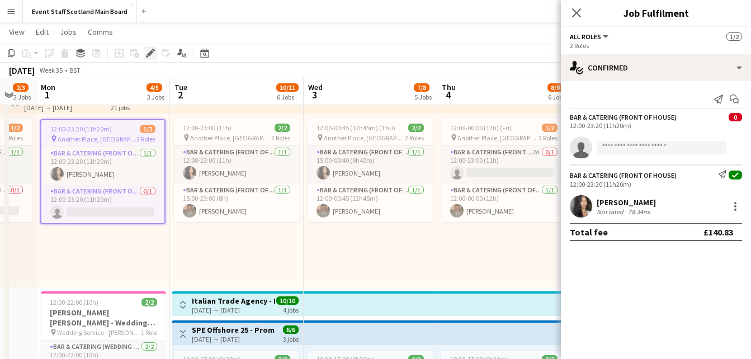
click at [151, 55] on icon "Edit" at bounding box center [150, 53] width 9 height 9
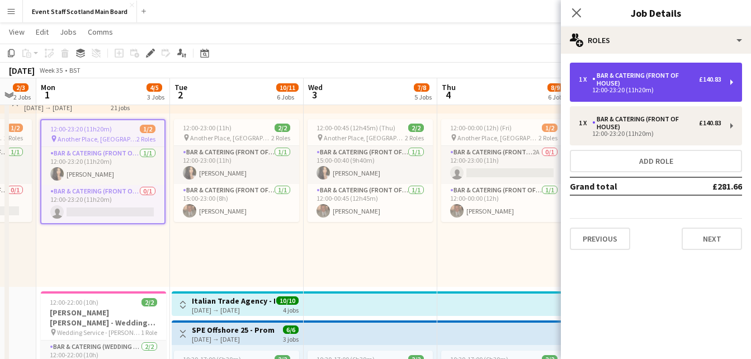
click at [662, 84] on div "Bar & Catering (Front of House)" at bounding box center [645, 80] width 107 height 16
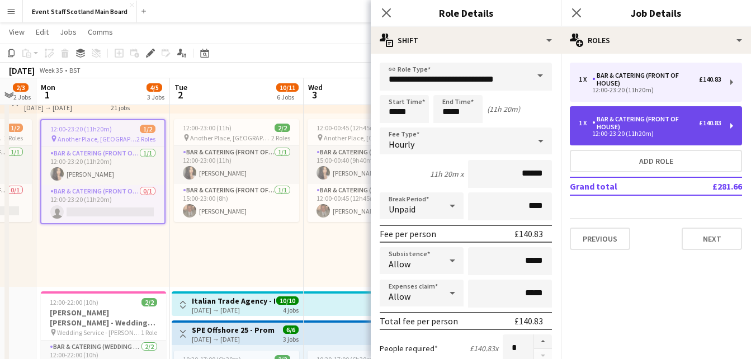
click at [658, 114] on div "1 x Bar & Catering (Front of House) £140.83 12:00-23:20 (11h20m)" at bounding box center [656, 125] width 172 height 39
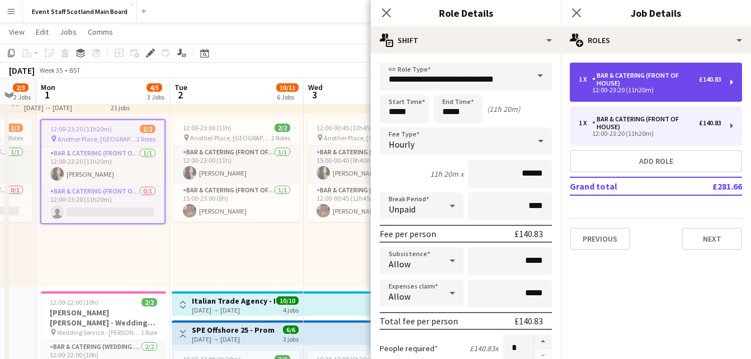
click at [634, 86] on div "Bar & Catering (Front of House)" at bounding box center [645, 80] width 107 height 16
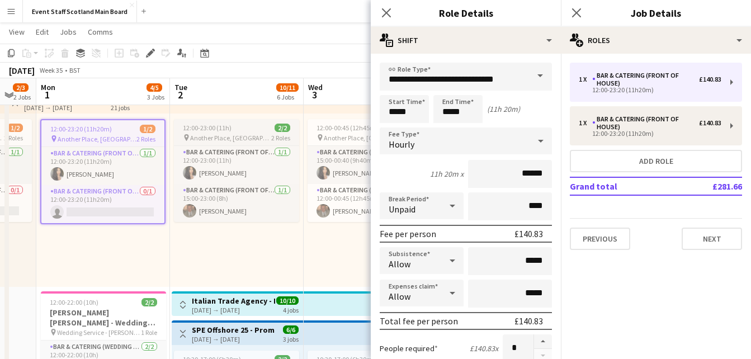
click at [200, 130] on span "12:00-23:00 (11h)" at bounding box center [207, 128] width 49 height 8
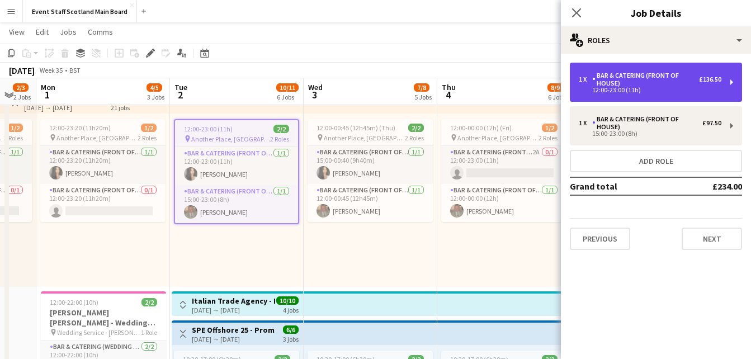
click at [669, 82] on div "Bar & Catering (Front of House)" at bounding box center [645, 80] width 107 height 16
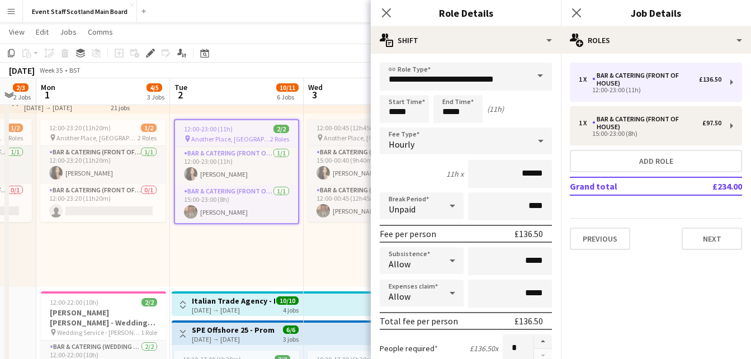
click at [331, 130] on span "12:00-00:45 (12h45m) (Thu)" at bounding box center [355, 128] width 79 height 8
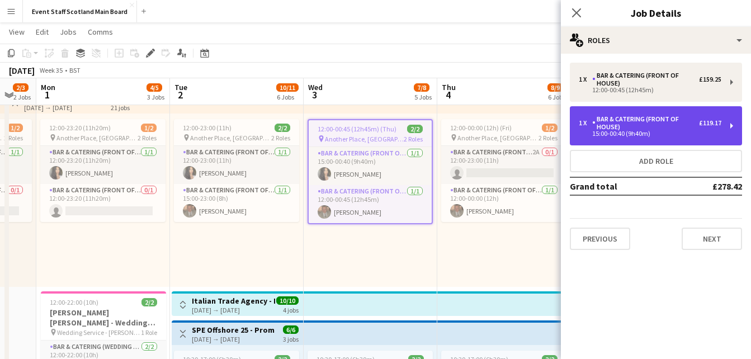
click at [671, 121] on div "Bar & Catering (Front of House)" at bounding box center [645, 123] width 107 height 16
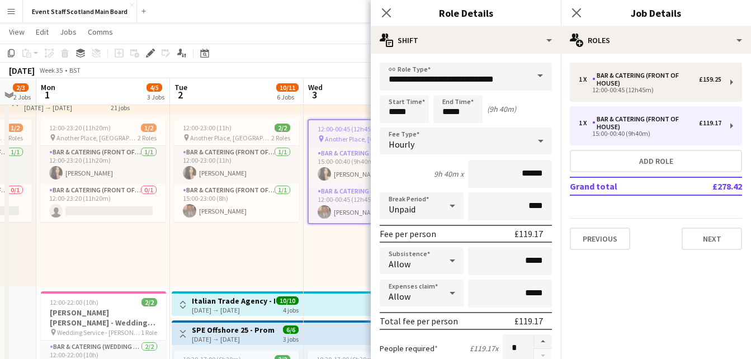
click at [345, 252] on div "12:00-00:45 (12h45m) (Thu) 2/2 pin Another Place, The Machrie Hotel & Links 2 R…" at bounding box center [371, 199] width 134 height 173
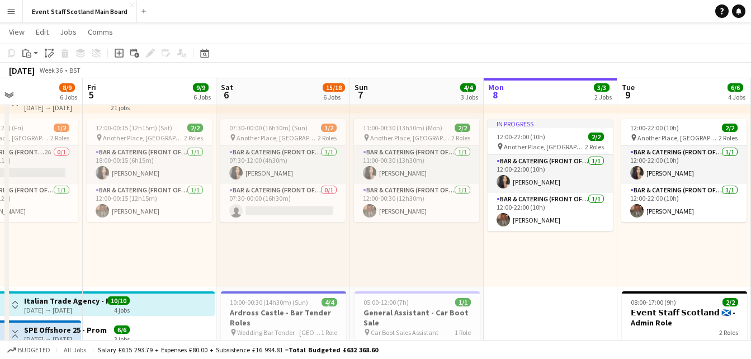
drag, startPoint x: 507, startPoint y: 257, endPoint x: 90, endPoint y: 255, distance: 417.0
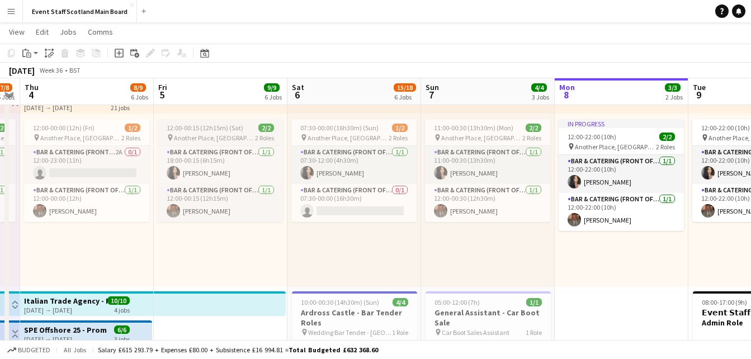
click at [190, 132] on app-job-card "12:00-00:15 (12h15m) (Sat) 2/2 pin Another Place, The Machrie Hotel & Links 2 R…" at bounding box center [220, 170] width 125 height 103
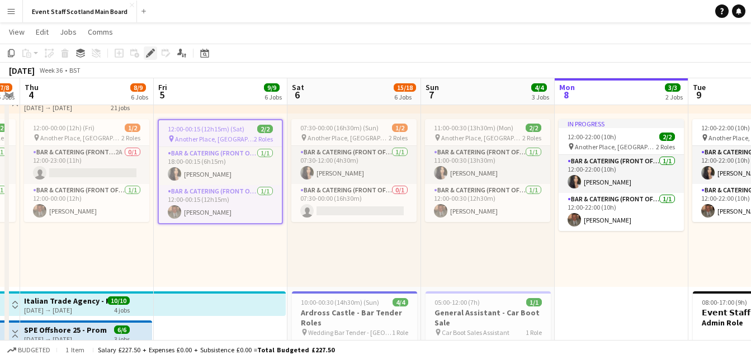
click at [154, 50] on icon at bounding box center [153, 50] width 3 height 3
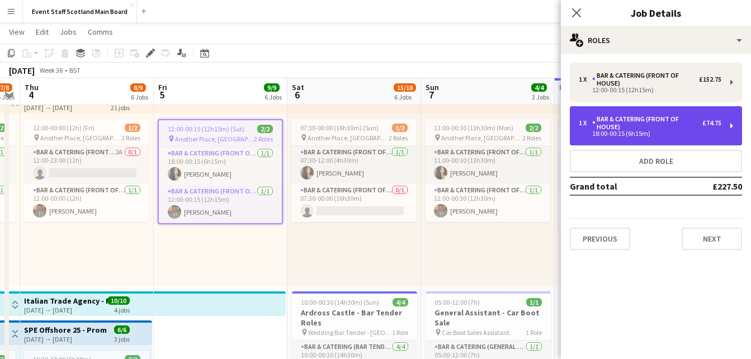
click at [717, 116] on div "1 x Bar & Catering (Front of House) £74.75" at bounding box center [650, 123] width 143 height 16
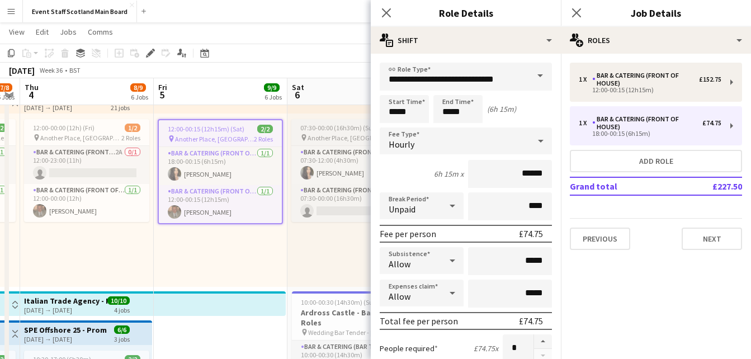
click at [334, 130] on span "07:30-00:00 (16h30m) (Sun)" at bounding box center [339, 128] width 78 height 8
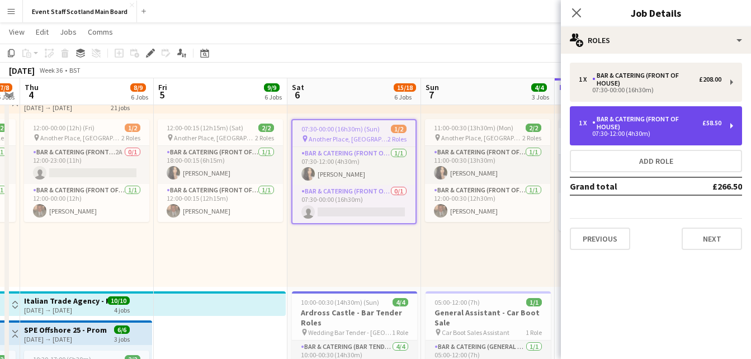
click at [695, 132] on div "07:30-12:00 (4h30m)" at bounding box center [650, 134] width 143 height 6
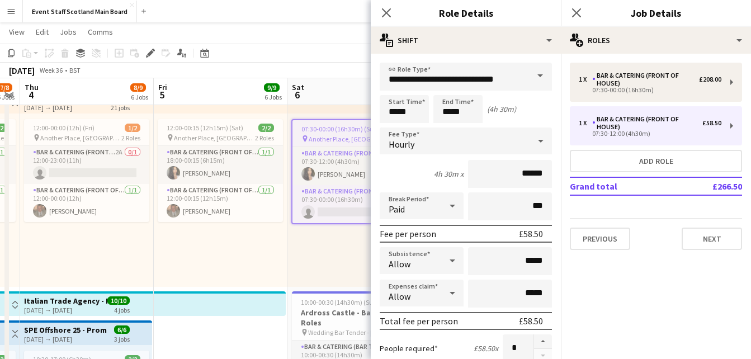
click at [337, 241] on div "07:30-00:00 (16h30m) (Sun) 1/2 pin Another Place, The Machrie Hotel & Links 2 R…" at bounding box center [354, 199] width 134 height 173
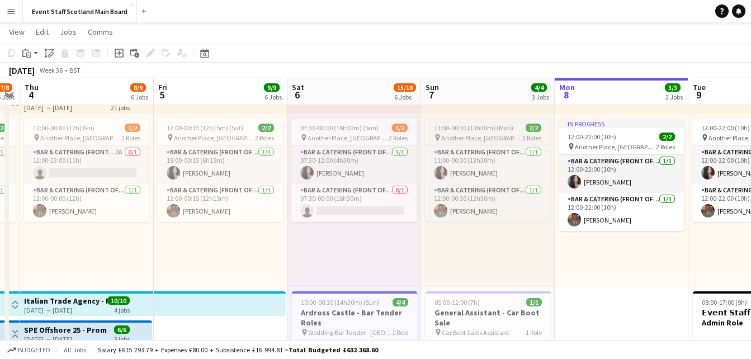
click at [491, 135] on span "Another Place, [GEOGRAPHIC_DATA] & Links" at bounding box center [481, 138] width 81 height 8
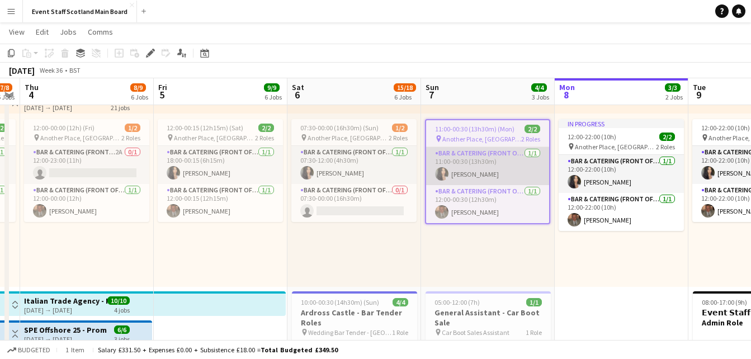
click at [463, 161] on app-card-role "Bar & Catering (Front of House) 1/1 11:00-00:30 (13h30m) Isobel Brydon" at bounding box center [487, 166] width 123 height 38
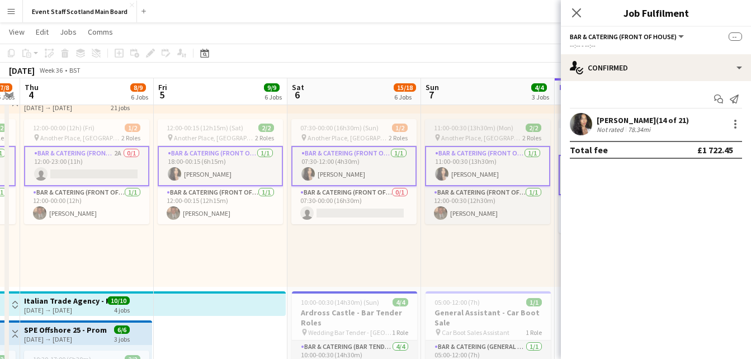
click at [506, 127] on span "11:00-00:30 (13h30m) (Mon)" at bounding box center [473, 128] width 79 height 8
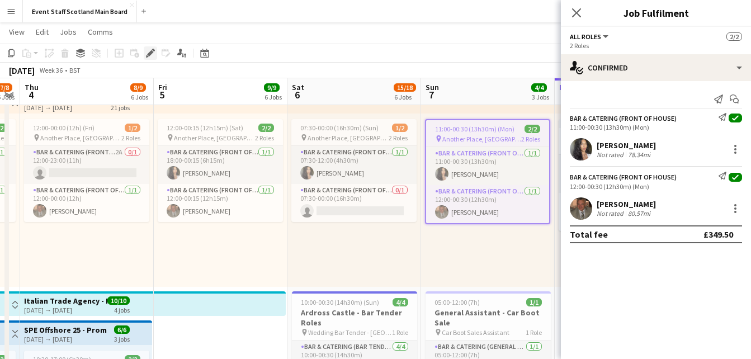
click at [145, 52] on div "Edit" at bounding box center [150, 52] width 13 height 13
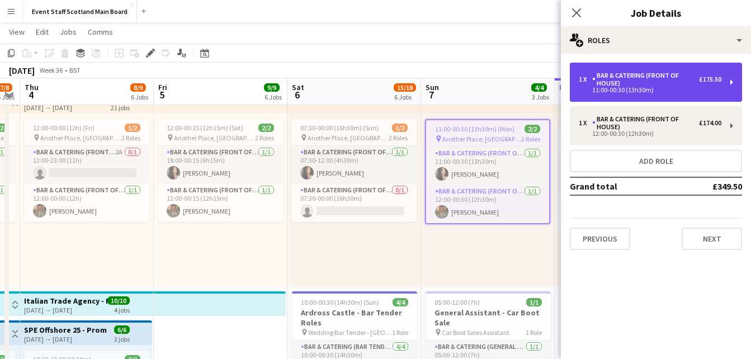
click at [697, 74] on div "Bar & Catering (Front of House)" at bounding box center [645, 80] width 107 height 16
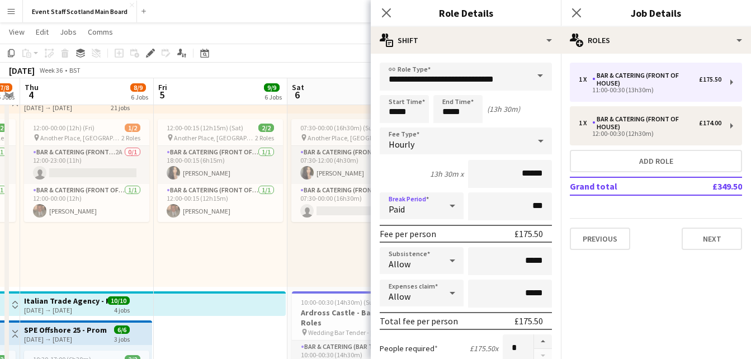
click at [456, 206] on div at bounding box center [452, 206] width 22 height 22
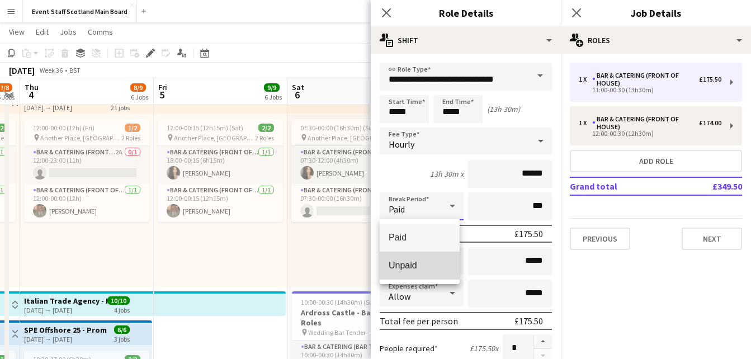
click at [404, 273] on mat-option "Unpaid" at bounding box center [420, 266] width 80 height 28
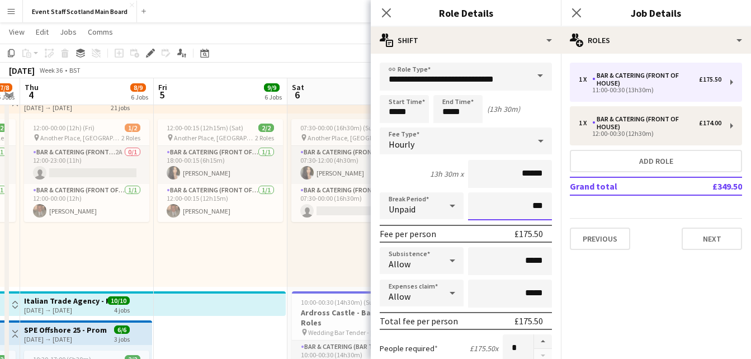
click at [523, 207] on input "***" at bounding box center [510, 206] width 84 height 28
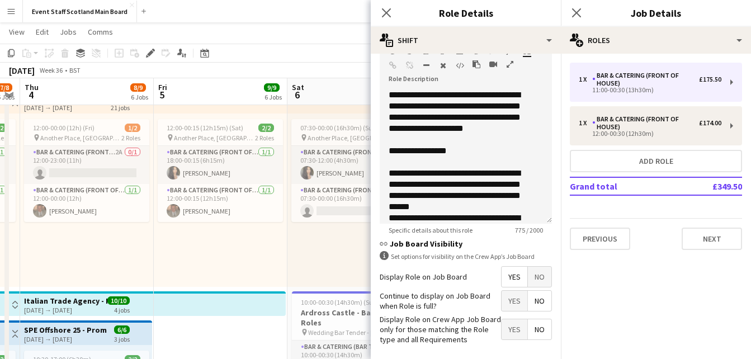
scroll to position [399, 0]
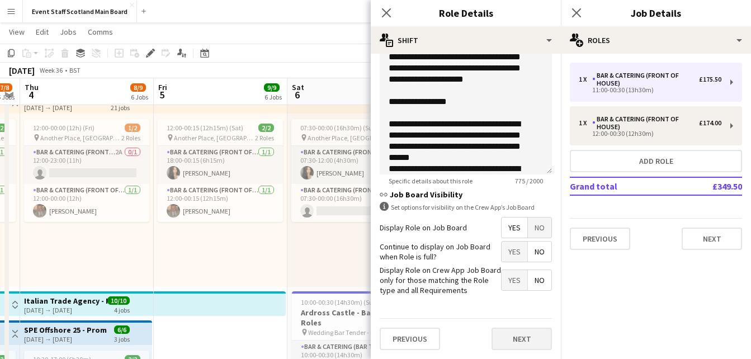
type input "****"
click at [517, 338] on button "Next" at bounding box center [521, 339] width 60 height 22
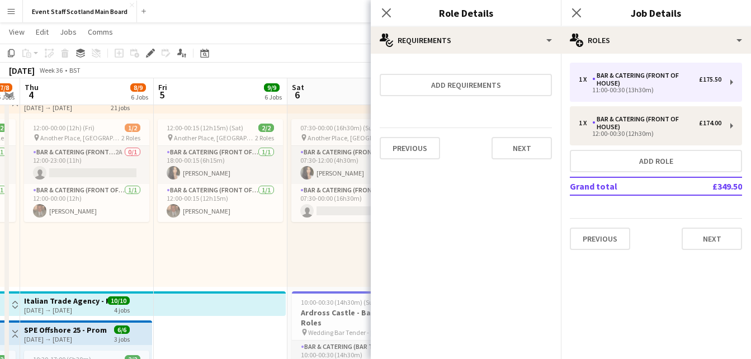
scroll to position [0, 0]
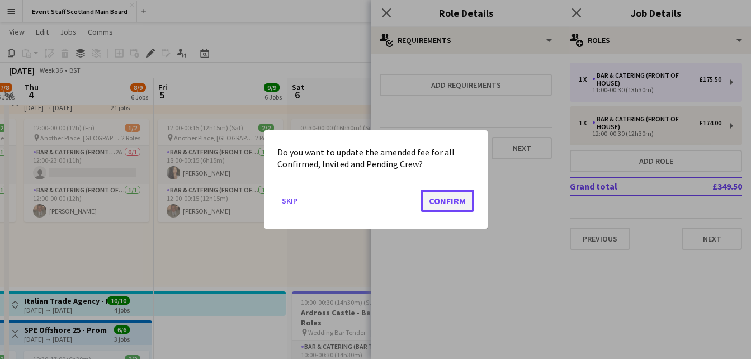
click at [448, 204] on button "Confirm" at bounding box center [447, 200] width 54 height 22
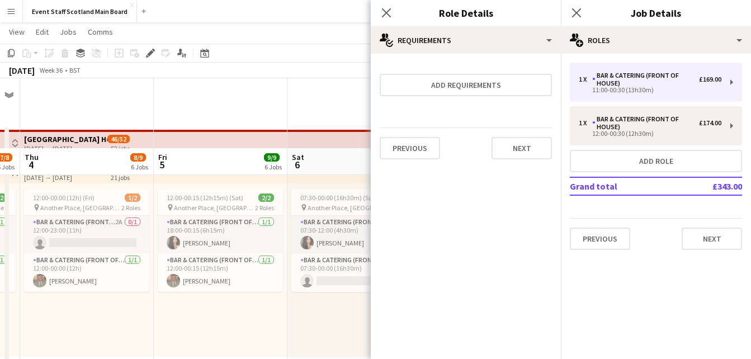
scroll to position [70, 0]
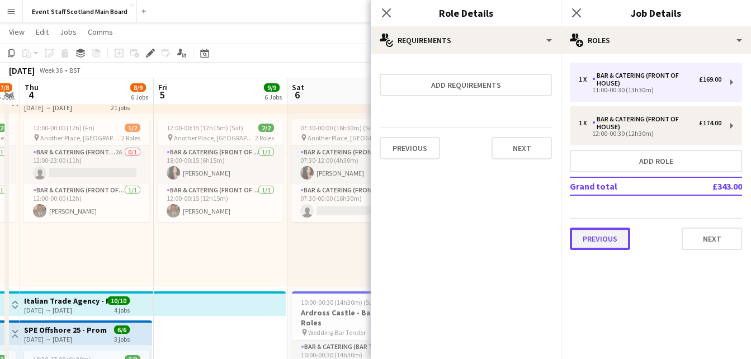
click at [612, 234] on button "Previous" at bounding box center [600, 239] width 60 height 22
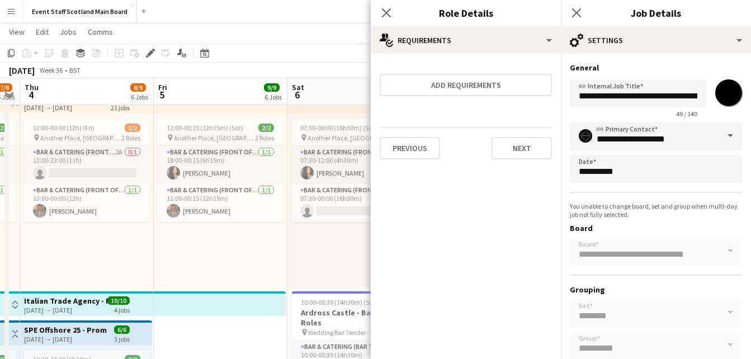
scroll to position [64, 0]
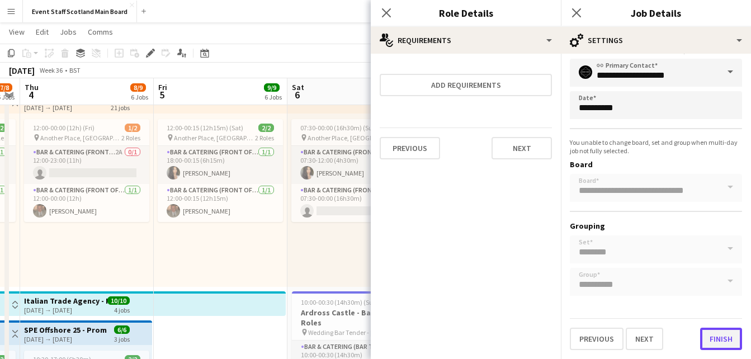
click at [700, 338] on button "Finish" at bounding box center [721, 339] width 42 height 22
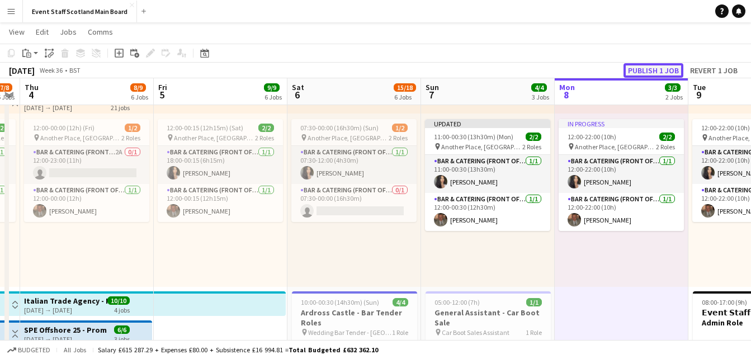
click at [632, 76] on button "Publish 1 job" at bounding box center [653, 70] width 60 height 15
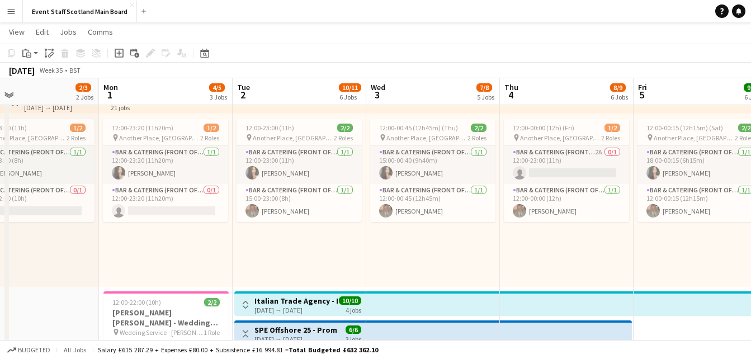
drag, startPoint x: 68, startPoint y: 256, endPoint x: 548, endPoint y: 244, distance: 480.3
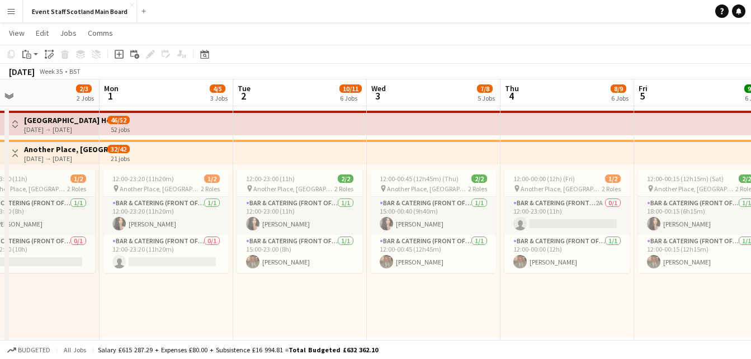
scroll to position [0, 0]
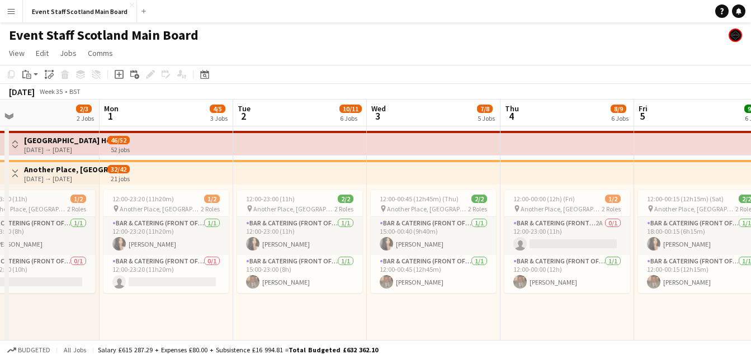
click at [17, 169] on button "Toggle View" at bounding box center [14, 173] width 13 height 13
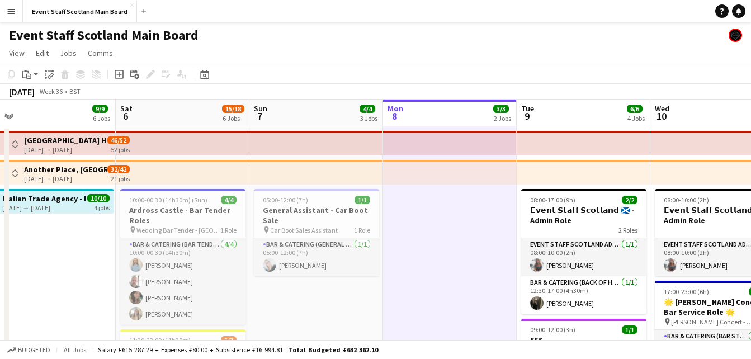
drag, startPoint x: 680, startPoint y: 226, endPoint x: 0, endPoint y: 263, distance: 681.3
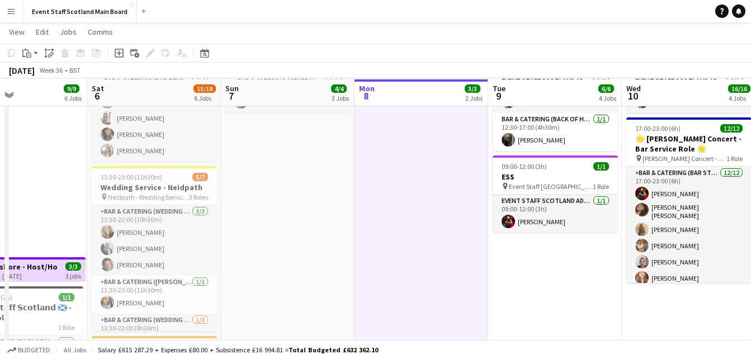
scroll to position [163, 0]
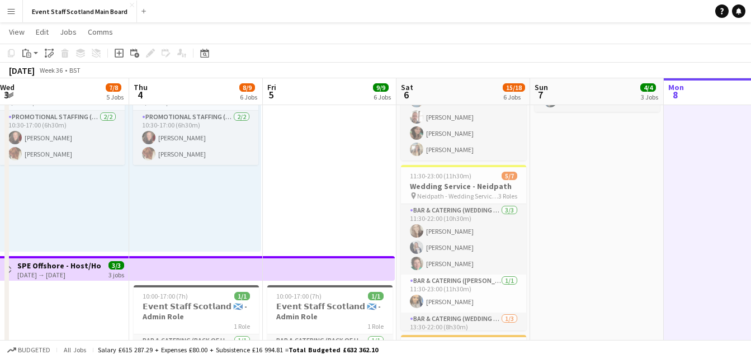
drag, startPoint x: 278, startPoint y: 221, endPoint x: 587, endPoint y: 226, distance: 308.6
click at [587, 226] on app-calendar-viewport "Sun 31 2/3 2 Jobs Mon 1 4/5 3 Jobs Tue 2 10/11 6 Jobs Wed 3 7/8 5 Jobs Thu 4 8/…" at bounding box center [375, 312] width 751 height 864
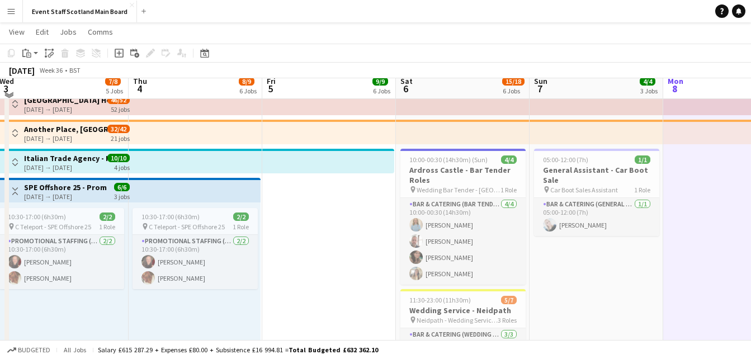
scroll to position [33, 0]
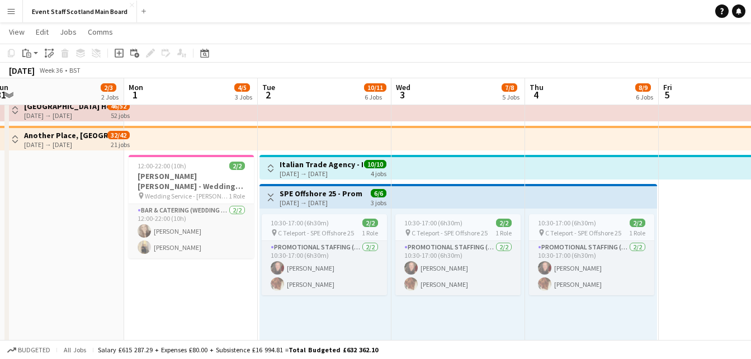
drag, startPoint x: 311, startPoint y: 277, endPoint x: 725, endPoint y: 275, distance: 413.7
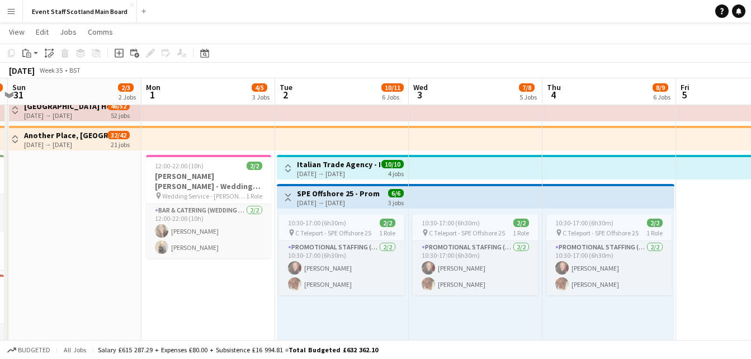
click at [294, 165] on button "Toggle View" at bounding box center [287, 168] width 13 height 13
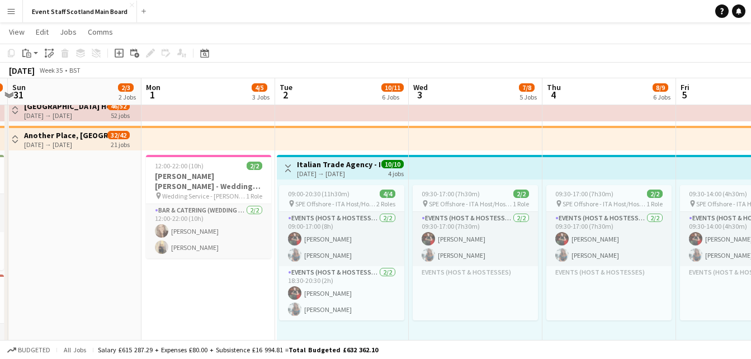
click at [294, 165] on button "Toggle View" at bounding box center [287, 168] width 13 height 13
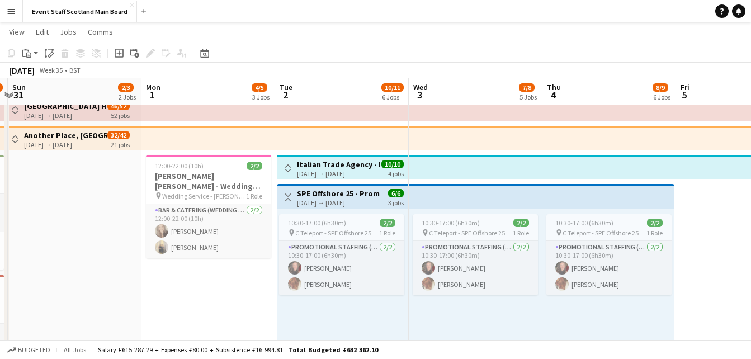
click at [286, 197] on app-icon "Toggle View" at bounding box center [288, 197] width 8 height 8
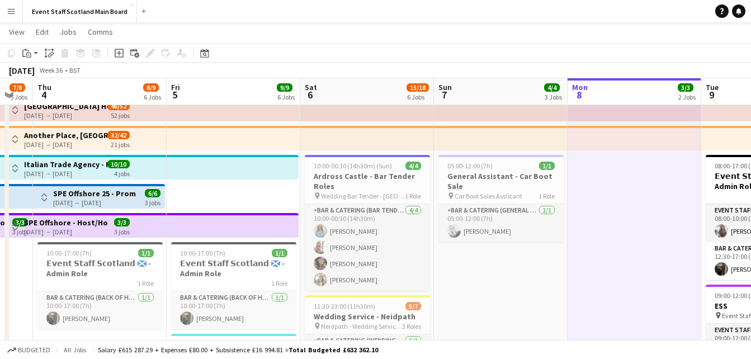
drag, startPoint x: 706, startPoint y: 190, endPoint x: 198, endPoint y: 208, distance: 508.4
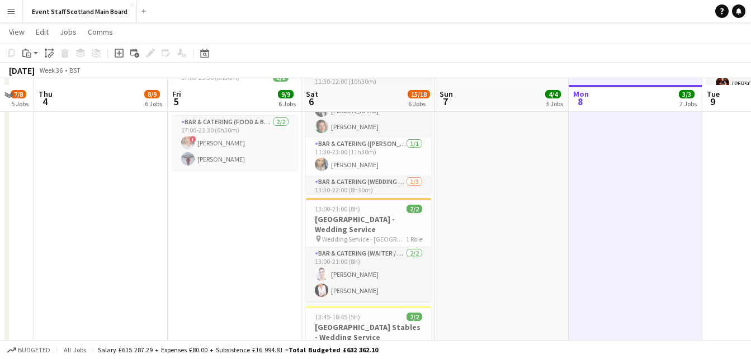
scroll to position [307, 0]
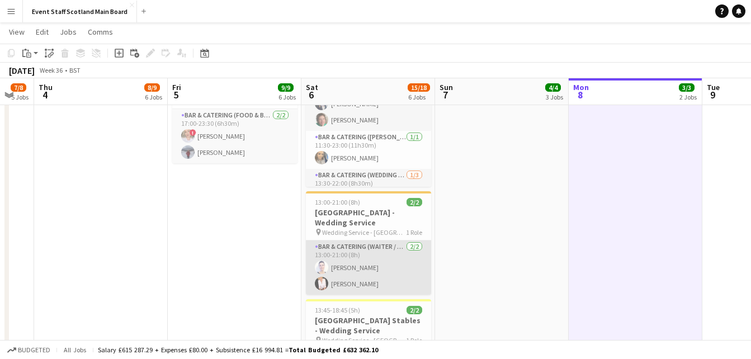
click at [385, 266] on app-card-role "Bar & Catering (Waiter / waitress) 2/2 13:00-21:00 (8h) Cleo Gifford Inger Stev…" at bounding box center [368, 267] width 125 height 54
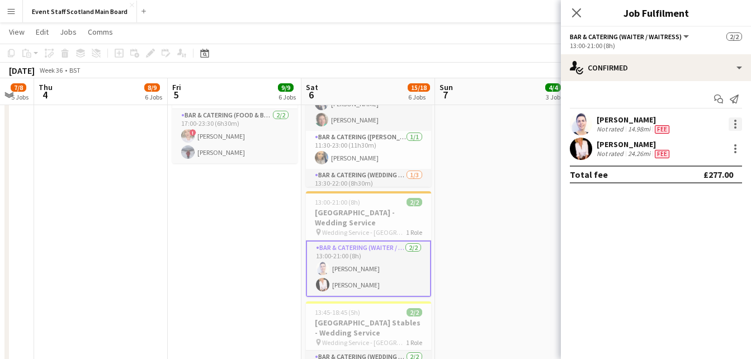
click at [731, 122] on div at bounding box center [734, 123] width 13 height 13
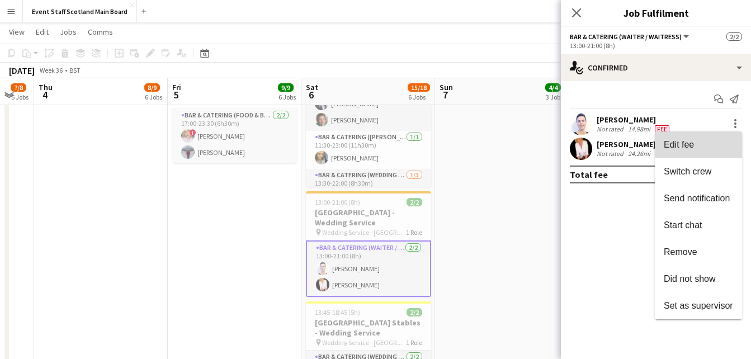
click at [715, 140] on span "Edit fee" at bounding box center [698, 145] width 69 height 10
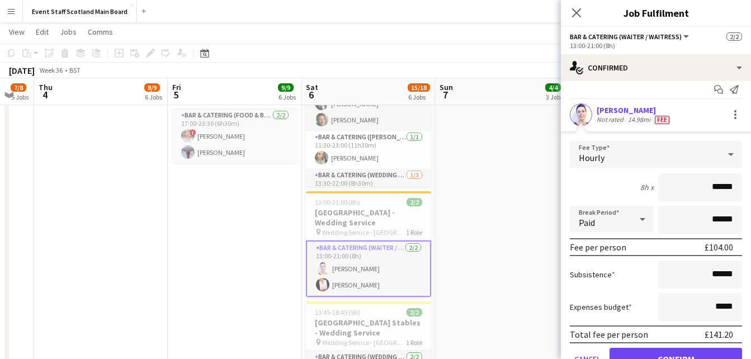
scroll to position [0, 0]
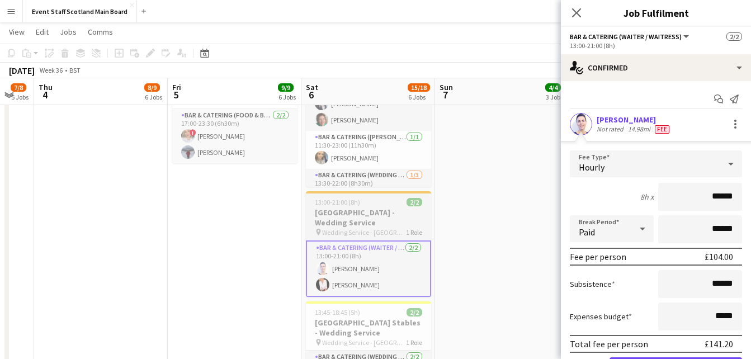
click at [311, 195] on app-job-card "13:00-21:00 (8h) 2/2 Ravensheugh Beach - Wedding Service pin Wedding Service - …" at bounding box center [368, 244] width 125 height 106
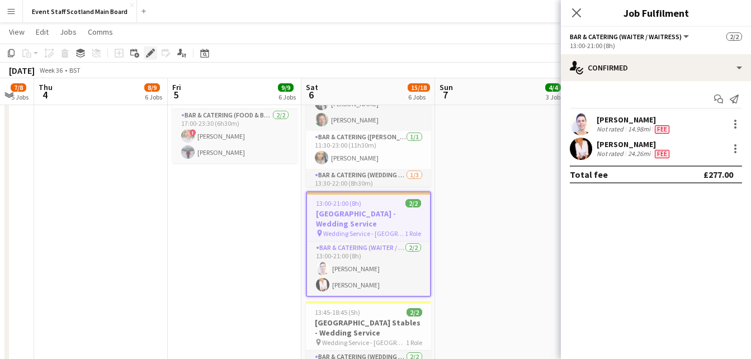
click at [145, 54] on div "Edit" at bounding box center [150, 52] width 13 height 13
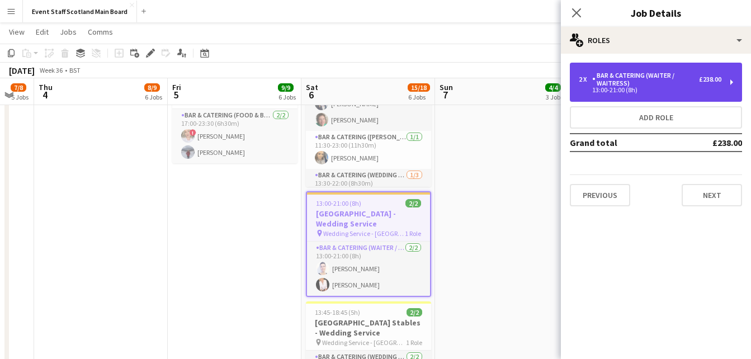
click at [726, 83] on div "2 x Bar & Catering (Waiter / waitress) £238.00 13:00-21:00 (8h)" at bounding box center [656, 82] width 172 height 39
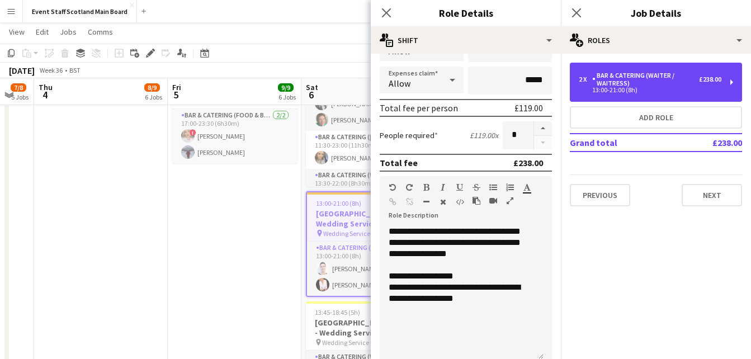
scroll to position [309, 0]
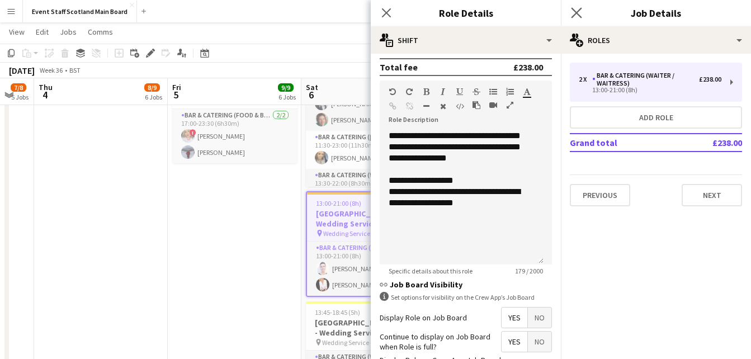
click at [581, 6] on app-icon "Close pop-in" at bounding box center [576, 13] width 16 height 16
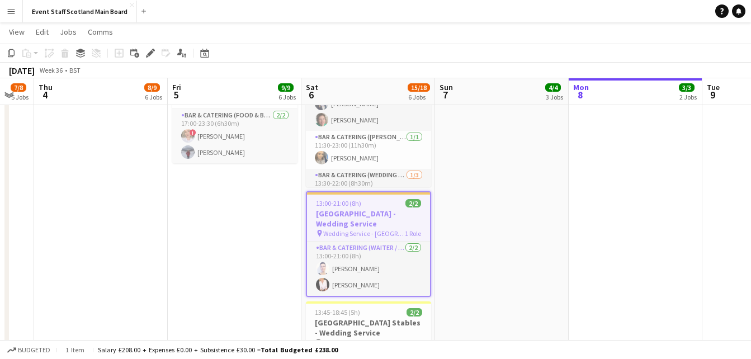
click at [364, 219] on h3 "[GEOGRAPHIC_DATA] - Wedding Service" at bounding box center [368, 219] width 123 height 20
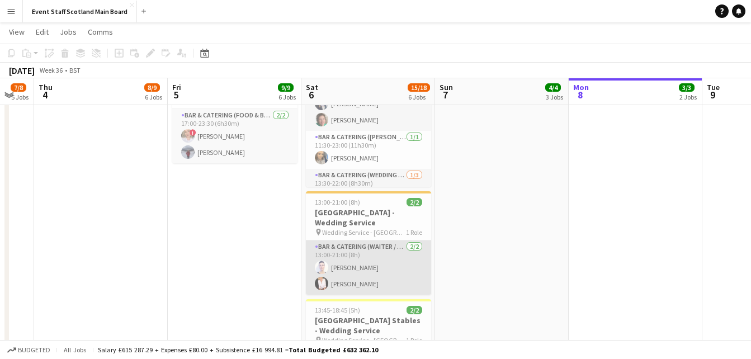
click at [340, 278] on app-card-role "Bar & Catering (Waiter / waitress) 2/2 13:00-21:00 (8h) Cleo Gifford Inger Stev…" at bounding box center [368, 267] width 125 height 54
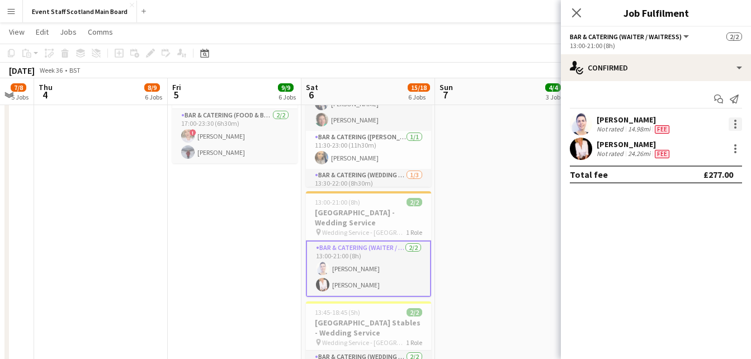
click at [735, 124] on div at bounding box center [735, 124] width 2 height 2
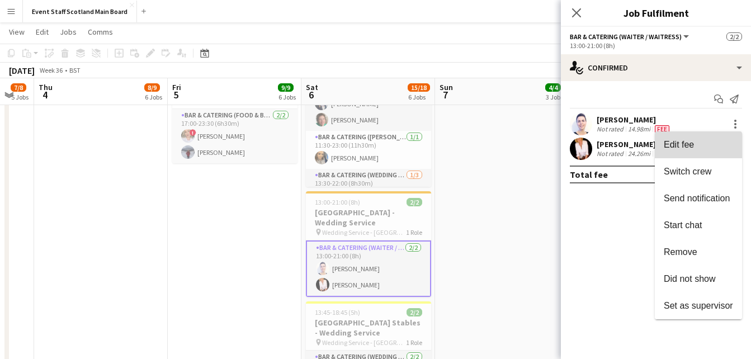
click at [729, 144] on span "Edit fee" at bounding box center [698, 145] width 69 height 10
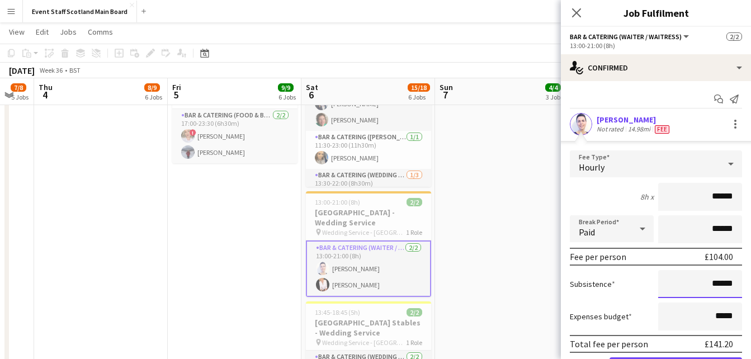
drag, startPoint x: 704, startPoint y: 282, endPoint x: 728, endPoint y: 284, distance: 23.5
click at [728, 284] on input "******" at bounding box center [700, 284] width 84 height 28
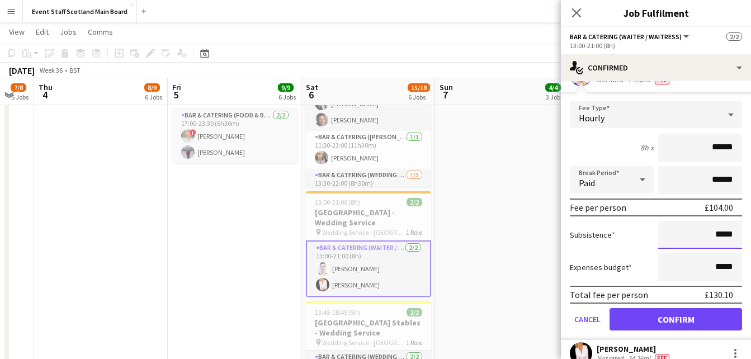
scroll to position [87, 0]
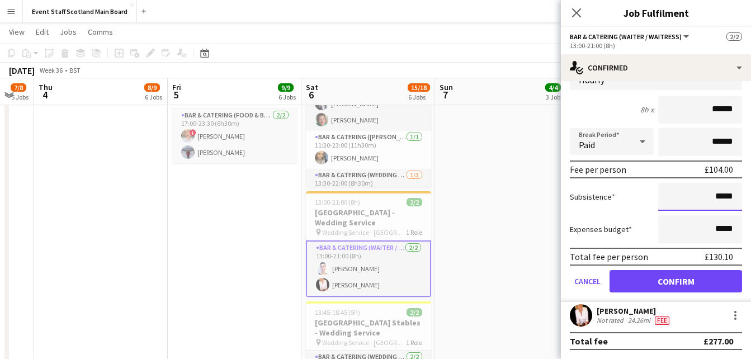
type input "*****"
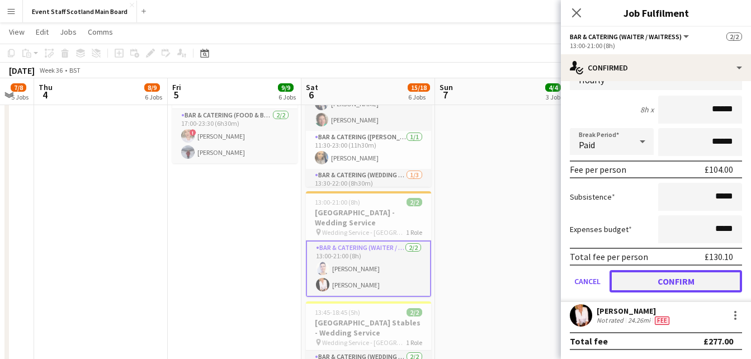
click at [685, 285] on button "Confirm" at bounding box center [675, 281] width 132 height 22
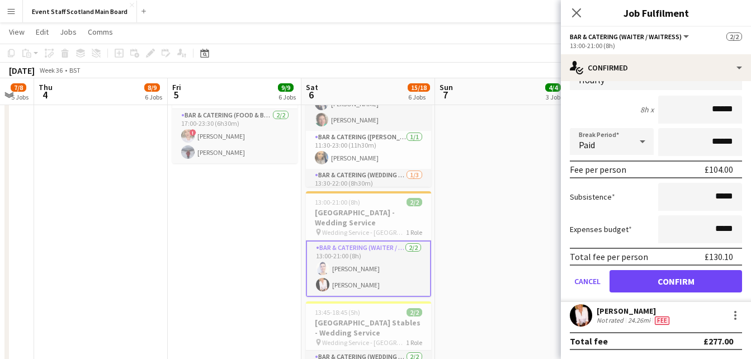
scroll to position [0, 0]
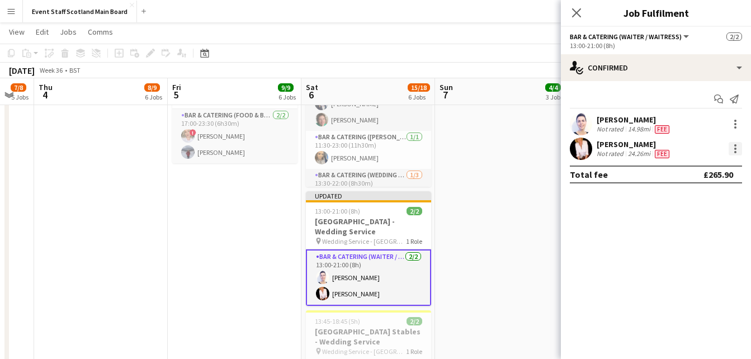
click at [735, 149] on div at bounding box center [735, 149] width 2 height 2
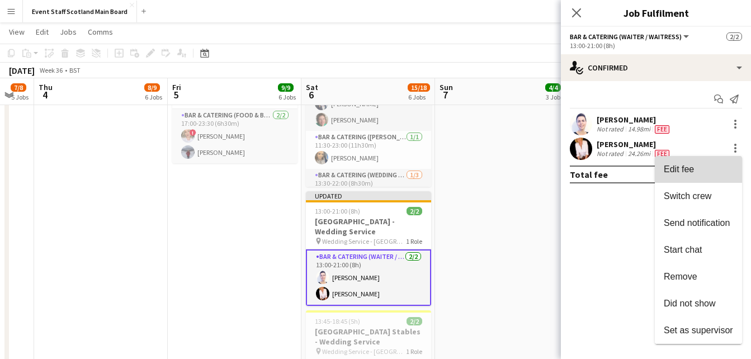
click at [717, 168] on span "Edit fee" at bounding box center [698, 169] width 69 height 10
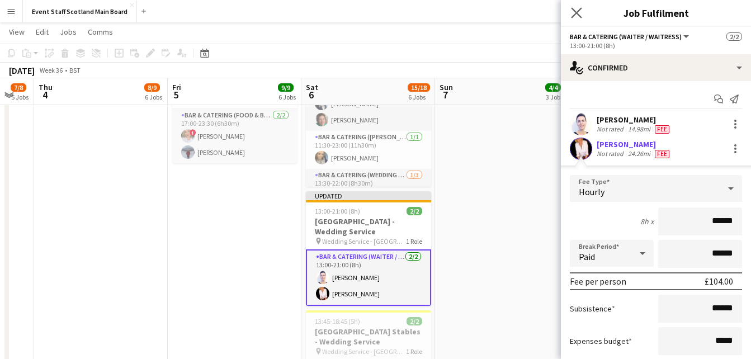
click at [573, 20] on app-icon "Close pop-in" at bounding box center [576, 13] width 16 height 16
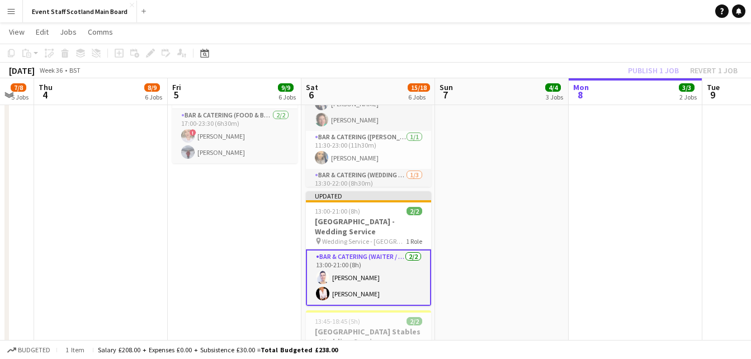
click at [643, 67] on div "Publish 1 job Revert 1 job" at bounding box center [682, 70] width 136 height 15
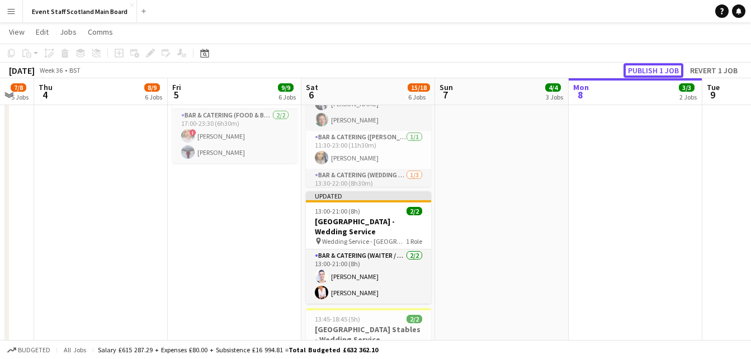
click at [643, 67] on button "Publish 1 job" at bounding box center [653, 70] width 60 height 15
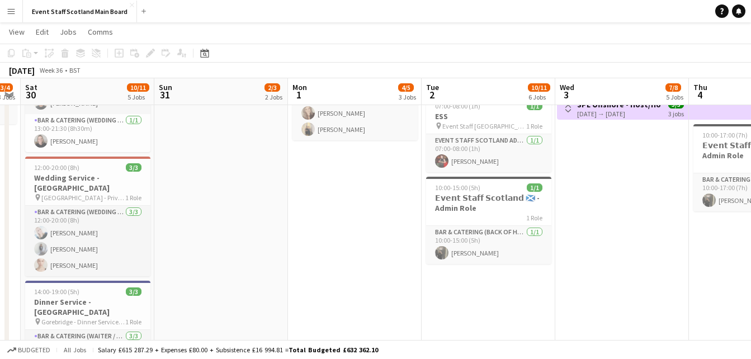
scroll to position [0, 356]
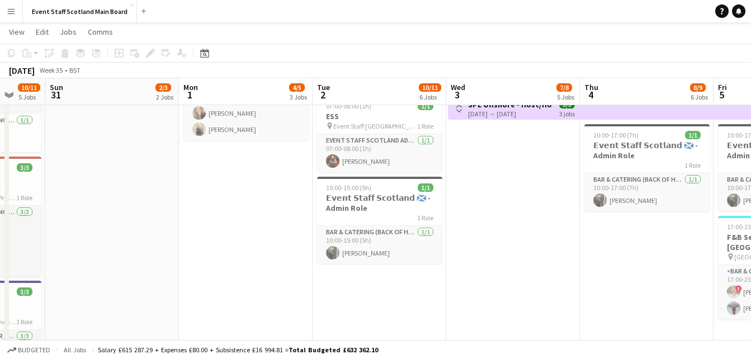
drag, startPoint x: 103, startPoint y: 297, endPoint x: 761, endPoint y: 257, distance: 658.6
click at [751, 257] on html "Menu Boards Boards Boards All jobs Status Workforce Workforce My Workforce Recr…" at bounding box center [375, 312] width 751 height 927
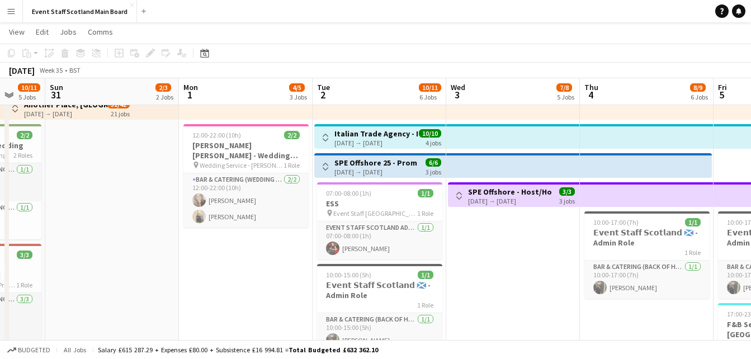
scroll to position [0, 0]
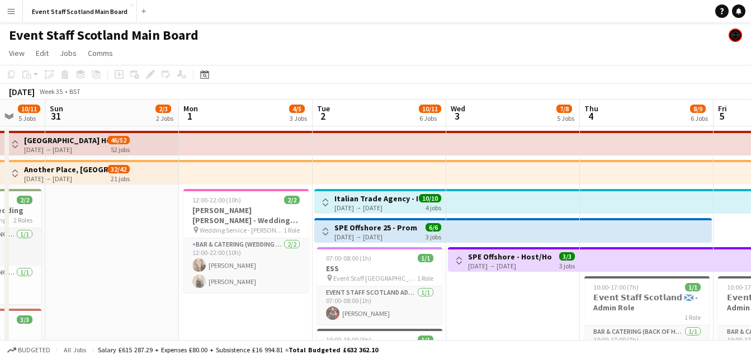
click at [15, 143] on app-icon "Toggle View" at bounding box center [15, 144] width 8 height 8
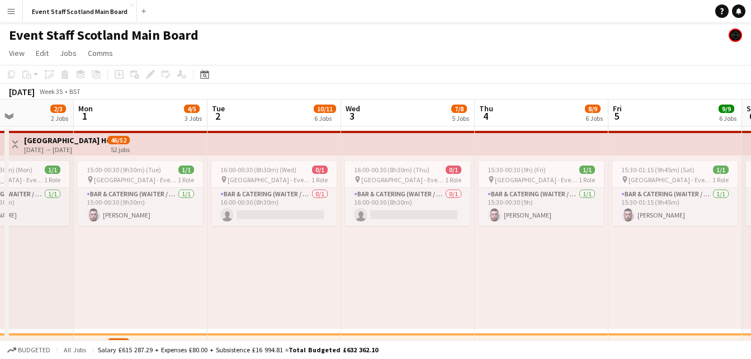
scroll to position [0, 461]
drag, startPoint x: 355, startPoint y: 262, endPoint x: 249, endPoint y: 259, distance: 105.7
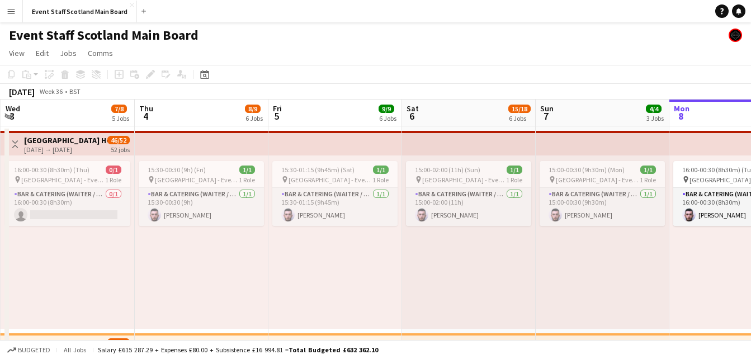
scroll to position [0, 401]
drag, startPoint x: 542, startPoint y: 264, endPoint x: 201, endPoint y: 236, distance: 341.6
click at [15, 145] on app-icon "Toggle View" at bounding box center [15, 144] width 8 height 8
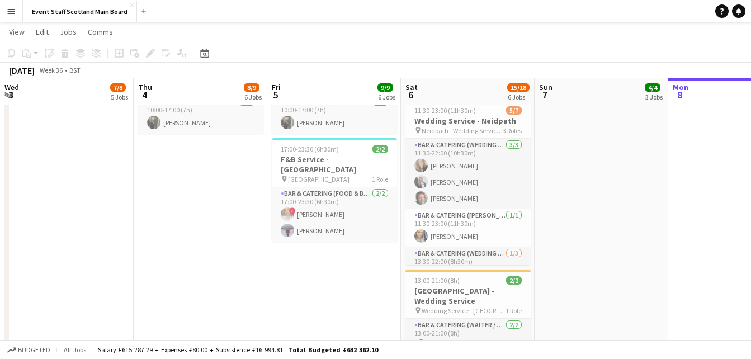
scroll to position [228, 0]
click at [310, 160] on h3 "F&B Service - [GEOGRAPHIC_DATA]" at bounding box center [334, 165] width 125 height 20
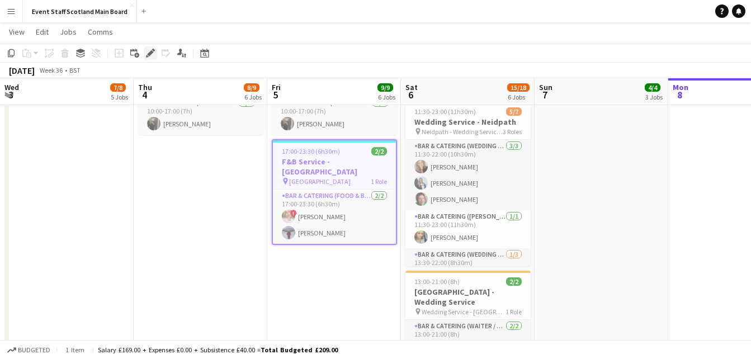
click at [148, 50] on icon "Edit" at bounding box center [150, 53] width 9 height 9
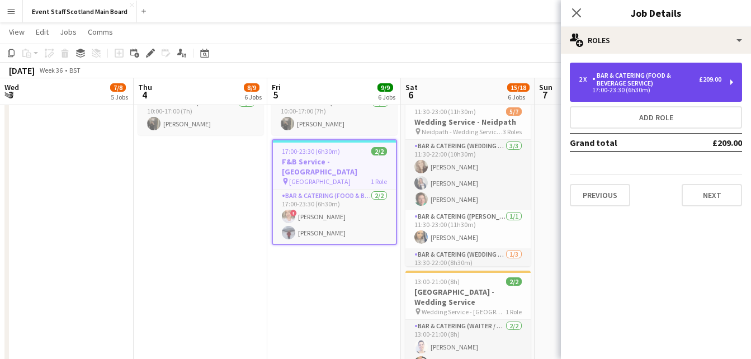
click at [680, 89] on div "17:00-23:30 (6h30m)" at bounding box center [650, 90] width 143 height 6
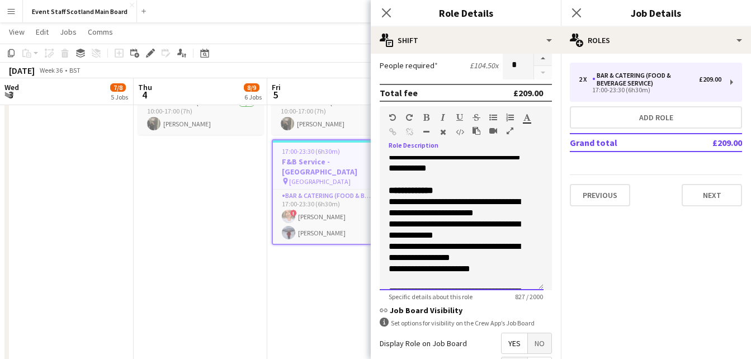
scroll to position [233, 0]
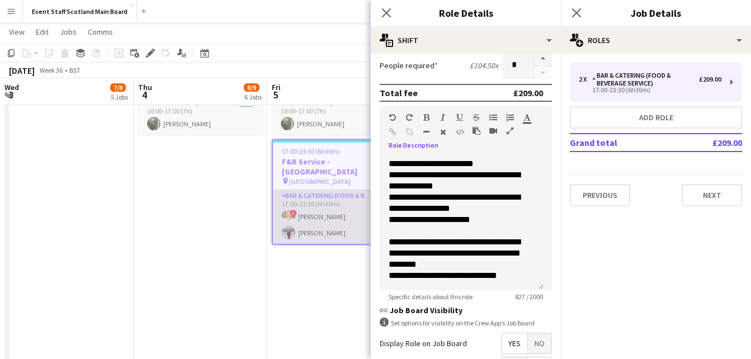
click at [322, 211] on app-card-role "Bar & Catering (Food & Beverage Service) 2/2 17:00-23:30 (6h30m) ! Stacey Mccol…" at bounding box center [334, 216] width 123 height 54
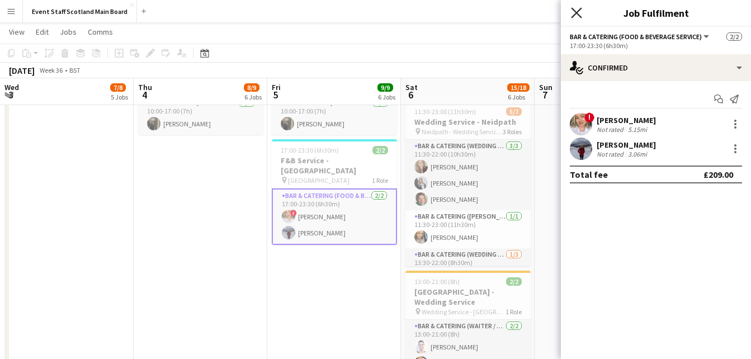
click at [579, 18] on icon "Close pop-in" at bounding box center [576, 12] width 11 height 11
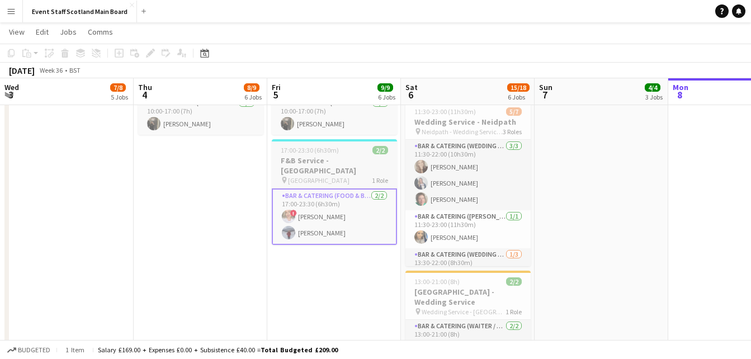
click at [306, 176] on span "[GEOGRAPHIC_DATA]" at bounding box center [318, 180] width 61 height 8
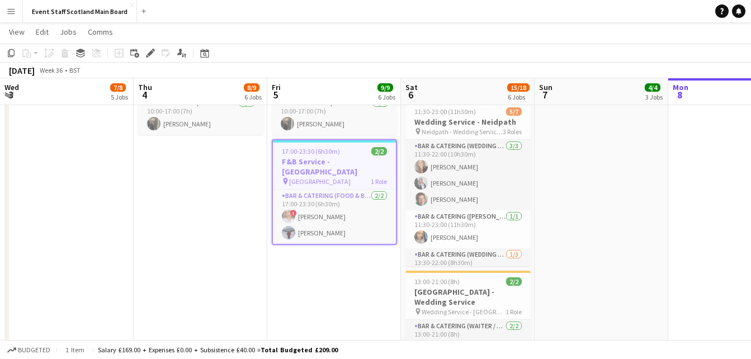
click at [318, 177] on app-job-card "17:00-23:30 (6h30m) 2/2 F&B Service - [GEOGRAPHIC_DATA] pin Kemback House 1 Rol…" at bounding box center [334, 192] width 125 height 106
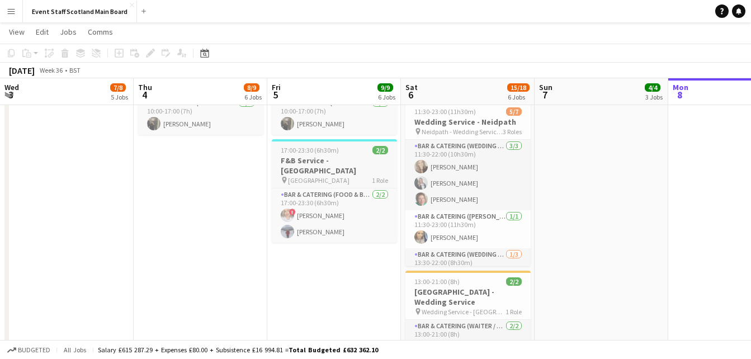
click at [353, 176] on div "pin Kemback House 1 Role" at bounding box center [334, 180] width 125 height 9
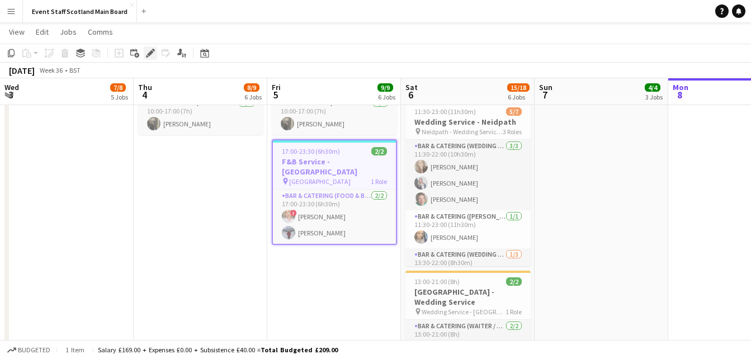
click at [151, 53] on icon at bounding box center [150, 53] width 6 height 6
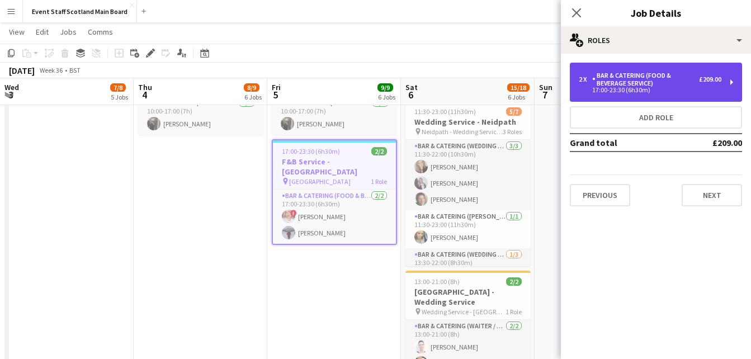
click at [635, 77] on div "Bar & Catering (Food & Beverage Service)" at bounding box center [645, 80] width 107 height 16
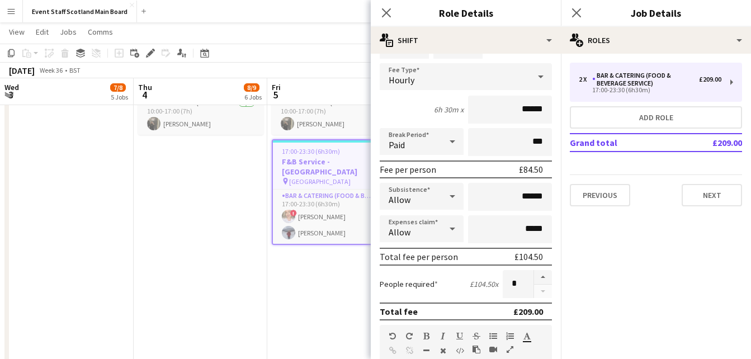
scroll to position [98, 0]
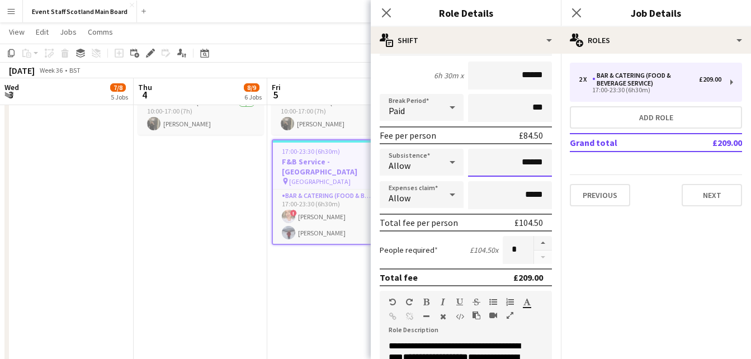
drag, startPoint x: 516, startPoint y: 161, endPoint x: 557, endPoint y: 168, distance: 41.4
click at [557, 168] on mat-expansion-panel "**********" at bounding box center [466, 206] width 190 height 305
type input "**"
click at [547, 173] on form "**********" at bounding box center [466, 311] width 190 height 695
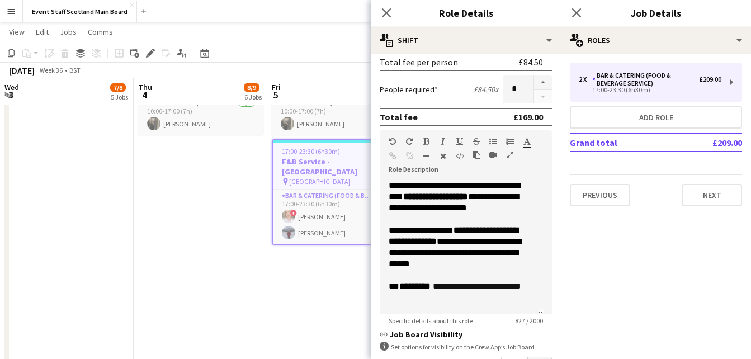
scroll to position [399, 0]
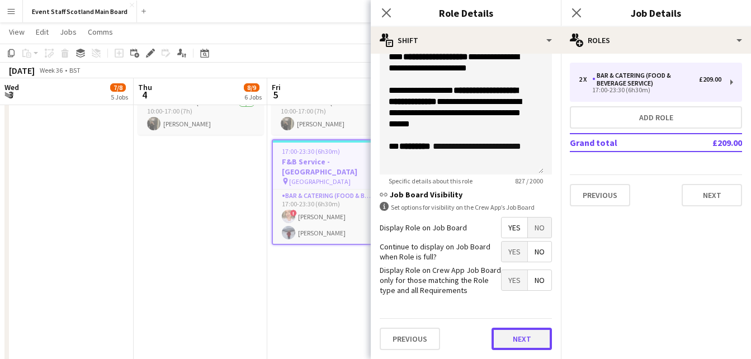
click at [513, 335] on button "Next" at bounding box center [521, 339] width 60 height 22
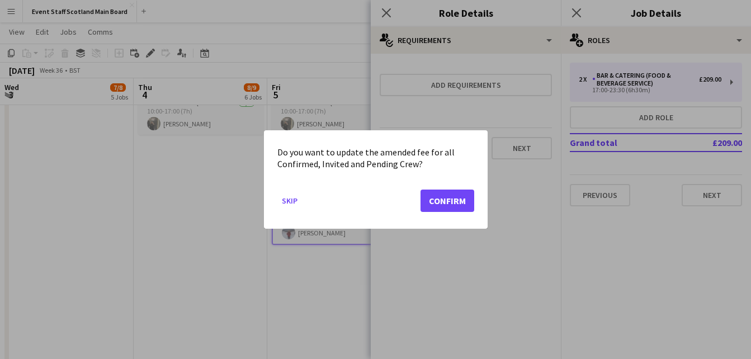
scroll to position [0, 0]
click at [457, 202] on button "Confirm" at bounding box center [447, 200] width 54 height 22
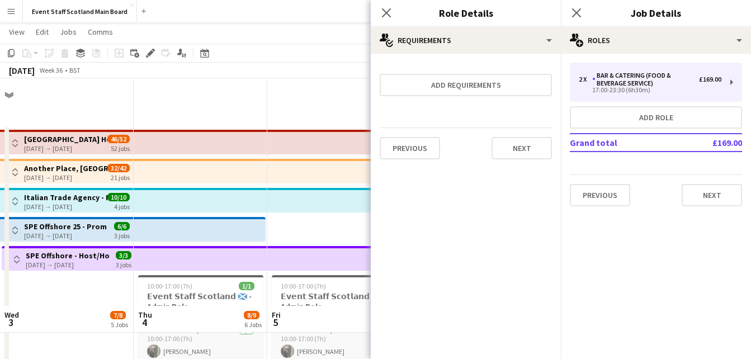
scroll to position [228, 0]
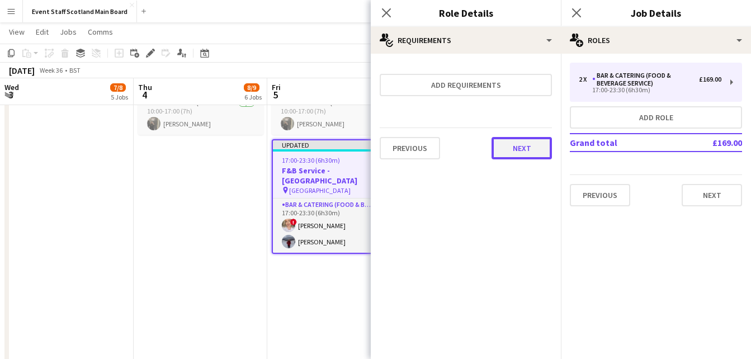
click at [525, 145] on button "Next" at bounding box center [521, 148] width 60 height 22
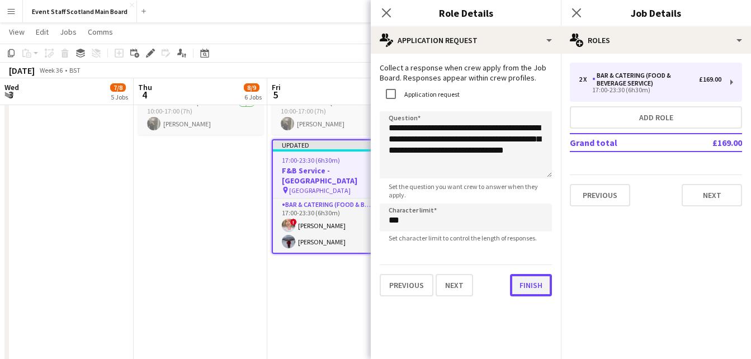
click at [528, 291] on button "Finish" at bounding box center [531, 285] width 42 height 22
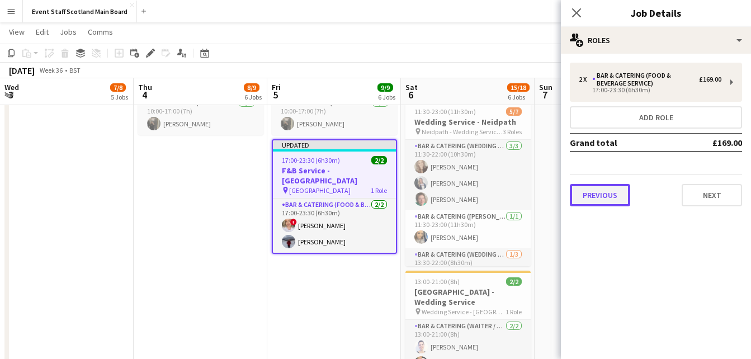
click at [604, 204] on button "Previous" at bounding box center [600, 195] width 60 height 22
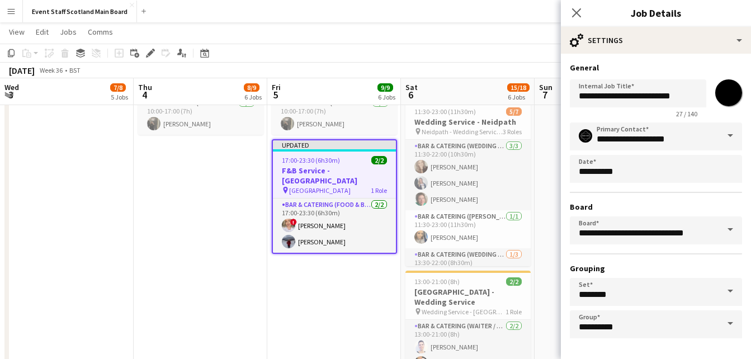
scroll to position [42, 0]
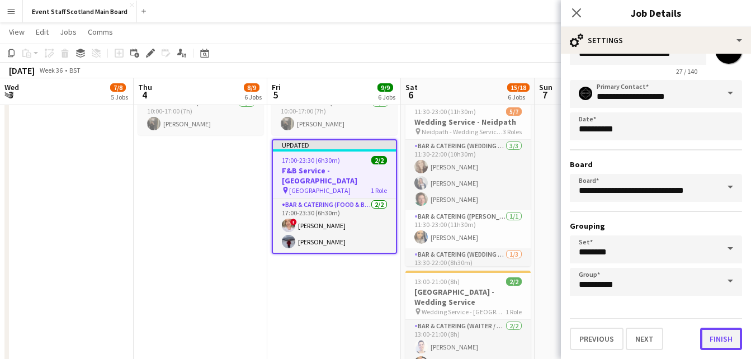
click at [707, 338] on button "Finish" at bounding box center [721, 339] width 42 height 22
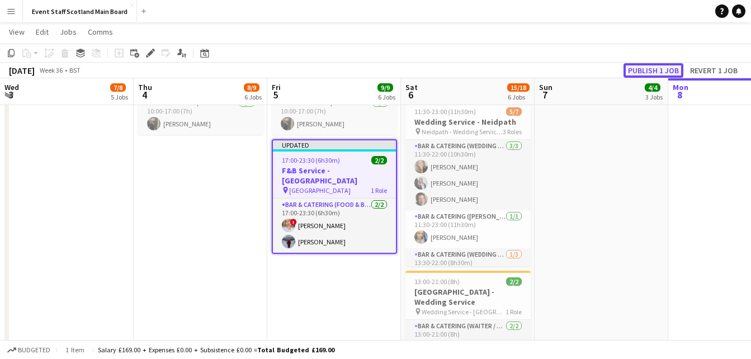
click at [651, 74] on button "Publish 1 job" at bounding box center [653, 70] width 60 height 15
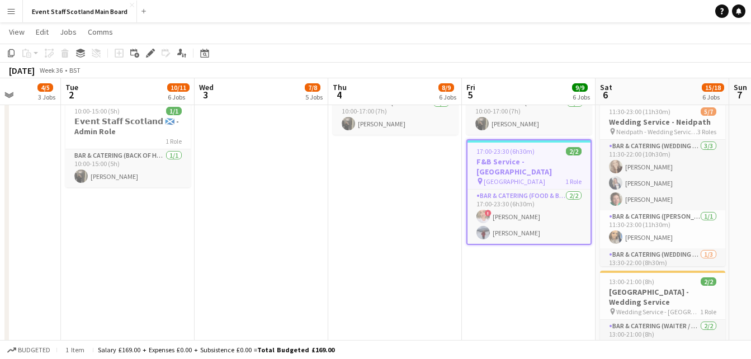
drag, startPoint x: 105, startPoint y: 266, endPoint x: 300, endPoint y: 272, distance: 195.2
click at [300, 272] on app-calendar-viewport "Sat 30 10/11 5 Jobs Sun 31 2/3 2 Jobs Mon 1 4/5 3 Jobs Tue 2 10/11 6 Jobs Wed 3…" at bounding box center [375, 248] width 751 height 864
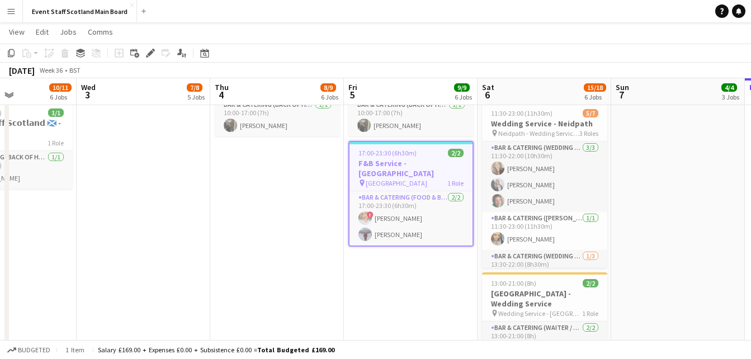
scroll to position [0, 363]
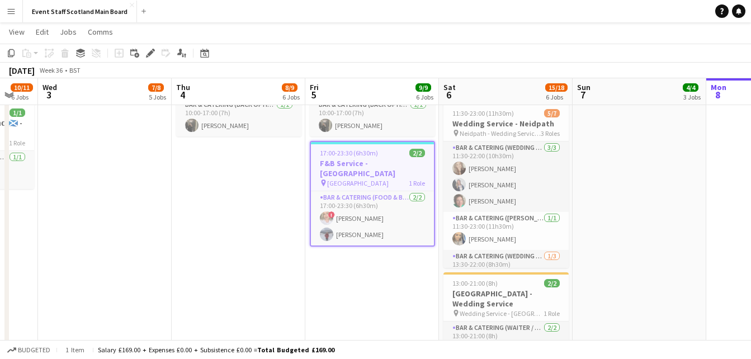
drag, startPoint x: 745, startPoint y: 141, endPoint x: 587, endPoint y: 131, distance: 157.4
click at [587, 131] on app-calendar-viewport "Sun 31 2/3 2 Jobs Mon 1 4/5 3 Jobs Tue 2 10/11 6 Jobs Wed 3 7/8 5 Jobs Thu 4 8/…" at bounding box center [375, 250] width 751 height 864
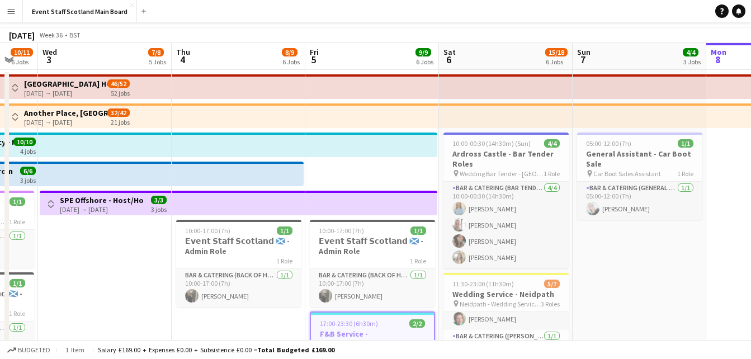
scroll to position [0, 0]
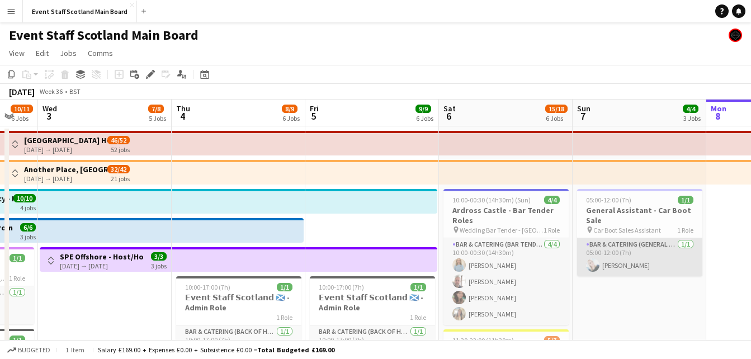
click at [662, 245] on app-card-role "Bar & Catering (General Assistant Staff) 1/1 05:00-12:00 (7h) Ashleigh Welsh" at bounding box center [639, 257] width 125 height 38
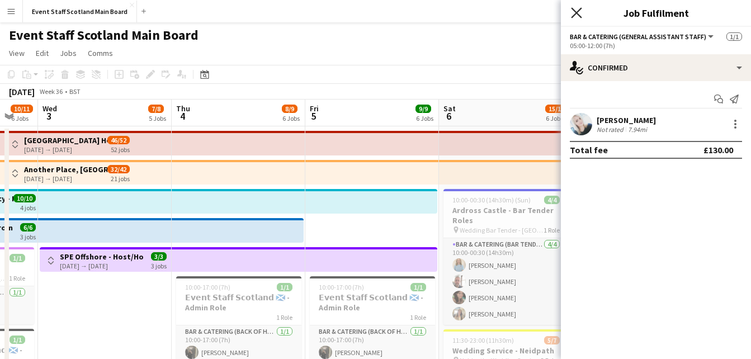
click at [574, 17] on icon "Close pop-in" at bounding box center [576, 12] width 11 height 11
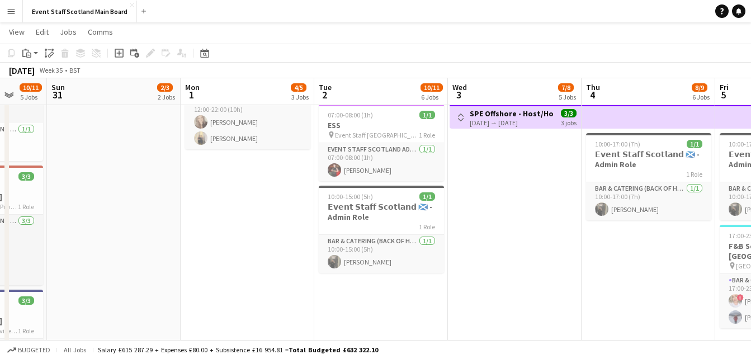
scroll to position [0, 358]
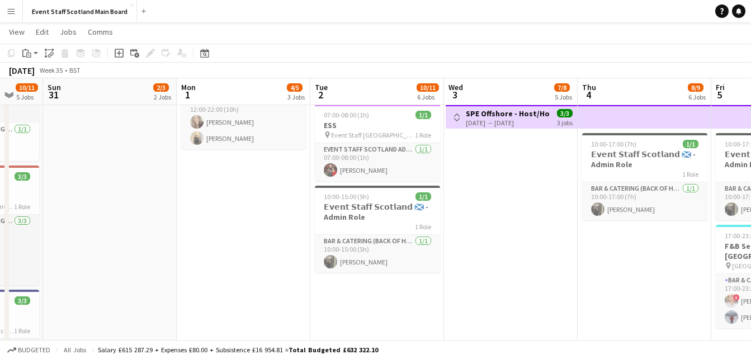
drag, startPoint x: 75, startPoint y: 197, endPoint x: 481, endPoint y: 211, distance: 406.1
click at [481, 211] on app-calendar-viewport "Thu 28 3/5 4 Jobs Fri 29 3/4 3 Jobs Sat 30 10/11 5 Jobs Sun 31 2/3 2 Jobs Mon 1…" at bounding box center [375, 334] width 751 height 864
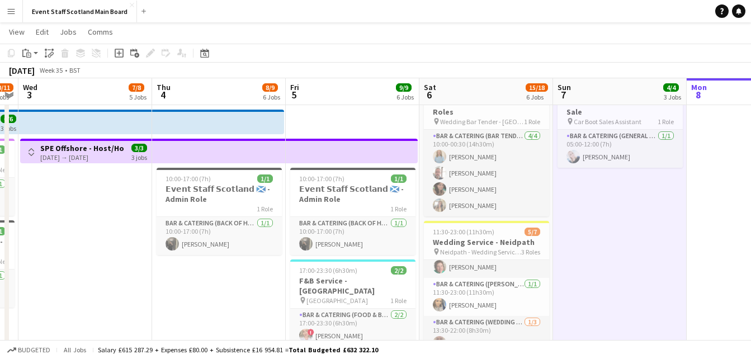
scroll to position [0, 411]
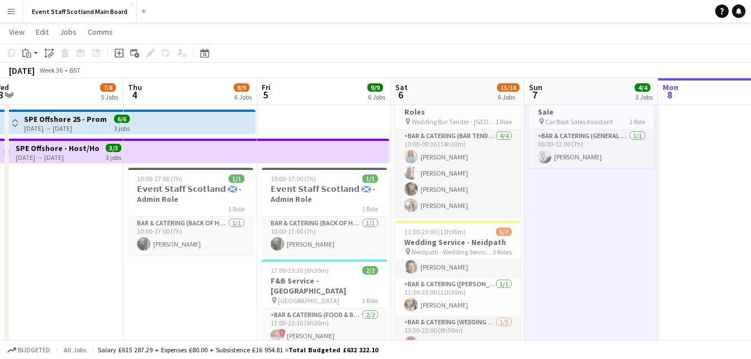
drag, startPoint x: 557, startPoint y: 229, endPoint x: 103, endPoint y: 277, distance: 456.4
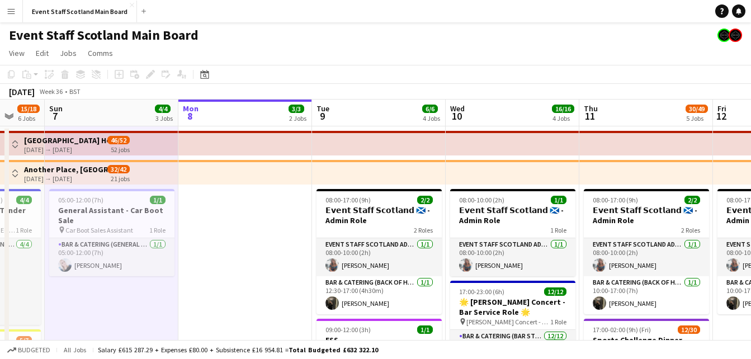
scroll to position [0, 379]
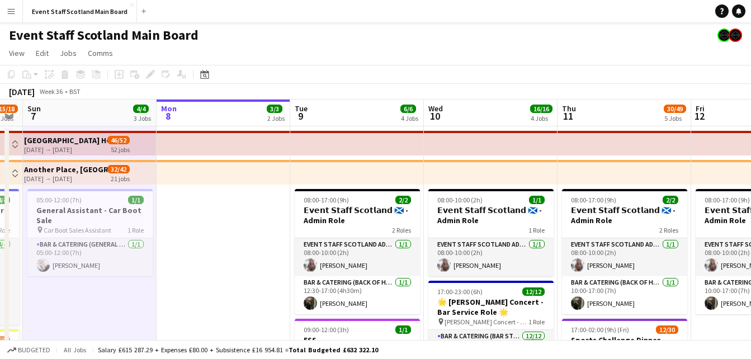
drag, startPoint x: 709, startPoint y: 227, endPoint x: 206, endPoint y: 245, distance: 502.9
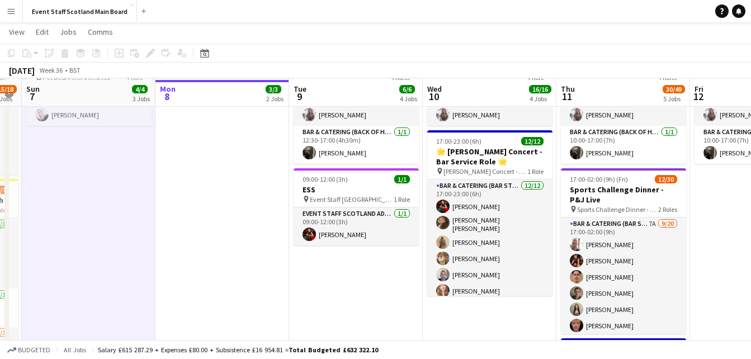
scroll to position [153, 0]
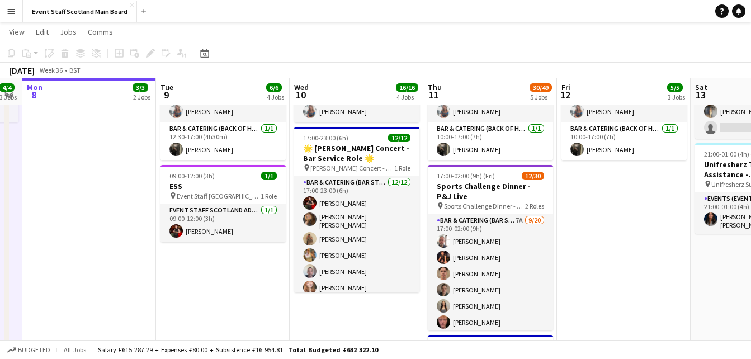
drag, startPoint x: 704, startPoint y: 212, endPoint x: 566, endPoint y: 213, distance: 138.1
click at [566, 213] on app-calendar-viewport "Fri 5 9/9 6 Jobs Sat 6 15/18 6 Jobs Sun 7 4/4 3 Jobs Mon 8 3/3 2 Jobs Tue 9 6/6…" at bounding box center [375, 323] width 751 height 864
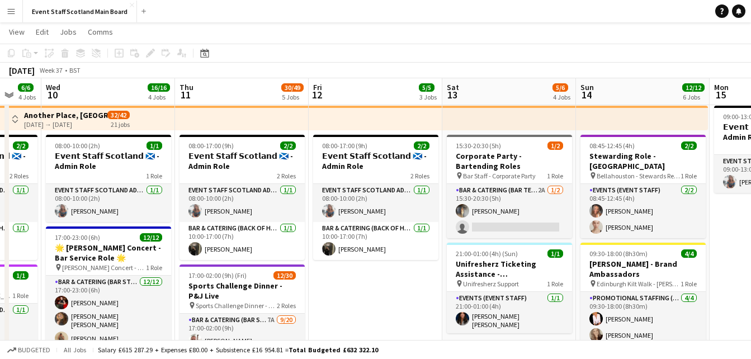
scroll to position [0, 362]
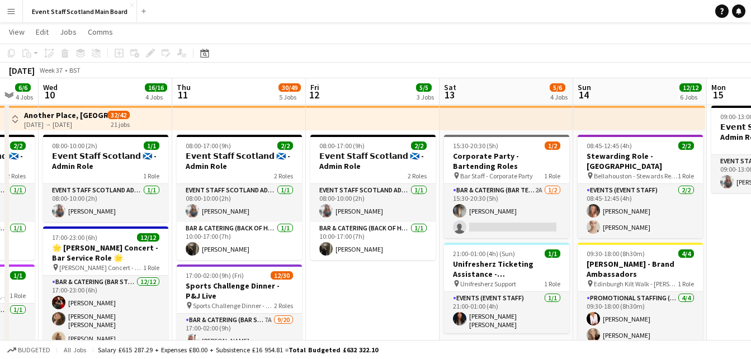
drag, startPoint x: 655, startPoint y: 321, endPoint x: 409, endPoint y: 319, distance: 246.0
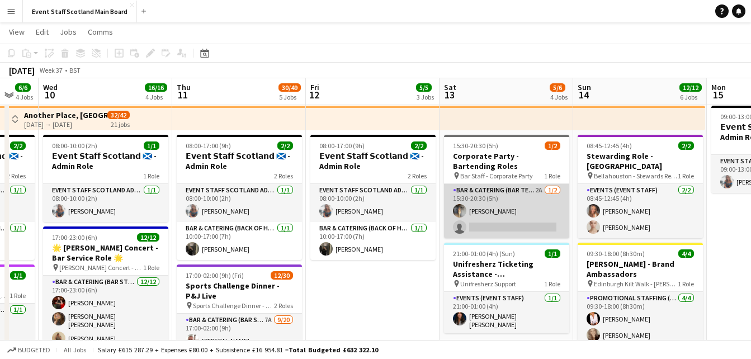
click at [525, 209] on app-card-role "Bar & Catering (Bar Tender) 2A 1/2 15:30-20:30 (5h) Candice watson single-neutr…" at bounding box center [506, 211] width 125 height 54
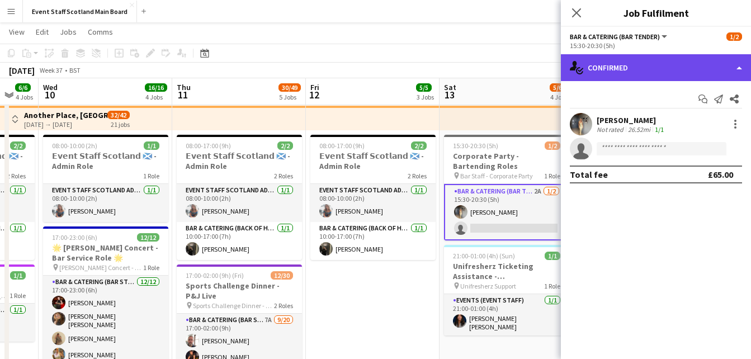
click at [690, 72] on div "single-neutral-actions-check-2 Confirmed" at bounding box center [656, 67] width 190 height 27
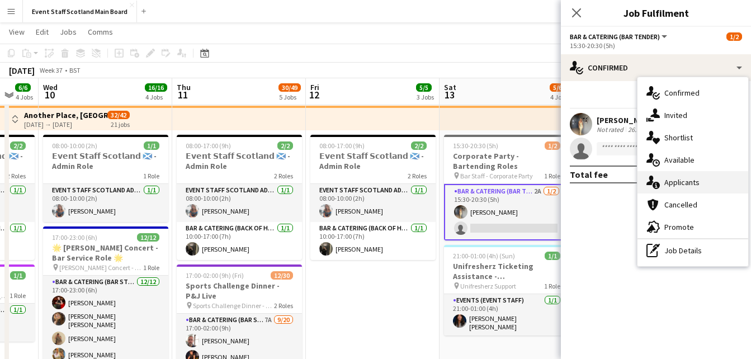
click at [669, 188] on div "single-neutral-actions-information Applicants" at bounding box center [692, 182] width 111 height 22
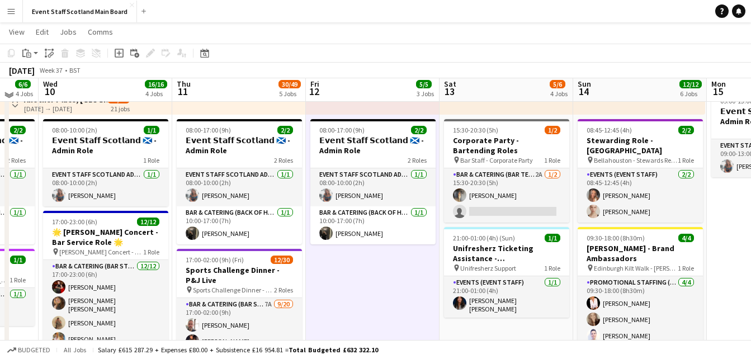
scroll to position [65, 0]
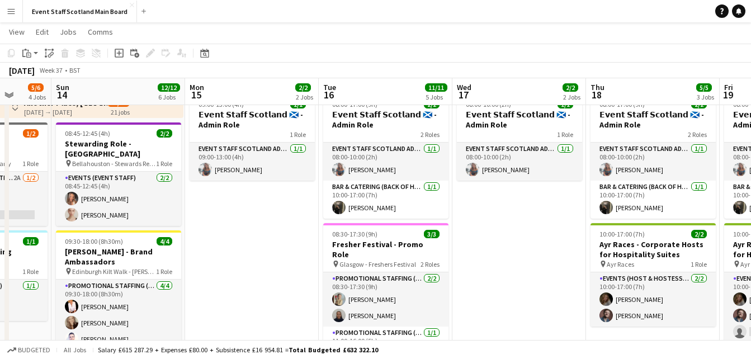
drag, startPoint x: 739, startPoint y: 212, endPoint x: 214, endPoint y: 275, distance: 528.6
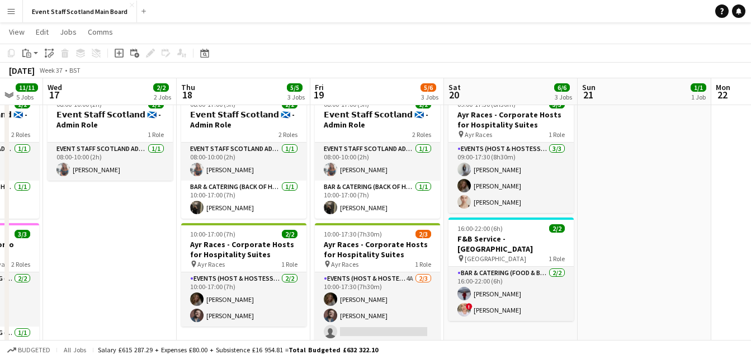
scroll to position [0, 383]
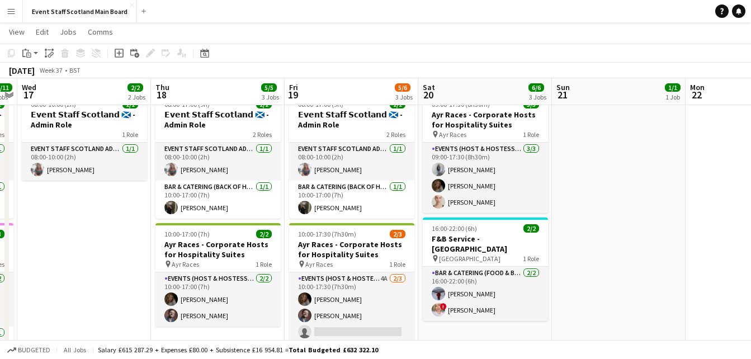
drag, startPoint x: 519, startPoint y: 214, endPoint x: 88, endPoint y: 201, distance: 431.7
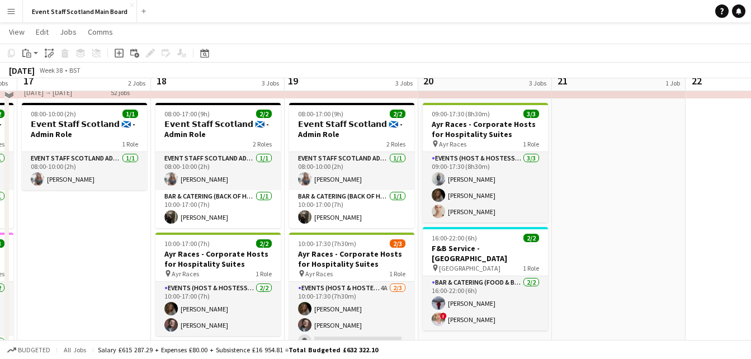
scroll to position [0, 0]
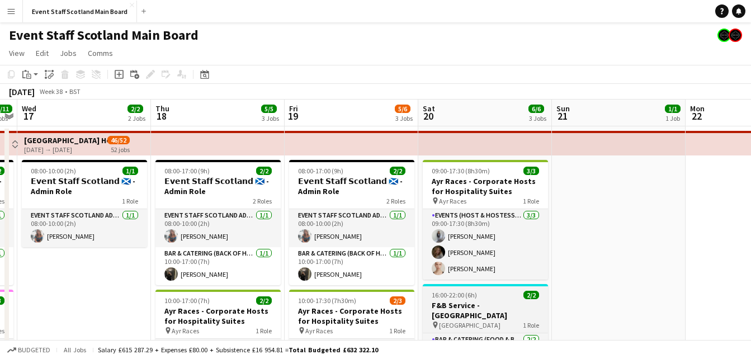
click at [476, 307] on h3 "F&B Service - [GEOGRAPHIC_DATA]" at bounding box center [485, 310] width 125 height 20
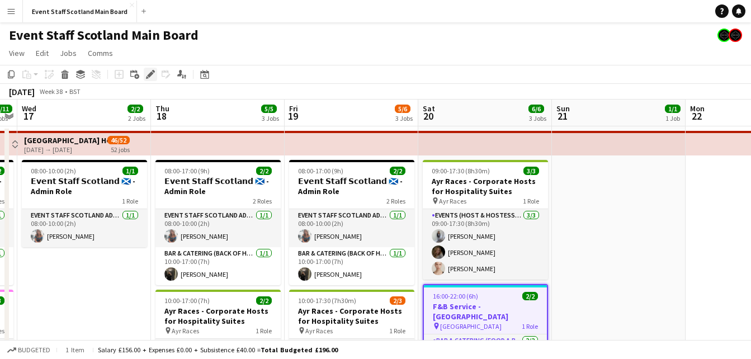
click at [148, 77] on icon at bounding box center [150, 75] width 6 height 6
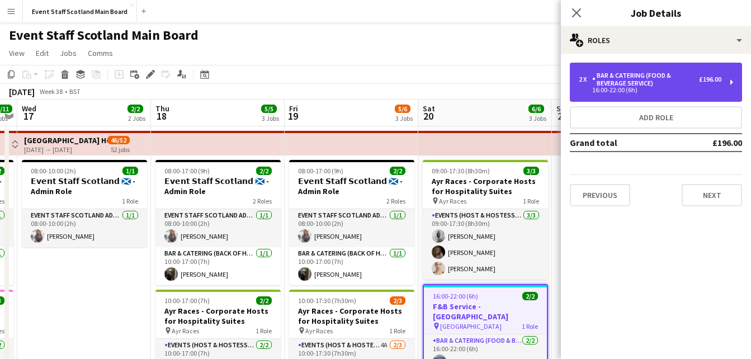
click at [731, 81] on div "2 x Bar & Catering (Food & Beverage Service) £196.00 16:00-22:00 (6h)" at bounding box center [656, 82] width 172 height 39
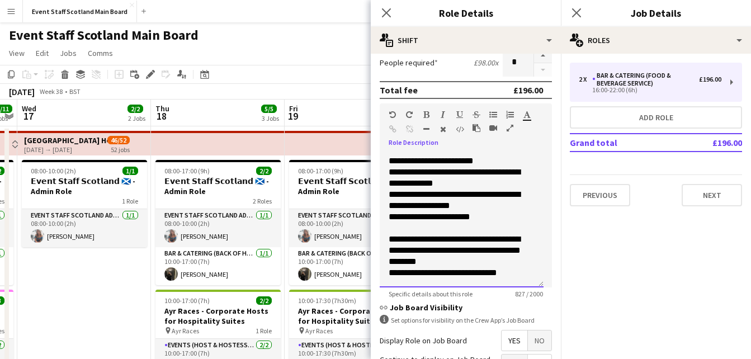
scroll to position [399, 0]
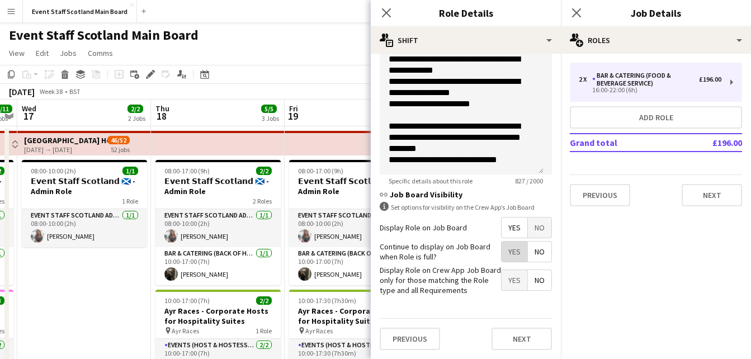
click at [508, 249] on span "Yes" at bounding box center [514, 251] width 26 height 20
click at [522, 339] on button "Next" at bounding box center [521, 339] width 60 height 22
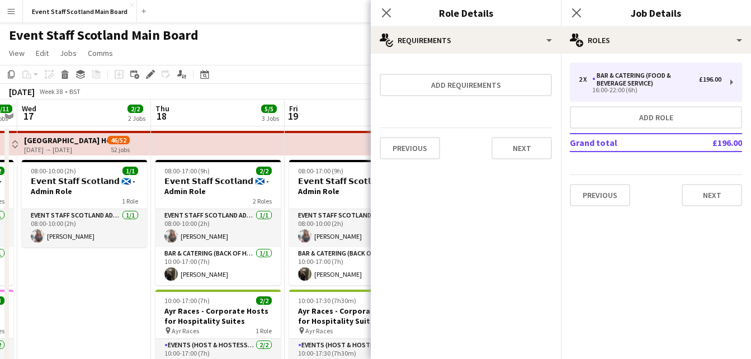
scroll to position [0, 0]
click at [515, 157] on button "Next" at bounding box center [521, 148] width 60 height 22
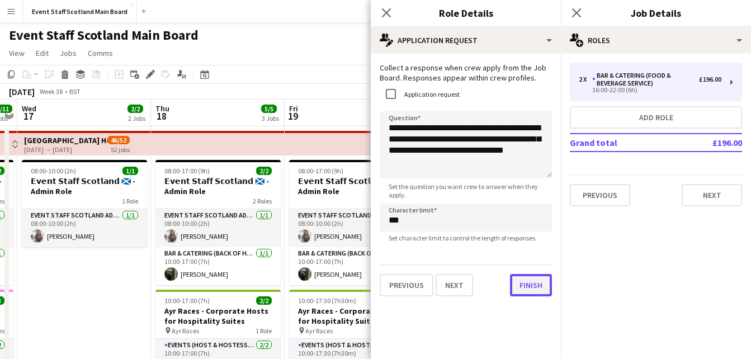
click at [522, 293] on button "Finish" at bounding box center [531, 285] width 42 height 22
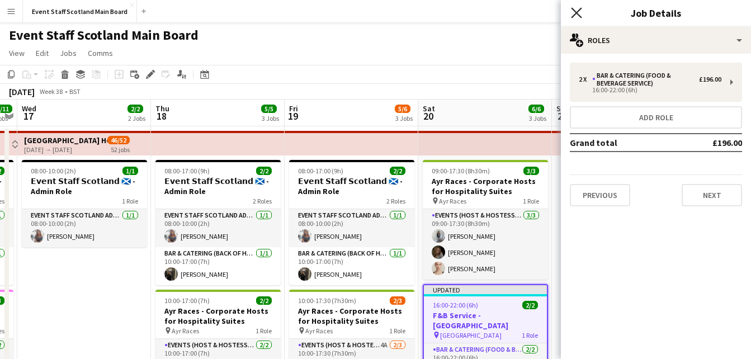
click at [573, 11] on icon "Close pop-in" at bounding box center [576, 12] width 11 height 11
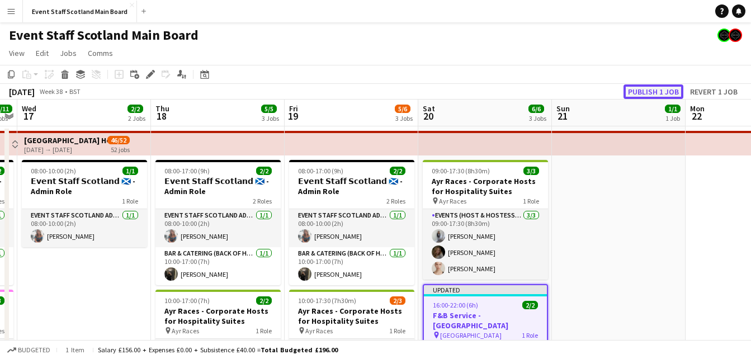
click at [656, 89] on button "Publish 1 job" at bounding box center [653, 91] width 60 height 15
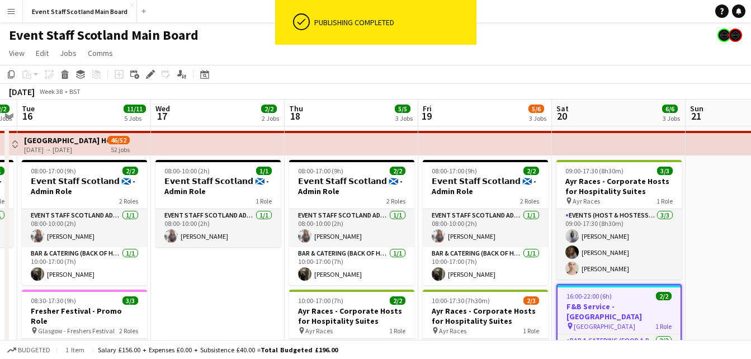
drag, startPoint x: 124, startPoint y: 277, endPoint x: 759, endPoint y: 241, distance: 636.0
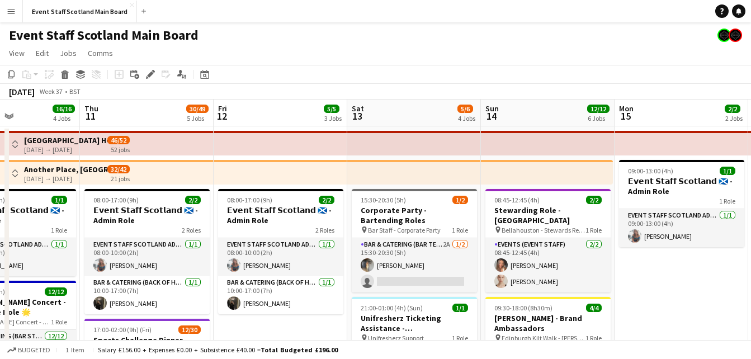
drag, startPoint x: 258, startPoint y: 275, endPoint x: 663, endPoint y: 271, distance: 405.3
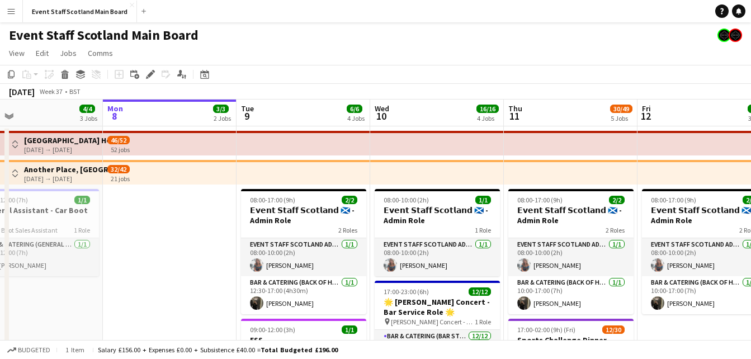
drag, startPoint x: 288, startPoint y: 321, endPoint x: 714, endPoint y: 281, distance: 427.8
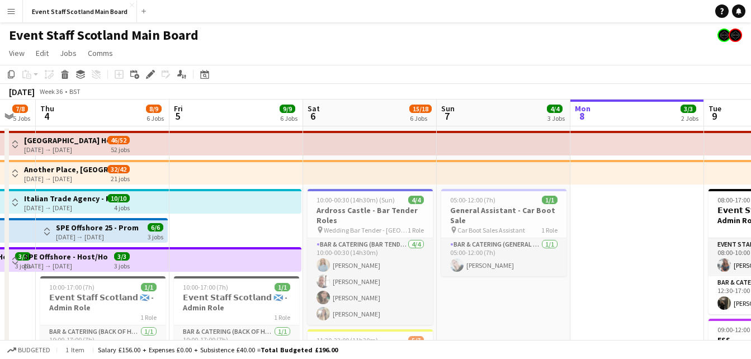
scroll to position [0, 255]
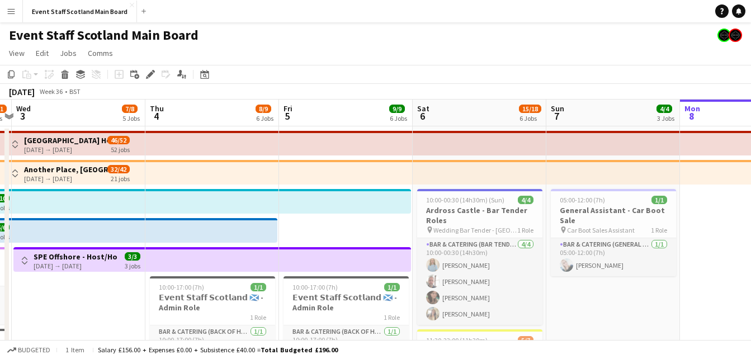
drag, startPoint x: 150, startPoint y: 234, endPoint x: 761, endPoint y: 192, distance: 612.4
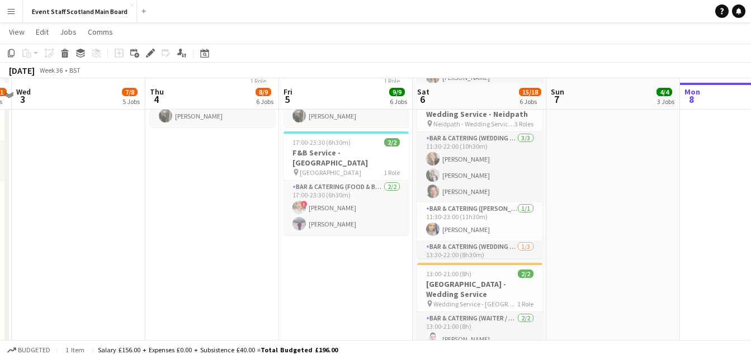
scroll to position [243, 0]
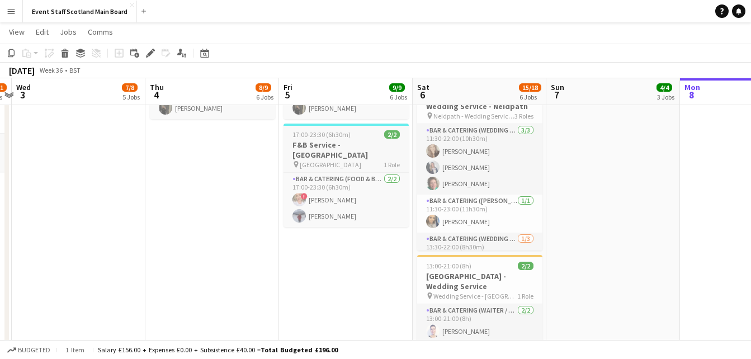
click at [346, 141] on h3 "F&B Service - [GEOGRAPHIC_DATA]" at bounding box center [345, 150] width 125 height 20
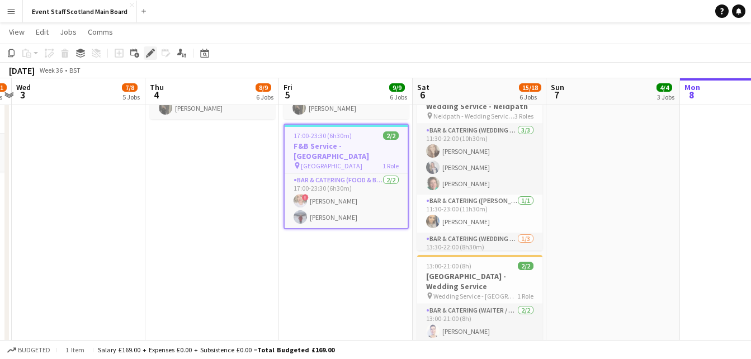
click at [150, 51] on icon "Edit" at bounding box center [150, 53] width 9 height 9
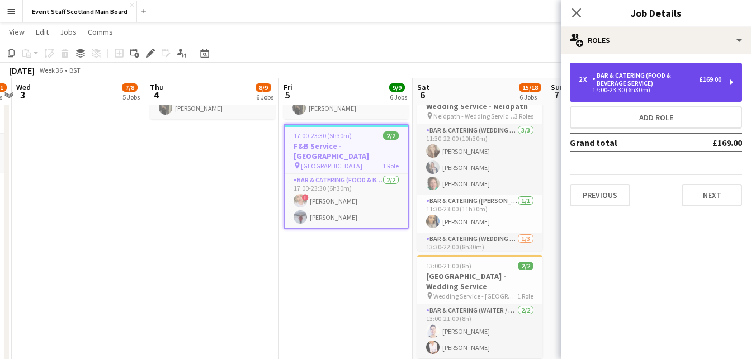
click at [713, 84] on div "2 x Bar & Catering (Food & Beverage Service) £169.00" at bounding box center [650, 80] width 143 height 16
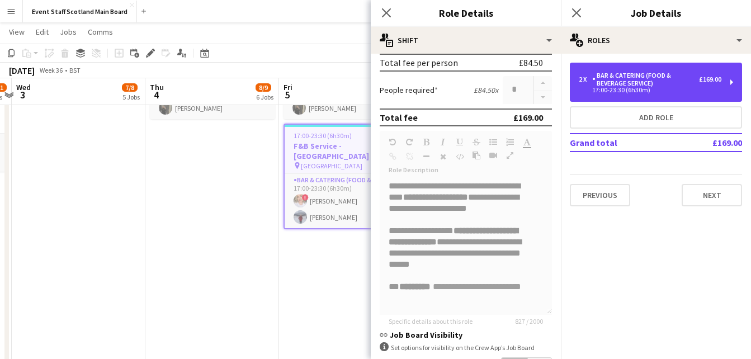
scroll to position [309, 0]
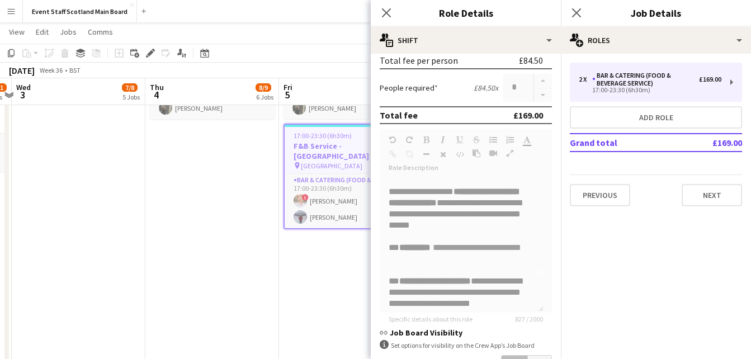
drag, startPoint x: 538, startPoint y: 209, endPoint x: 539, endPoint y: 227, distance: 17.9
click at [539, 227] on form "**********" at bounding box center [466, 149] width 190 height 695
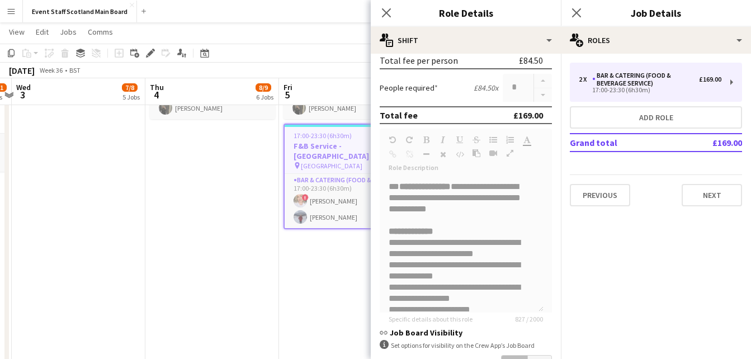
scroll to position [233, 0]
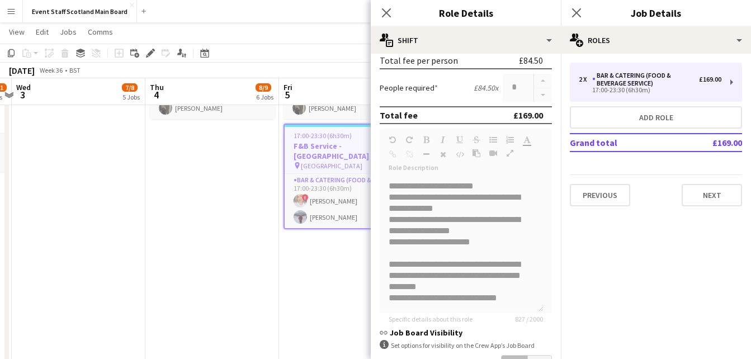
drag, startPoint x: 541, startPoint y: 239, endPoint x: 533, endPoint y: 318, distance: 79.2
click at [533, 318] on form "**********" at bounding box center [466, 149] width 190 height 695
click at [377, 282] on form "**********" at bounding box center [466, 149] width 190 height 695
click at [576, 16] on icon "Close pop-in" at bounding box center [576, 12] width 11 height 11
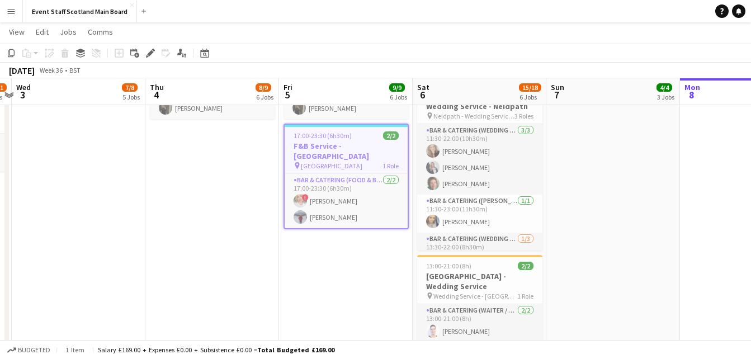
click at [647, 234] on app-date-cell "05:00-12:00 (7h) 1/1 General Assistant - Car Boot Sale pin Car Boot Sales Assis…" at bounding box center [613, 273] width 134 height 783
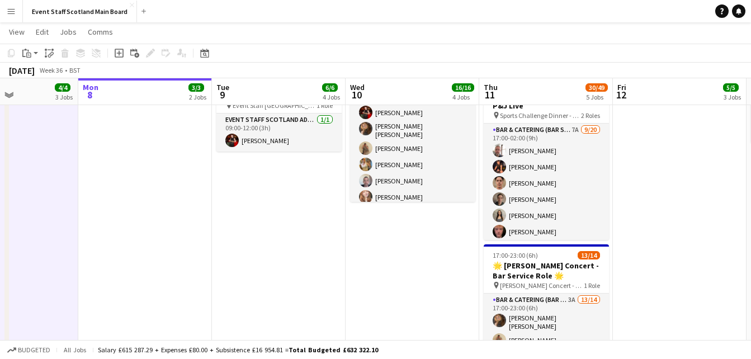
scroll to position [0, 295]
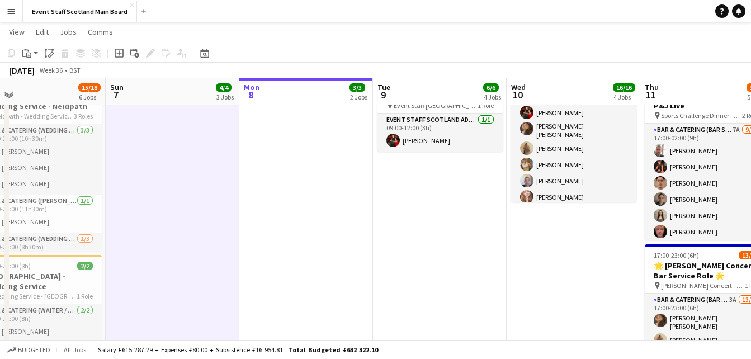
drag, startPoint x: 723, startPoint y: 179, endPoint x: 0, endPoint y: 234, distance: 724.8
click at [0, 234] on html "Menu Boards Boards Boards All jobs Status Workforce Workforce My Workforce Recr…" at bounding box center [375, 220] width 751 height 927
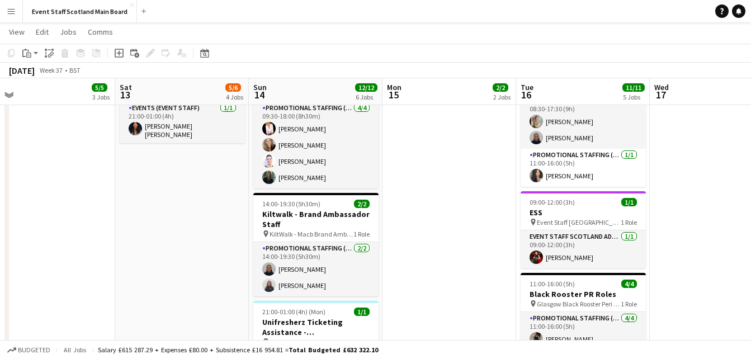
scroll to position [0, 438]
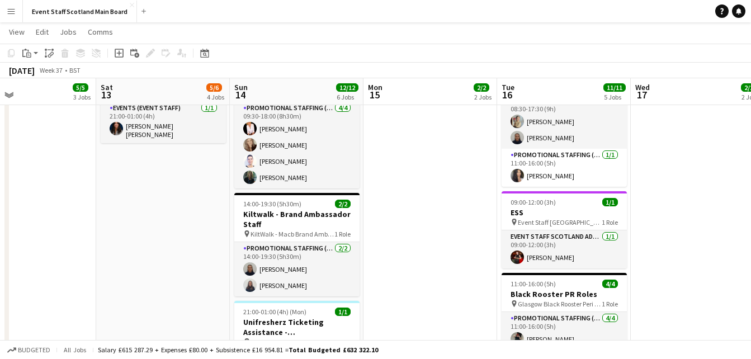
drag, startPoint x: 565, startPoint y: 167, endPoint x: -2, endPoint y: 219, distance: 569.2
click at [0, 219] on html "Menu Boards Boards Boards All jobs Status Workforce Workforce My Workforce Recr…" at bounding box center [375, 220] width 751 height 927
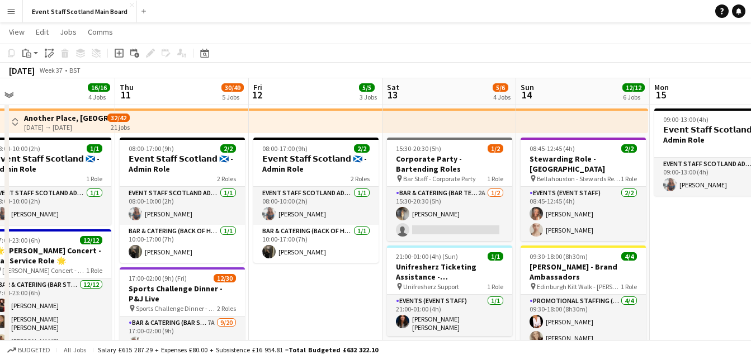
scroll to position [0, 285]
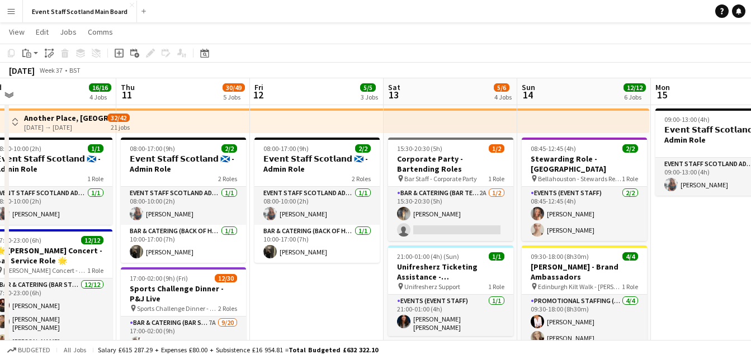
drag, startPoint x: 424, startPoint y: 245, endPoint x: 761, endPoint y: 169, distance: 345.4
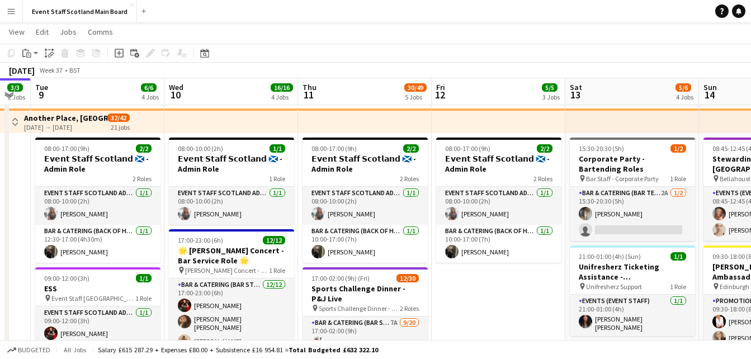
scroll to position [0, 236]
drag, startPoint x: 304, startPoint y: 290, endPoint x: 486, endPoint y: 277, distance: 182.7
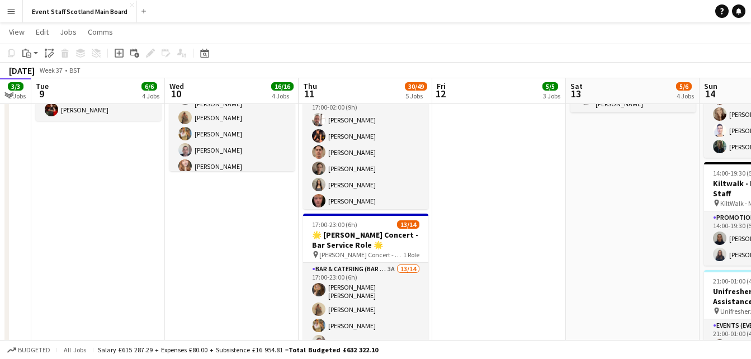
scroll to position [273, 0]
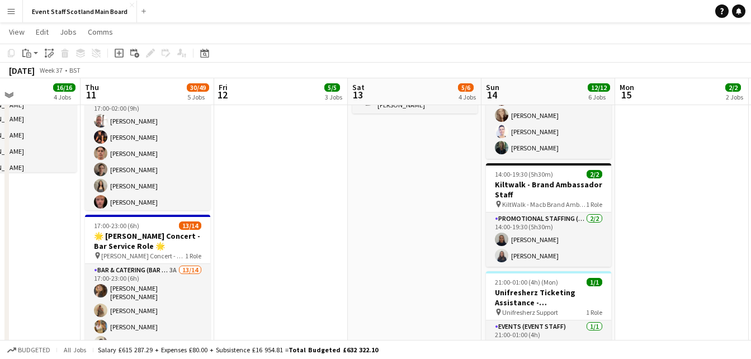
drag, startPoint x: 620, startPoint y: 178, endPoint x: 394, endPoint y: 202, distance: 228.2
click at [394, 202] on app-calendar-viewport "Sun 7 4/4 3 Jobs Mon 8 3/3 2 Jobs Tue 9 6/6 4 Jobs Wed 10 16/16 4 Jobs Thu 11 3…" at bounding box center [375, 203] width 751 height 864
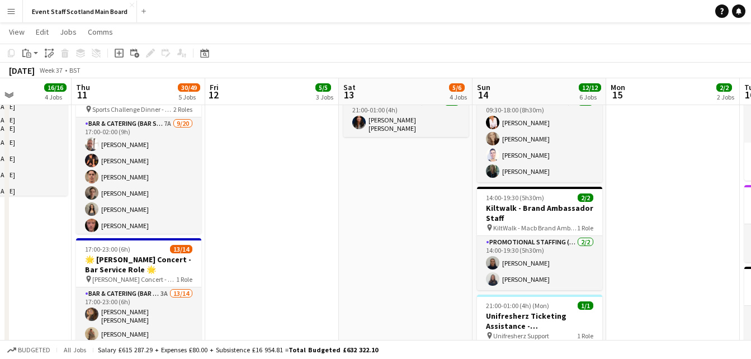
scroll to position [250, 0]
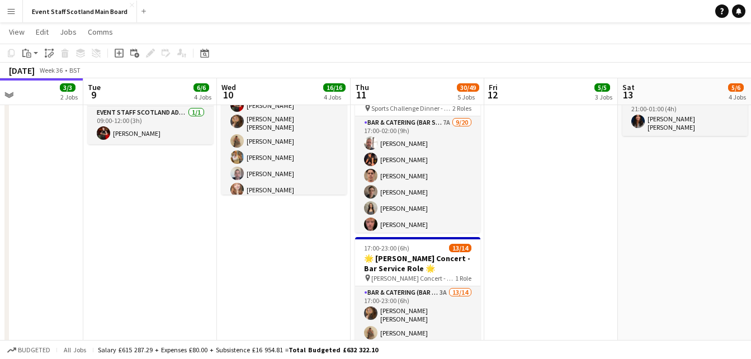
drag, startPoint x: 296, startPoint y: 229, endPoint x: 576, endPoint y: 214, distance: 280.5
click at [576, 214] on app-calendar-viewport "Fri 5 9/9 6 Jobs Sat 6 15/18 6 Jobs Sun 7 4/4 3 Jobs Mon 8 3/3 2 Jobs Tue 9 6/6…" at bounding box center [375, 225] width 751 height 864
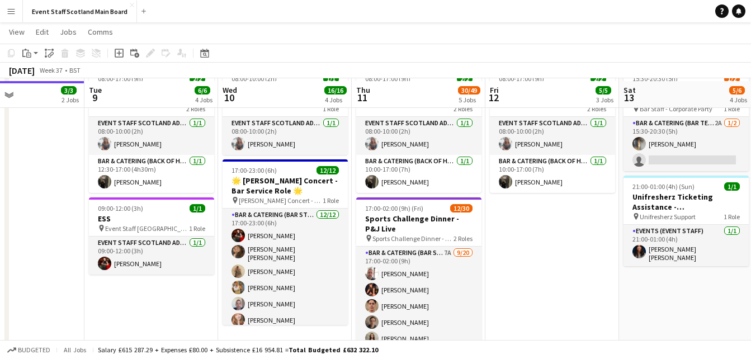
scroll to position [125, 0]
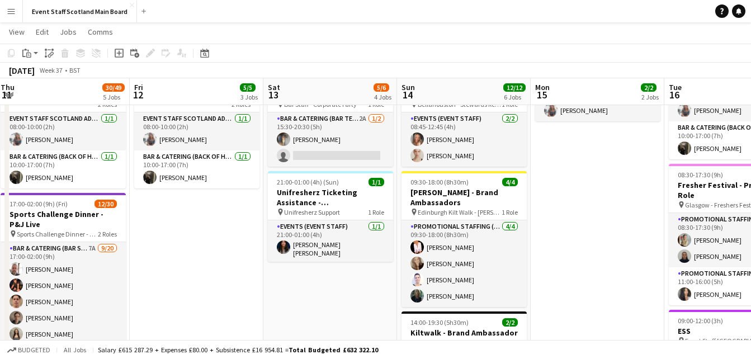
drag, startPoint x: 594, startPoint y: 212, endPoint x: 238, endPoint y: 218, distance: 356.1
click at [238, 218] on app-calendar-viewport "Mon 8 3/3 2 Jobs Tue 9 6/6 4 Jobs Wed 10 16/16 4 Jobs Thu 11 30/49 5 Jobs Fri 1…" at bounding box center [375, 351] width 751 height 864
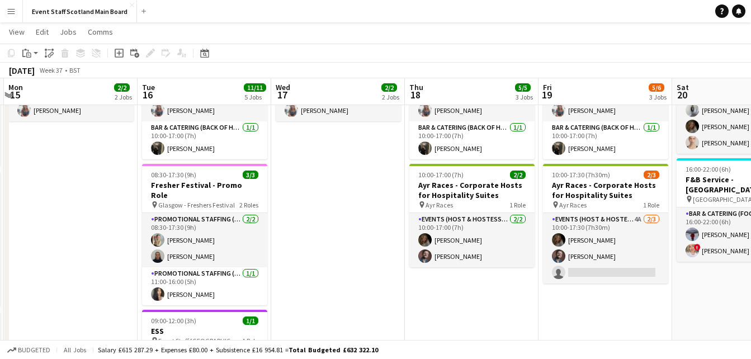
drag, startPoint x: 551, startPoint y: 225, endPoint x: 3, endPoint y: 278, distance: 549.8
click at [3, 278] on app-calendar-viewport "Fri 12 5/5 3 Jobs Sat 13 5/6 4 Jobs Sun 14 12/12 6 Jobs Mon 15 2/2 2 Jobs Tue 1…" at bounding box center [375, 351] width 751 height 864
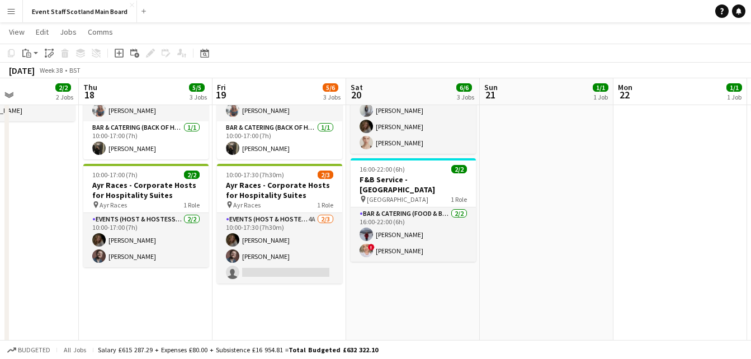
scroll to position [0, 473]
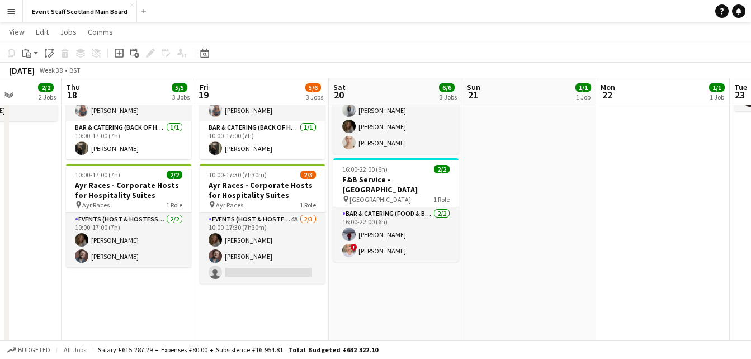
drag, startPoint x: 694, startPoint y: 284, endPoint x: 372, endPoint y: 255, distance: 323.3
click at [372, 255] on app-calendar-viewport "Sun 14 12/12 6 Jobs Mon 15 2/2 2 Jobs Tue 16 11/11 5 Jobs Wed 17 2/2 2 Jobs Thu…" at bounding box center [375, 351] width 751 height 864
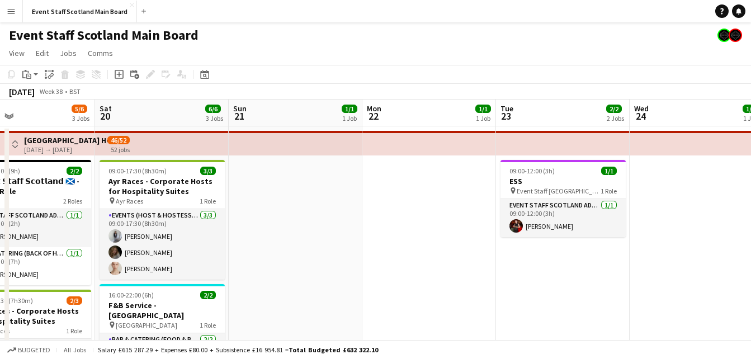
drag, startPoint x: 630, startPoint y: 226, endPoint x: 325, endPoint y: 279, distance: 309.7
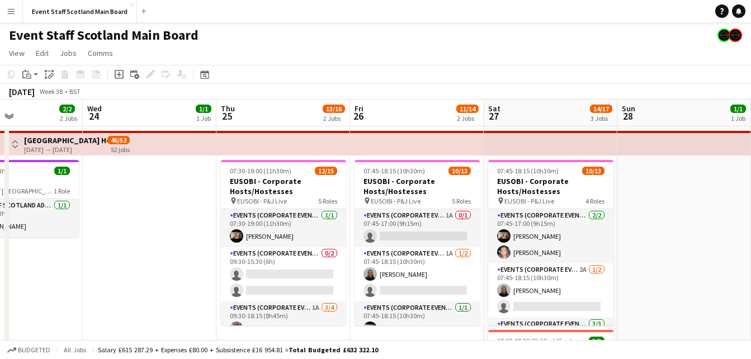
drag, startPoint x: 625, startPoint y: 239, endPoint x: 129, endPoint y: 286, distance: 498.0
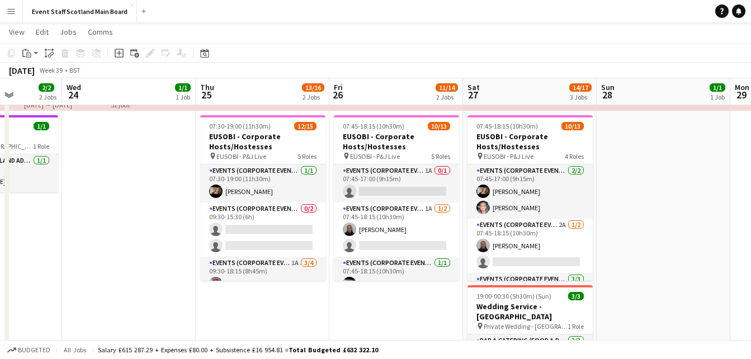
scroll to position [0, 0]
